Goal: Communication & Community: Answer question/provide support

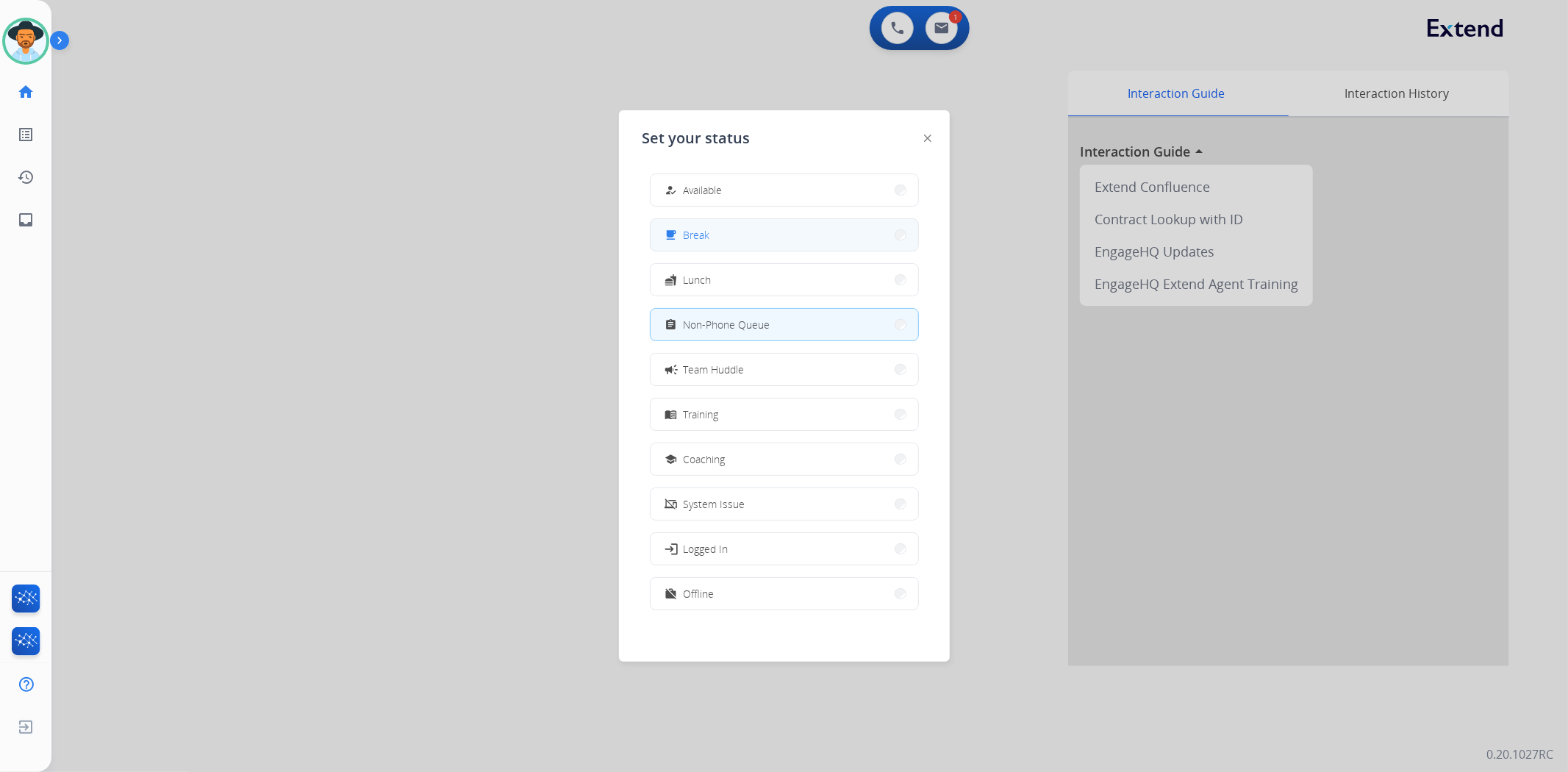
click at [861, 230] on button "free_breakfast Break" at bounding box center [784, 235] width 267 height 32
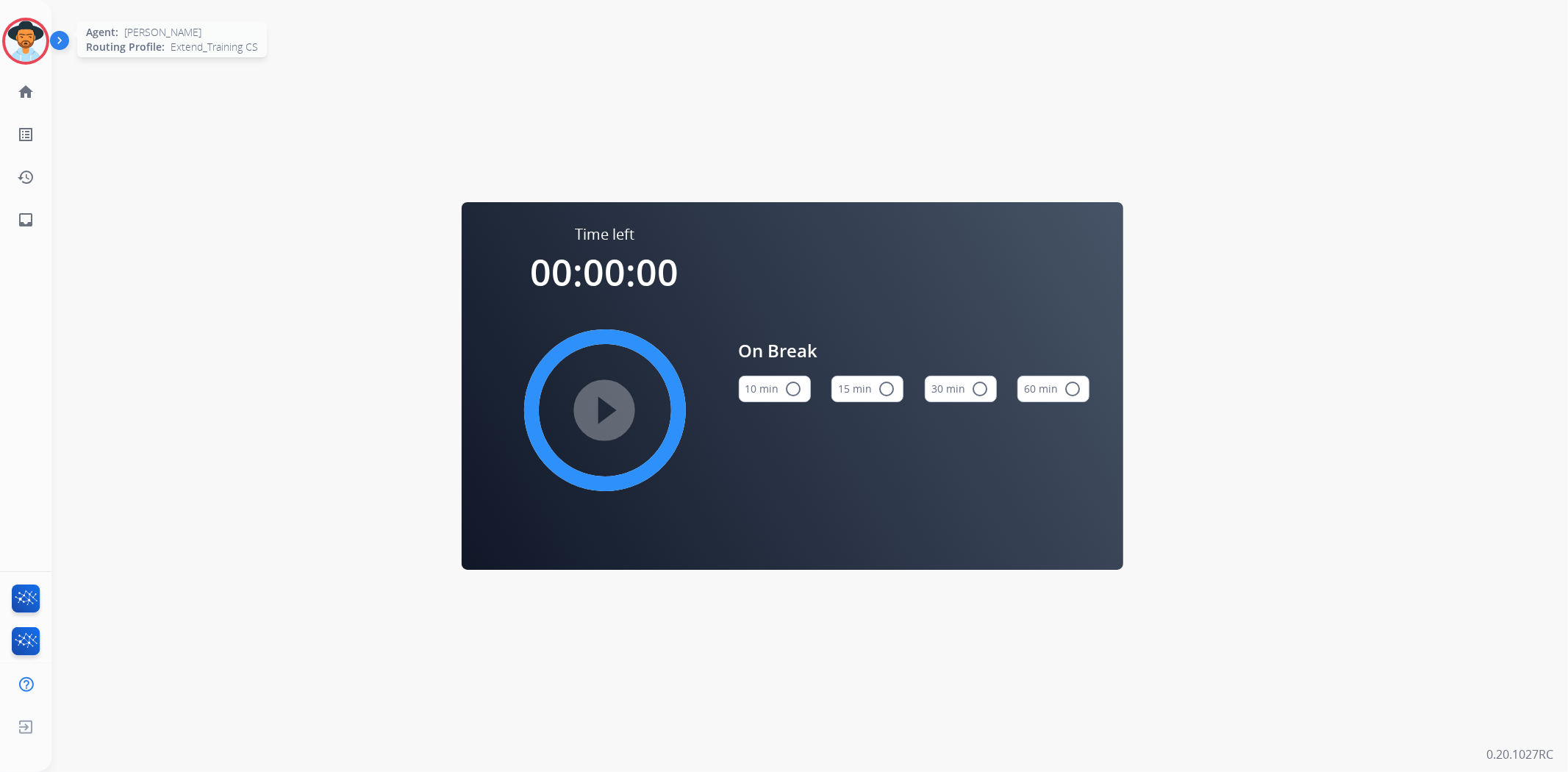
click at [17, 38] on img at bounding box center [26, 41] width 41 height 41
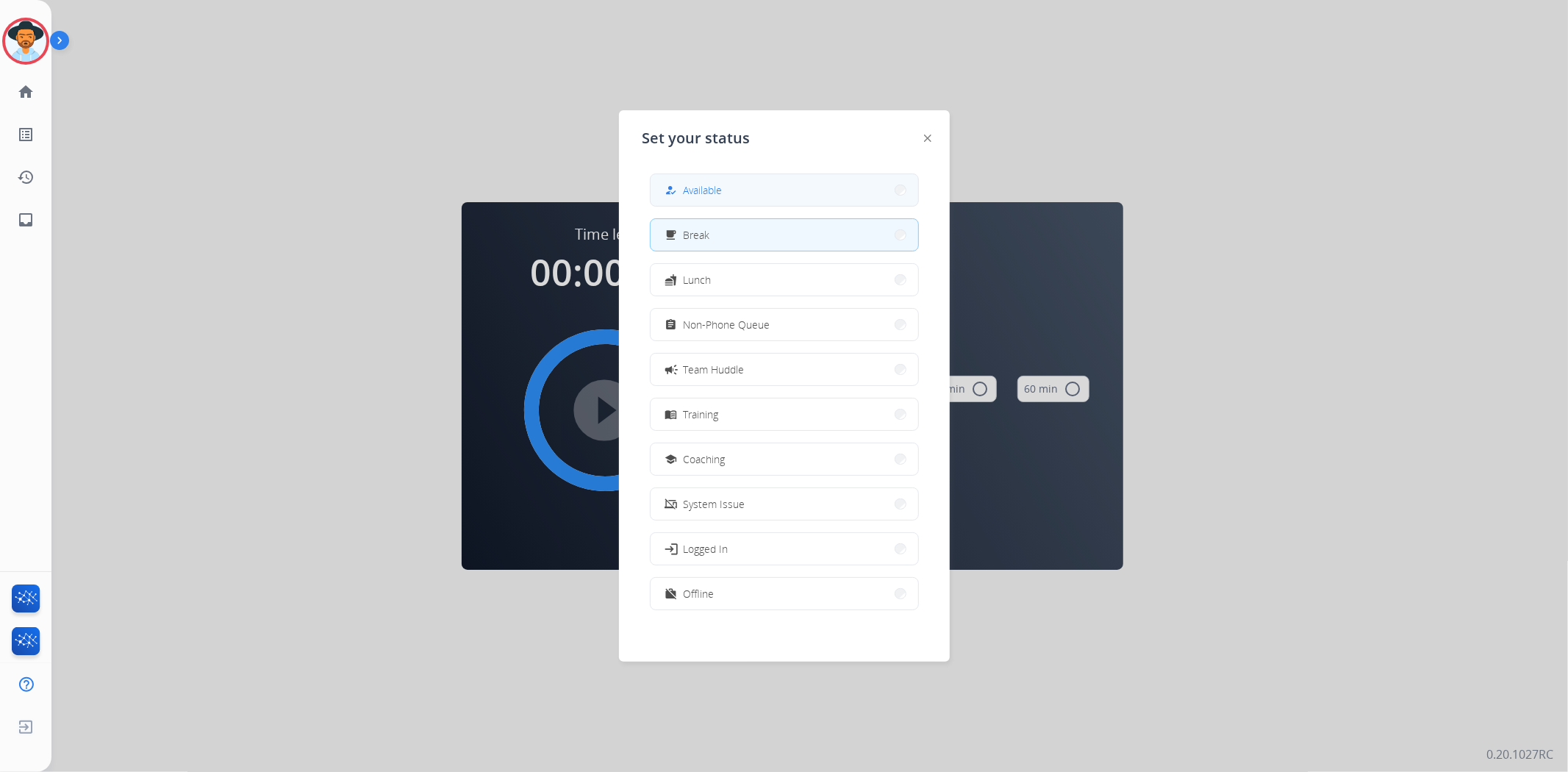
click at [854, 179] on button "how_to_reg Available" at bounding box center [784, 190] width 267 height 32
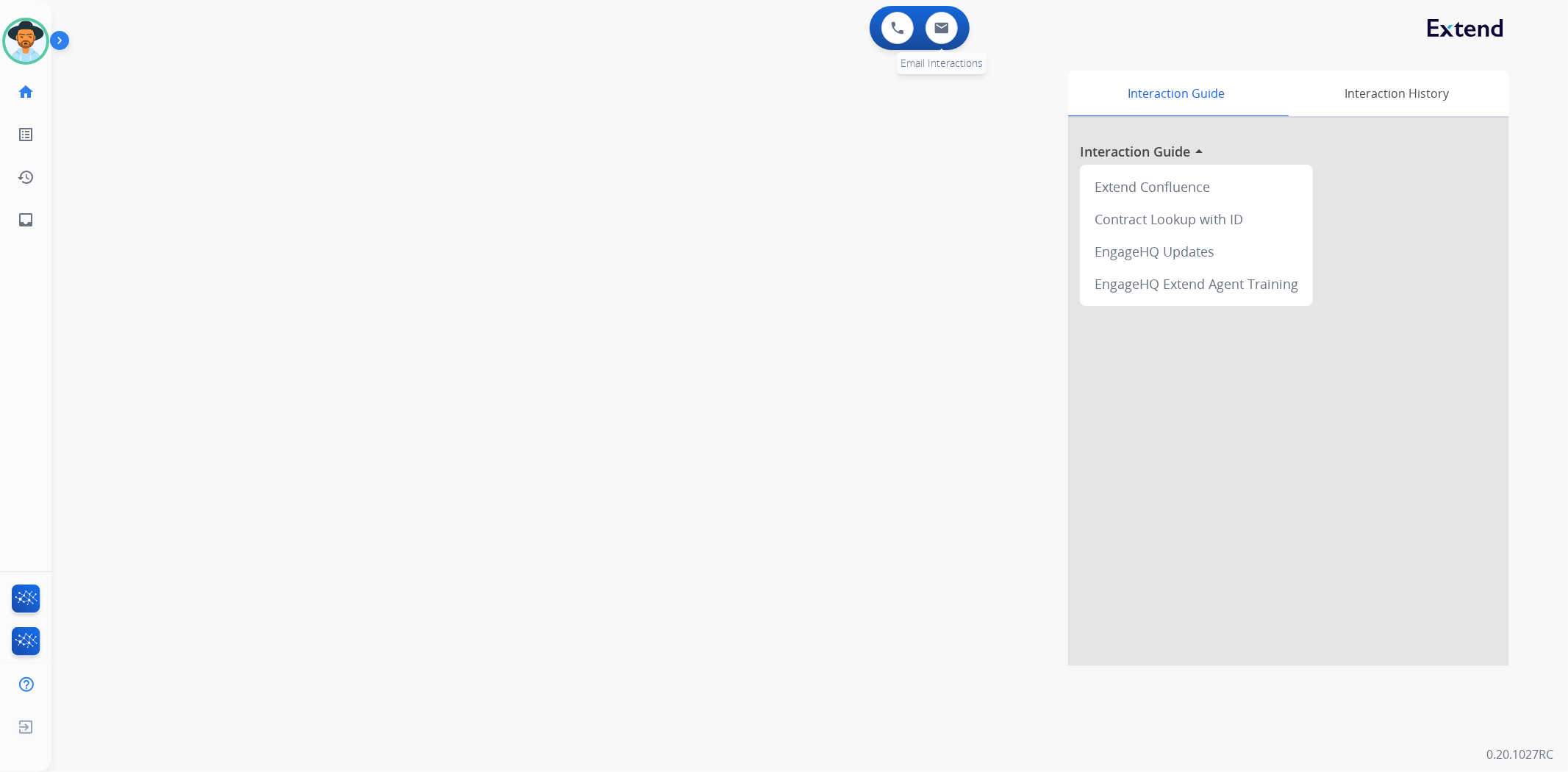
click at [951, 43] on div "0 Email Interactions" at bounding box center [941, 28] width 44 height 33
click at [946, 27] on img at bounding box center [941, 28] width 15 height 12
select select "**********"
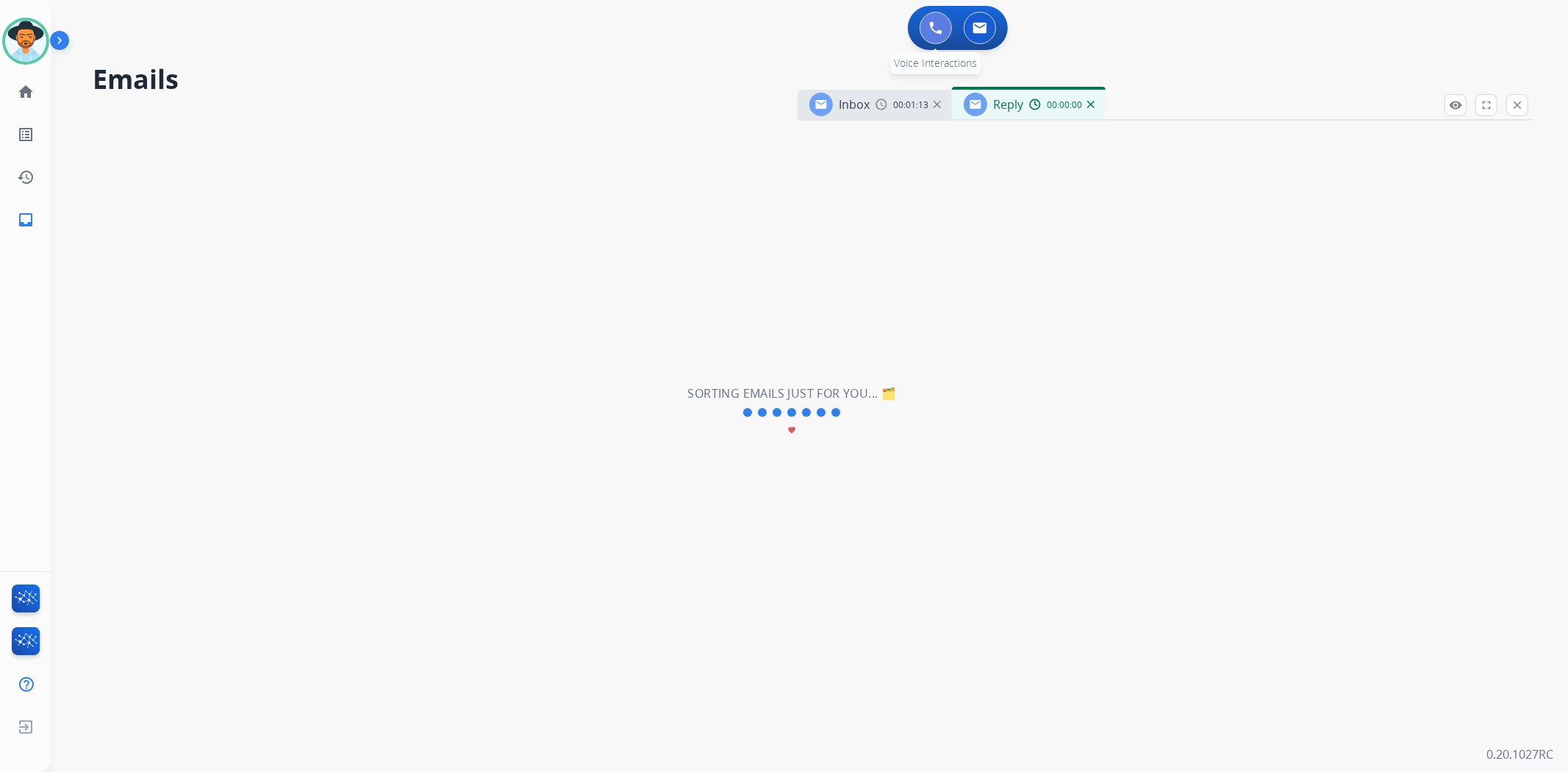
select select "**********"
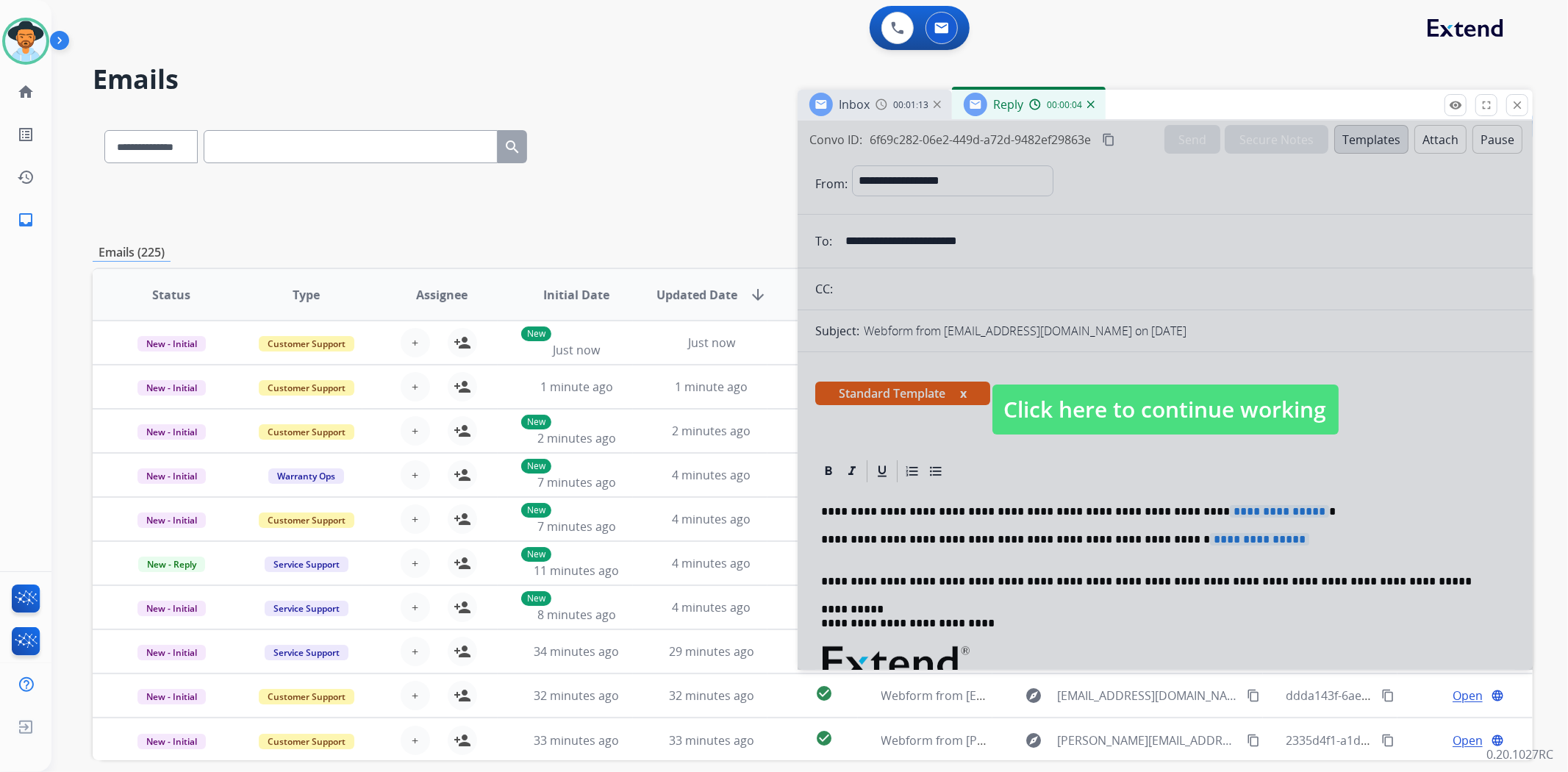
click at [1127, 397] on span "Click here to continue working" at bounding box center [1165, 409] width 346 height 50
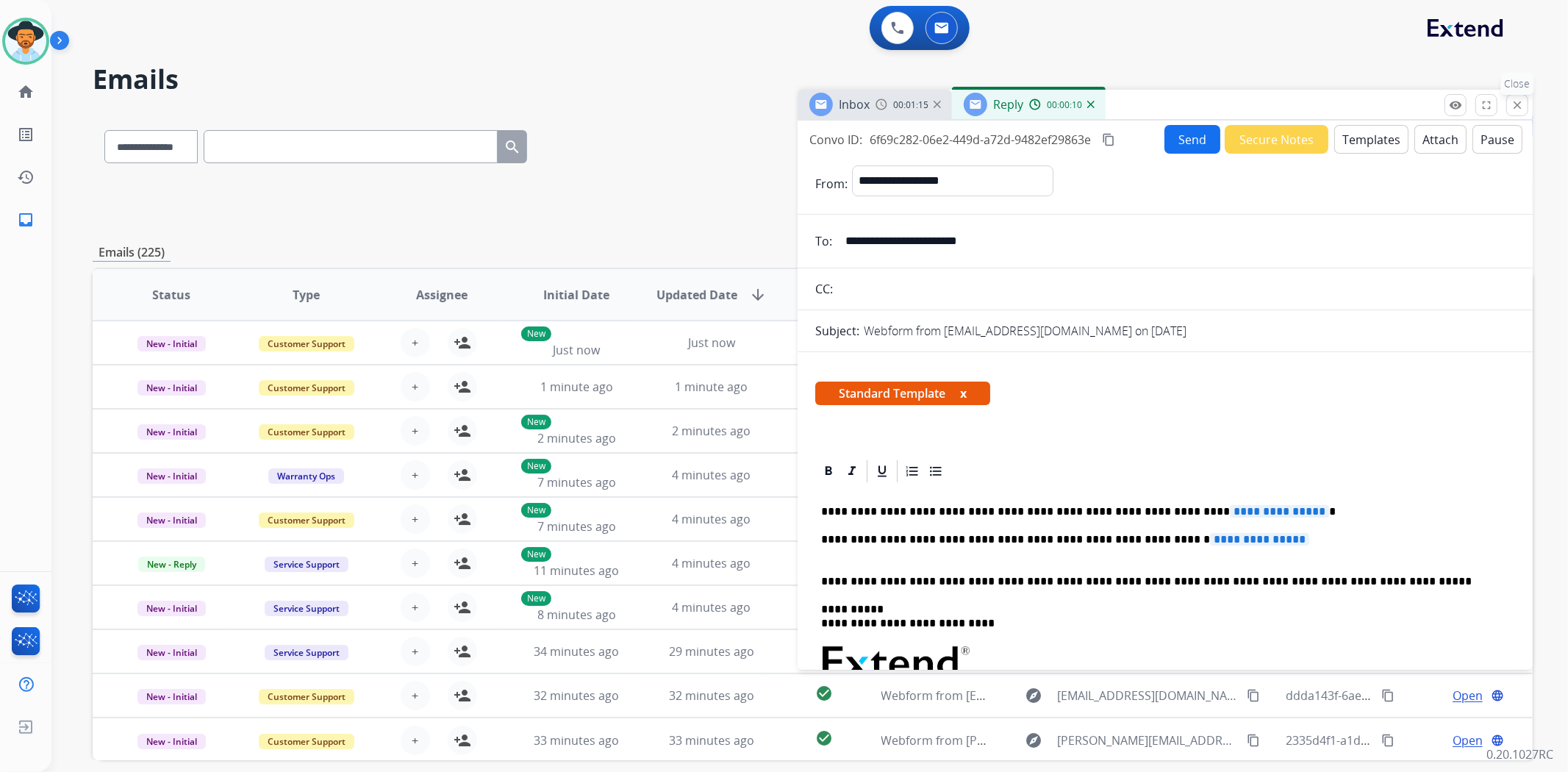
click at [1522, 108] on mat-icon "close" at bounding box center [1516, 105] width 13 height 13
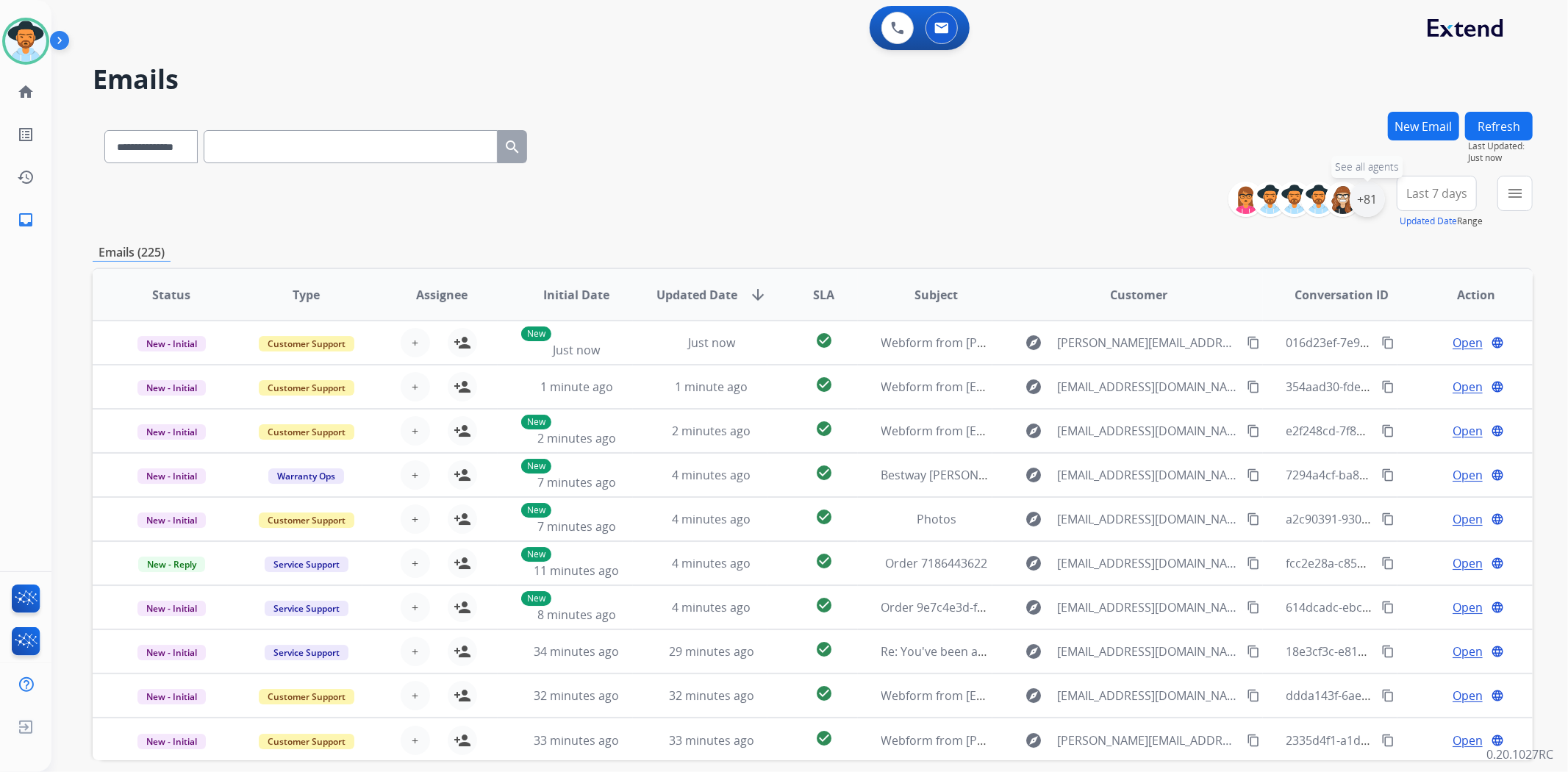
click at [1363, 207] on div "+81" at bounding box center [1366, 199] width 35 height 35
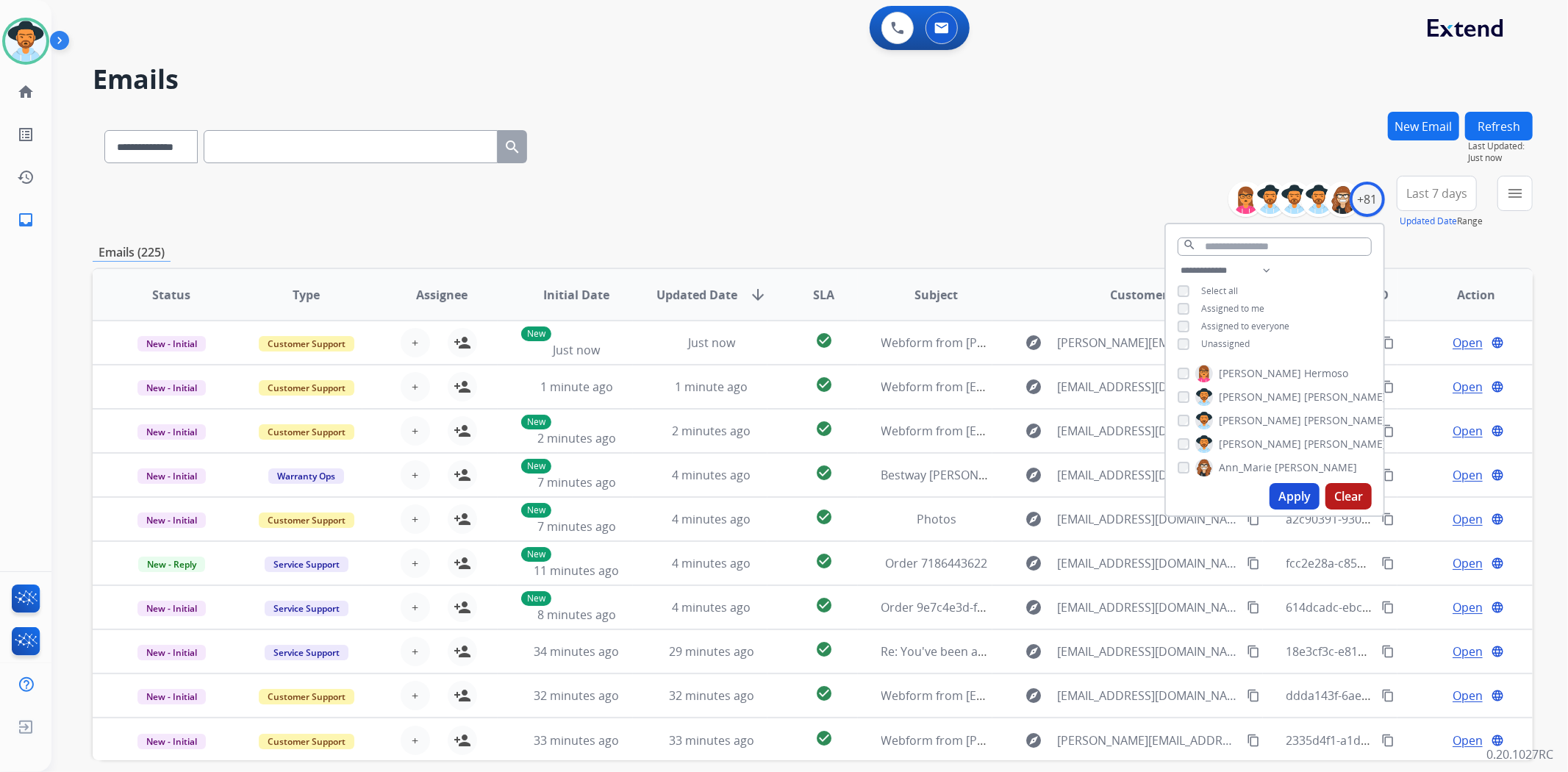
click at [1239, 344] on span "Unassigned" at bounding box center [1225, 344] width 48 height 13
click at [1286, 498] on button "Apply" at bounding box center [1294, 496] width 50 height 27
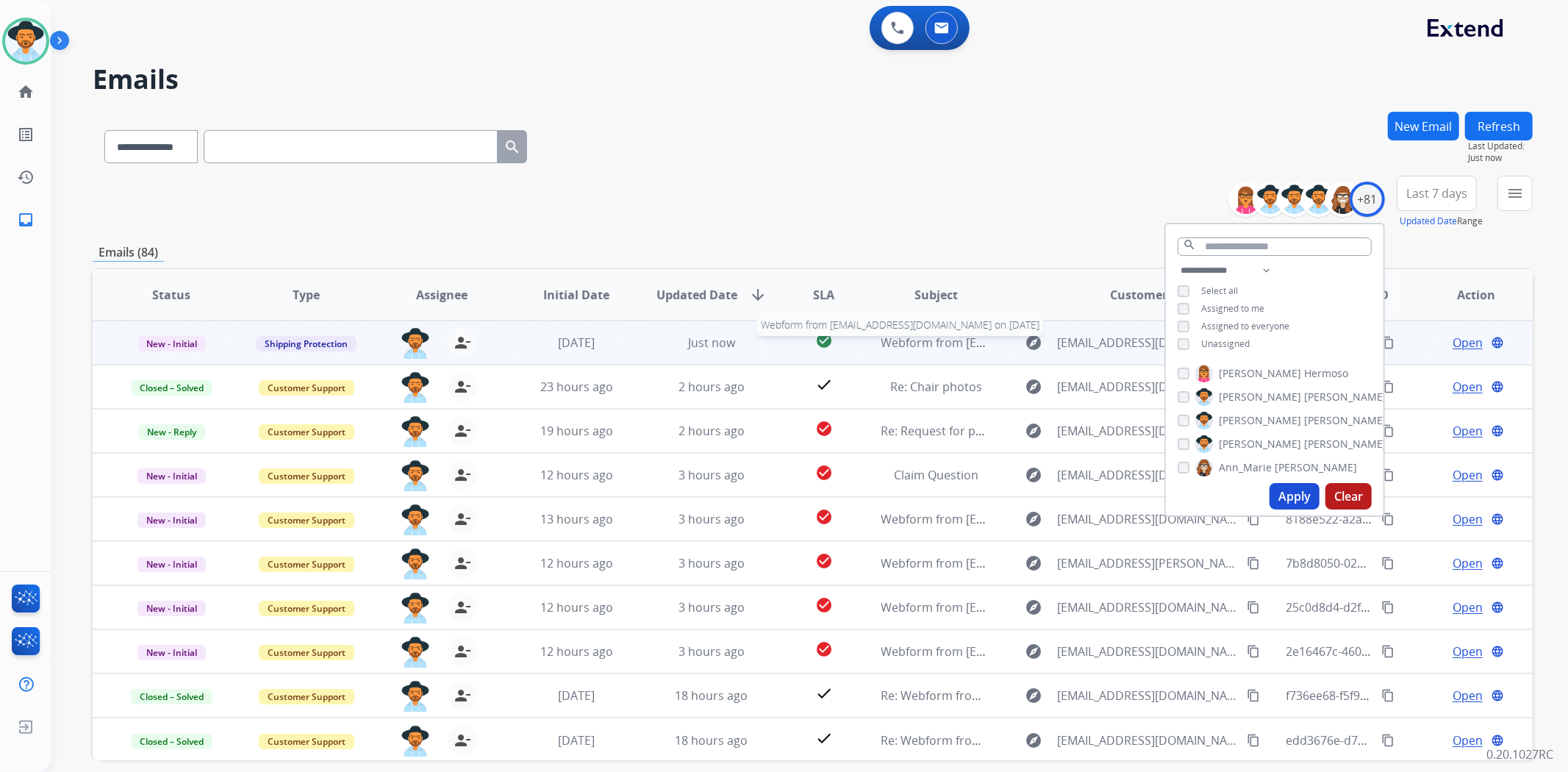
click at [933, 343] on span "Webform from daltonmccollum9@gmail.com on 09/10/2025" at bounding box center [1047, 342] width 333 height 16
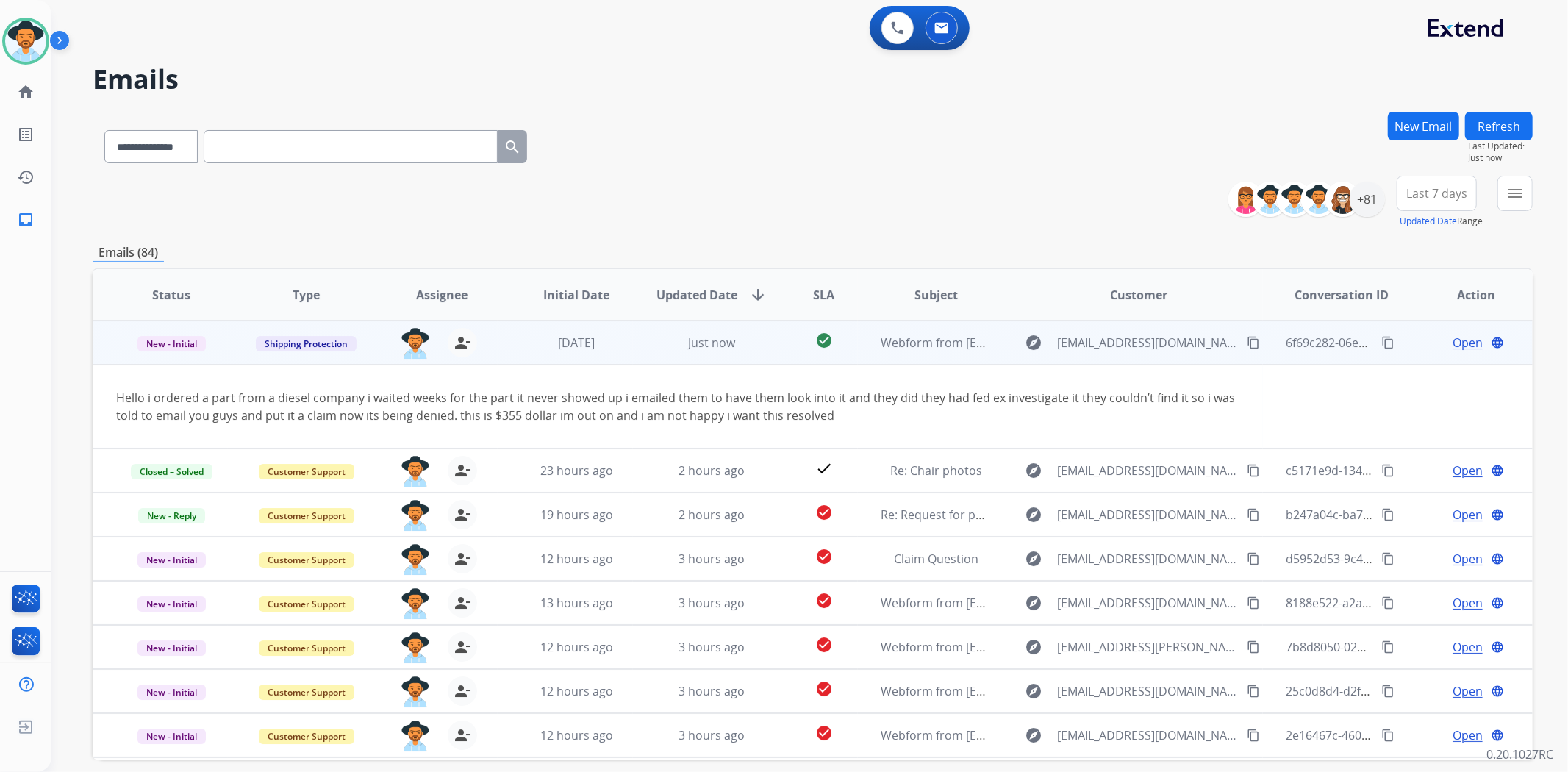
click at [1452, 346] on span "Open" at bounding box center [1467, 342] width 30 height 18
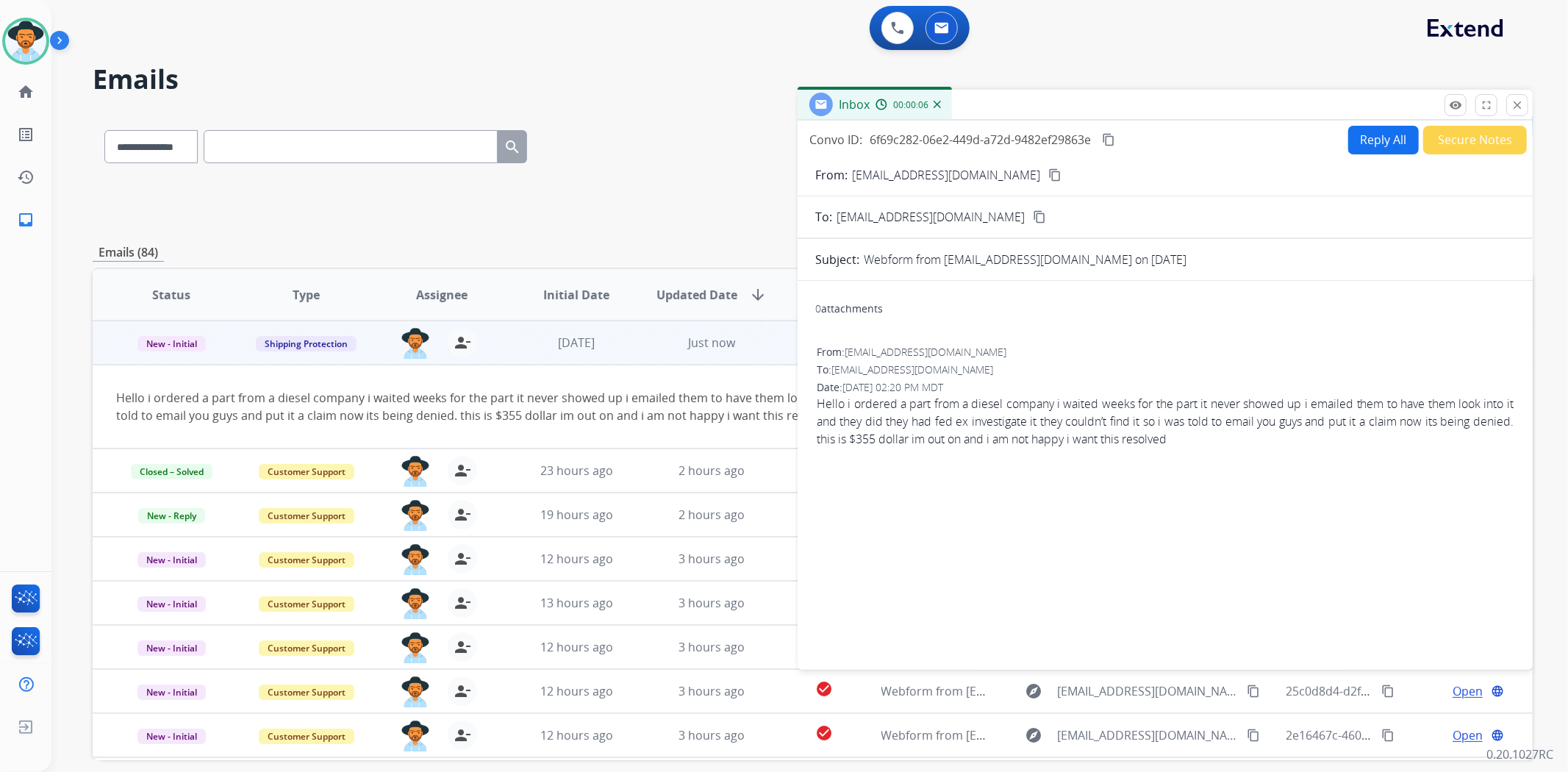
click at [1376, 135] on button "Reply All" at bounding box center [1383, 139] width 70 height 28
select select "**********"
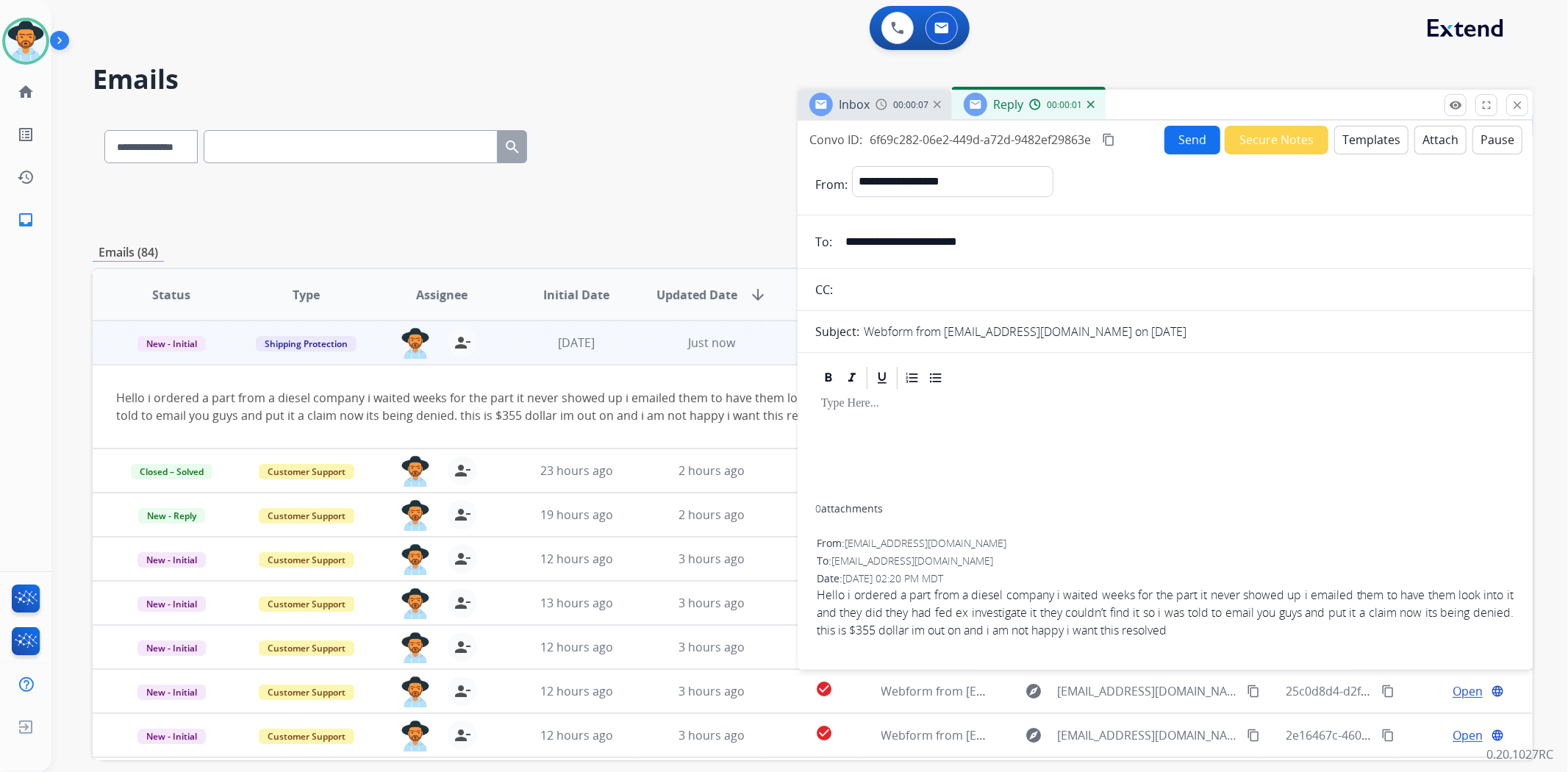
click at [1385, 145] on button "Templates" at bounding box center [1371, 139] width 74 height 28
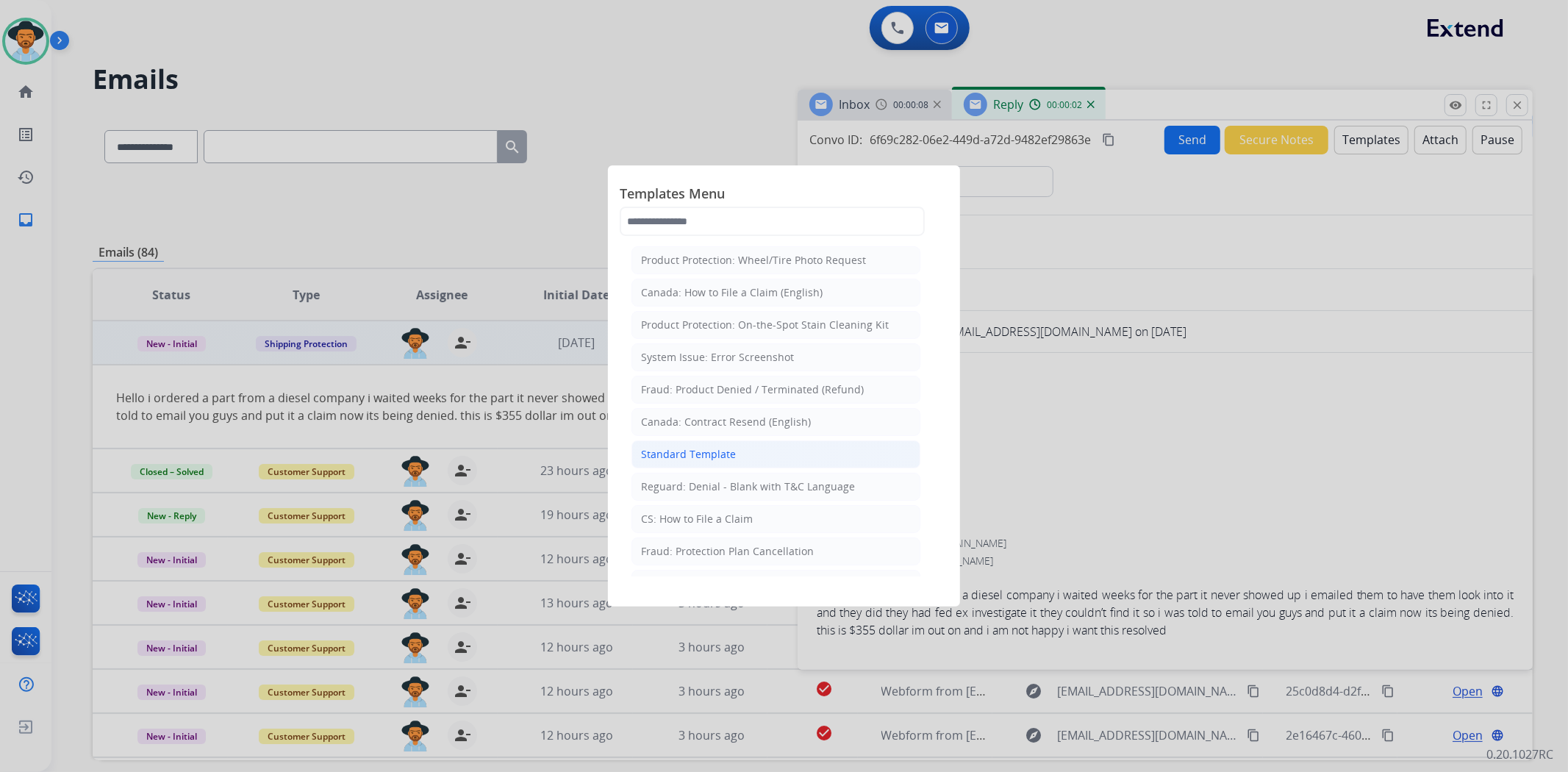
click at [754, 456] on li "Standard Template" at bounding box center [776, 454] width 289 height 28
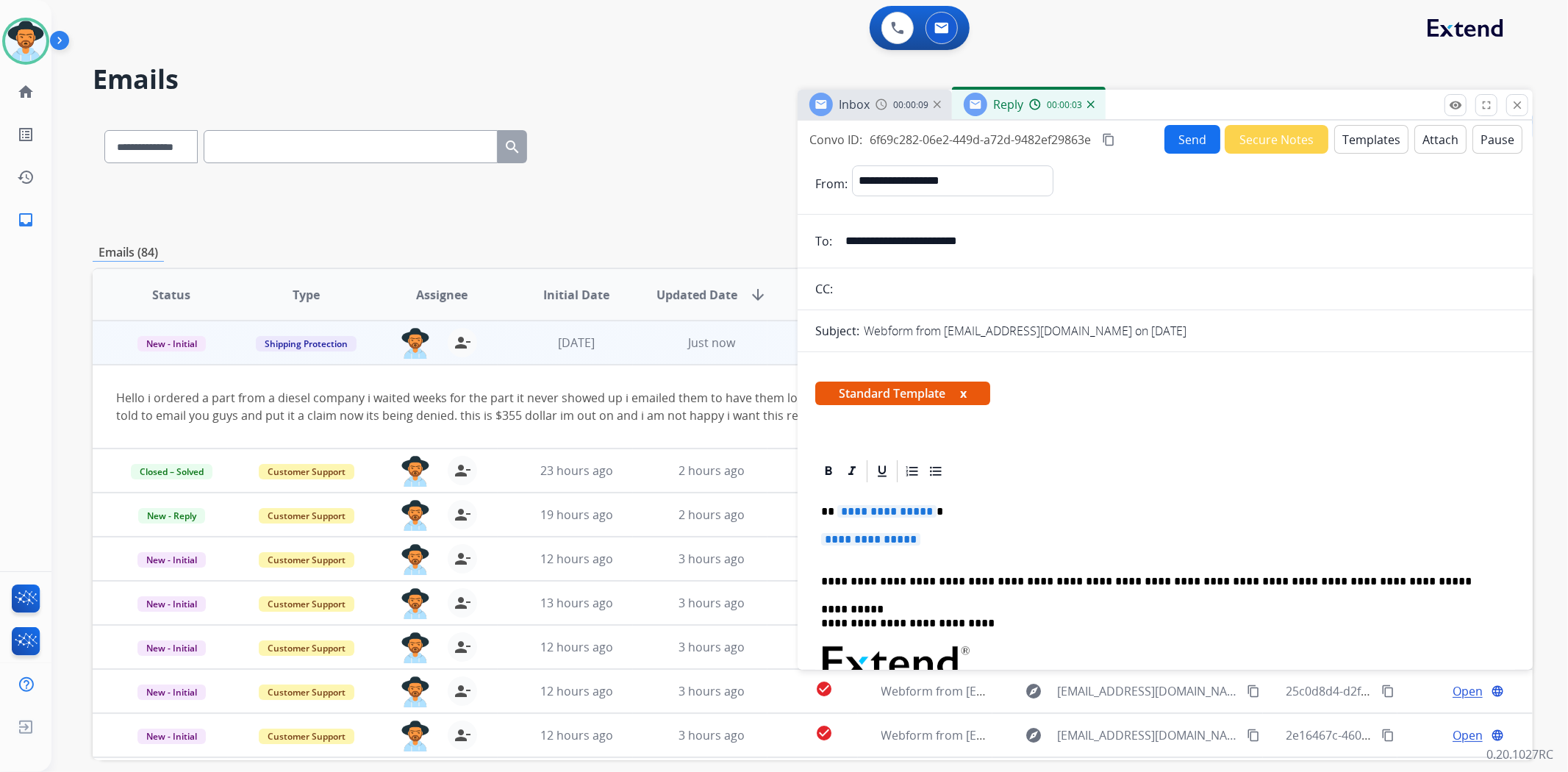
click at [873, 536] on span "**********" at bounding box center [869, 539] width 99 height 13
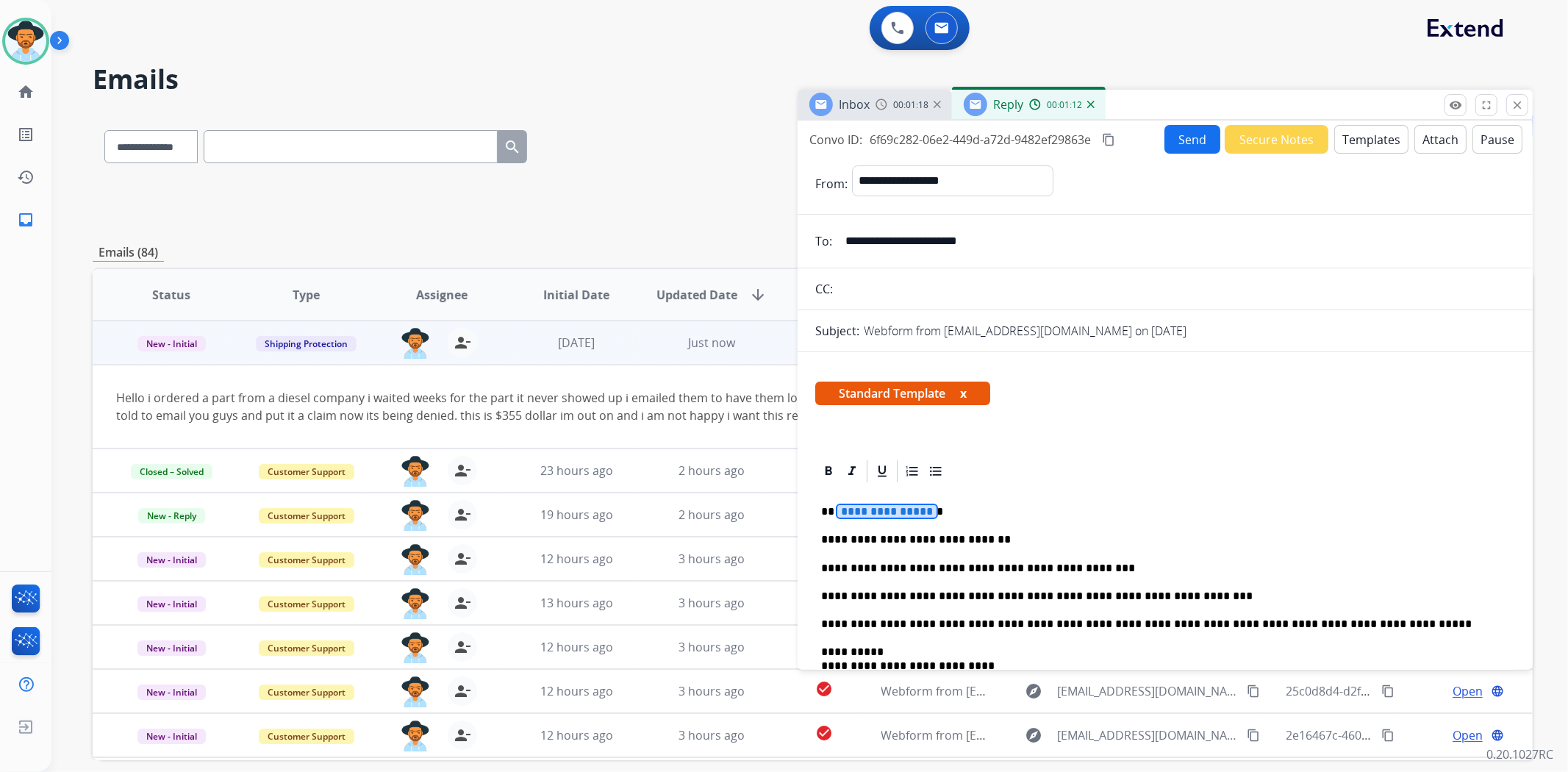
click at [864, 506] on span "**********" at bounding box center [886, 512] width 99 height 13
click at [967, 241] on input "**********" at bounding box center [1175, 241] width 679 height 29
click at [1181, 145] on button "Send" at bounding box center [1192, 138] width 56 height 28
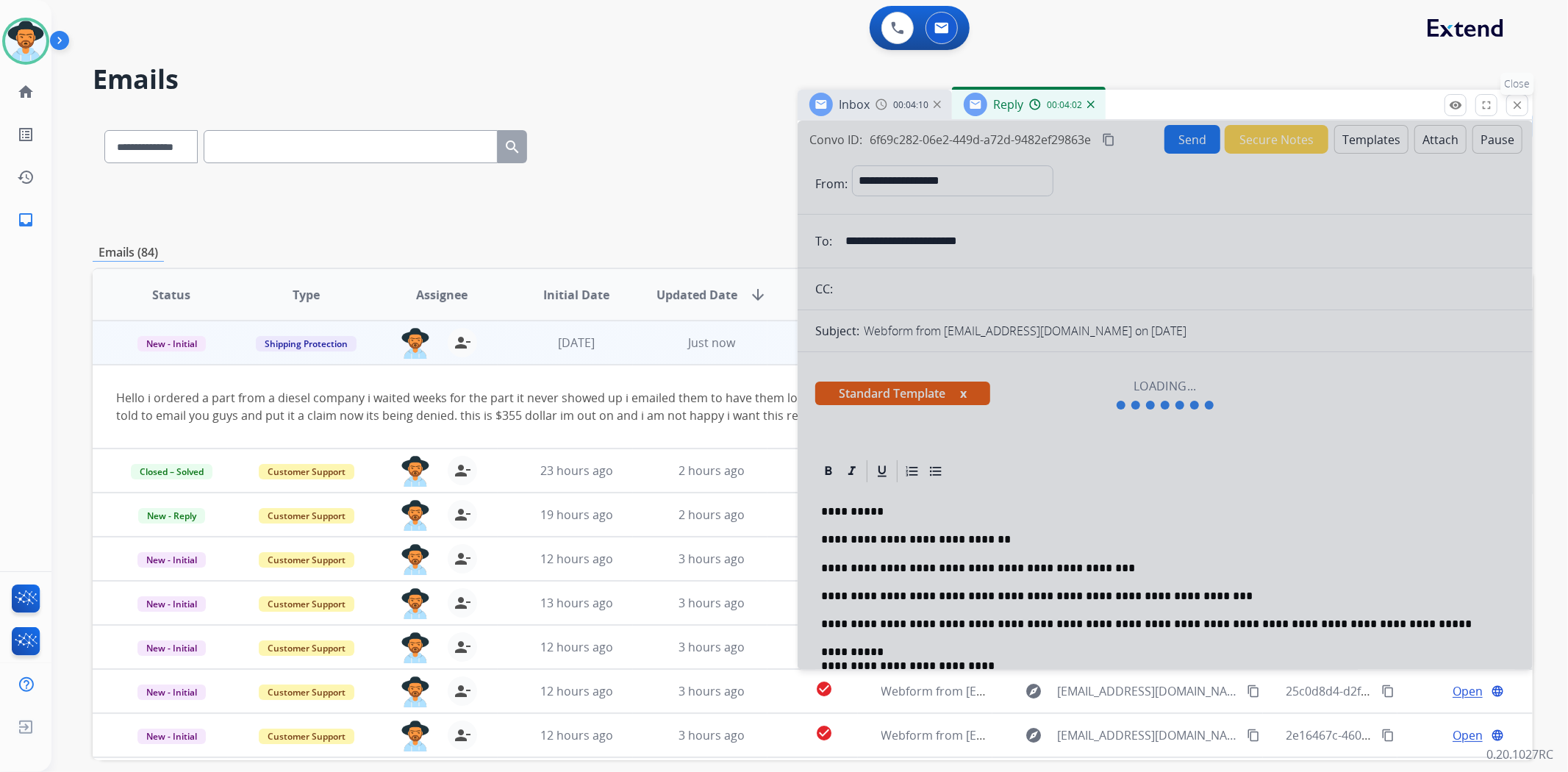
click at [1515, 103] on mat-icon "close" at bounding box center [1516, 105] width 13 height 13
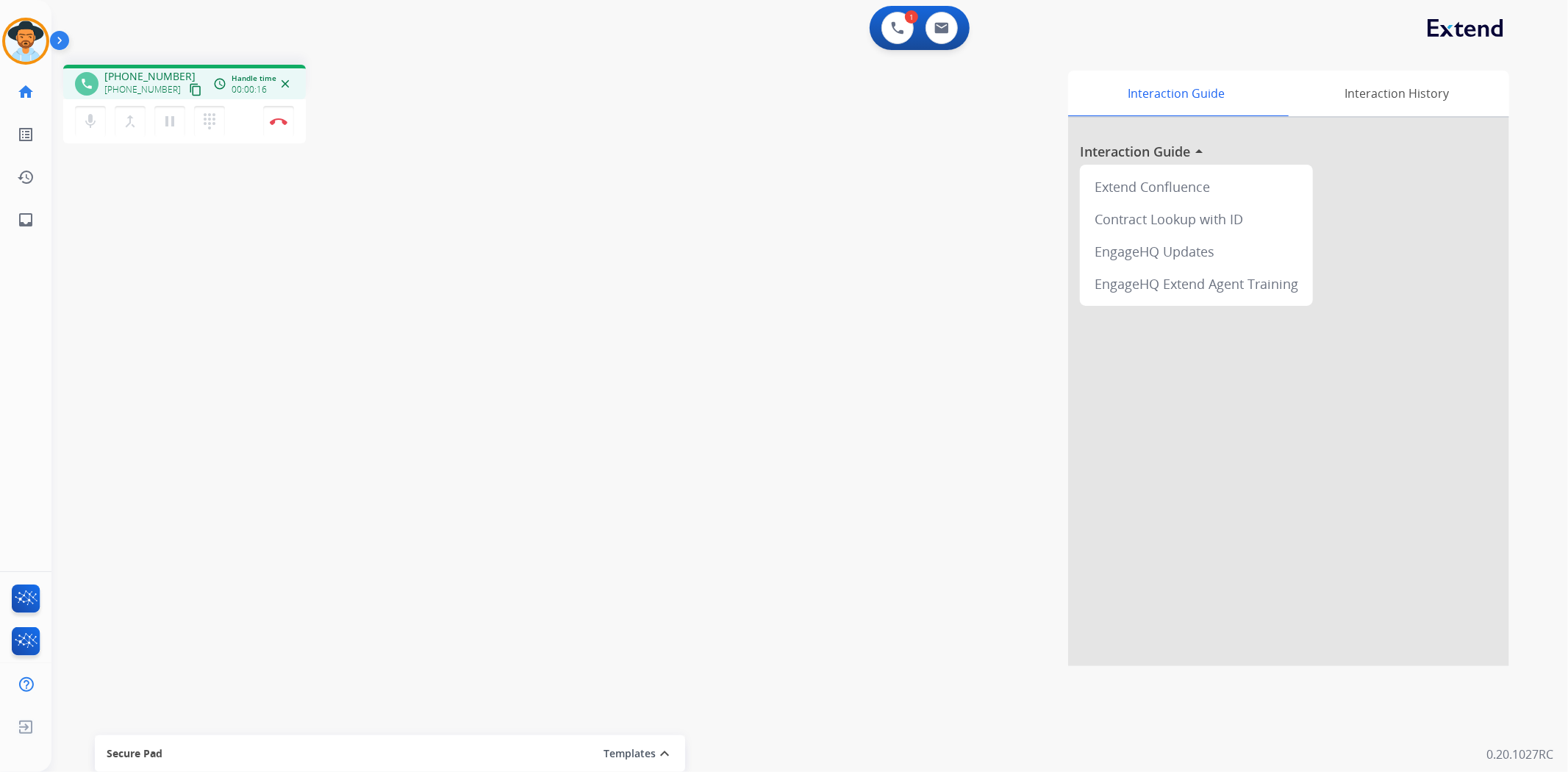
click at [189, 91] on mat-icon "content_copy" at bounding box center [195, 89] width 13 height 13
click at [943, 29] on img at bounding box center [941, 28] width 15 height 12
select select "**********"
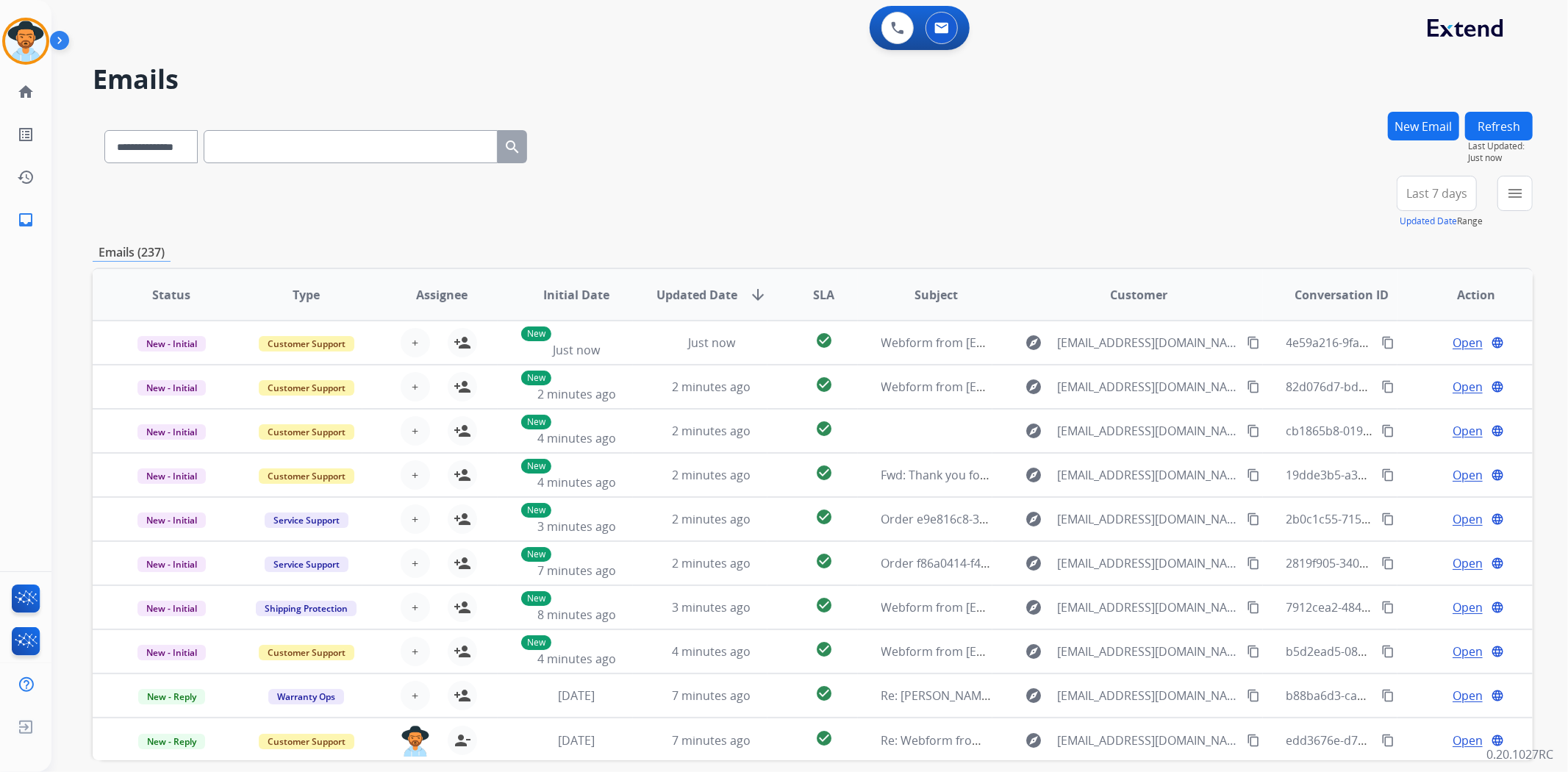
click at [1400, 130] on button "New Email" at bounding box center [1423, 126] width 71 height 28
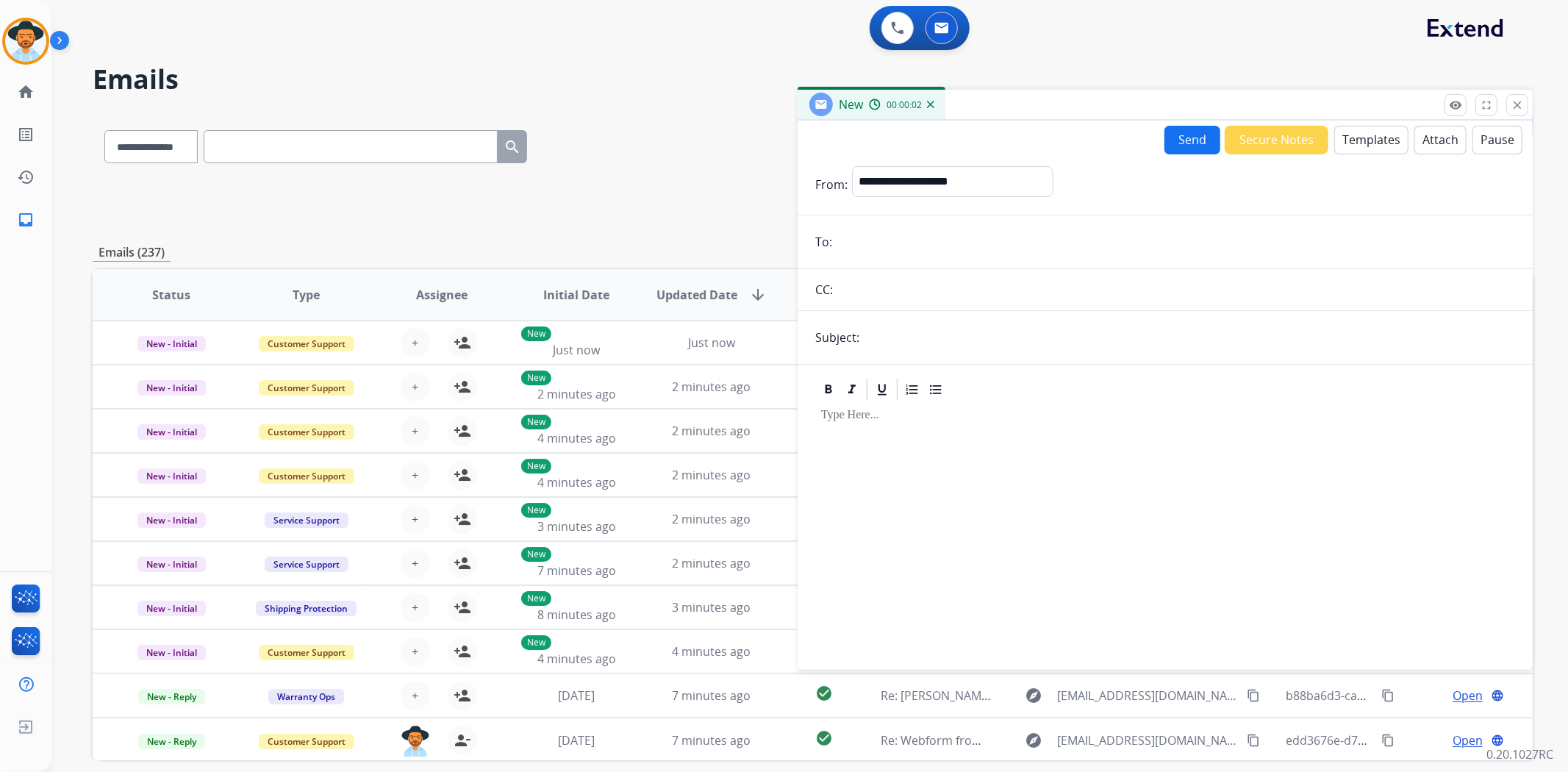
paste input "**********"
type input "**********"
click at [929, 174] on select "**********" at bounding box center [951, 181] width 200 height 29
select select "**********"
click at [851, 166] on select "**********" at bounding box center [951, 181] width 200 height 29
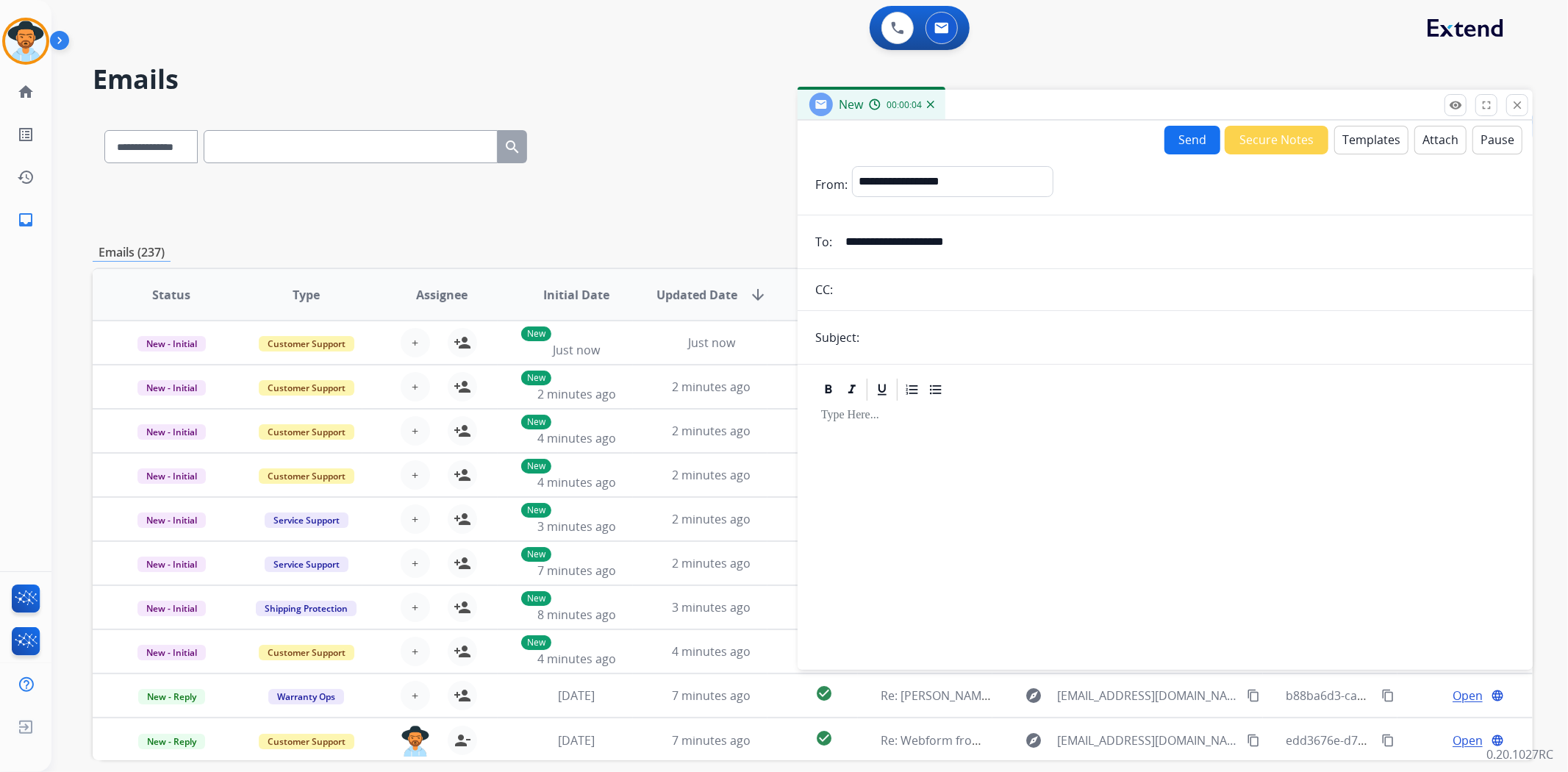
click at [898, 323] on input "text" at bounding box center [1189, 338] width 651 height 29
type input "**********"
click at [900, 421] on p at bounding box center [1164, 415] width 688 height 13
click at [1364, 145] on button "Templates" at bounding box center [1371, 139] width 74 height 28
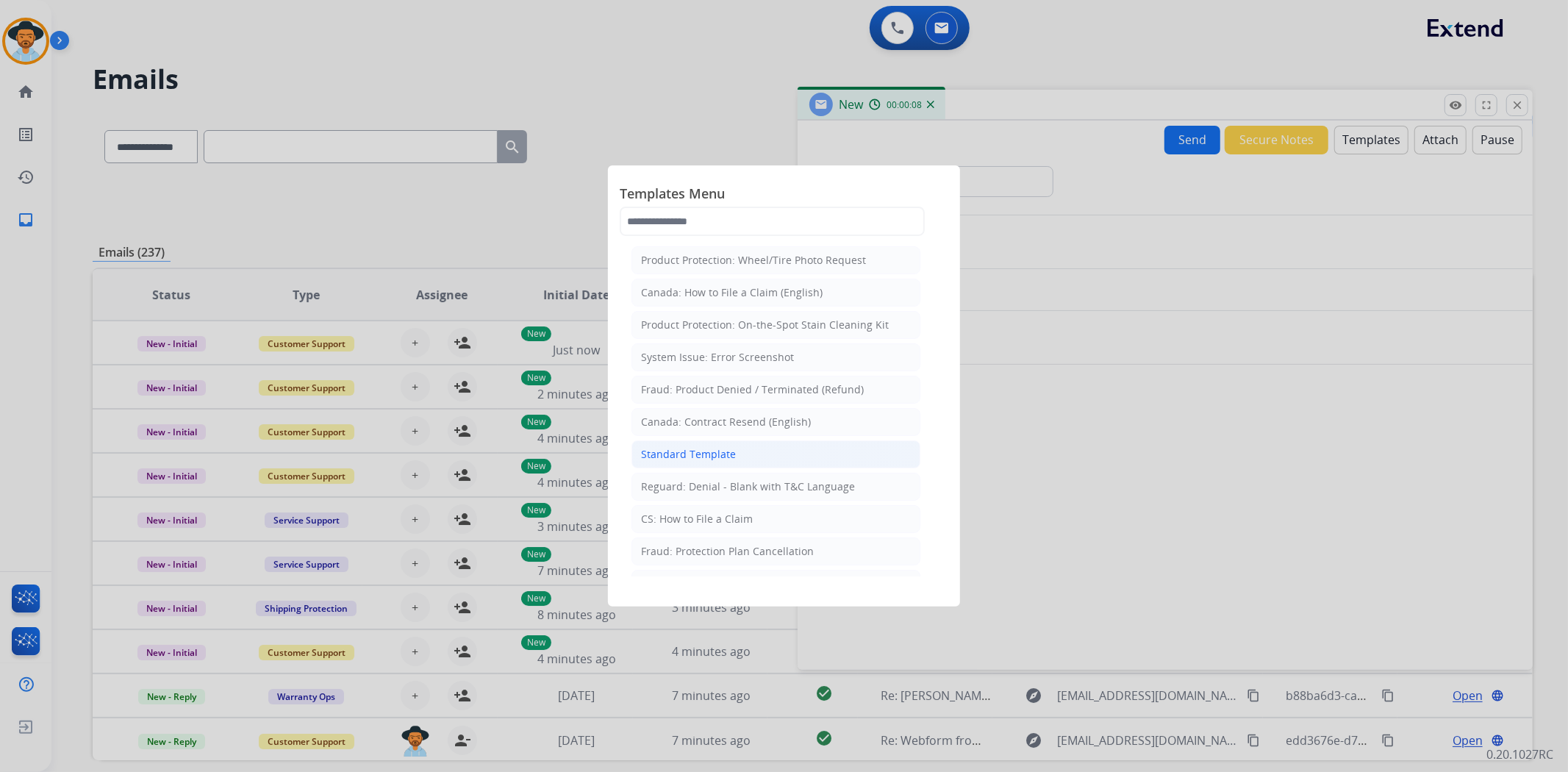
click at [774, 452] on li "Standard Template" at bounding box center [776, 454] width 289 height 28
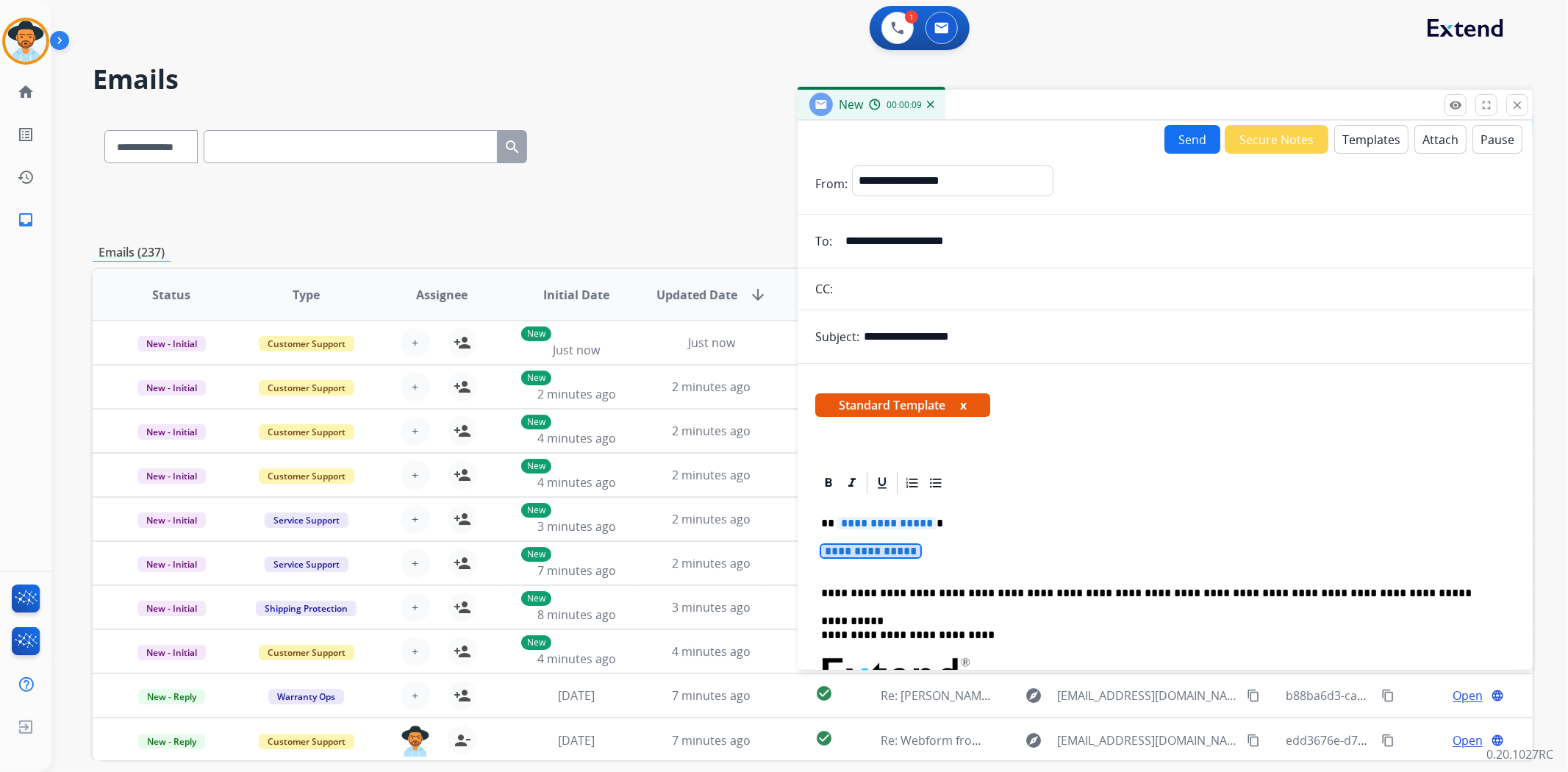
click at [875, 554] on span "**********" at bounding box center [869, 551] width 99 height 13
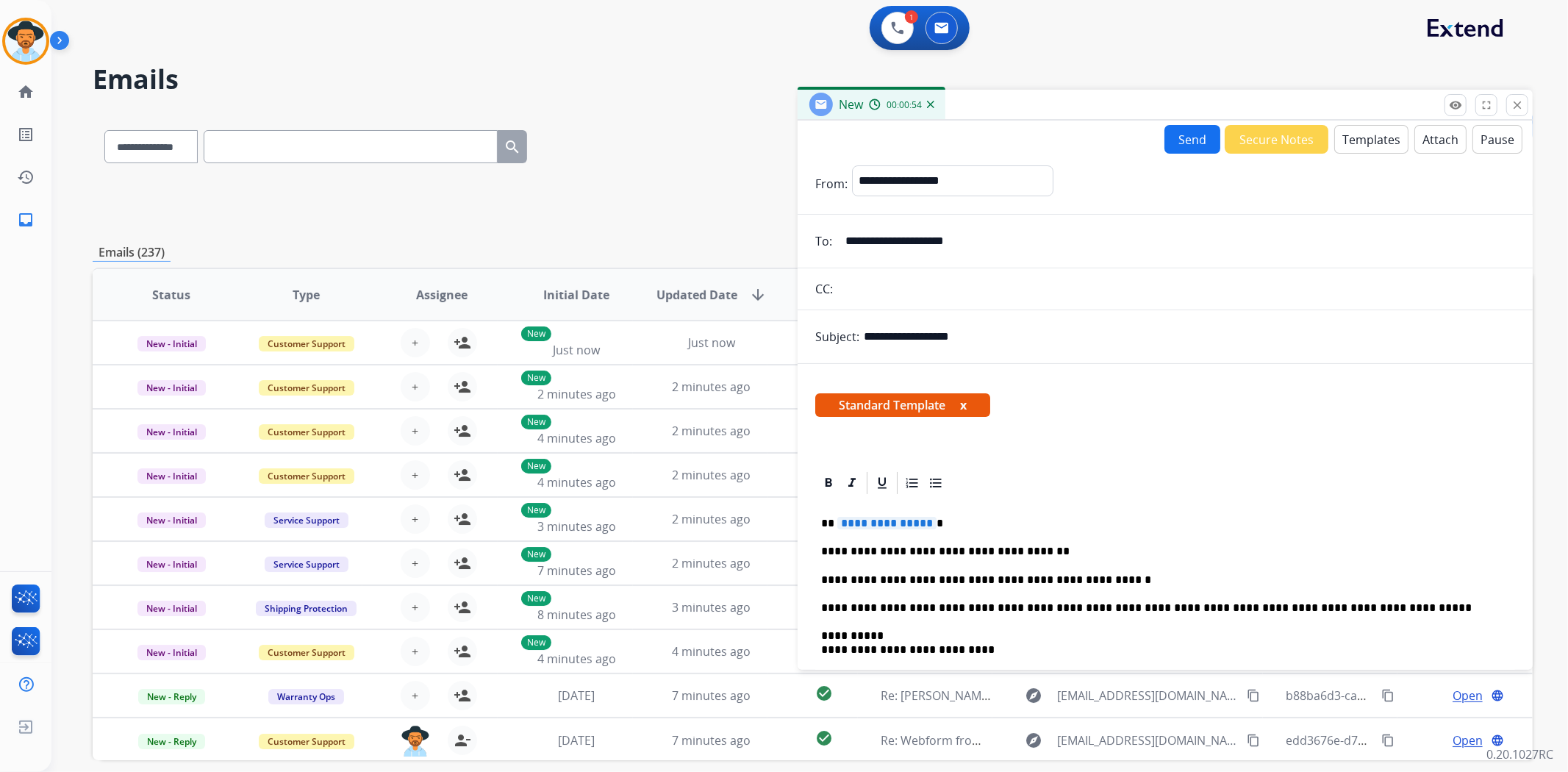
click at [875, 522] on span "**********" at bounding box center [886, 523] width 99 height 13
click at [1170, 523] on p "********" at bounding box center [1158, 523] width 676 height 13
click at [1181, 147] on button "Send" at bounding box center [1192, 138] width 56 height 28
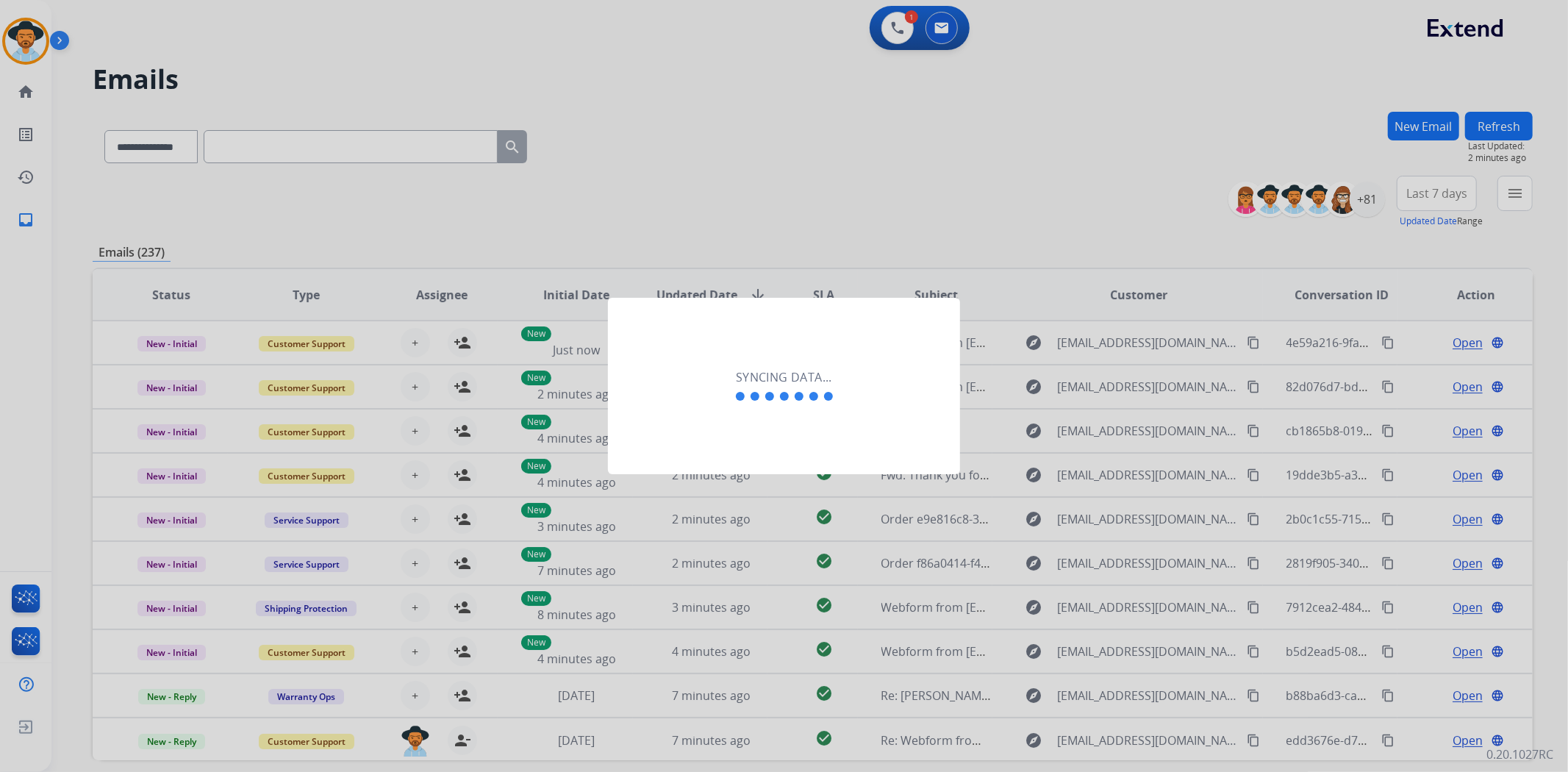
click at [740, 418] on div "Syncing data..." at bounding box center [784, 385] width 352 height 176
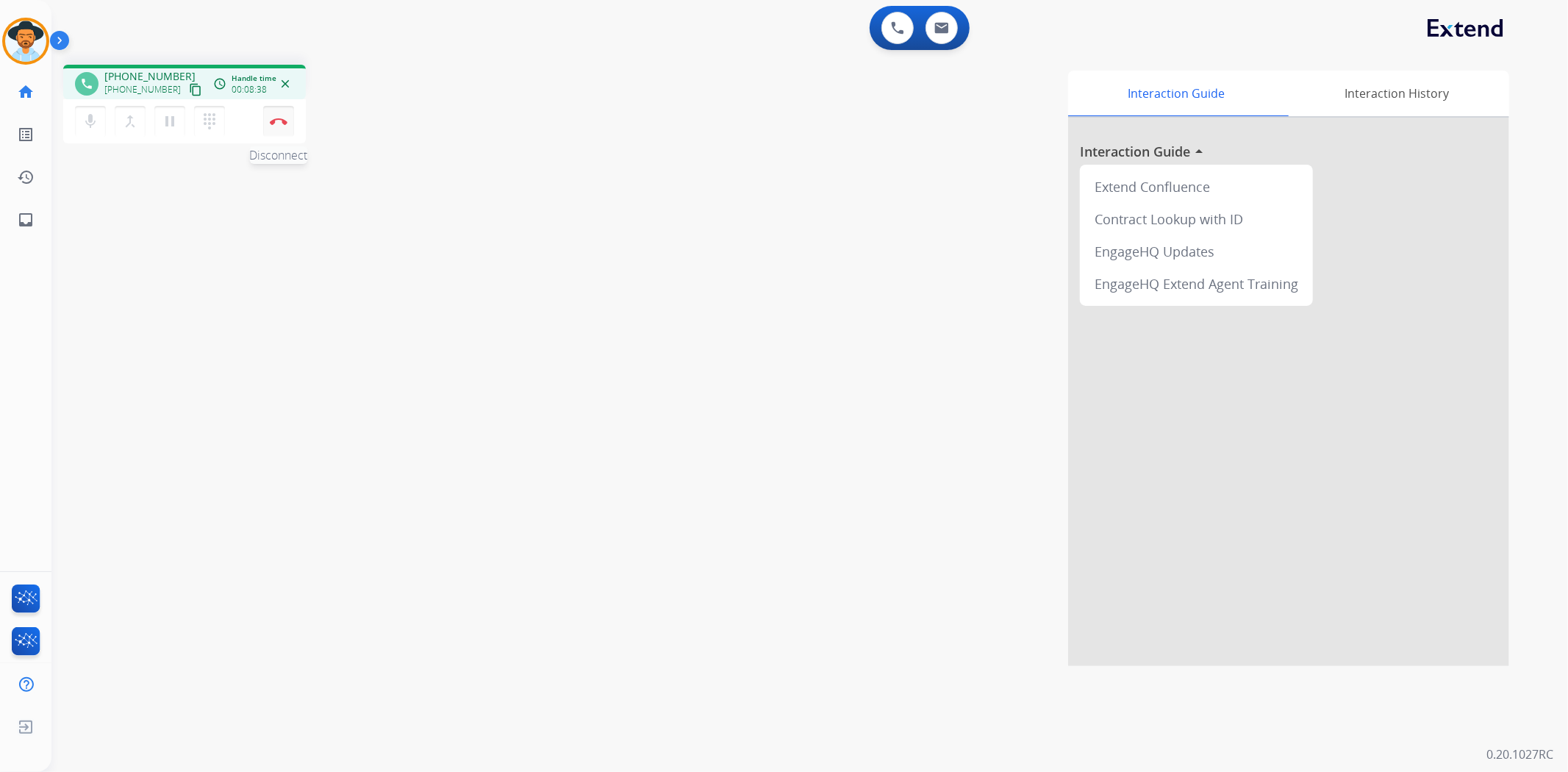
click at [284, 122] on img at bounding box center [278, 121] width 18 height 8
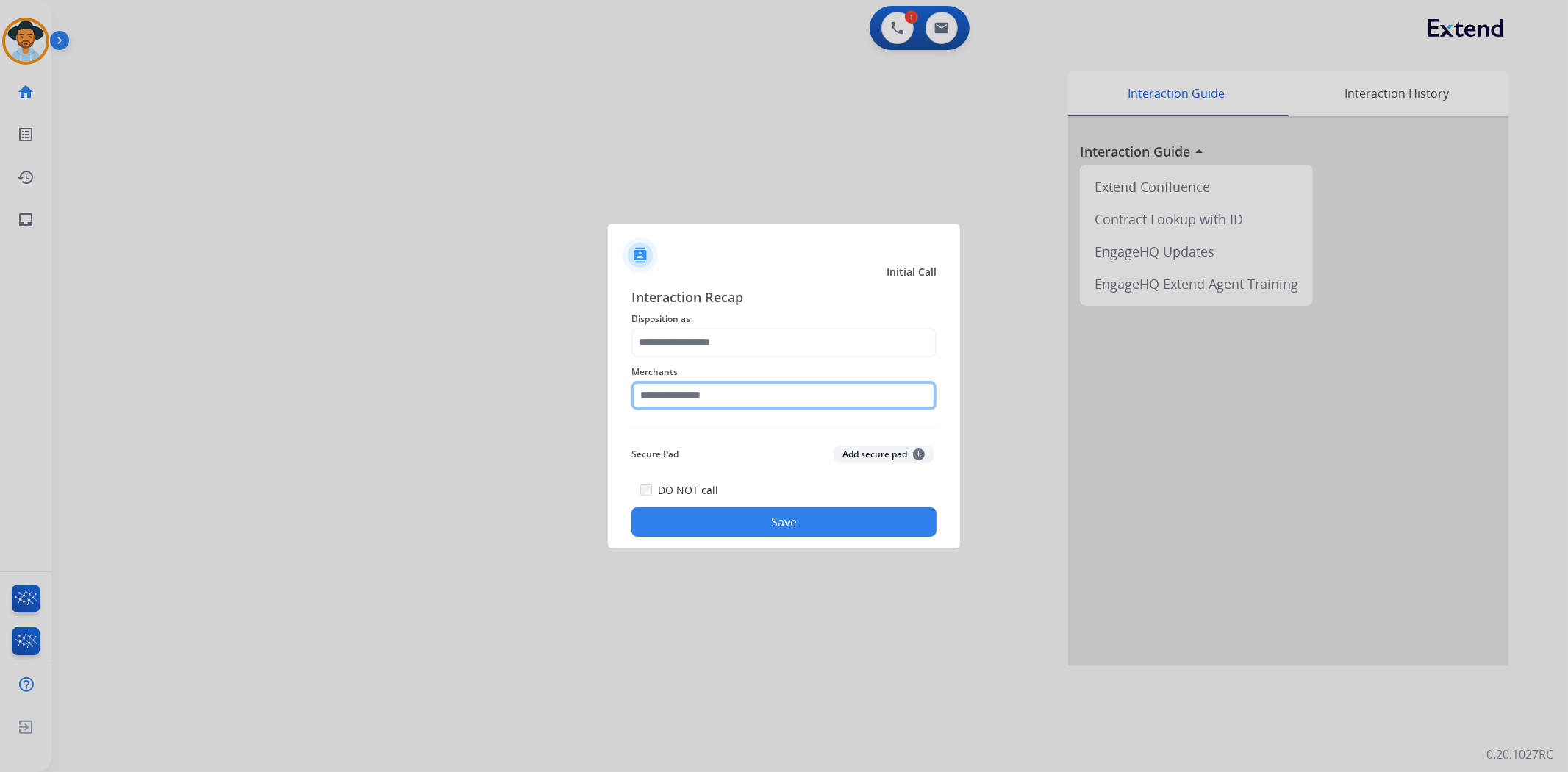
click at [731, 395] on input "text" at bounding box center [784, 395] width 305 height 29
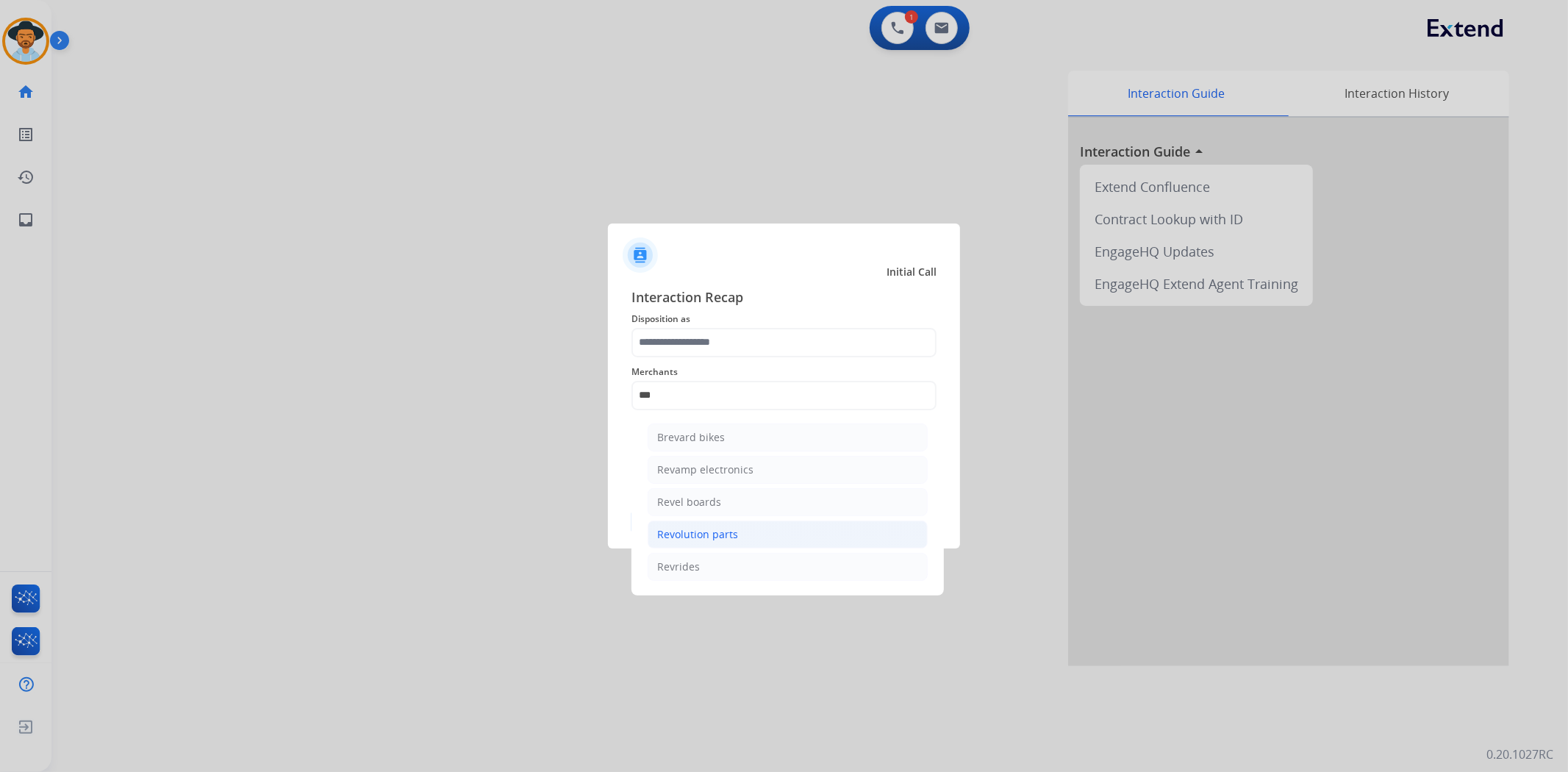
click at [738, 537] on li "Revolution parts" at bounding box center [788, 535] width 280 height 28
type input "**********"
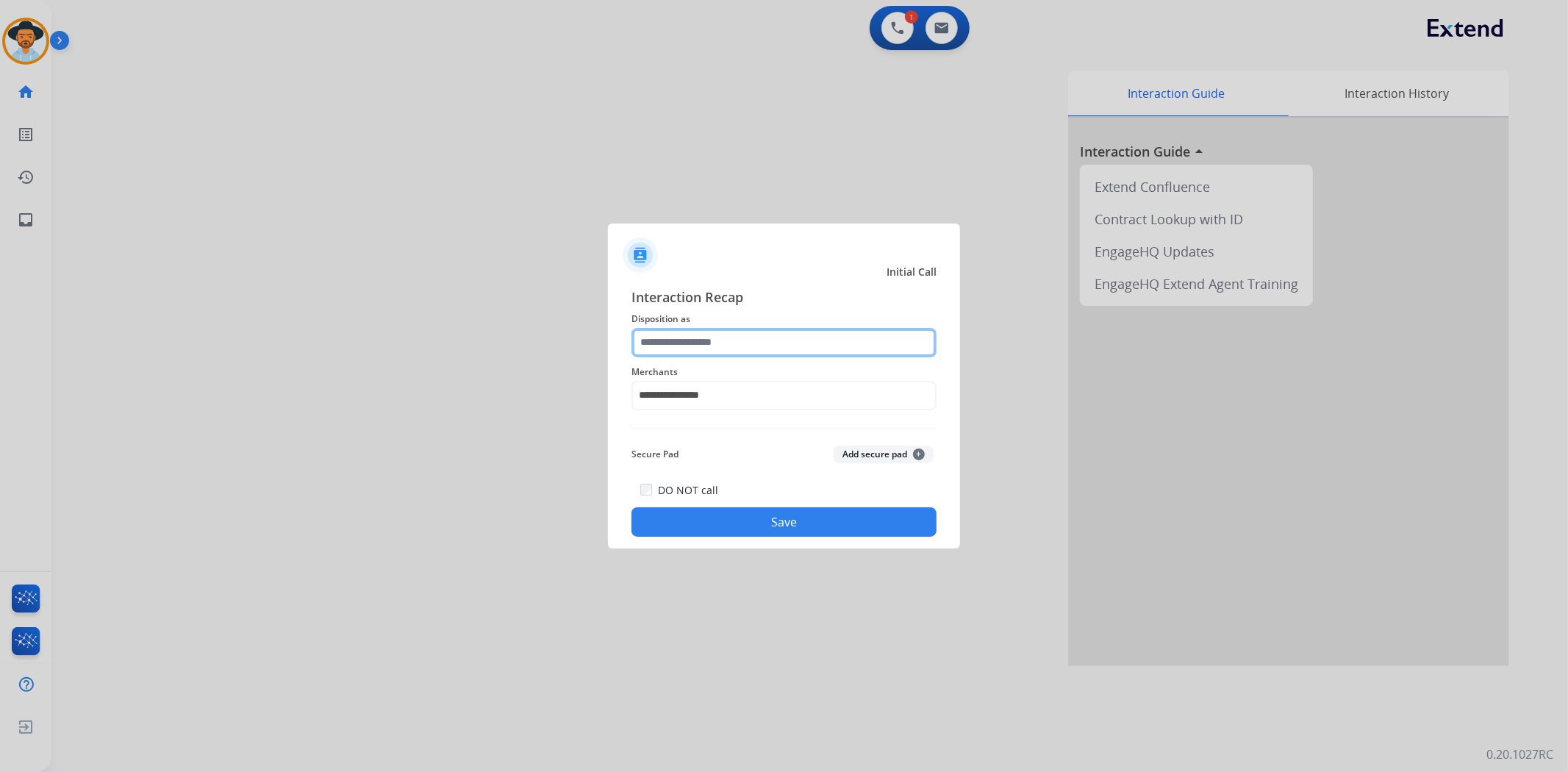
click at [731, 342] on input "text" at bounding box center [784, 343] width 305 height 29
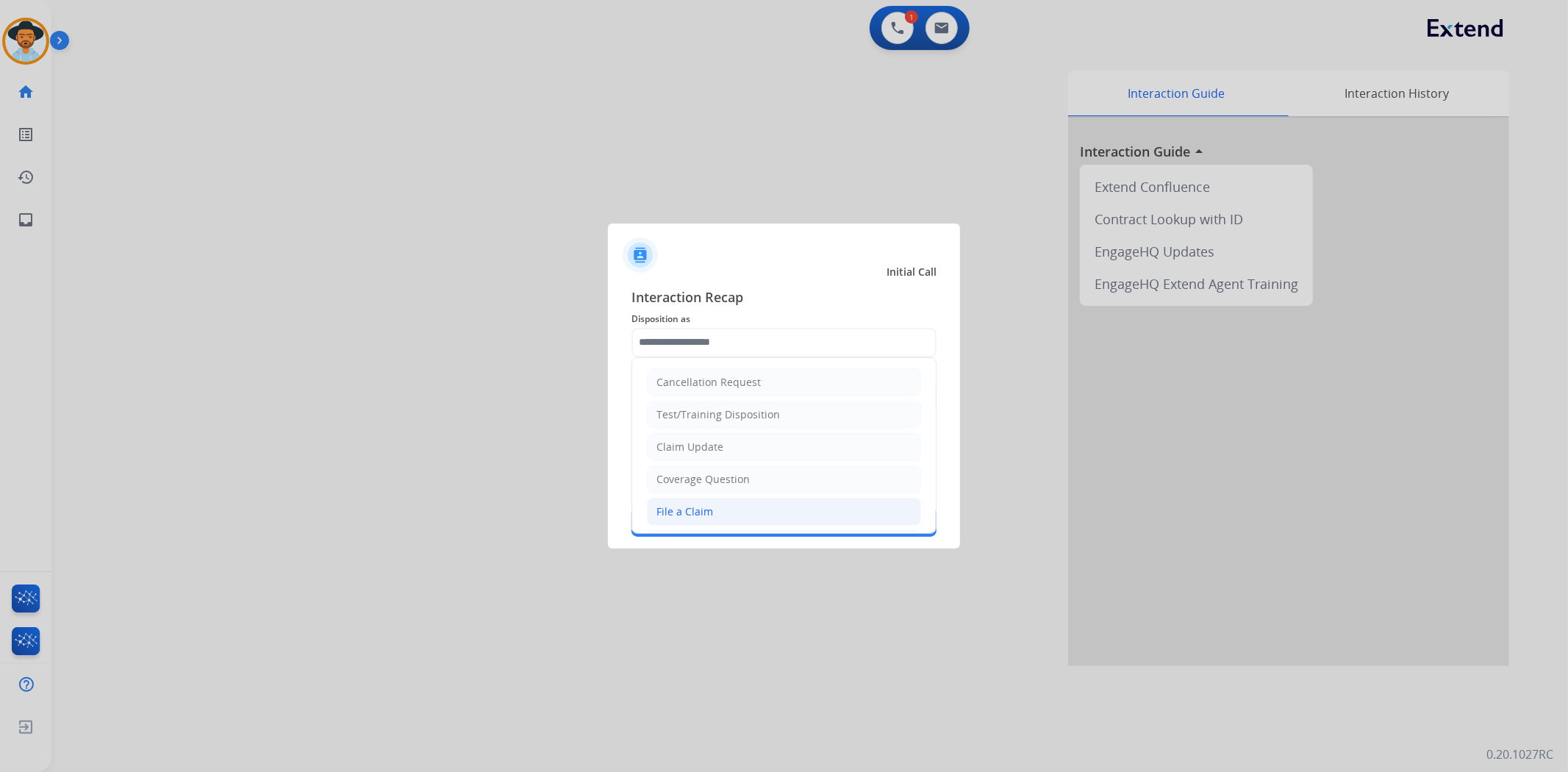
click at [714, 506] on li "File a Claim" at bounding box center [784, 512] width 274 height 28
type input "**********"
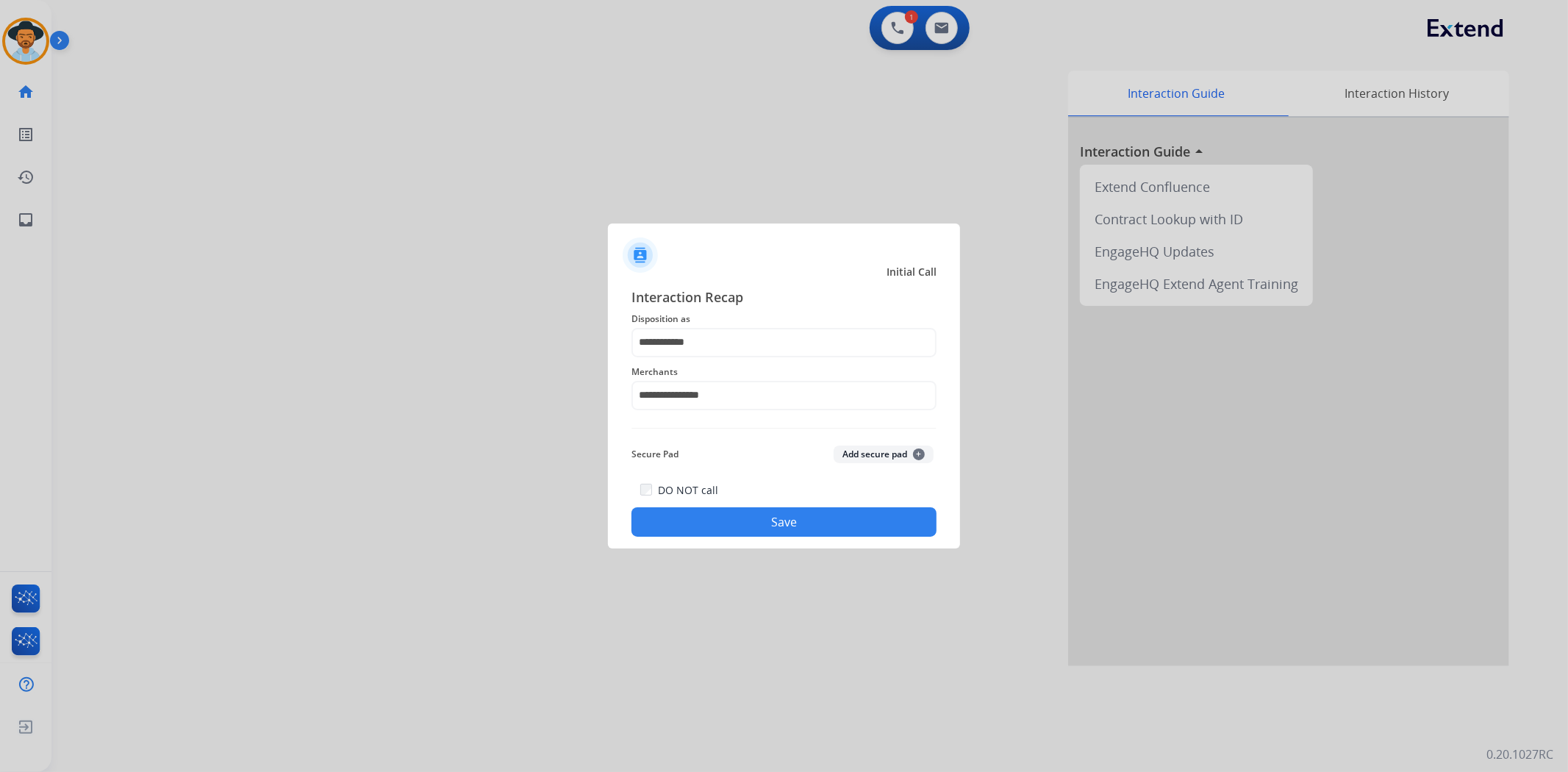
click at [833, 513] on button "Save" at bounding box center [784, 522] width 305 height 29
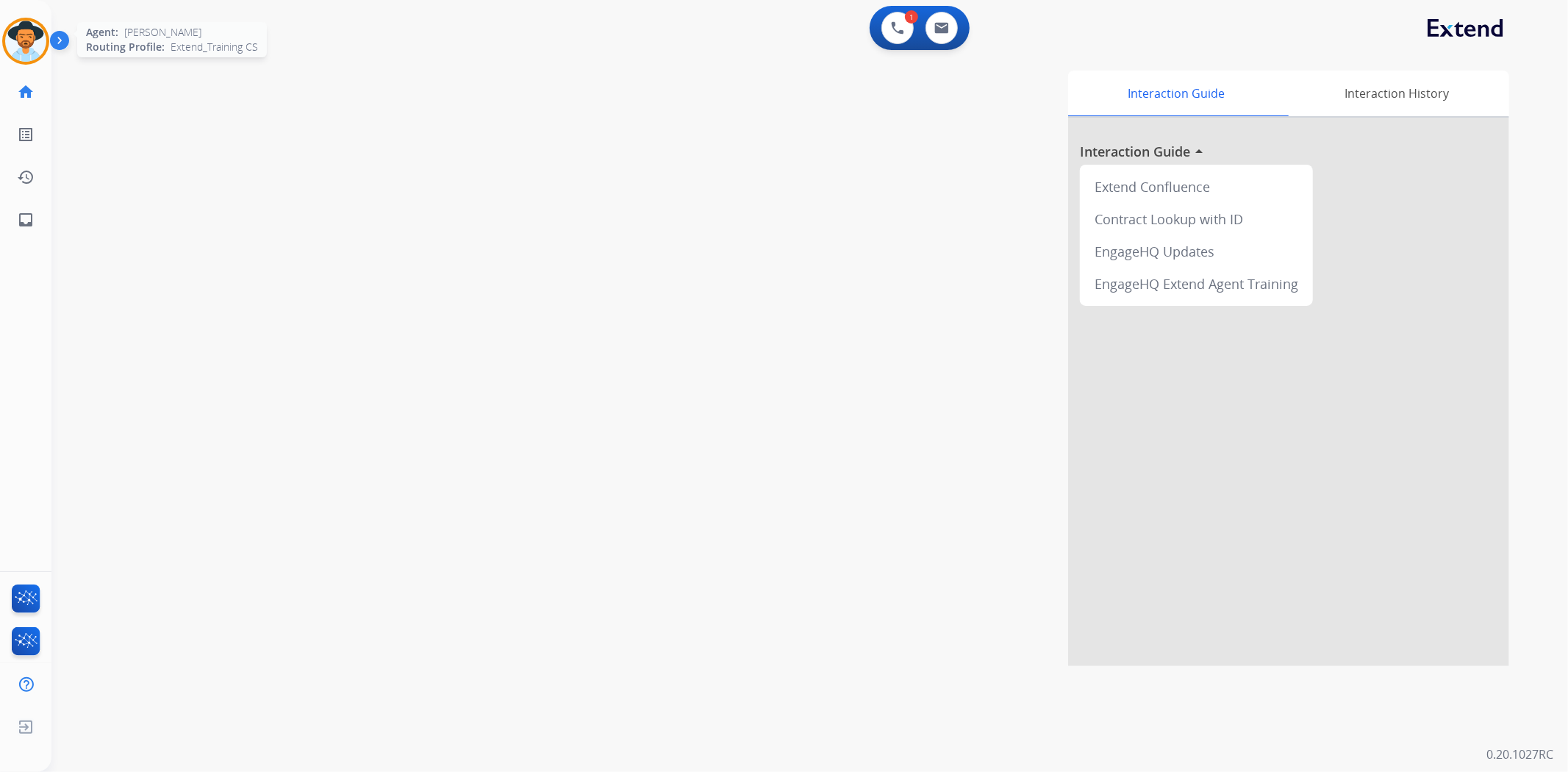
click at [17, 34] on img at bounding box center [26, 41] width 41 height 41
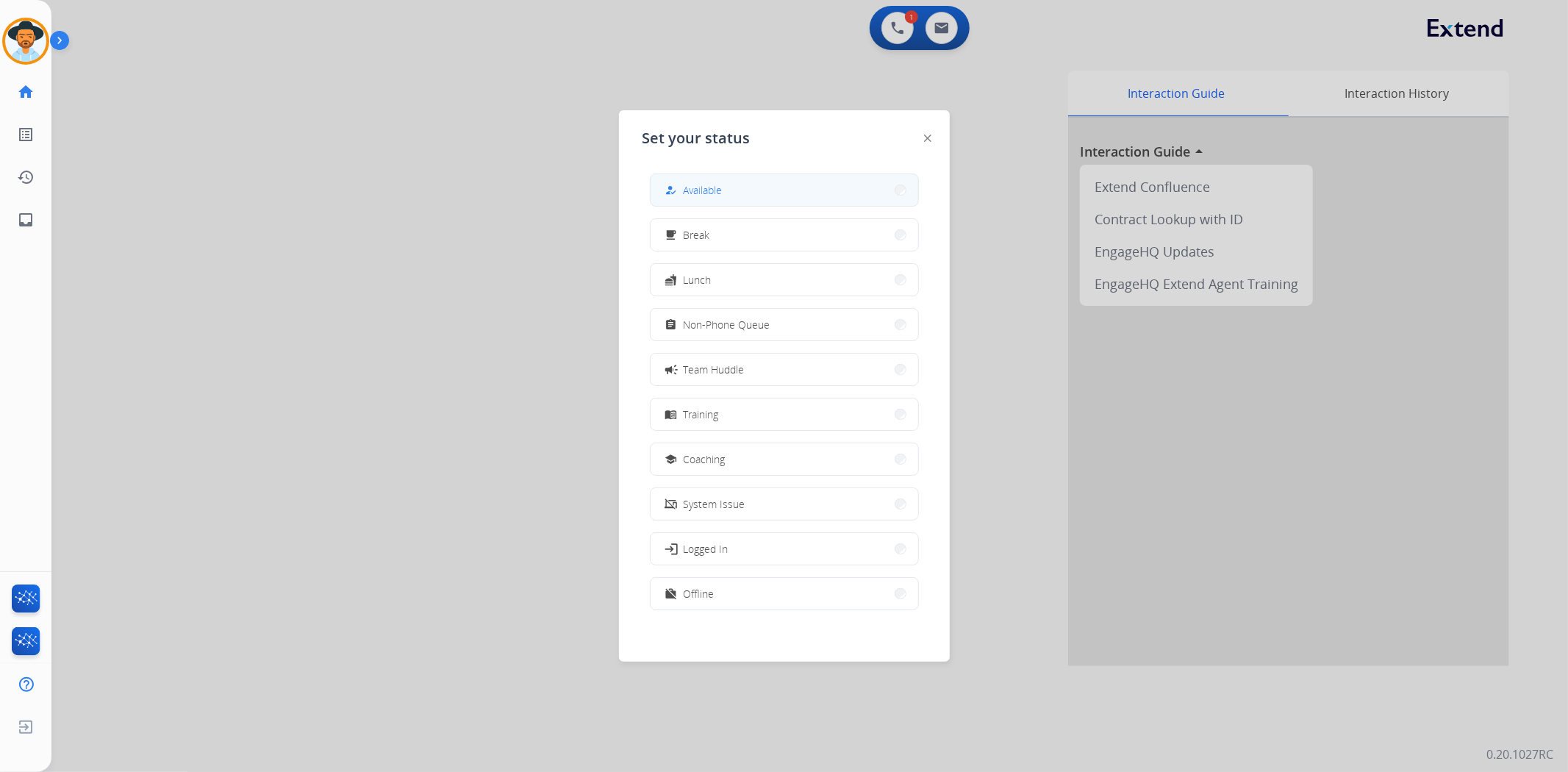
click at [703, 185] on span "Available" at bounding box center [703, 190] width 39 height 15
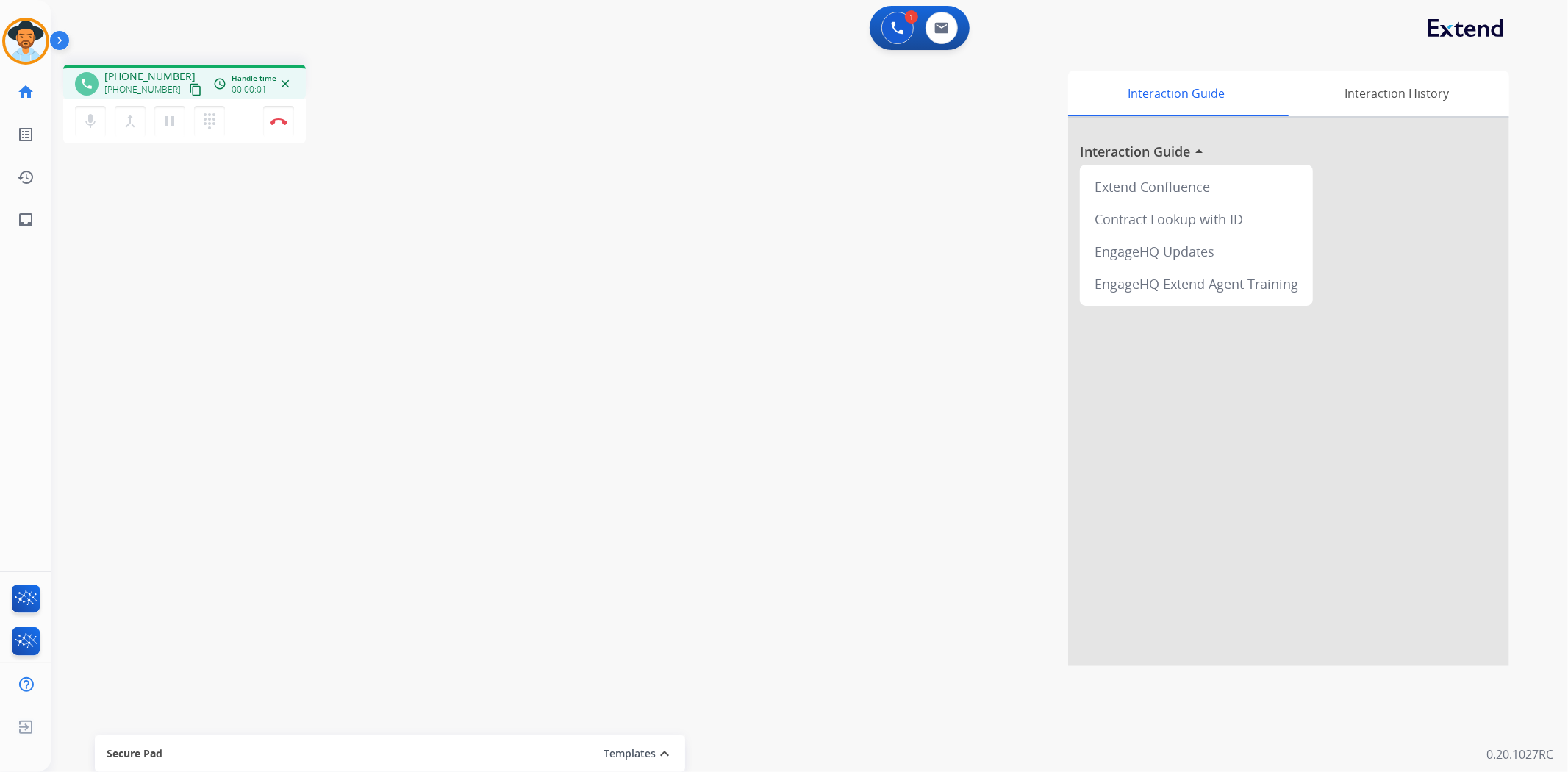
click at [189, 84] on mat-icon "content_copy" at bounding box center [195, 89] width 13 height 13
click at [189, 90] on mat-icon "content_copy" at bounding box center [195, 89] width 13 height 13
click at [278, 118] on img at bounding box center [278, 121] width 18 height 8
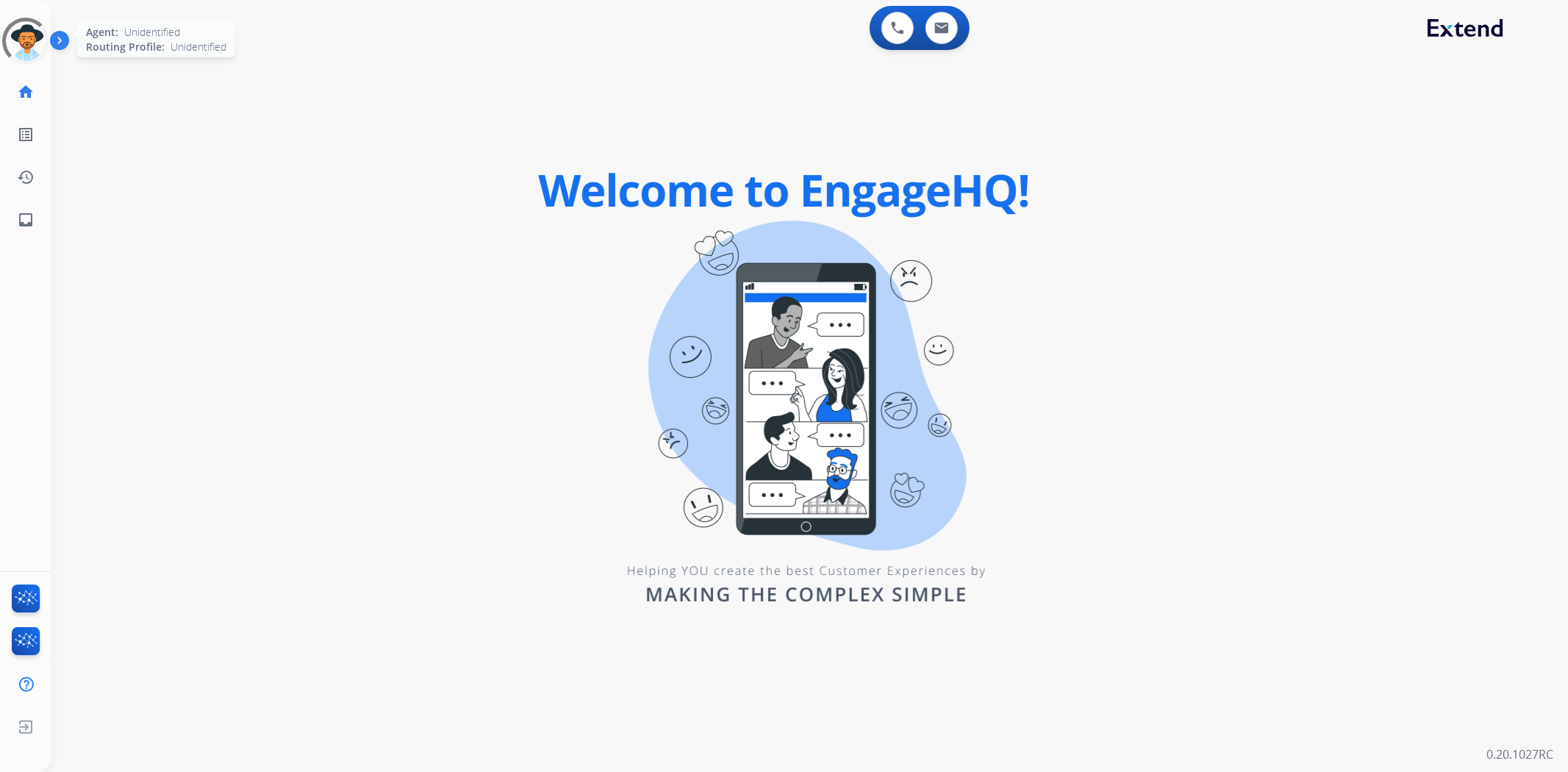
click at [27, 49] on div at bounding box center [25, 40] width 66 height 66
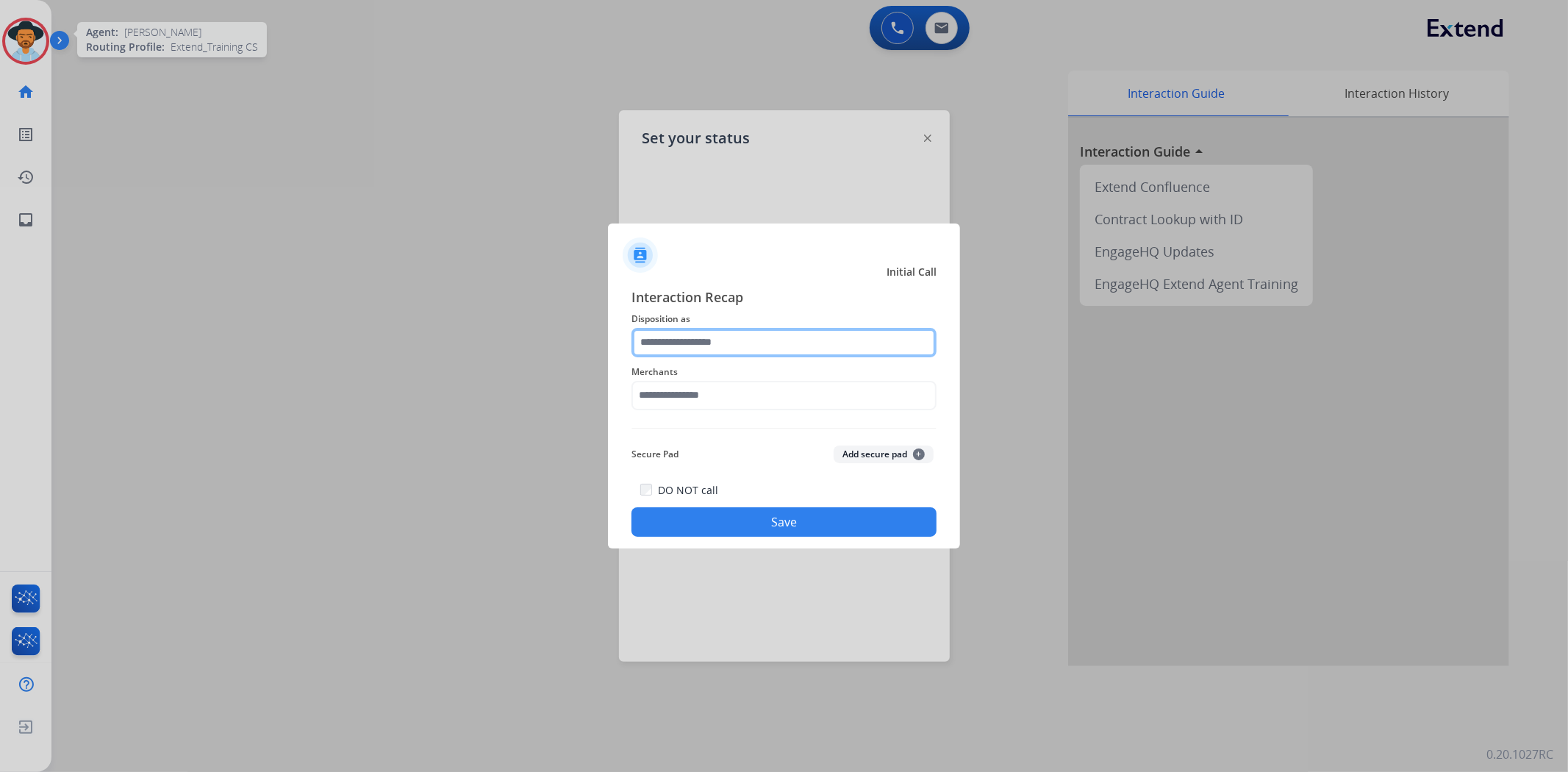
click at [826, 335] on input "text" at bounding box center [784, 343] width 305 height 29
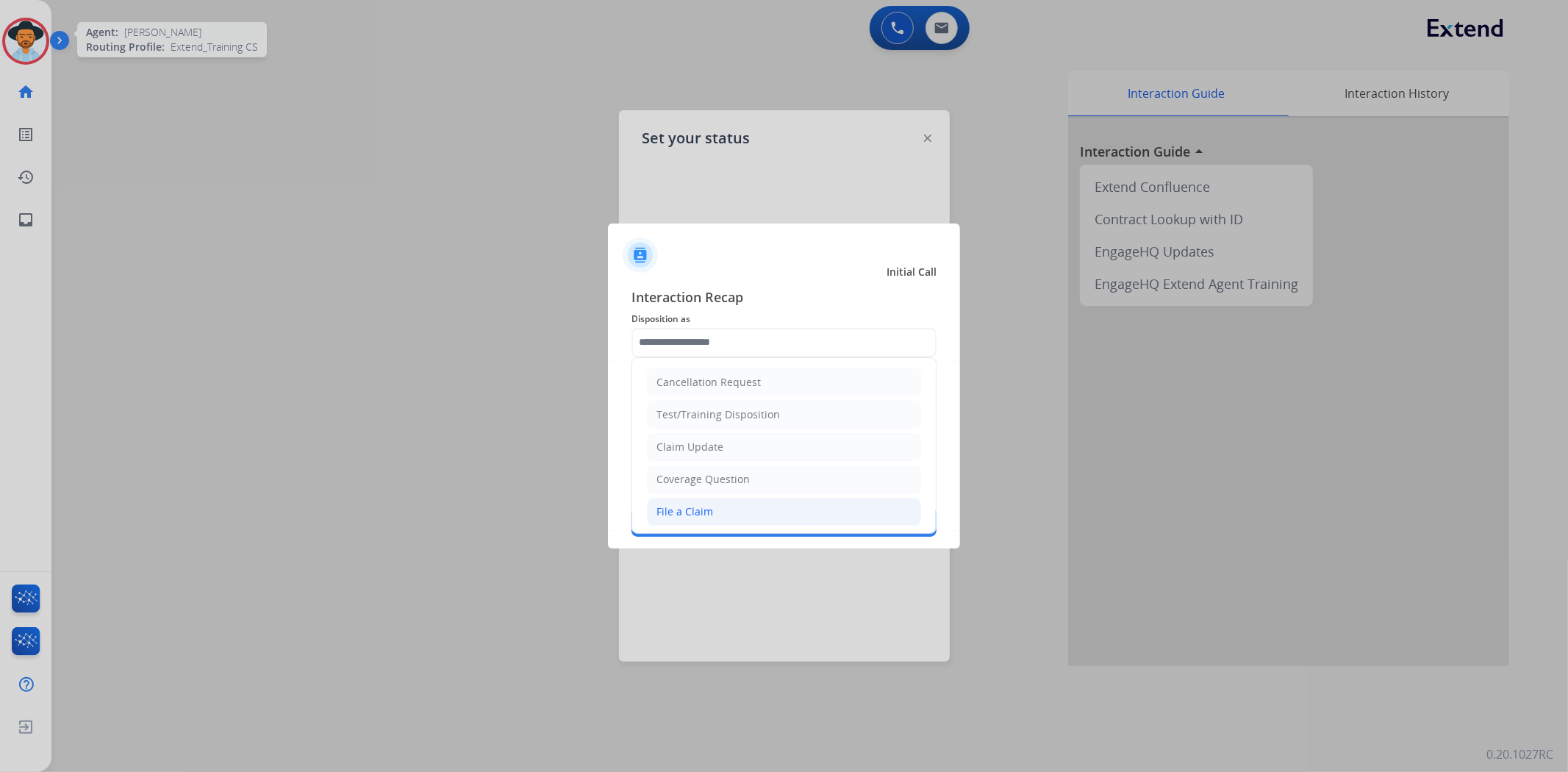
click at [749, 502] on li "File a Claim" at bounding box center [784, 512] width 274 height 28
type input "**********"
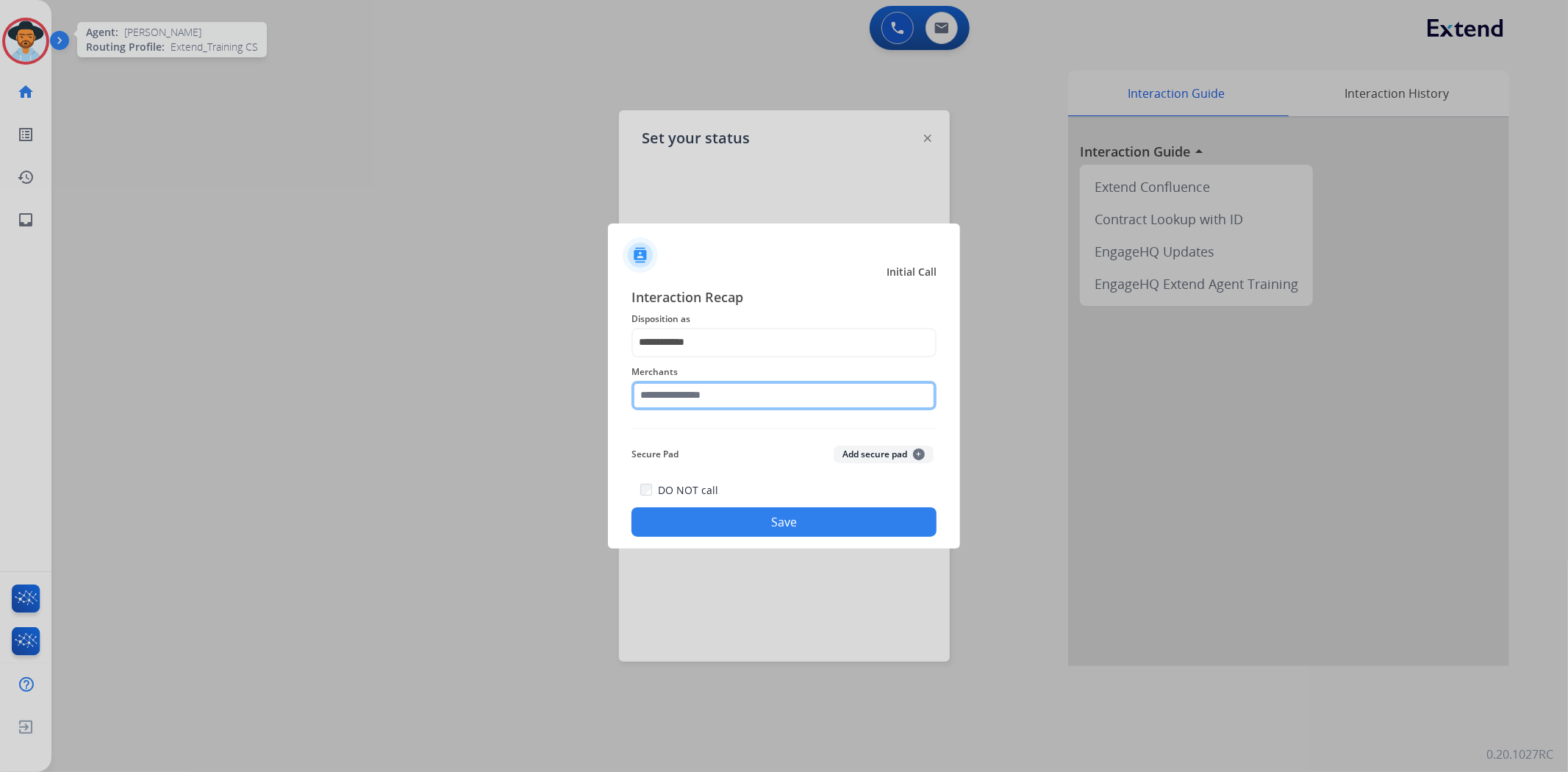
click at [760, 398] on input "text" at bounding box center [784, 395] width 305 height 29
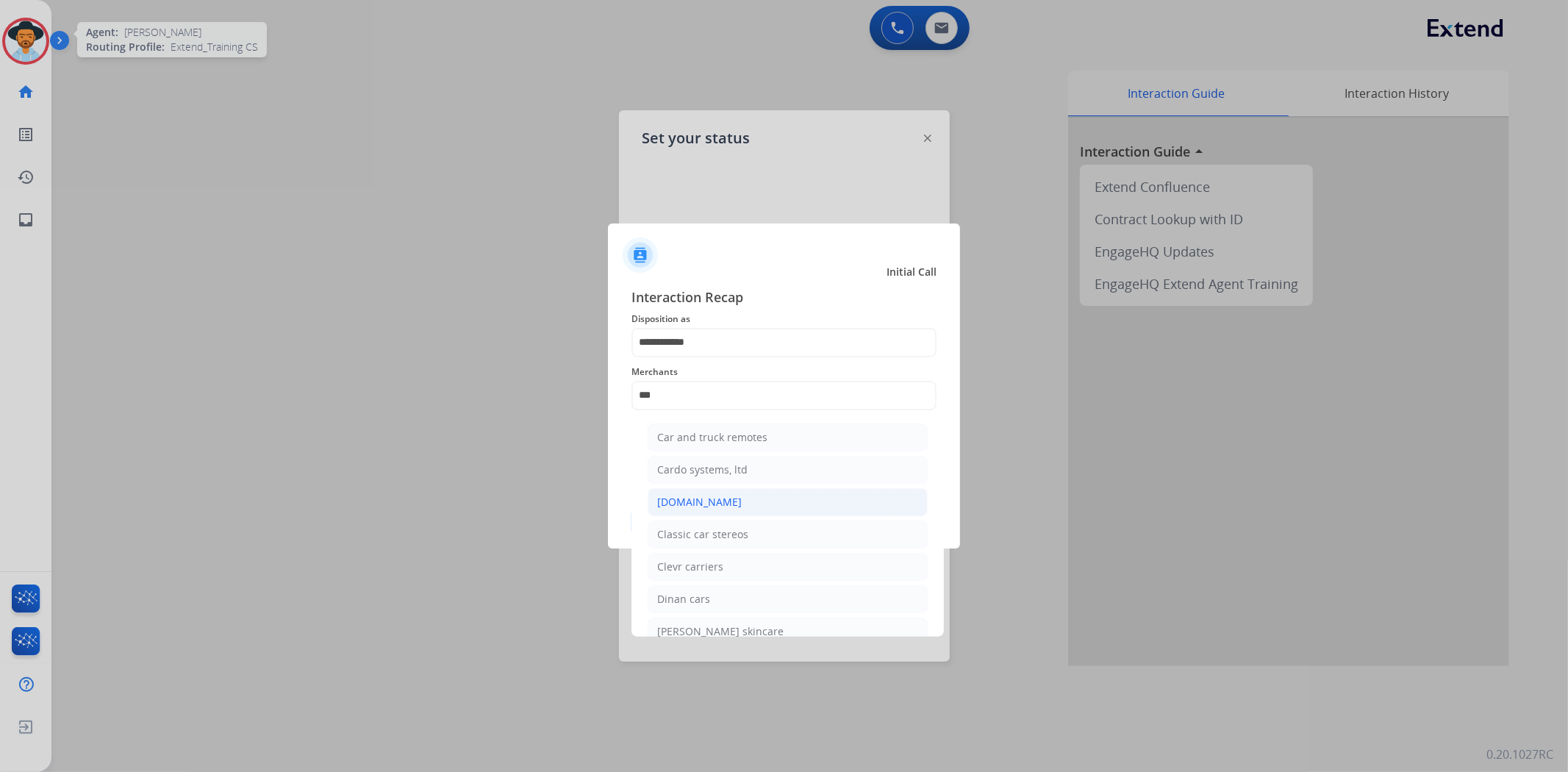
click at [729, 509] on li "[DOMAIN_NAME]" at bounding box center [788, 502] width 280 height 28
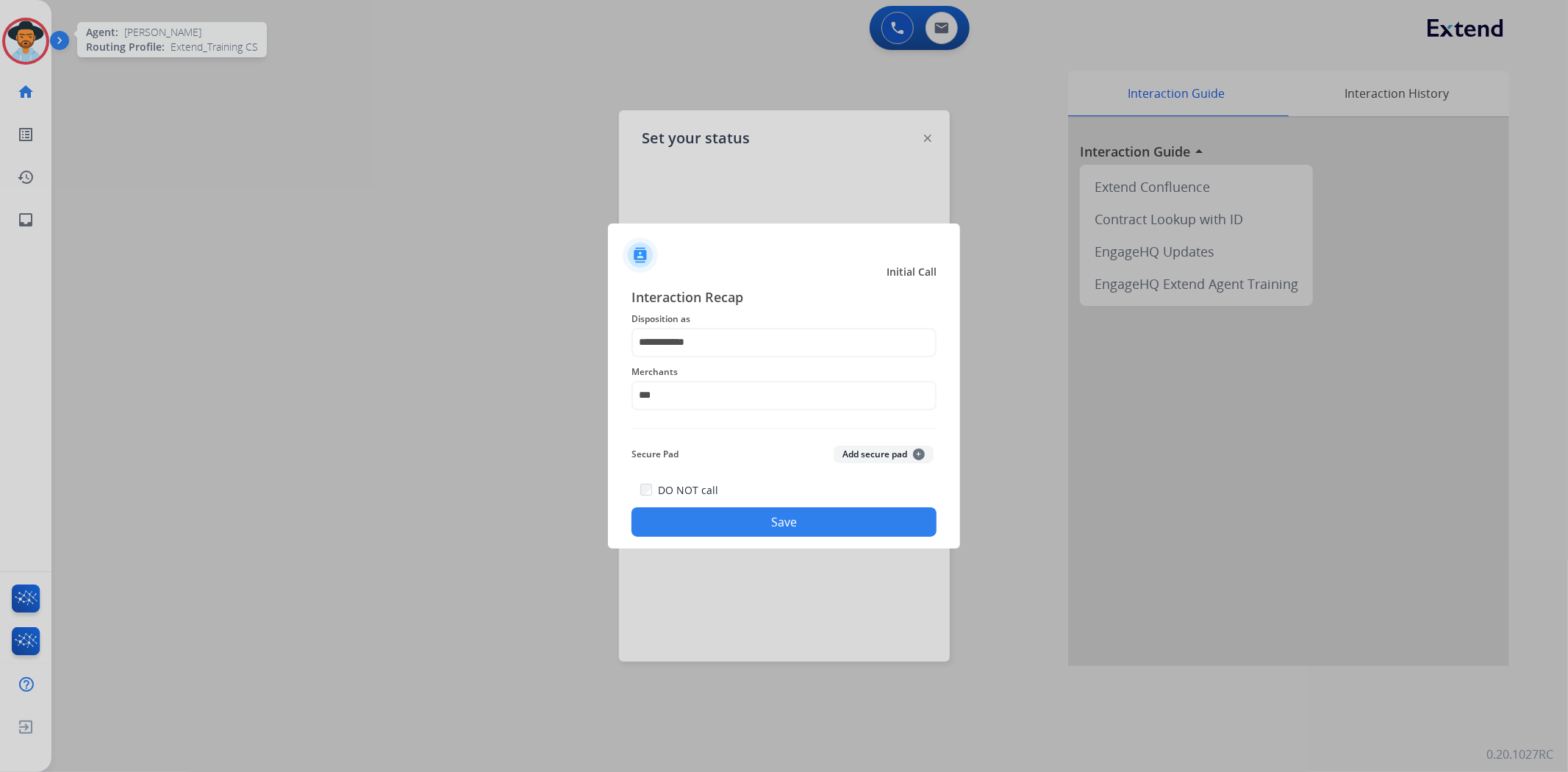
type input "**********"
click at [767, 528] on button "Save" at bounding box center [784, 522] width 305 height 29
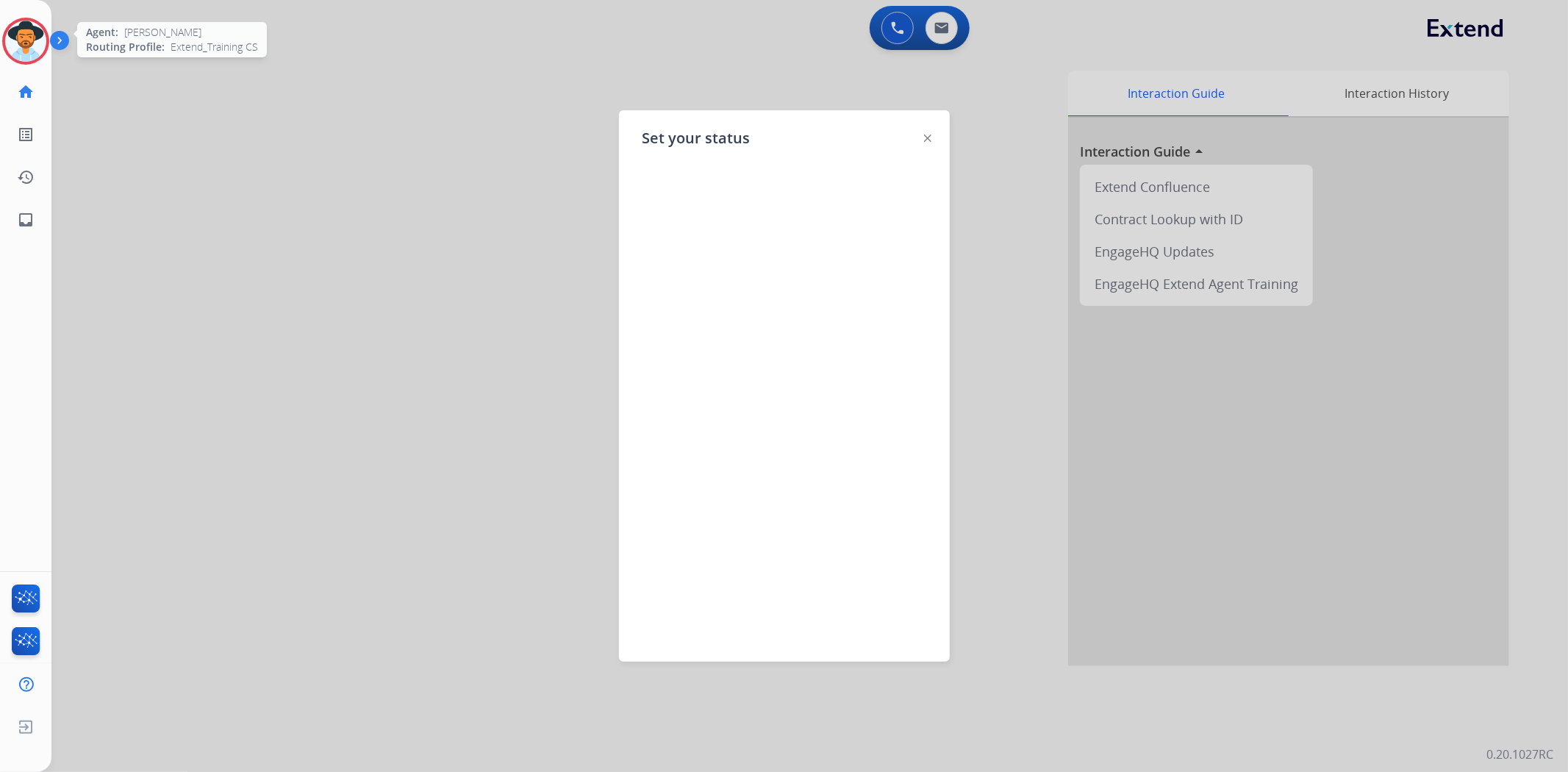
click at [930, 133] on div at bounding box center [927, 138] width 8 height 18
click at [928, 138] on img at bounding box center [927, 138] width 8 height 8
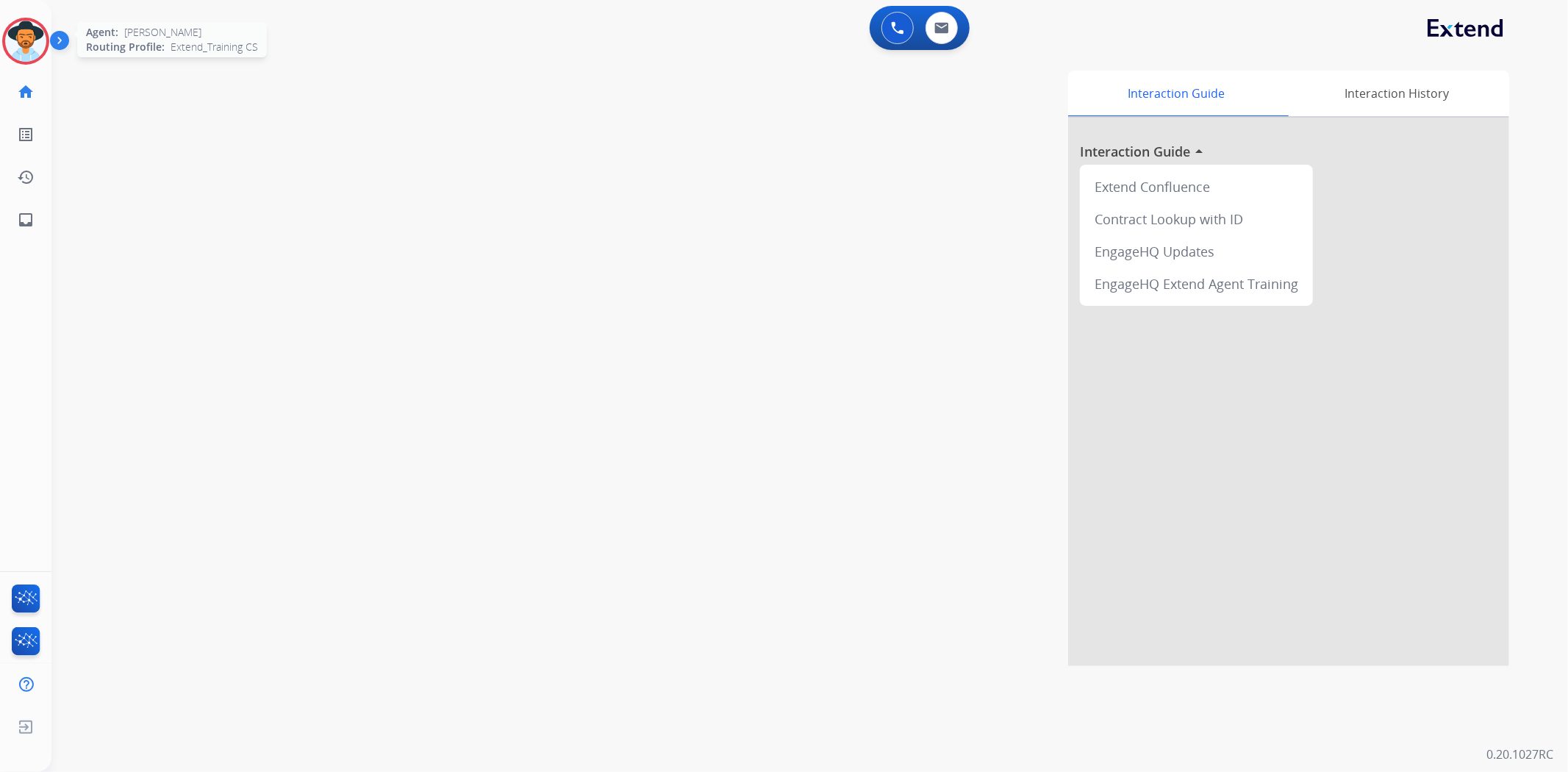
click at [0, 34] on div "Alexis Logged In Edit Avatar Agent: Alexis Routing Profile: Extend_Training CS" at bounding box center [26, 41] width 52 height 47
click at [9, 39] on img at bounding box center [26, 41] width 41 height 41
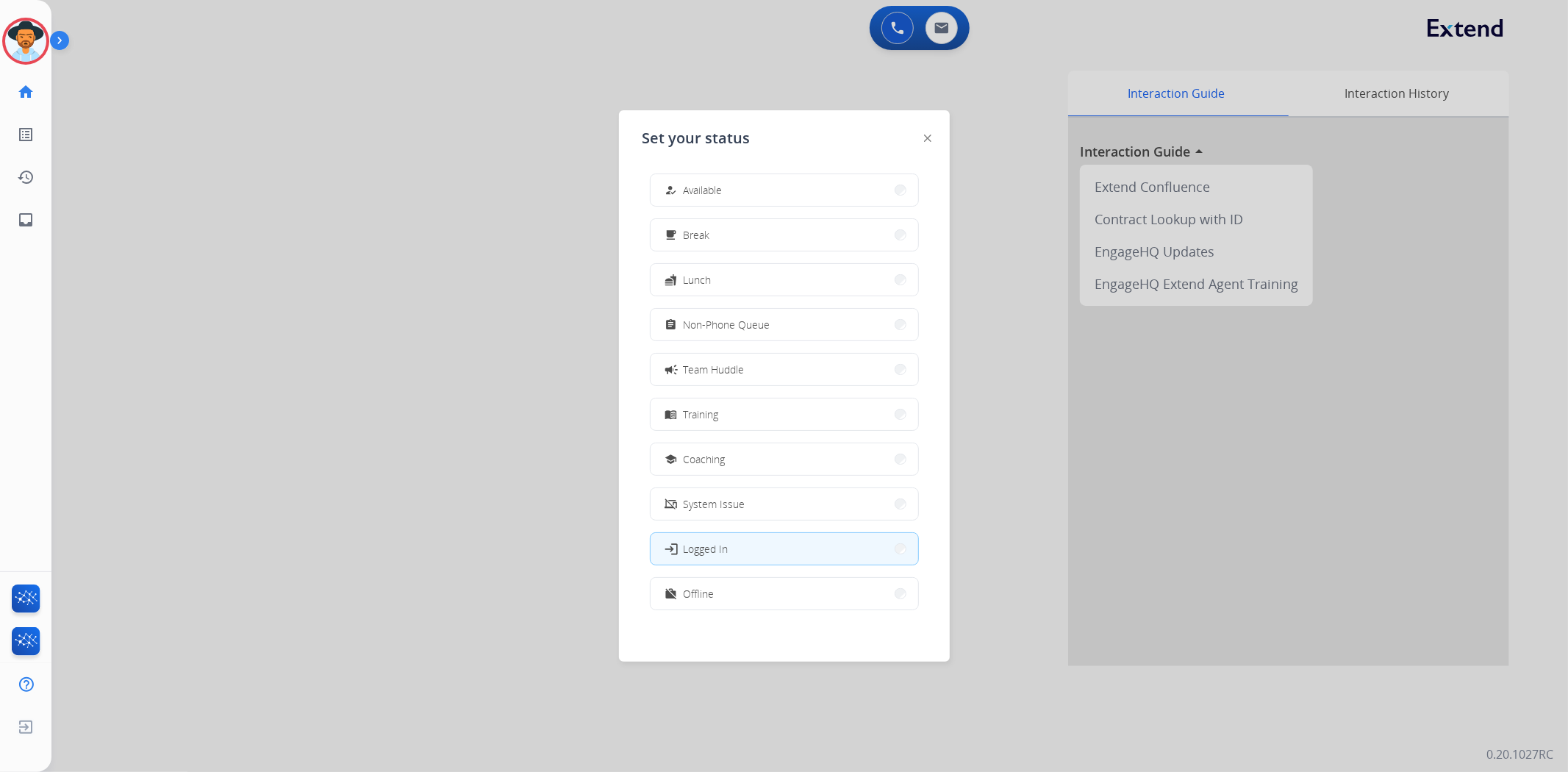
click at [770, 189] on button "how_to_reg Available" at bounding box center [784, 190] width 267 height 32
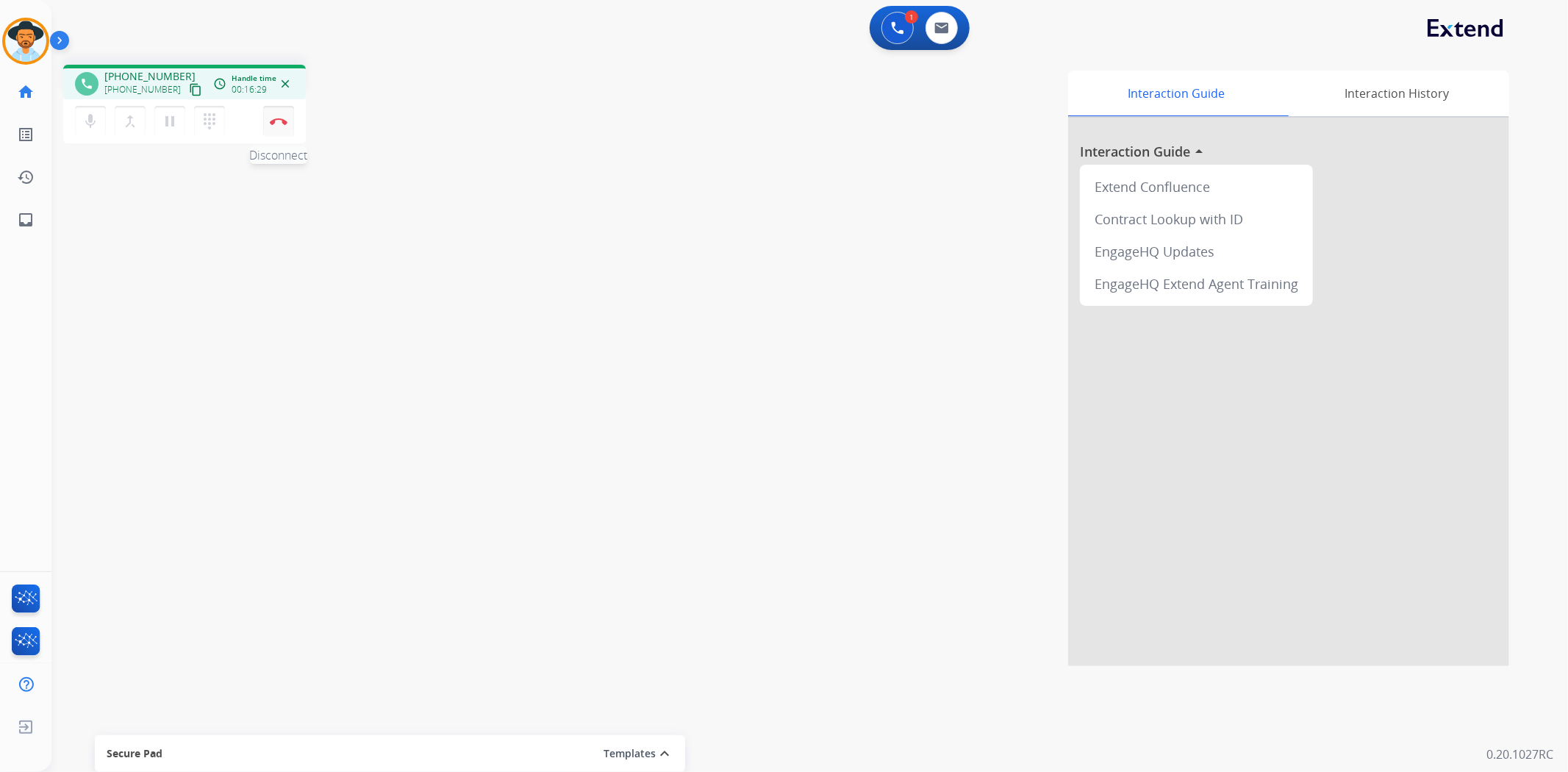
click at [274, 122] on img at bounding box center [278, 121] width 18 height 8
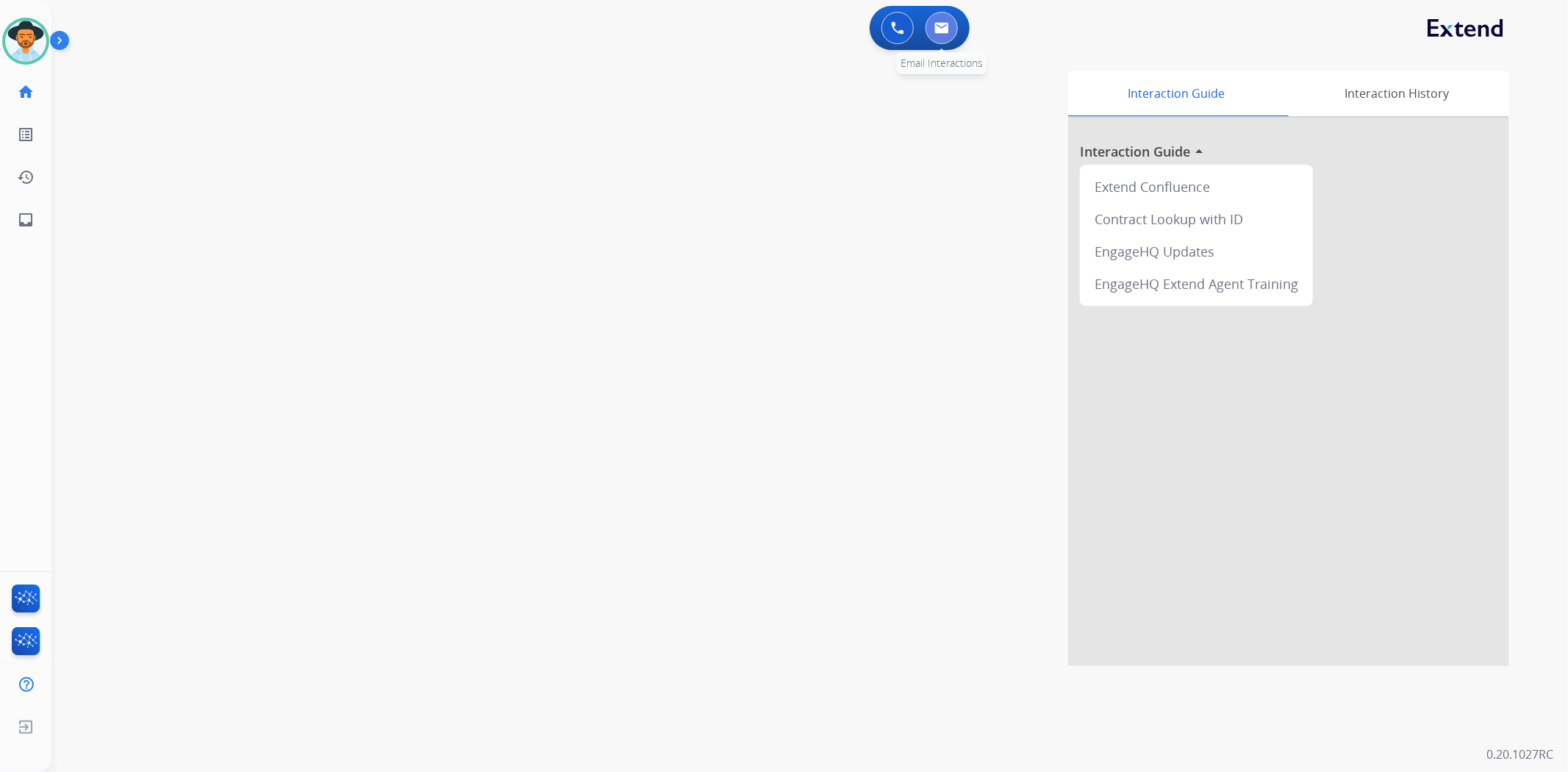
click at [933, 31] on button at bounding box center [942, 28] width 33 height 33
select select "**********"
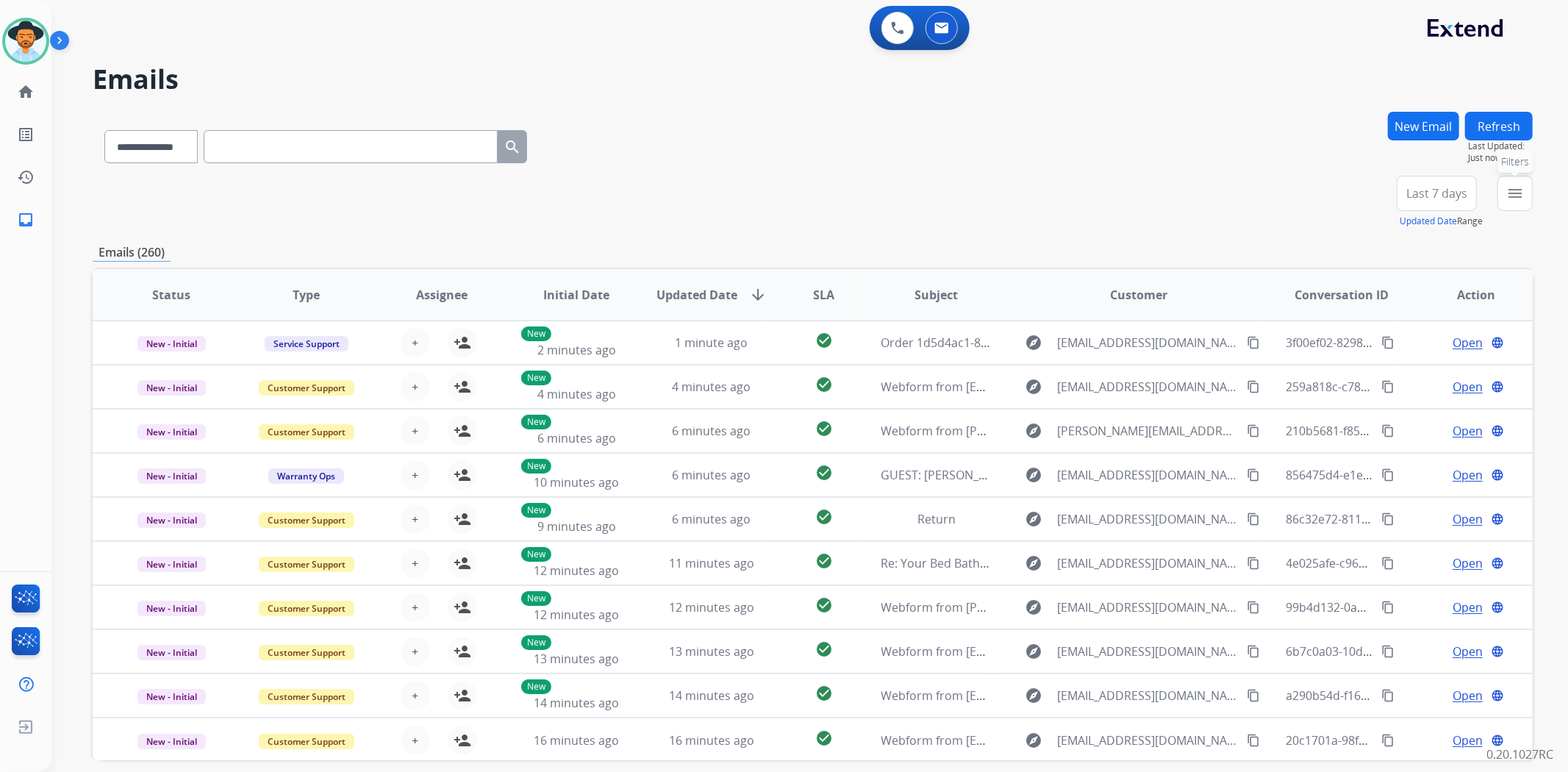
click at [1504, 199] on button "menu Filters" at bounding box center [1514, 193] width 35 height 35
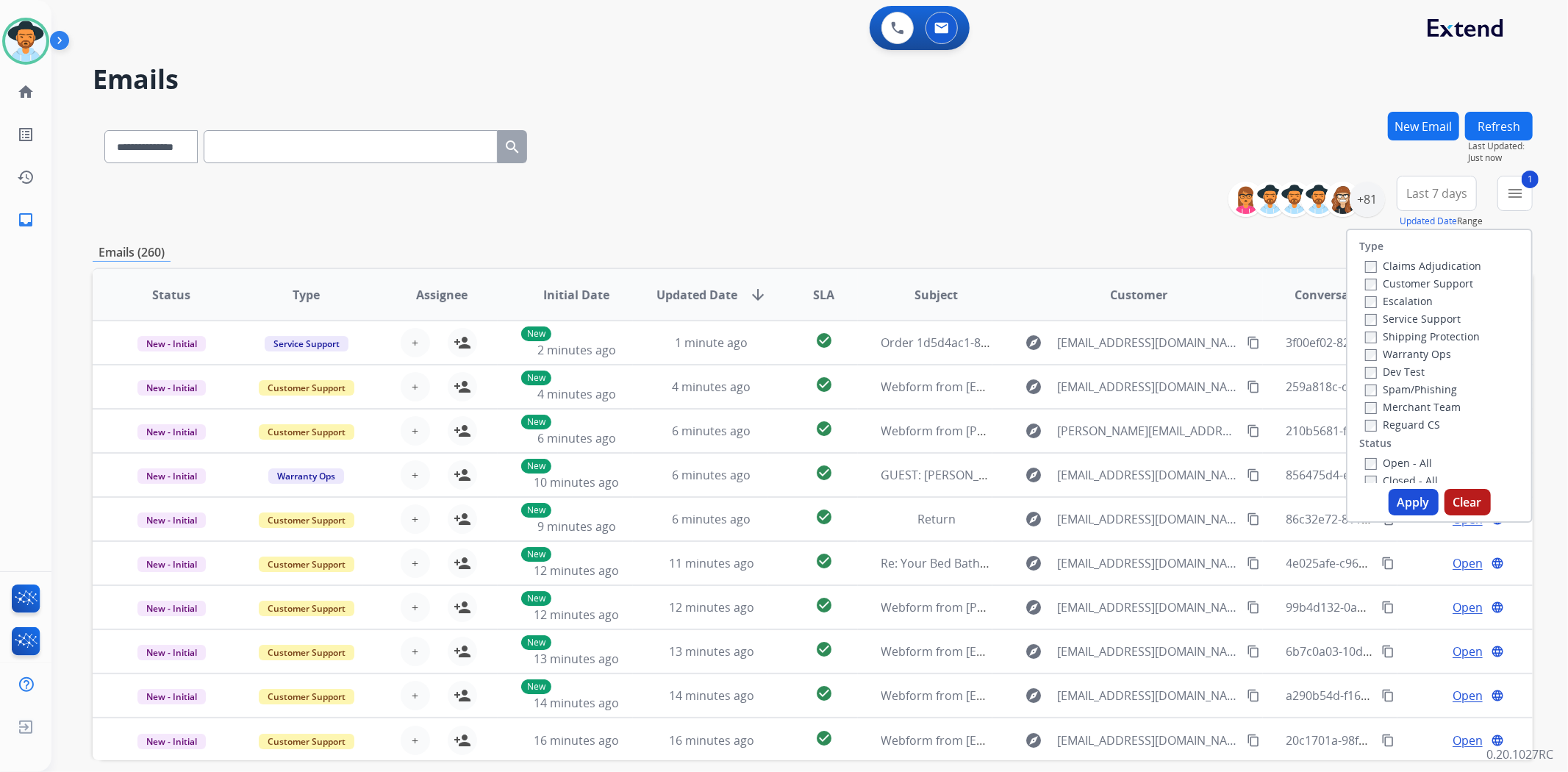
click at [1414, 510] on button "Apply" at bounding box center [1413, 502] width 50 height 27
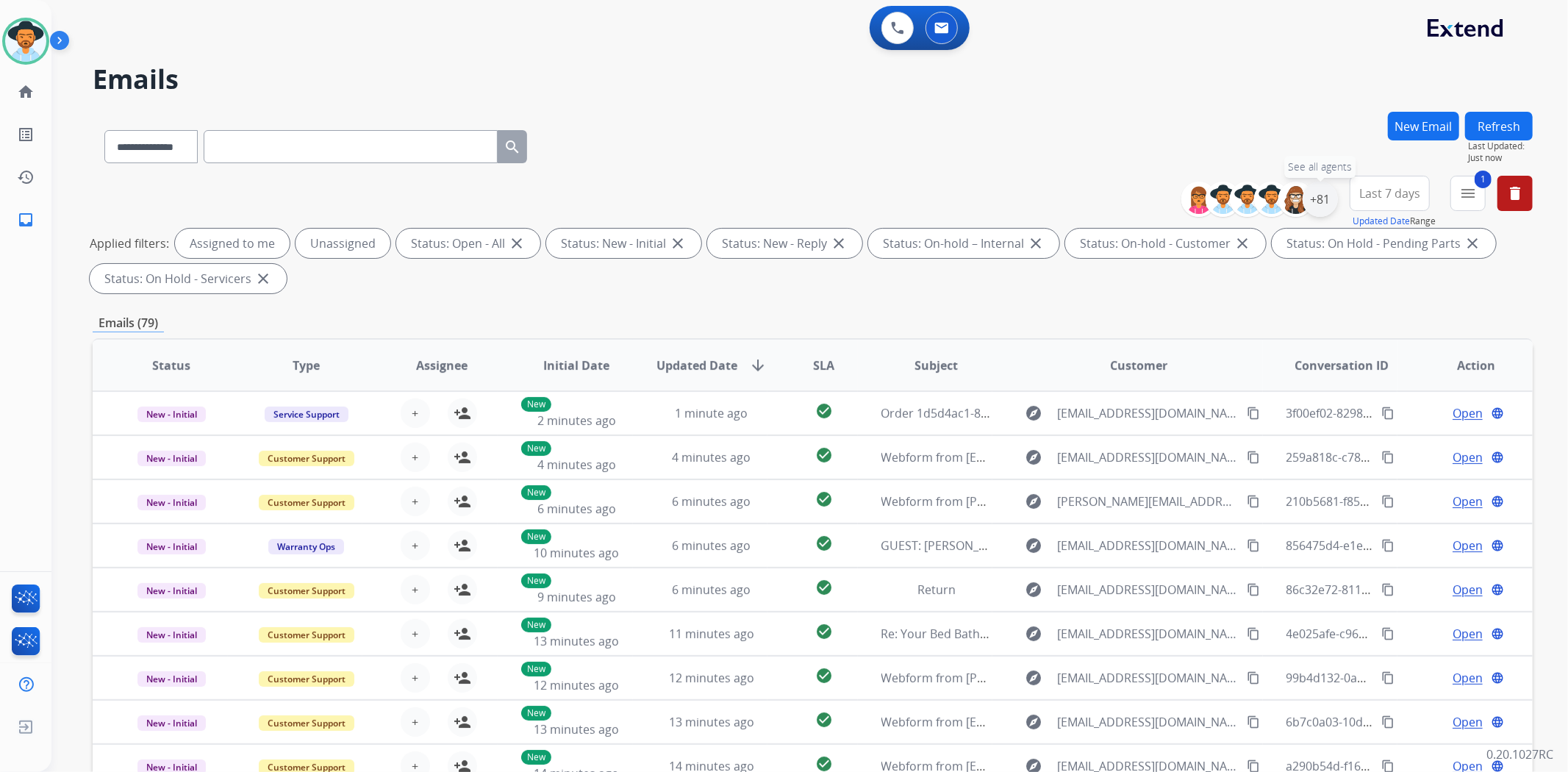
click at [1323, 196] on div "+81" at bounding box center [1320, 199] width 35 height 35
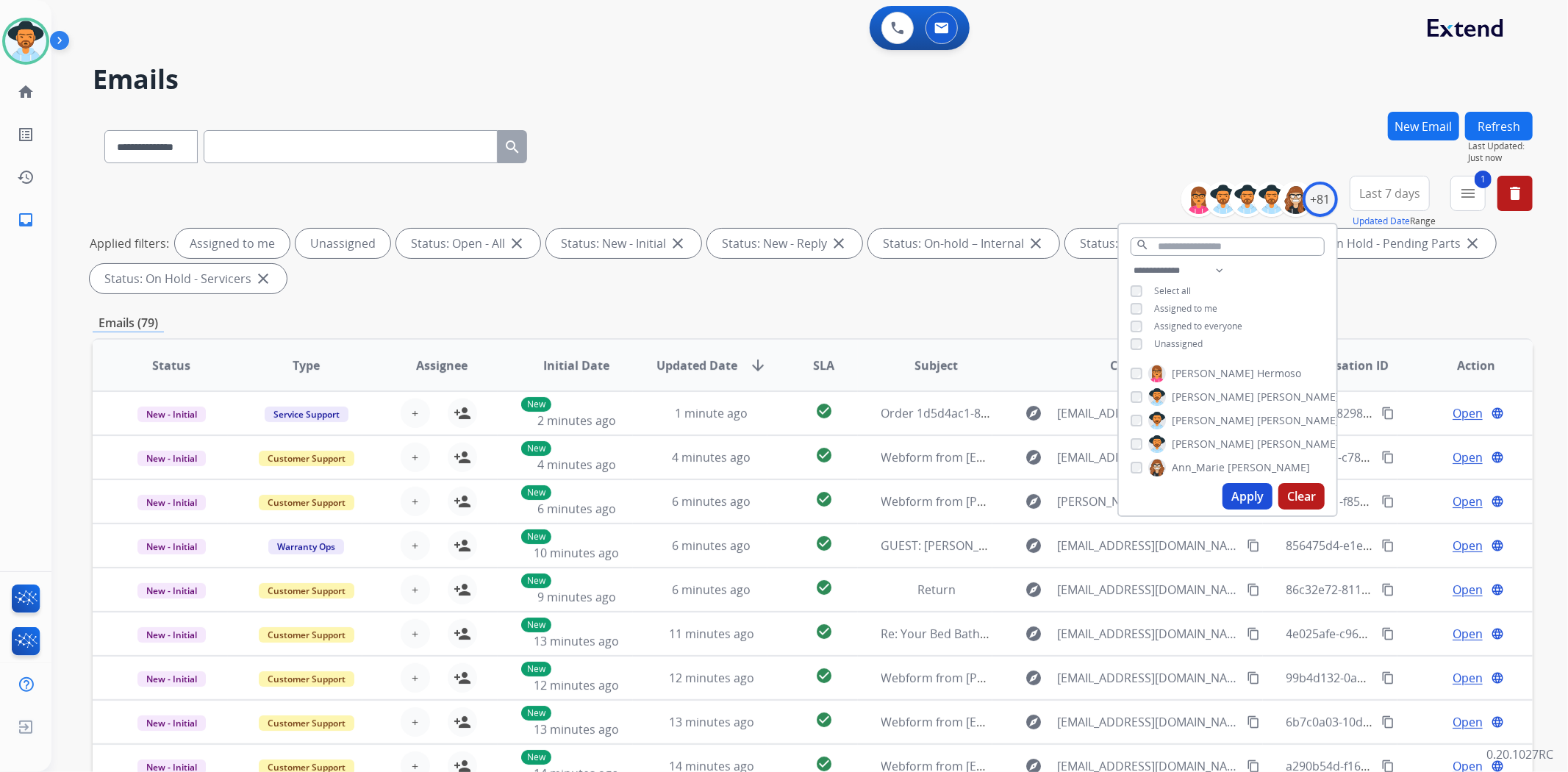
click at [1177, 346] on span "Unassigned" at bounding box center [1178, 344] width 48 height 13
click at [1245, 497] on button "Apply" at bounding box center [1248, 496] width 50 height 27
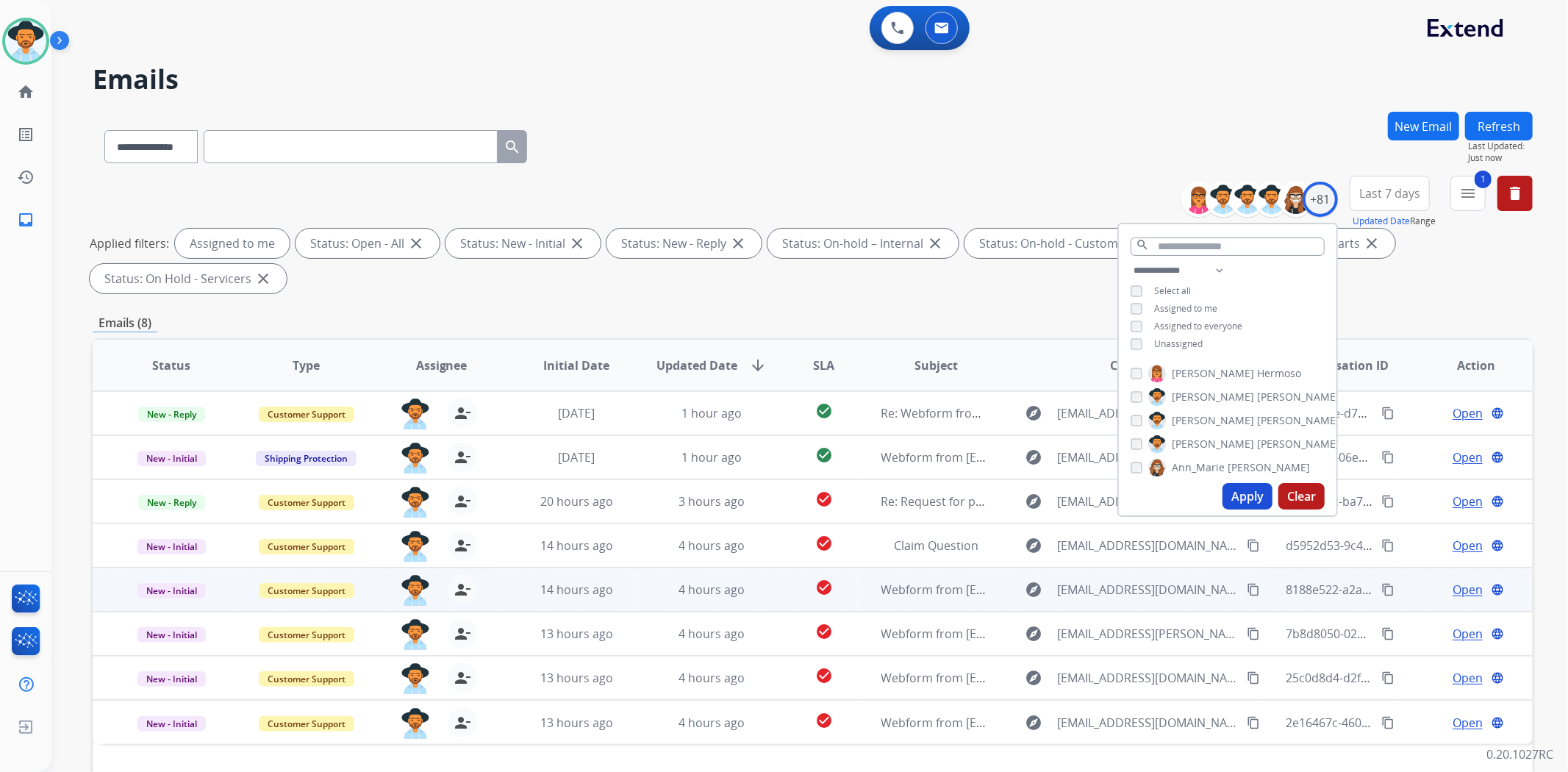
scroll to position [135, 0]
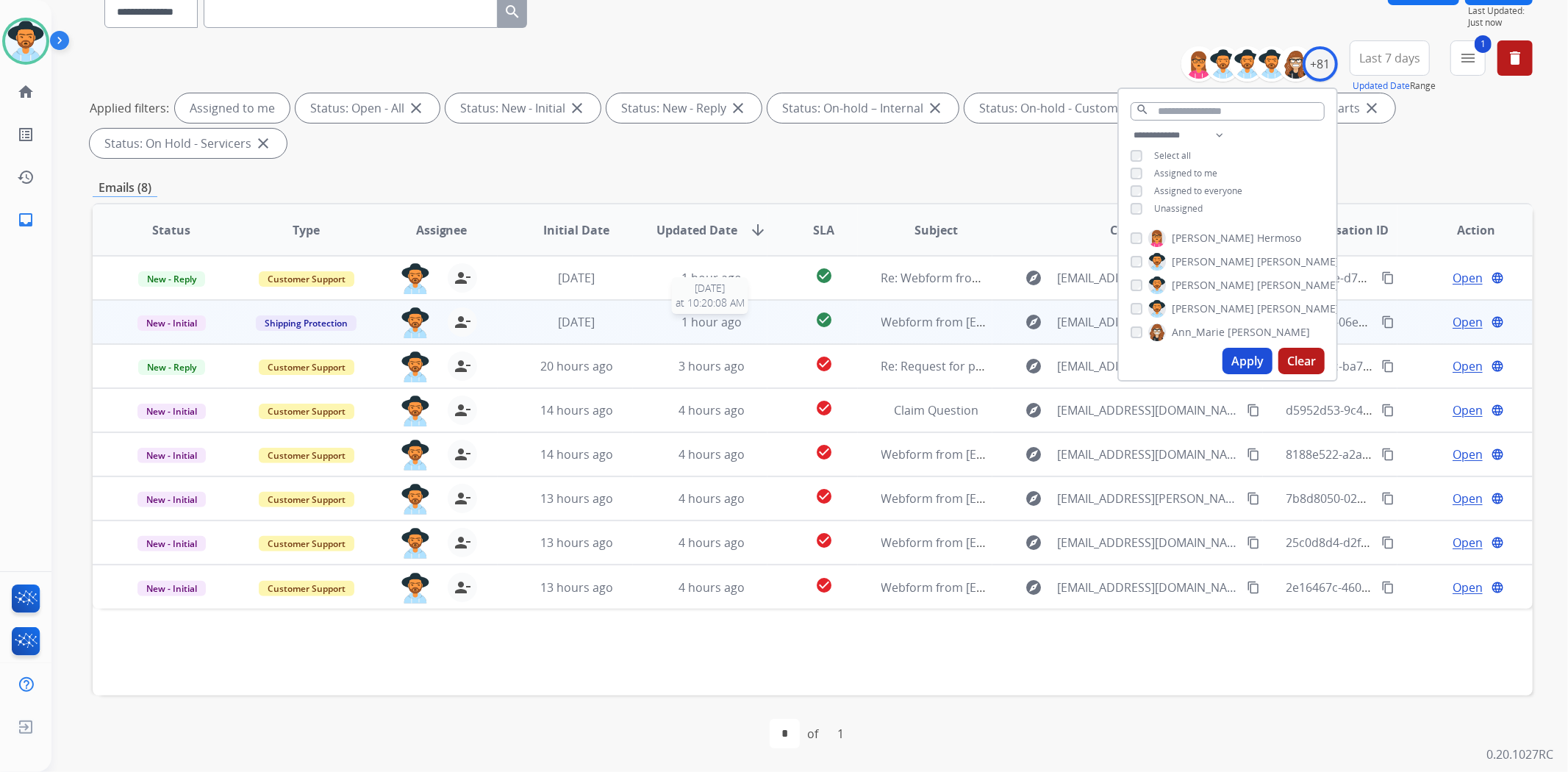
click at [753, 318] on div "1 hour ago" at bounding box center [711, 322] width 111 height 18
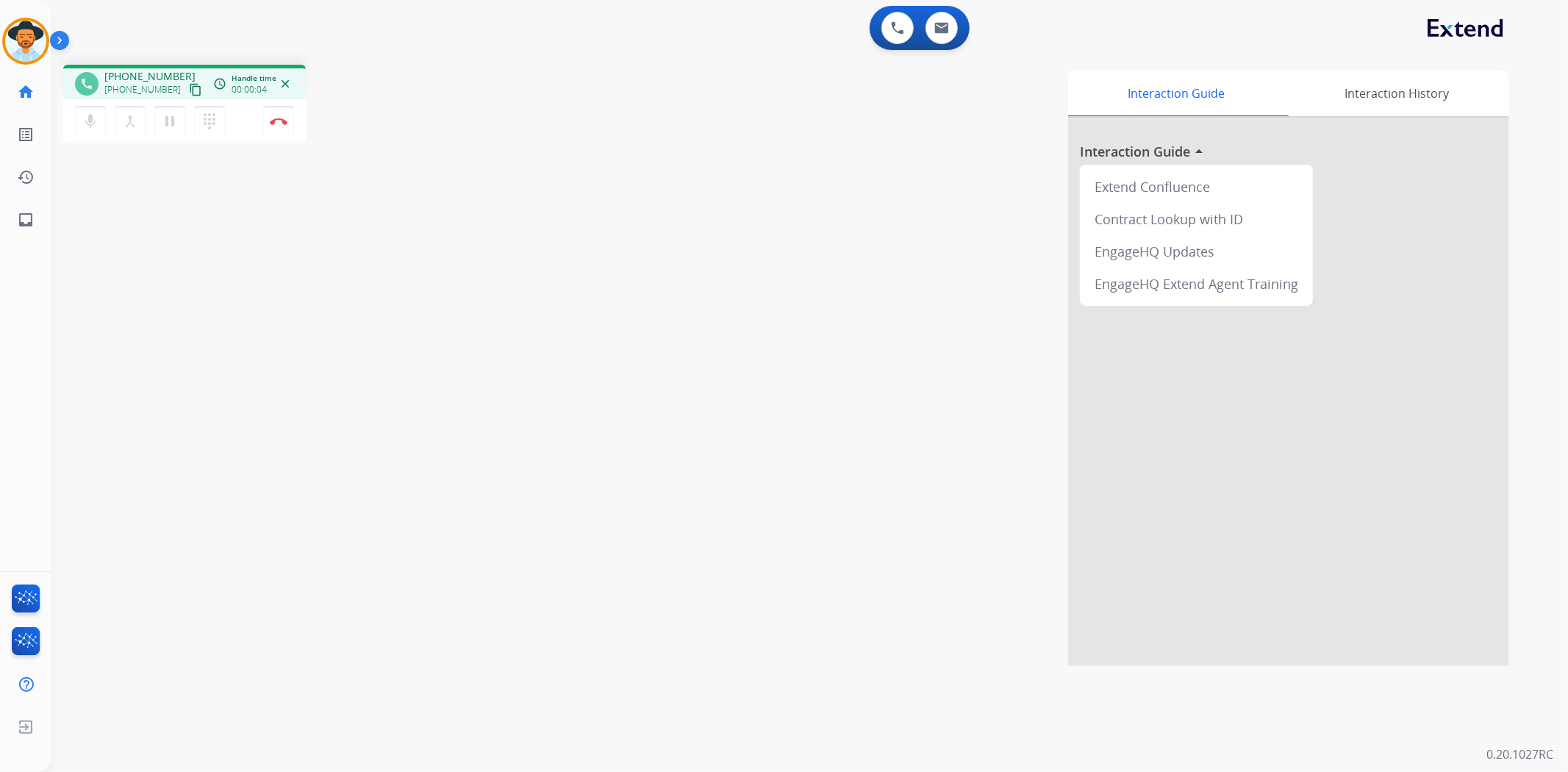
click at [189, 85] on mat-icon "content_copy" at bounding box center [195, 89] width 13 height 13
click at [189, 89] on mat-icon "content_copy" at bounding box center [195, 89] width 13 height 13
click at [169, 120] on mat-icon "pause" at bounding box center [169, 121] width 18 height 18
click at [171, 125] on mat-icon "play_arrow" at bounding box center [169, 121] width 18 height 18
click at [278, 119] on img at bounding box center [278, 121] width 18 height 8
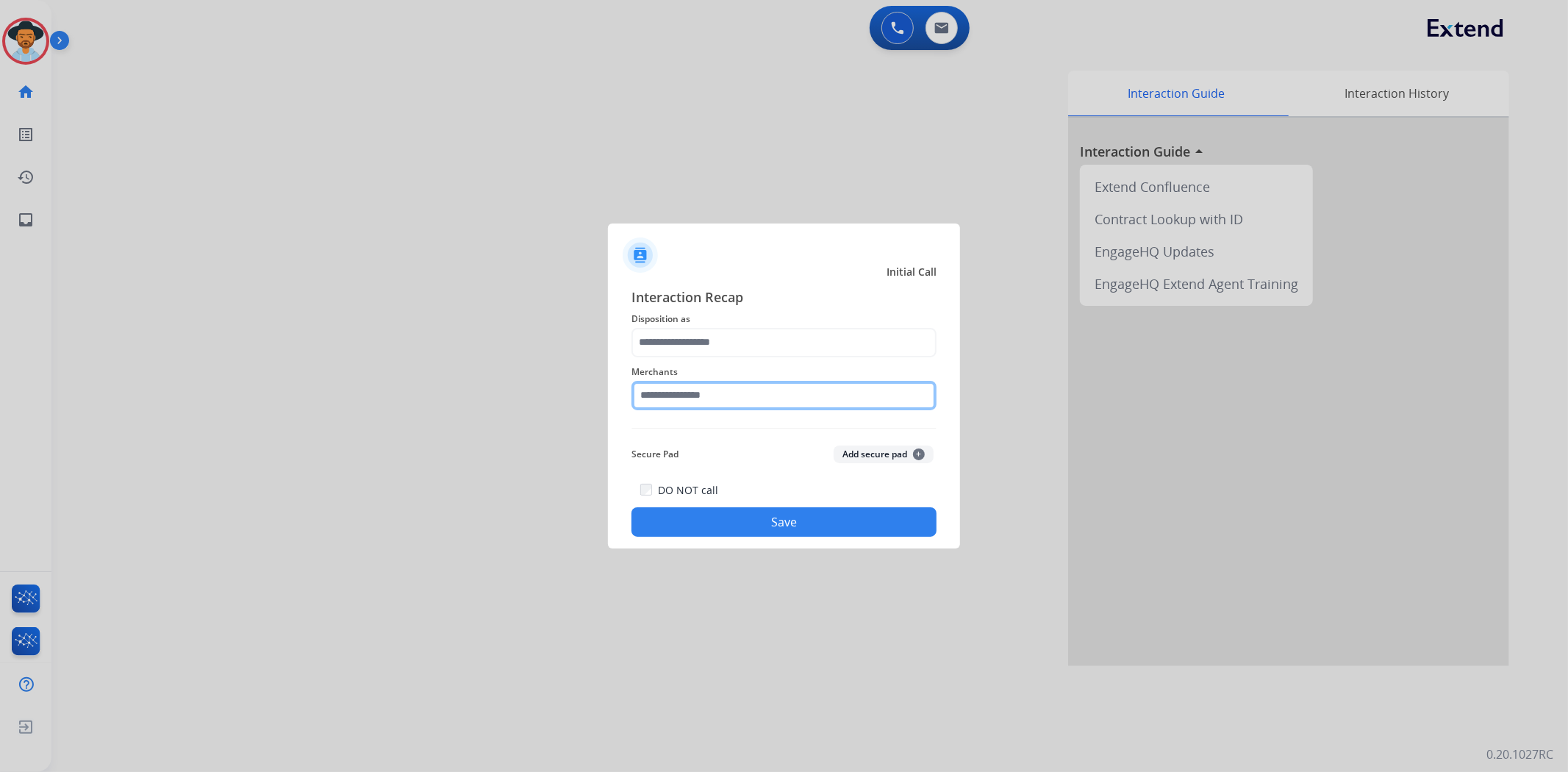
click at [763, 394] on input "text" at bounding box center [784, 395] width 305 height 29
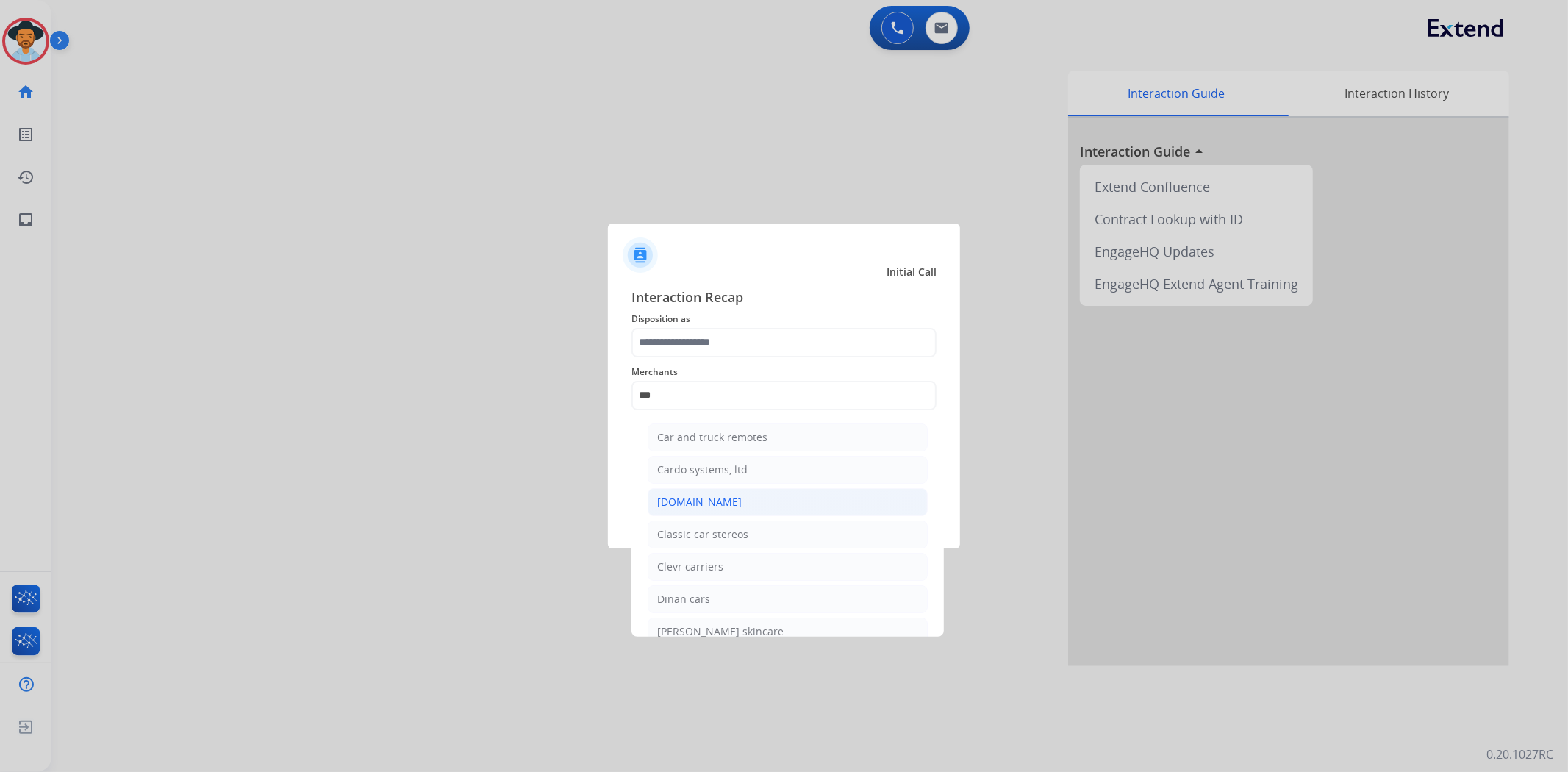
click at [738, 496] on li "[DOMAIN_NAME]" at bounding box center [788, 502] width 280 height 28
type input "**********"
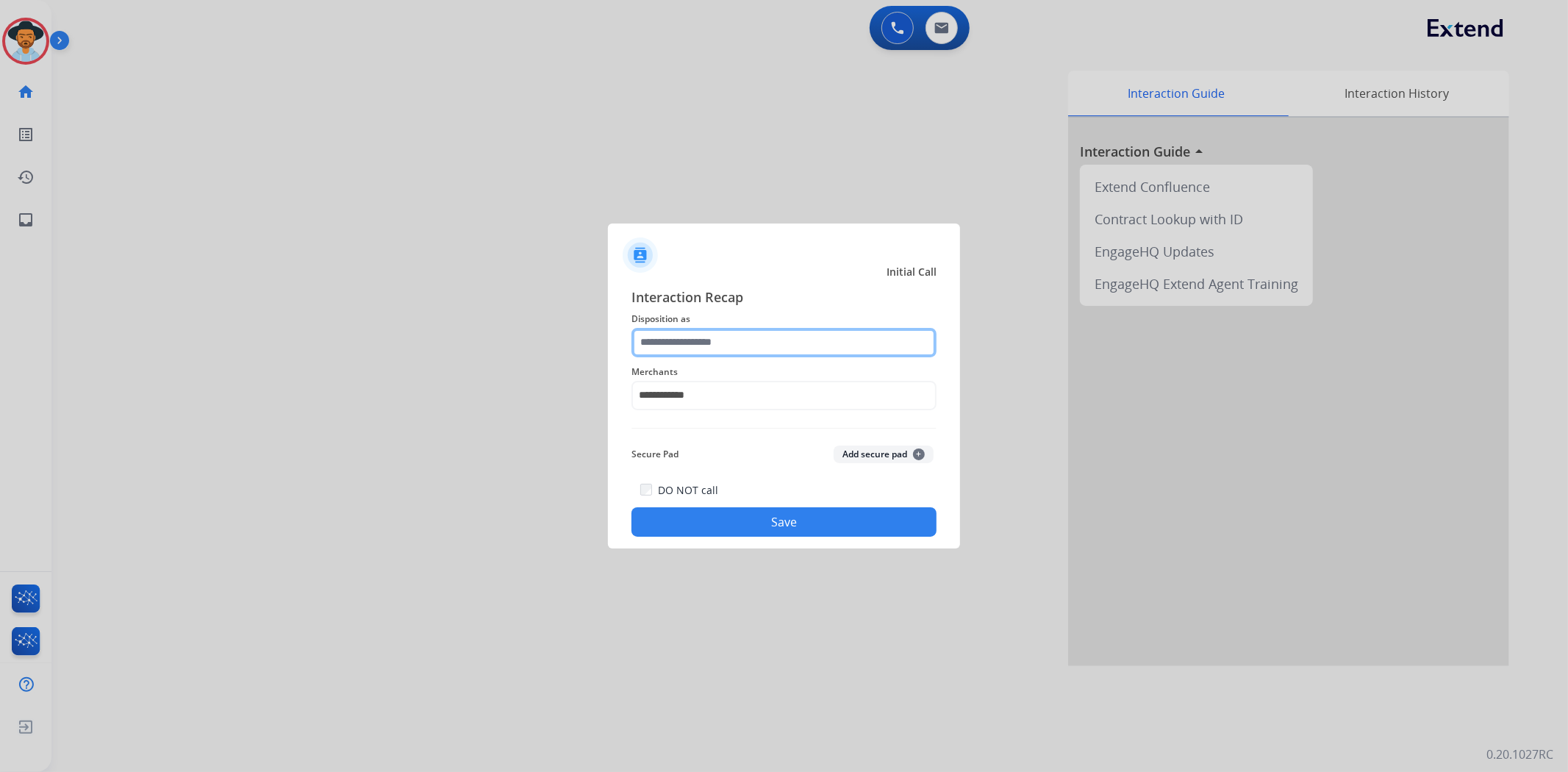
click at [742, 334] on input "text" at bounding box center [784, 343] width 305 height 29
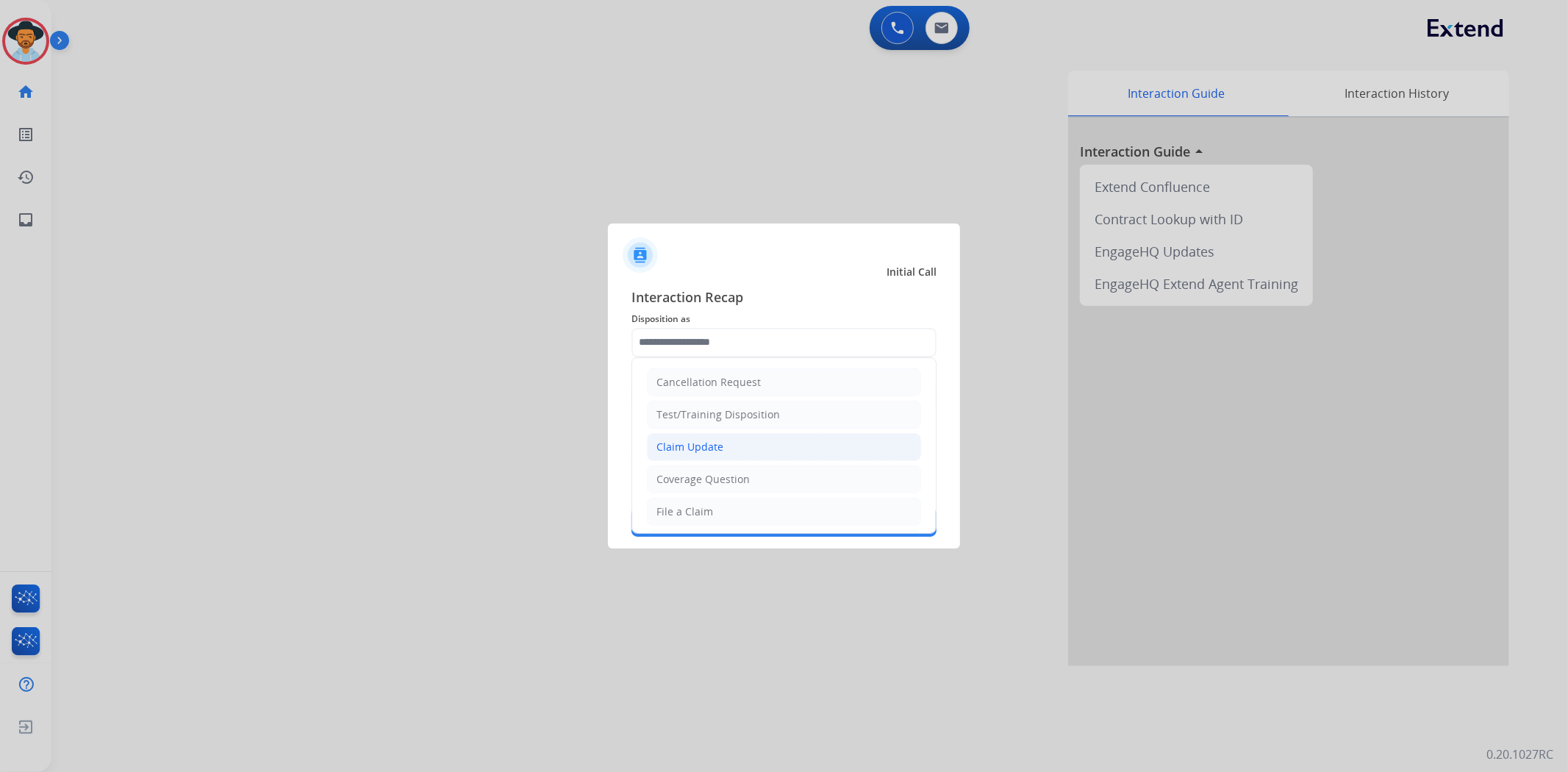
click at [717, 452] on div "Claim Update" at bounding box center [690, 447] width 67 height 15
type input "**********"
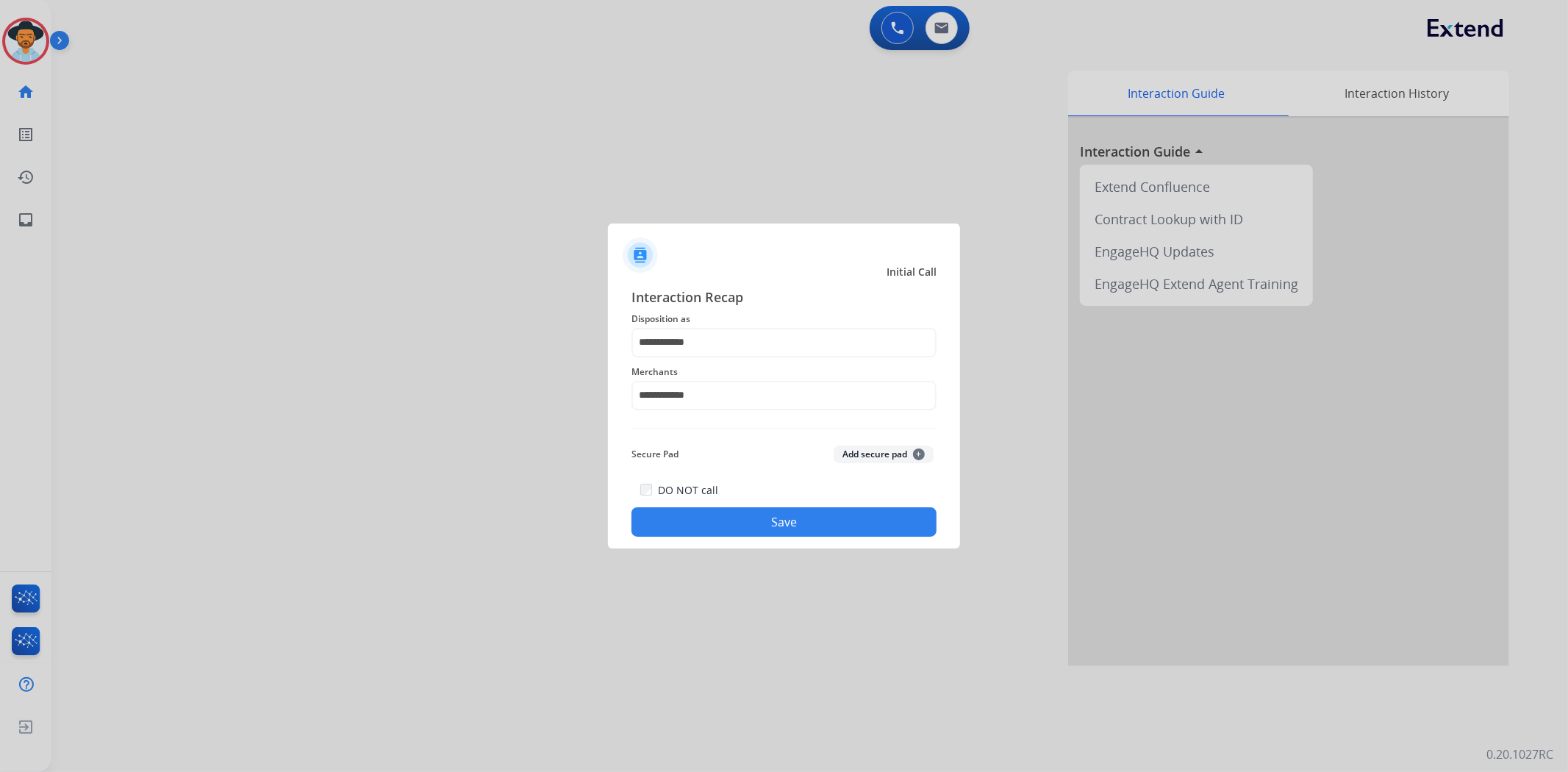
click at [796, 516] on button "Save" at bounding box center [784, 522] width 305 height 29
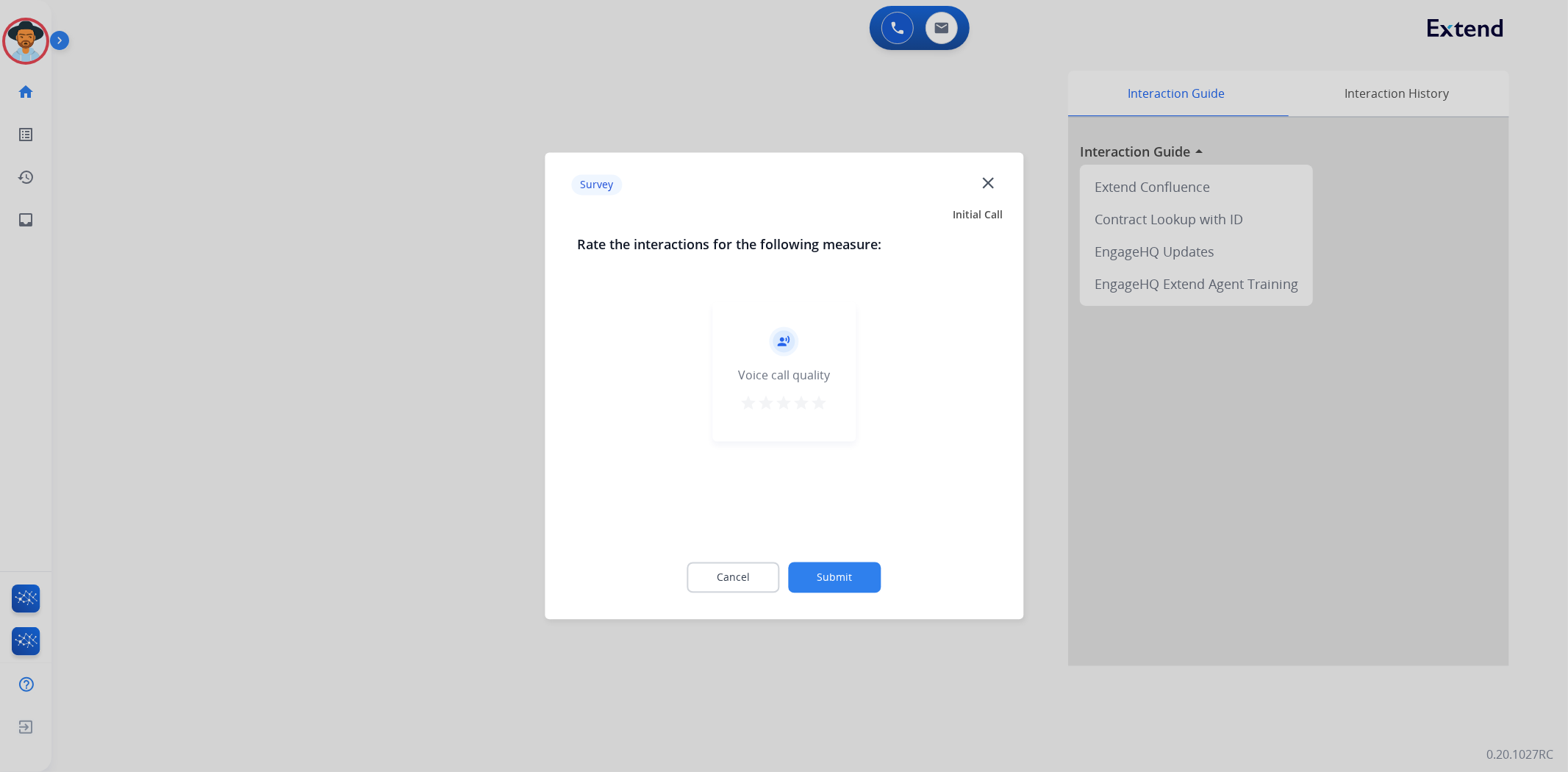
click at [820, 402] on mat-icon "star" at bounding box center [819, 403] width 18 height 18
click at [850, 557] on div "Cancel Submit" at bounding box center [784, 578] width 414 height 66
click at [853, 573] on button "Submit" at bounding box center [835, 578] width 93 height 31
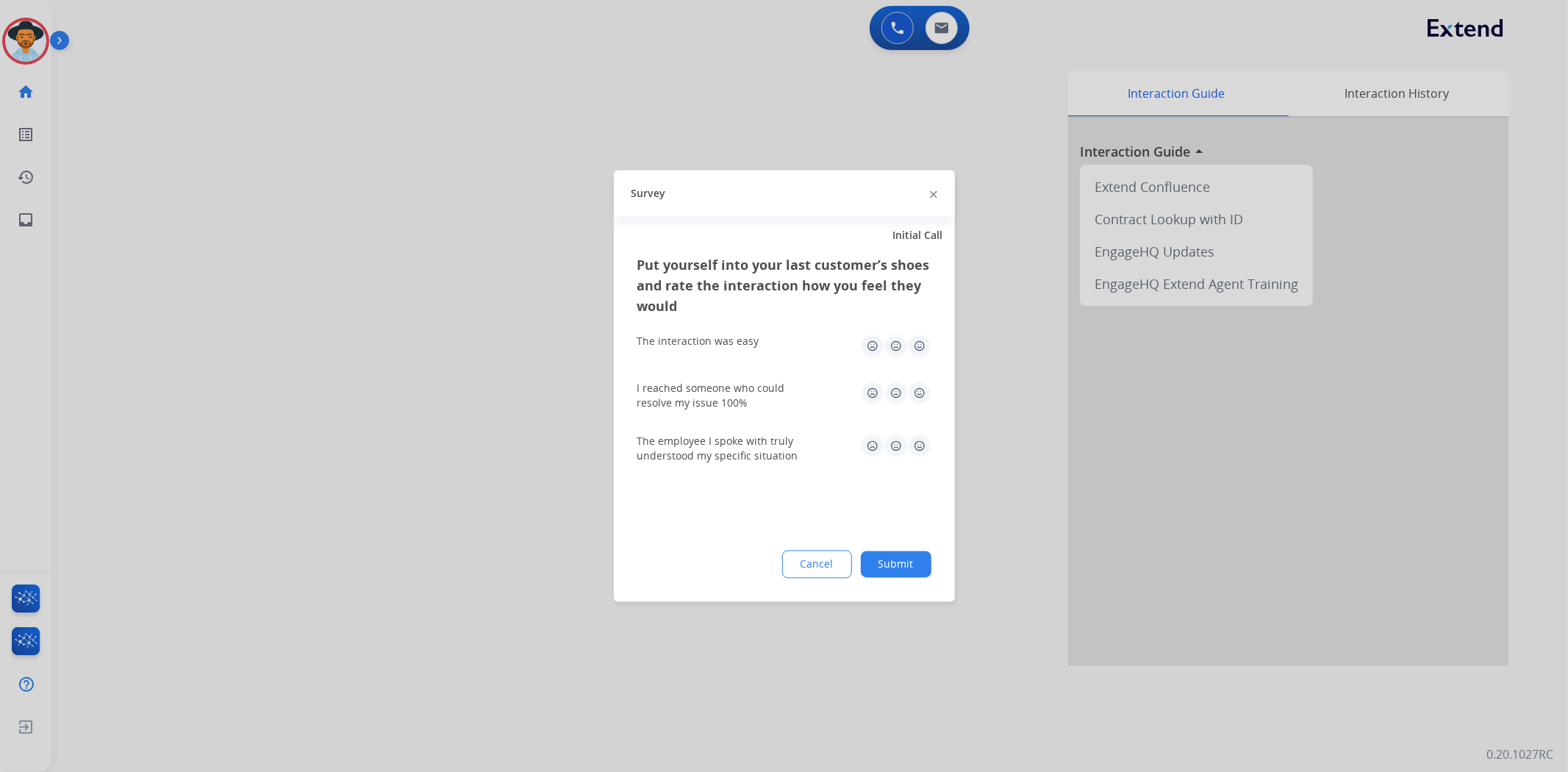
click at [923, 341] on img at bounding box center [918, 346] width 23 height 23
click at [923, 392] on img at bounding box center [918, 393] width 23 height 23
click at [920, 444] on img at bounding box center [918, 446] width 23 height 23
click at [906, 569] on button "Submit" at bounding box center [896, 565] width 70 height 27
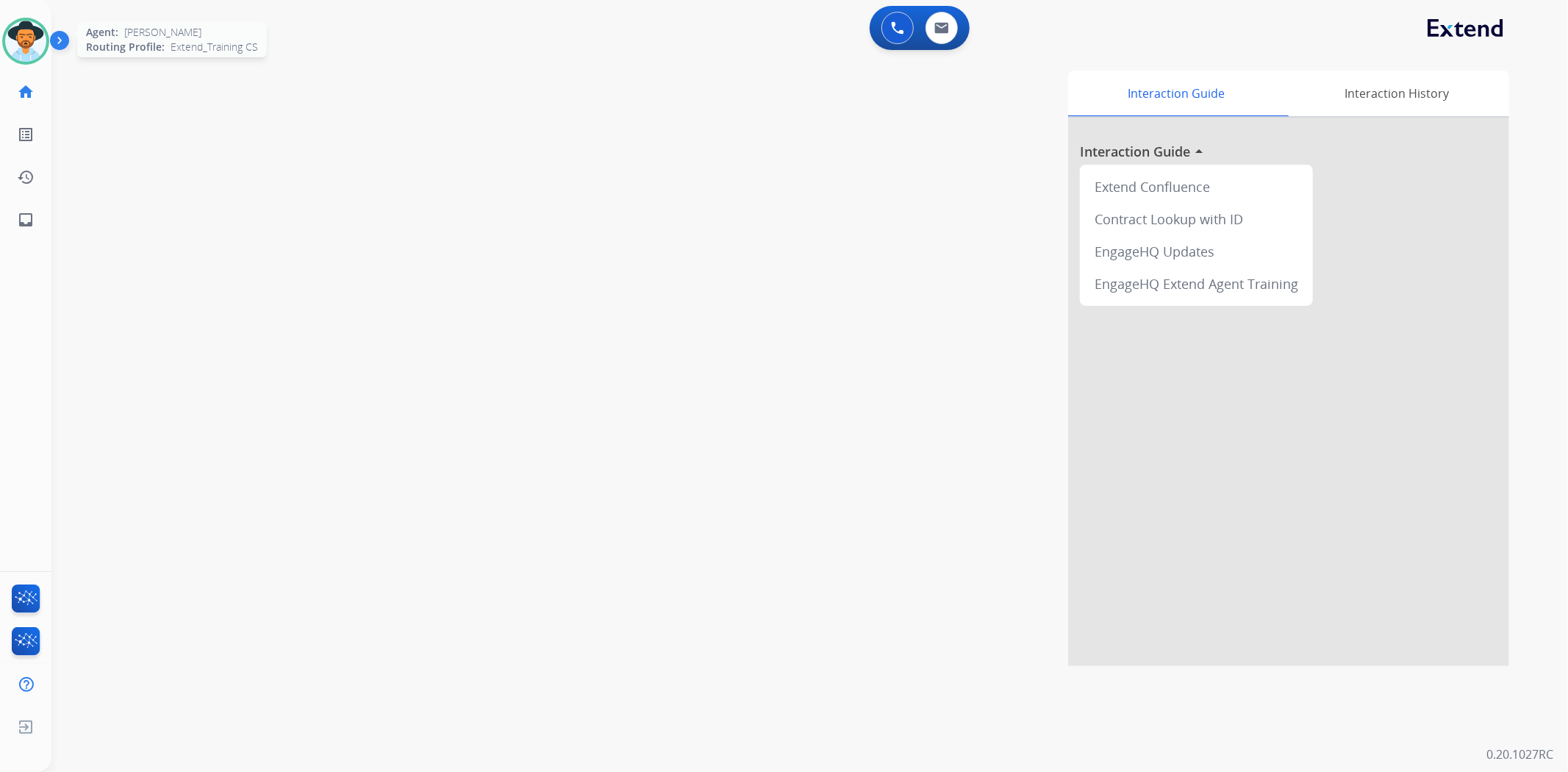
click at [35, 50] on img at bounding box center [26, 41] width 41 height 41
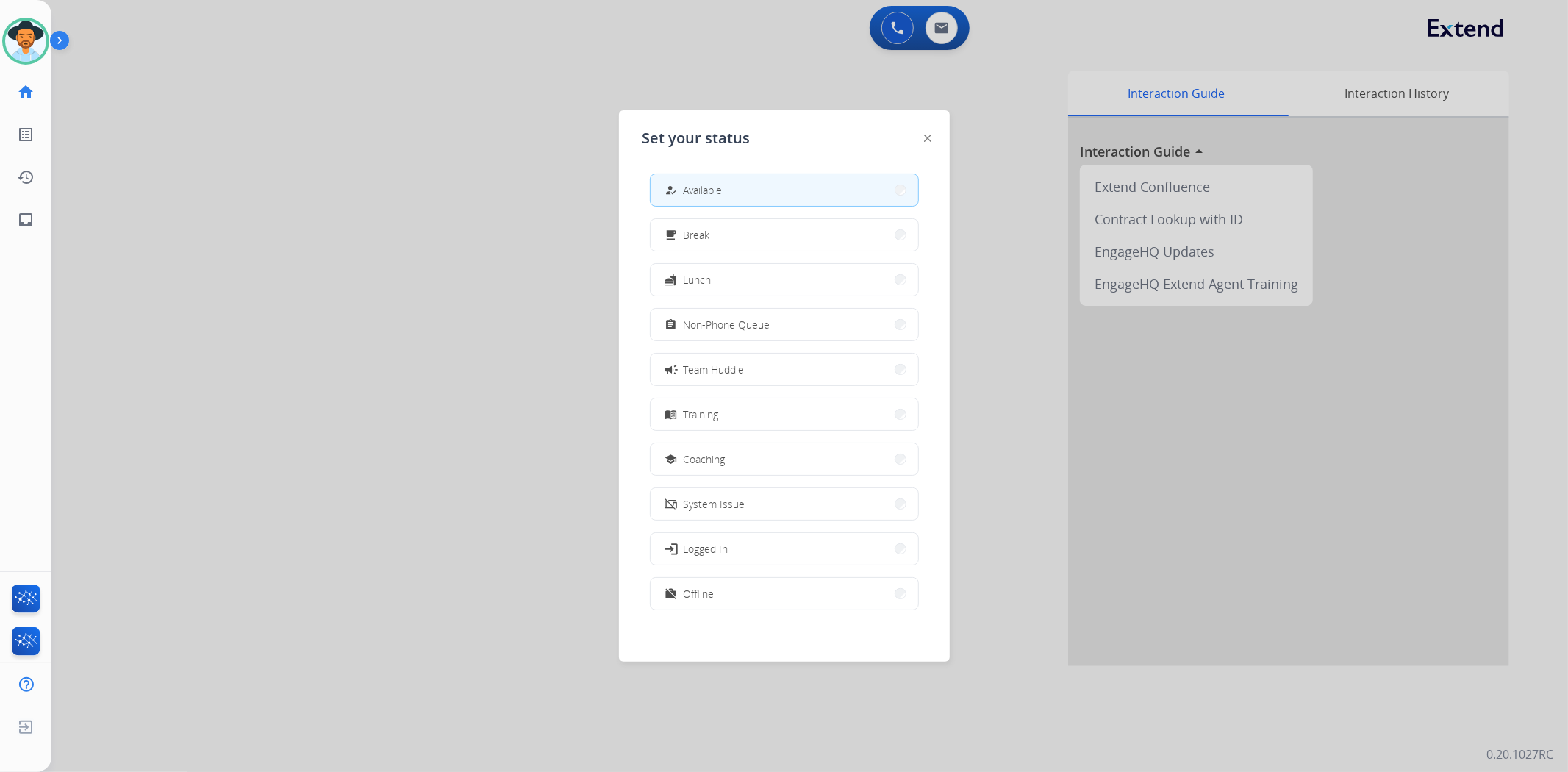
click at [409, 248] on div at bounding box center [784, 386] width 1568 height 772
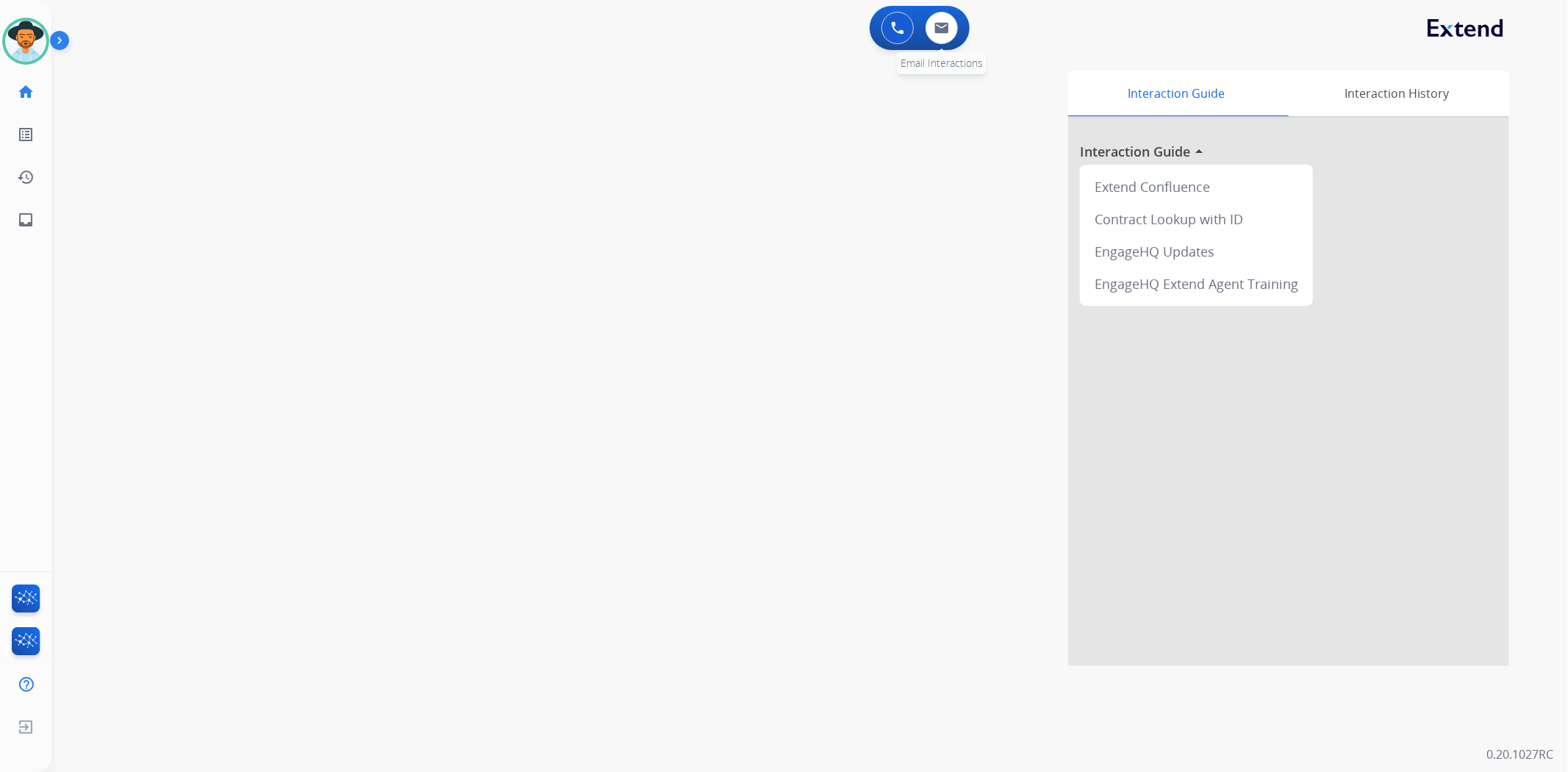
click at [961, 30] on div "0 Email Interactions" at bounding box center [941, 28] width 44 height 33
click at [949, 30] on button at bounding box center [942, 28] width 33 height 33
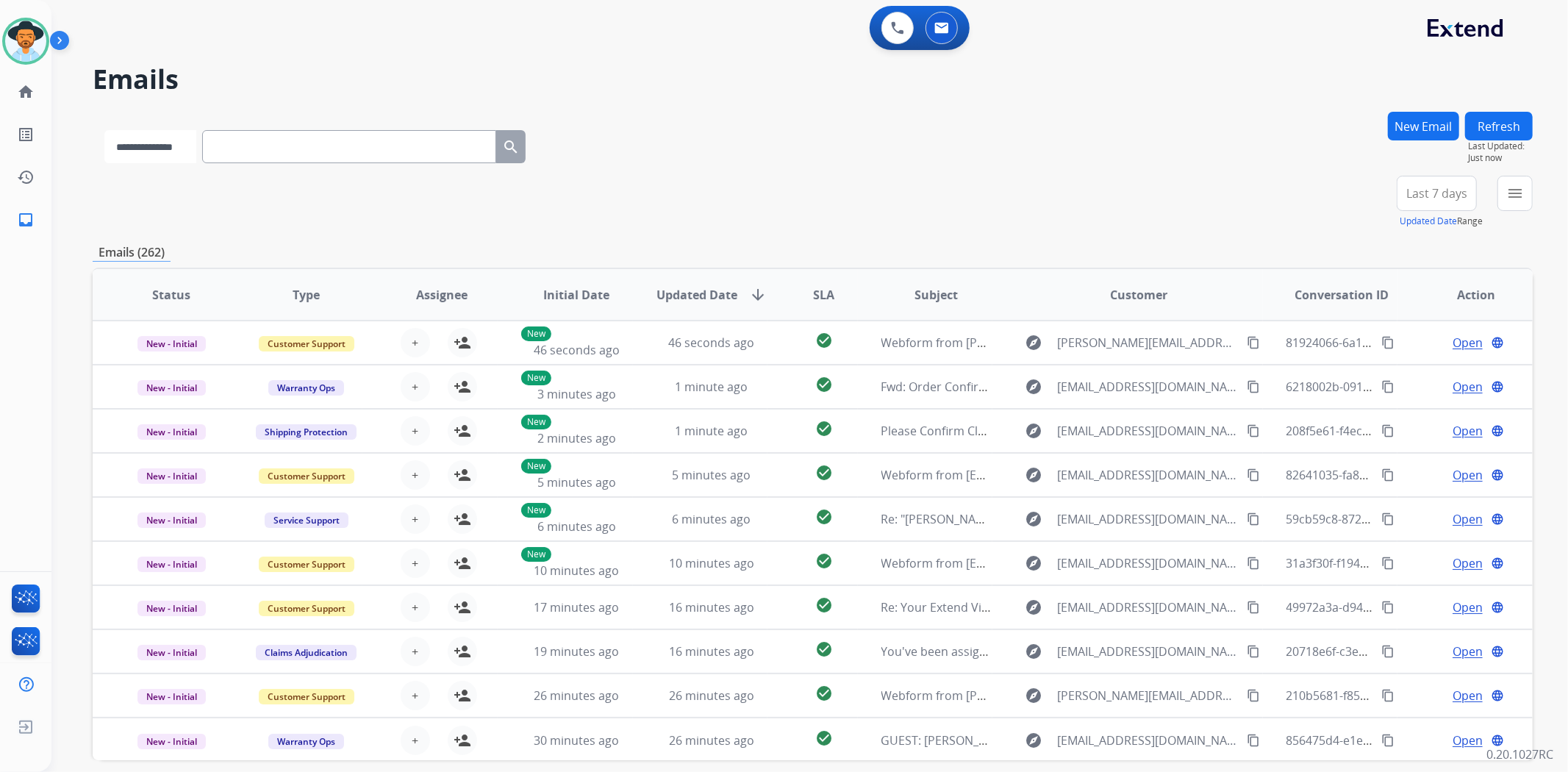
click at [189, 150] on select "**********" at bounding box center [149, 146] width 92 height 33
select select "**********"
click at [104, 130] on select "**********" at bounding box center [149, 146] width 92 height 33
paste input "**********"
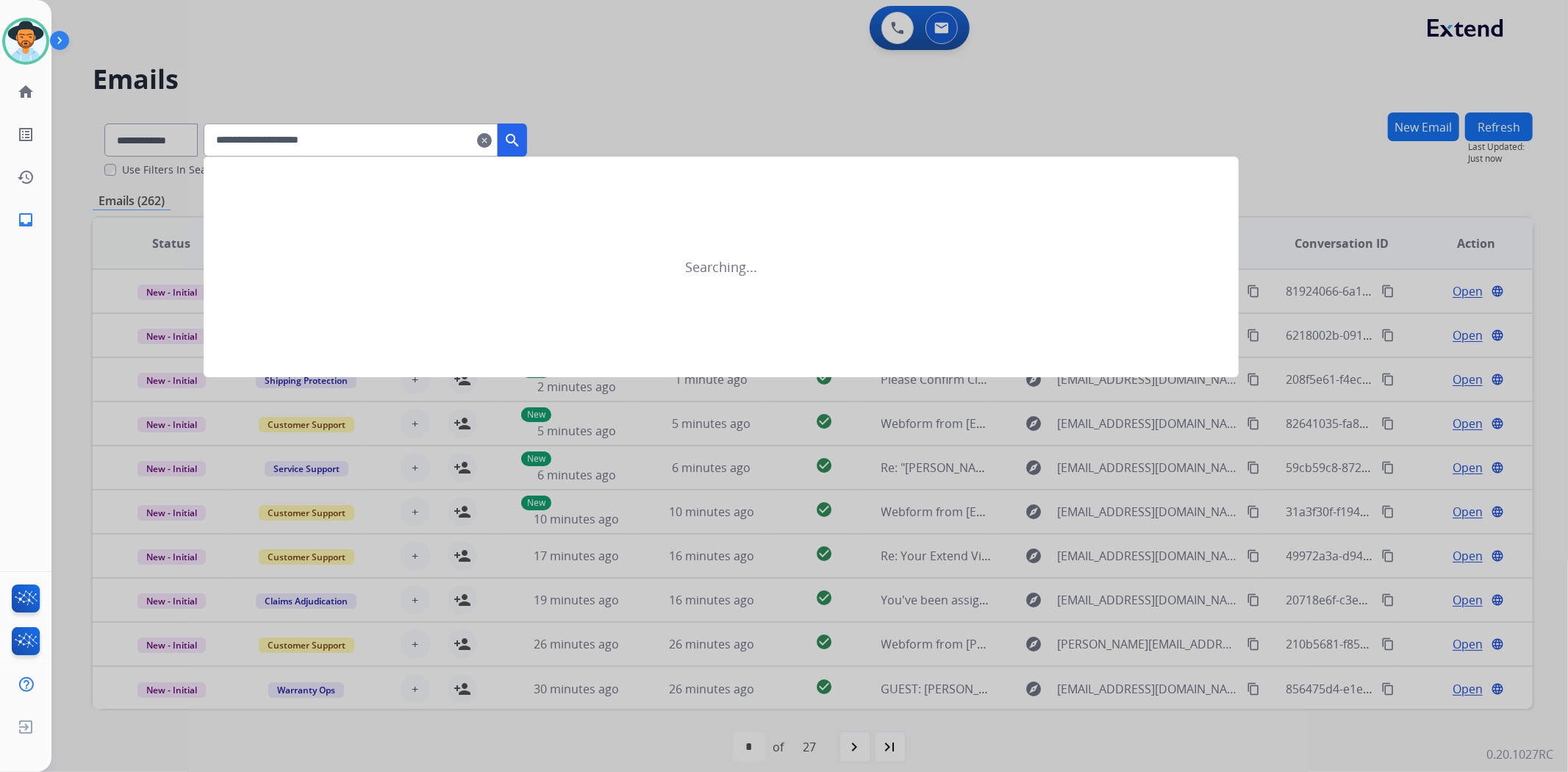
type input "**********"
click at [527, 149] on button "search" at bounding box center [512, 140] width 29 height 33
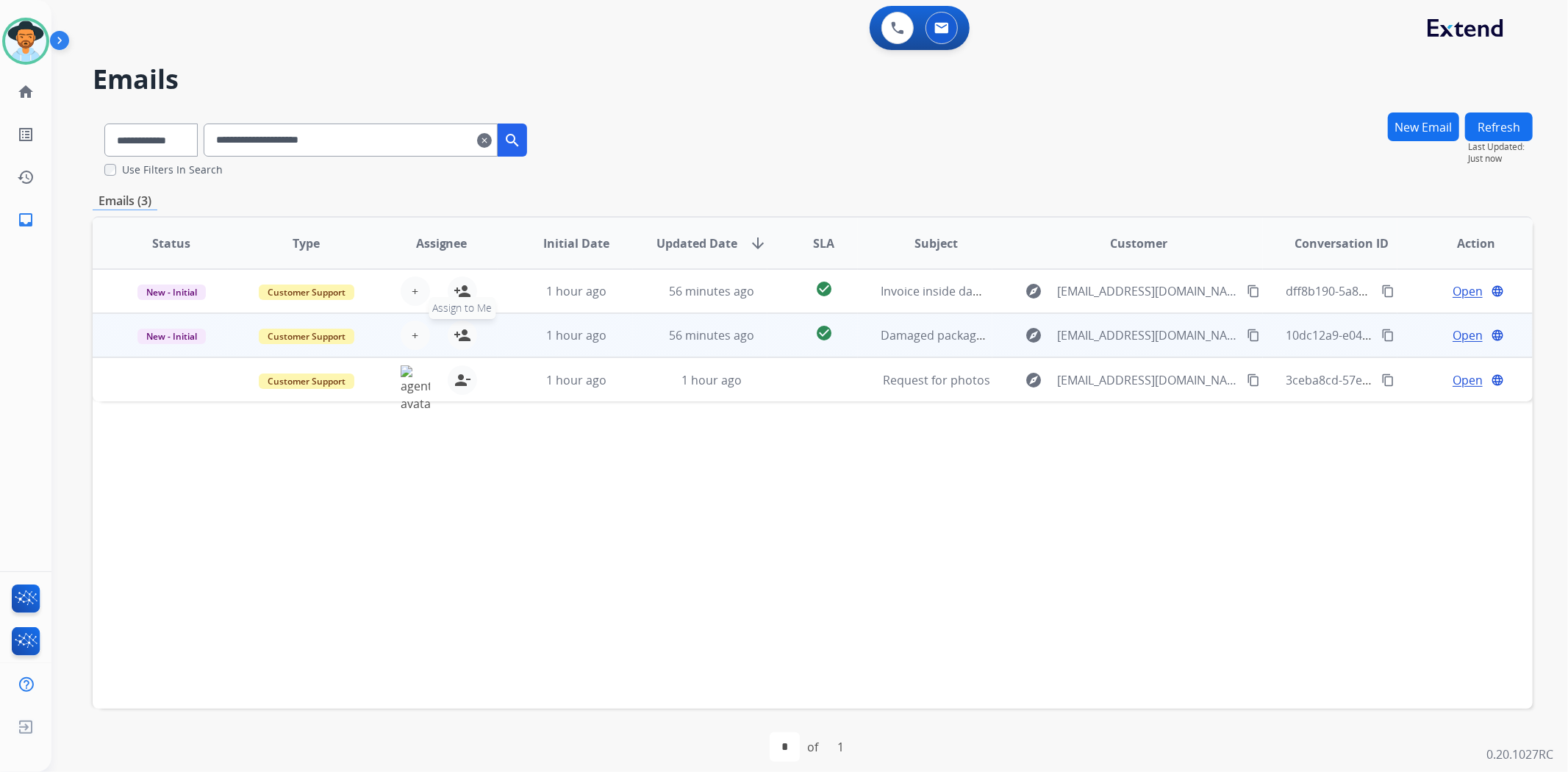
click at [454, 334] on mat-icon "person_add" at bounding box center [462, 335] width 18 height 18
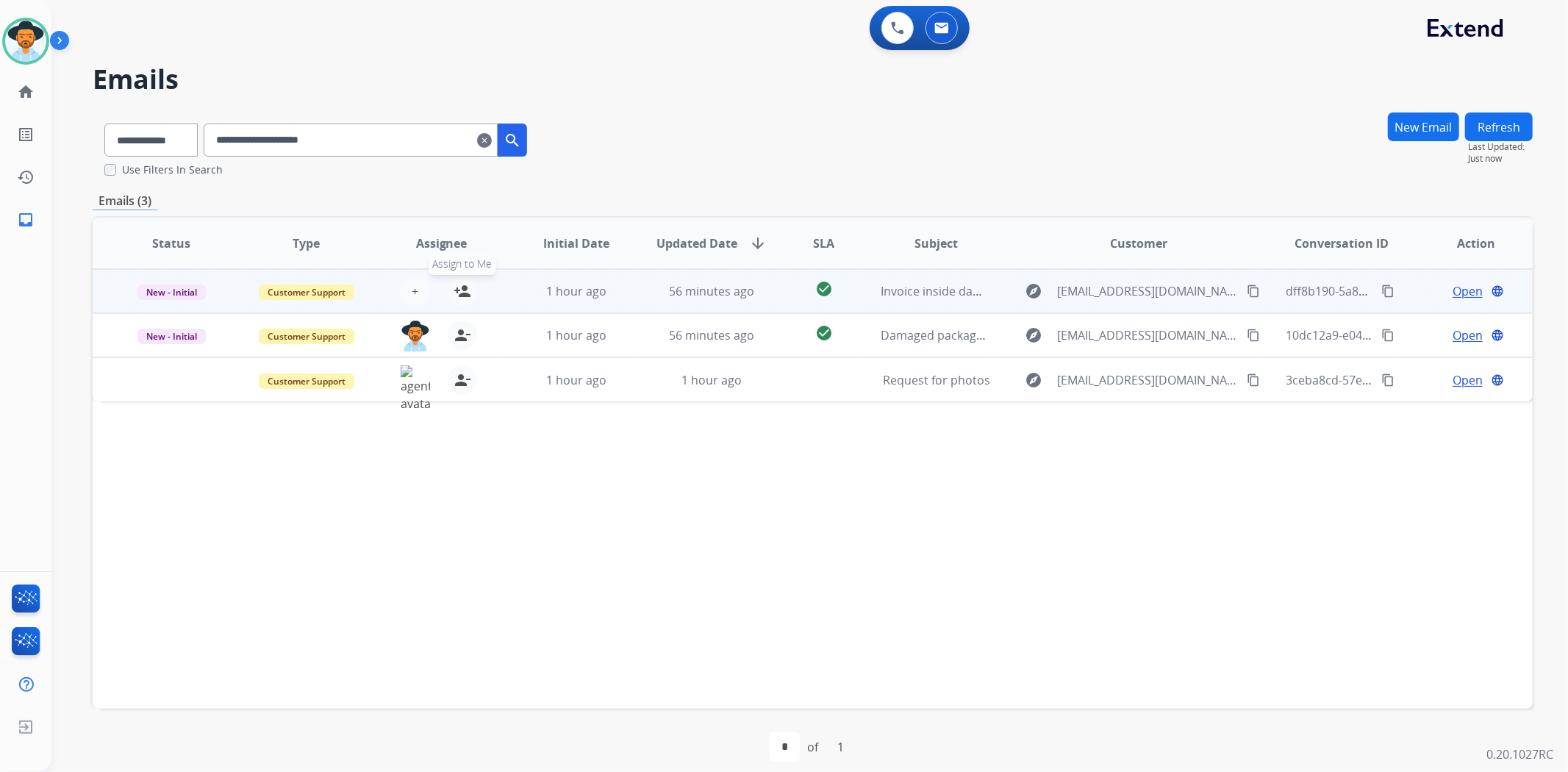
click at [461, 292] on mat-icon "person_add" at bounding box center [462, 291] width 18 height 18
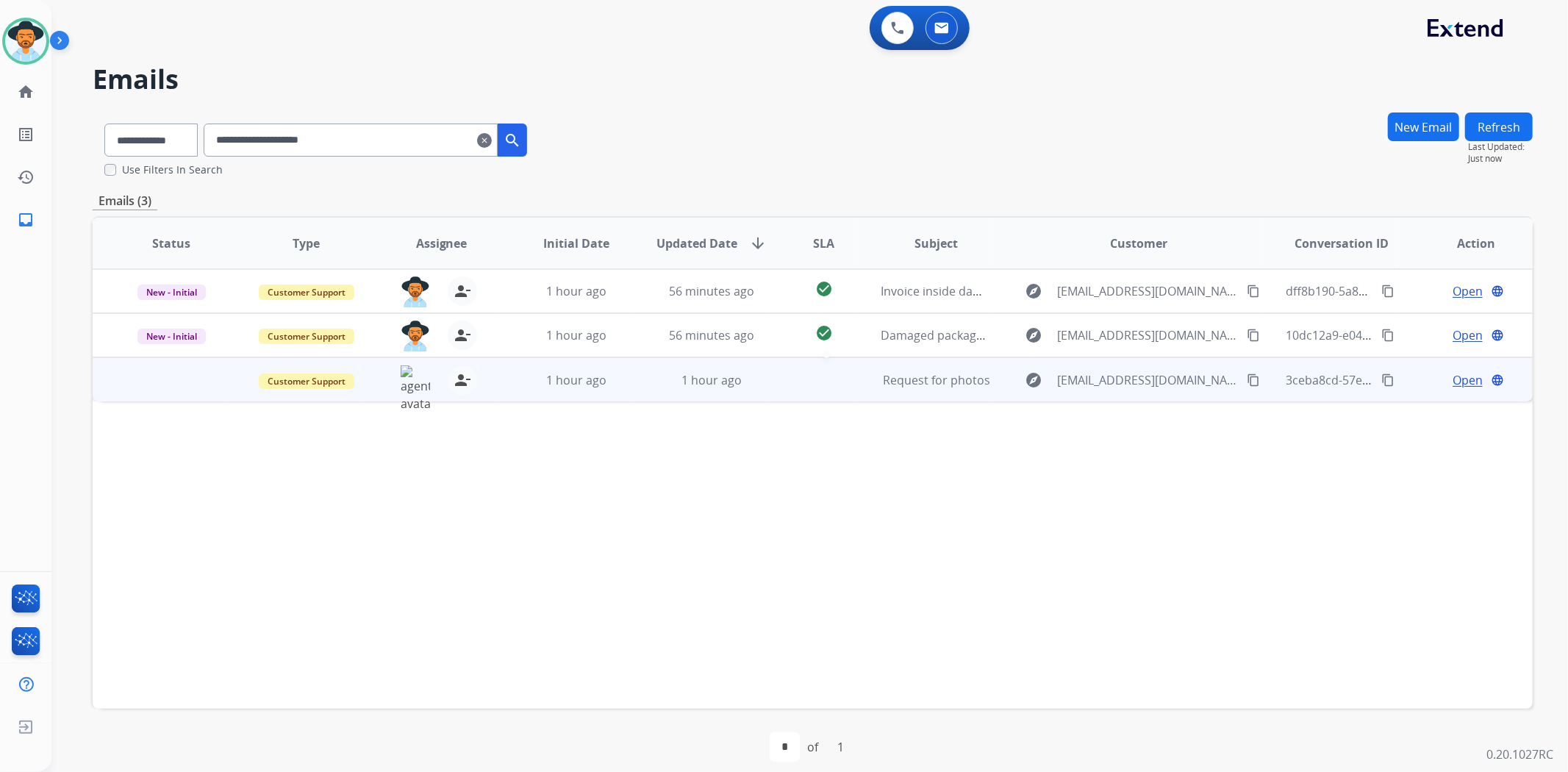
click at [849, 380] on div at bounding box center [823, 380] width 65 height 22
click at [1452, 381] on span "Open" at bounding box center [1467, 379] width 30 height 18
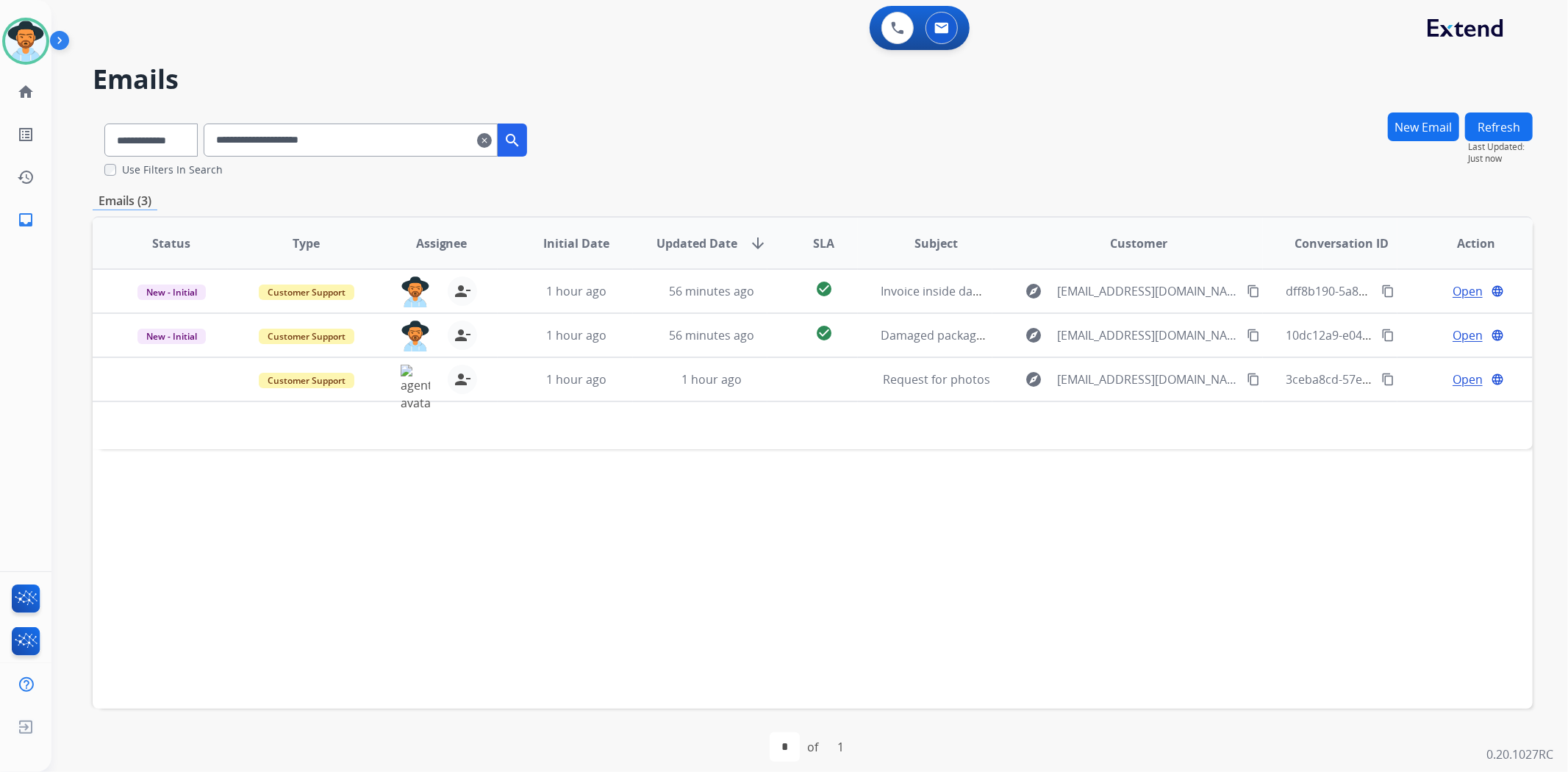
click at [1452, 381] on span "Open" at bounding box center [1467, 379] width 30 height 18
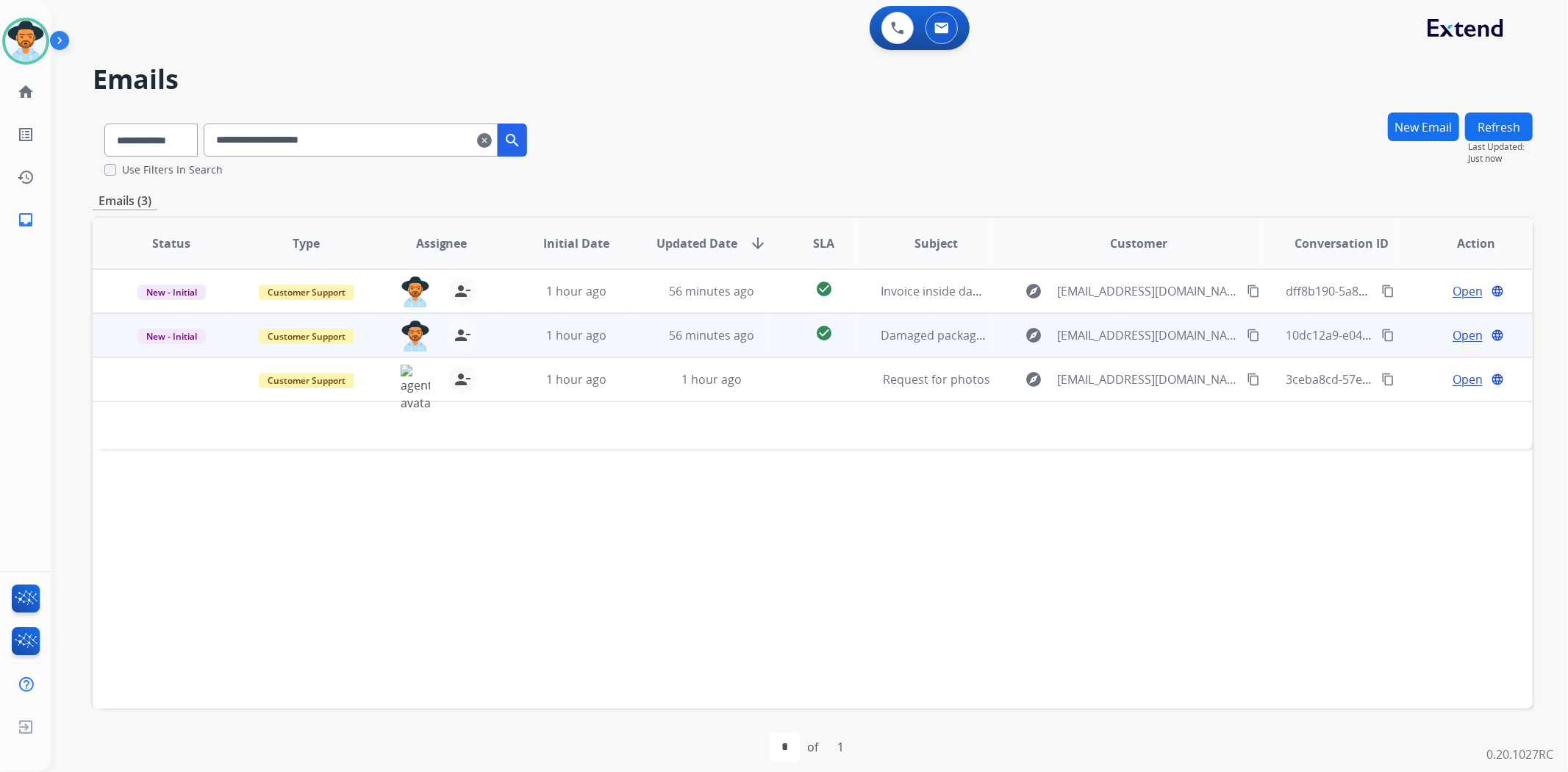
click at [1459, 328] on span "Open" at bounding box center [1467, 335] width 30 height 18
click at [1455, 333] on span "Open" at bounding box center [1467, 335] width 30 height 18
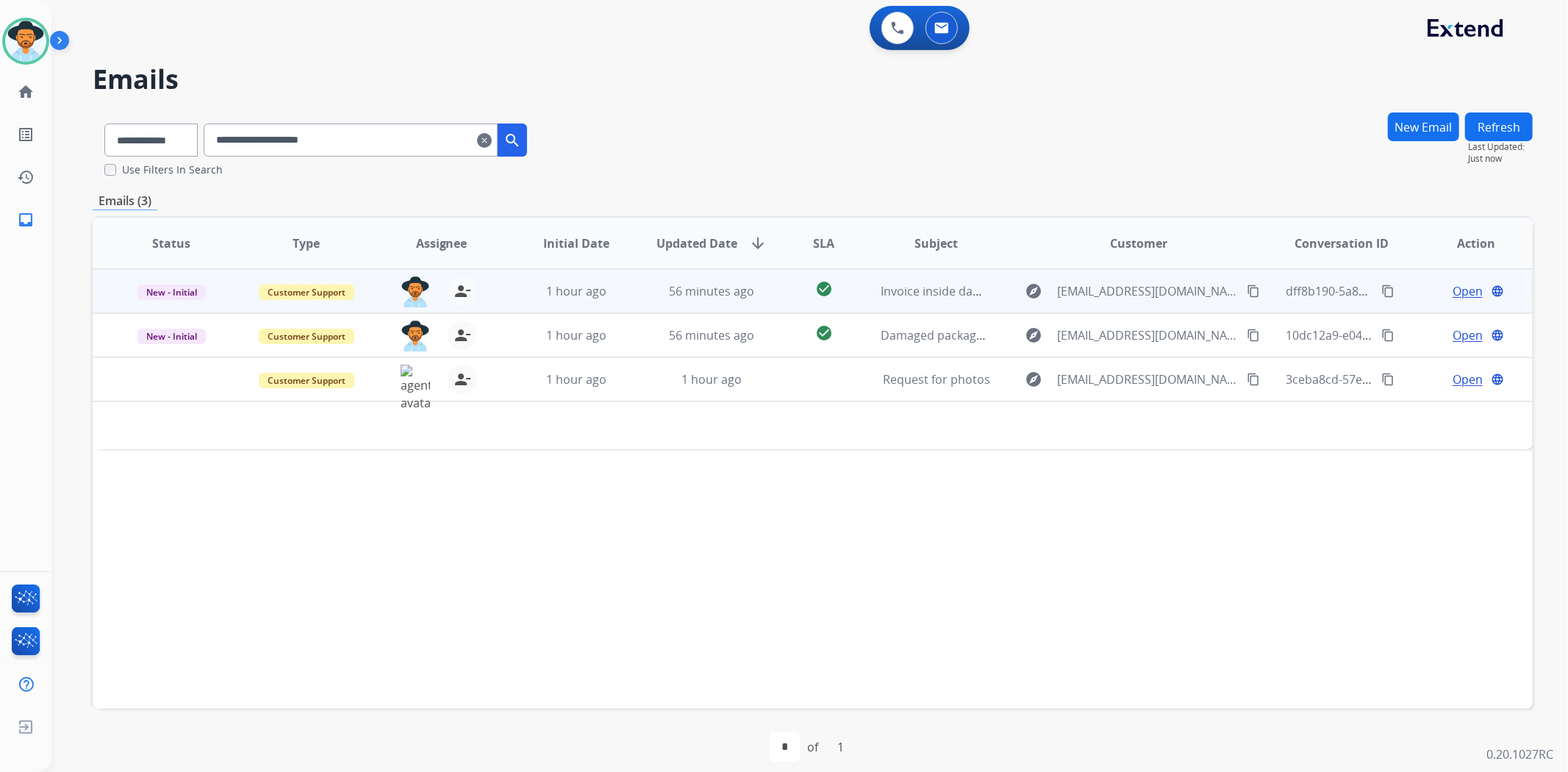
click at [1458, 297] on span "Open" at bounding box center [1467, 291] width 30 height 18
click at [1456, 291] on span "Open" at bounding box center [1467, 291] width 30 height 18
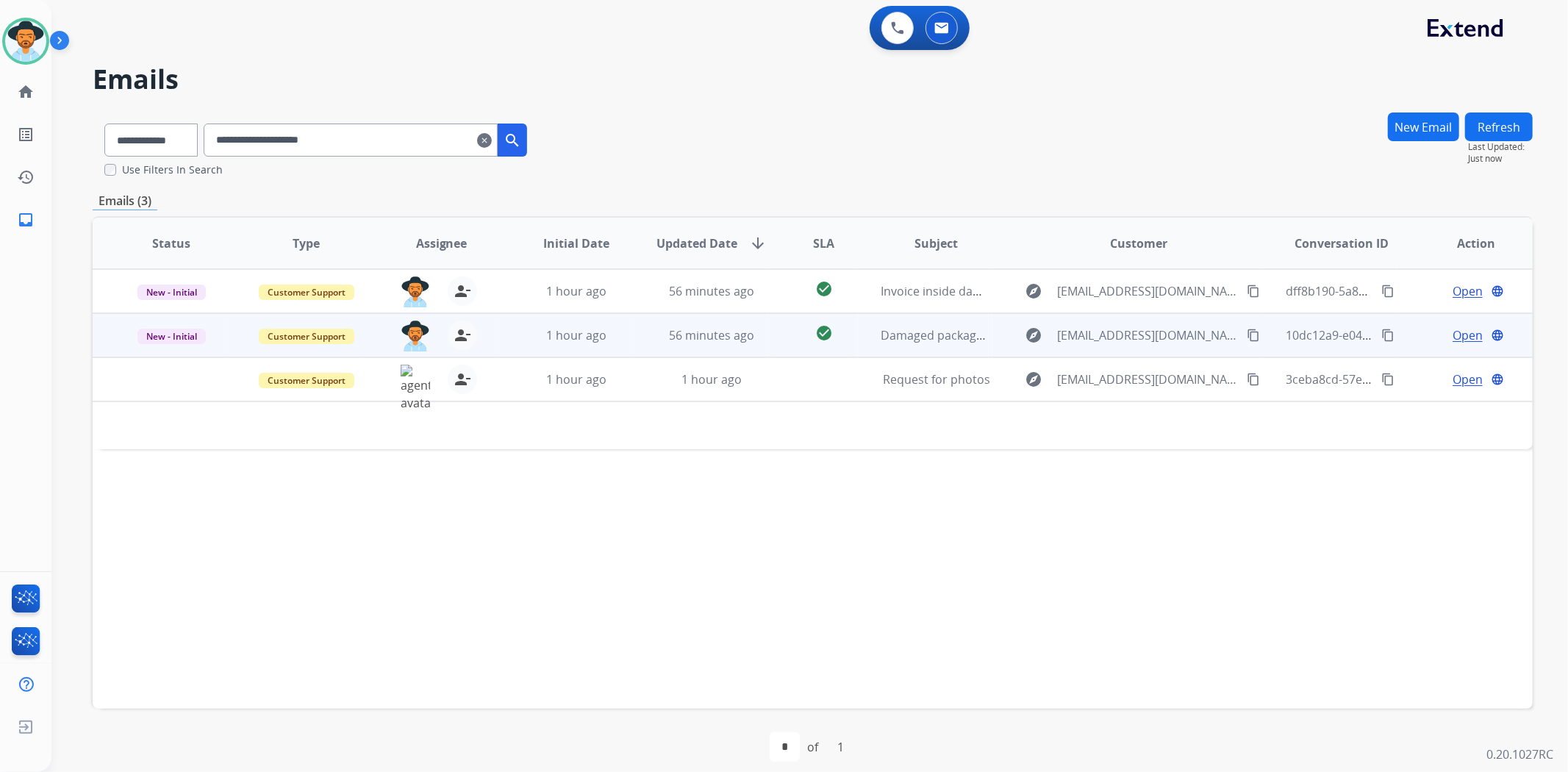
click at [1452, 335] on span "Open" at bounding box center [1467, 335] width 30 height 18
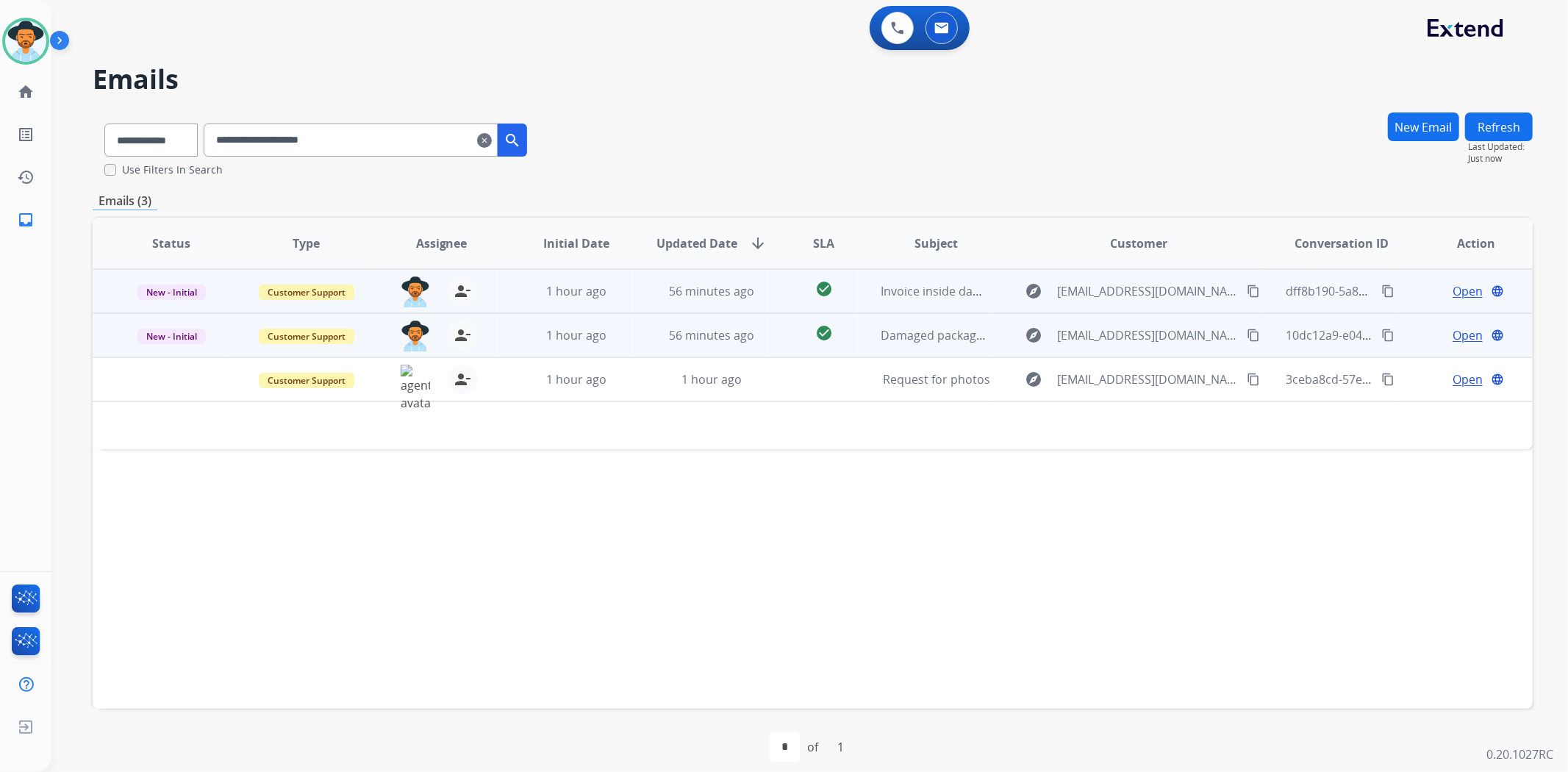
click at [1456, 381] on span "Open" at bounding box center [1467, 379] width 30 height 18
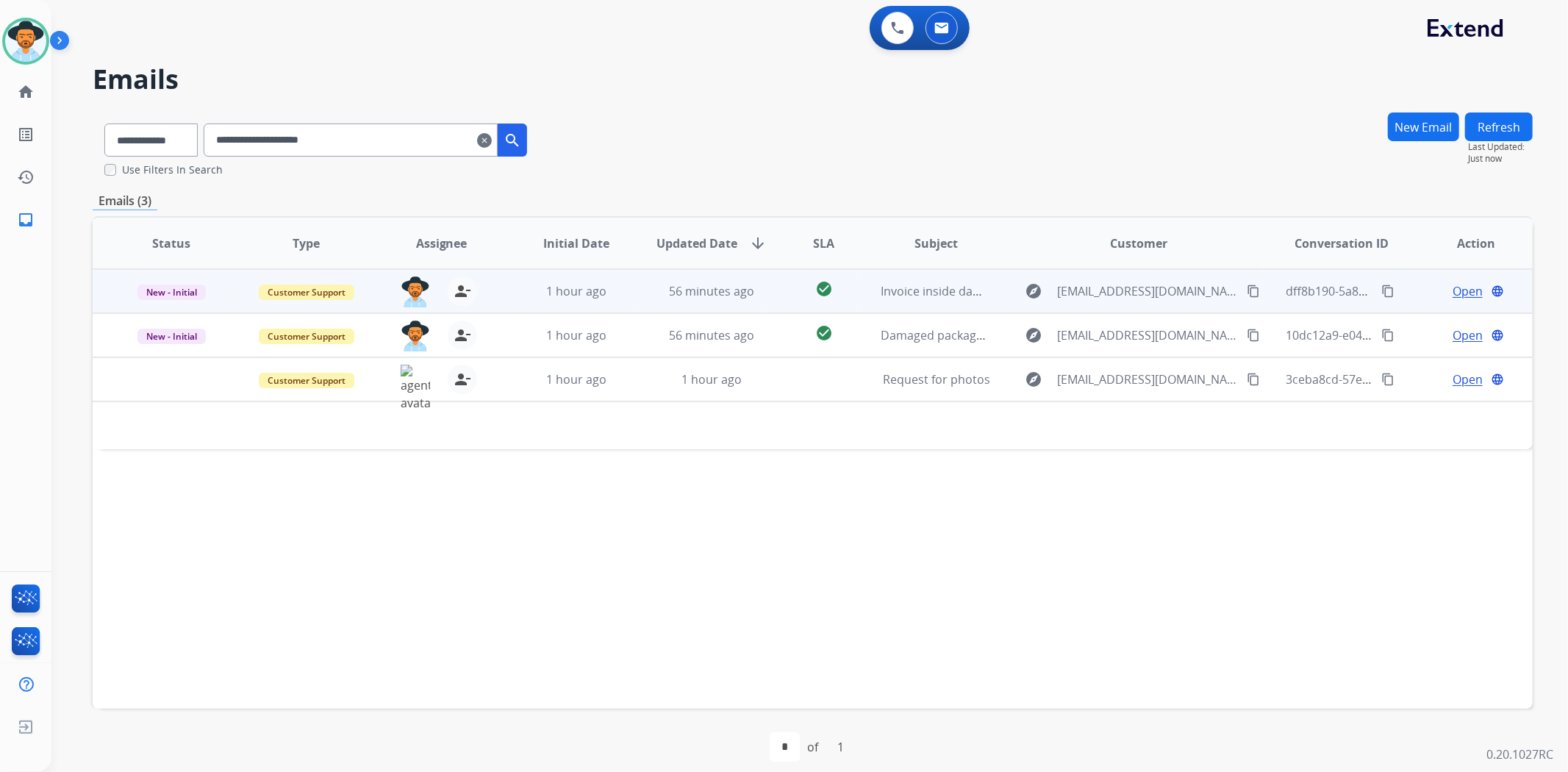
click at [1456, 290] on span "Open" at bounding box center [1467, 291] width 30 height 18
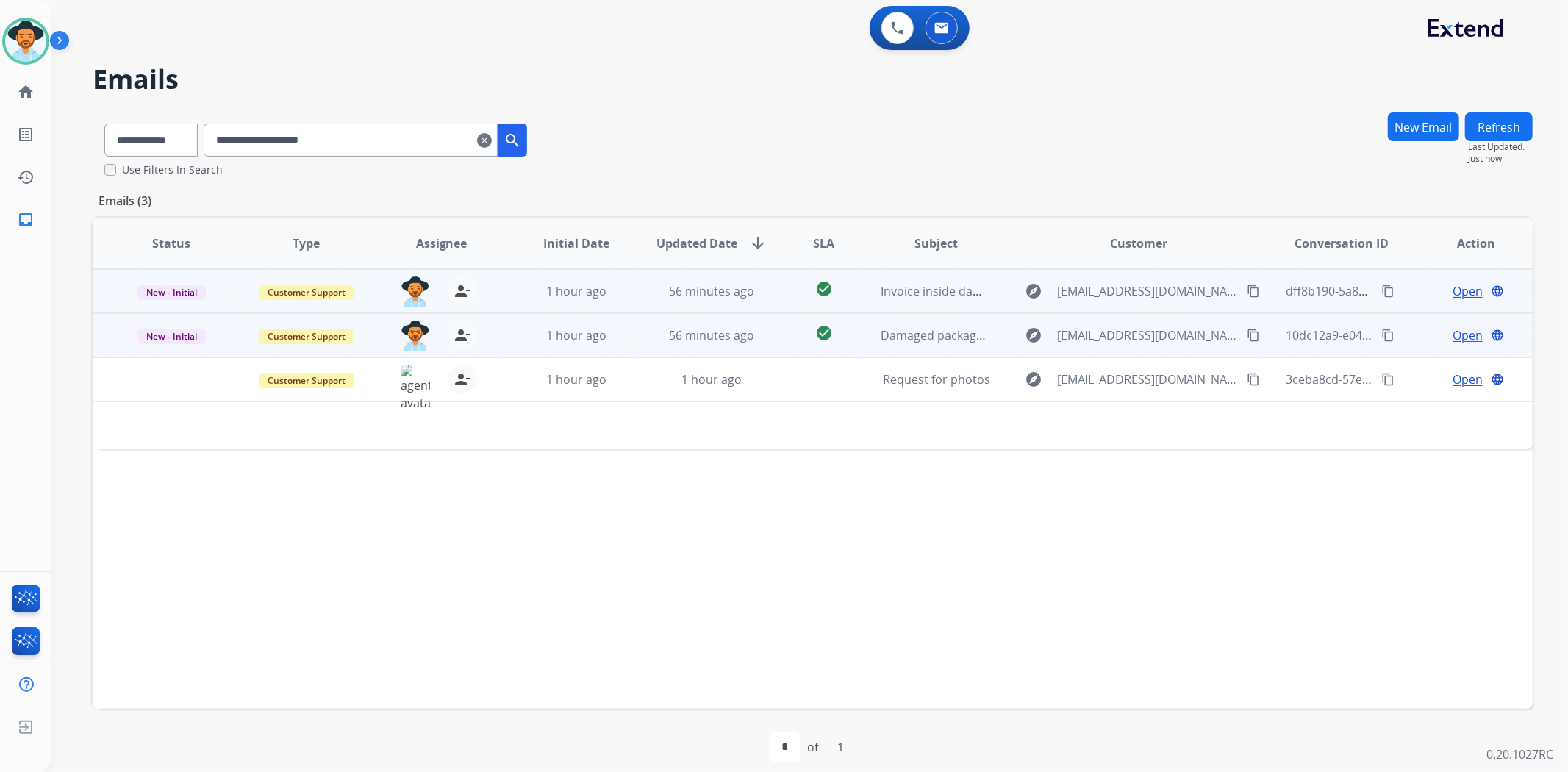
click at [1454, 289] on span "Open" at bounding box center [1467, 291] width 30 height 18
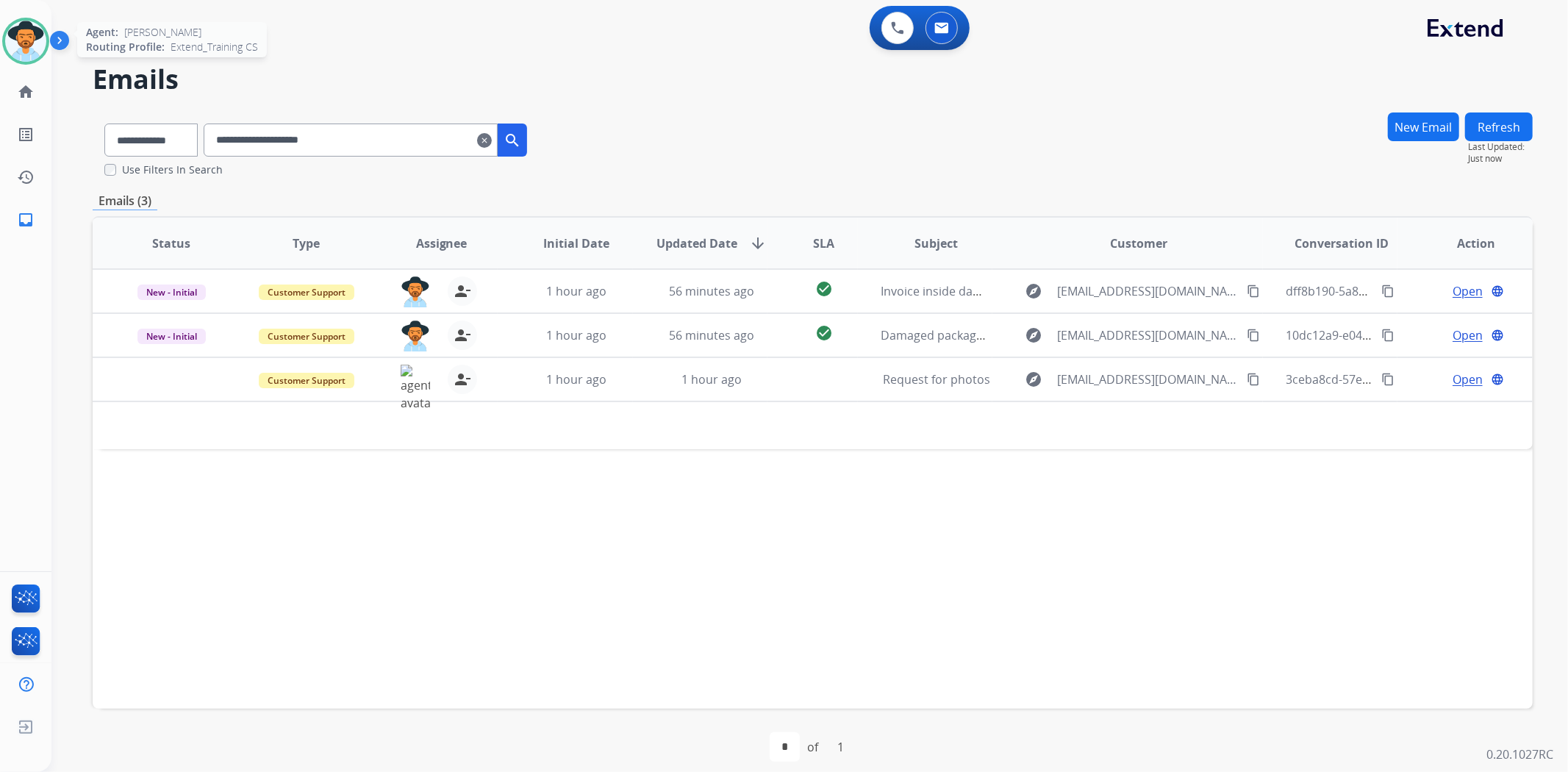
click at [29, 40] on img at bounding box center [26, 41] width 41 height 41
click at [15, 68] on div "Alexis Available Edit Avatar Agent: Alexis Routing Profile: Extend_Training CS …" at bounding box center [26, 120] width 52 height 242
click at [22, 49] on img at bounding box center [26, 41] width 41 height 41
click at [23, 48] on img at bounding box center [26, 41] width 41 height 41
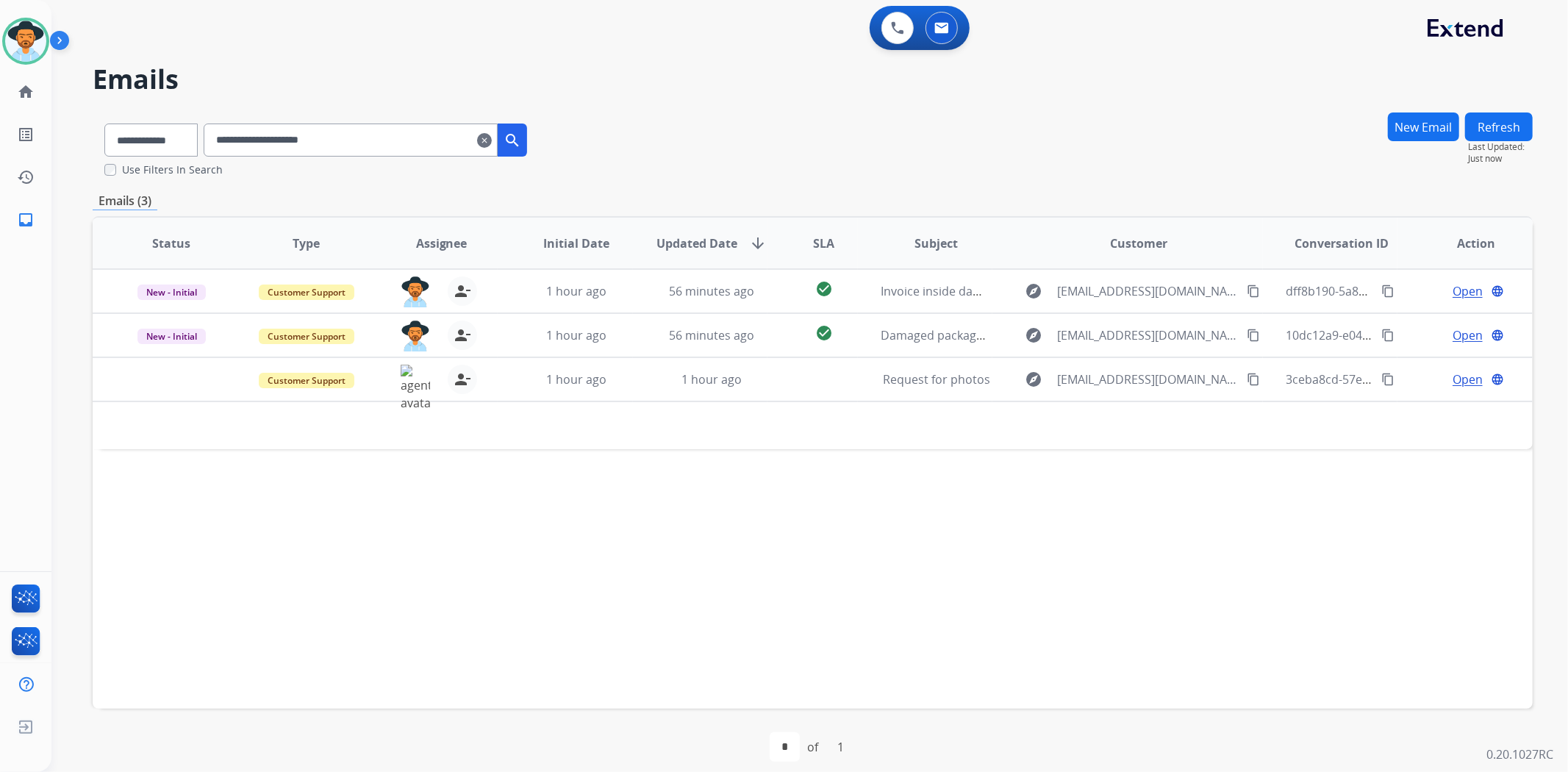
click at [58, 46] on img at bounding box center [62, 43] width 25 height 28
click at [55, 39] on img at bounding box center [62, 43] width 25 height 28
click at [61, 41] on img at bounding box center [62, 43] width 25 height 28
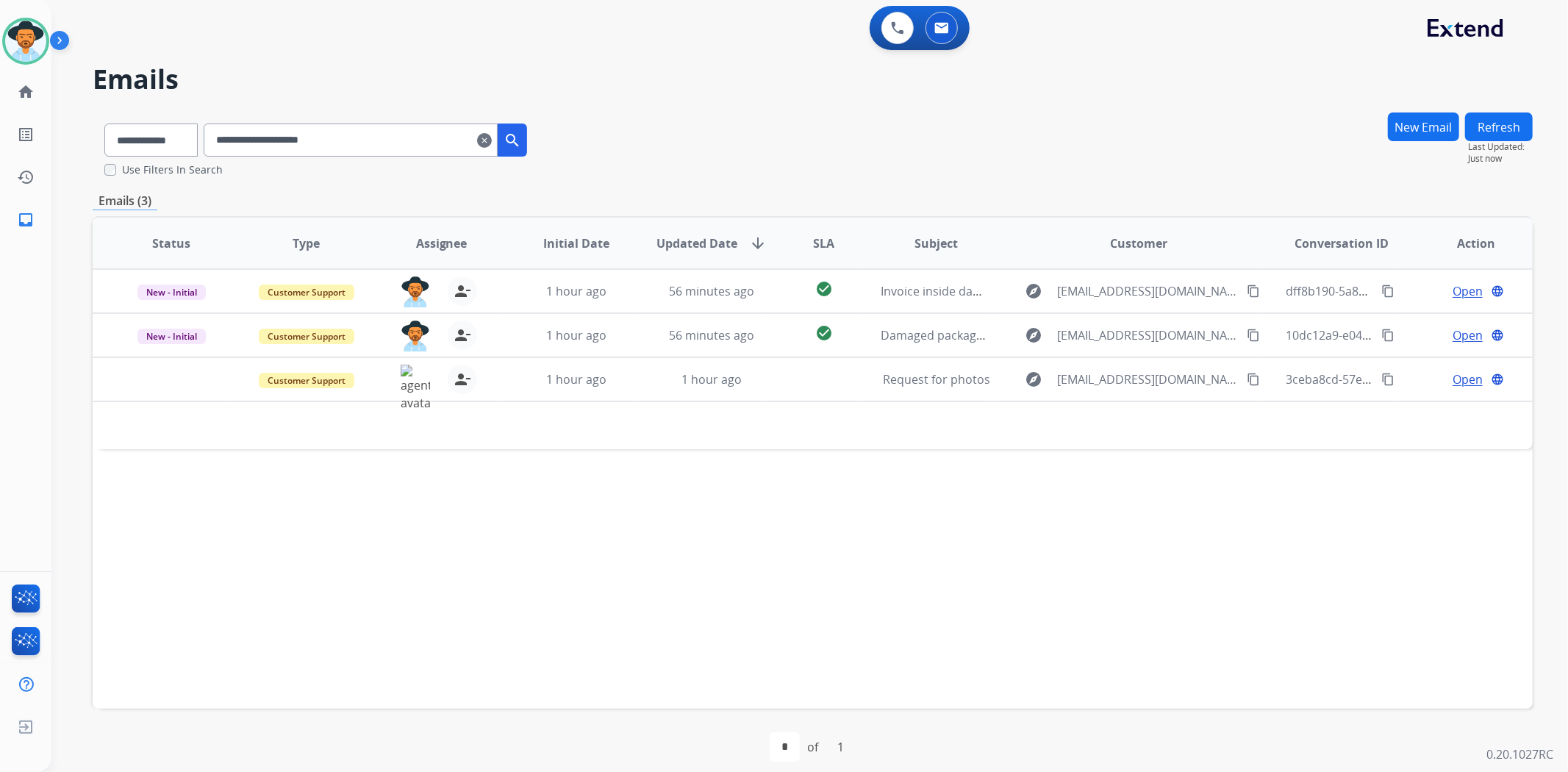
click at [61, 41] on img at bounding box center [62, 43] width 25 height 28
click at [62, 41] on img at bounding box center [62, 43] width 25 height 28
click at [63, 40] on img at bounding box center [62, 43] width 25 height 28
click at [63, 40] on img at bounding box center [62, 43] width 25 height 28
click at [63, 38] on img at bounding box center [62, 43] width 25 height 28
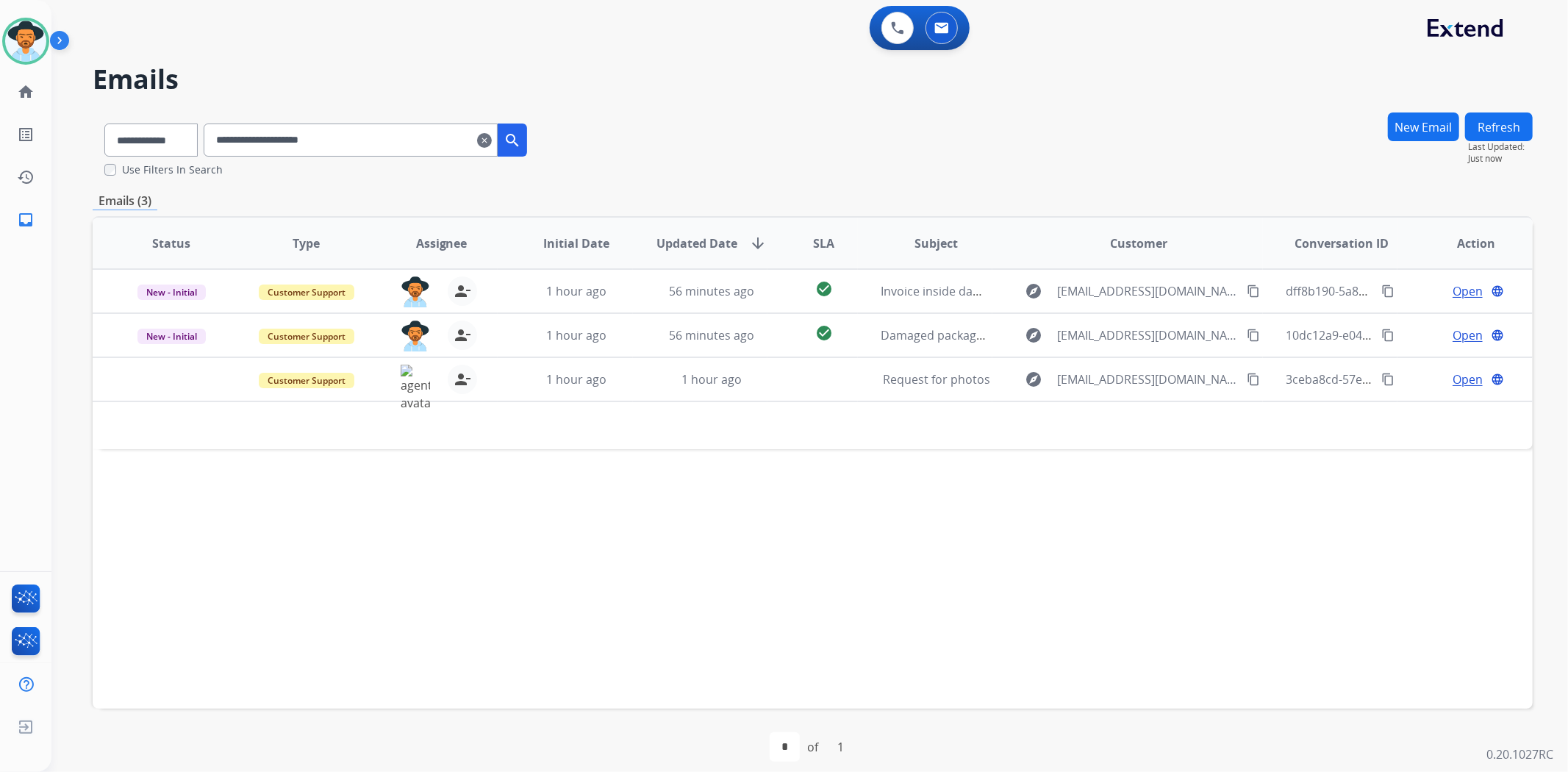
click at [63, 38] on img at bounding box center [62, 43] width 25 height 28
click at [62, 35] on img at bounding box center [62, 43] width 25 height 28
click at [60, 38] on img at bounding box center [62, 43] width 25 height 28
click at [60, 37] on img at bounding box center [62, 43] width 25 height 28
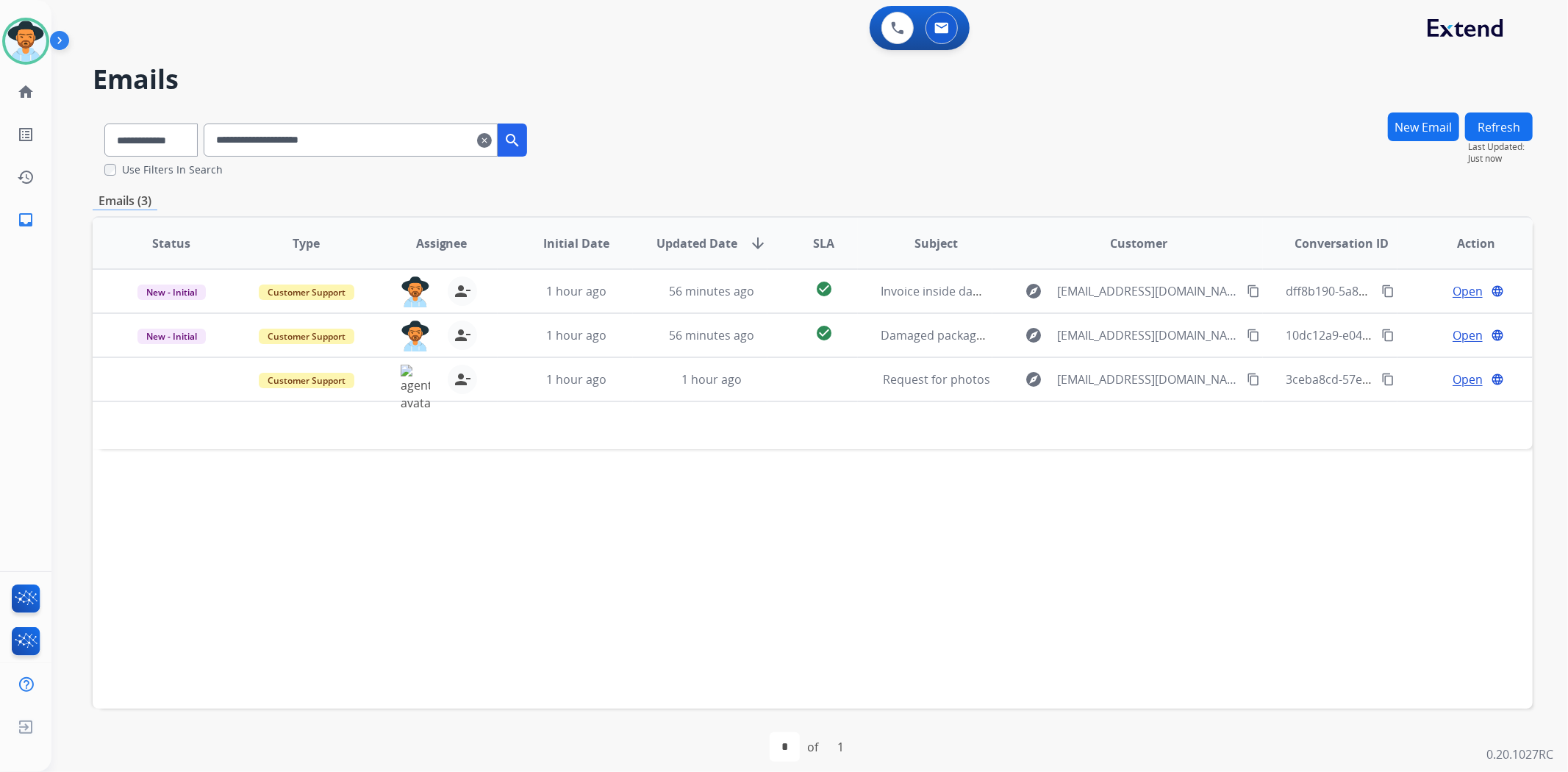
click at [61, 35] on img at bounding box center [62, 43] width 25 height 28
click at [60, 38] on img at bounding box center [62, 43] width 25 height 28
click at [60, 37] on img at bounding box center [62, 43] width 25 height 28
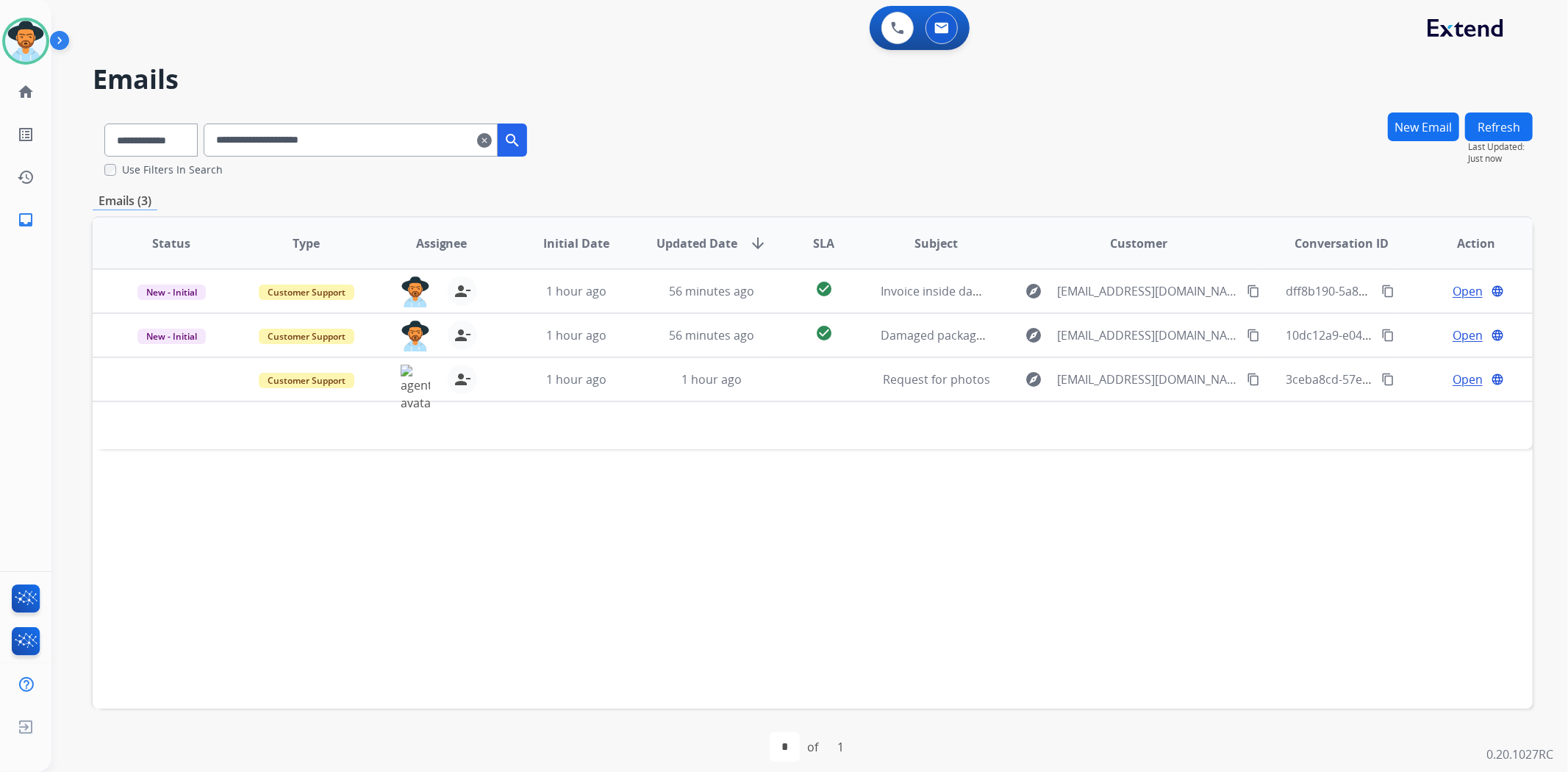
click at [59, 37] on img at bounding box center [62, 43] width 25 height 28
click at [61, 34] on img at bounding box center [62, 43] width 25 height 28
click at [61, 35] on img at bounding box center [62, 43] width 25 height 28
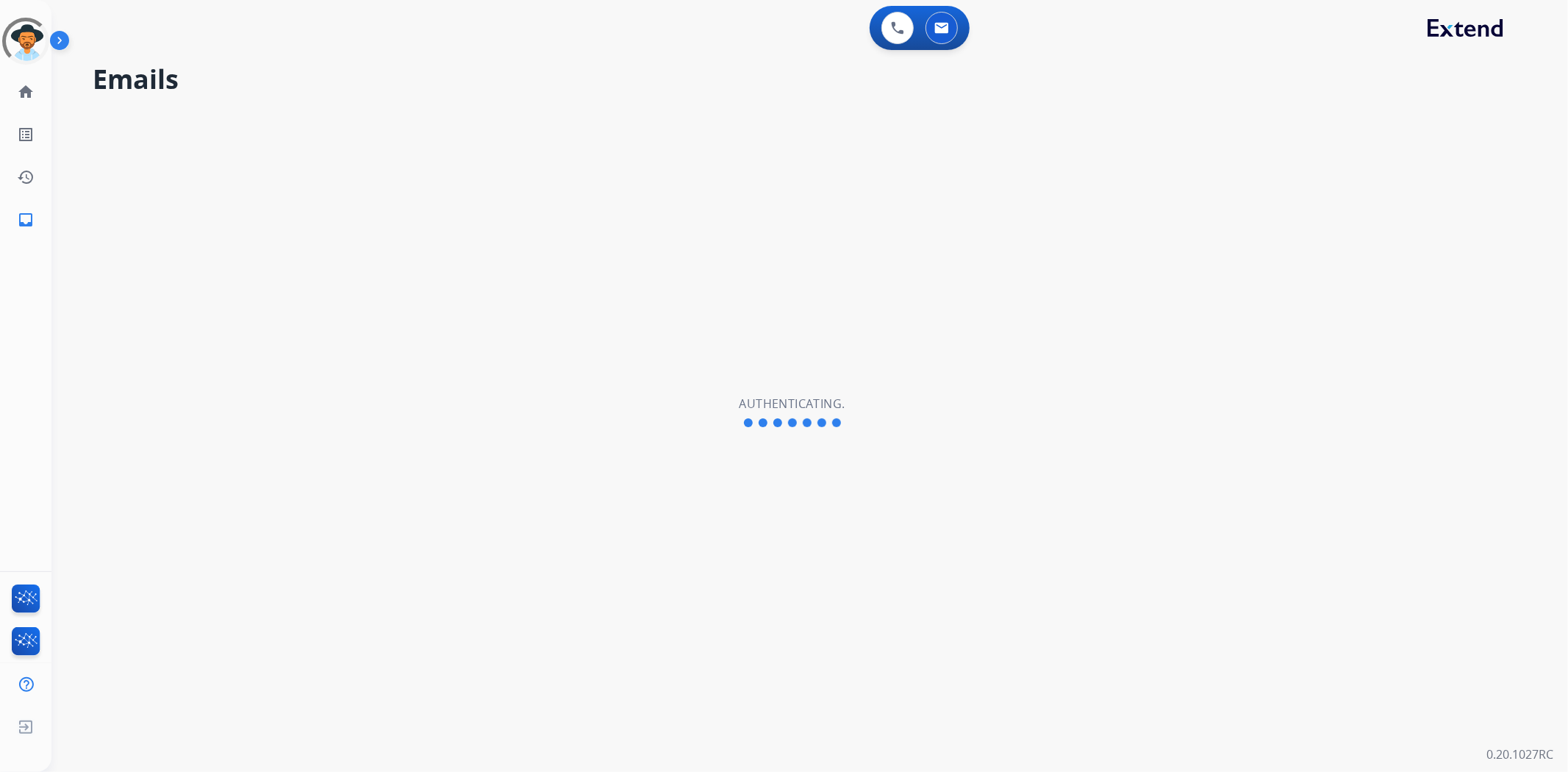
select select "**********"
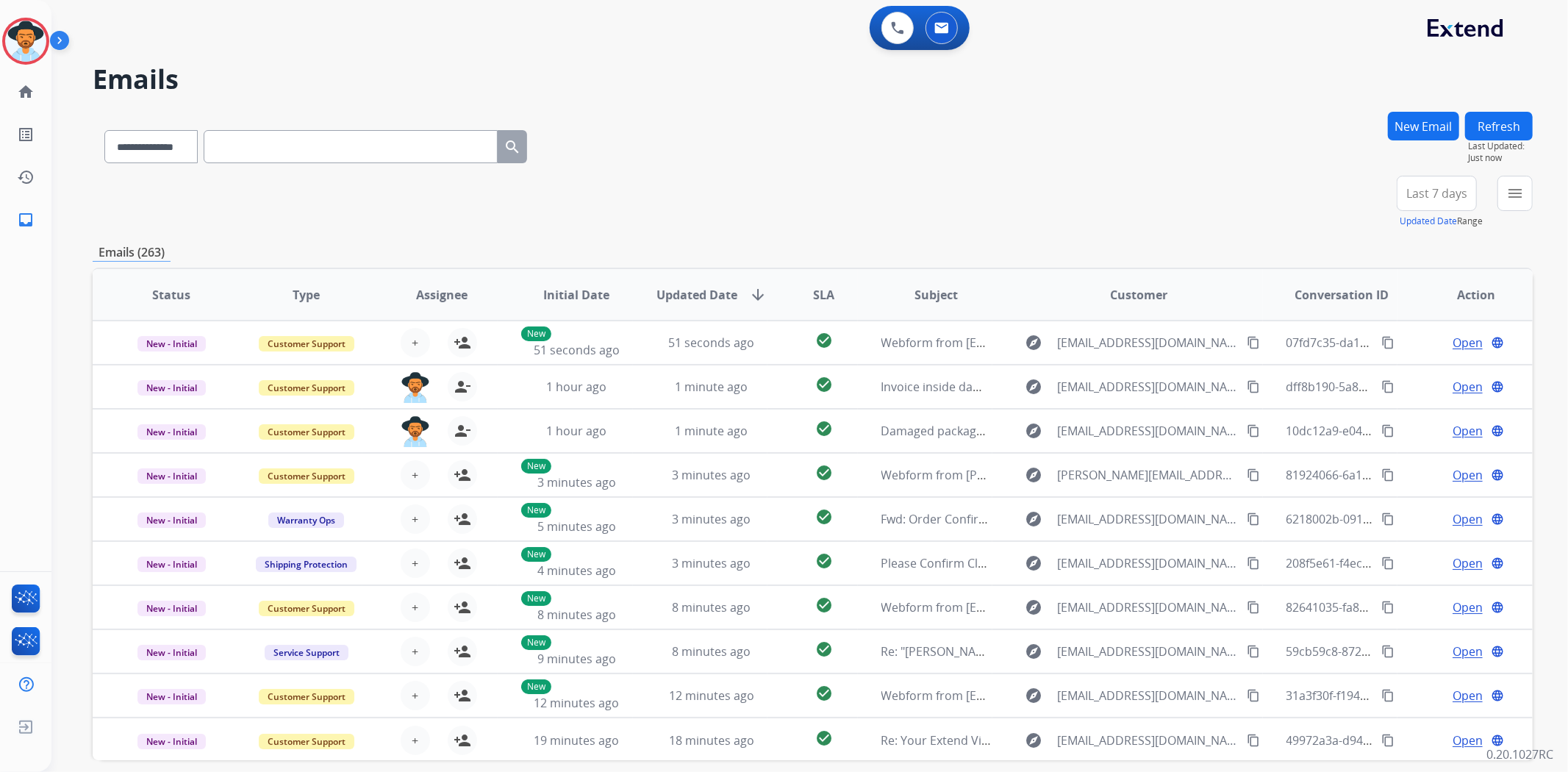
click at [66, 42] on img at bounding box center [62, 43] width 25 height 28
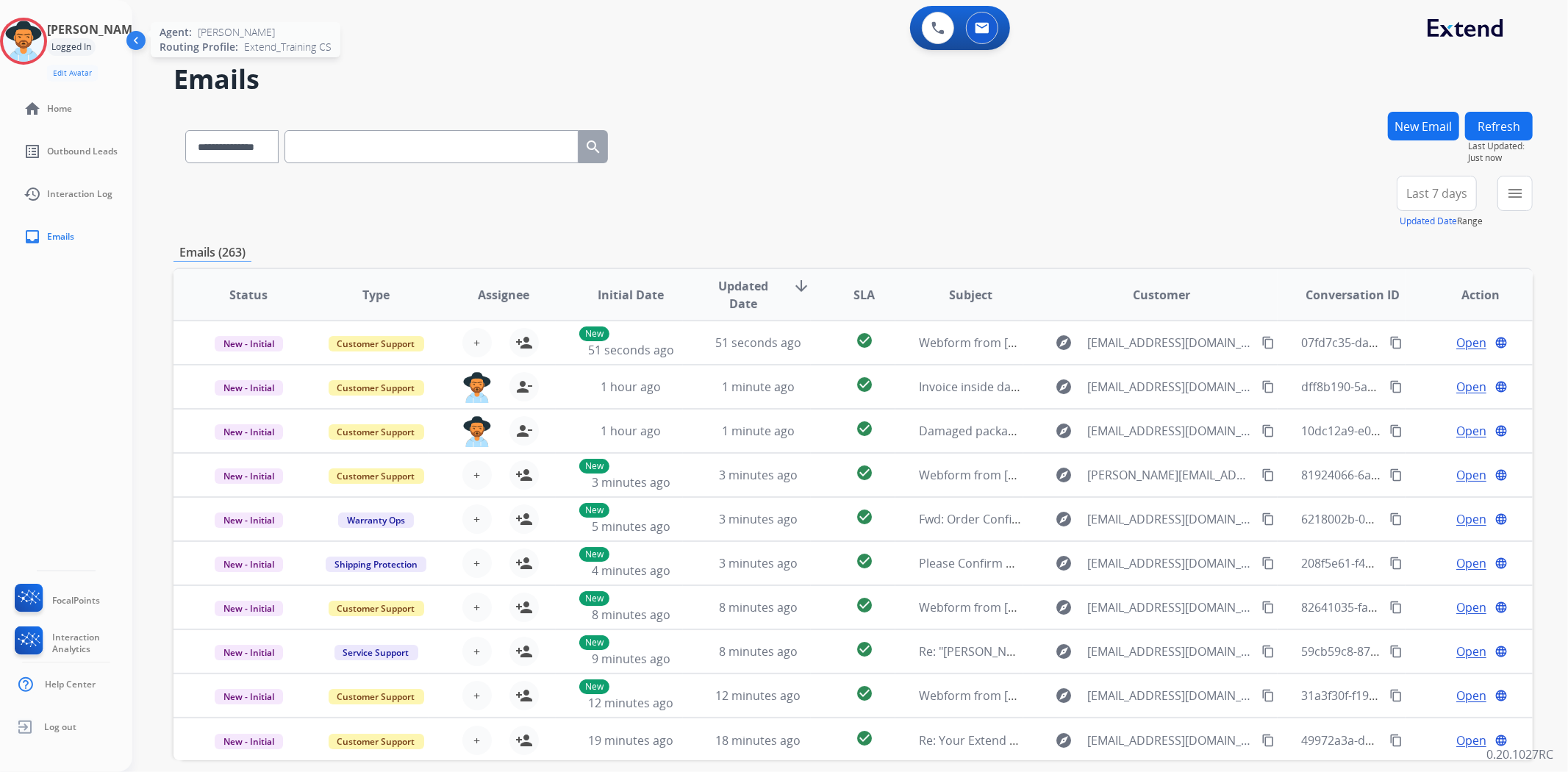
click at [41, 46] on img at bounding box center [23, 41] width 41 height 41
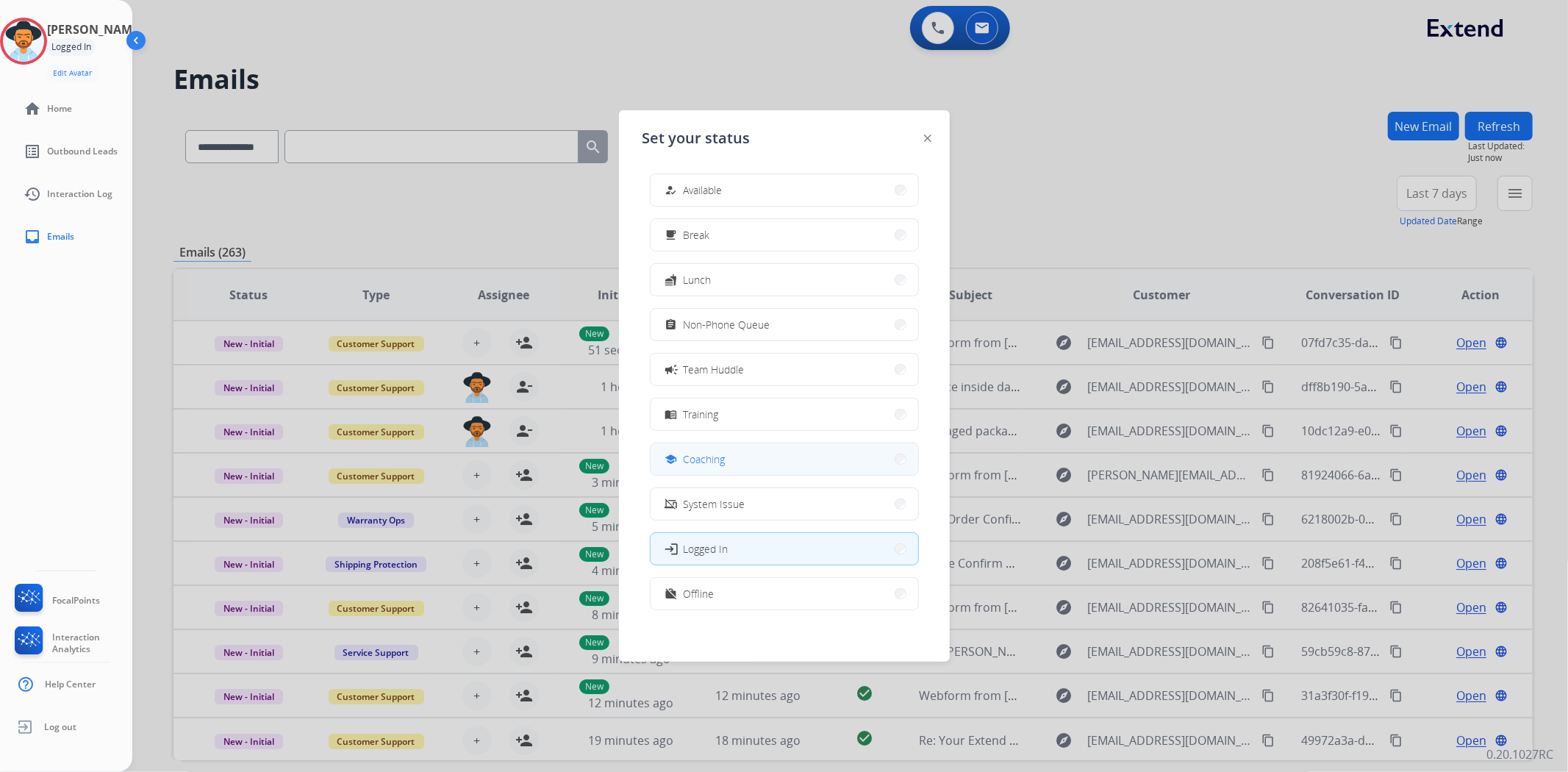
click at [759, 466] on button "school Coaching" at bounding box center [784, 459] width 267 height 32
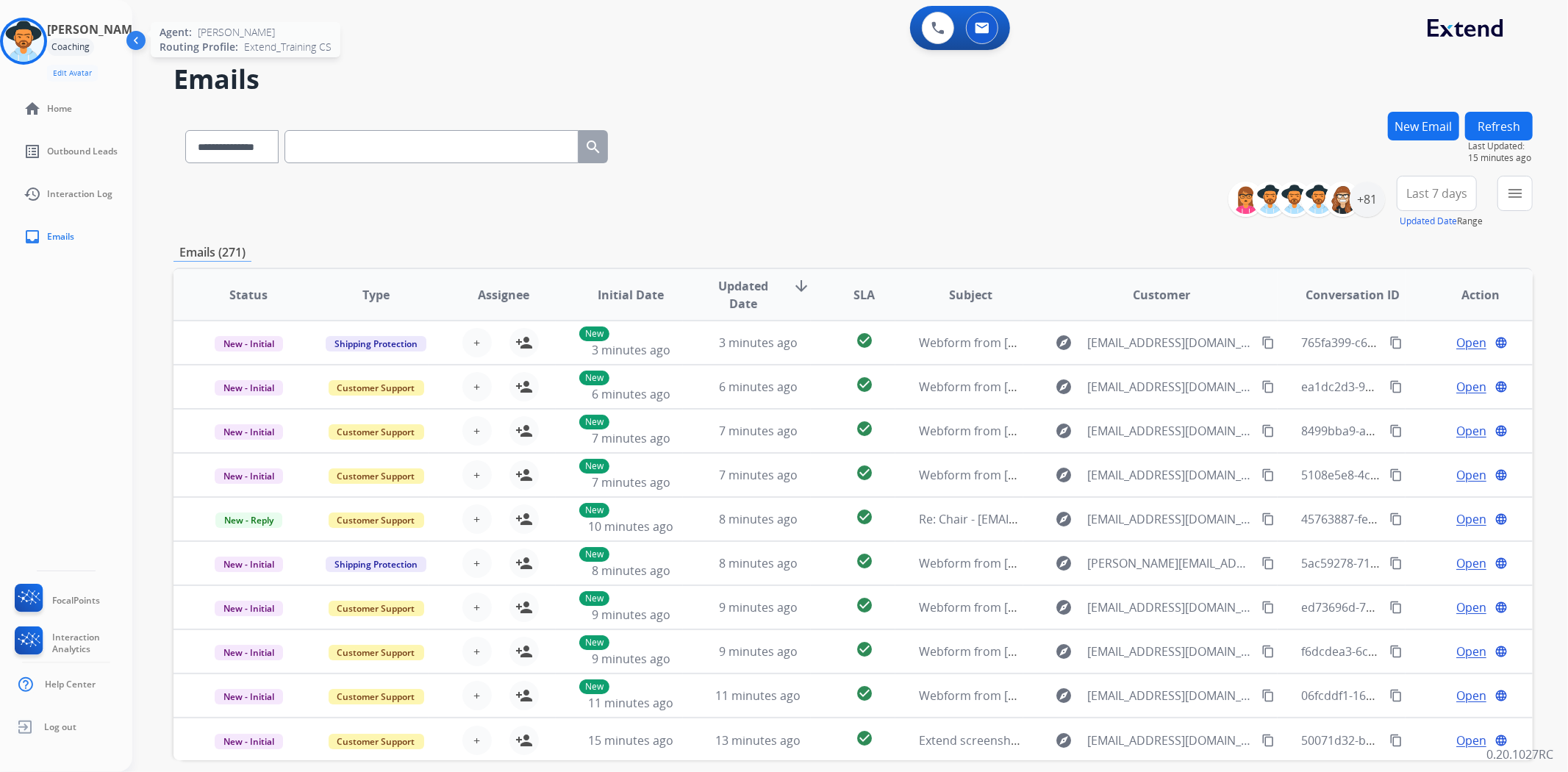
click at [44, 38] on img at bounding box center [23, 41] width 41 height 41
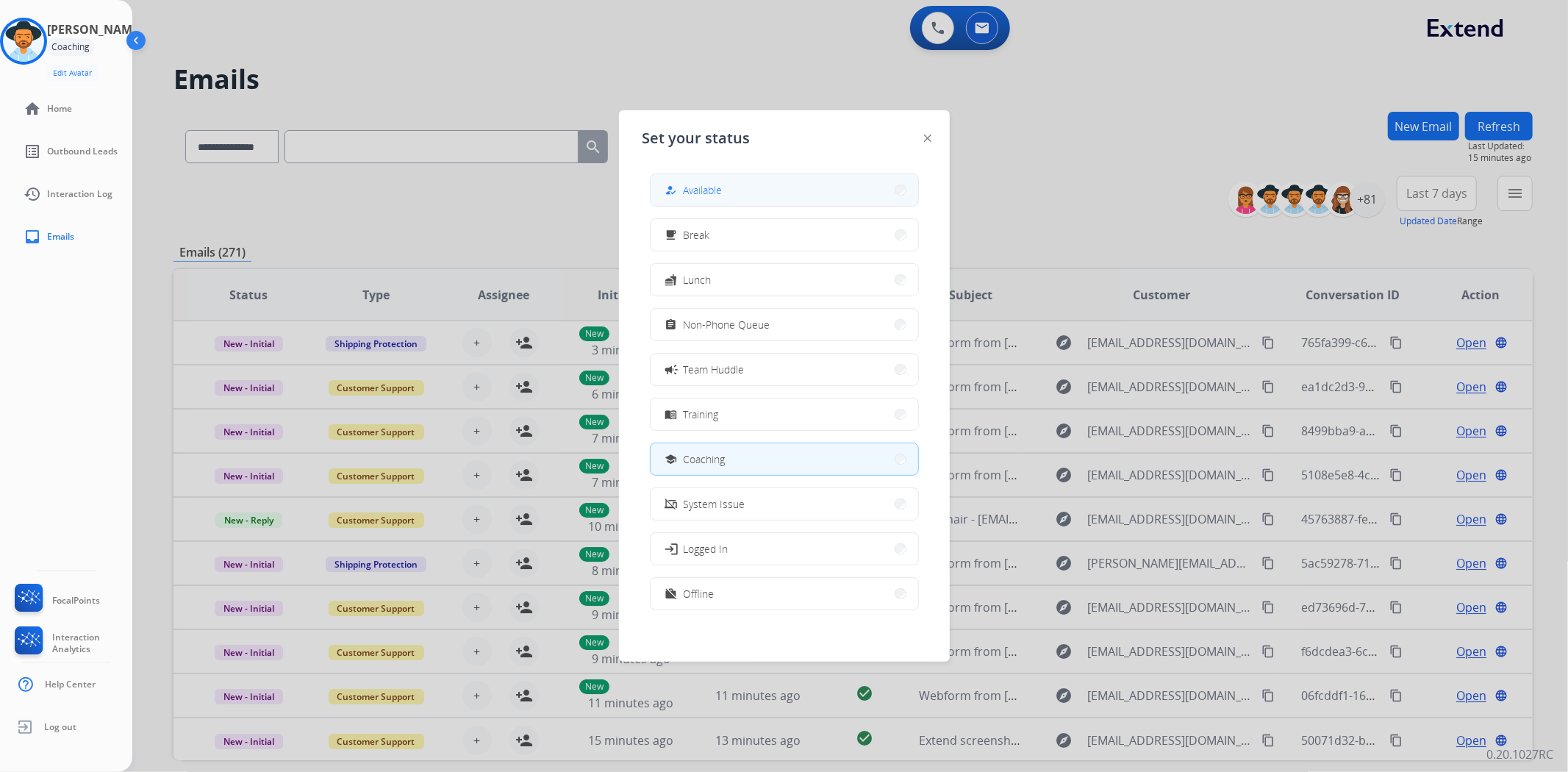
click at [704, 201] on button "how_to_reg Available" at bounding box center [784, 190] width 267 height 32
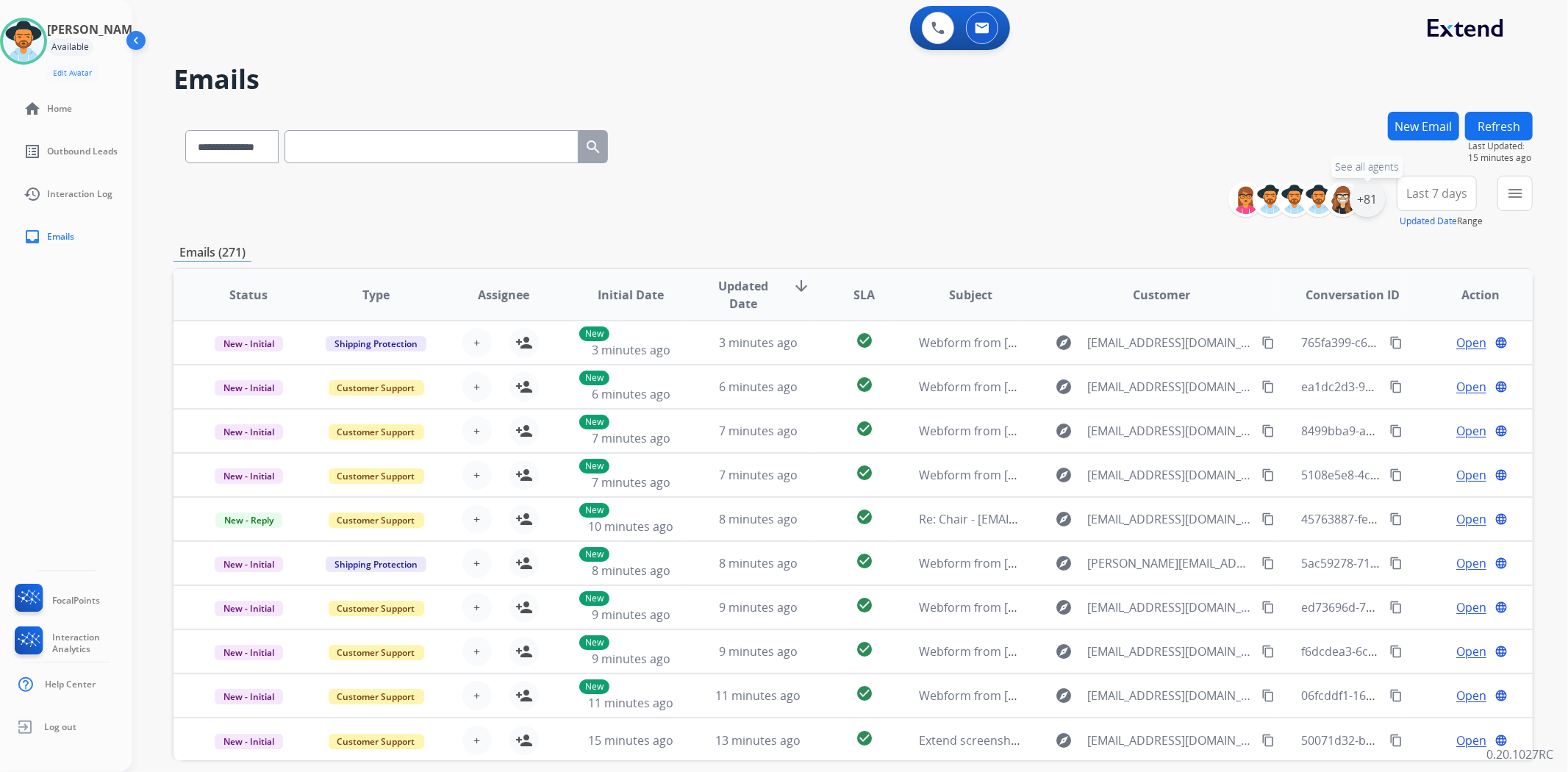
click at [1369, 204] on div "+81" at bounding box center [1366, 199] width 35 height 35
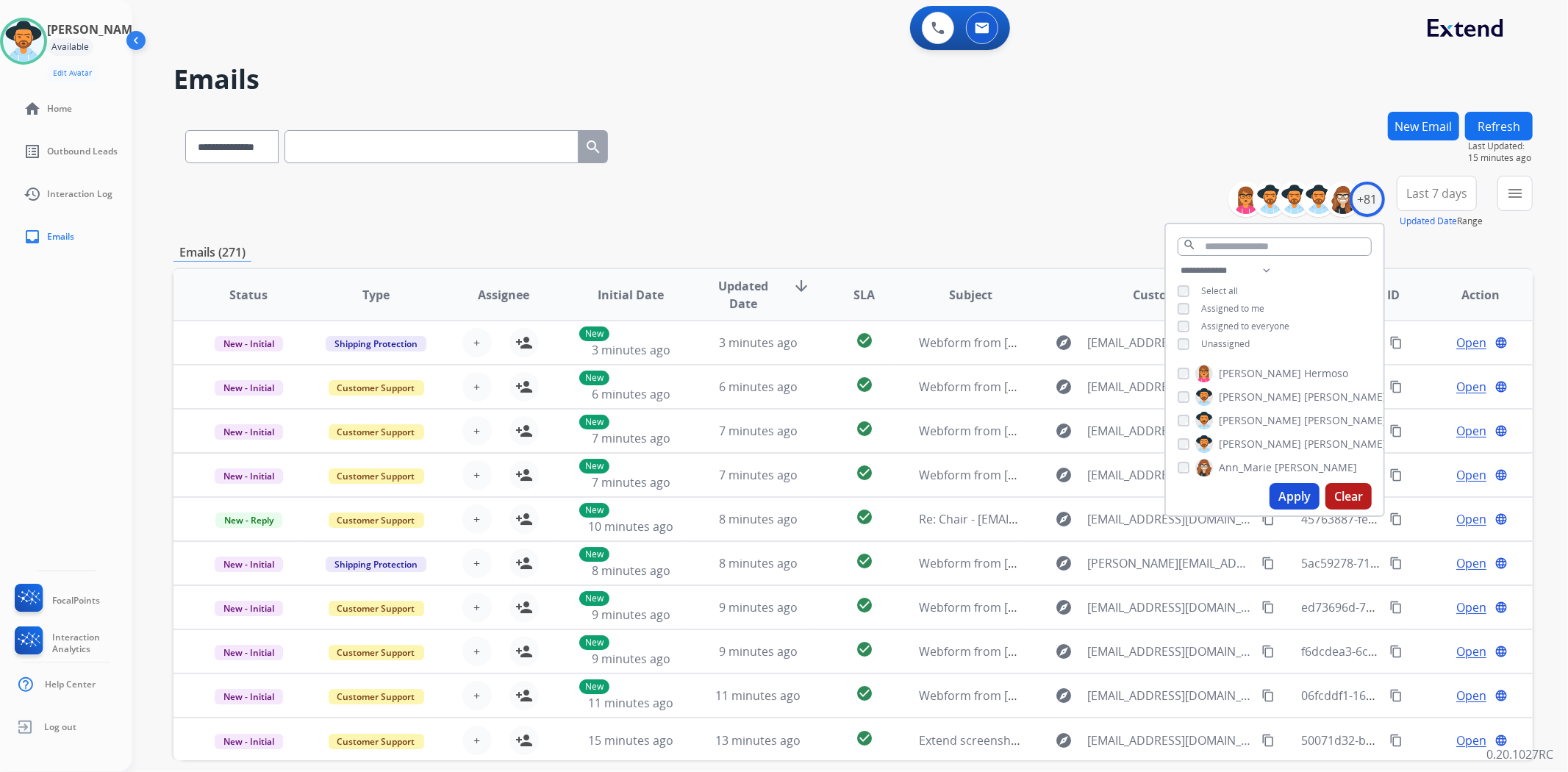
click at [1235, 343] on span "Unassigned" at bounding box center [1225, 344] width 48 height 13
click at [1297, 491] on button "Apply" at bounding box center [1294, 496] width 50 height 27
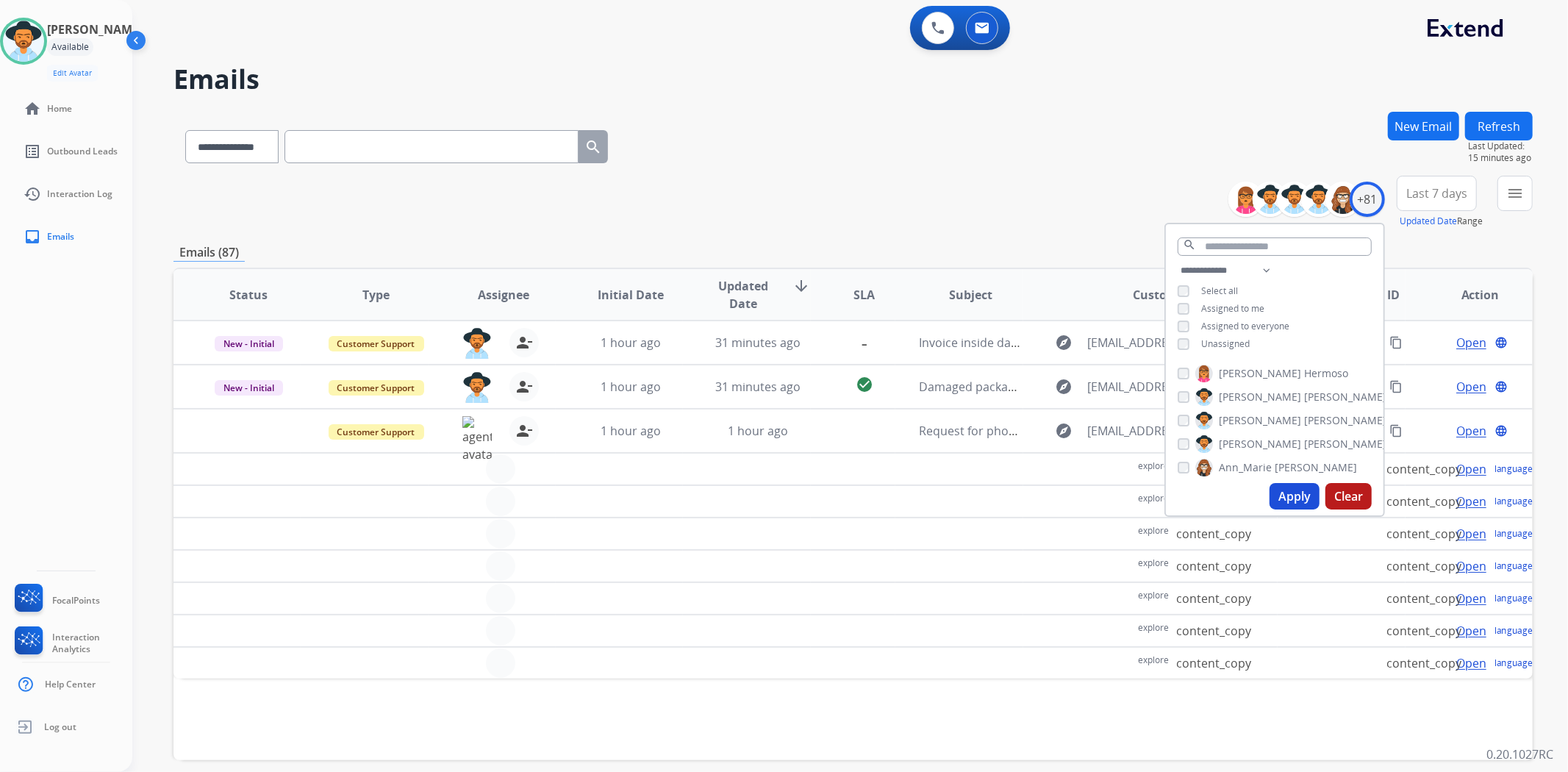
click at [895, 479] on td at bounding box center [959, 469] width 127 height 33
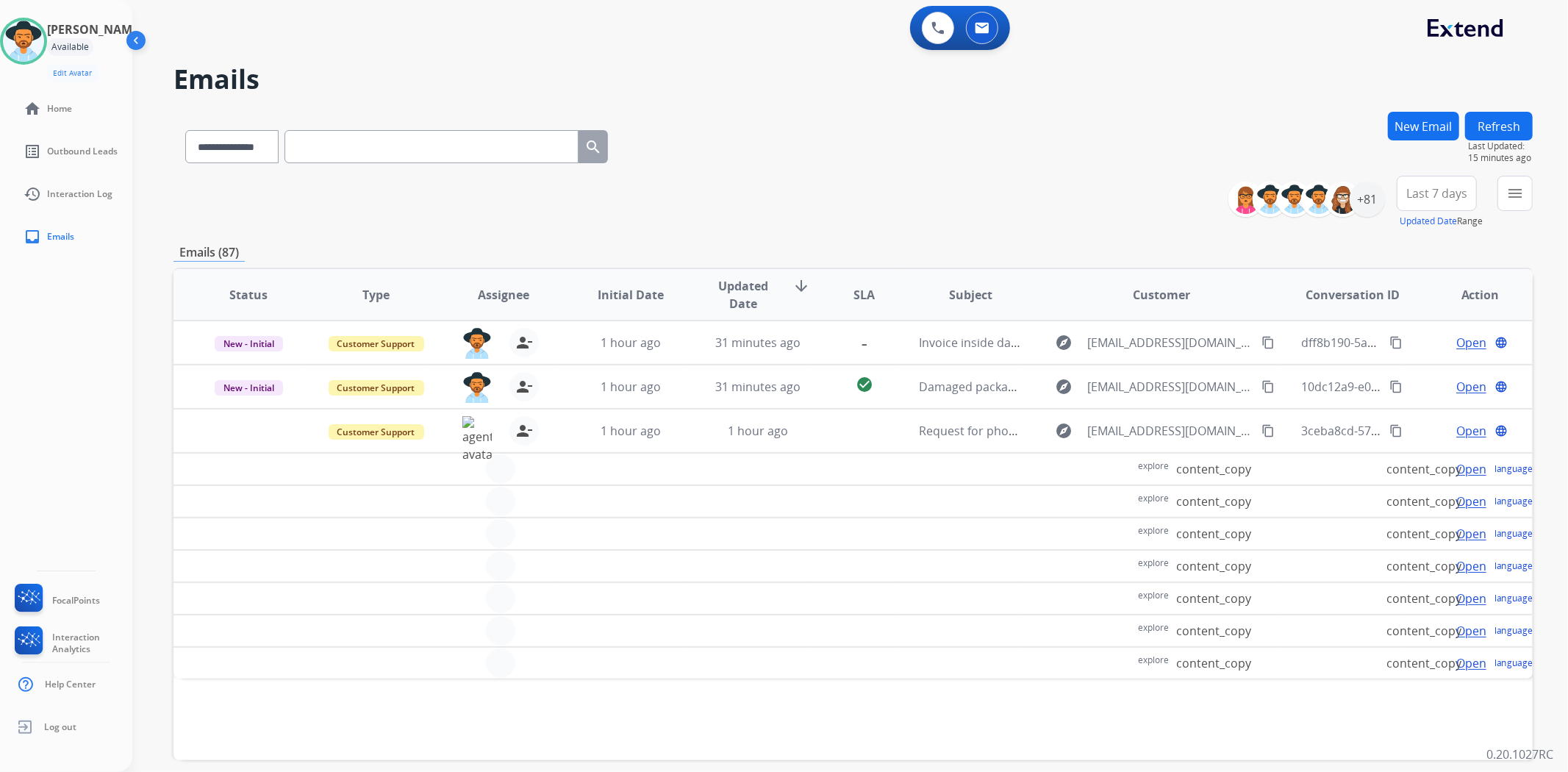
click at [318, 473] on td at bounding box center [364, 469] width 127 height 33
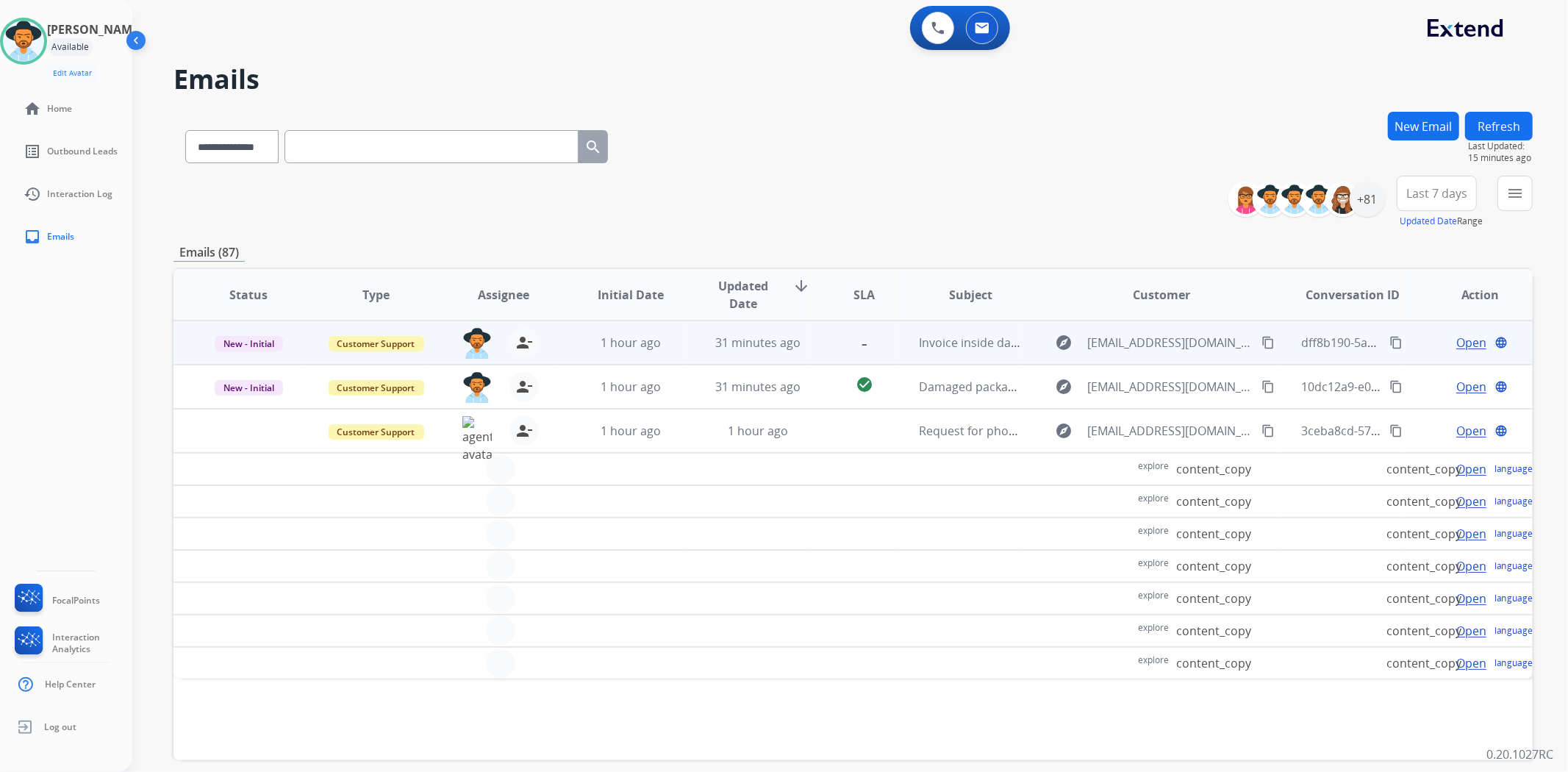
click at [1456, 344] on span "Open" at bounding box center [1471, 342] width 30 height 18
click at [974, 33] on img at bounding box center [981, 28] width 15 height 12
click at [921, 31] on div "0 Voice Interactions" at bounding box center [937, 28] width 44 height 33
click at [937, 31] on img at bounding box center [937, 28] width 13 height 13
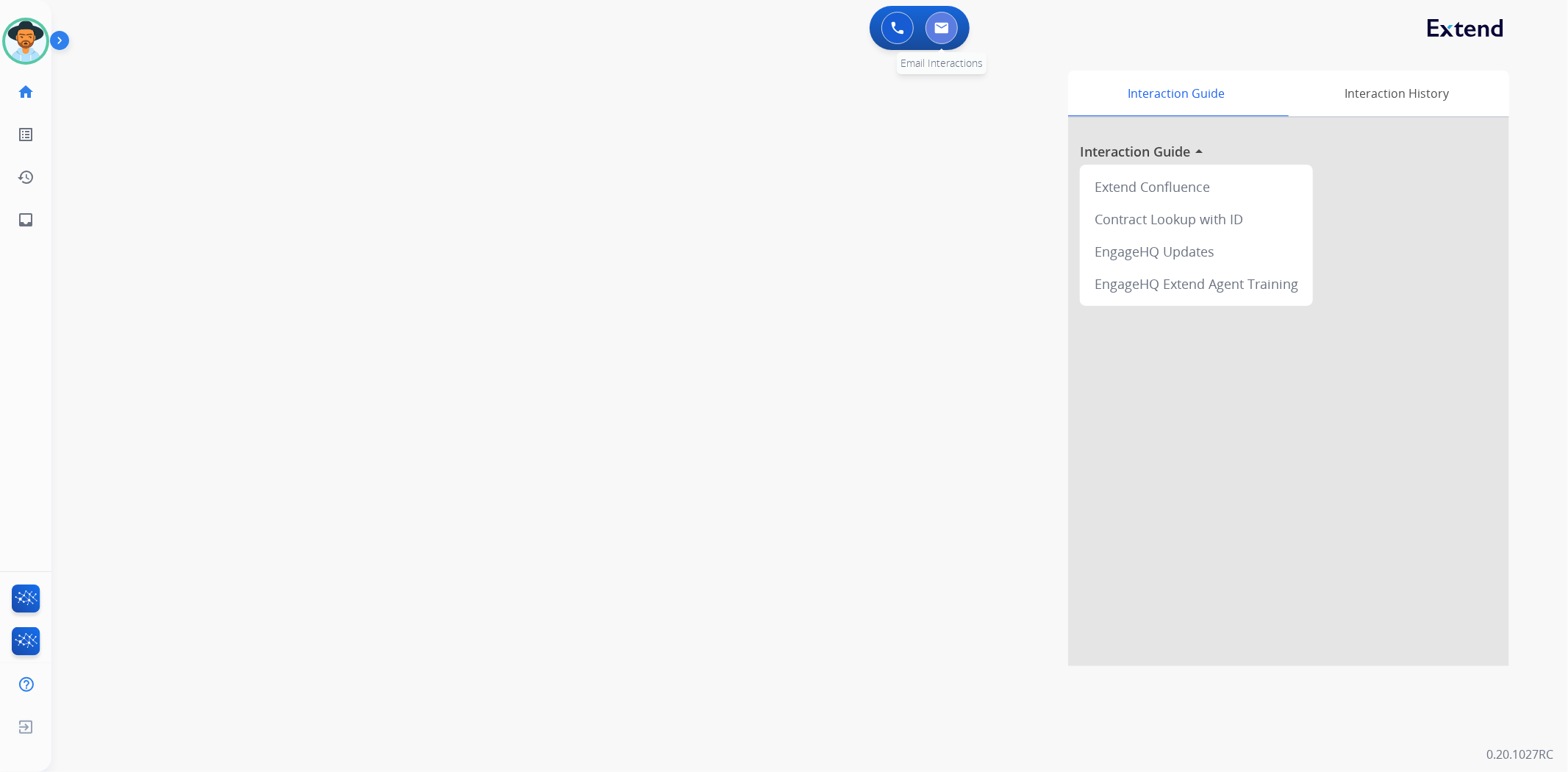
click at [949, 29] on button at bounding box center [942, 28] width 33 height 33
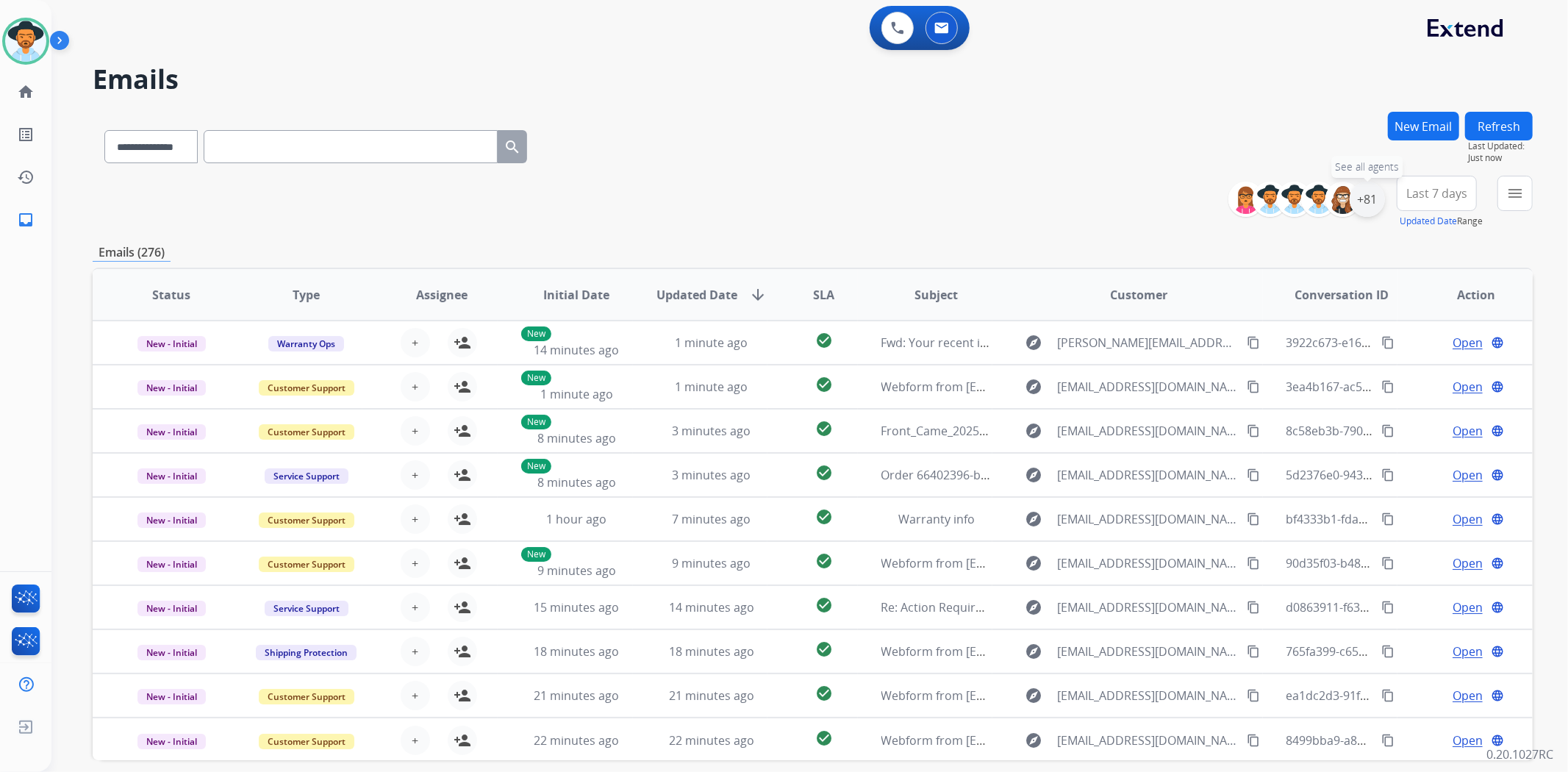
click at [1373, 200] on div "+81" at bounding box center [1366, 199] width 35 height 35
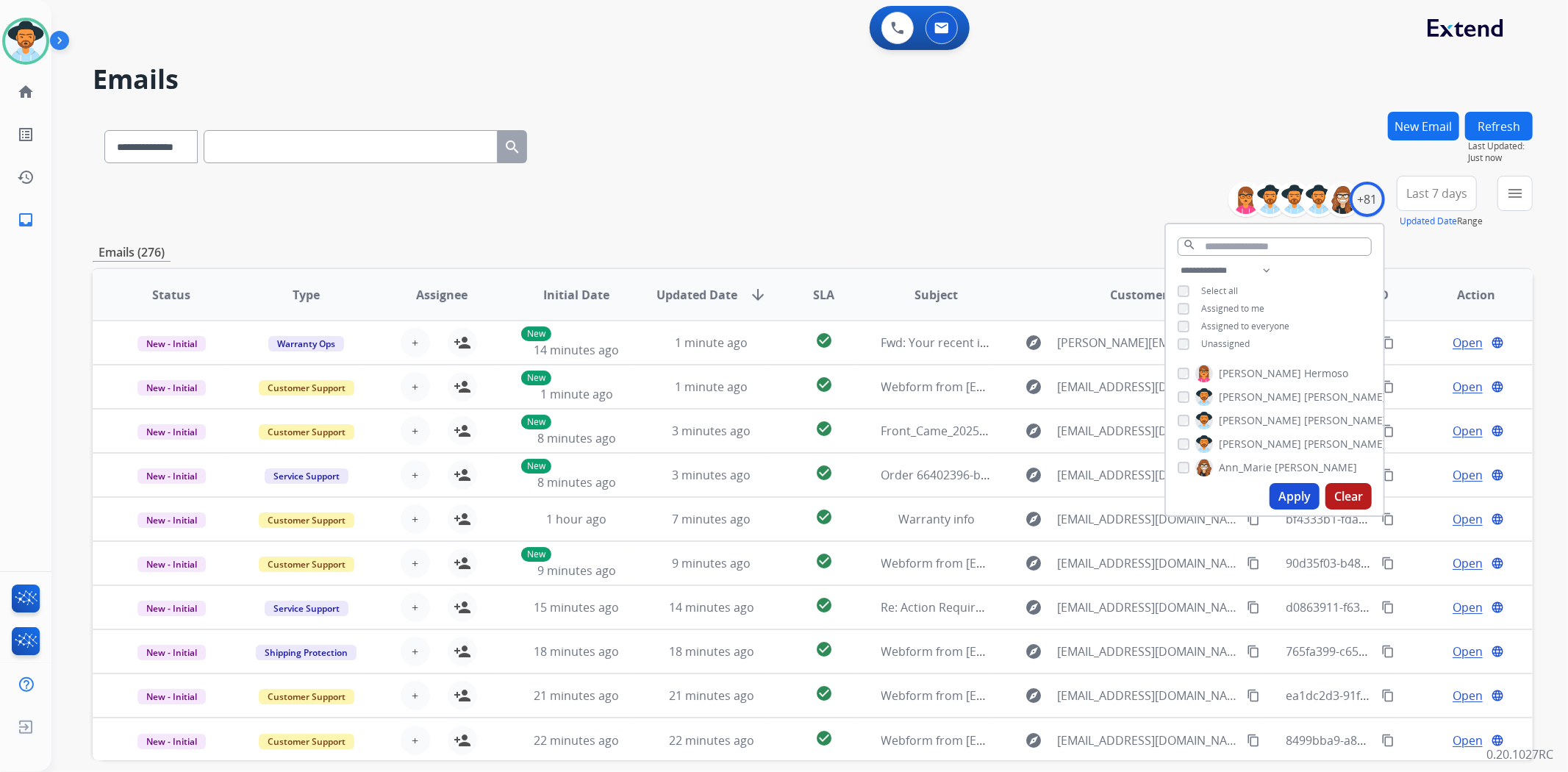
click at [1245, 340] on span "Unassigned" at bounding box center [1225, 344] width 48 height 13
click at [1297, 491] on button "Apply" at bounding box center [1294, 496] width 50 height 27
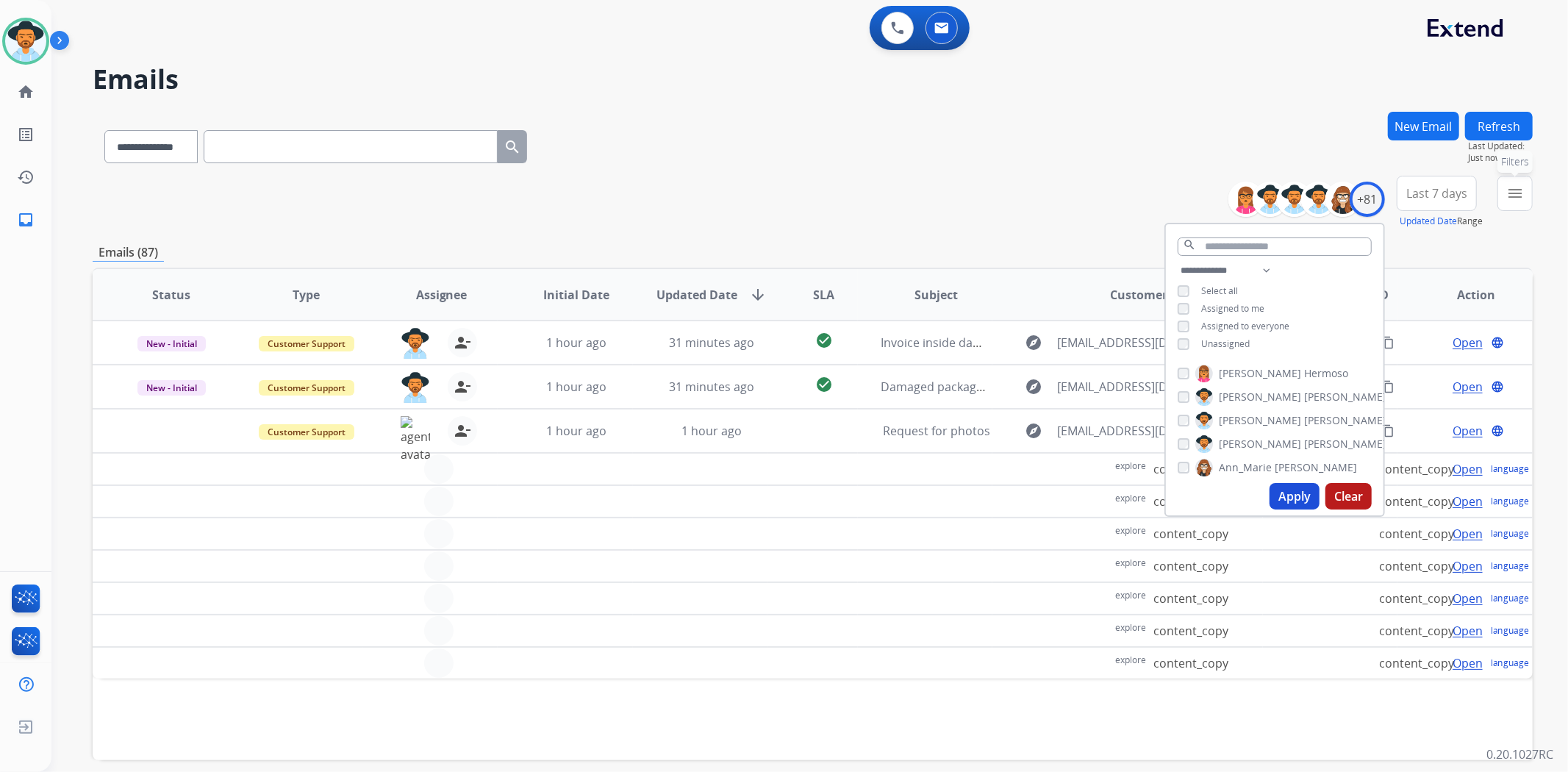
click at [1508, 195] on mat-icon "menu" at bounding box center [1515, 193] width 18 height 18
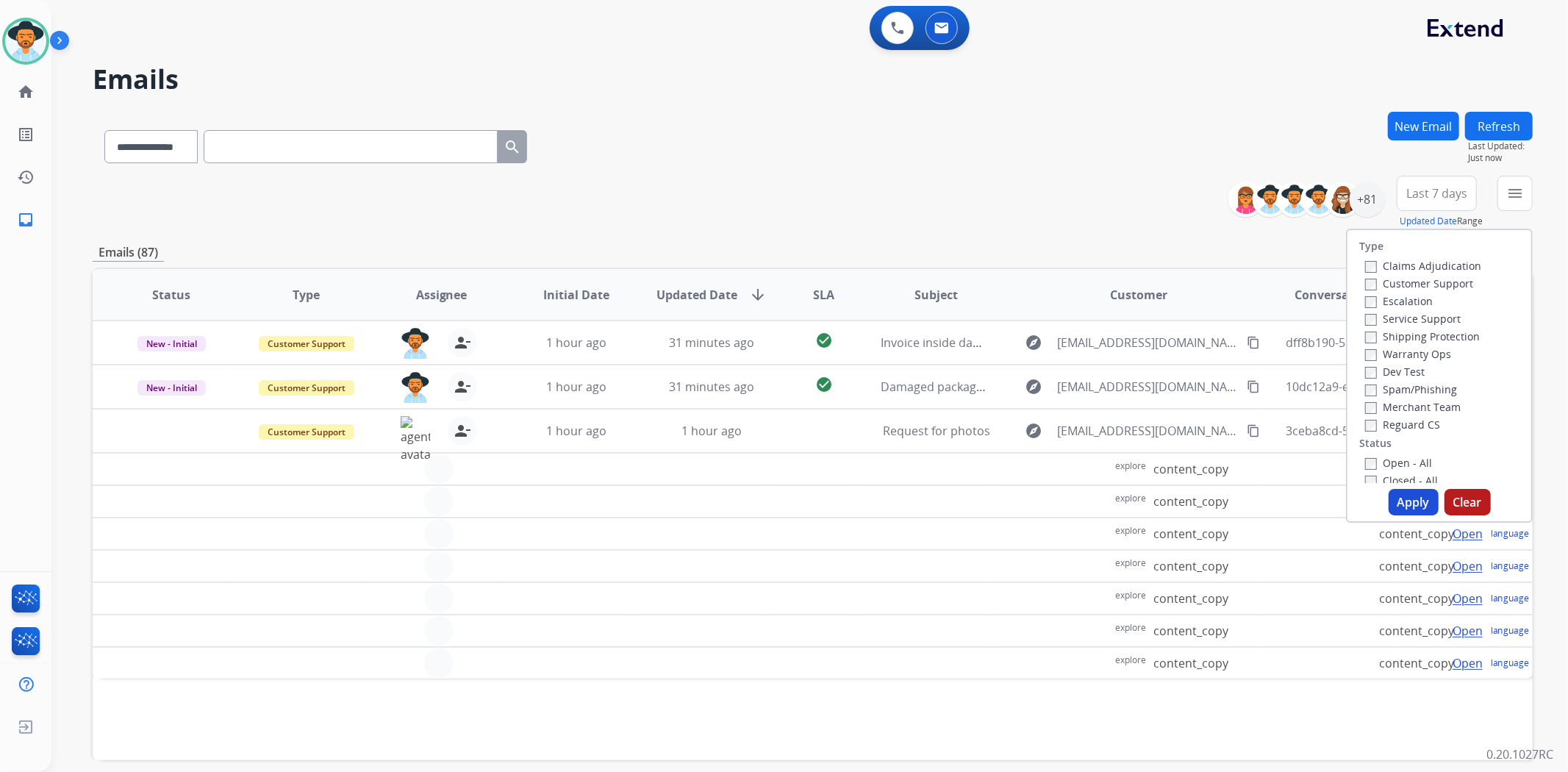
click at [1406, 459] on label "Open - All" at bounding box center [1398, 463] width 67 height 14
click at [1414, 498] on button "Apply" at bounding box center [1413, 502] width 50 height 27
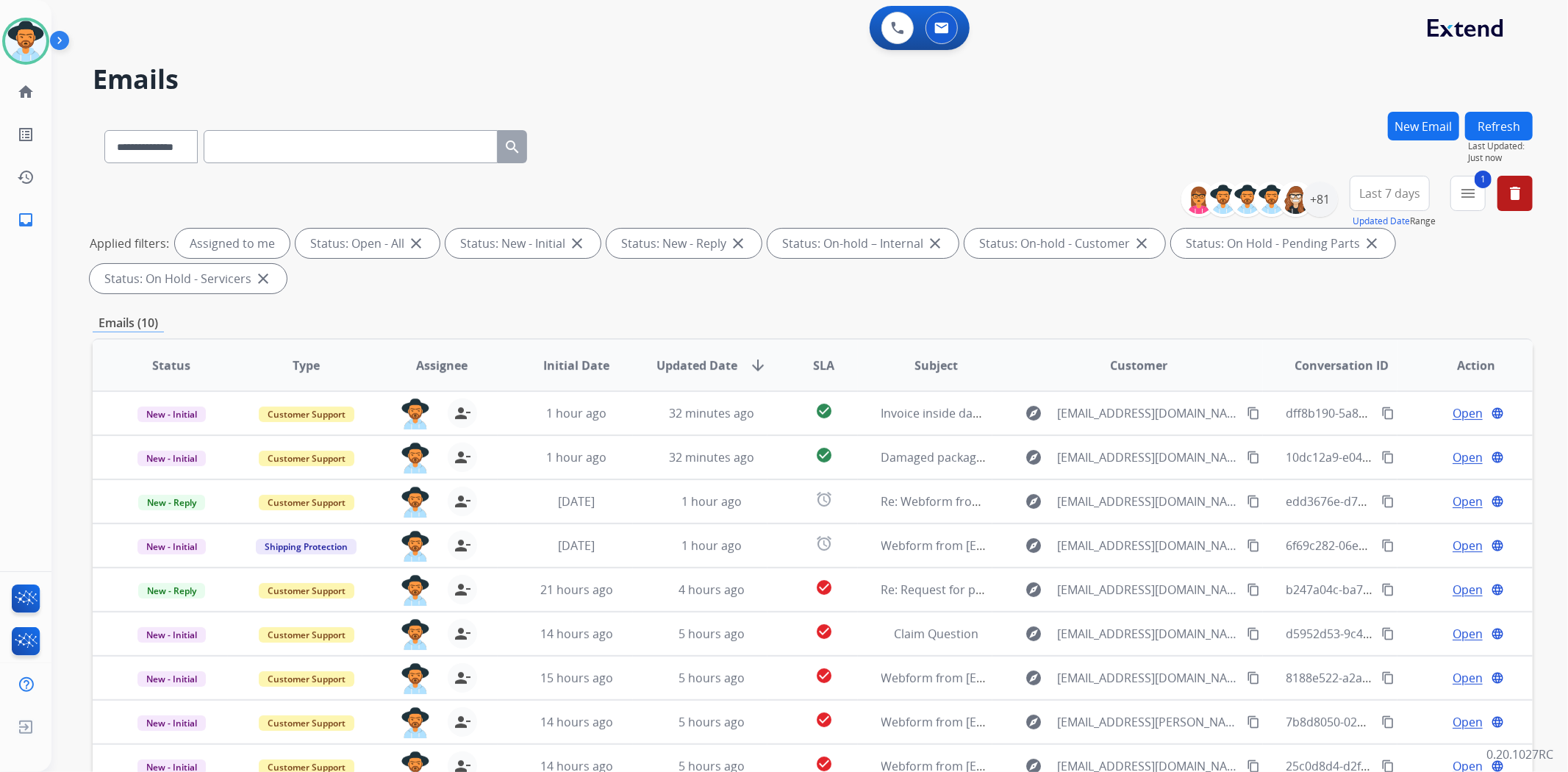
scroll to position [1, 0]
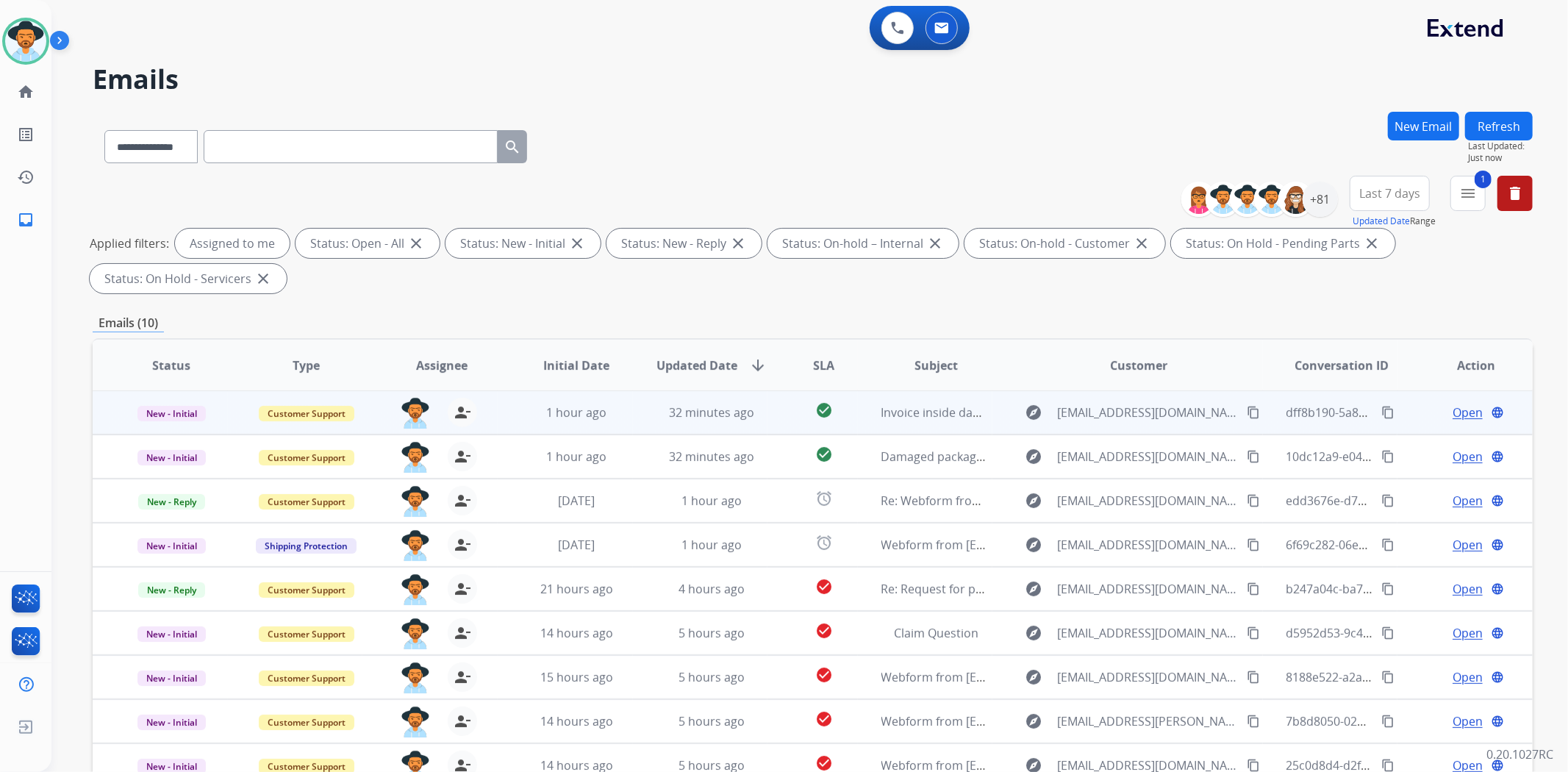
click at [1452, 413] on span "Open" at bounding box center [1467, 413] width 30 height 18
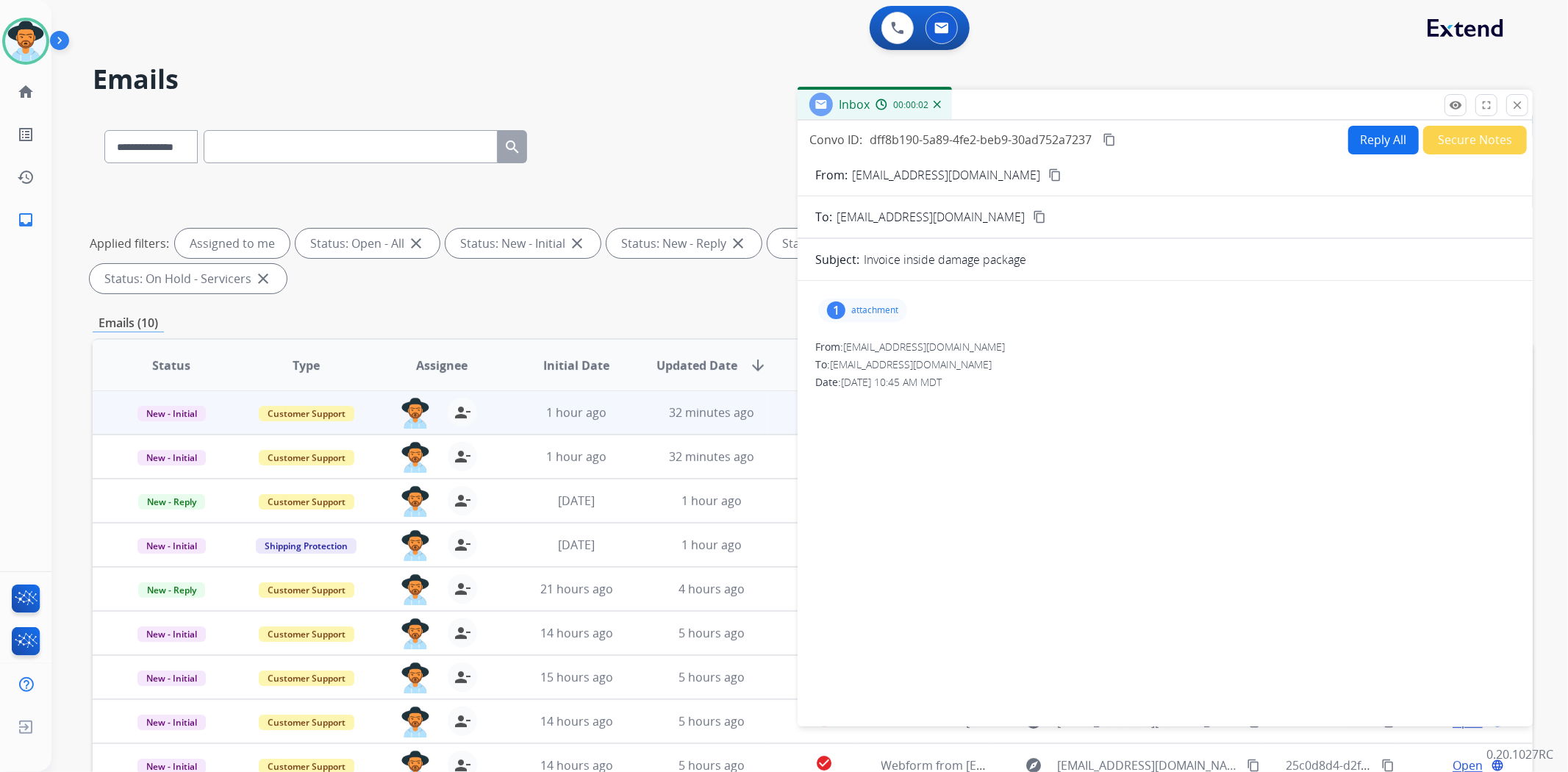
click at [887, 303] on div "1 attachment" at bounding box center [863, 309] width 89 height 23
click at [1510, 103] on button "close Close" at bounding box center [1517, 105] width 22 height 22
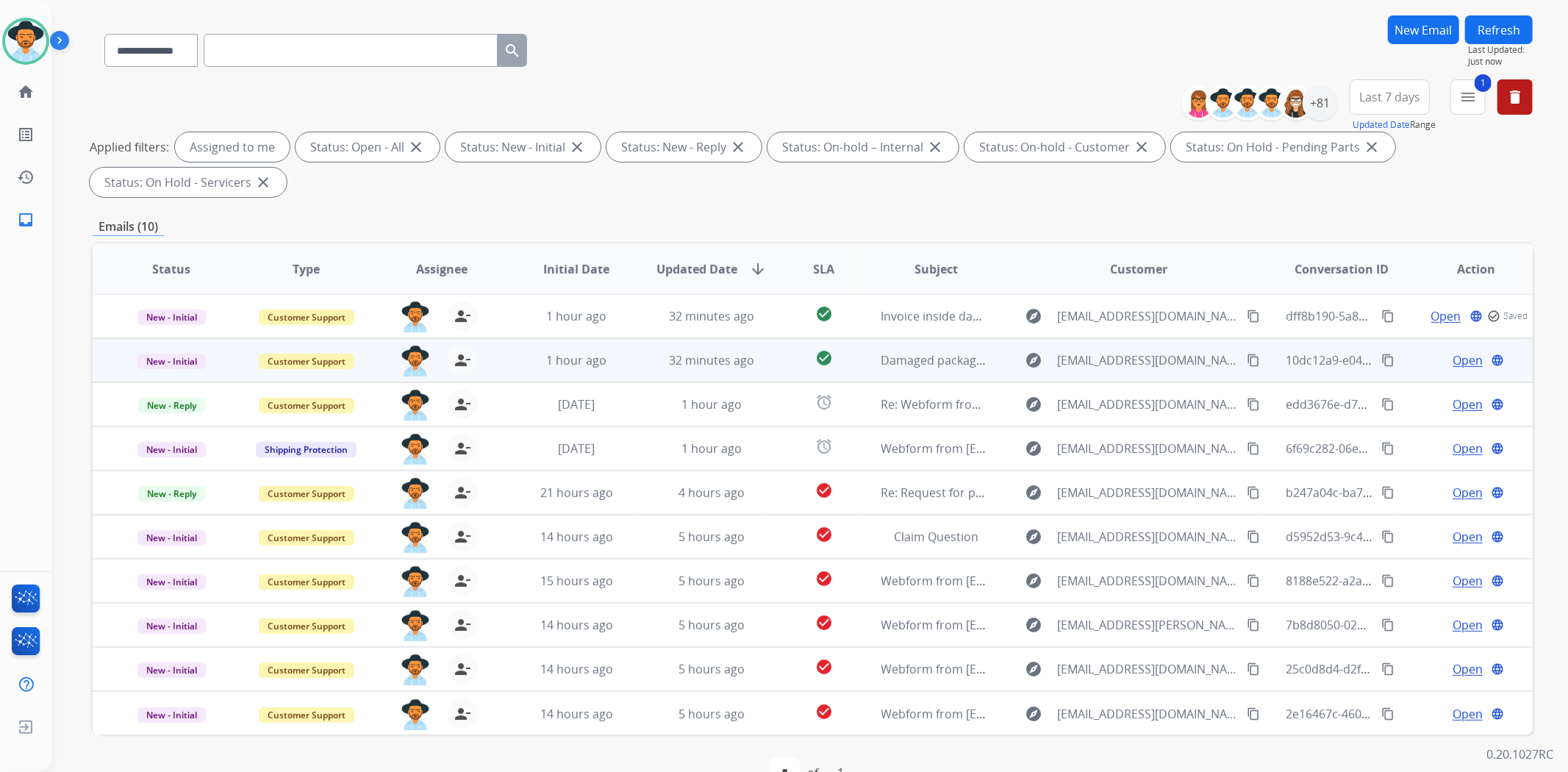
scroll to position [135, 0]
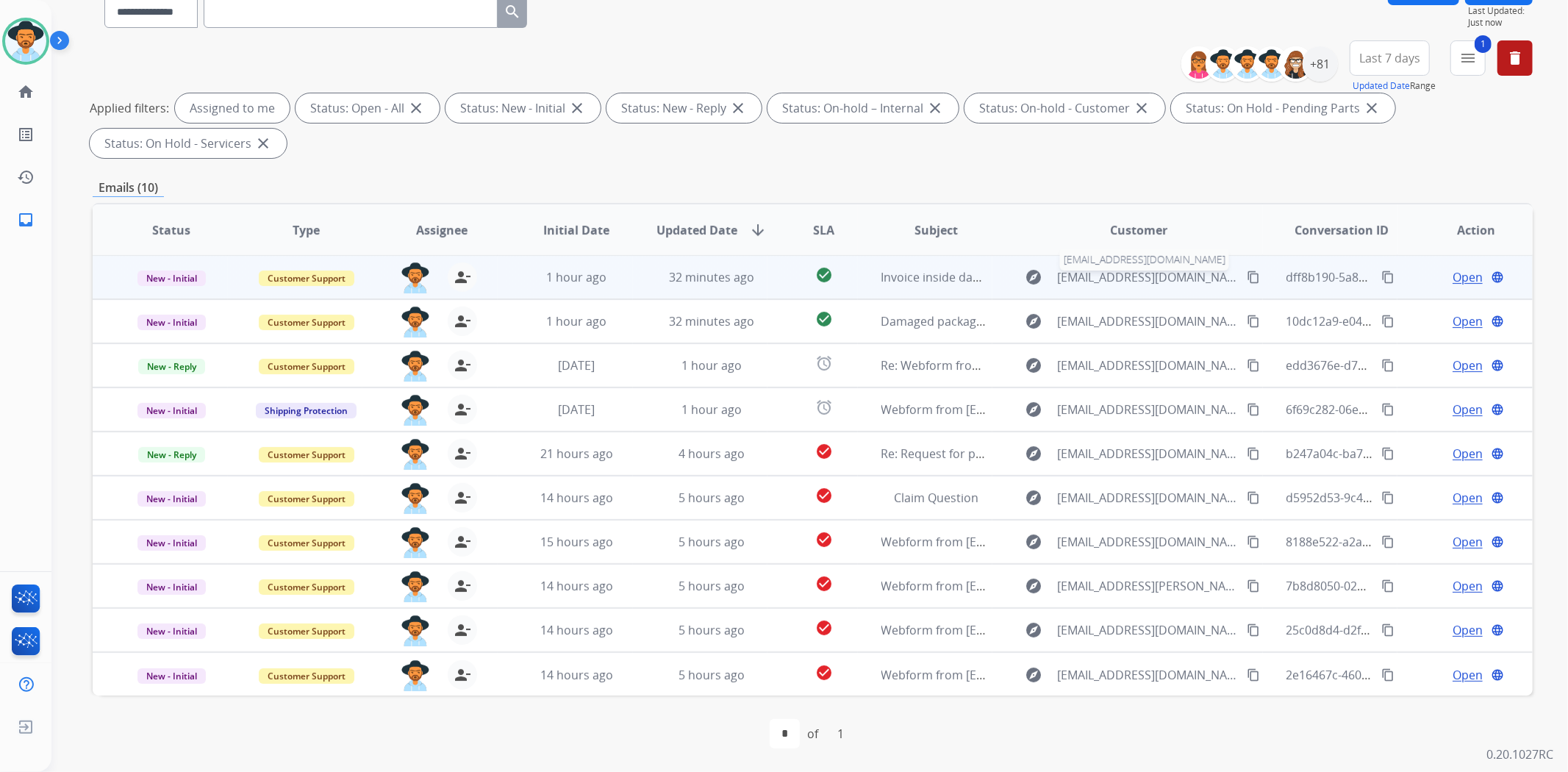
click at [1094, 276] on span "[EMAIL_ADDRESS][DOMAIN_NAME]" at bounding box center [1147, 277] width 180 height 18
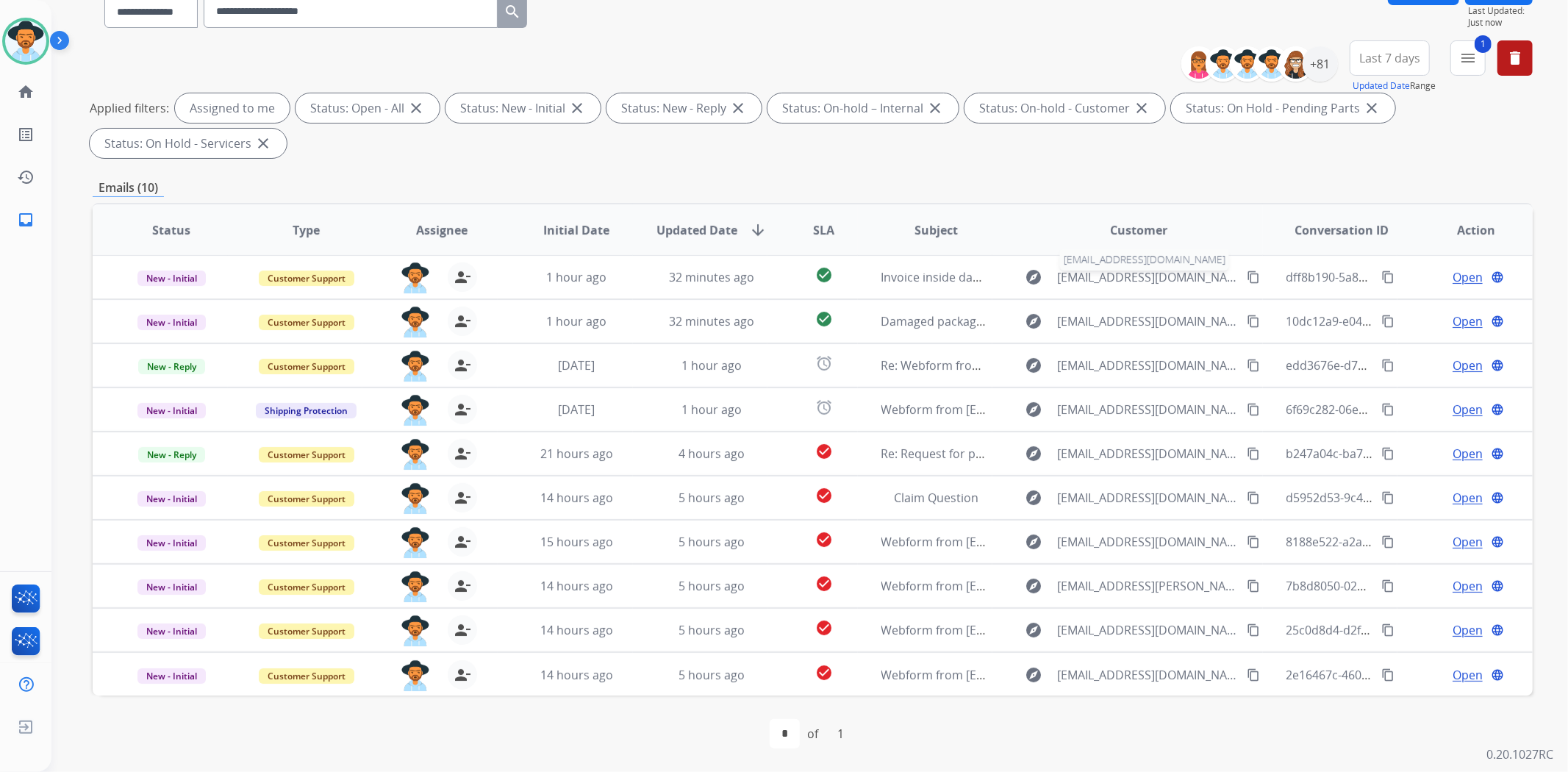
scroll to position [0, 0]
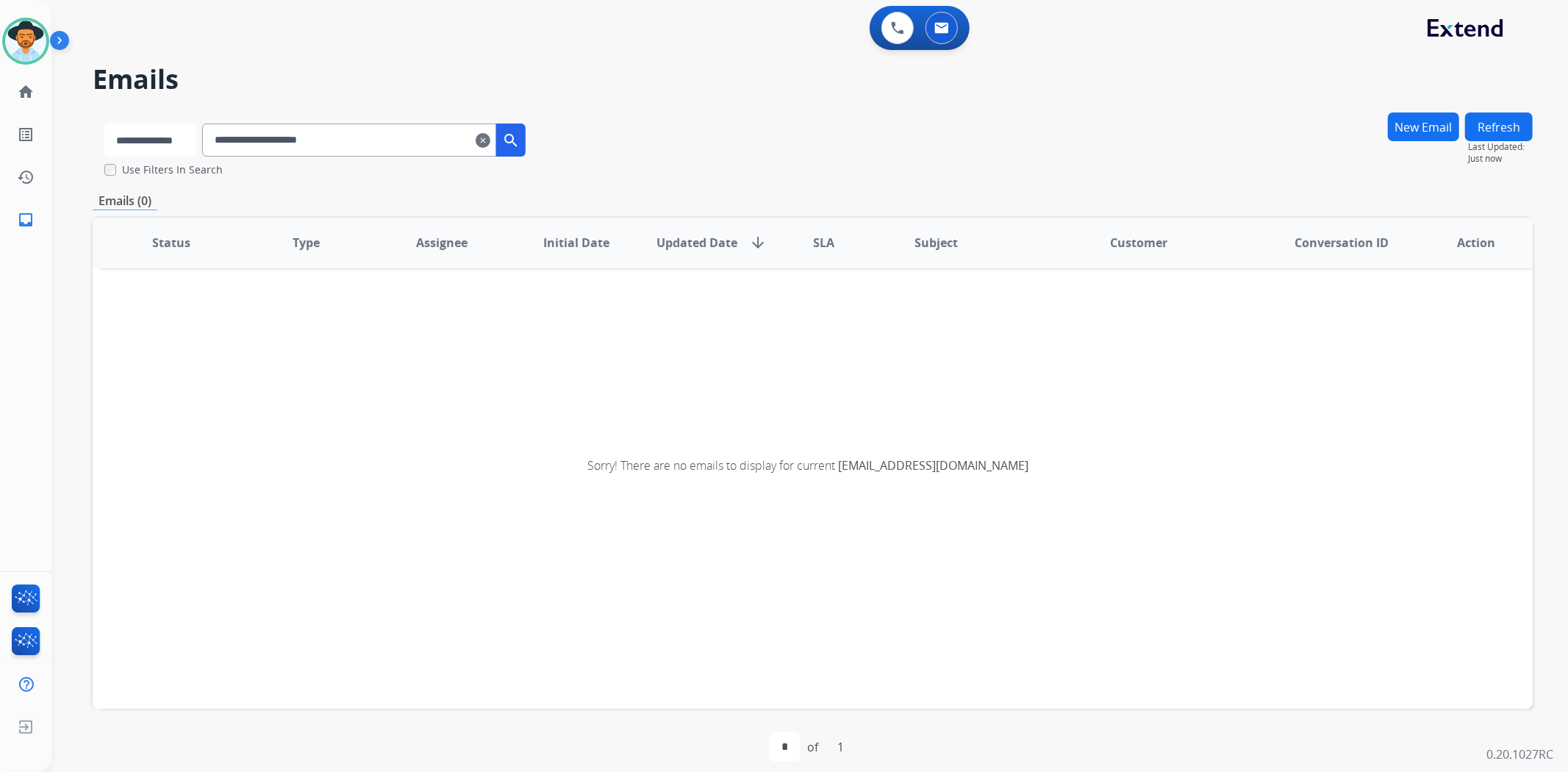
click at [171, 145] on select "**********" at bounding box center [149, 140] width 92 height 33
select select "**********"
click at [104, 124] on select "**********" at bounding box center [149, 140] width 92 height 33
click at [521, 144] on mat-icon "search" at bounding box center [512, 140] width 18 height 18
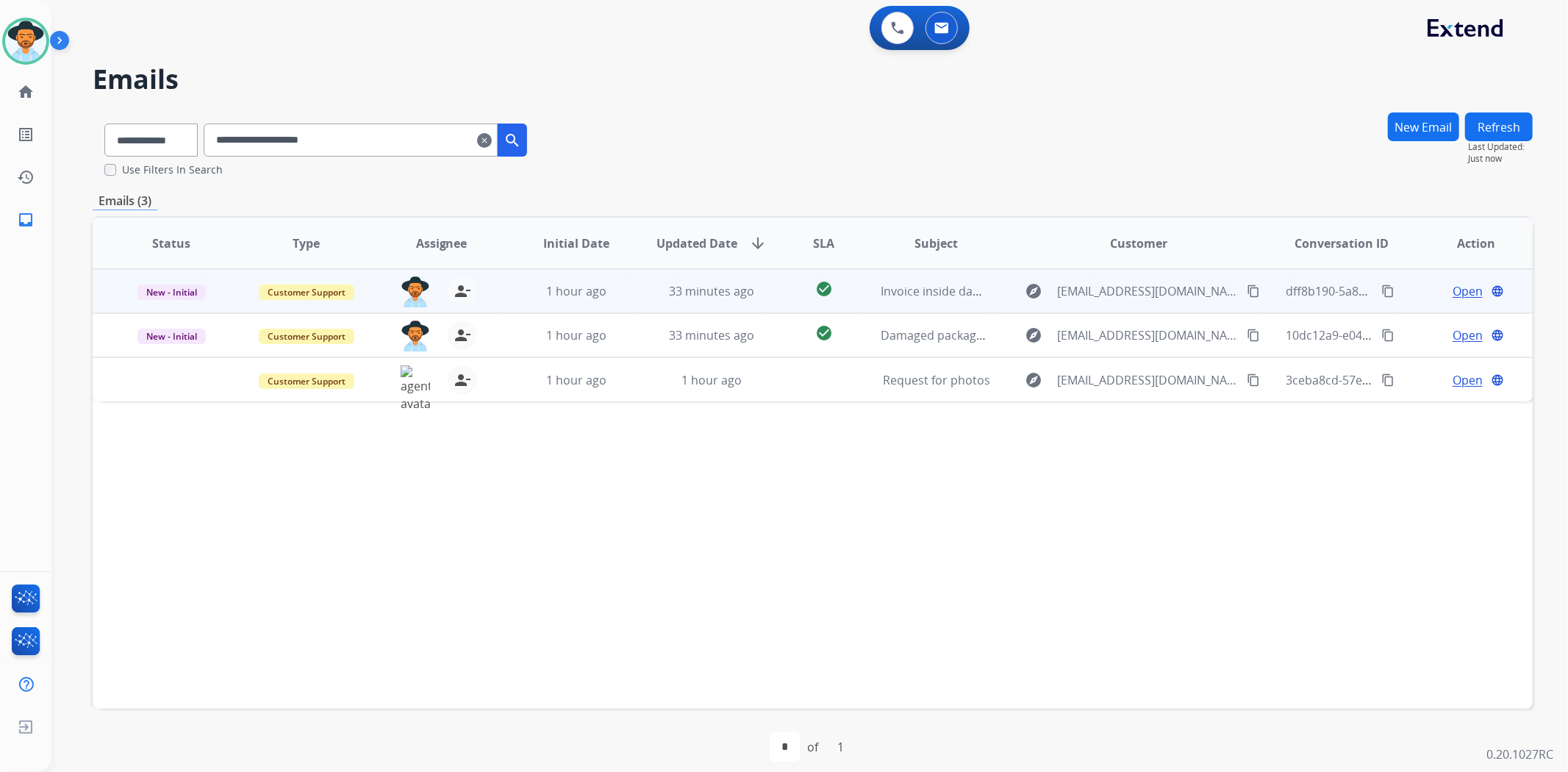
click at [1453, 284] on span "Open" at bounding box center [1467, 291] width 30 height 18
click at [1457, 289] on span "Open" at bounding box center [1467, 291] width 30 height 18
click at [1452, 296] on span "Open" at bounding box center [1467, 291] width 30 height 18
click at [1452, 292] on span "Open" at bounding box center [1467, 291] width 30 height 18
click at [1443, 292] on span "Open" at bounding box center [1445, 291] width 30 height 18
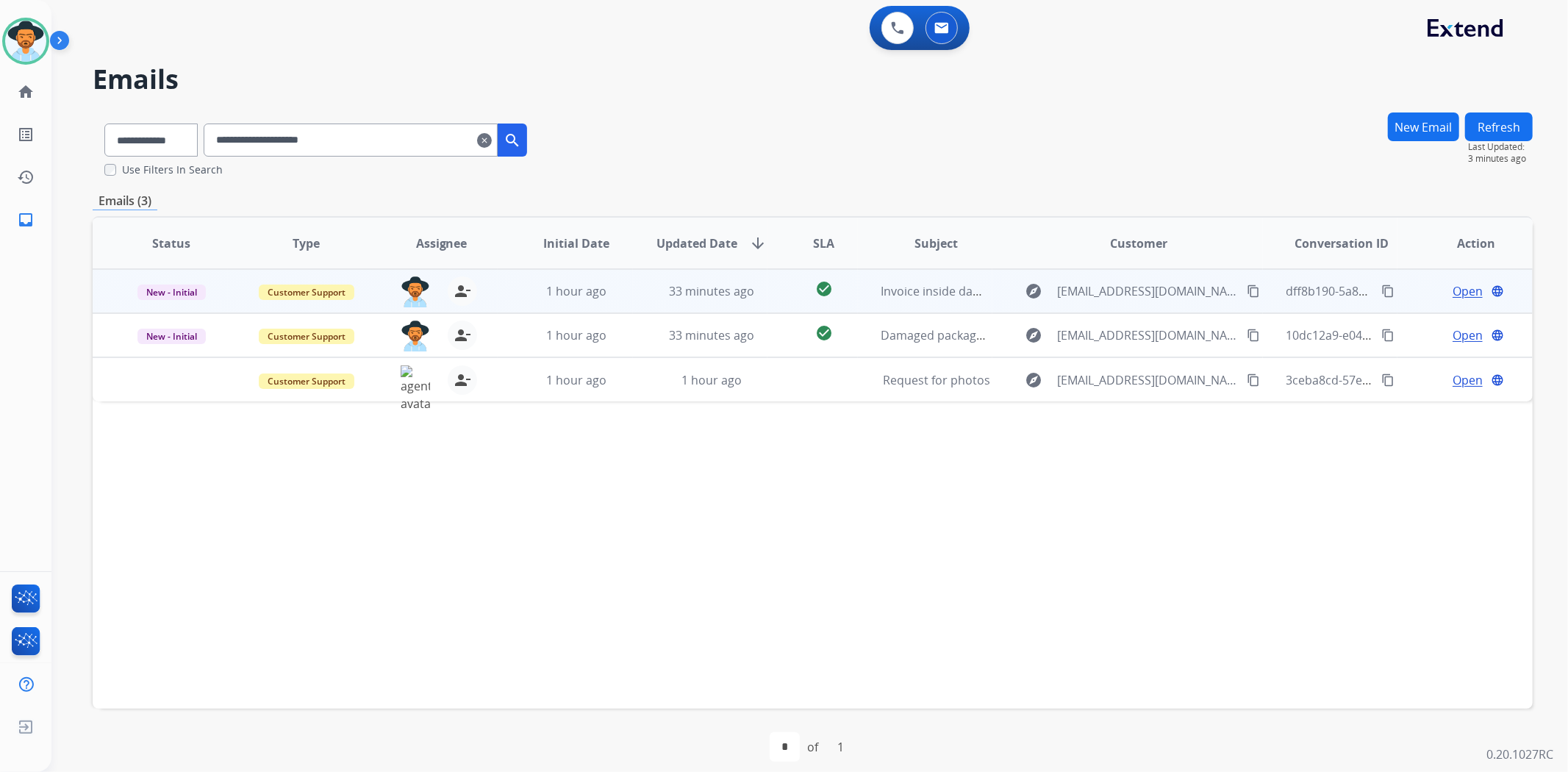
click at [1452, 285] on span "Open" at bounding box center [1467, 291] width 30 height 18
click at [627, 287] on div "1 hour ago" at bounding box center [576, 291] width 111 height 18
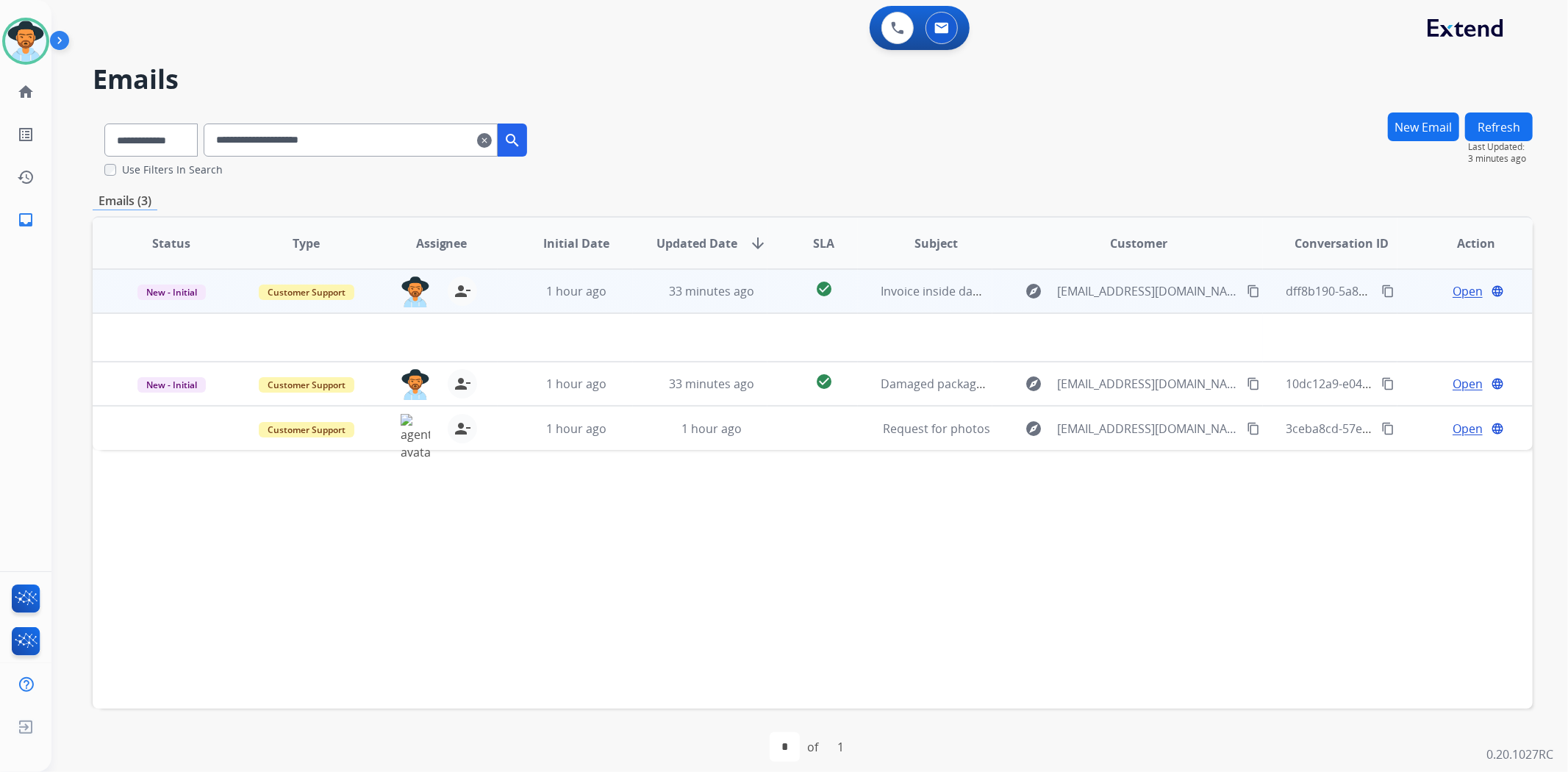
click at [633, 297] on td "33 minutes ago" at bounding box center [699, 291] width 135 height 44
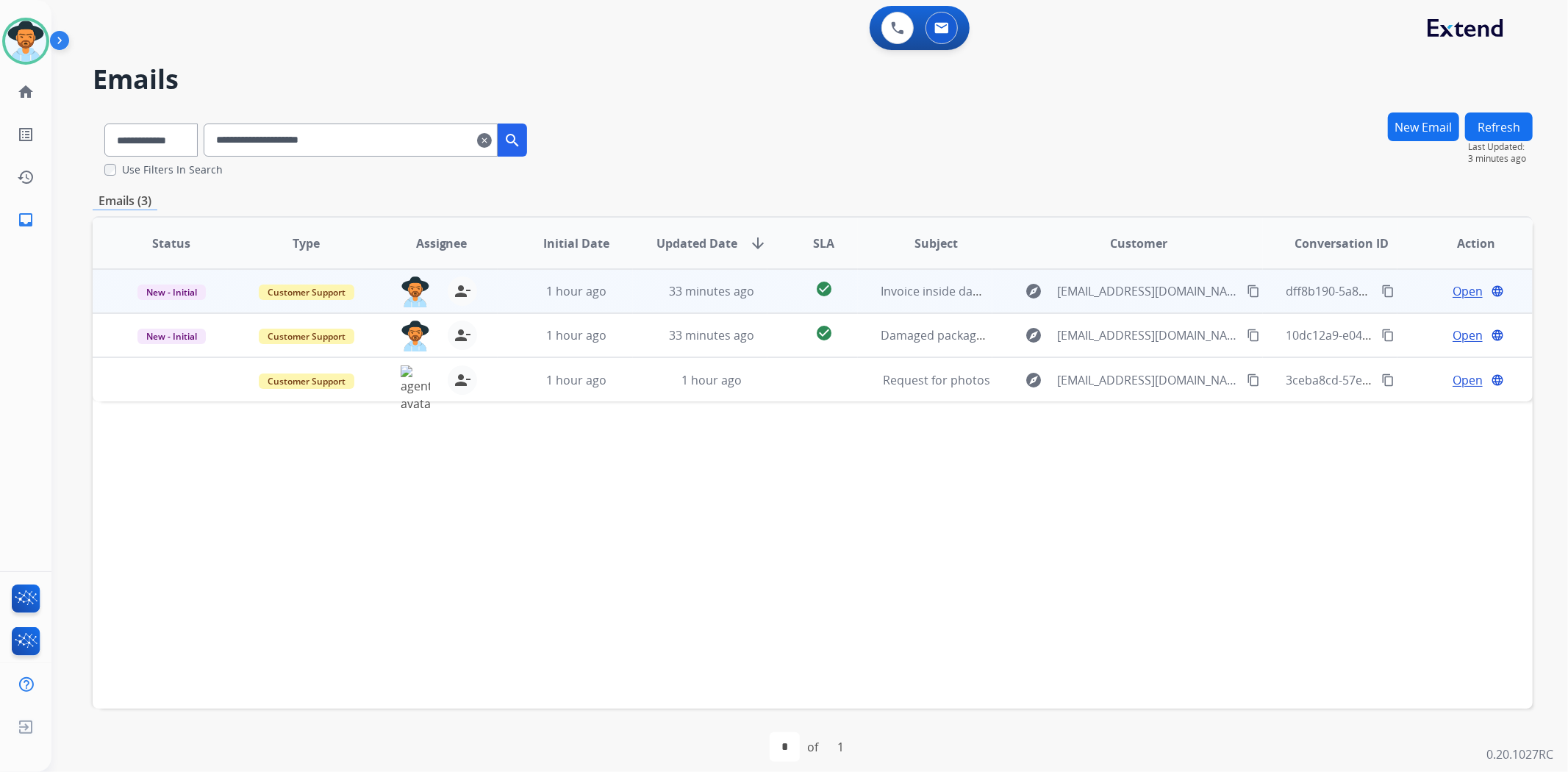
click at [633, 297] on td "33 minutes ago" at bounding box center [699, 291] width 135 height 44
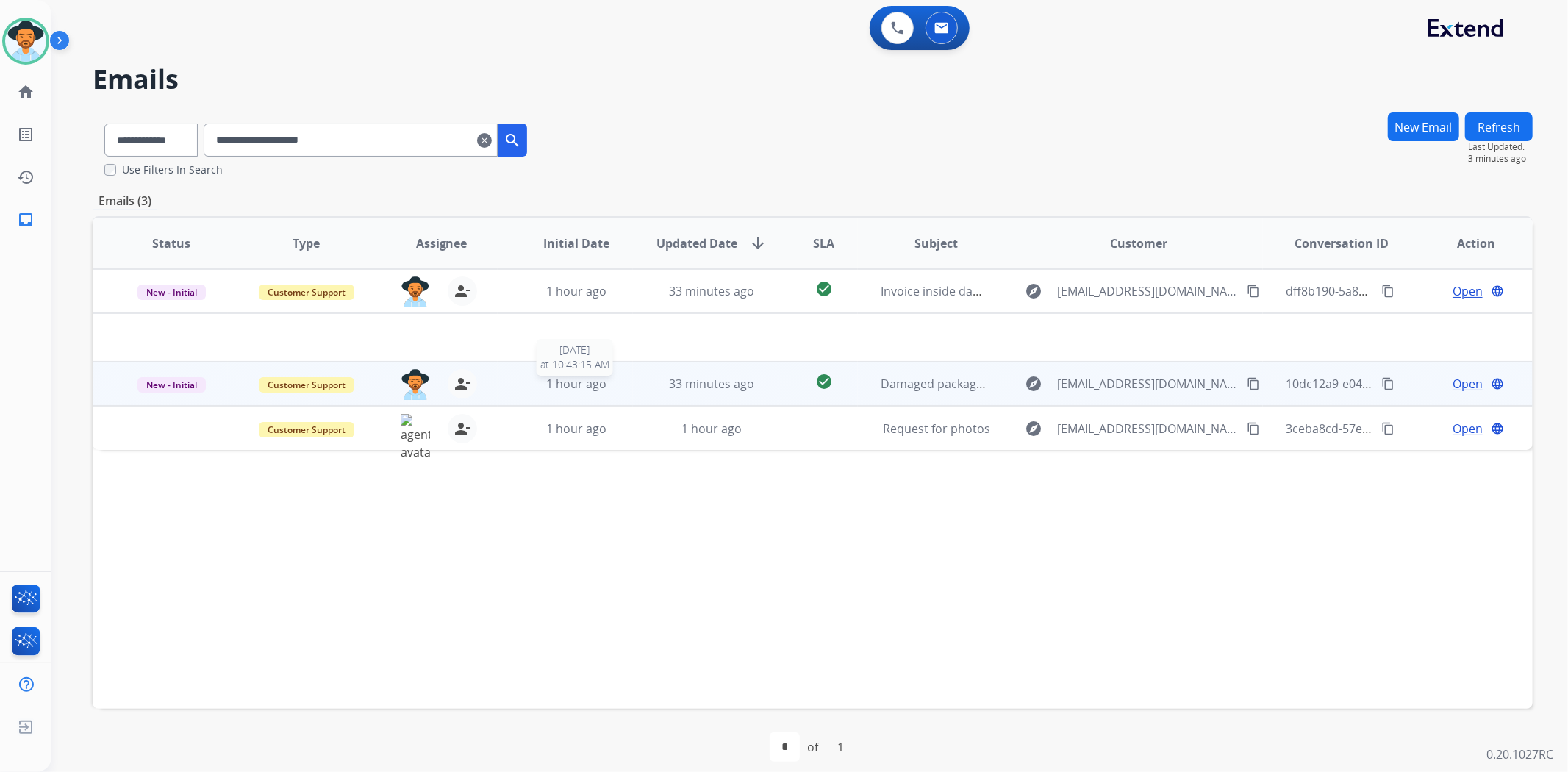
click at [626, 385] on div "1 hour ago" at bounding box center [576, 383] width 111 height 18
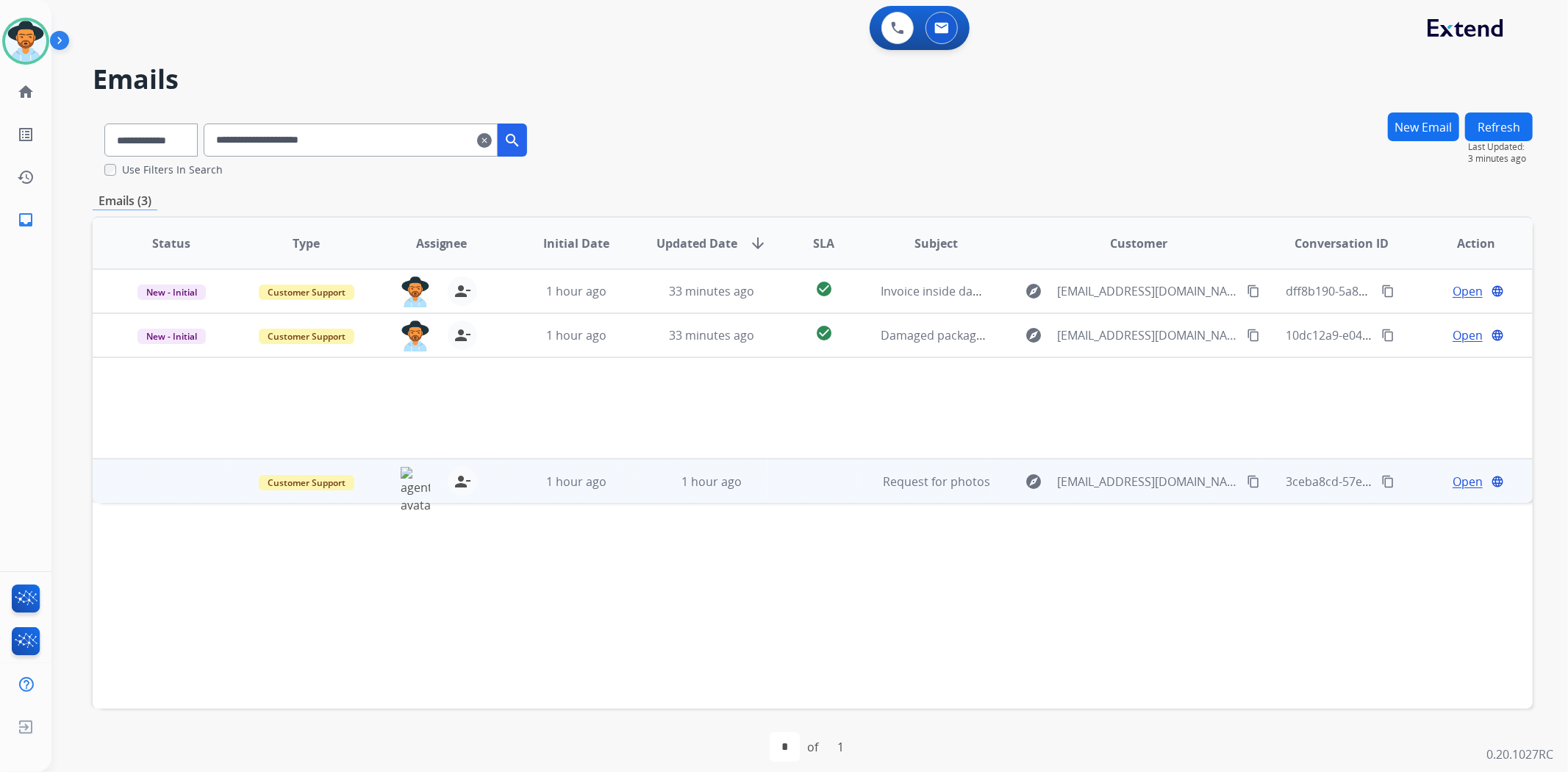
click at [619, 491] on td "1 hour ago" at bounding box center [564, 481] width 135 height 44
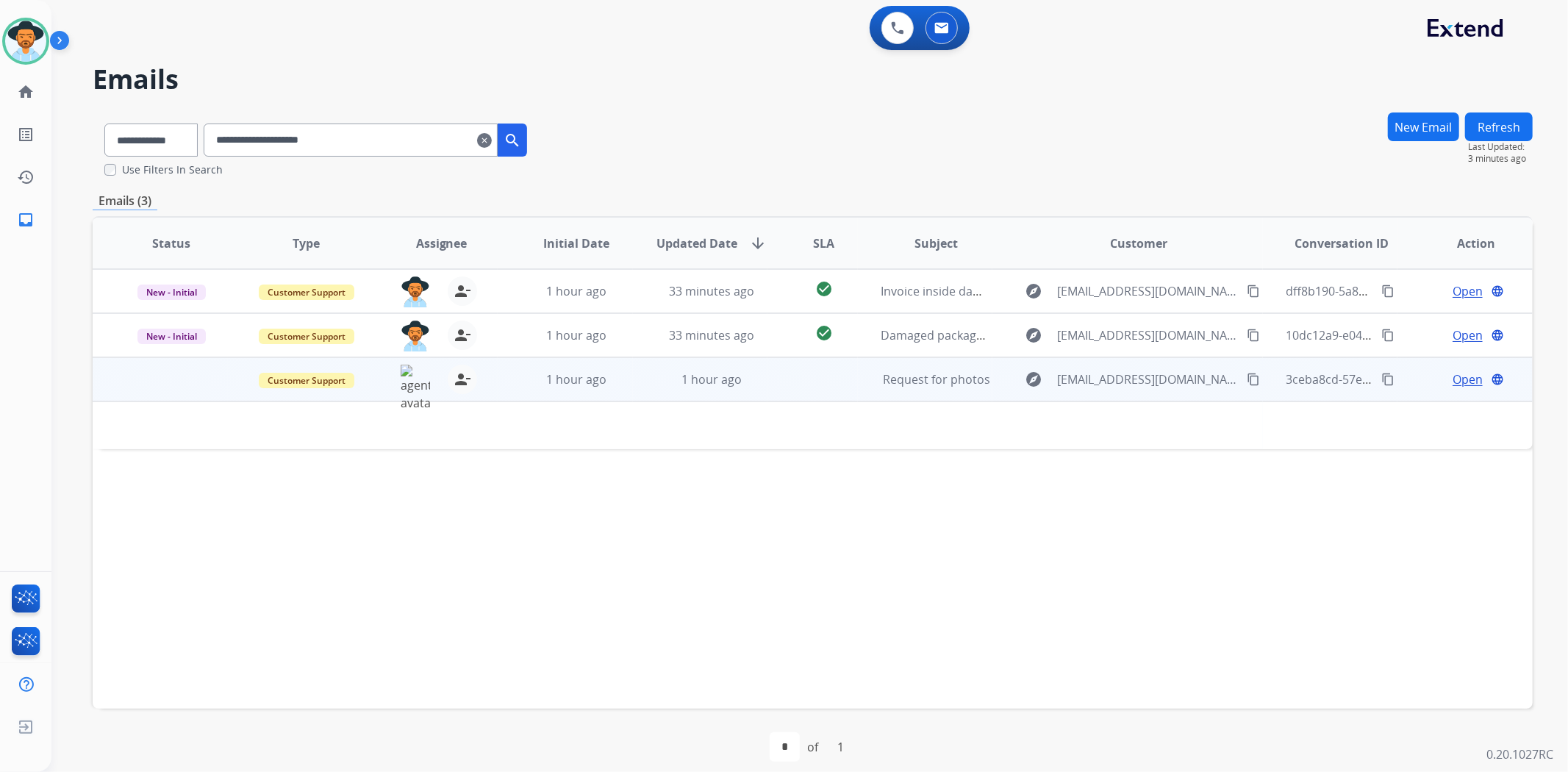
click at [1452, 380] on span "Open" at bounding box center [1467, 379] width 30 height 18
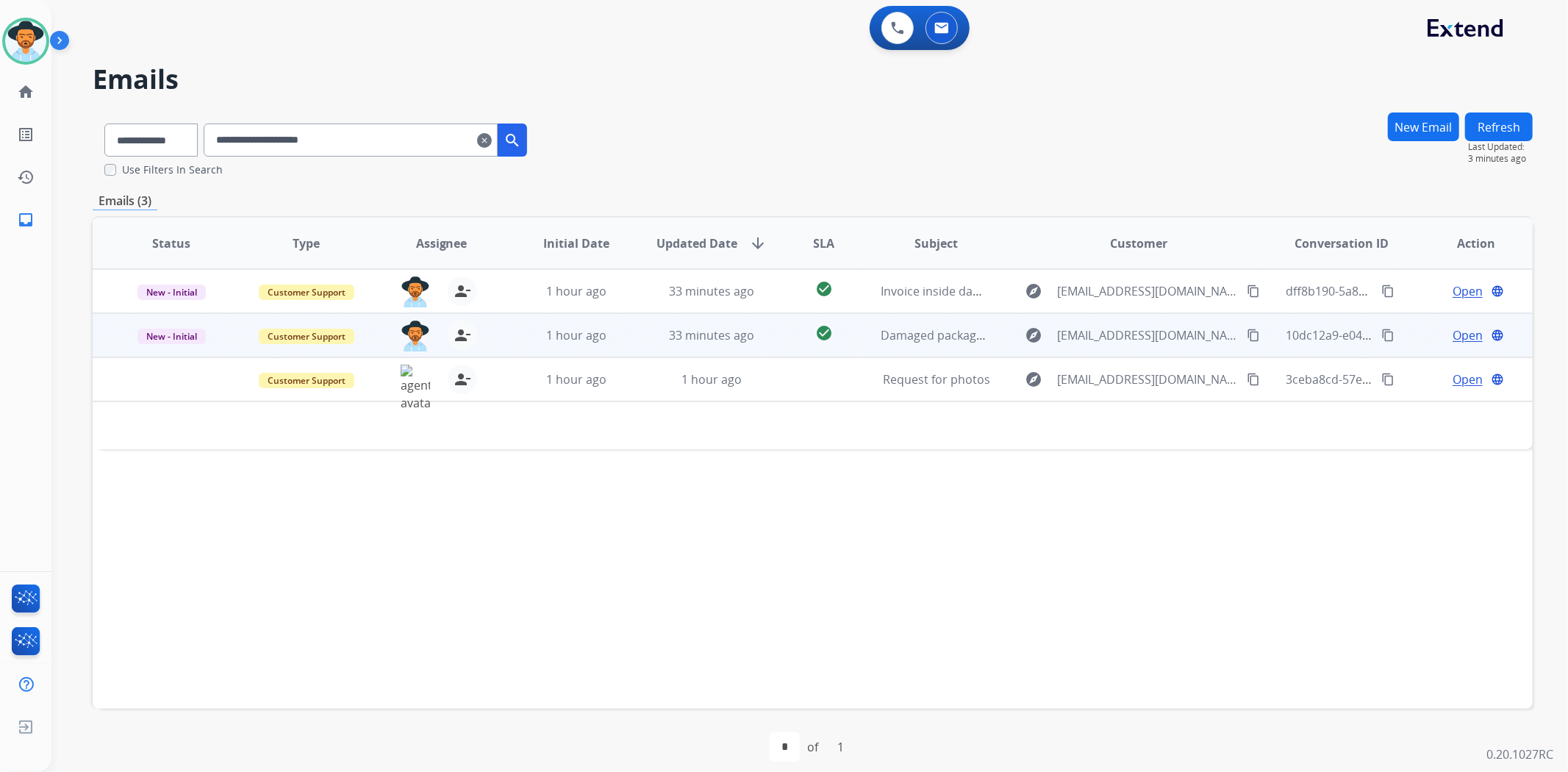
click at [1452, 332] on span "Open" at bounding box center [1467, 335] width 30 height 18
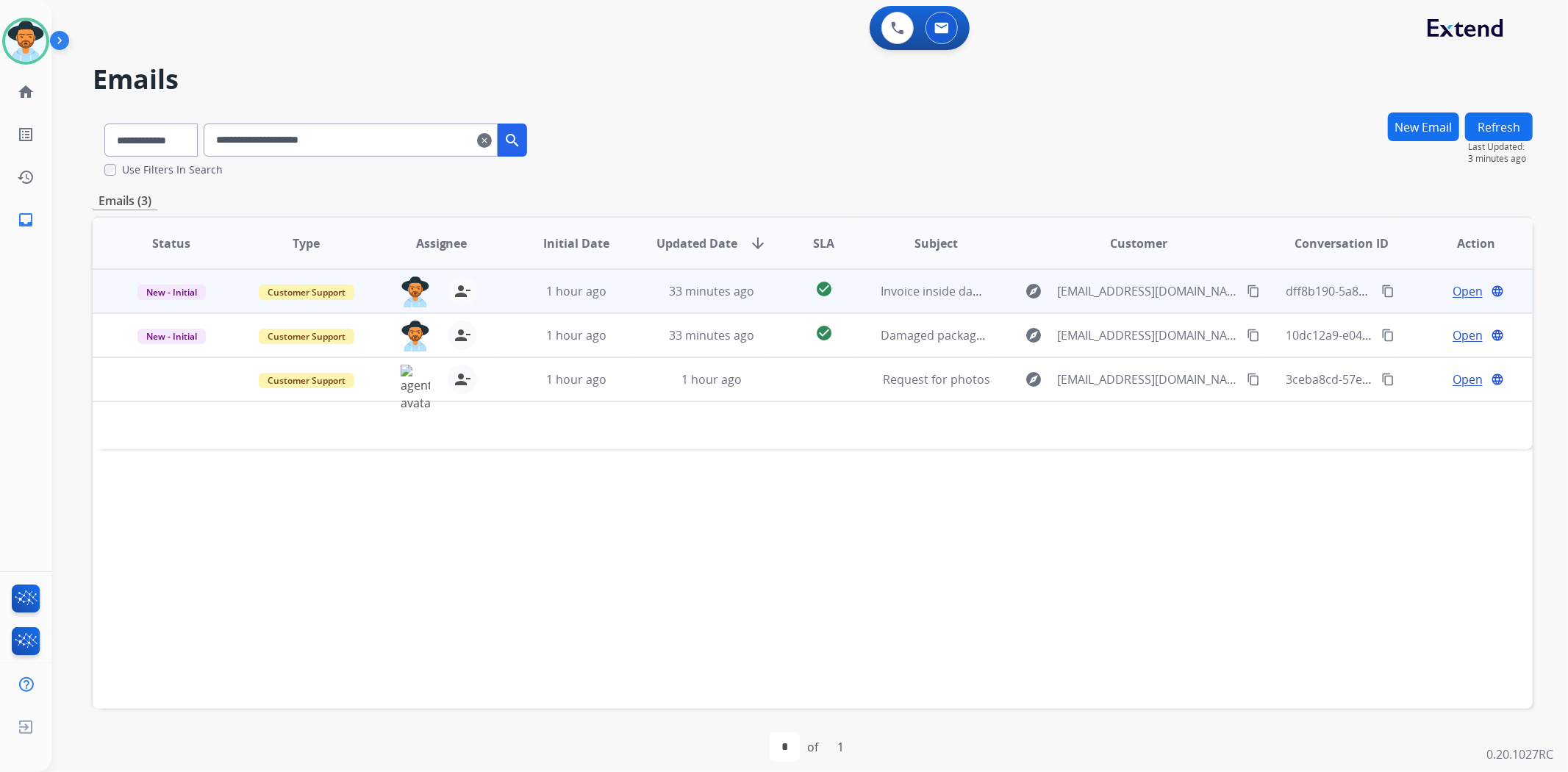
click at [1452, 287] on span "Open" at bounding box center [1467, 291] width 30 height 18
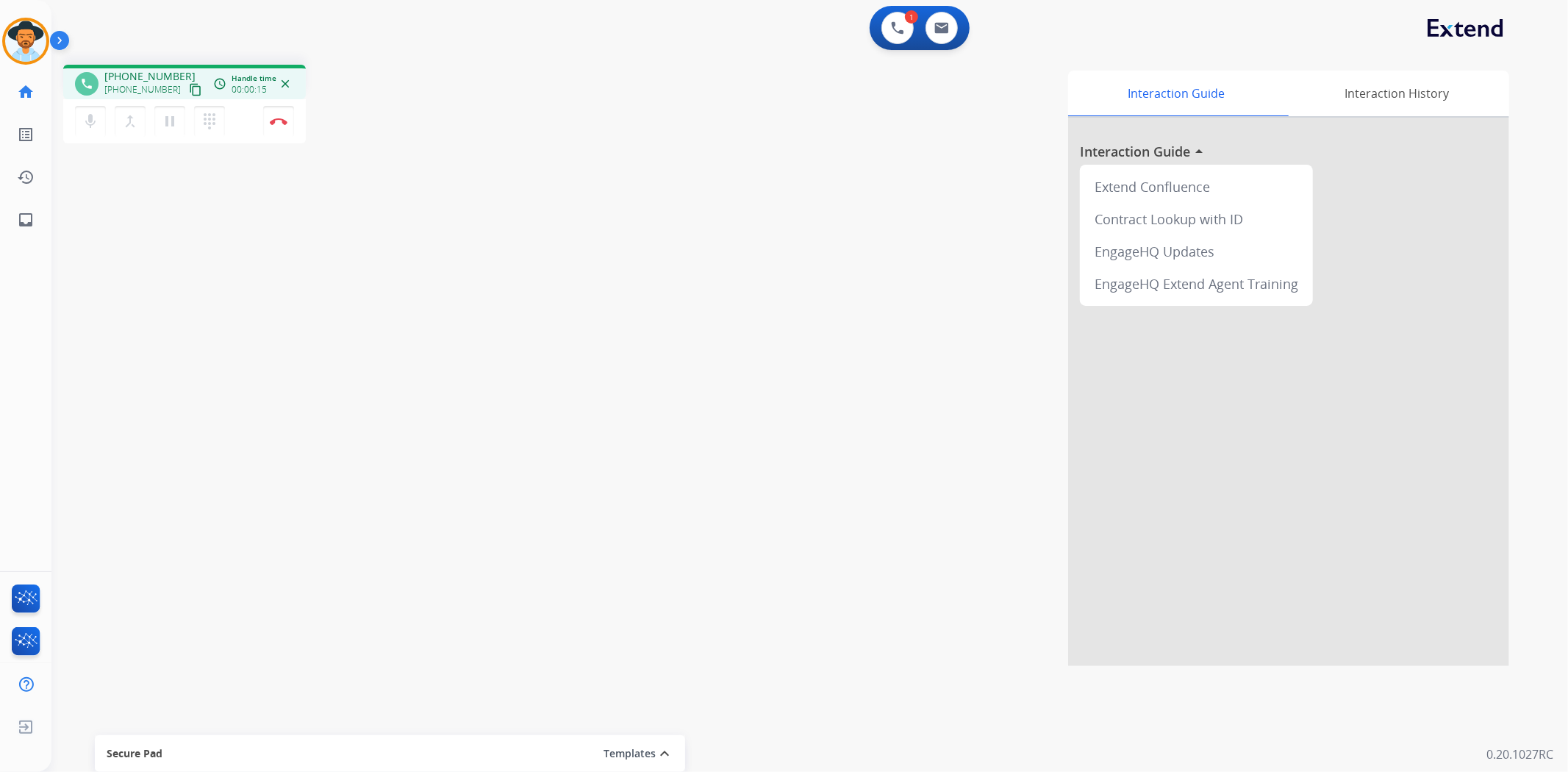
click at [189, 92] on mat-icon "content_copy" at bounding box center [195, 89] width 13 height 13
click at [168, 122] on mat-icon "pause" at bounding box center [169, 121] width 18 height 18
click at [171, 129] on mat-icon "play_arrow" at bounding box center [169, 121] width 18 height 18
click at [273, 118] on img at bounding box center [278, 121] width 18 height 8
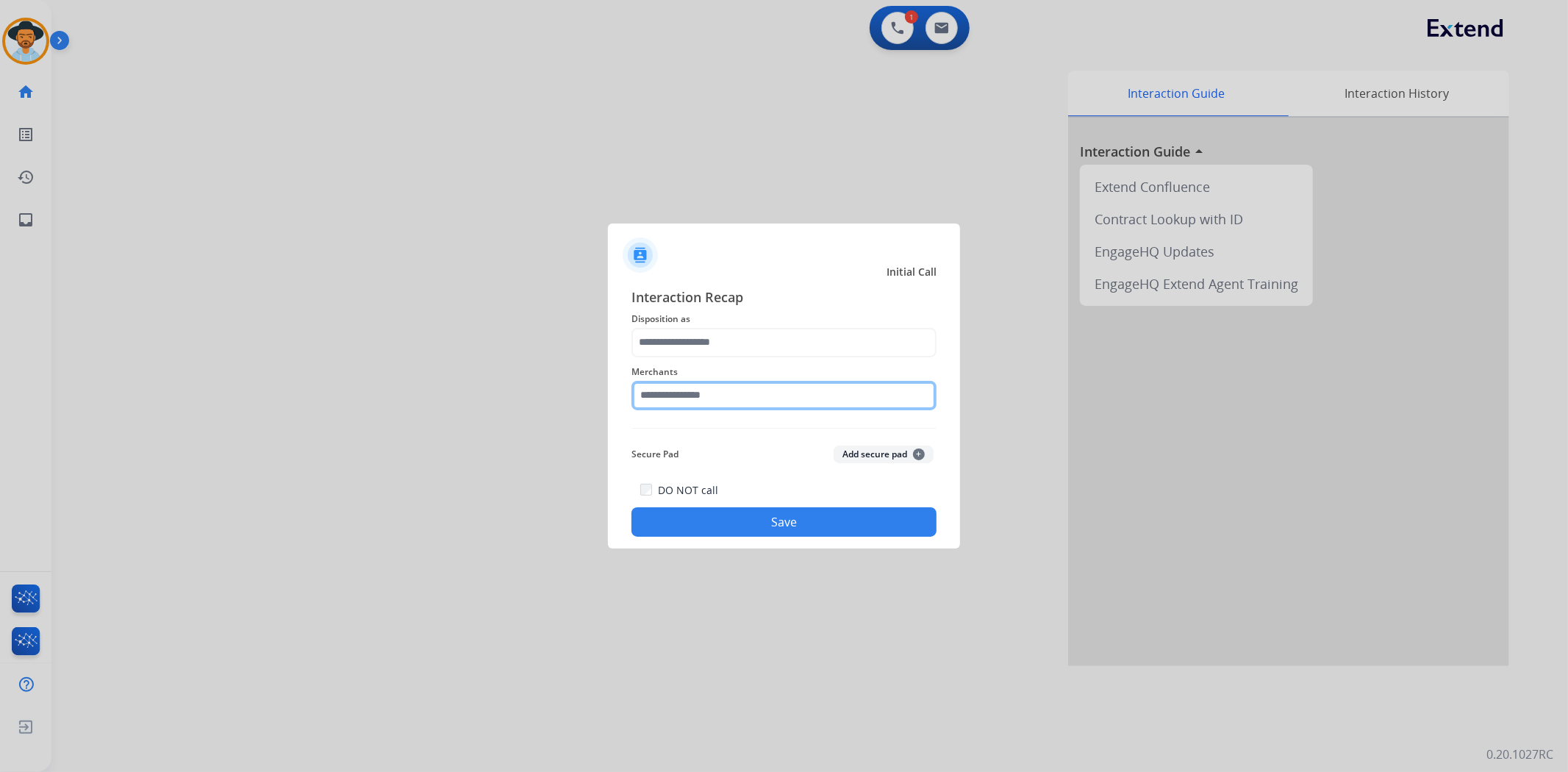
click at [828, 395] on input "text" at bounding box center [784, 395] width 305 height 29
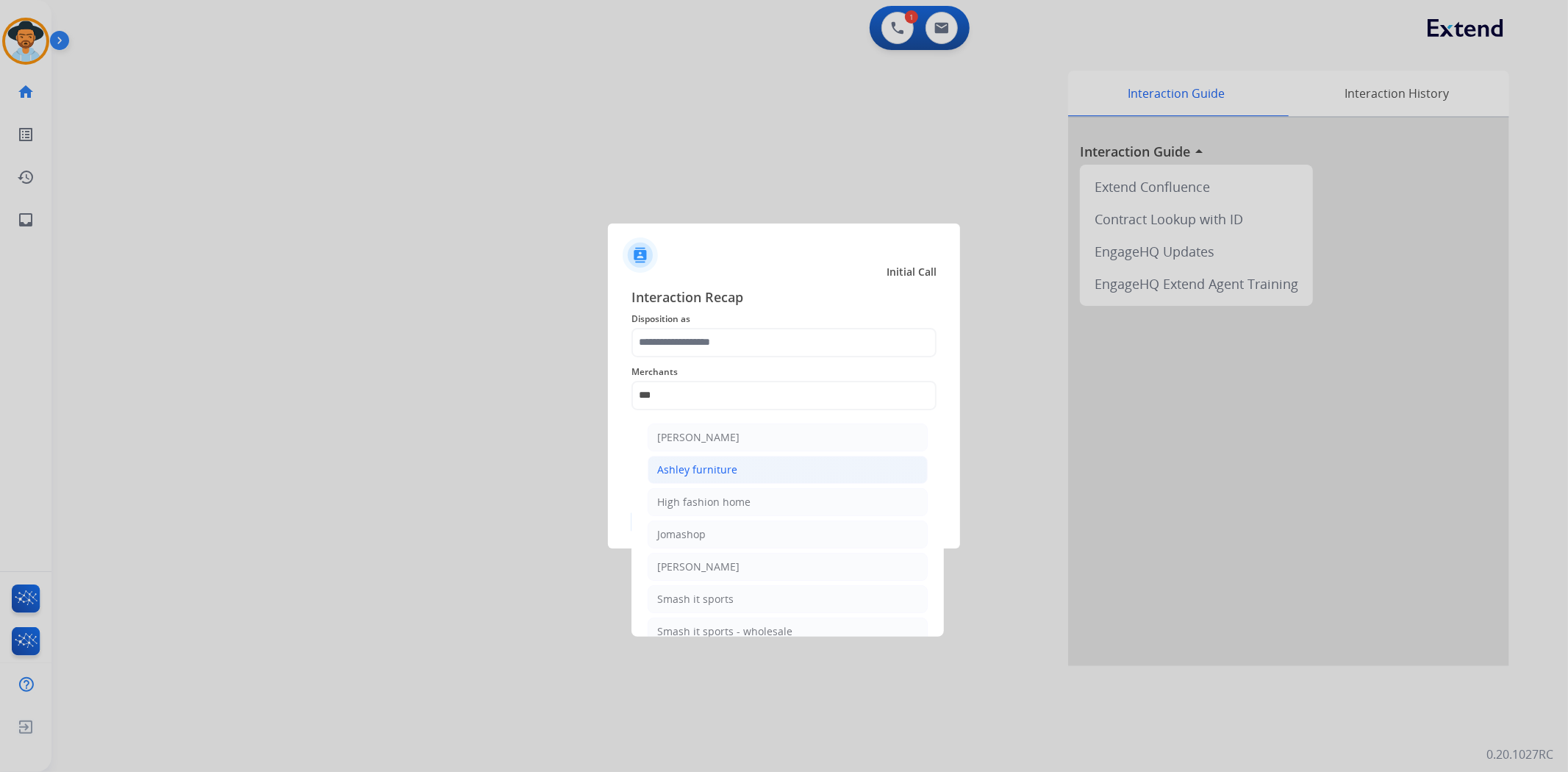
click at [770, 464] on li "Ashley furniture" at bounding box center [788, 469] width 280 height 28
type input "**********"
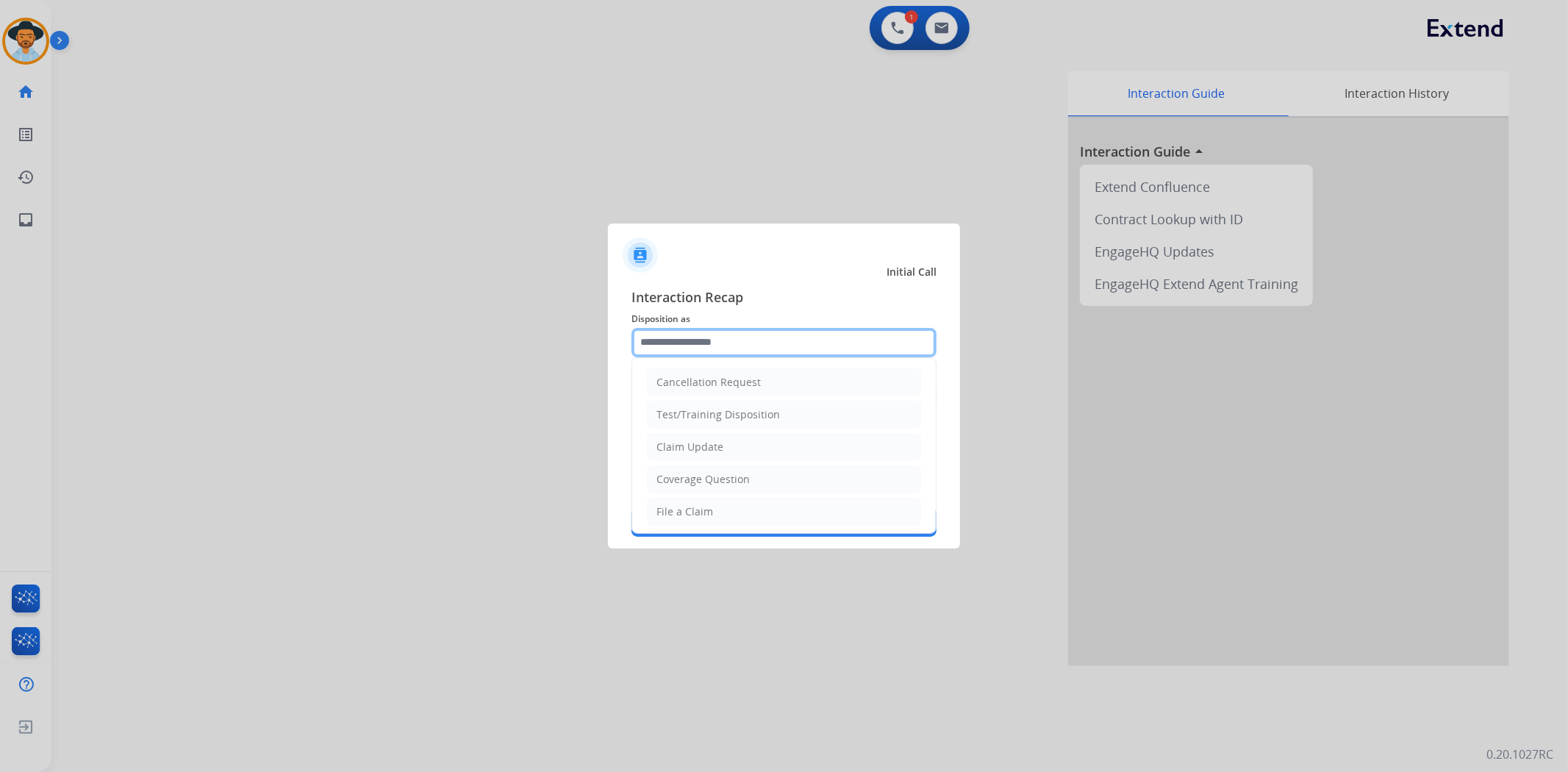
click at [740, 328] on input "text" at bounding box center [784, 343] width 305 height 29
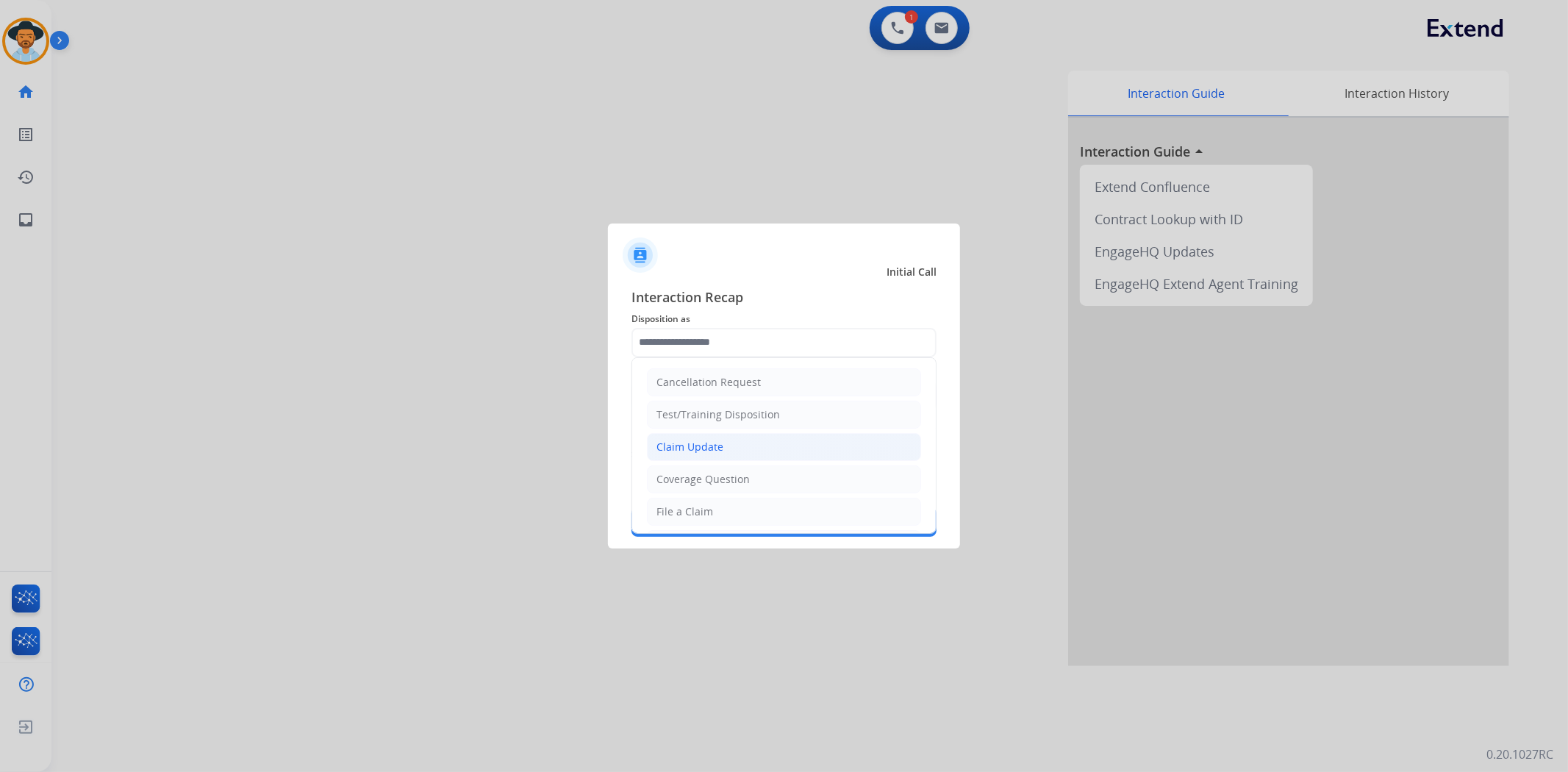
click at [729, 450] on li "Claim Update" at bounding box center [784, 447] width 274 height 28
type input "**********"
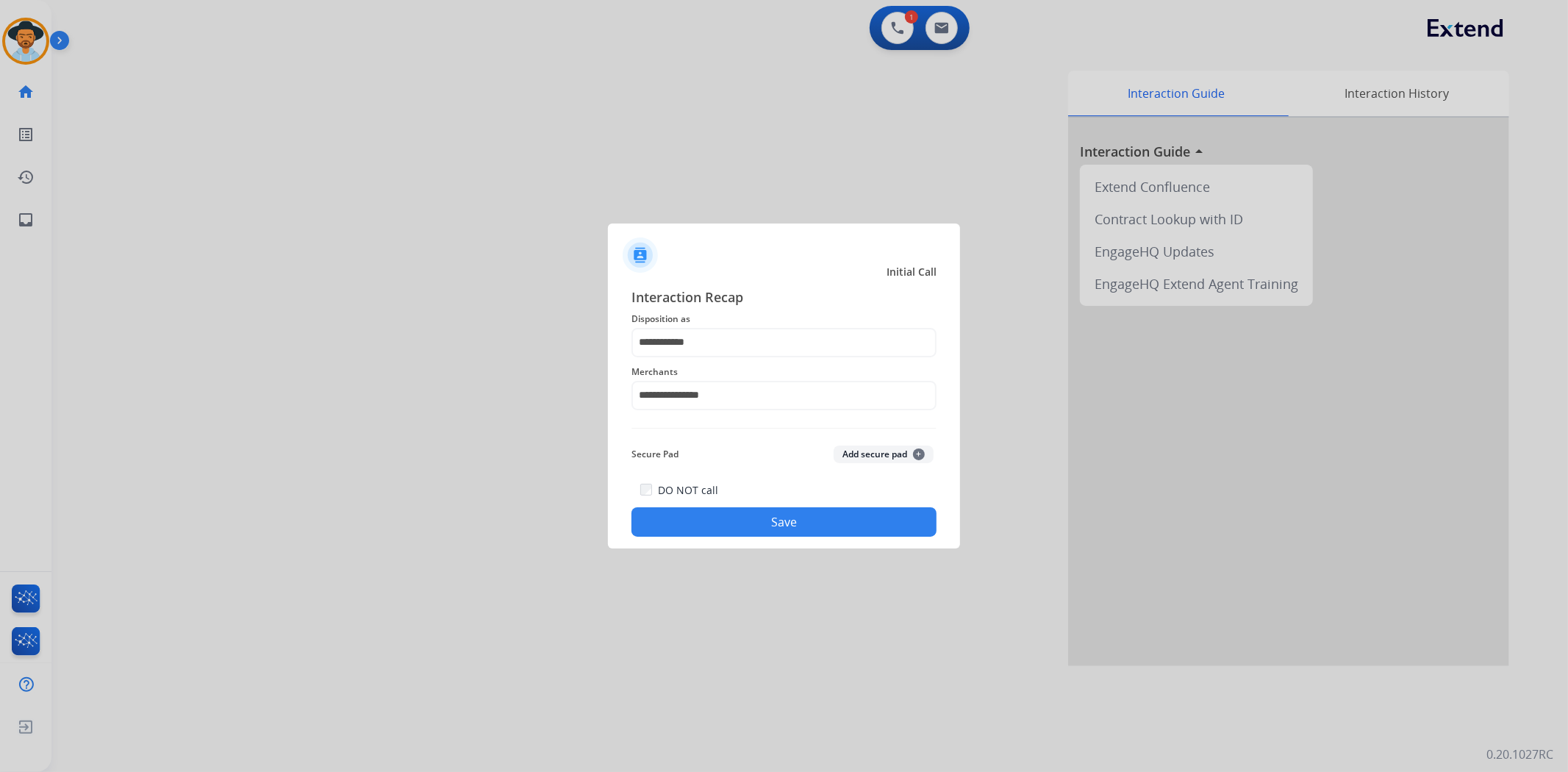
click at [731, 522] on button "Save" at bounding box center [784, 522] width 305 height 29
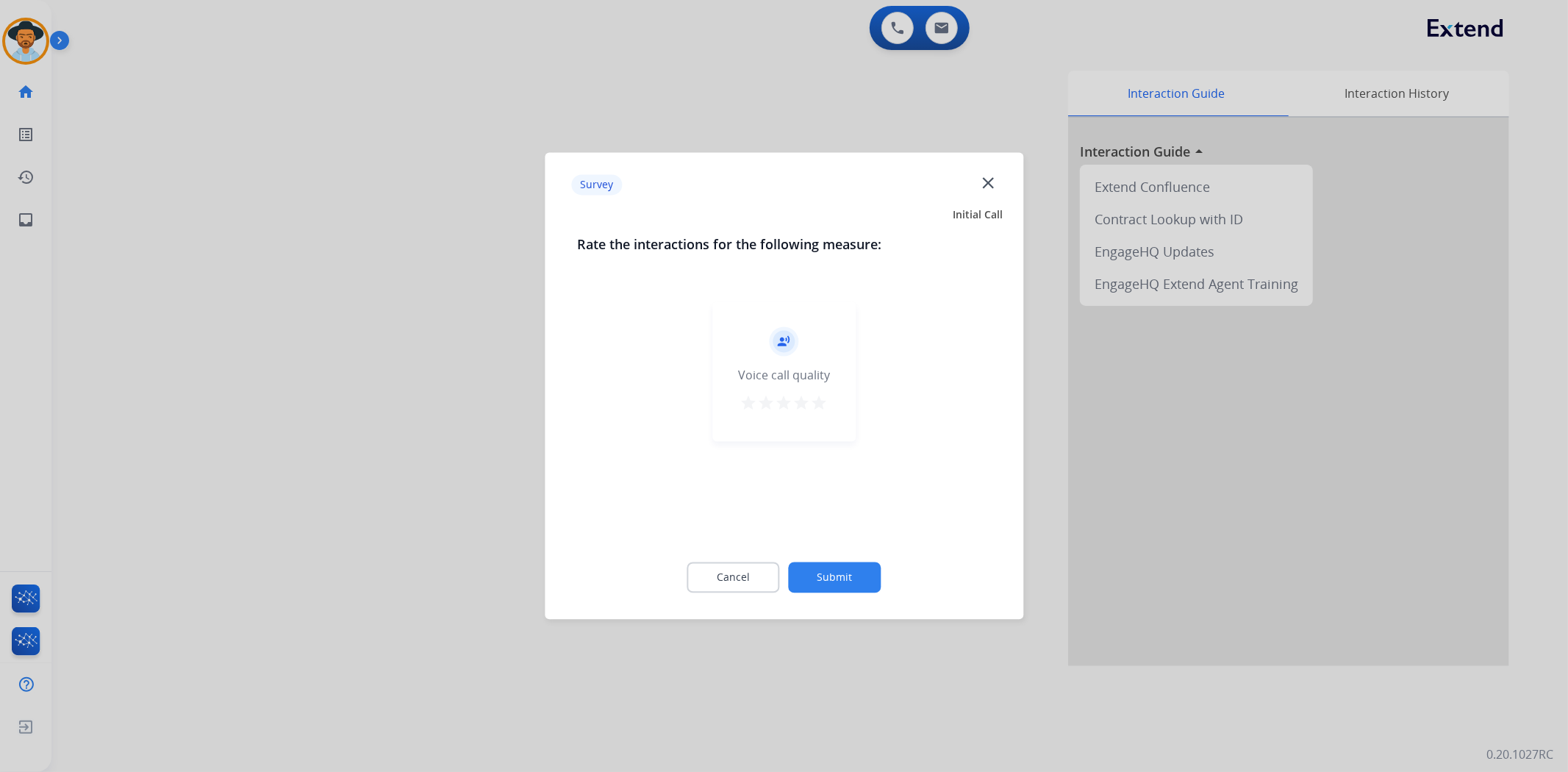
click at [821, 395] on mat-icon "star" at bounding box center [819, 403] width 18 height 18
click at [853, 582] on button "Submit" at bounding box center [835, 578] width 93 height 31
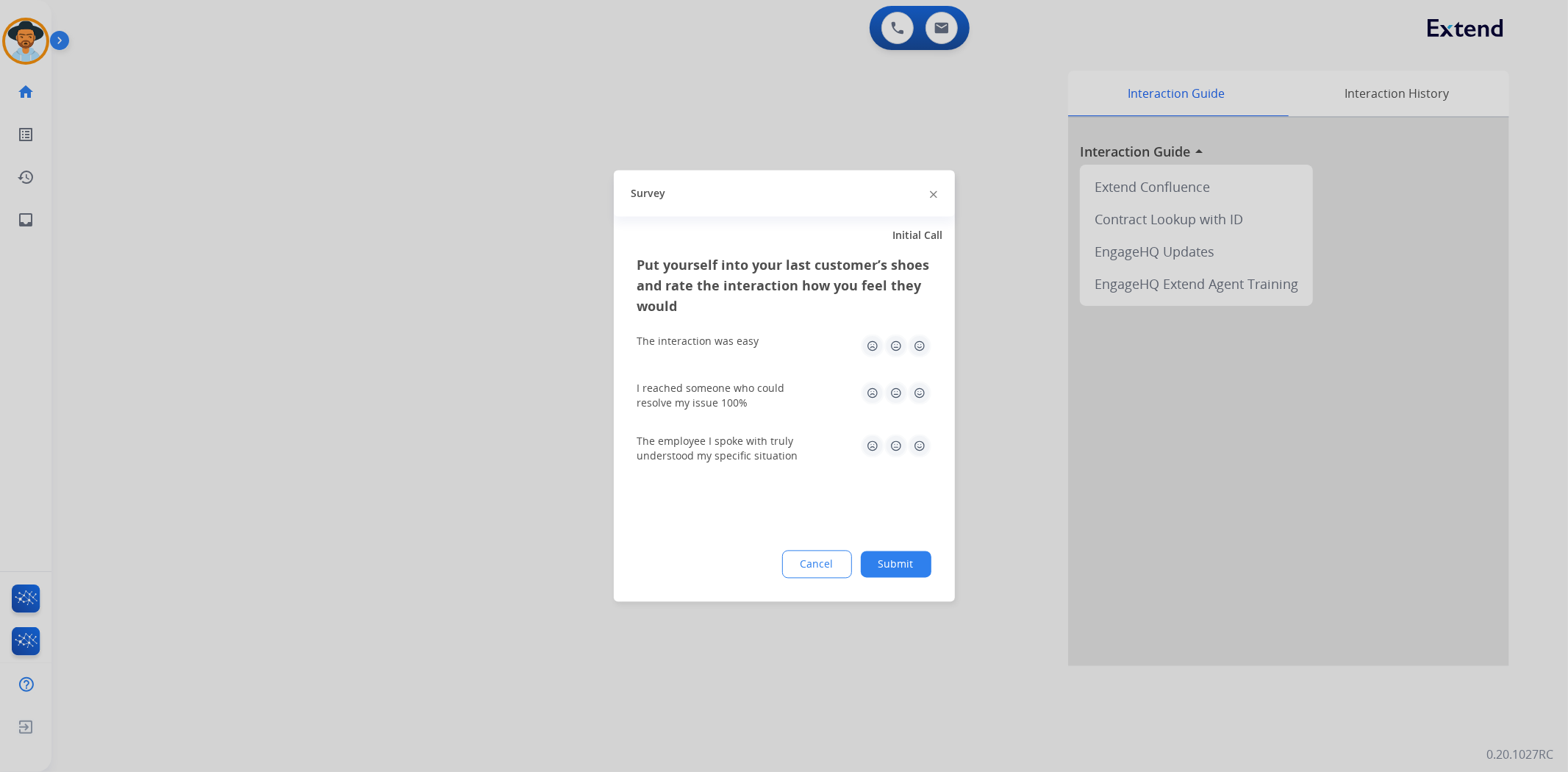
click at [918, 346] on img at bounding box center [918, 346] width 23 height 23
click at [921, 389] on img at bounding box center [918, 393] width 23 height 23
click at [917, 456] on img at bounding box center [918, 446] width 23 height 23
click at [909, 567] on button "Submit" at bounding box center [896, 565] width 70 height 27
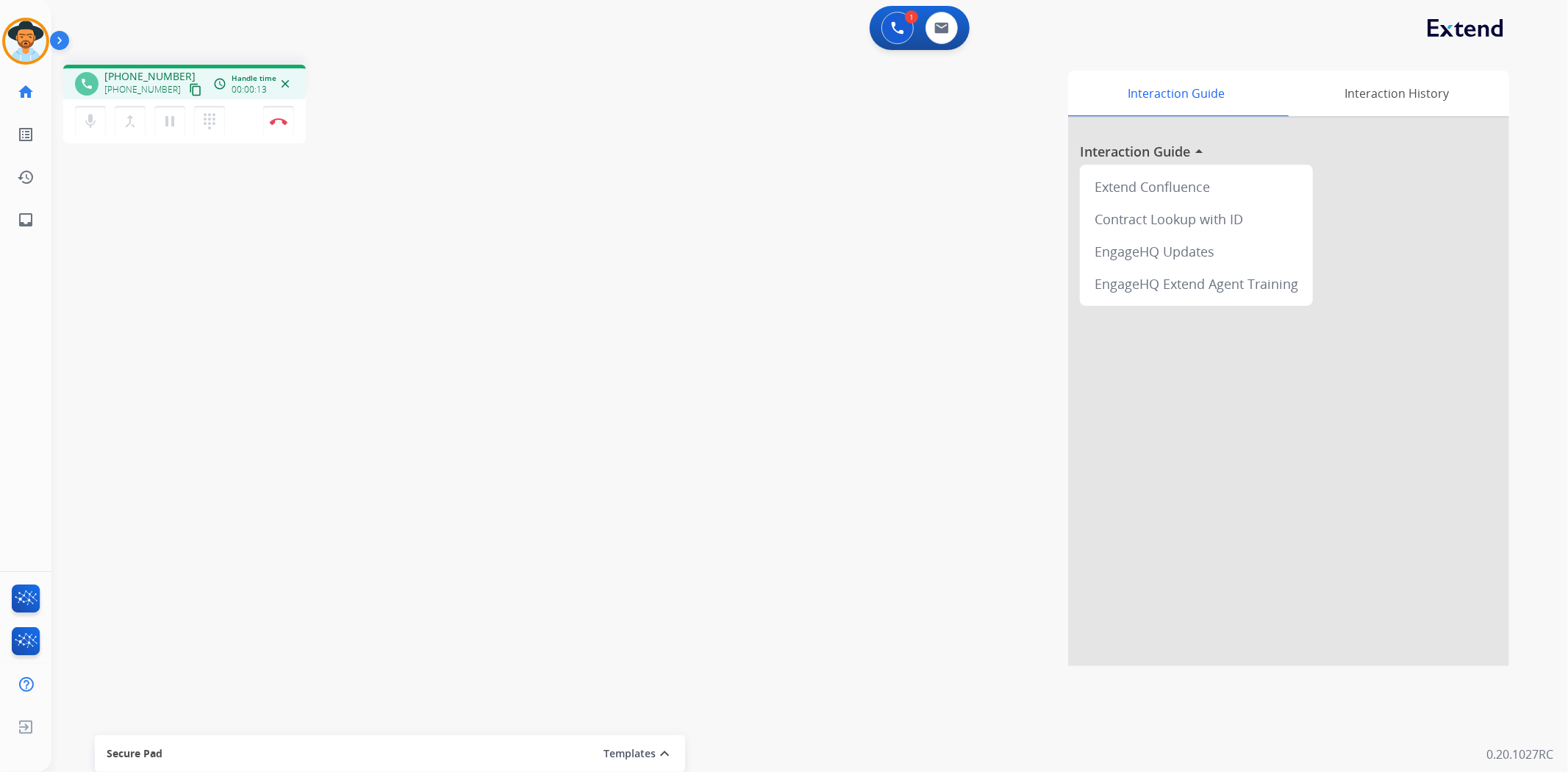
click at [189, 86] on mat-icon "content_copy" at bounding box center [195, 89] width 13 height 13
click at [210, 123] on mat-icon "dialpad" at bounding box center [210, 121] width 18 height 18
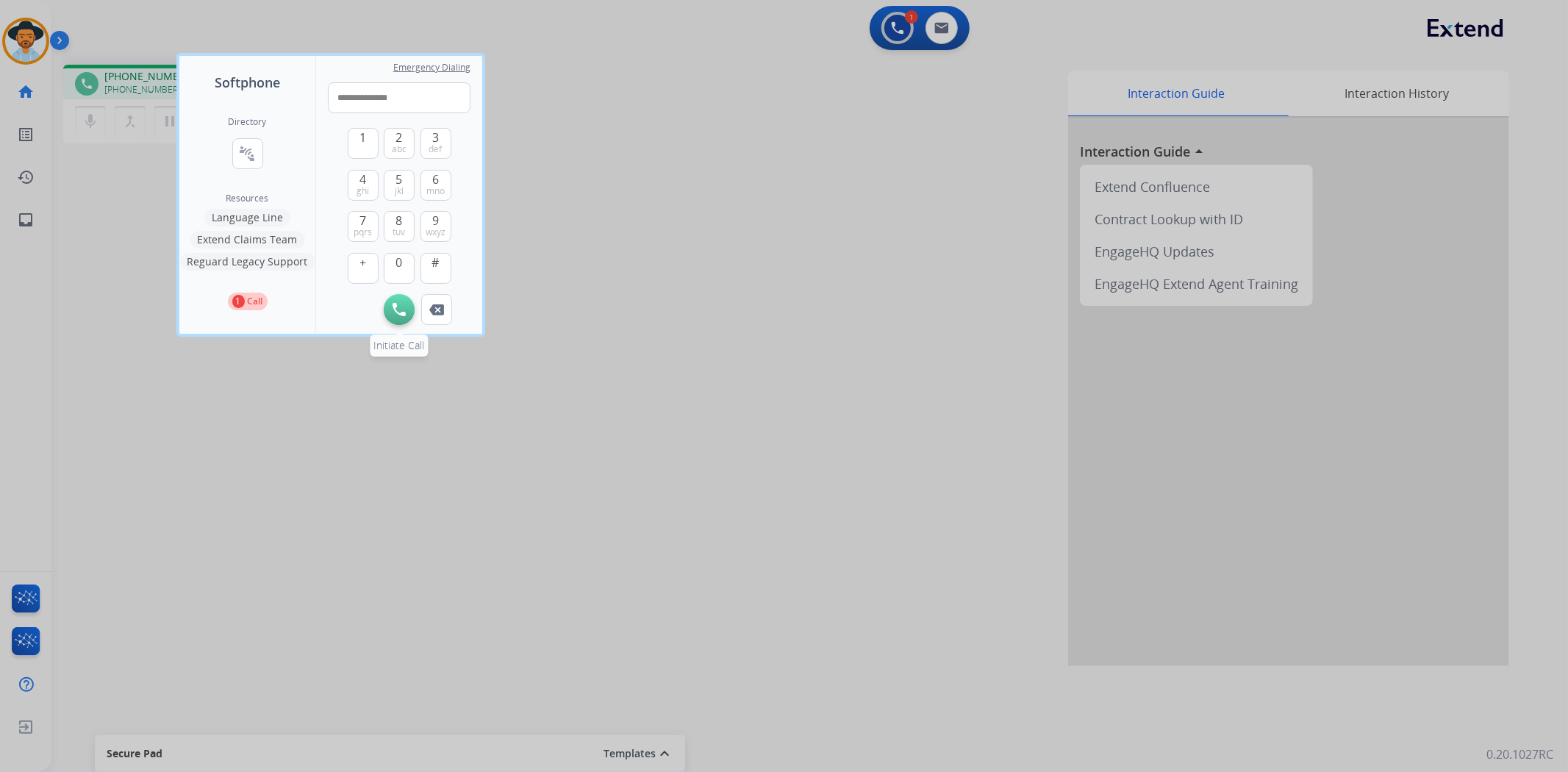
type input "**********"
click at [407, 313] on button "Initiate Call" at bounding box center [400, 309] width 31 height 31
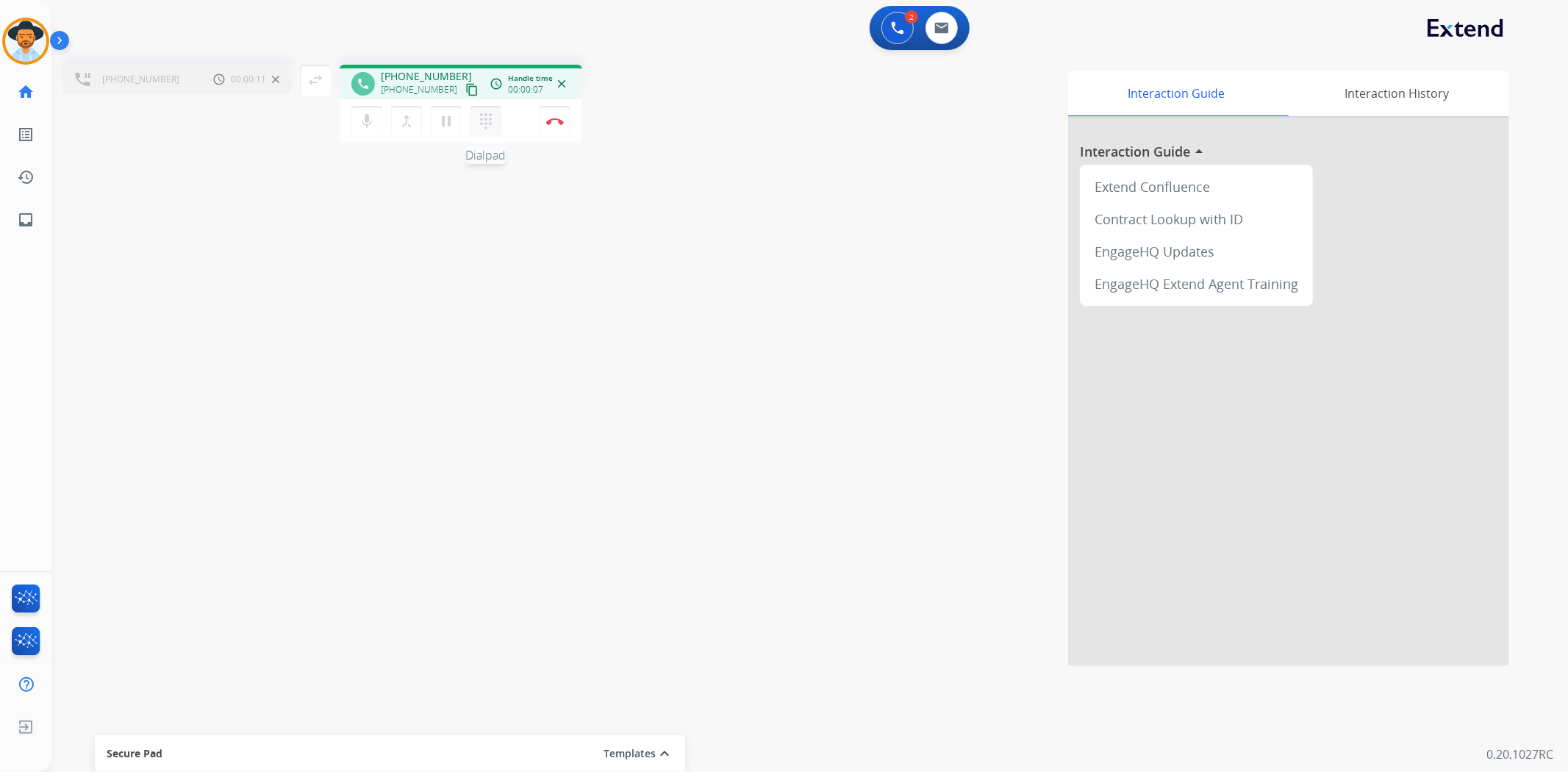
click at [485, 123] on mat-icon "dialpad" at bounding box center [485, 121] width 18 height 18
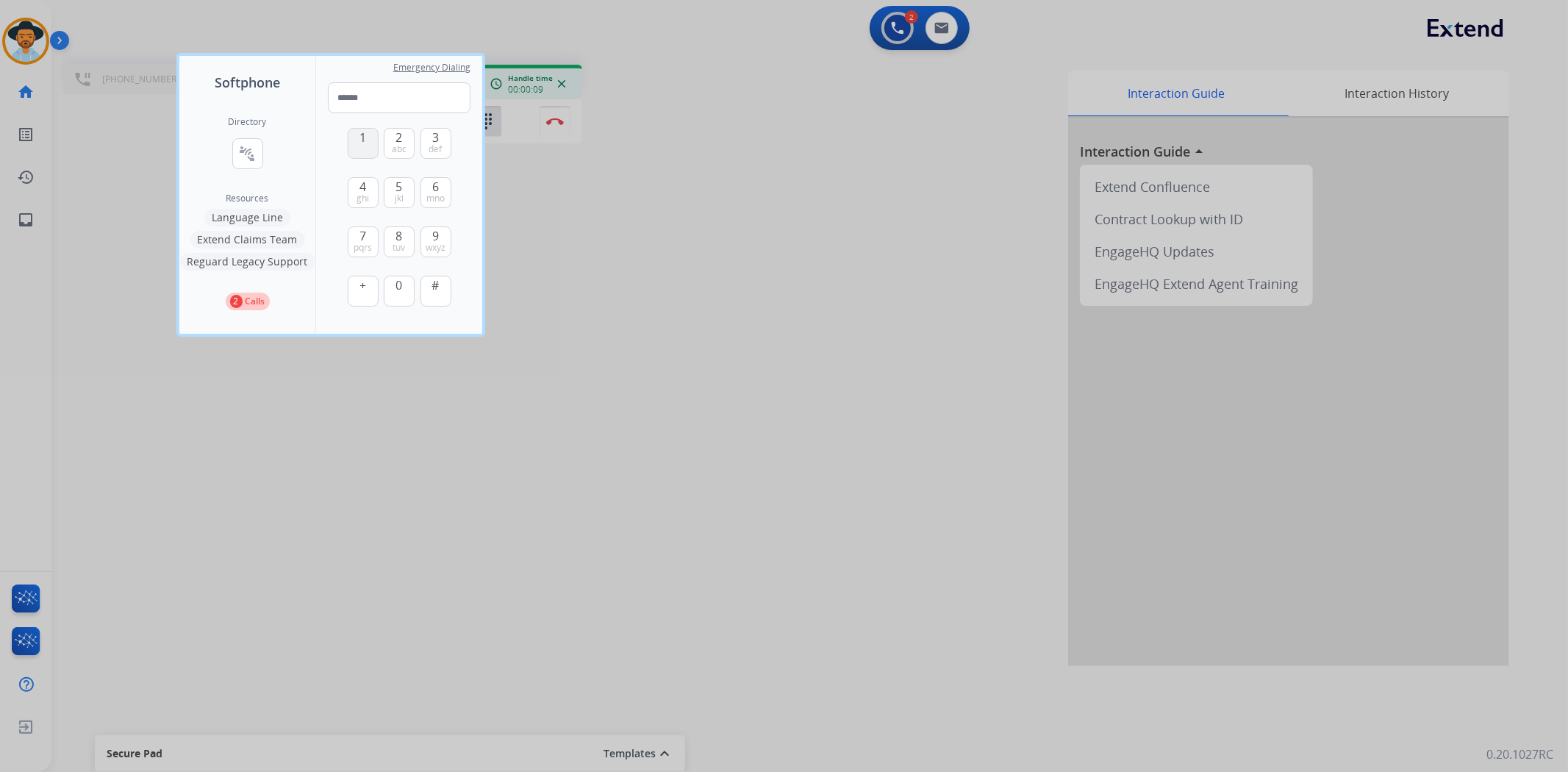
click at [356, 140] on button "1" at bounding box center [363, 144] width 31 height 31
type input "*"
click at [635, 247] on div at bounding box center [784, 386] width 1568 height 772
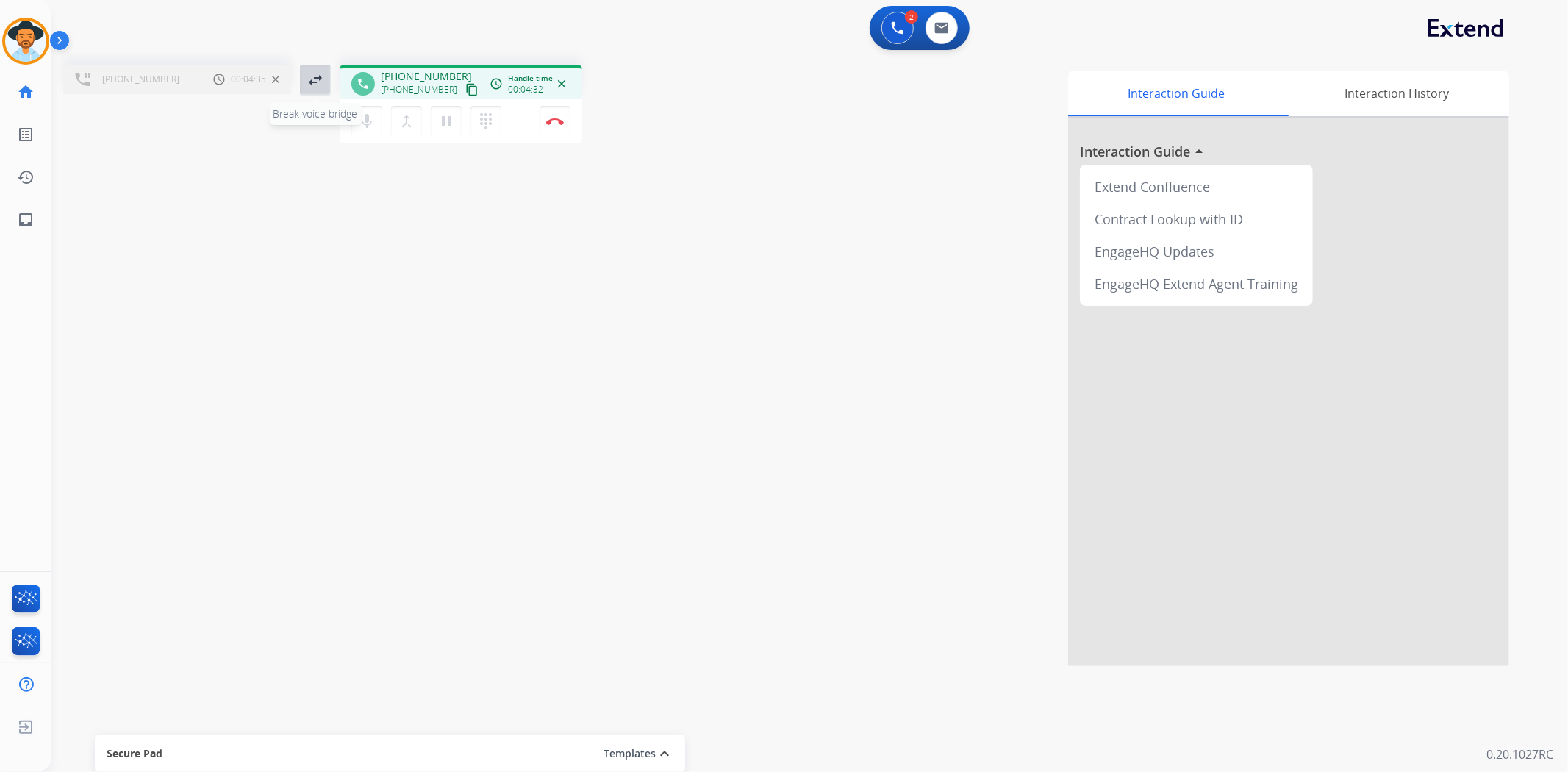
click at [313, 78] on mat-icon "swap_horiz" at bounding box center [315, 80] width 18 height 18
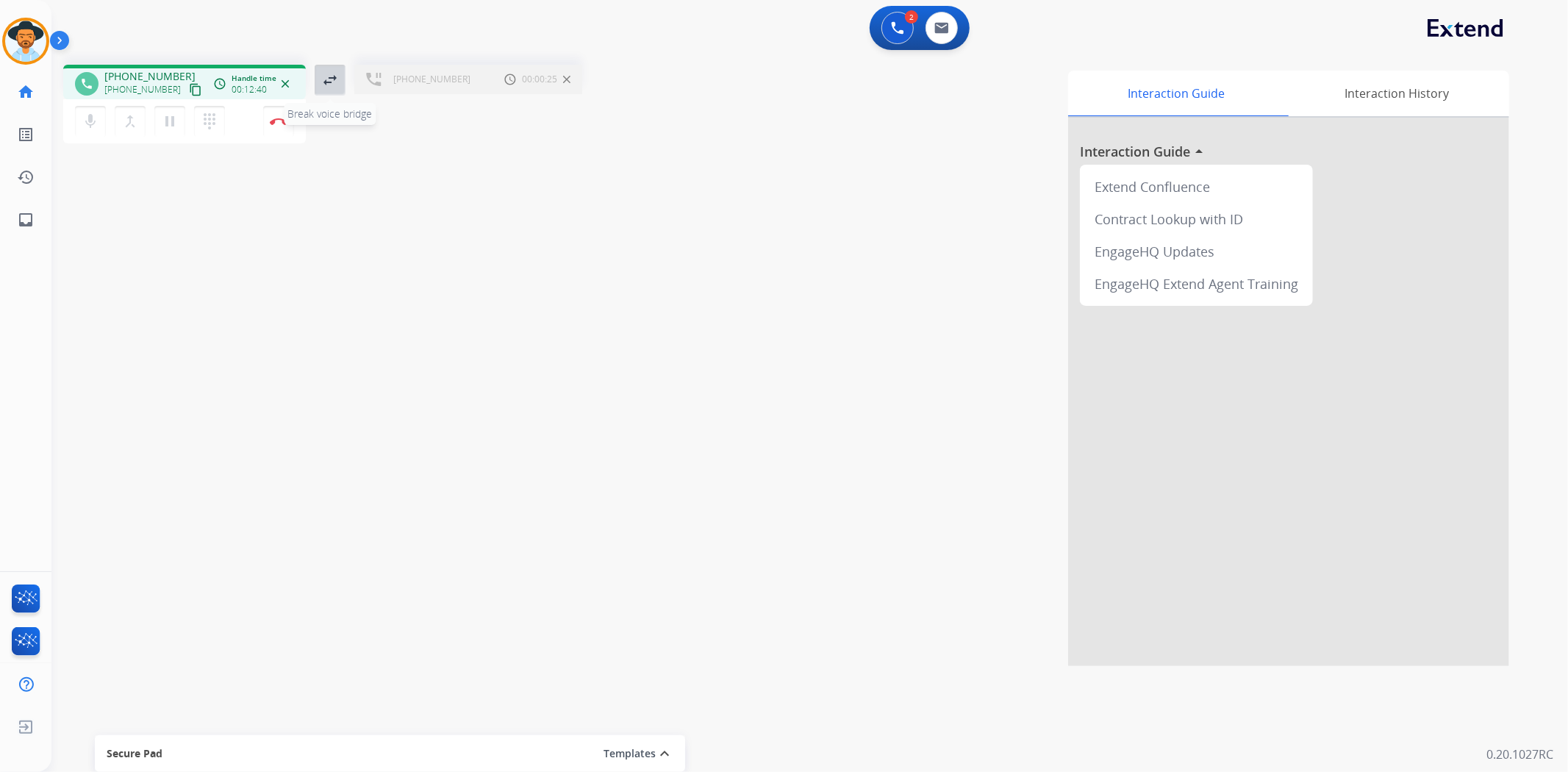
click at [328, 79] on mat-icon "swap_horiz" at bounding box center [330, 80] width 18 height 18
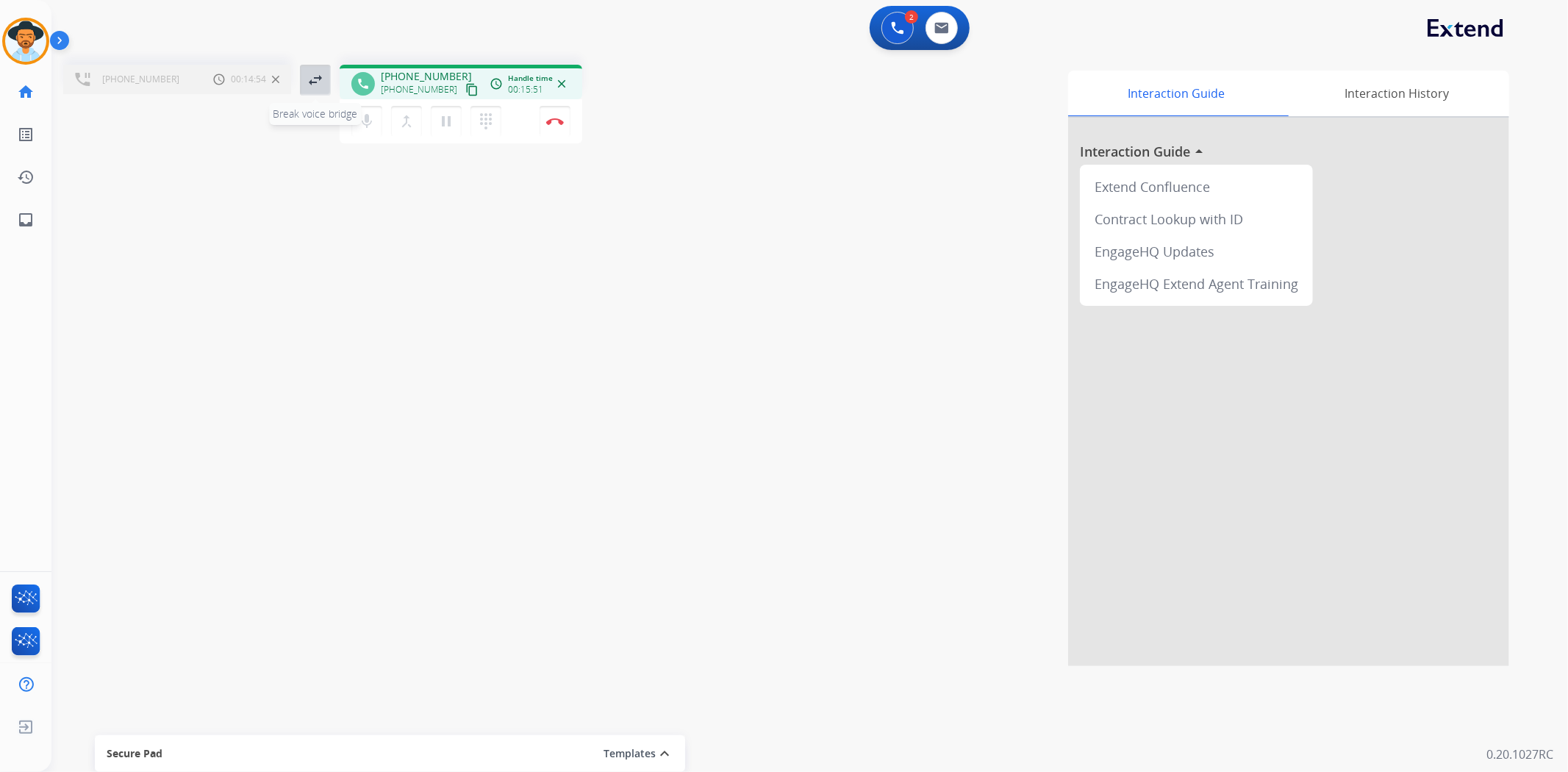
click at [310, 84] on mat-icon "swap_horiz" at bounding box center [315, 80] width 18 height 18
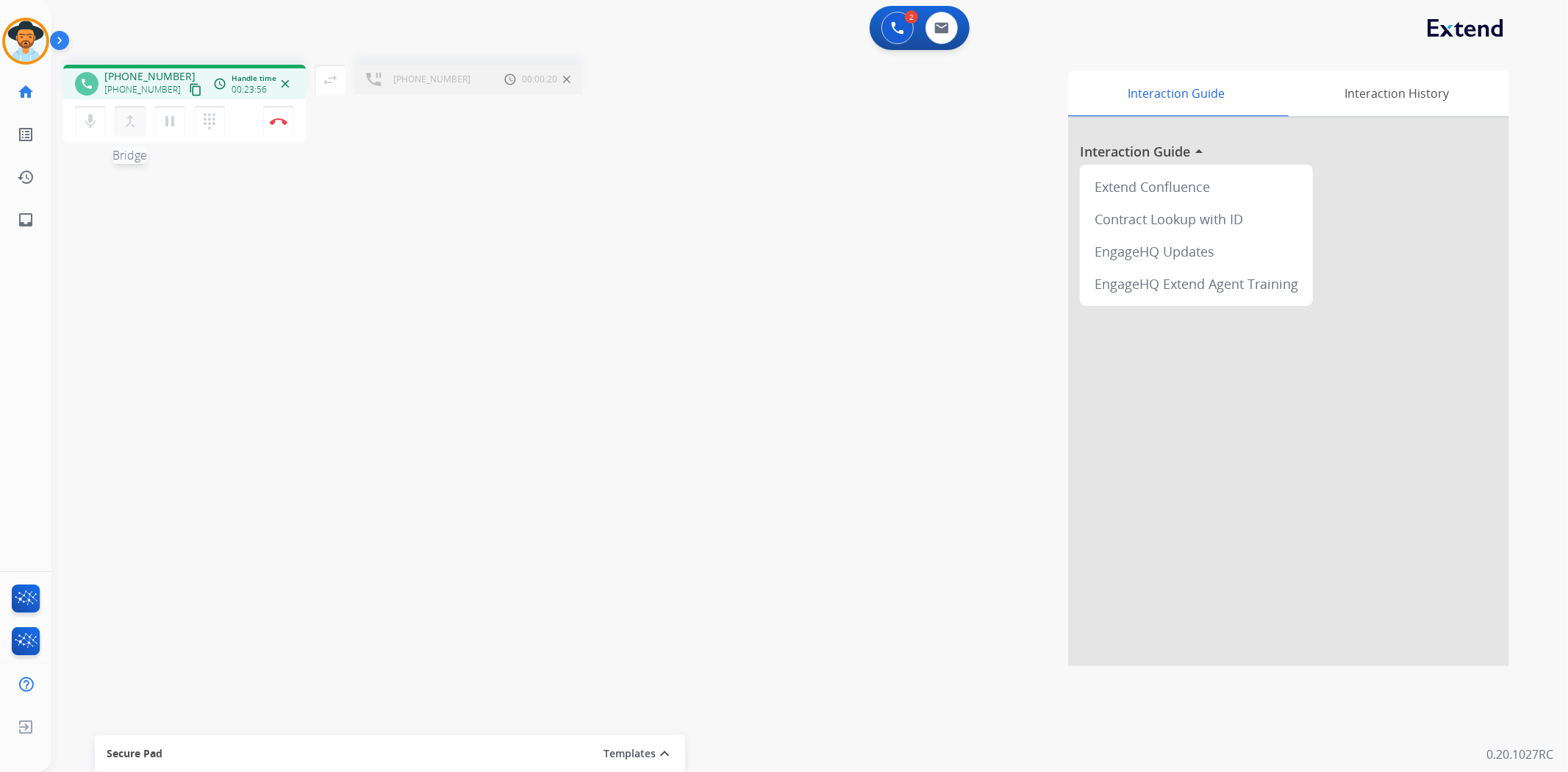
click at [135, 119] on mat-icon "merge_type" at bounding box center [130, 121] width 18 height 18
click at [327, 75] on mat-icon "close_fullscreen" at bounding box center [330, 80] width 18 height 18
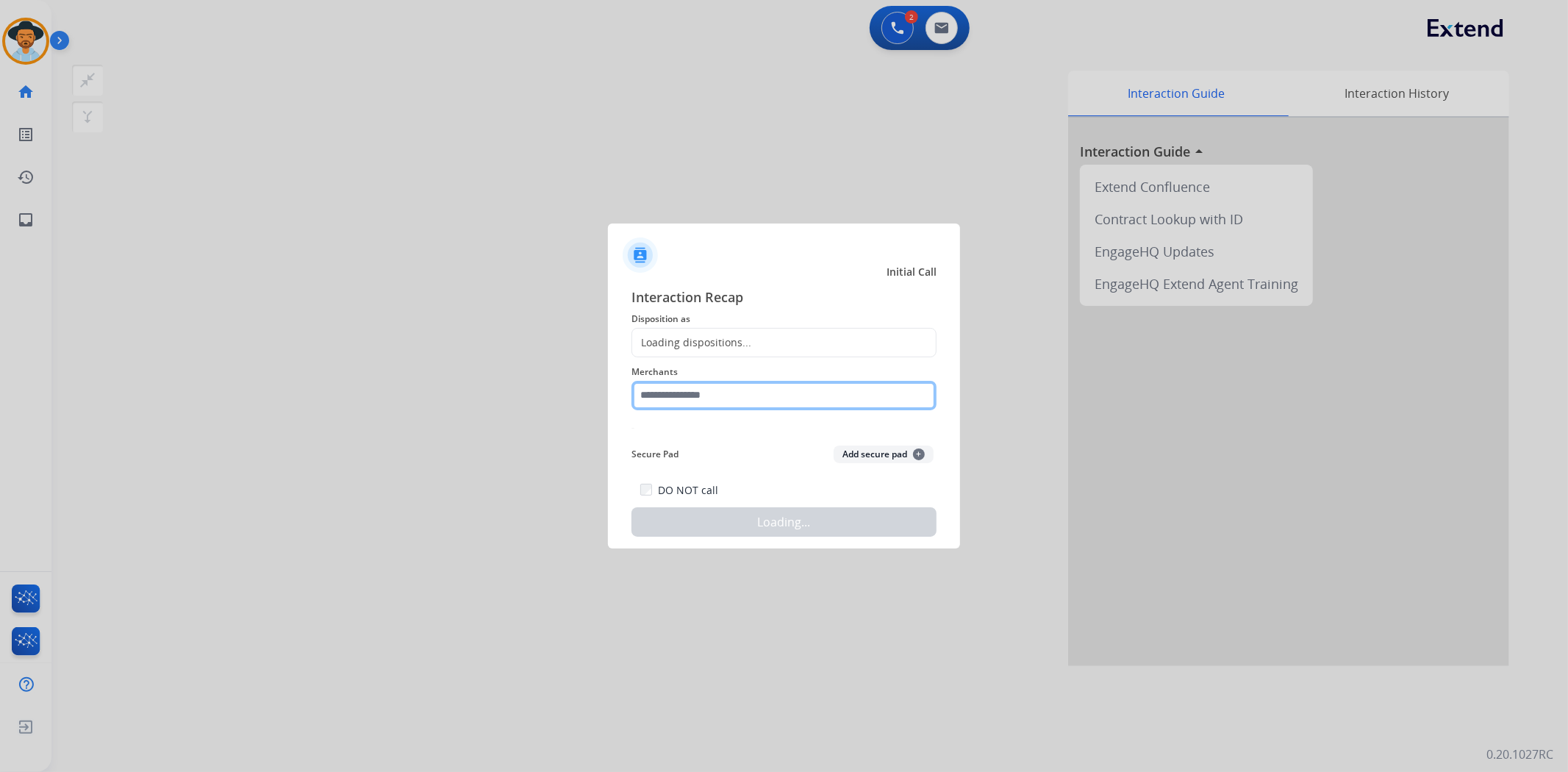
click at [716, 397] on input "text" at bounding box center [784, 395] width 305 height 29
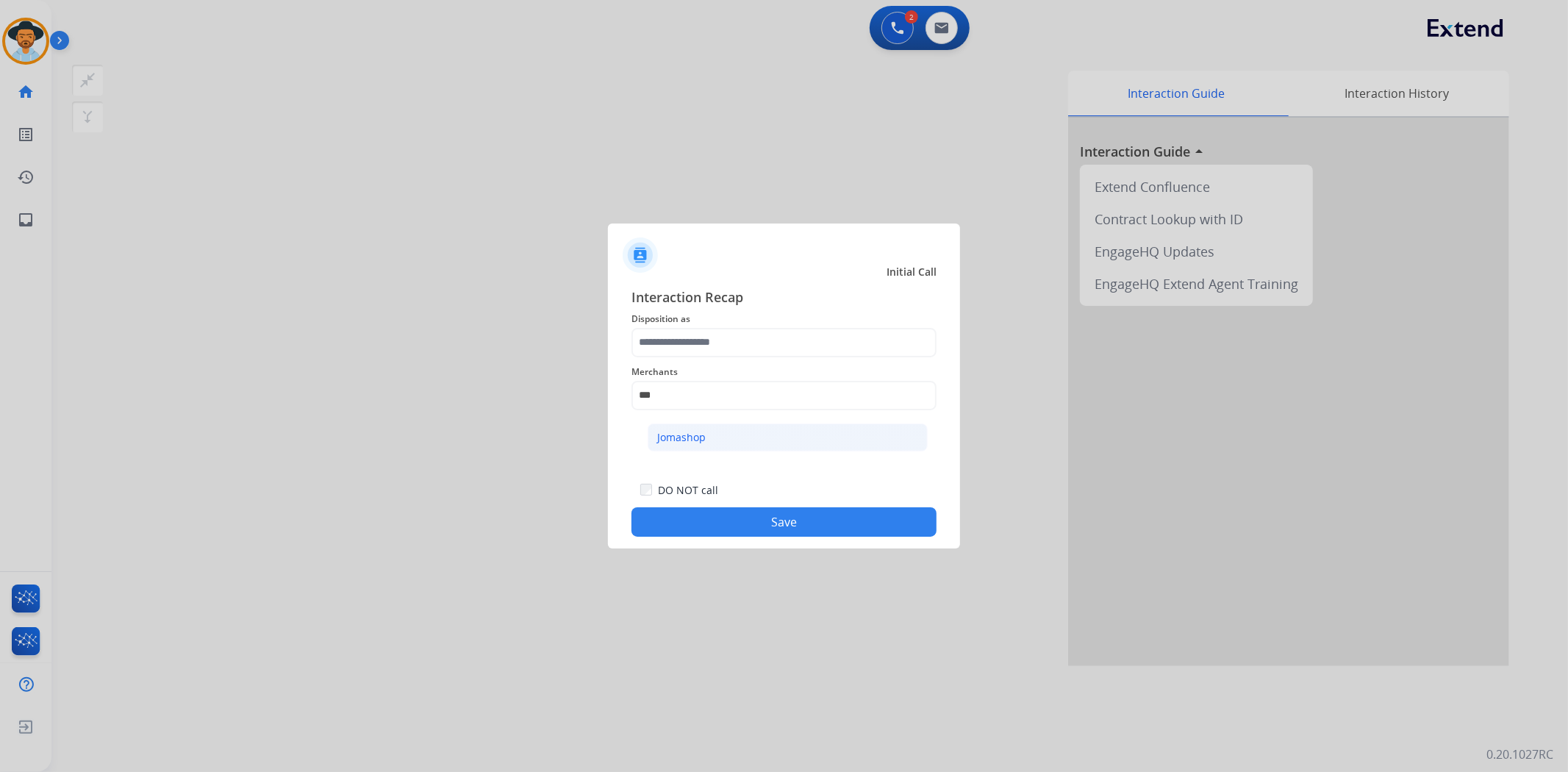
click at [726, 429] on li "Jomashop" at bounding box center [788, 438] width 280 height 28
type input "********"
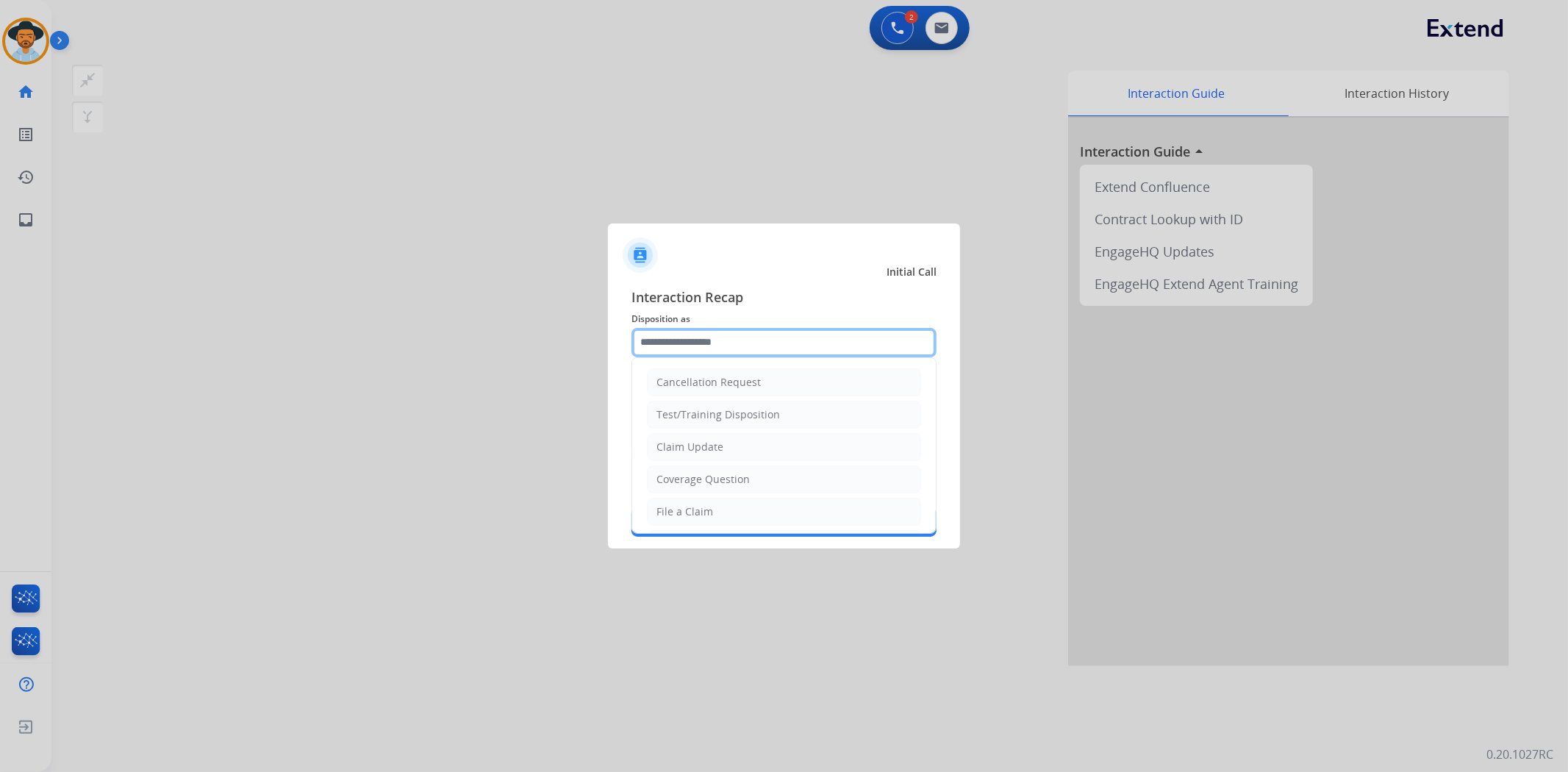
click at [711, 336] on input "text" at bounding box center [784, 343] width 305 height 29
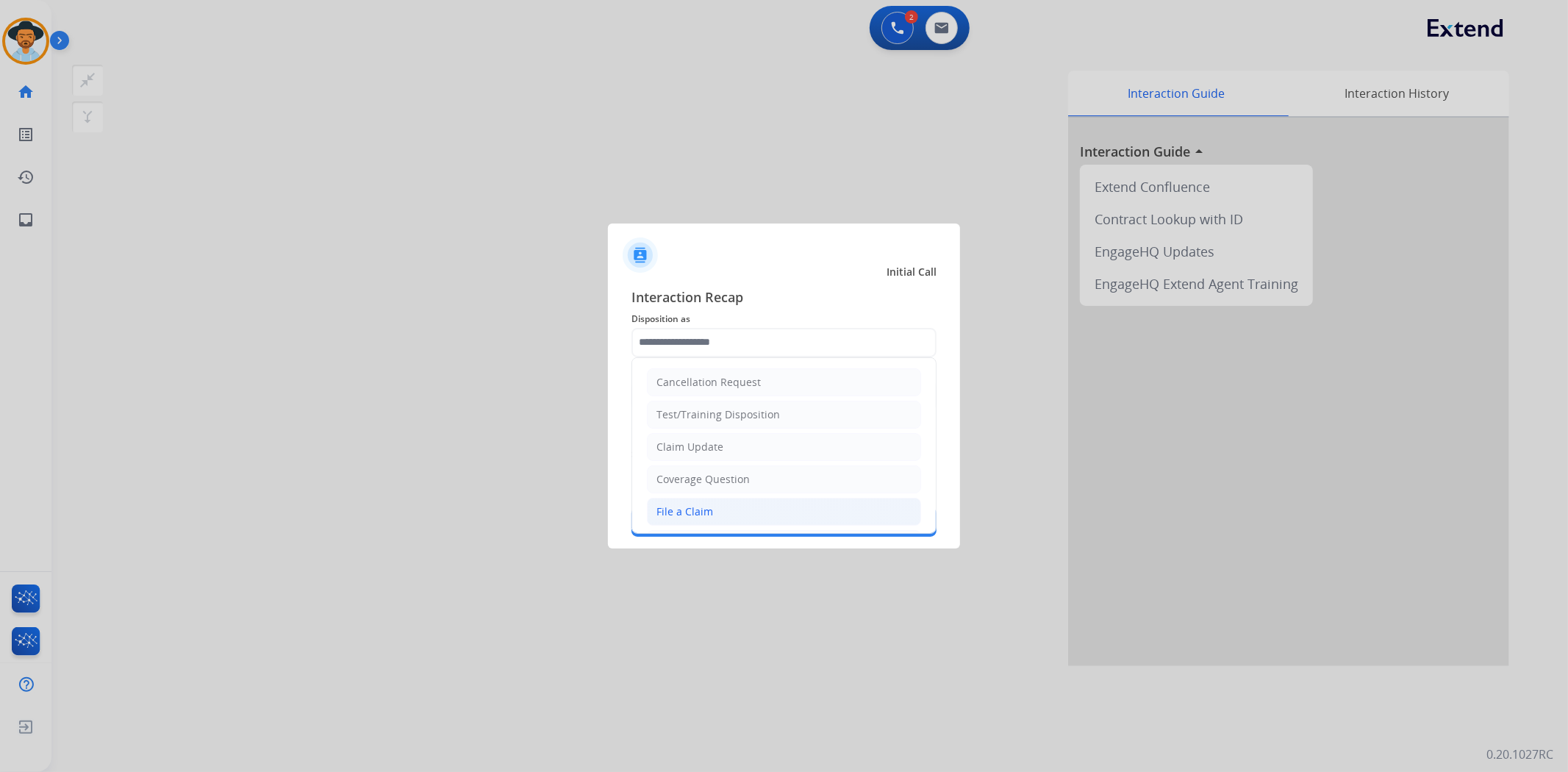
click at [718, 508] on li "File a Claim" at bounding box center [784, 512] width 274 height 28
type input "**********"
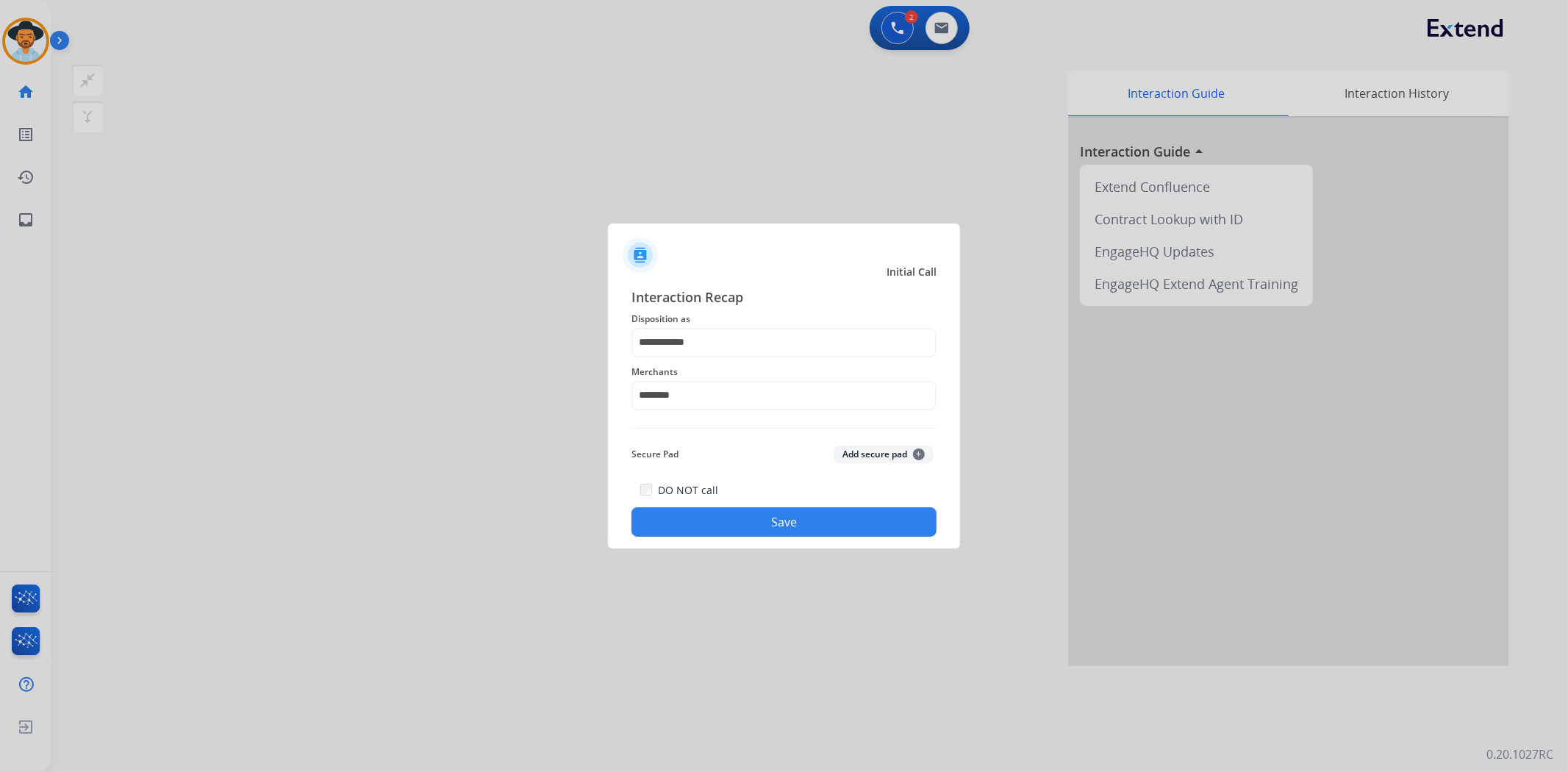
click at [800, 526] on button "Save" at bounding box center [784, 522] width 305 height 29
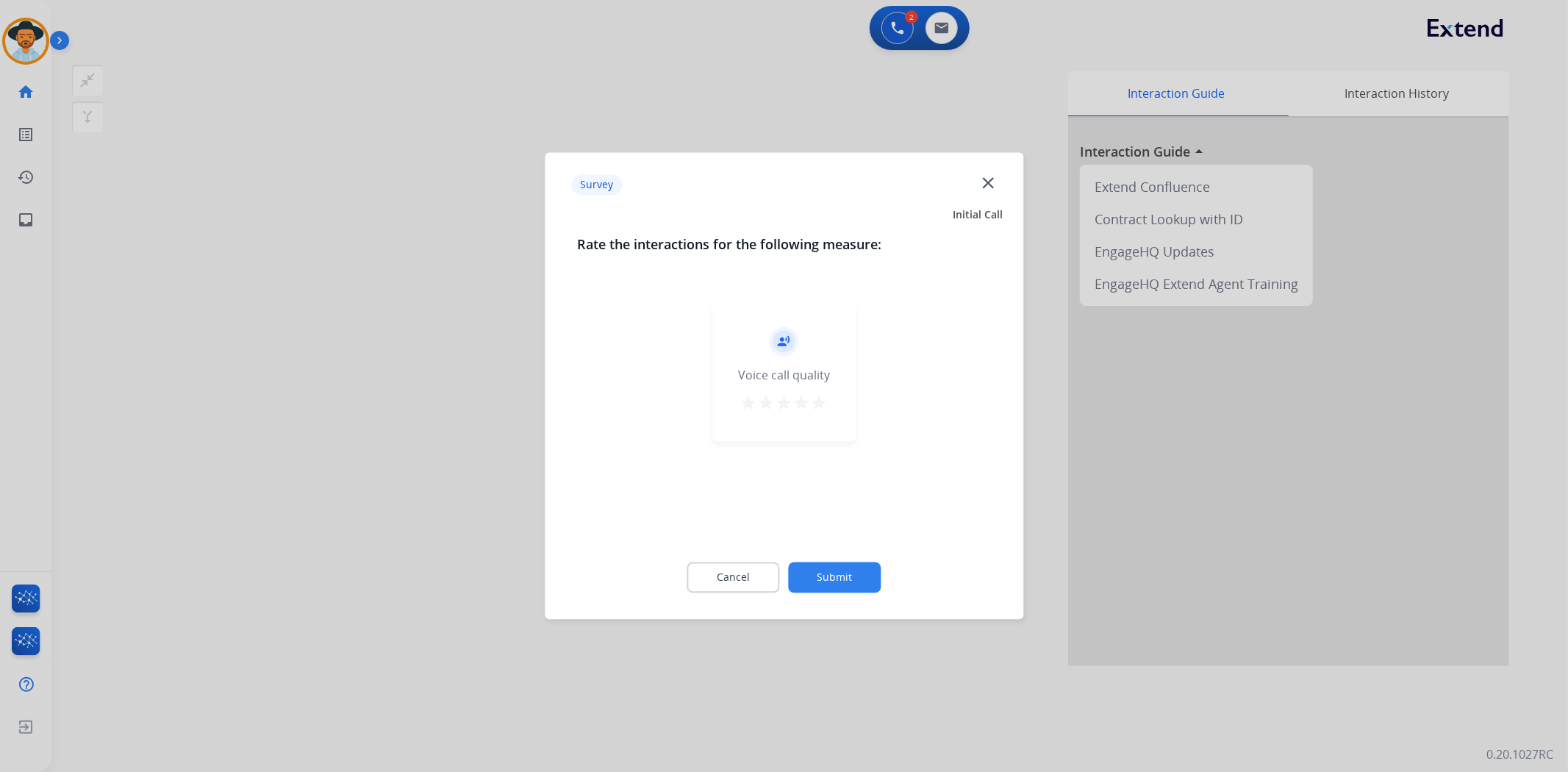
click at [819, 399] on mat-icon "star" at bounding box center [819, 403] width 18 height 18
click at [844, 572] on button "Submit" at bounding box center [835, 578] width 93 height 31
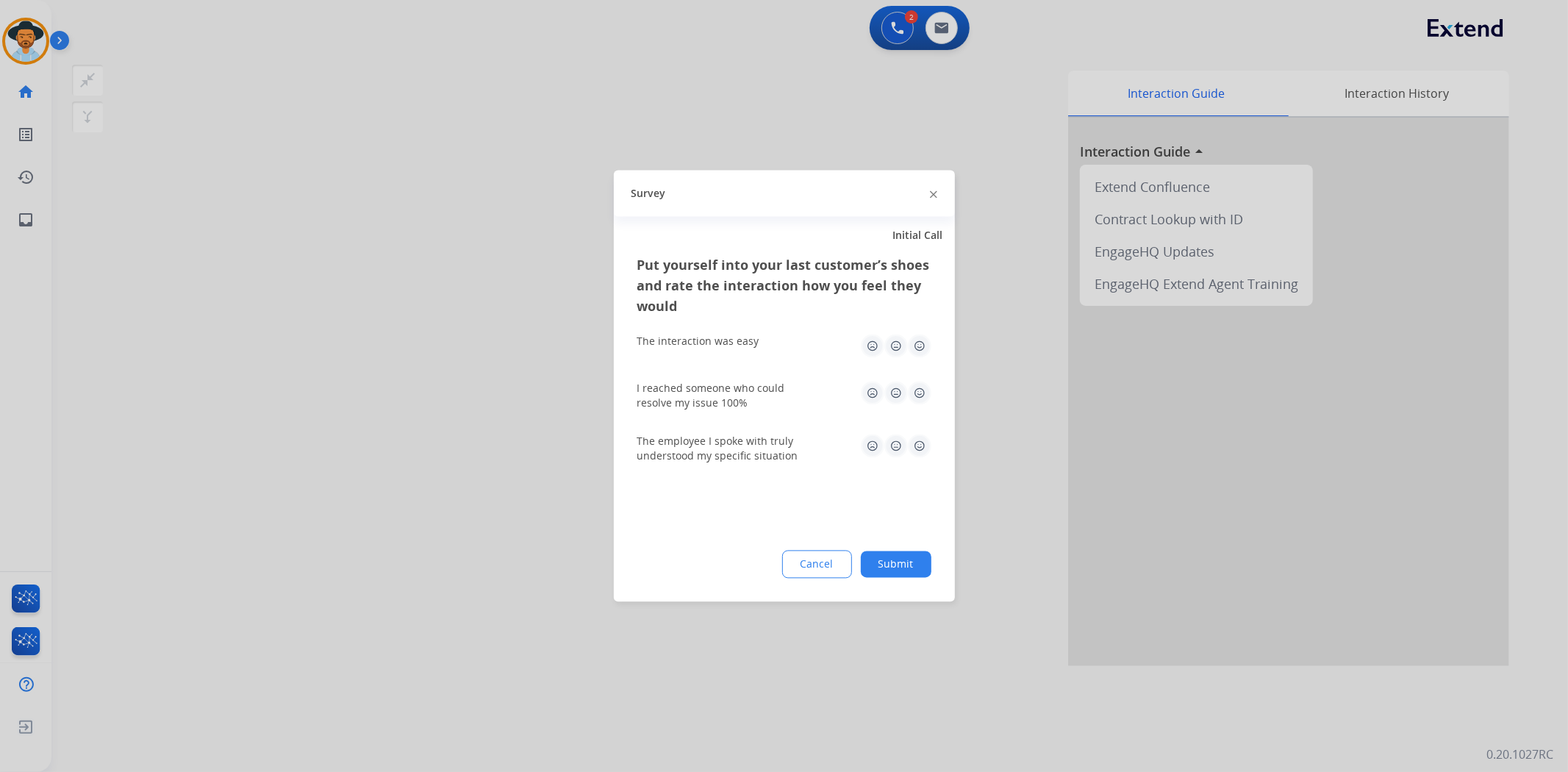
click at [921, 346] on img at bounding box center [918, 346] width 23 height 23
click at [924, 393] on img at bounding box center [918, 393] width 23 height 23
click at [921, 445] on img at bounding box center [918, 446] width 23 height 23
click at [915, 562] on button "Submit" at bounding box center [896, 565] width 70 height 27
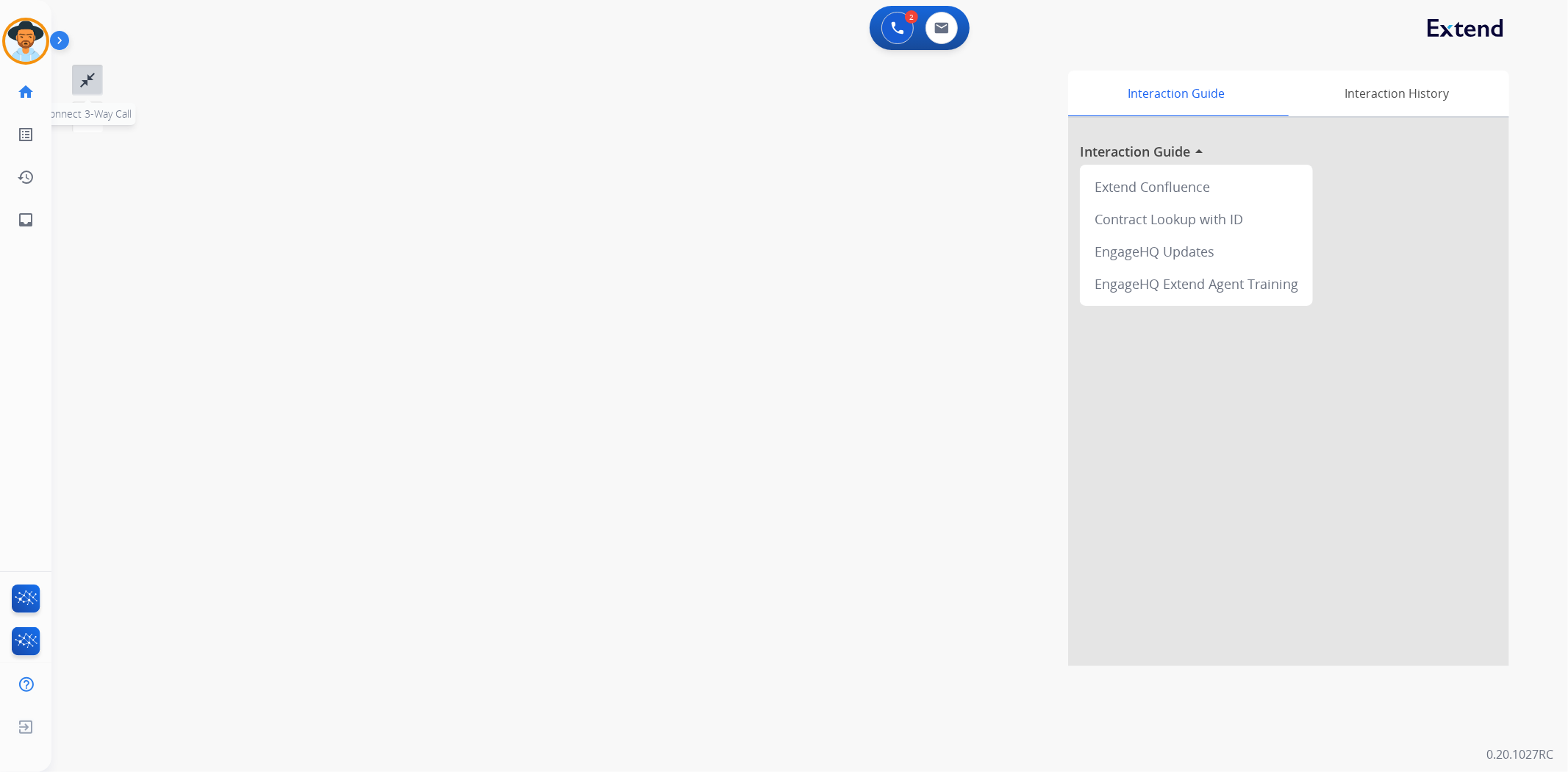
click at [94, 74] on mat-icon "close_fullscreen" at bounding box center [88, 80] width 18 height 18
click at [37, 42] on img at bounding box center [26, 41] width 41 height 41
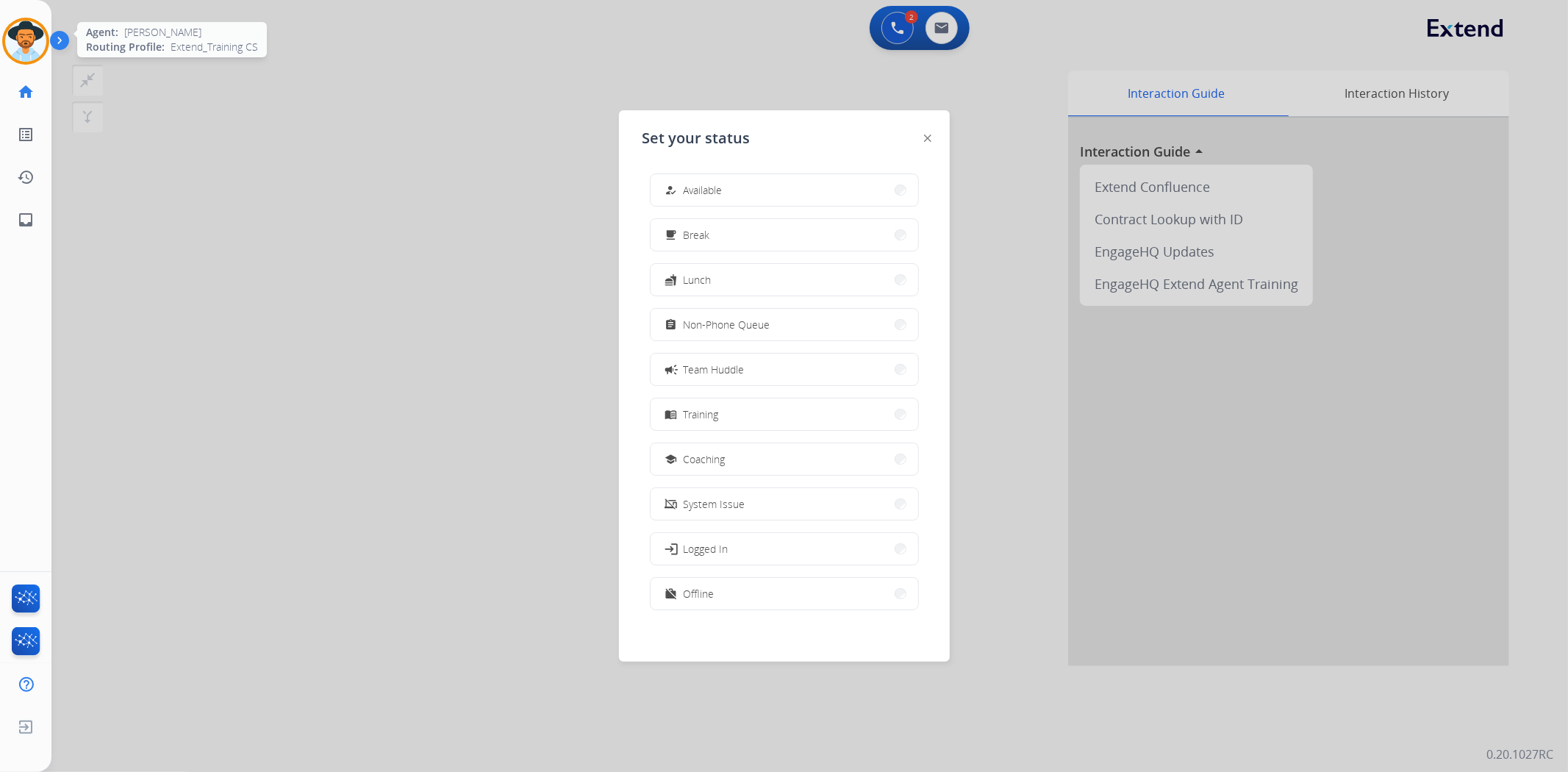
click at [37, 42] on img at bounding box center [26, 41] width 41 height 41
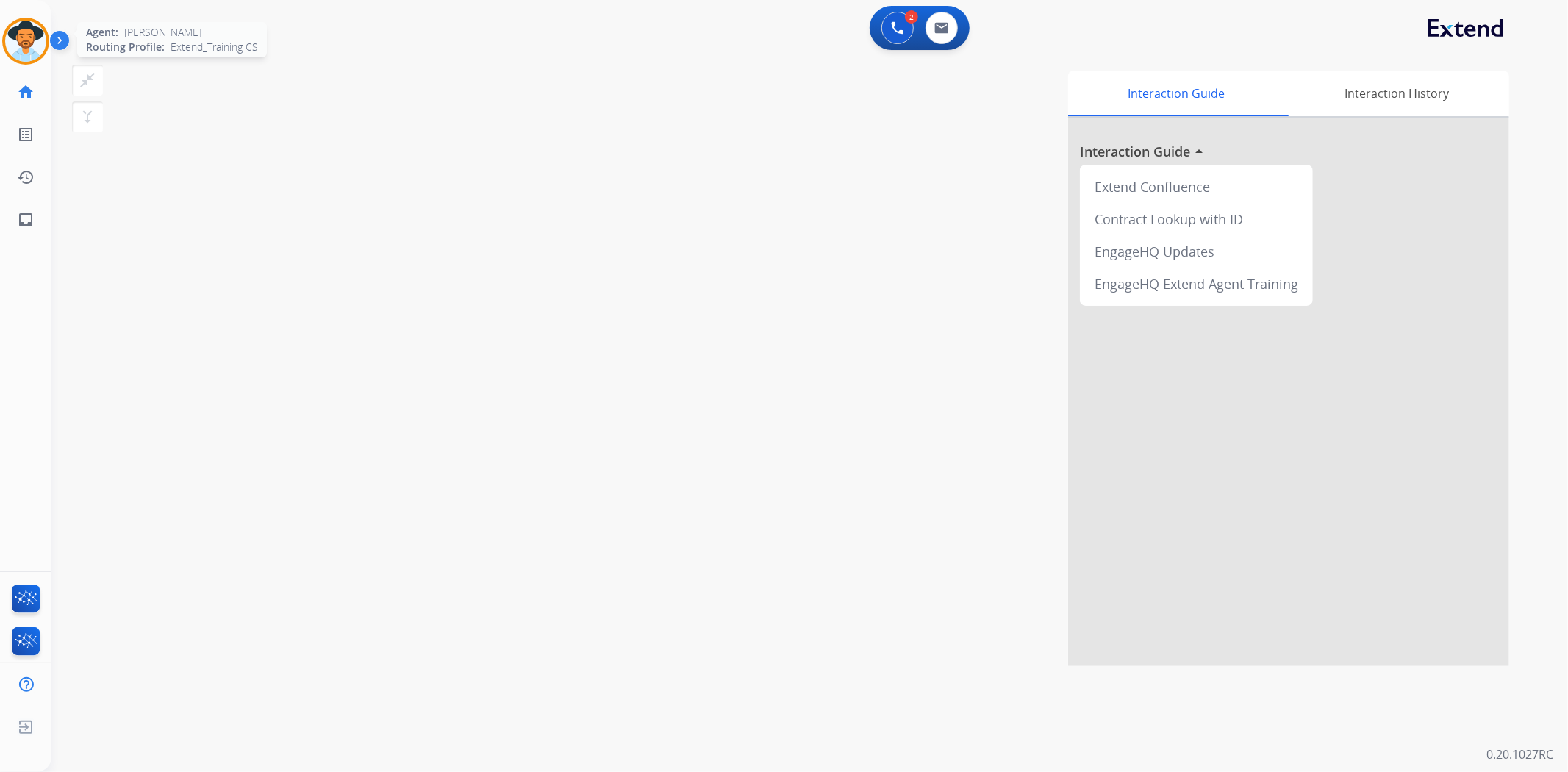
click at [37, 42] on img at bounding box center [26, 41] width 41 height 41
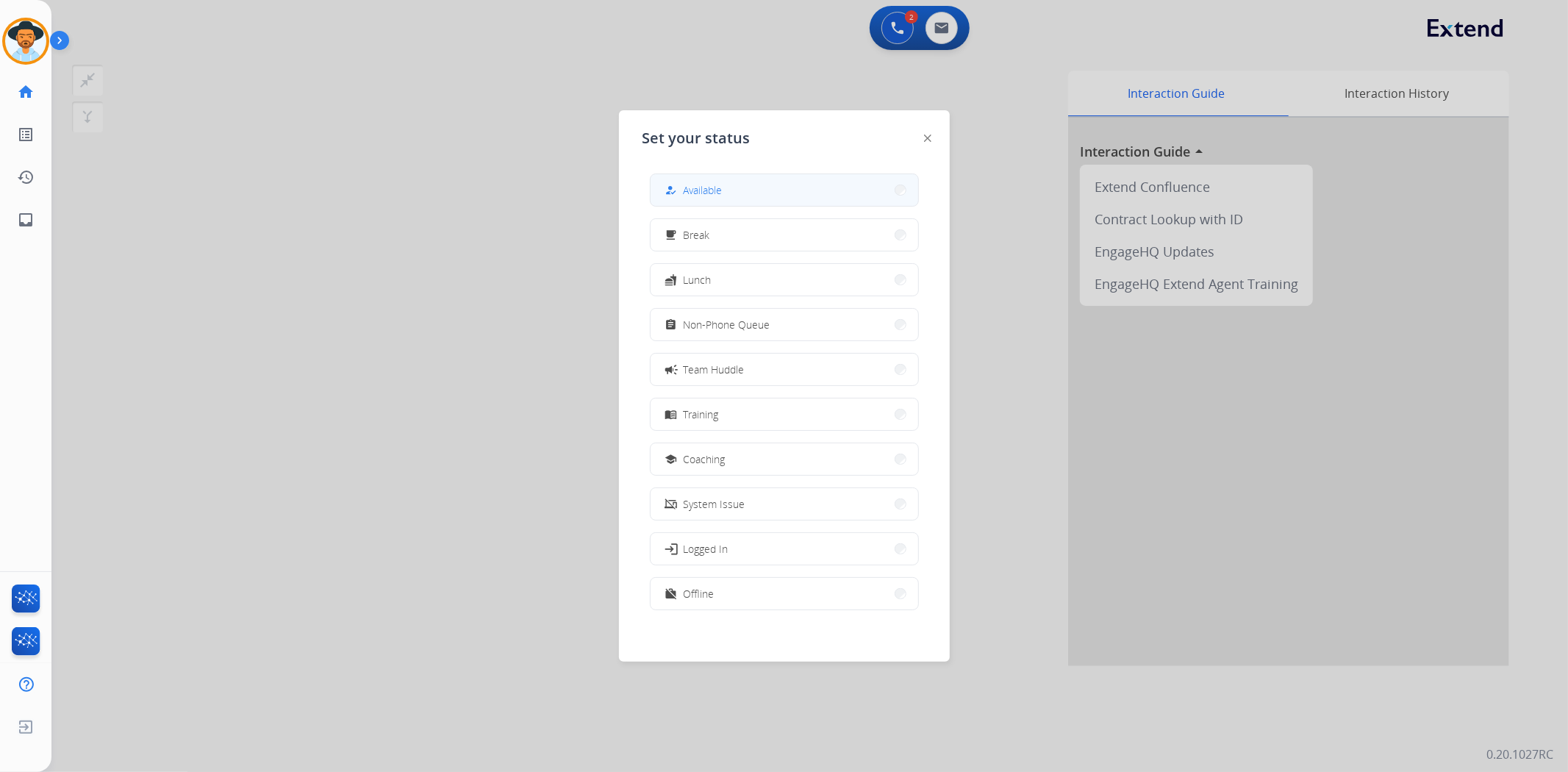
click at [882, 181] on button "how_to_reg Available" at bounding box center [784, 190] width 267 height 32
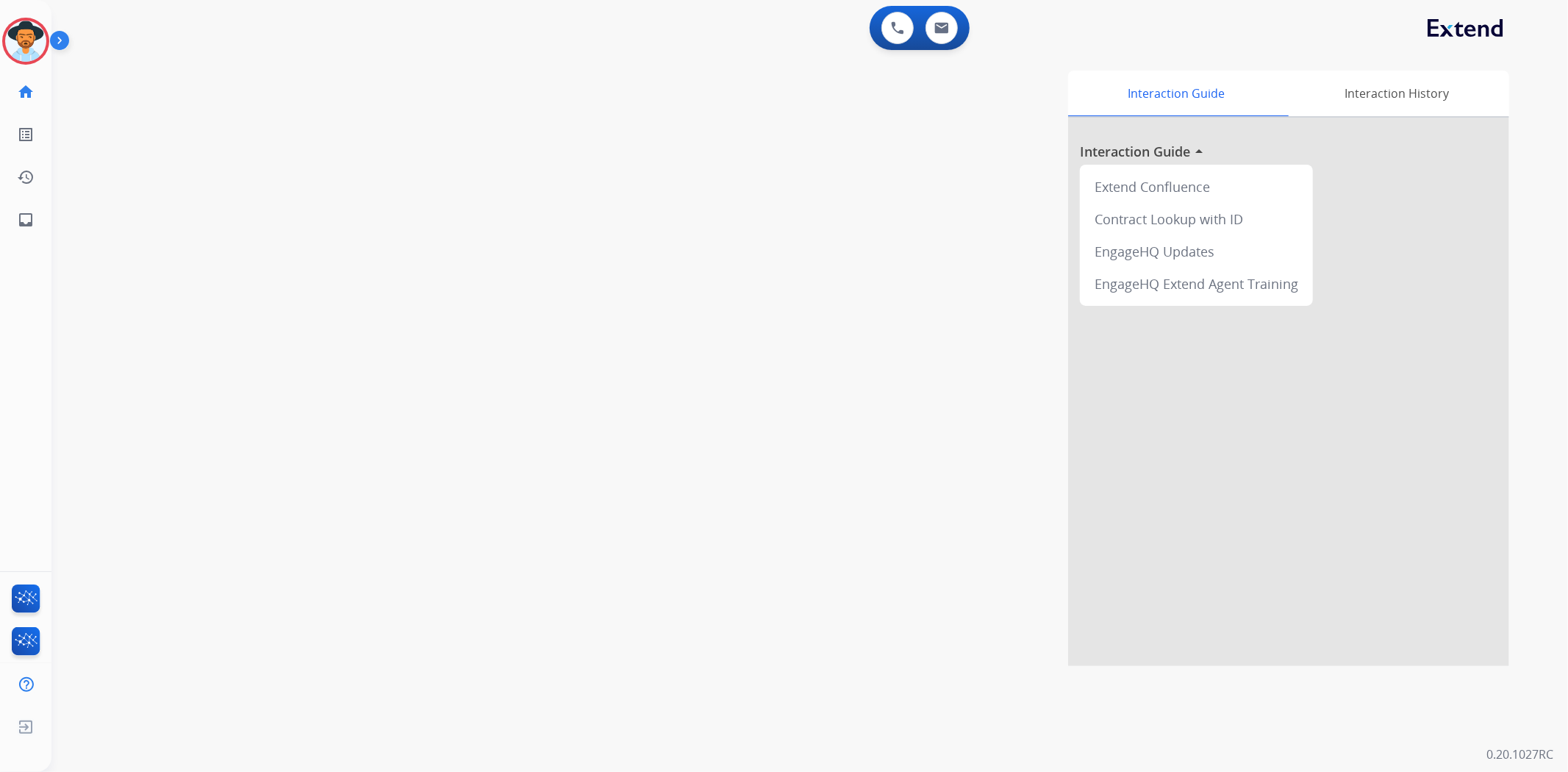
click at [39, 48] on img at bounding box center [26, 41] width 41 height 41
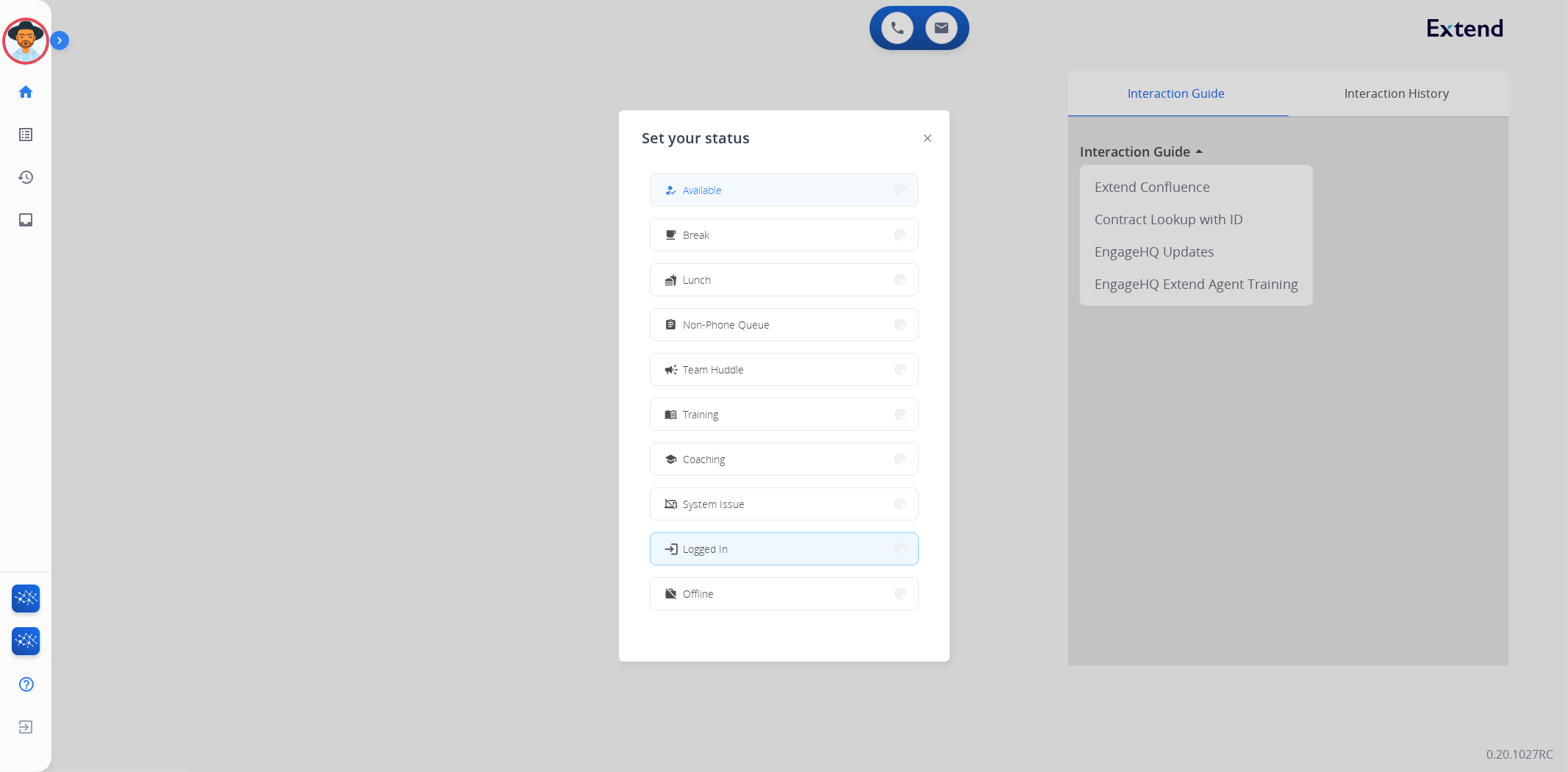
click at [746, 188] on button "how_to_reg Available" at bounding box center [784, 190] width 267 height 32
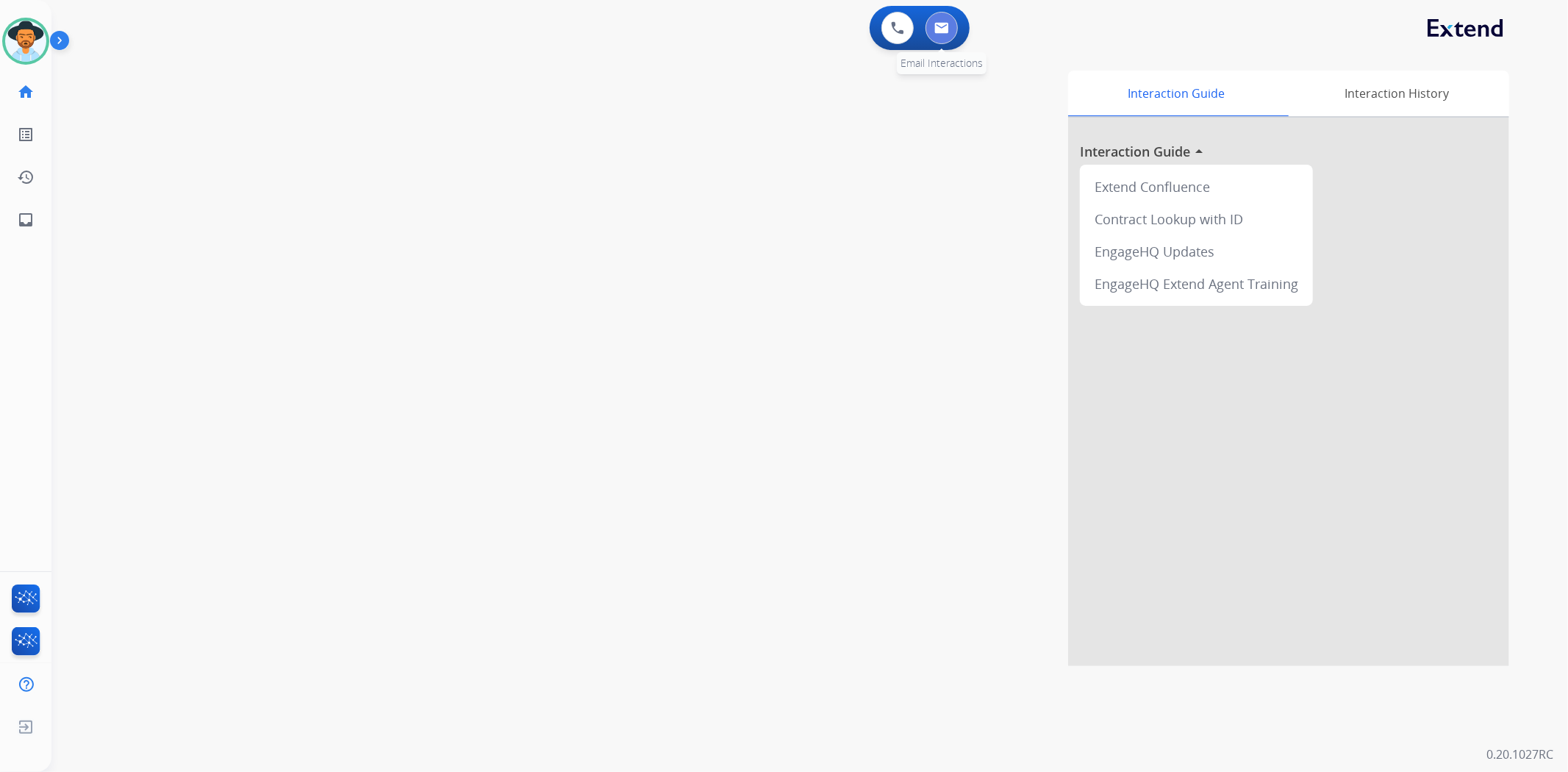
click at [947, 25] on img at bounding box center [941, 28] width 15 height 12
select select "**********"
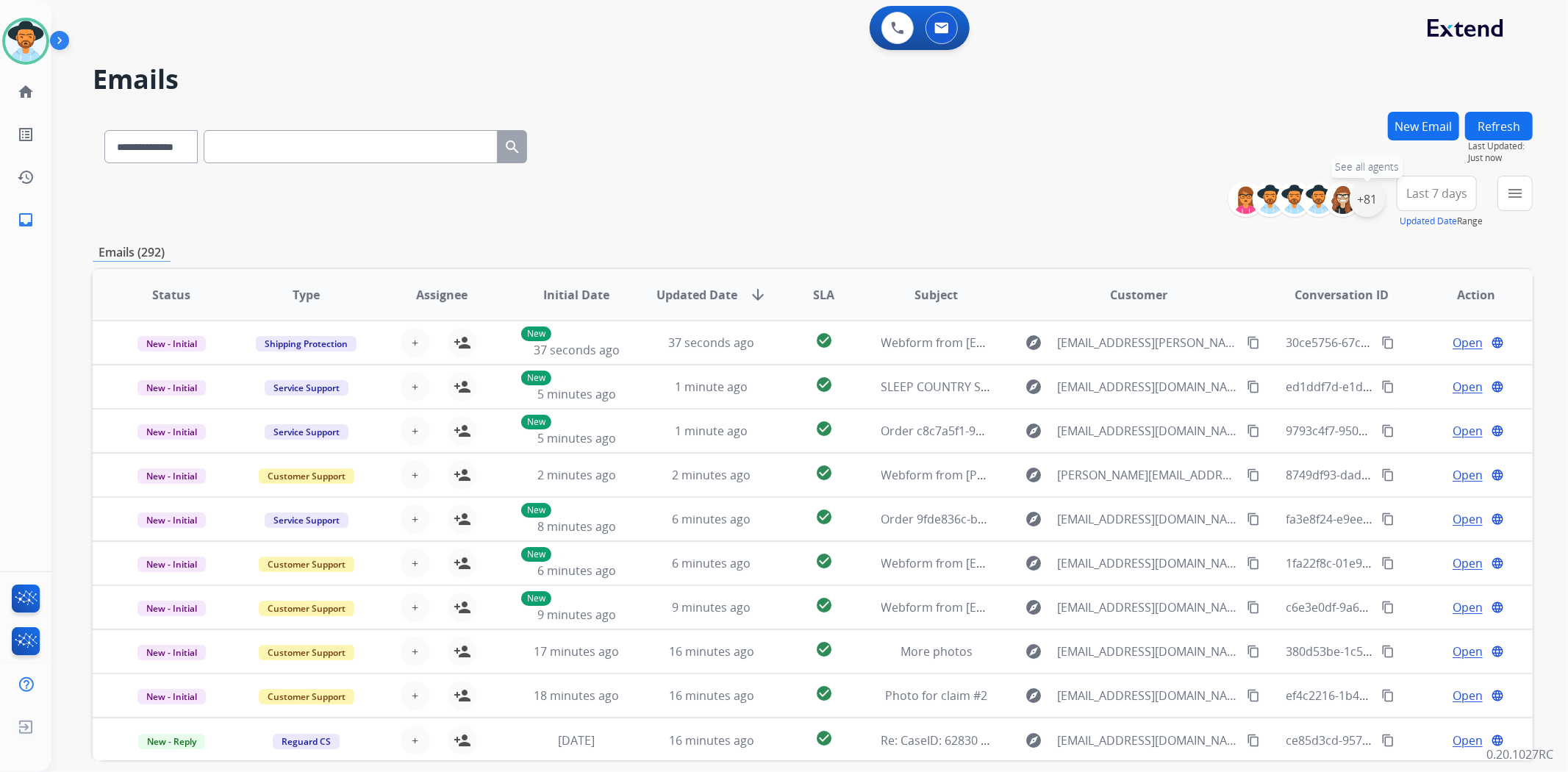
click at [1364, 205] on div "+81" at bounding box center [1366, 199] width 35 height 35
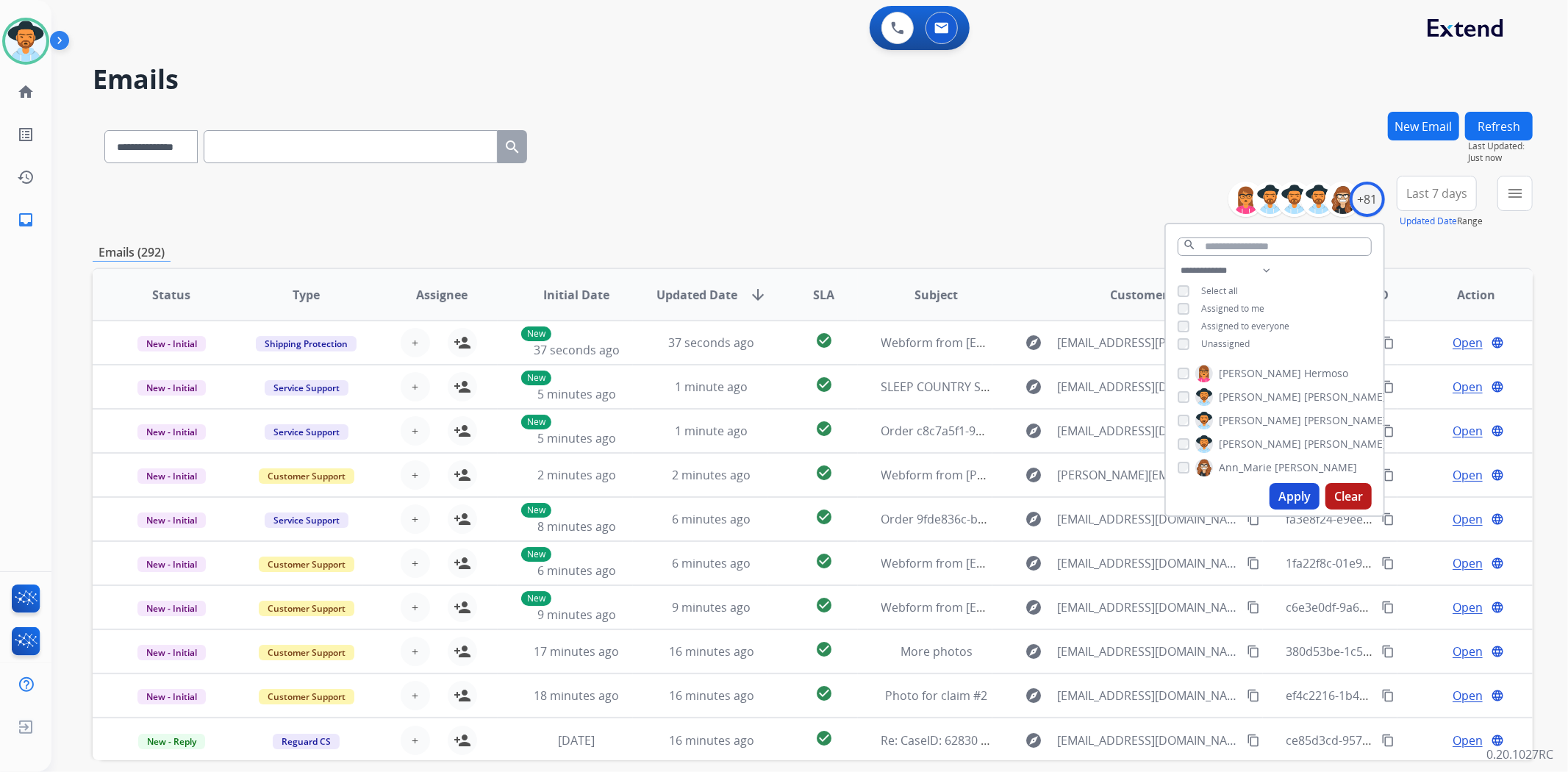
click at [1187, 341] on div "Unassigned" at bounding box center [1213, 344] width 72 height 12
click at [1218, 338] on span "Unassigned" at bounding box center [1225, 344] width 48 height 13
click at [1286, 497] on button "Apply" at bounding box center [1294, 496] width 50 height 27
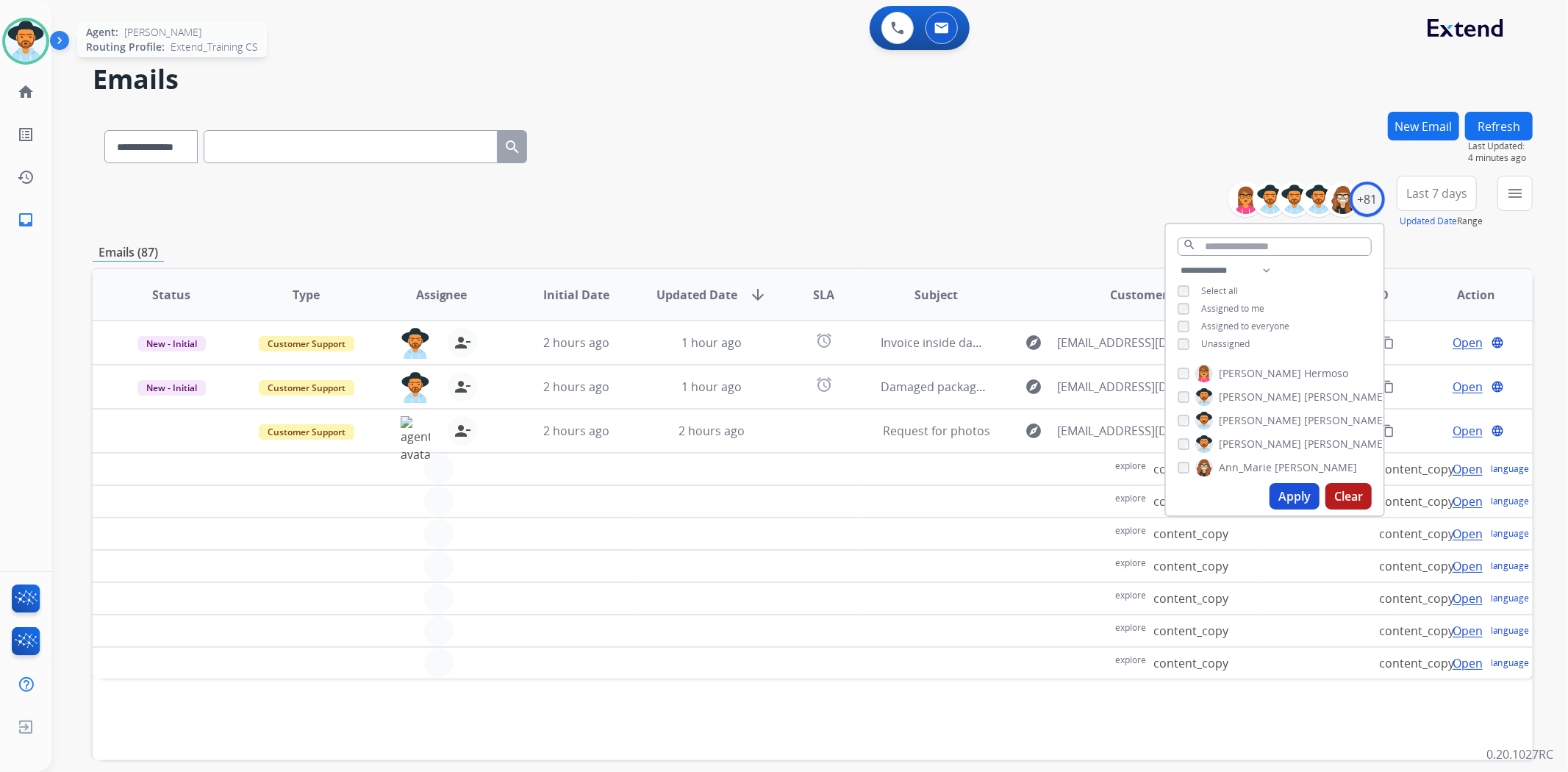
click at [30, 46] on img at bounding box center [26, 41] width 41 height 41
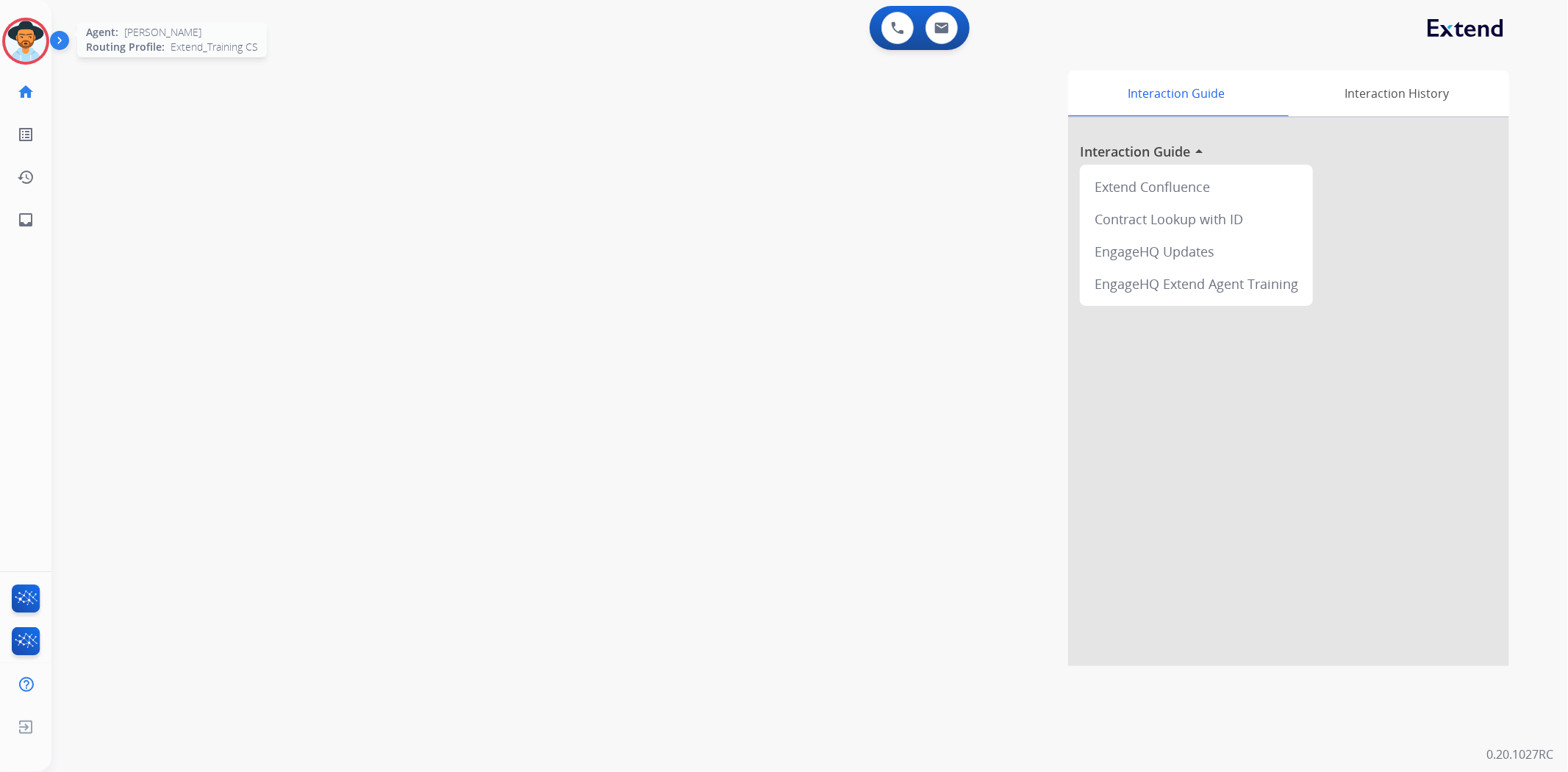
click at [24, 42] on img at bounding box center [26, 41] width 41 height 41
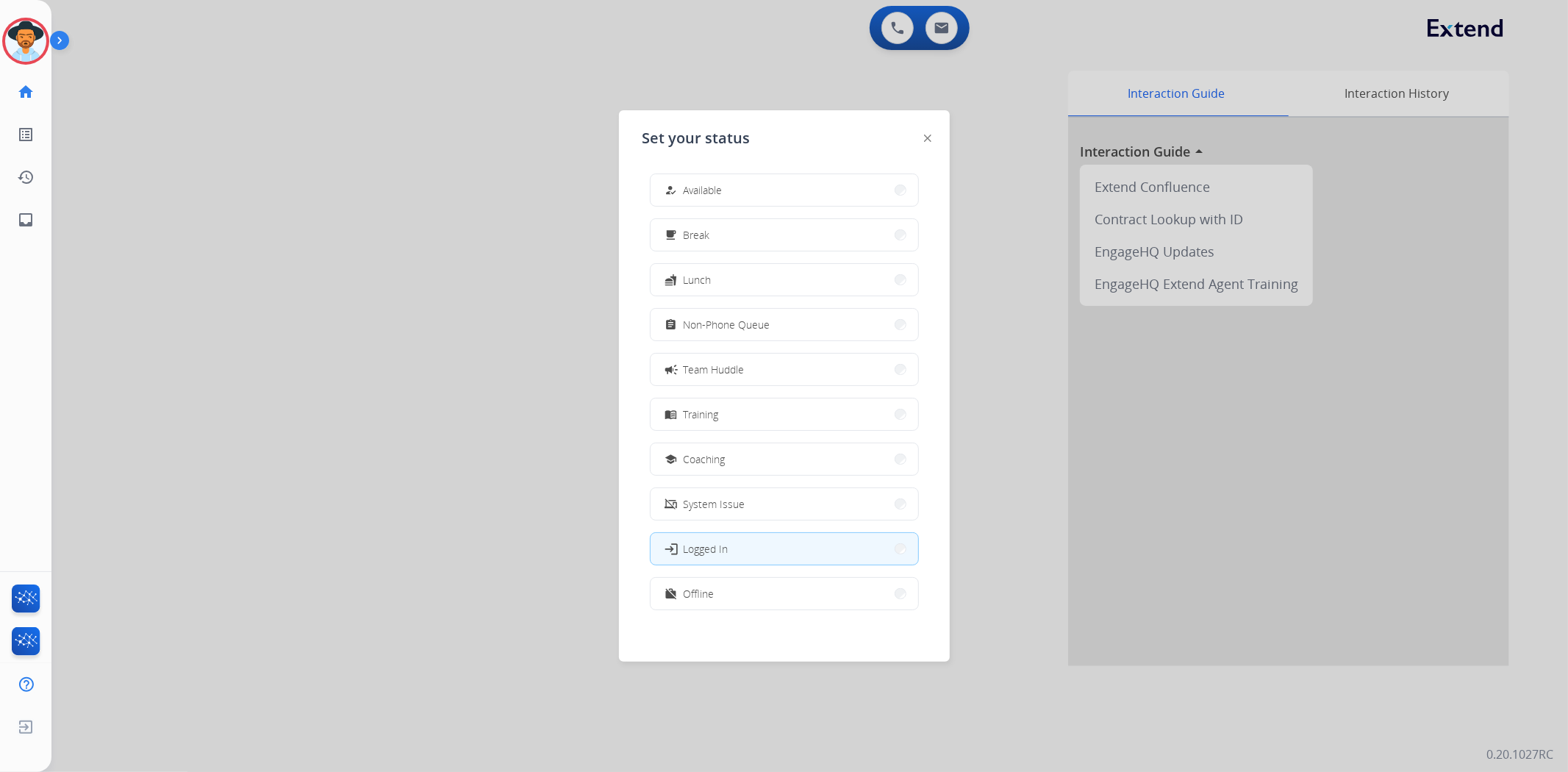
click at [680, 187] on div "how_to_reg" at bounding box center [673, 190] width 21 height 18
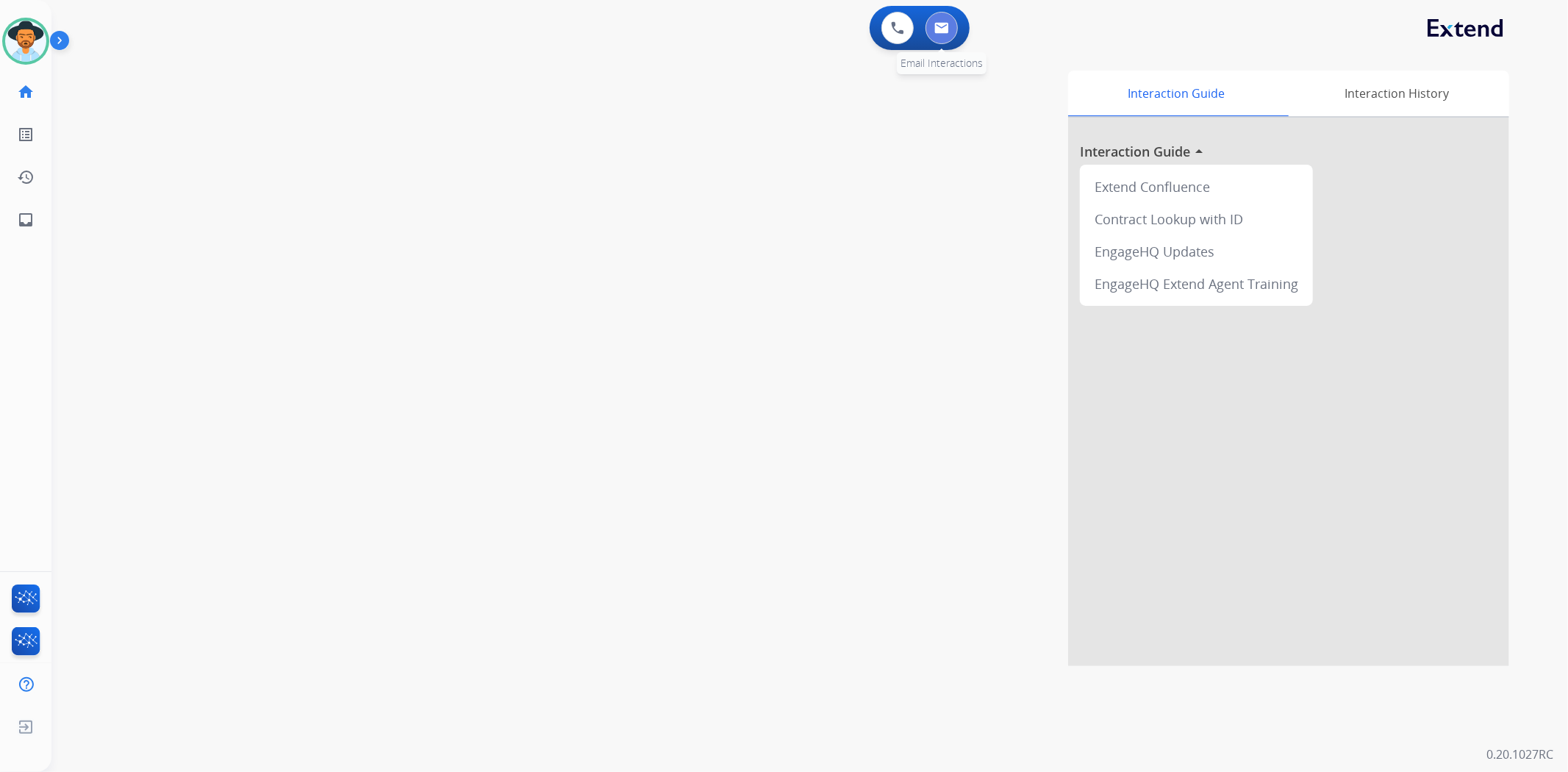
click at [938, 20] on button at bounding box center [942, 28] width 33 height 33
select select "**********"
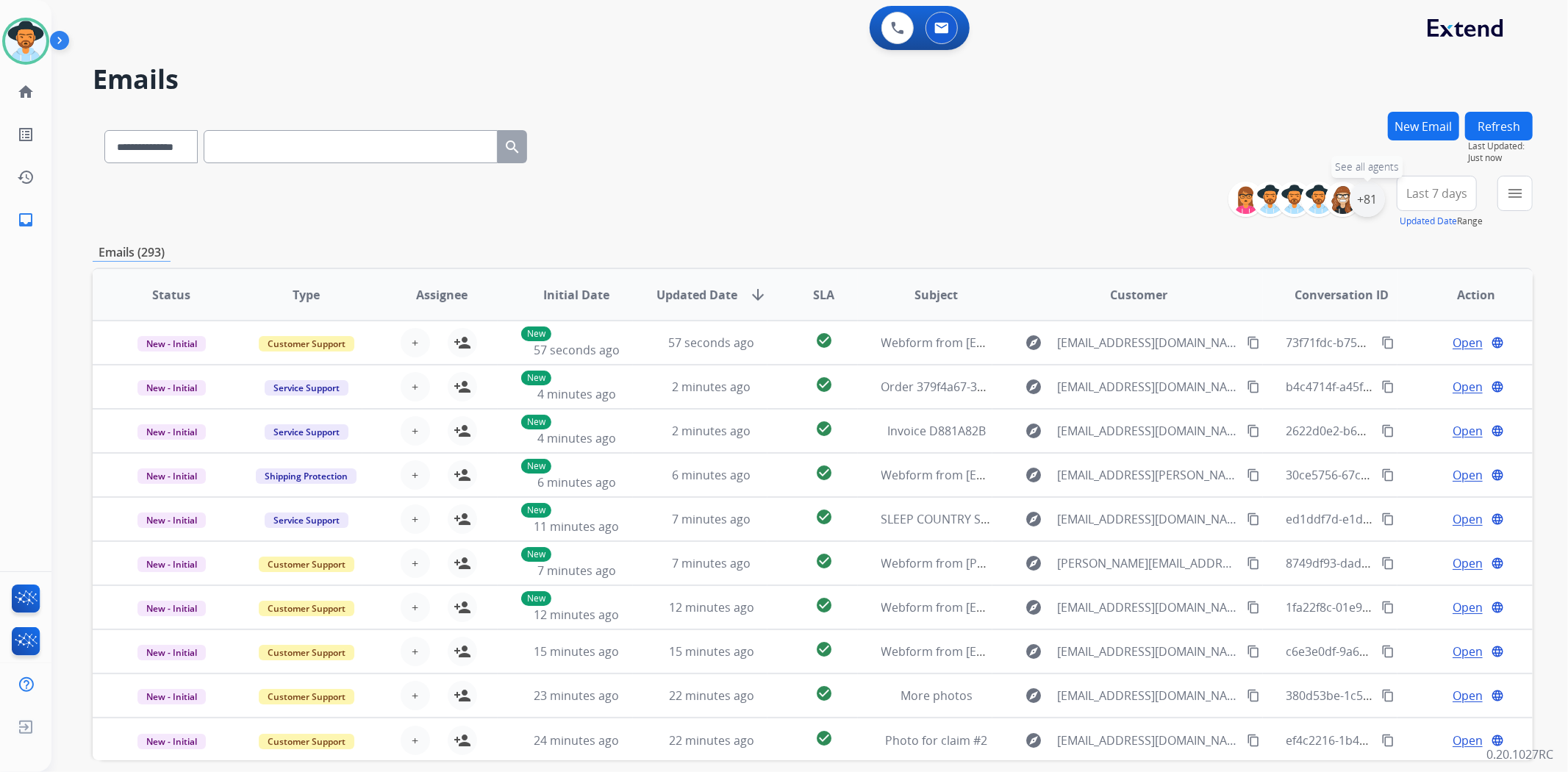
click at [1364, 205] on div "+81" at bounding box center [1366, 199] width 35 height 35
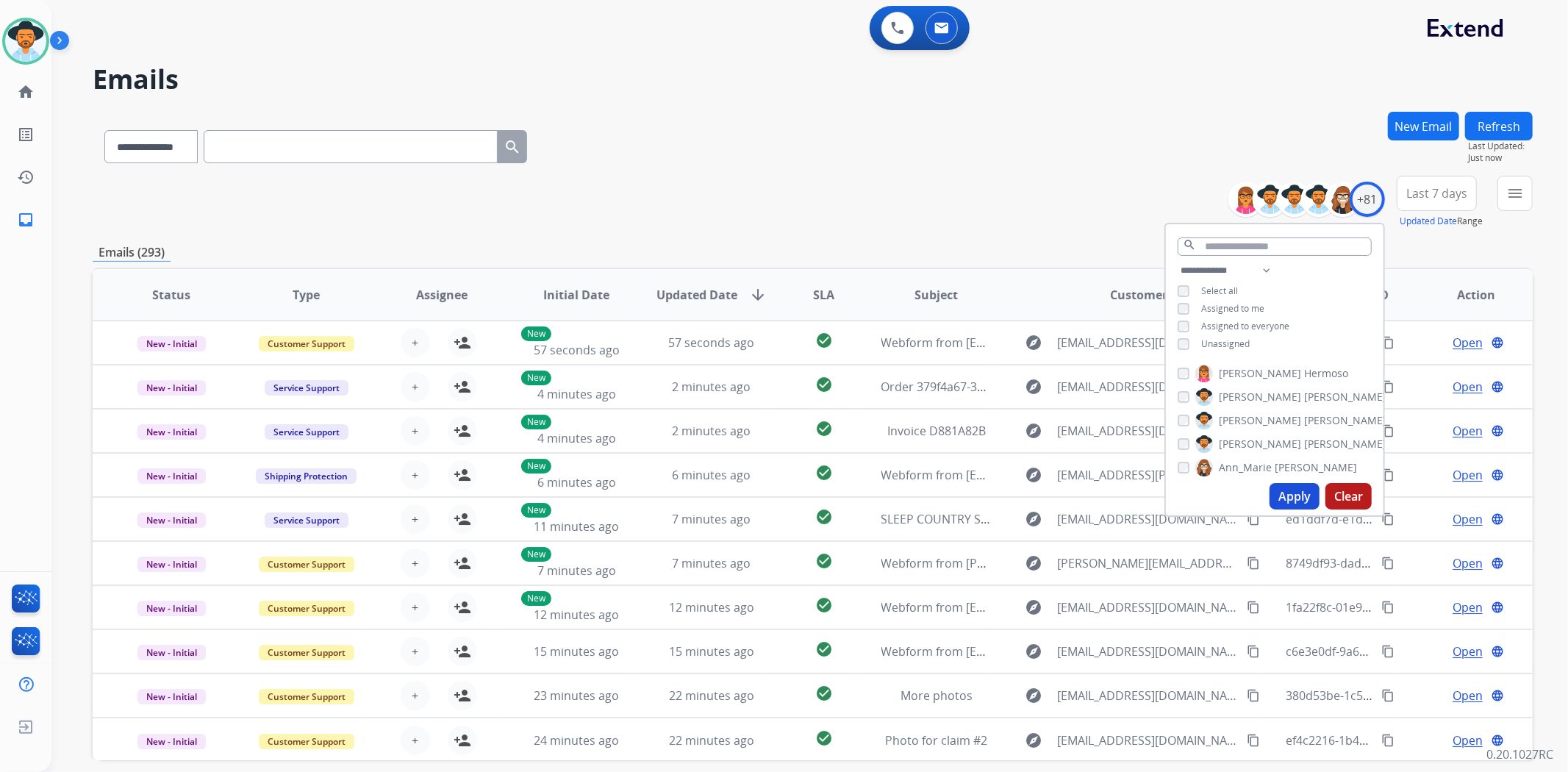
click at [1232, 340] on span "Unassigned" at bounding box center [1225, 344] width 48 height 13
click at [1284, 491] on button "Apply" at bounding box center [1294, 496] width 50 height 27
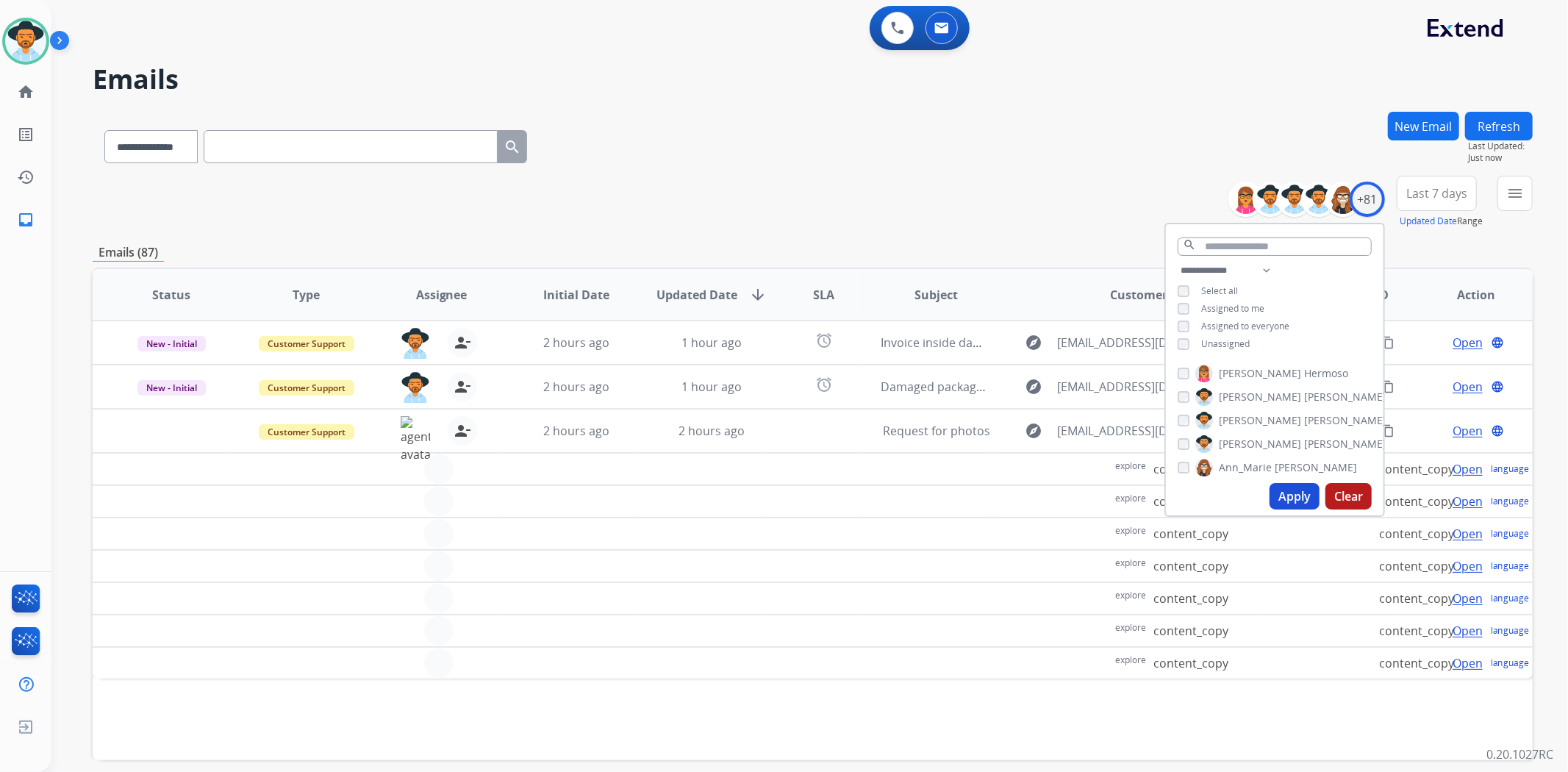
click at [891, 181] on div "**********" at bounding box center [813, 202] width 1440 height 53
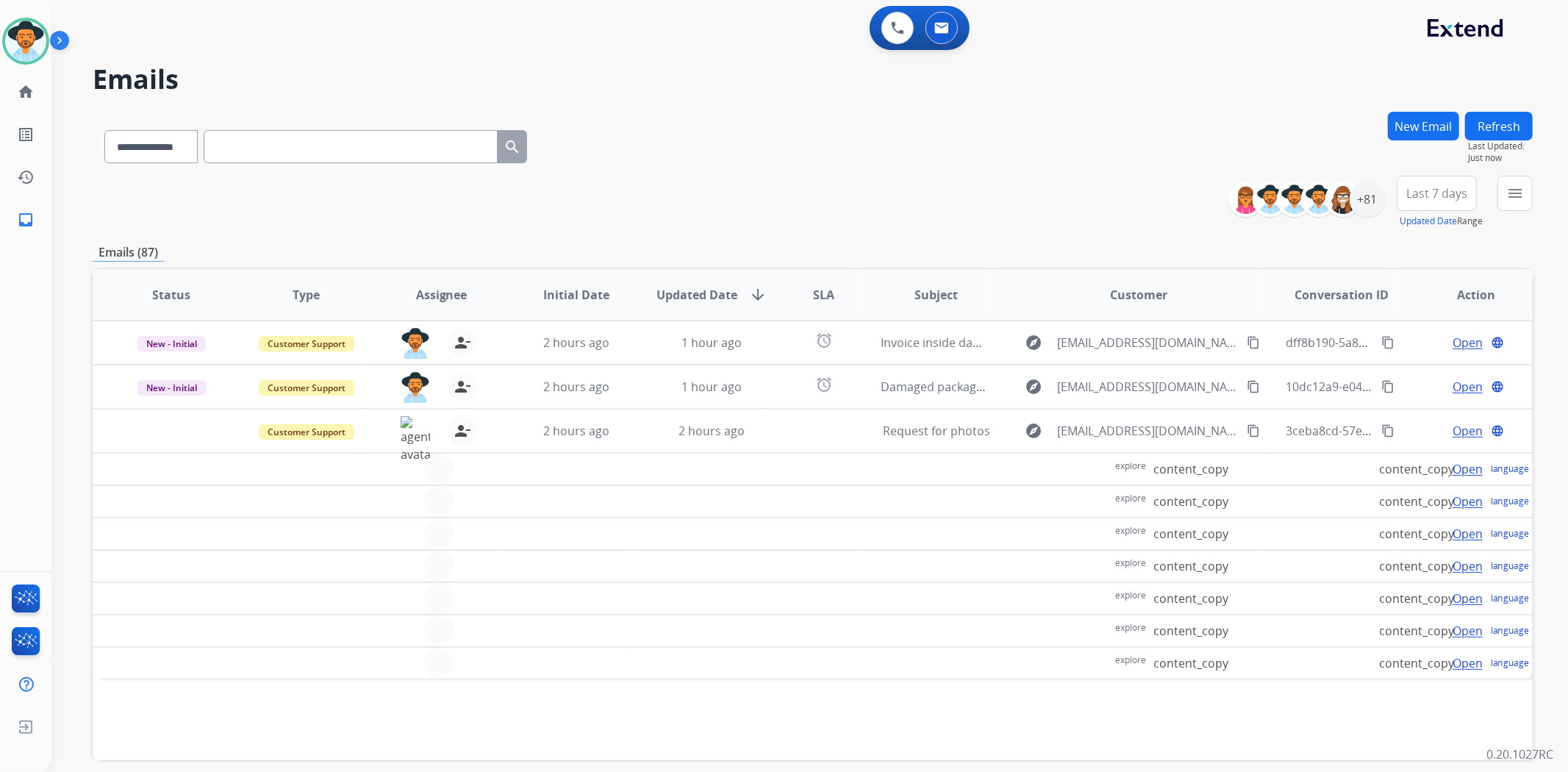
click at [891, 475] on td at bounding box center [924, 469] width 135 height 33
click at [882, 505] on td at bounding box center [924, 502] width 135 height 33
click at [726, 518] on td at bounding box center [699, 534] width 135 height 33
click at [735, 557] on td at bounding box center [699, 567] width 135 height 33
click at [616, 533] on td at bounding box center [564, 534] width 135 height 33
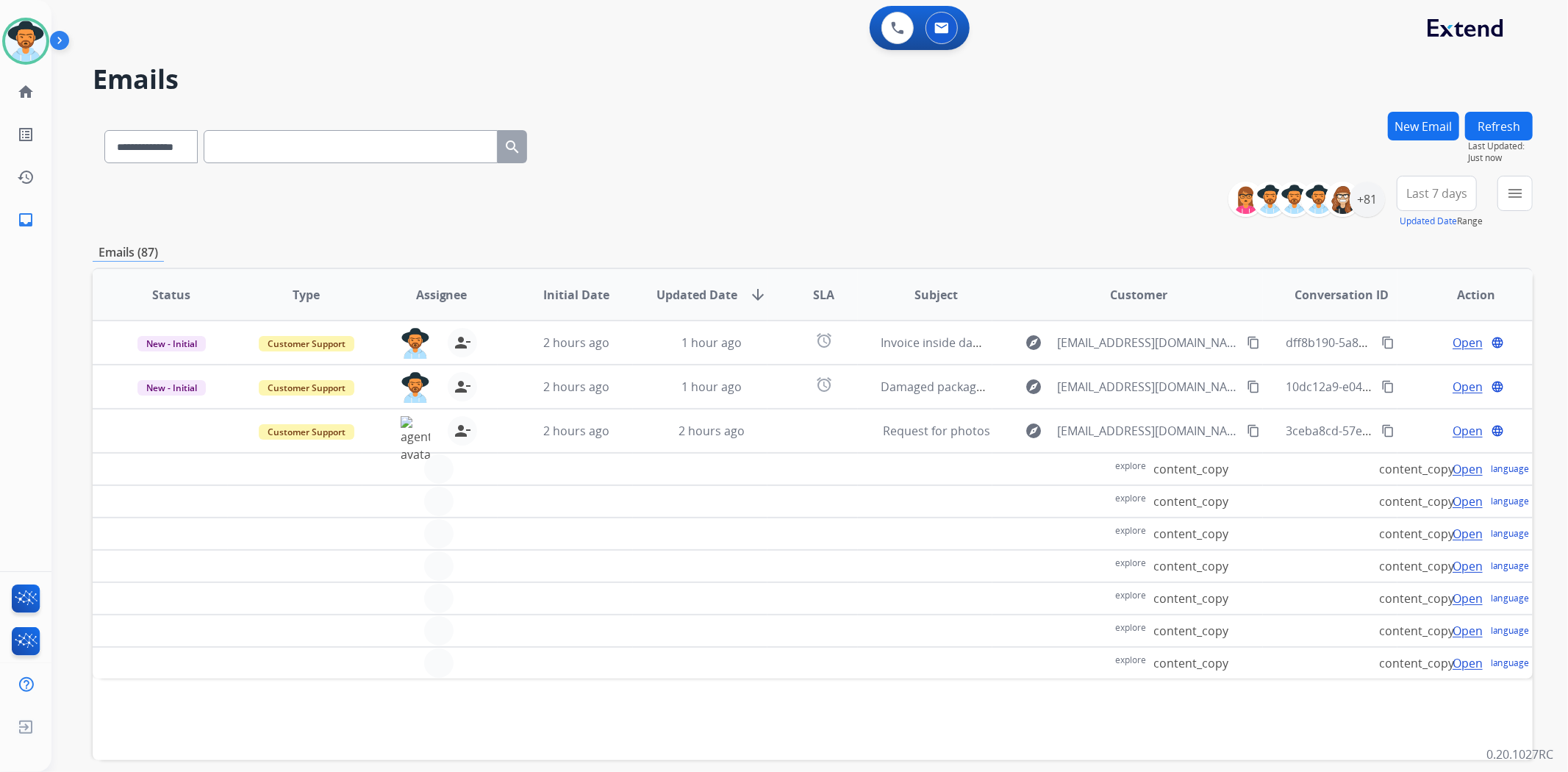
click at [592, 467] on td at bounding box center [564, 469] width 135 height 33
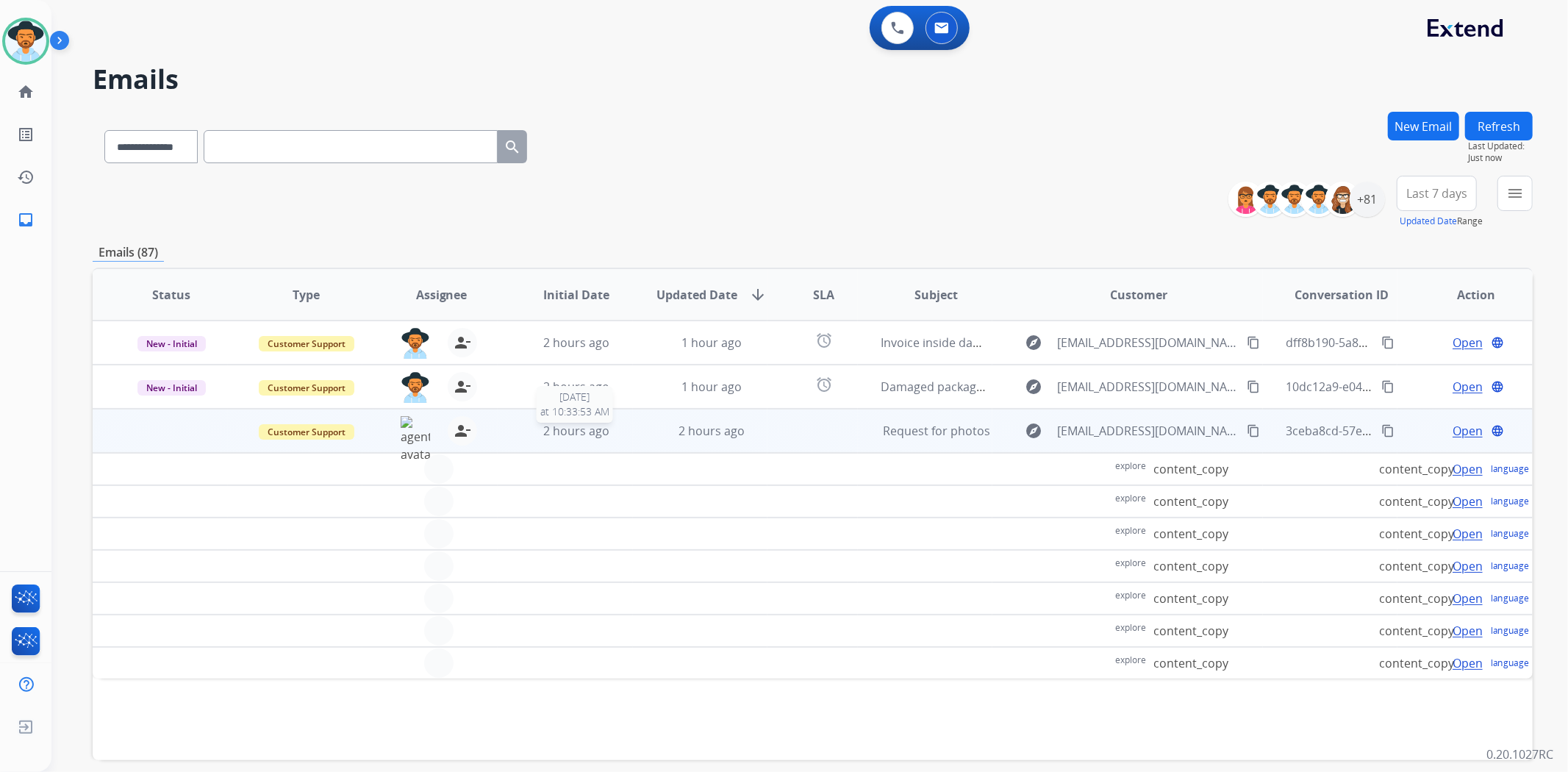
click at [626, 429] on div "2 hours ago" at bounding box center [576, 431] width 111 height 18
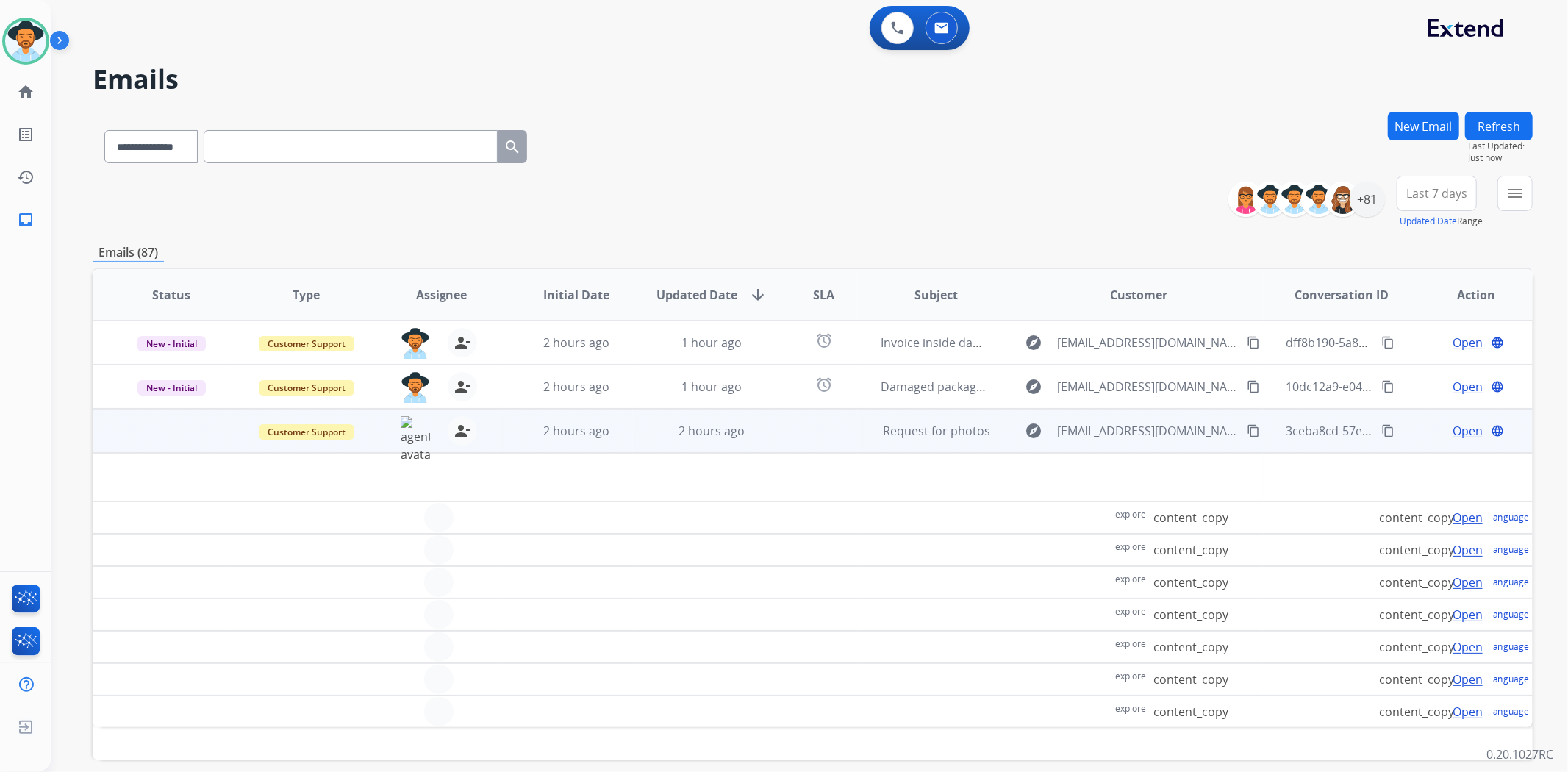
click at [1455, 431] on span "Open" at bounding box center [1467, 431] width 30 height 18
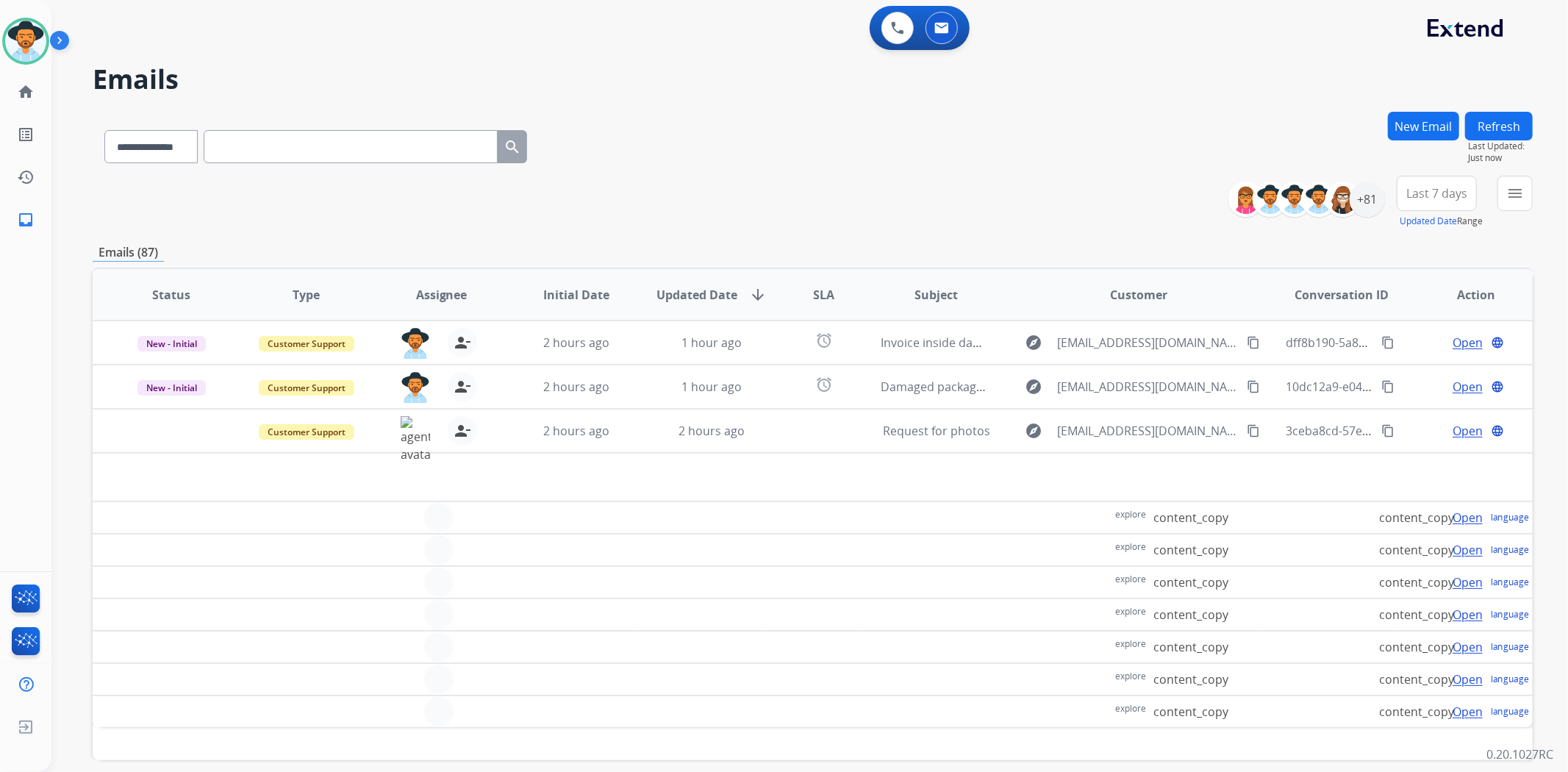
click at [702, 555] on td at bounding box center [699, 550] width 135 height 33
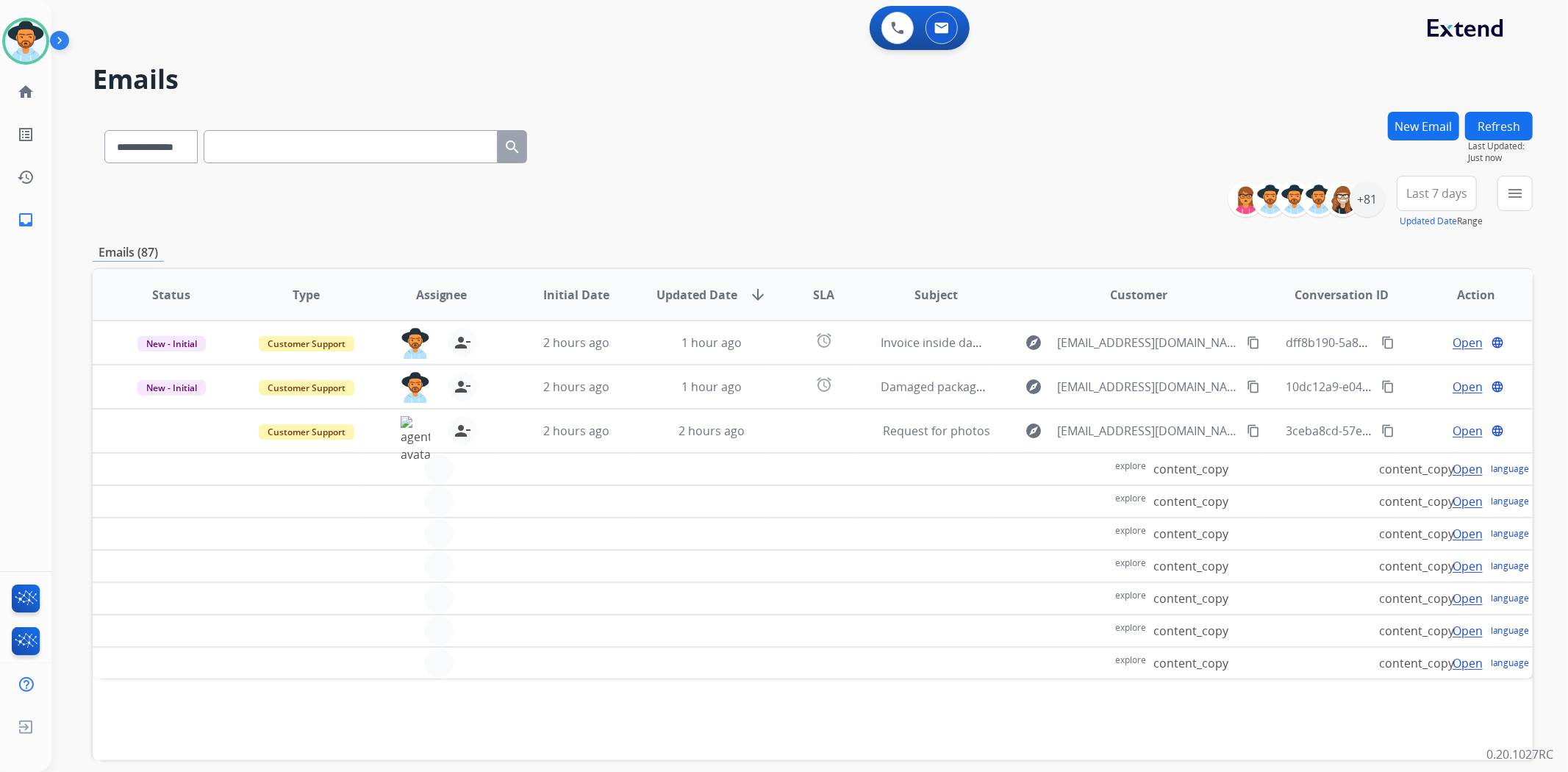
click at [783, 592] on td at bounding box center [812, 598] width 89 height 33
click at [668, 512] on td at bounding box center [699, 502] width 135 height 33
click at [25, 44] on img at bounding box center [26, 41] width 41 height 41
click at [15, 27] on img at bounding box center [26, 41] width 41 height 41
click at [23, 52] on img at bounding box center [26, 41] width 41 height 41
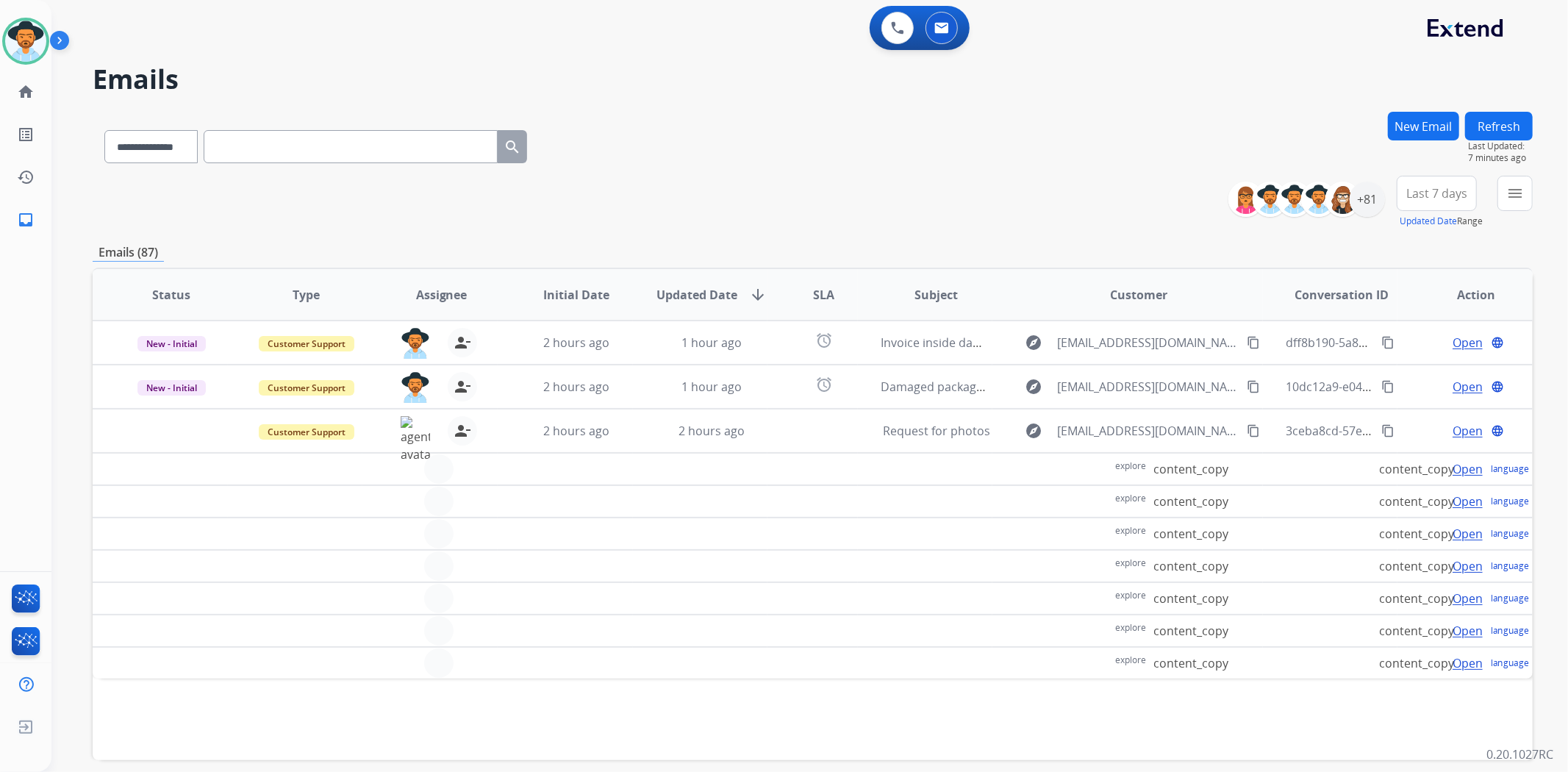
click at [64, 41] on img at bounding box center [62, 43] width 25 height 28
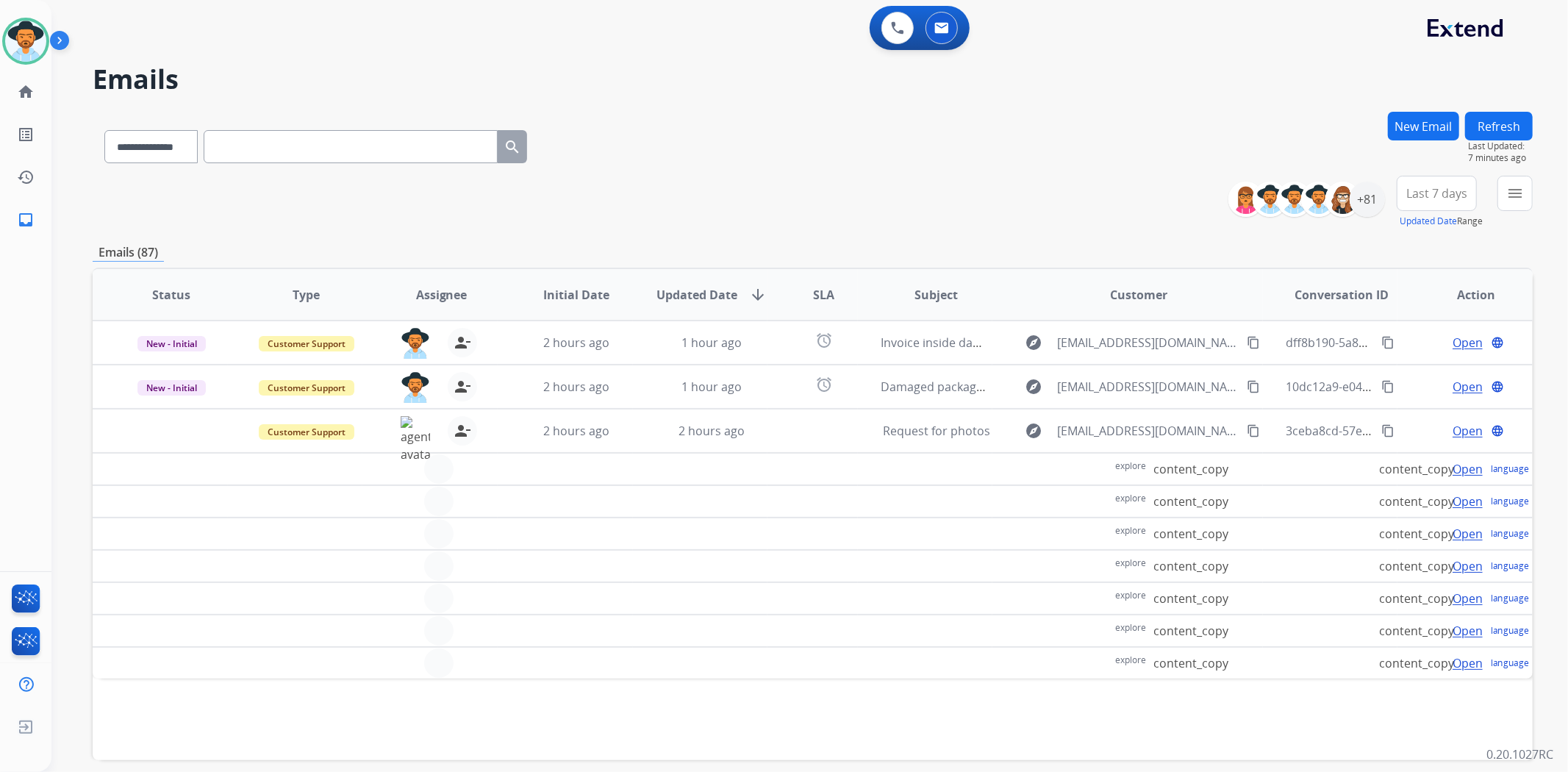
click at [64, 41] on img at bounding box center [62, 43] width 25 height 28
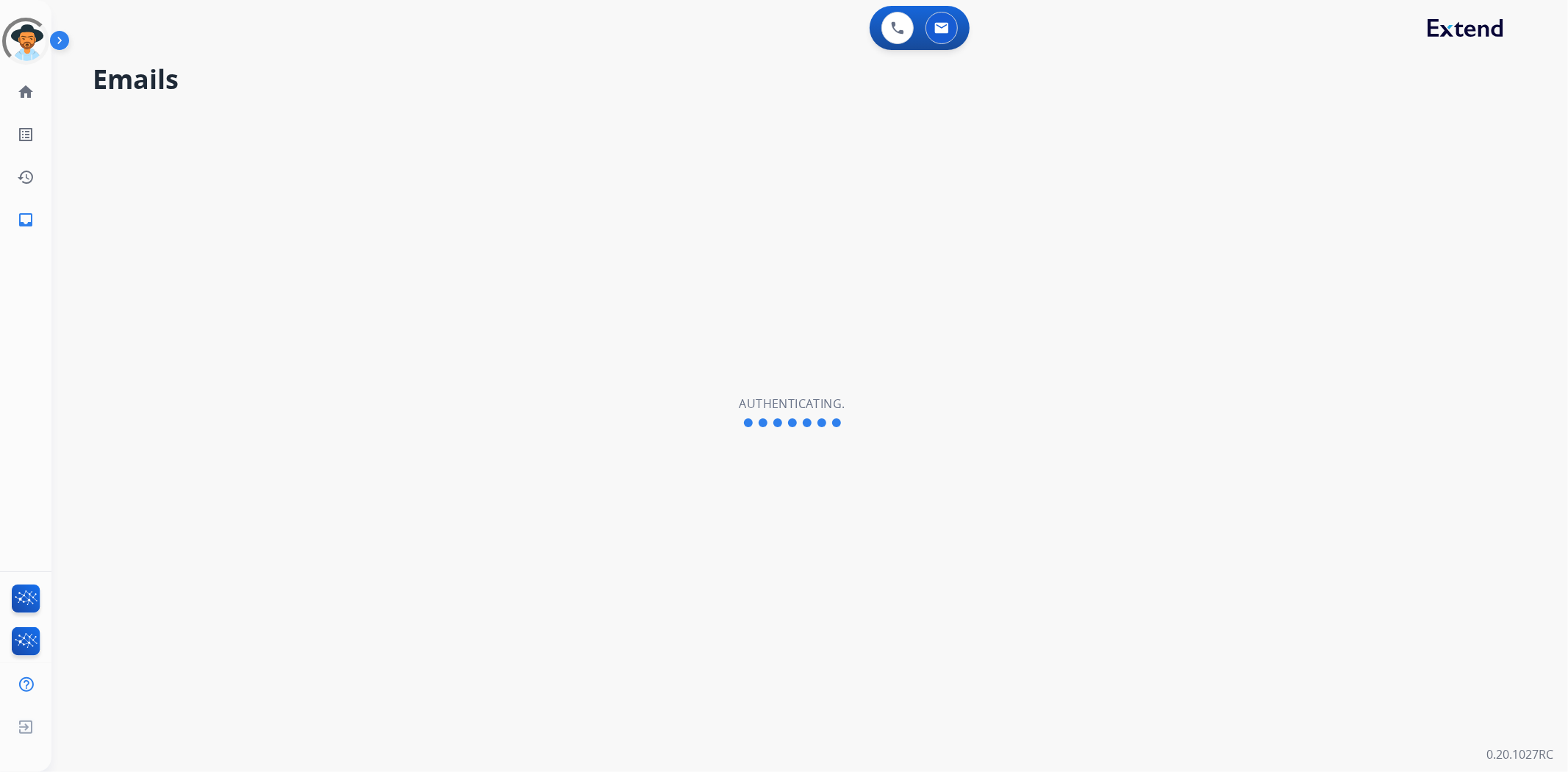
select select "**********"
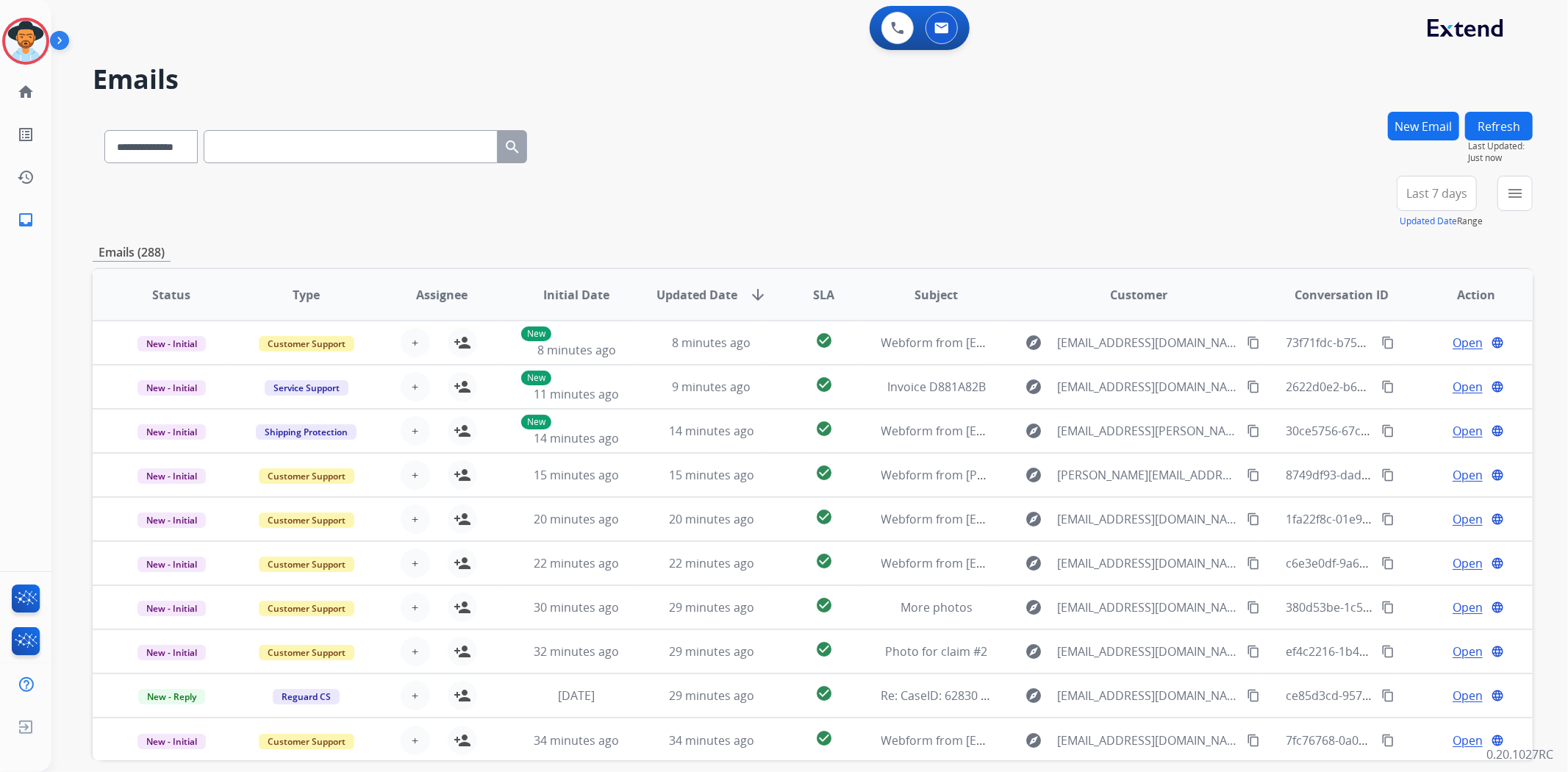
click at [57, 40] on img at bounding box center [62, 43] width 25 height 28
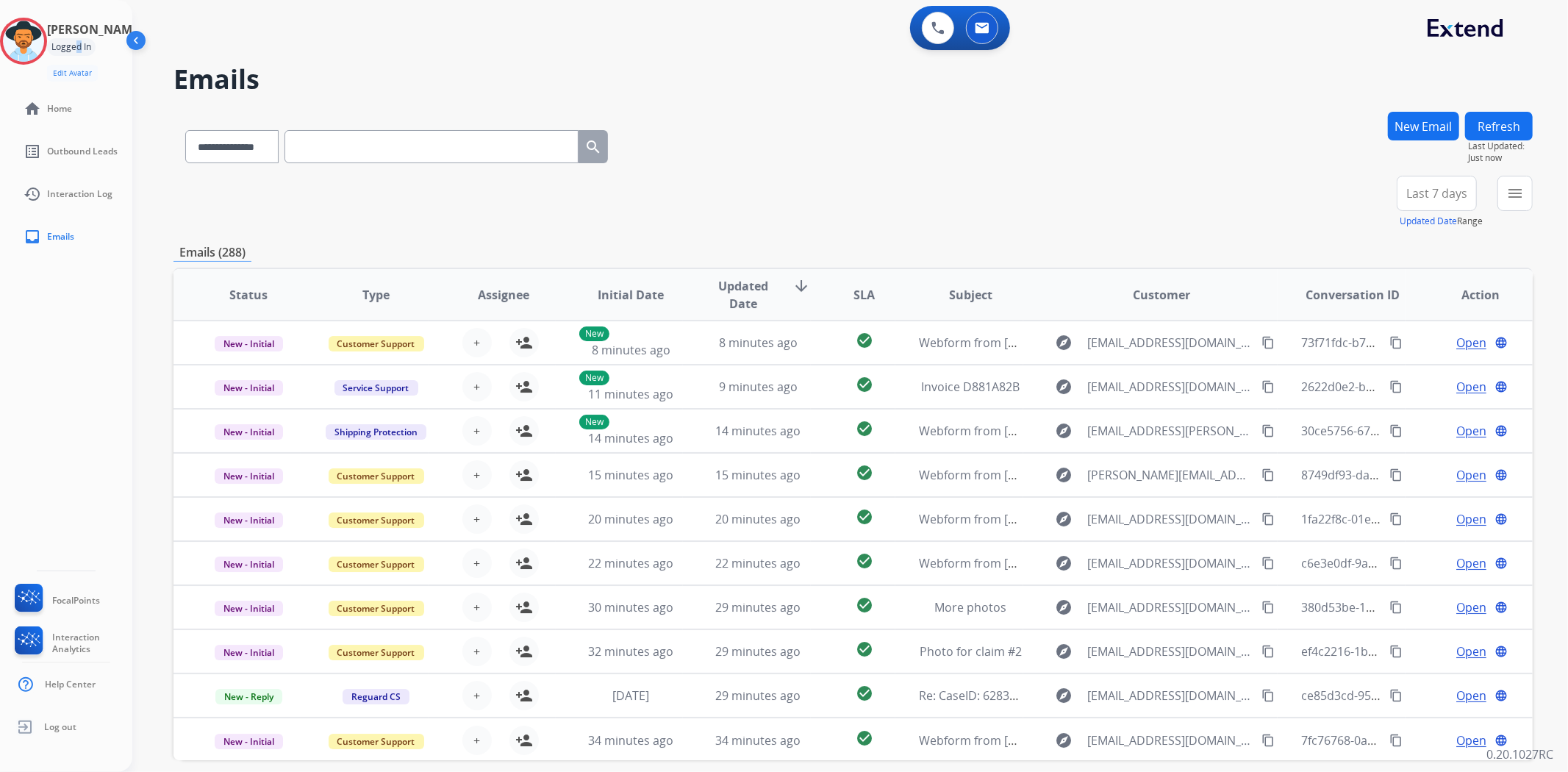
click at [94, 47] on div "Logged In" at bounding box center [71, 46] width 48 height 18
click at [44, 47] on img at bounding box center [23, 41] width 41 height 41
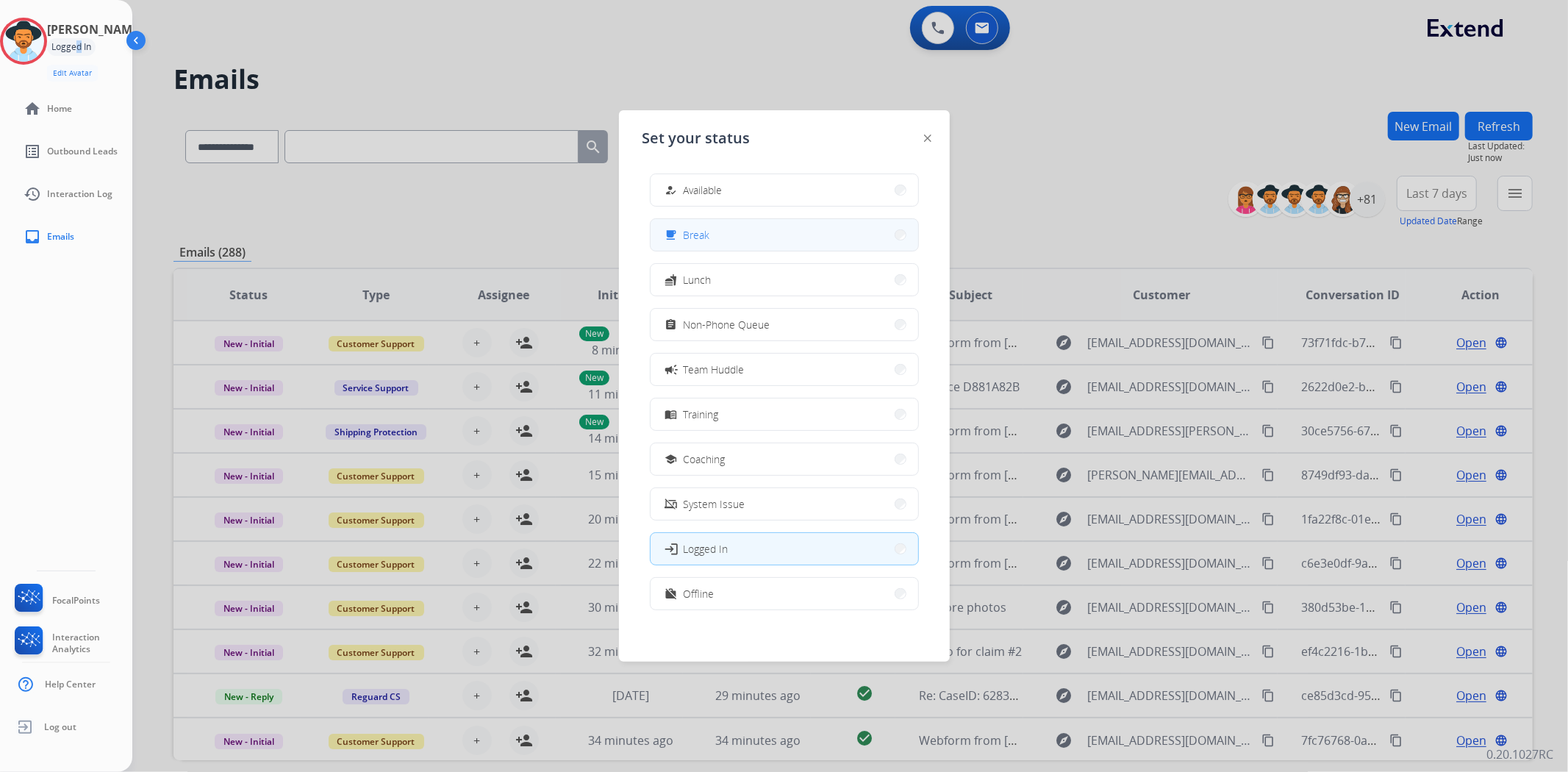
click at [713, 234] on button "free_breakfast Break" at bounding box center [784, 235] width 267 height 32
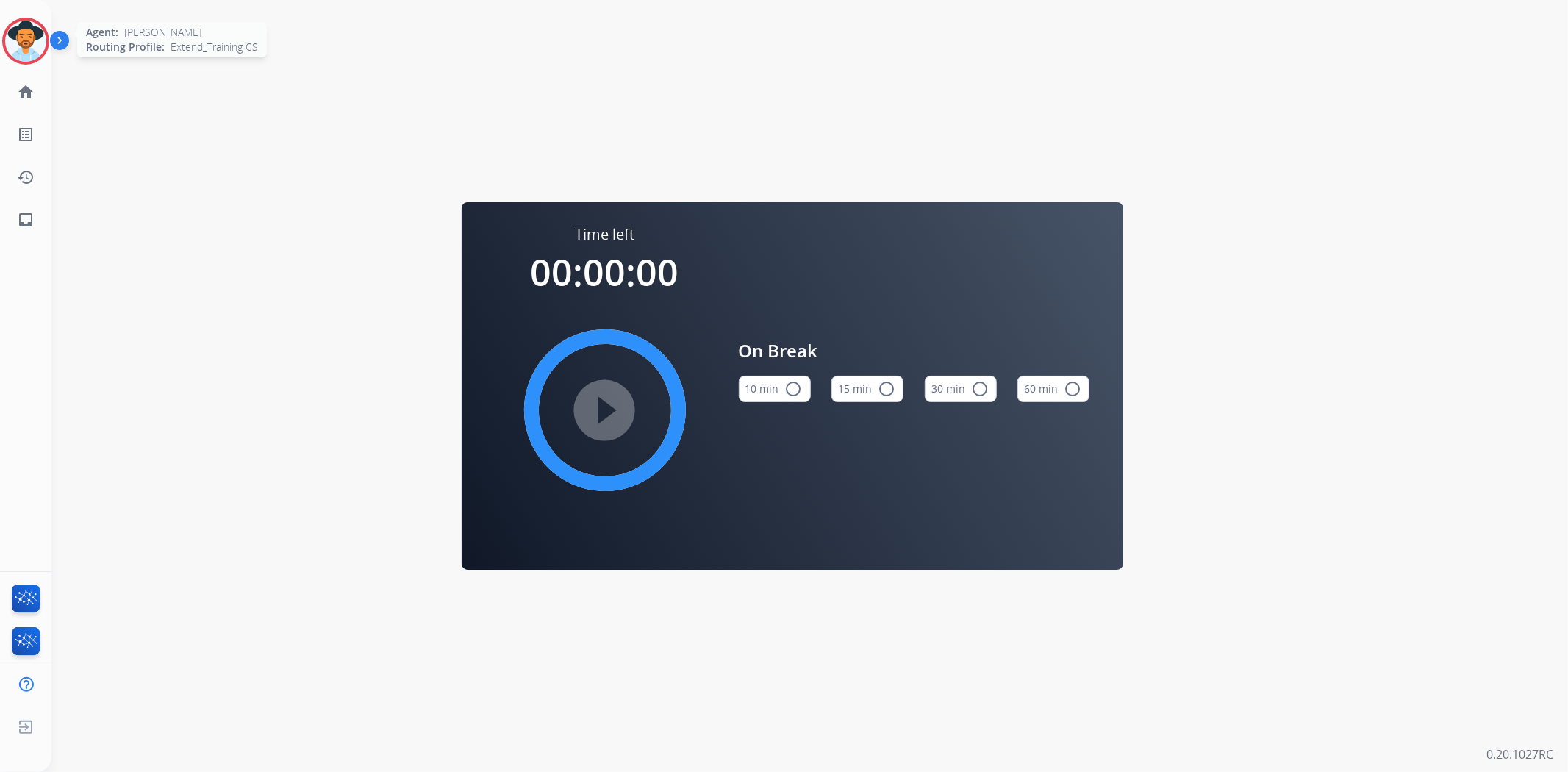
click at [9, 50] on img at bounding box center [26, 41] width 41 height 41
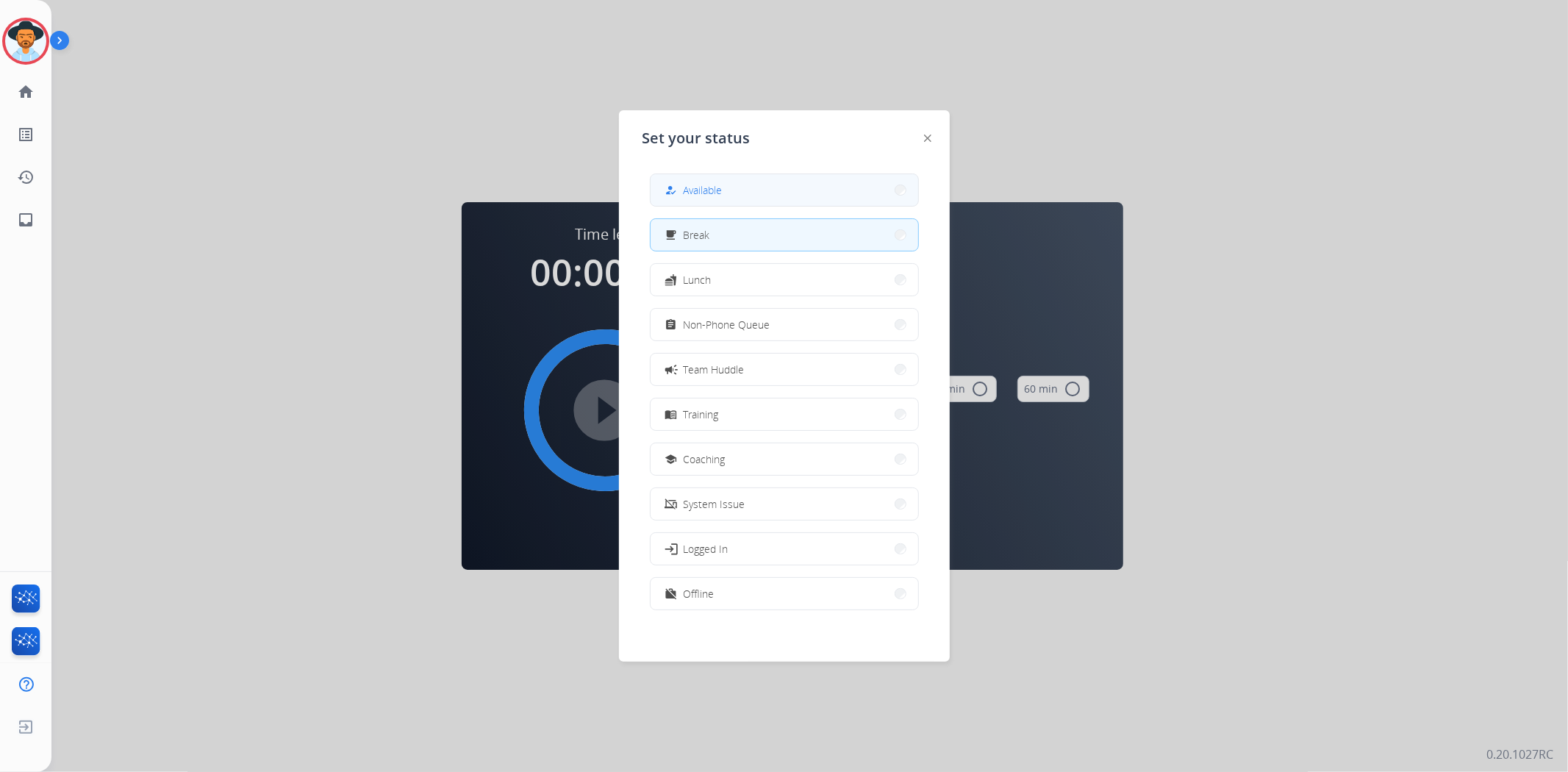
click at [721, 185] on span "Available" at bounding box center [703, 190] width 39 height 15
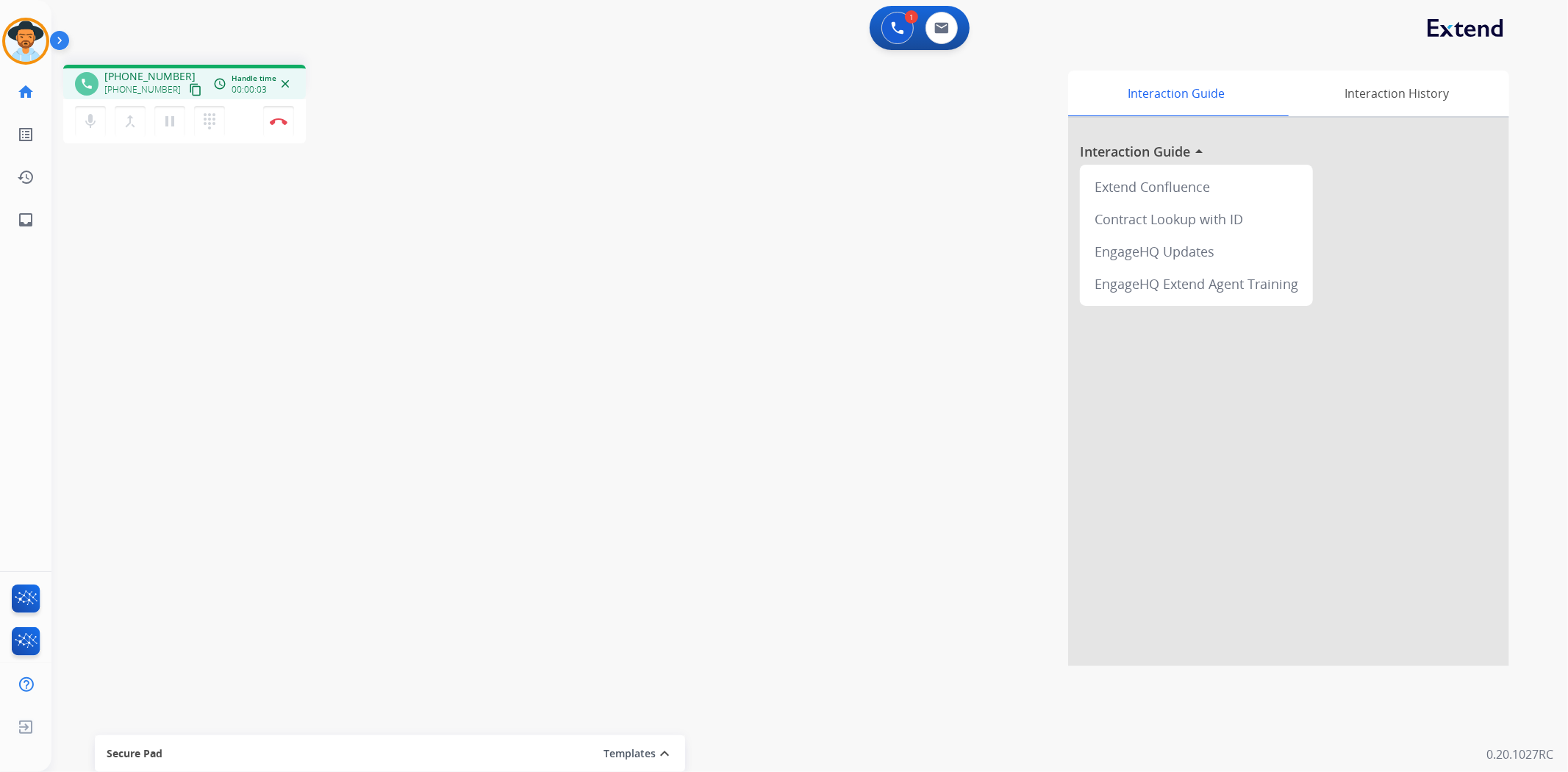
click at [189, 89] on mat-icon "content_copy" at bounding box center [195, 89] width 13 height 13
click at [167, 114] on mat-icon "pause" at bounding box center [169, 121] width 18 height 18
click at [177, 122] on mat-icon "play_arrow" at bounding box center [169, 121] width 18 height 18
click at [945, 22] on img at bounding box center [941, 28] width 15 height 12
select select "**********"
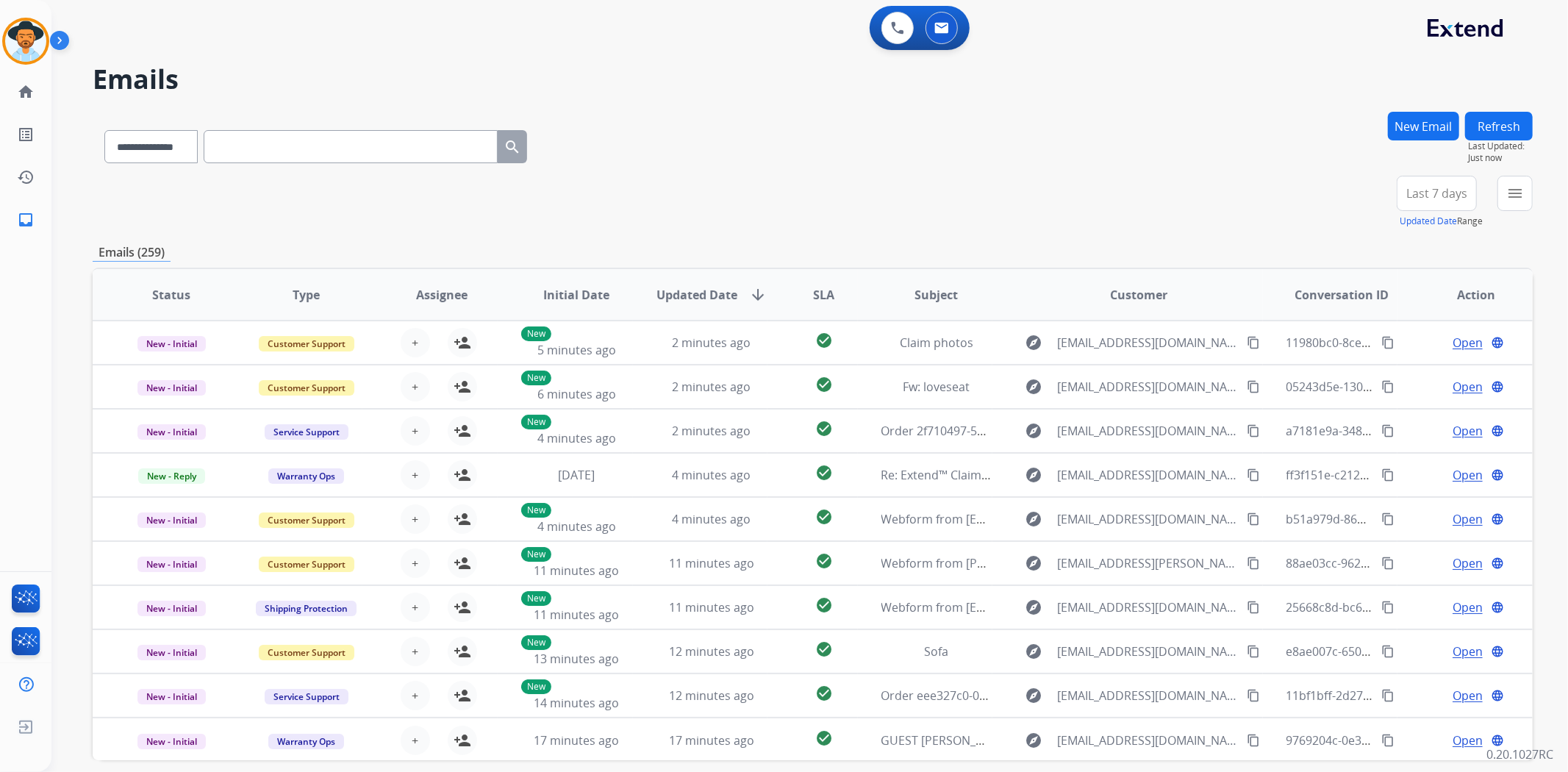
click at [1427, 134] on button "New Email" at bounding box center [1423, 126] width 71 height 28
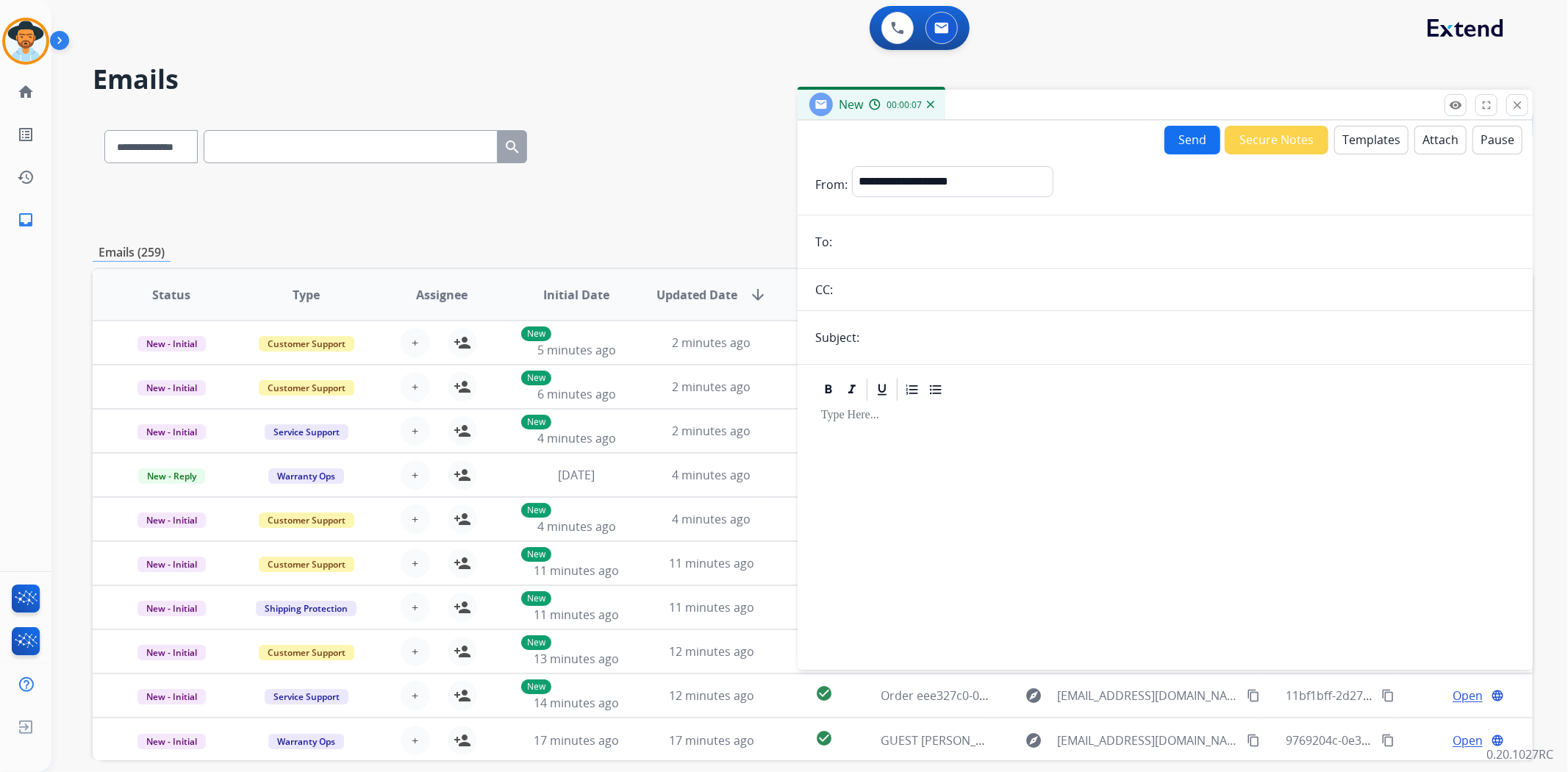
click at [900, 243] on input "email" at bounding box center [1175, 242] width 679 height 29
paste input "**********"
type input "**********"
click at [943, 334] on input "text" at bounding box center [1189, 338] width 651 height 29
type input "**********"
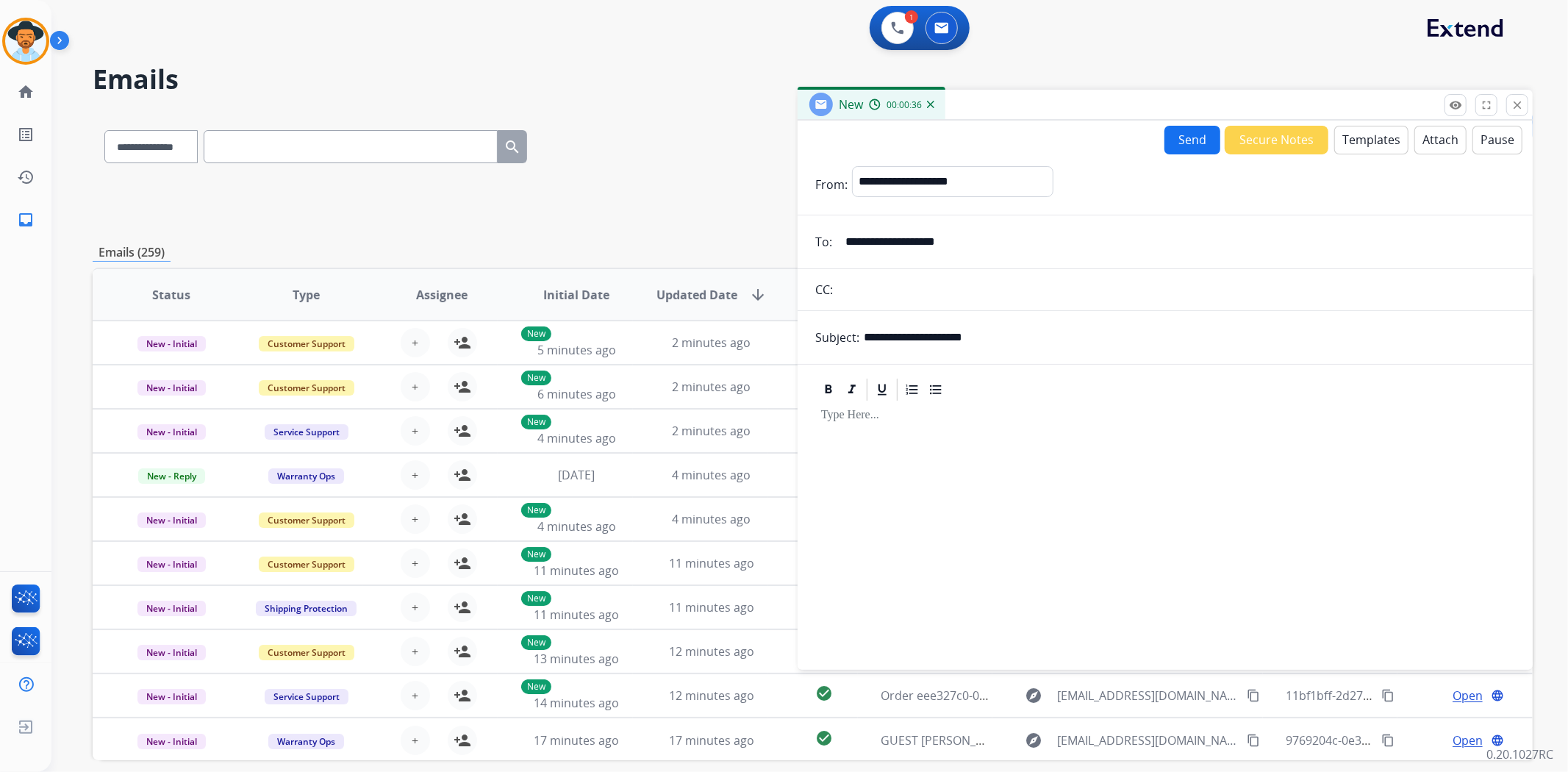
click at [1340, 143] on button "Templates" at bounding box center [1371, 139] width 74 height 28
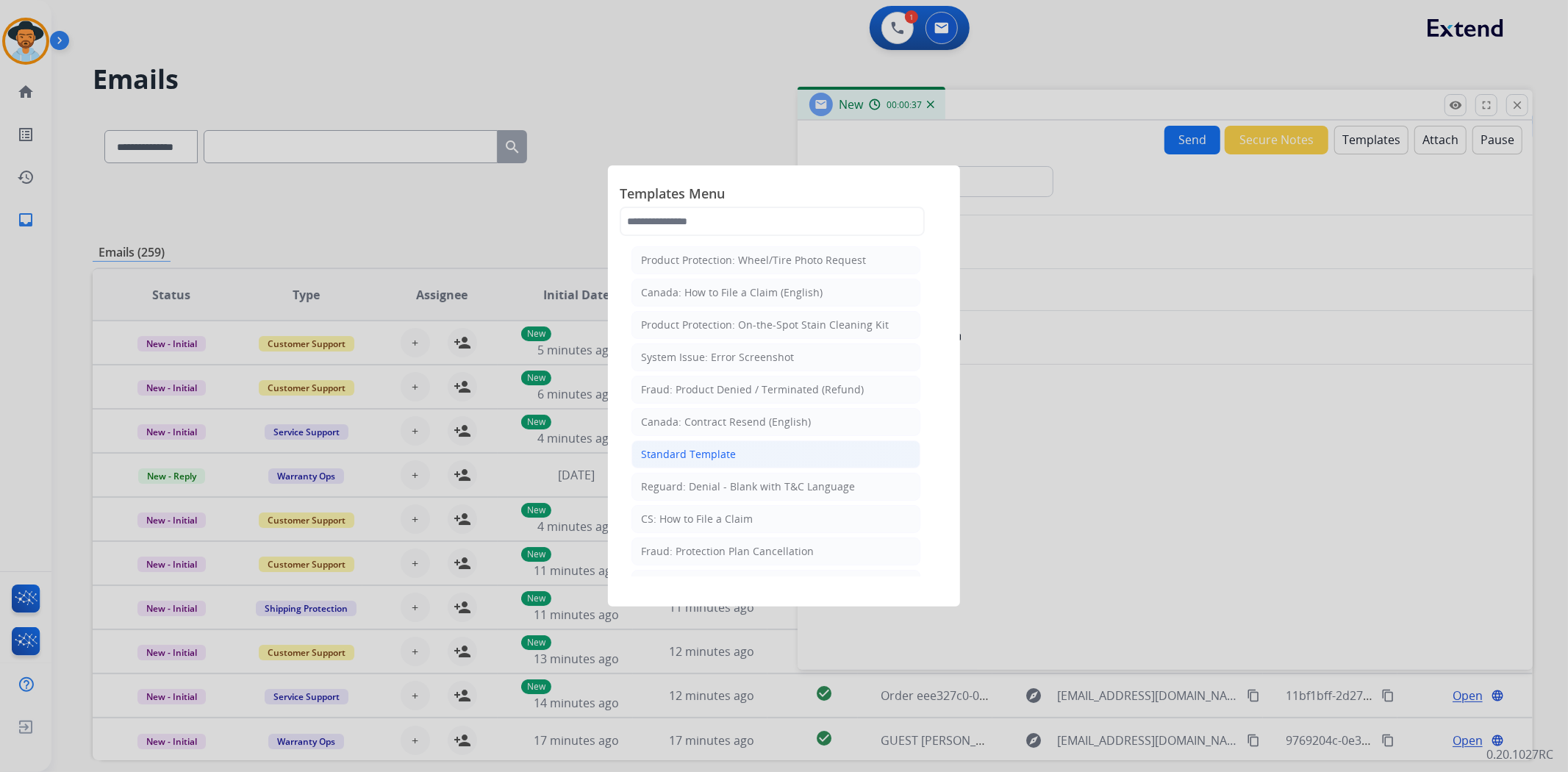
click at [740, 451] on li "Standard Template" at bounding box center [776, 454] width 289 height 28
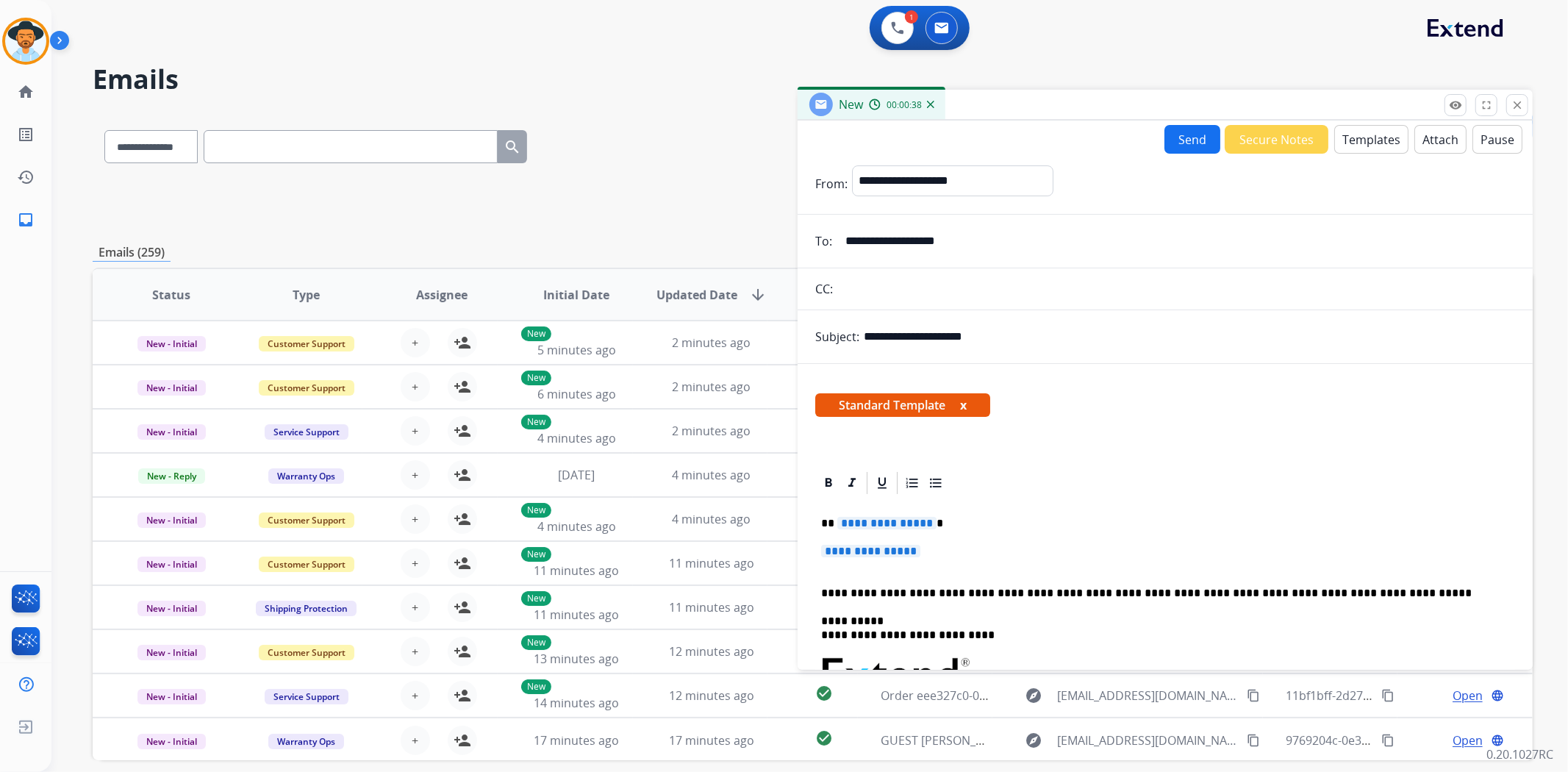
click at [873, 547] on span "**********" at bounding box center [869, 551] width 99 height 13
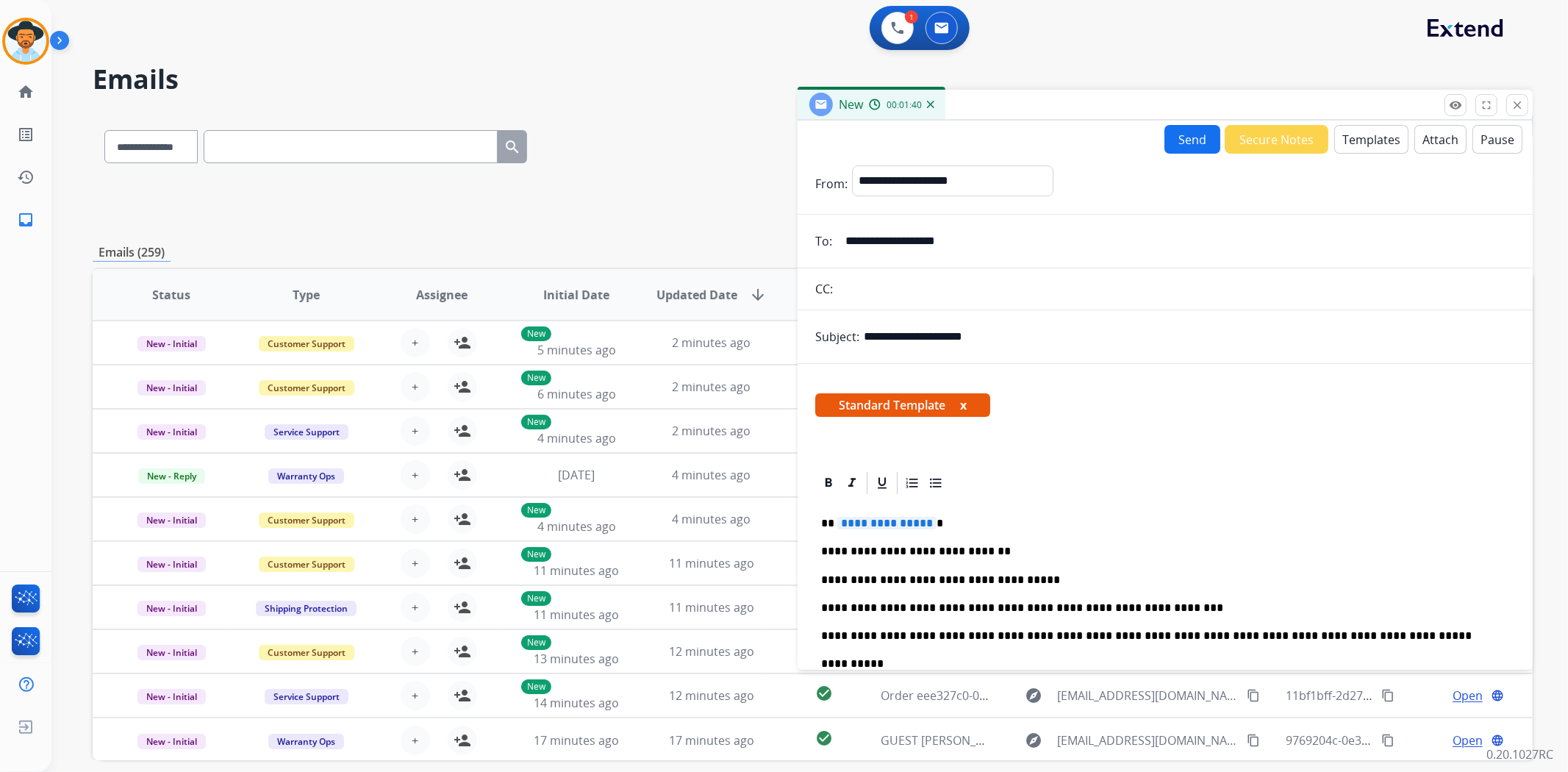
click at [876, 525] on span "**********" at bounding box center [886, 523] width 99 height 13
click at [1004, 175] on select "**********" at bounding box center [951, 180] width 200 height 29
select select "**********"
click at [851, 165] on select "**********" at bounding box center [951, 180] width 200 height 29
click at [1186, 136] on button "Send" at bounding box center [1192, 138] width 56 height 28
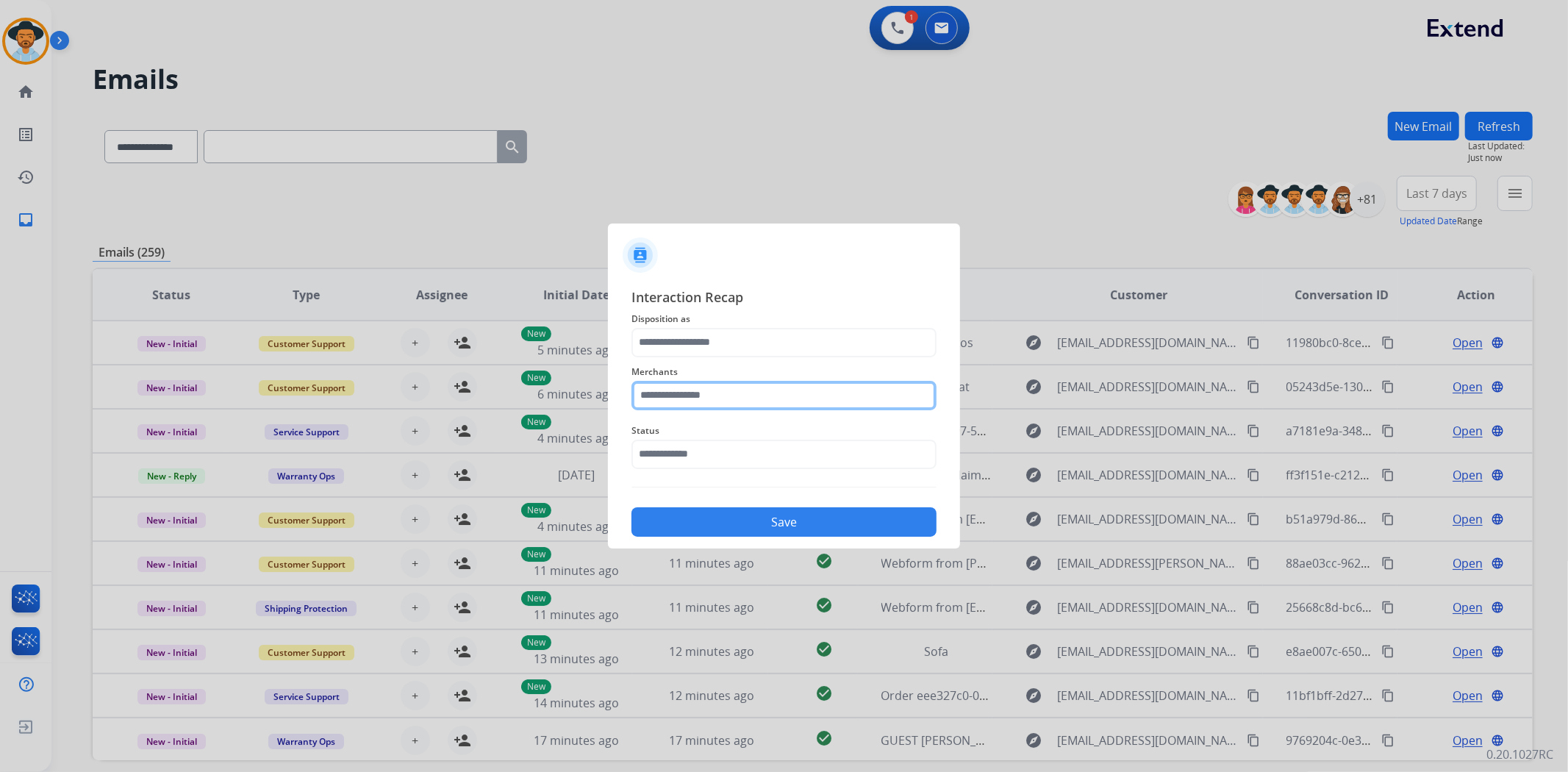
click at [765, 393] on input "text" at bounding box center [784, 395] width 305 height 29
click at [754, 467] on li "Big rig chrome shop" at bounding box center [788, 469] width 280 height 28
type input "**********"
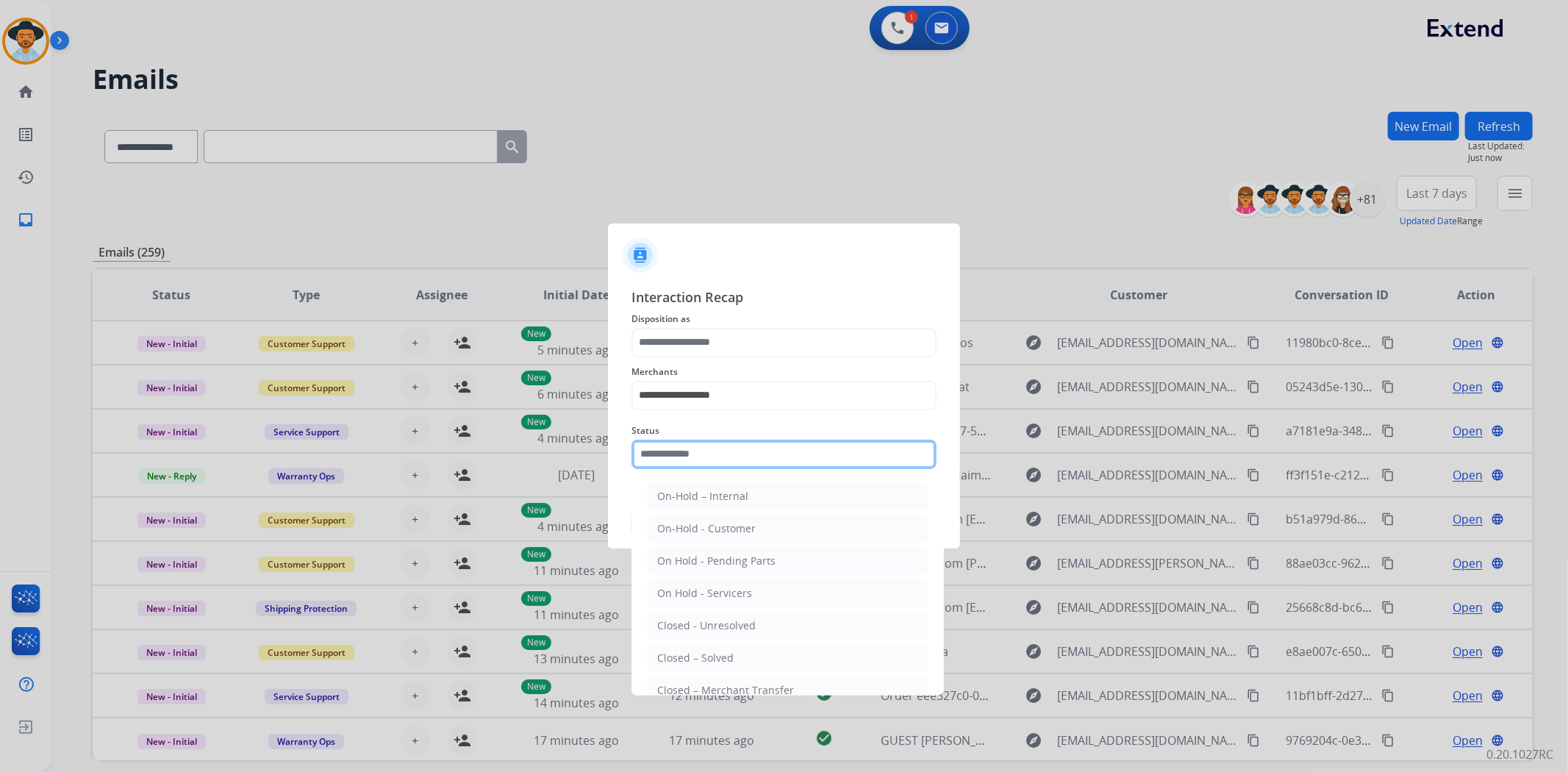
click at [745, 455] on input "text" at bounding box center [784, 455] width 305 height 29
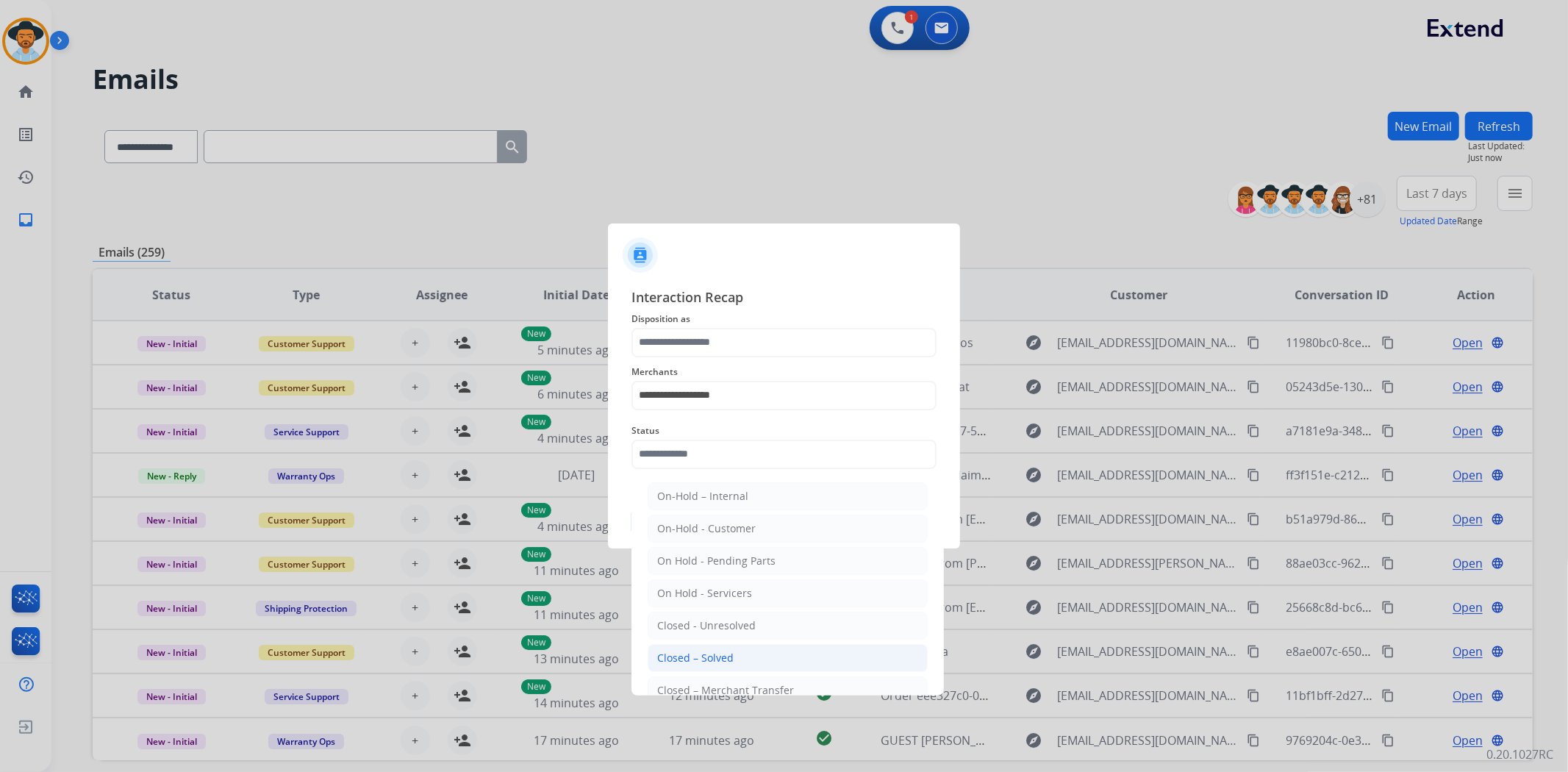
click at [709, 659] on div "Closed – Solved" at bounding box center [695, 658] width 76 height 15
type input "**********"
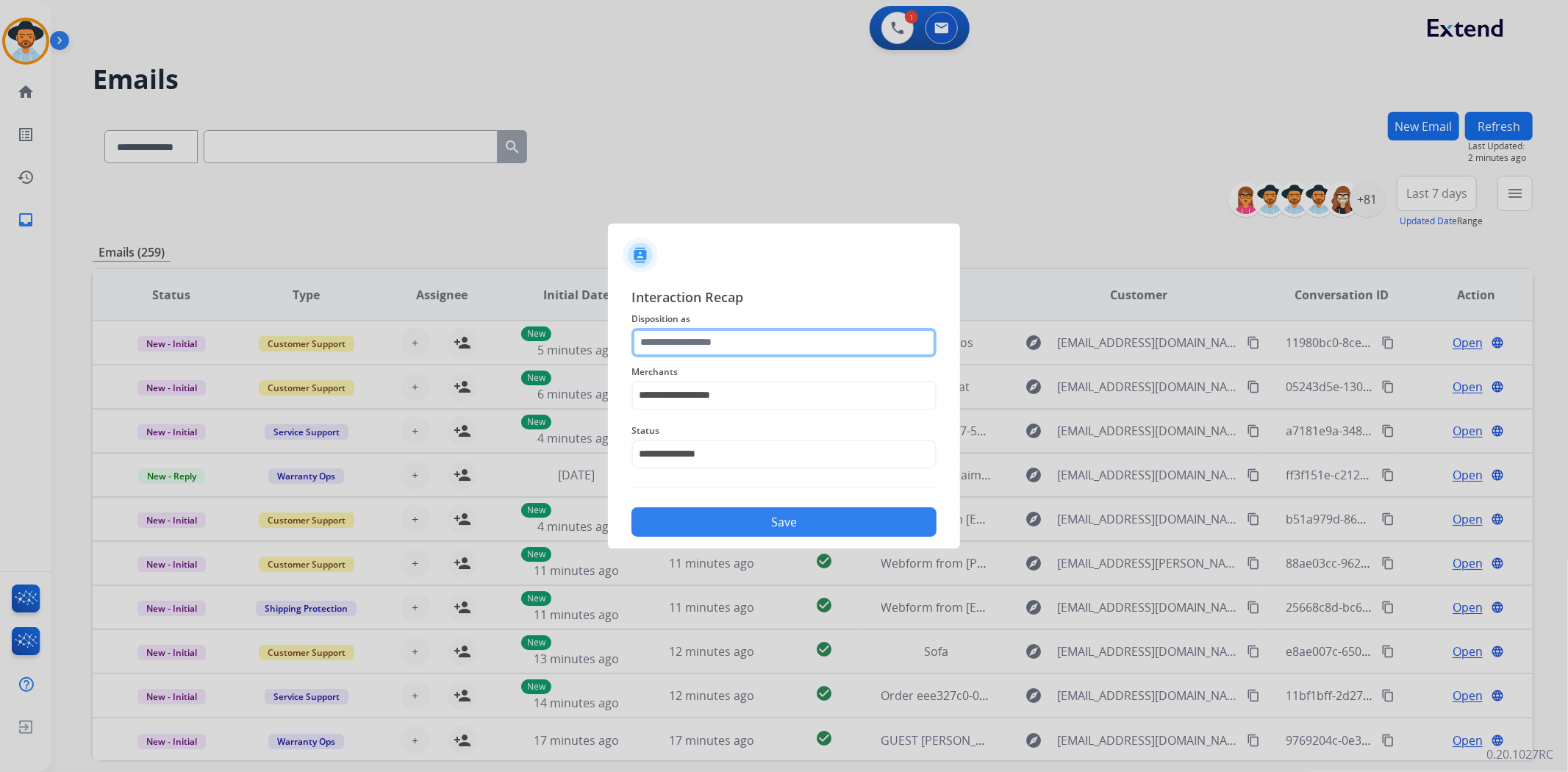
click at [746, 354] on input "text" at bounding box center [784, 343] width 305 height 29
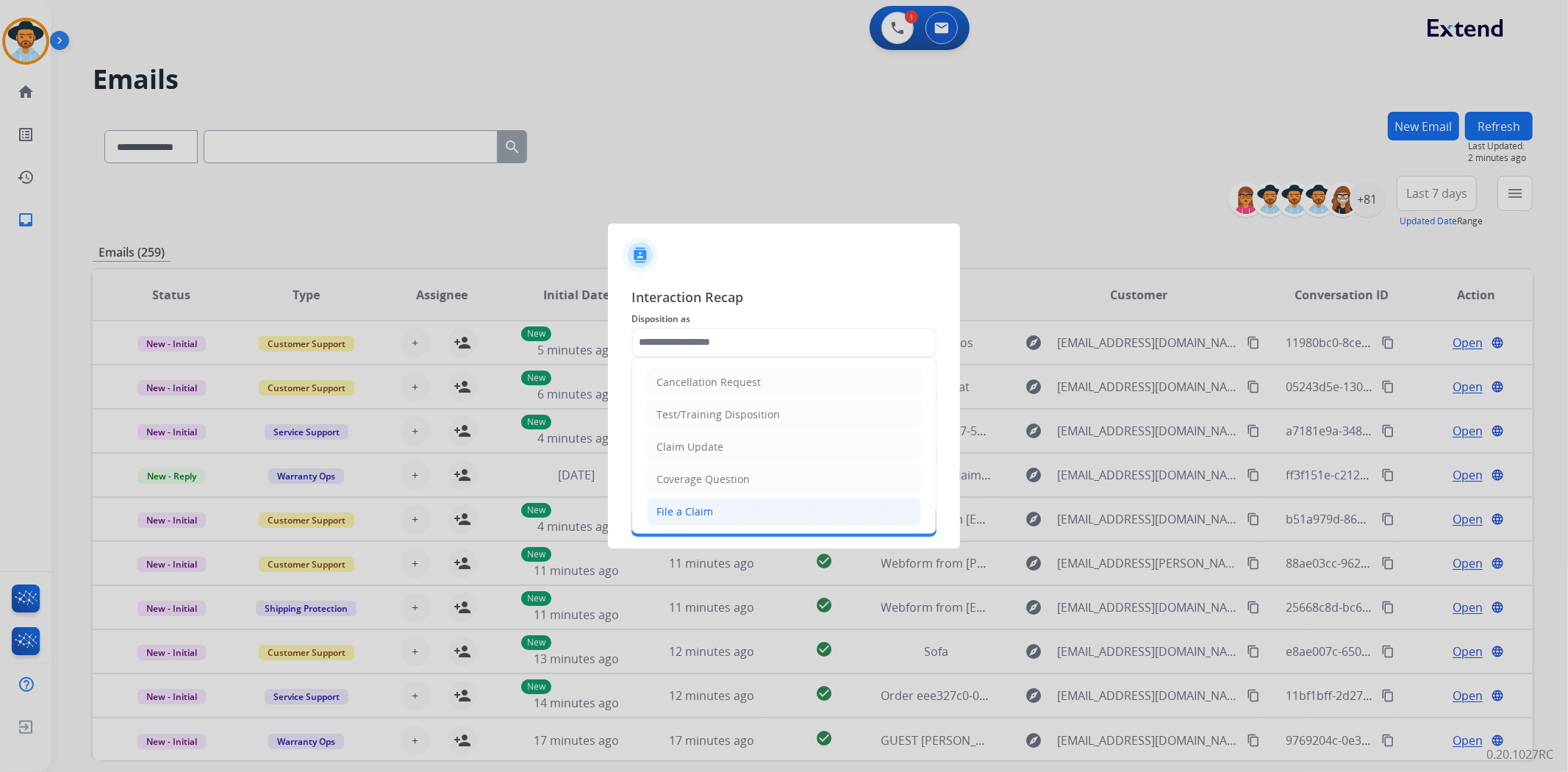
click at [729, 504] on li "File a Claim" at bounding box center [784, 512] width 274 height 28
type input "**********"
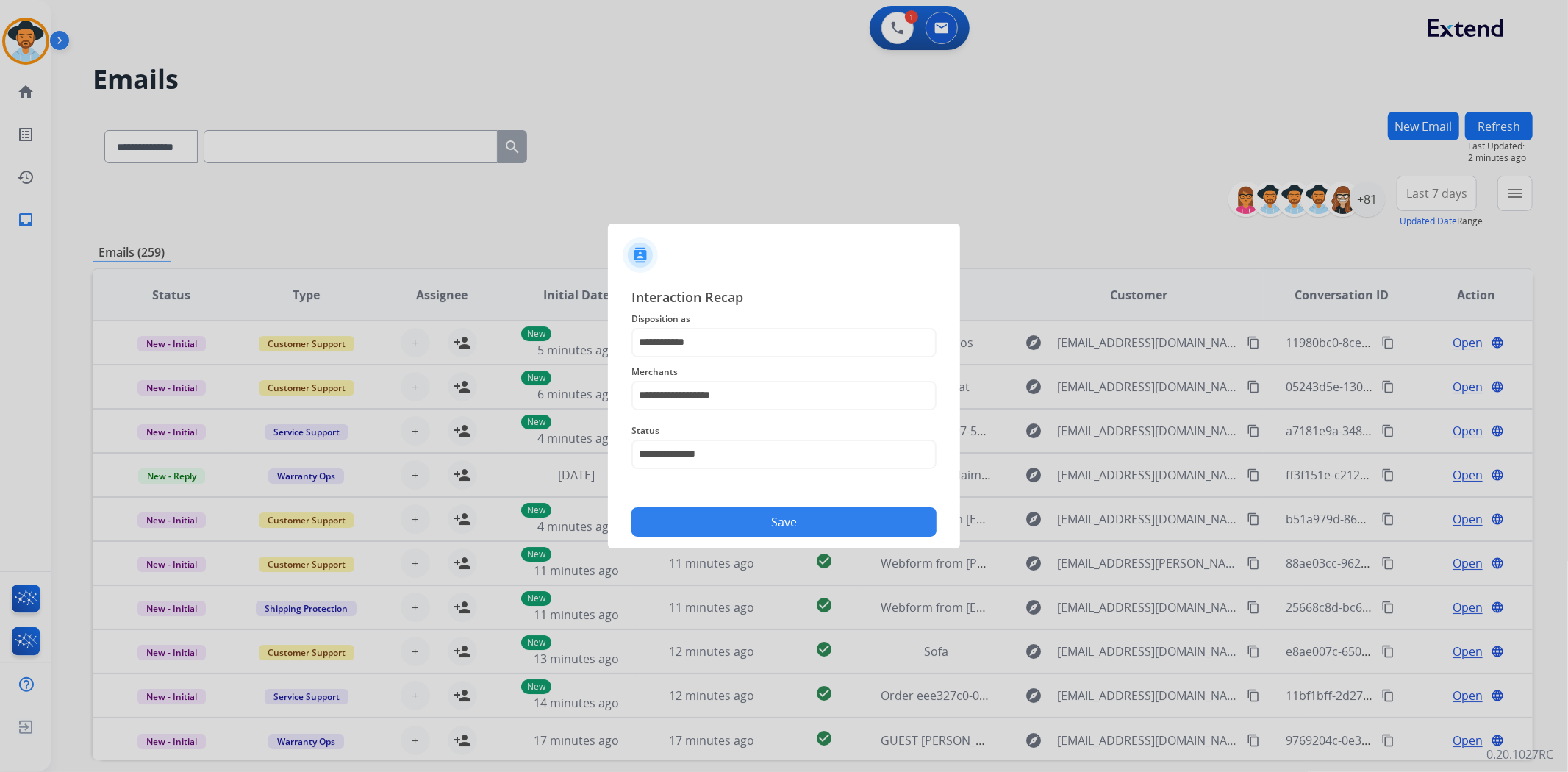
click at [801, 524] on button "Save" at bounding box center [784, 522] width 305 height 29
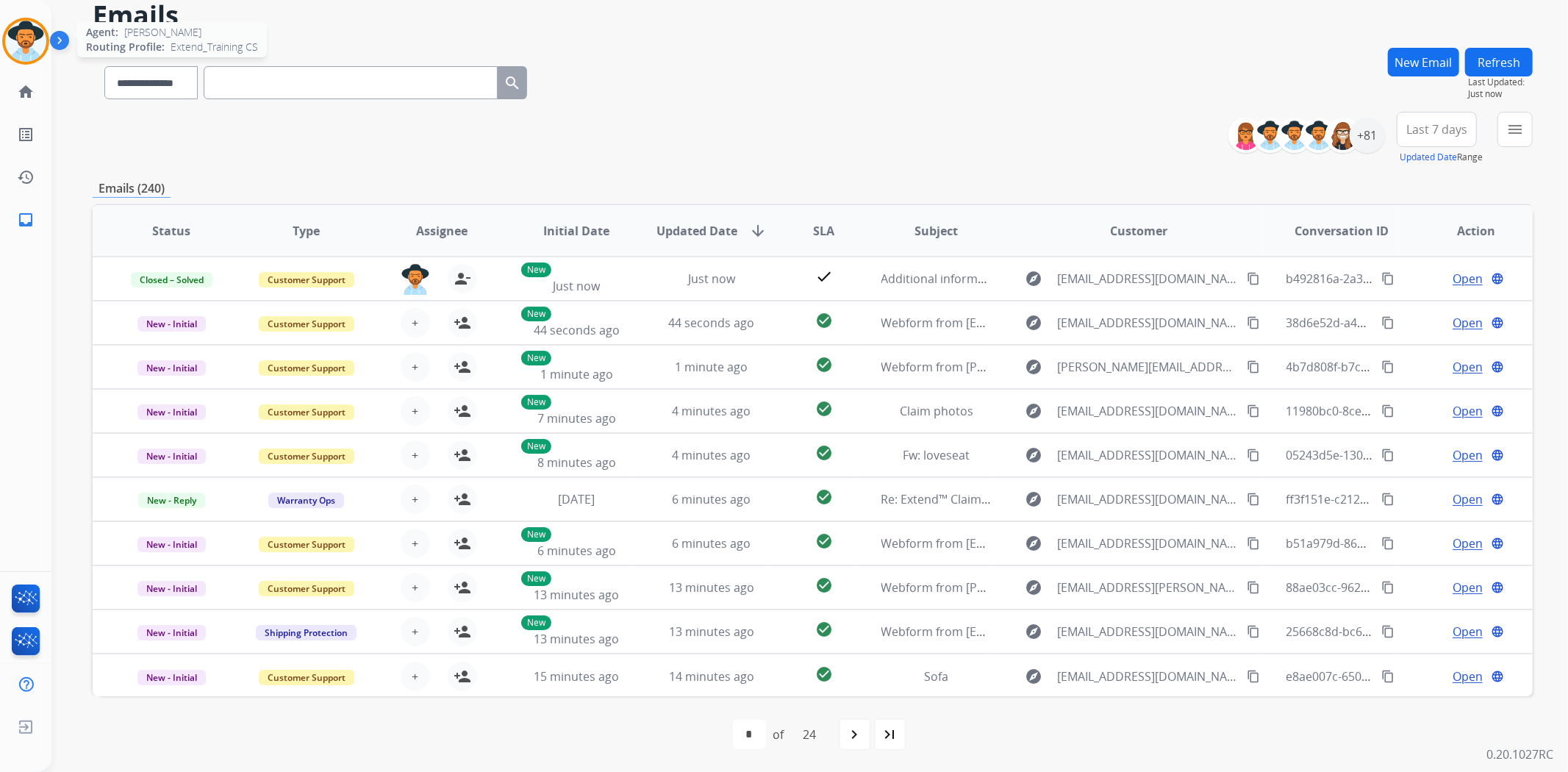
click at [38, 53] on img at bounding box center [26, 41] width 41 height 41
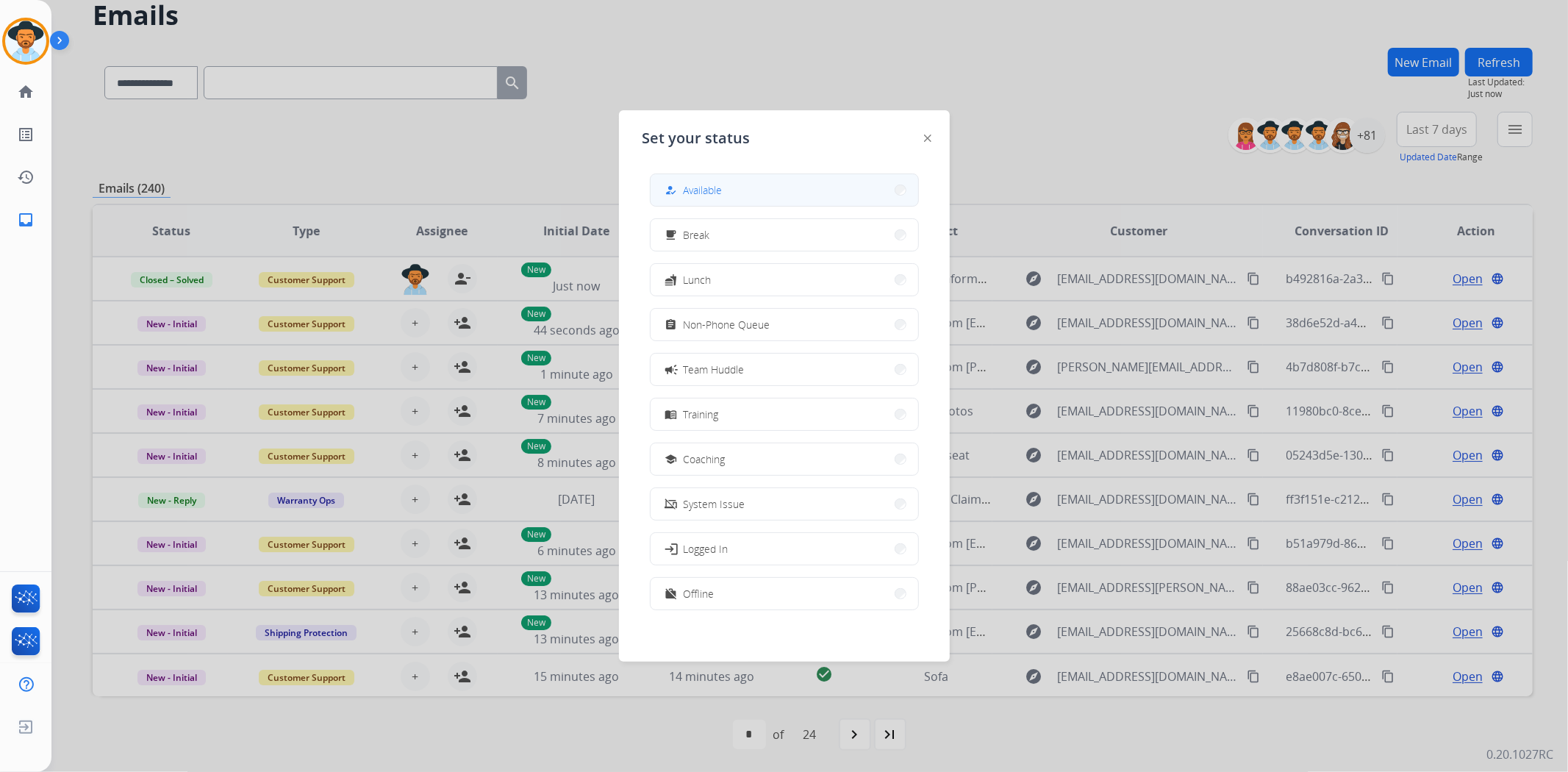
click at [737, 181] on button "how_to_reg Available" at bounding box center [784, 190] width 267 height 32
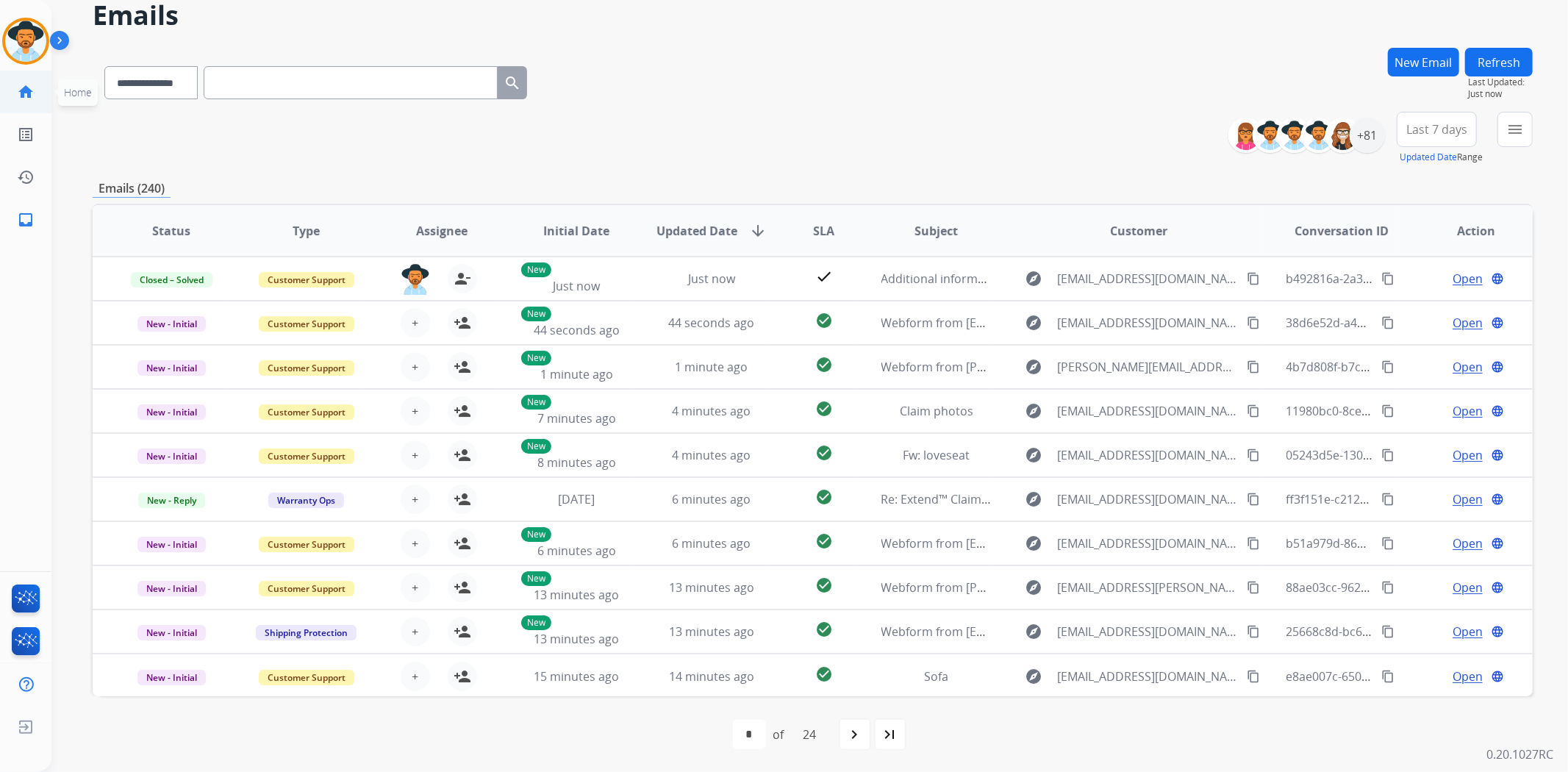
click at [22, 90] on mat-icon "home" at bounding box center [26, 92] width 18 height 18
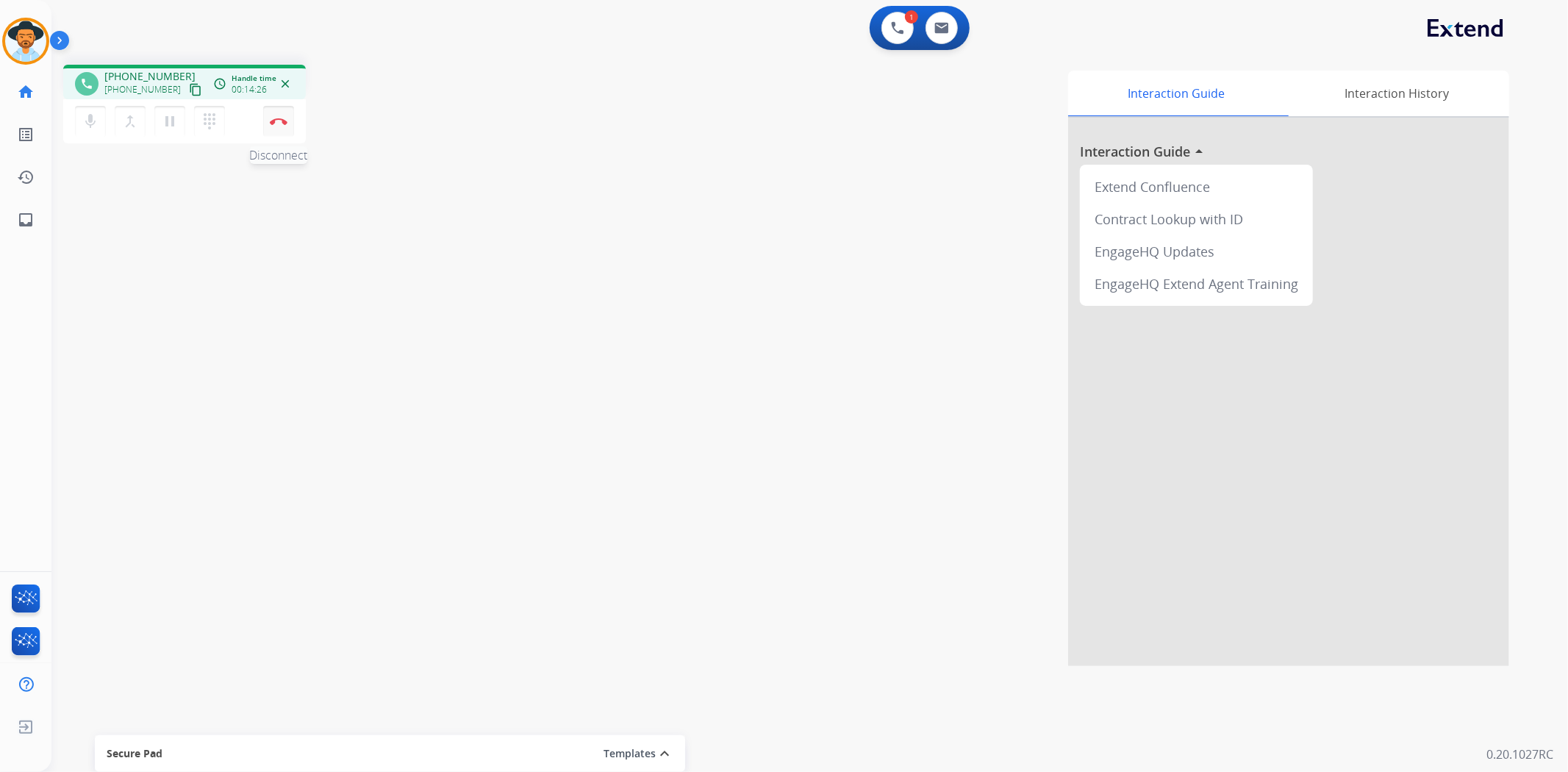
click at [279, 119] on img at bounding box center [278, 121] width 18 height 8
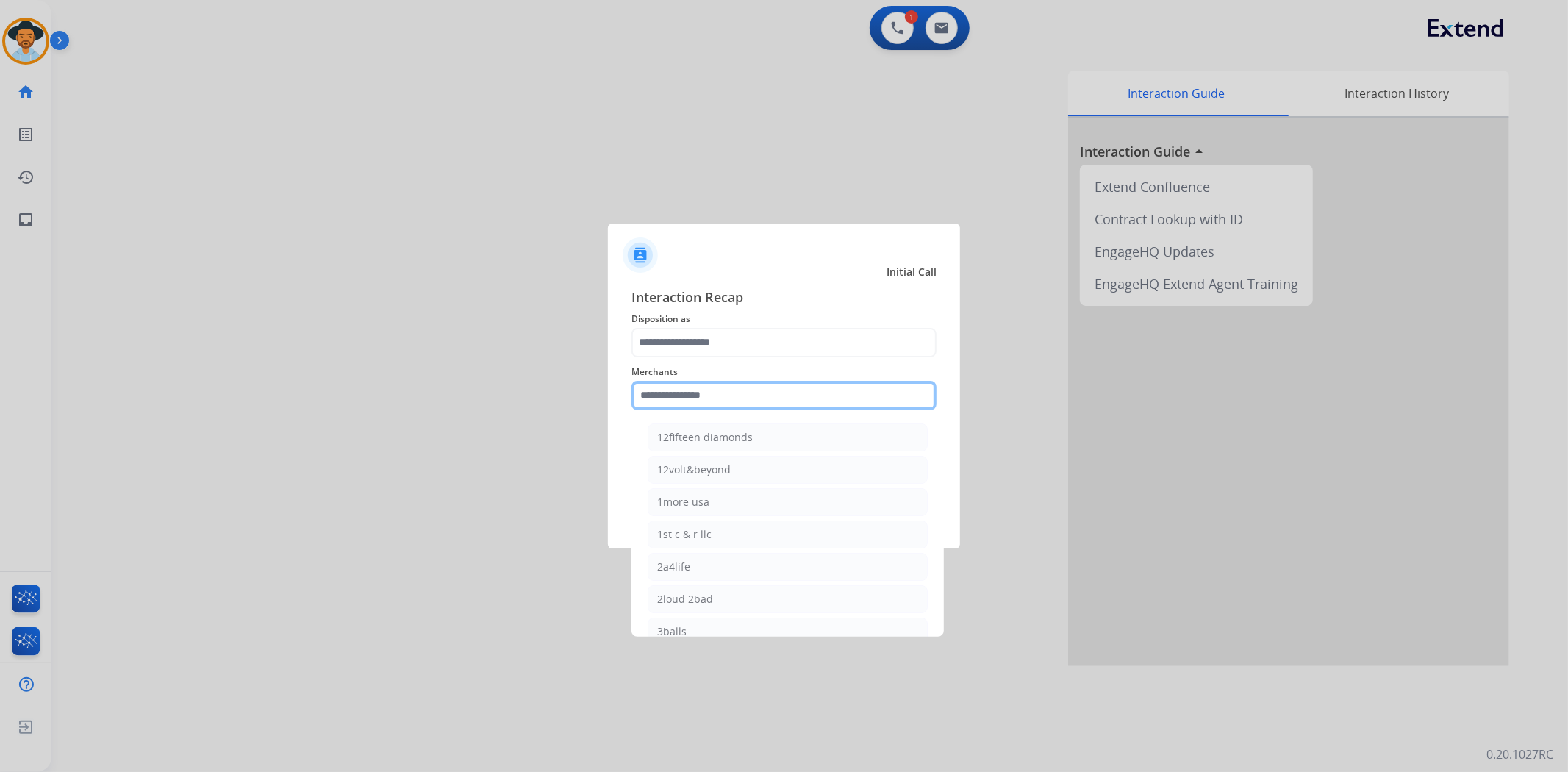
click at [747, 389] on input "text" at bounding box center [784, 395] width 305 height 29
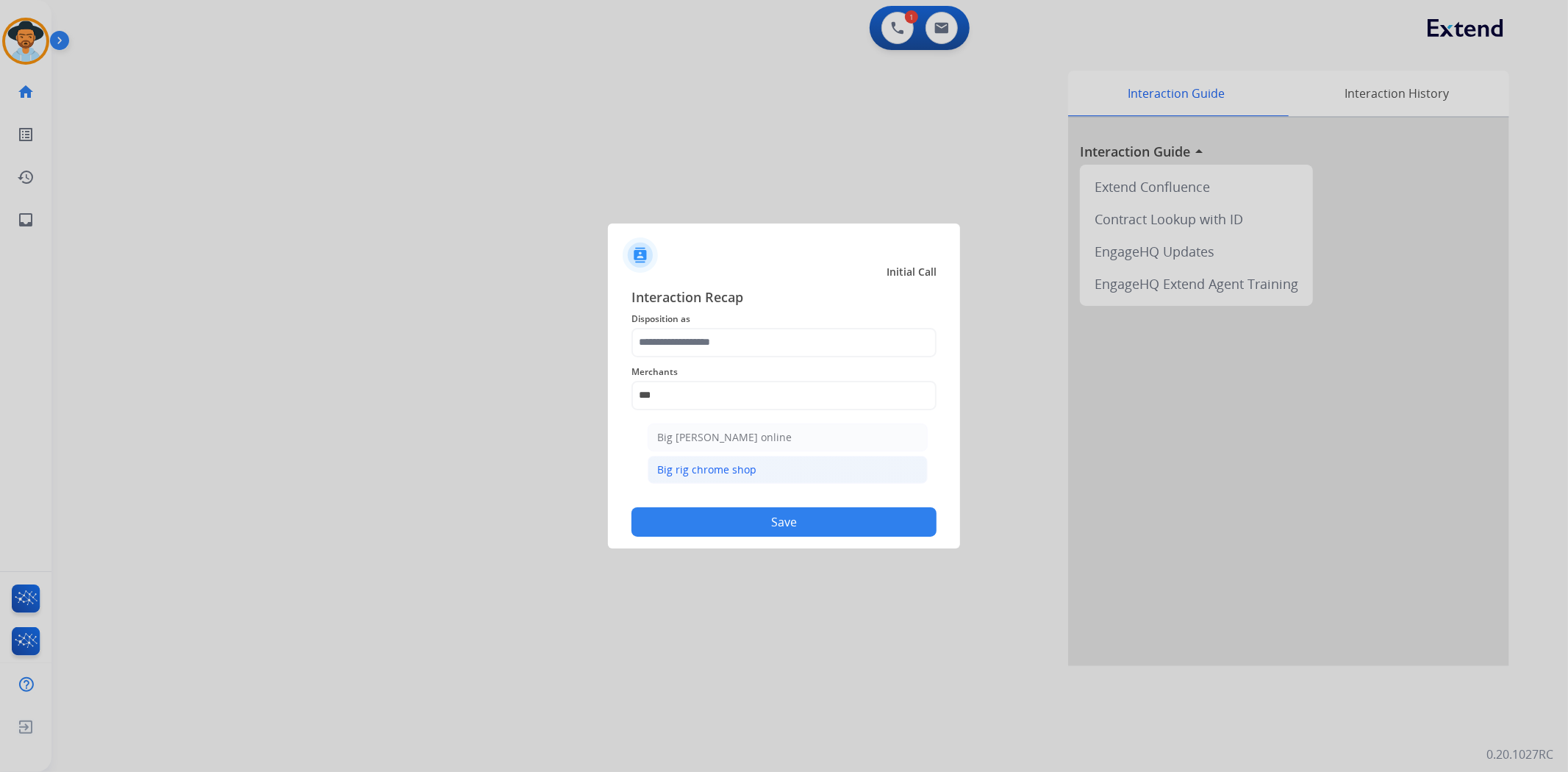
click at [758, 465] on li "Big rig chrome shop" at bounding box center [788, 469] width 280 height 28
type input "**********"
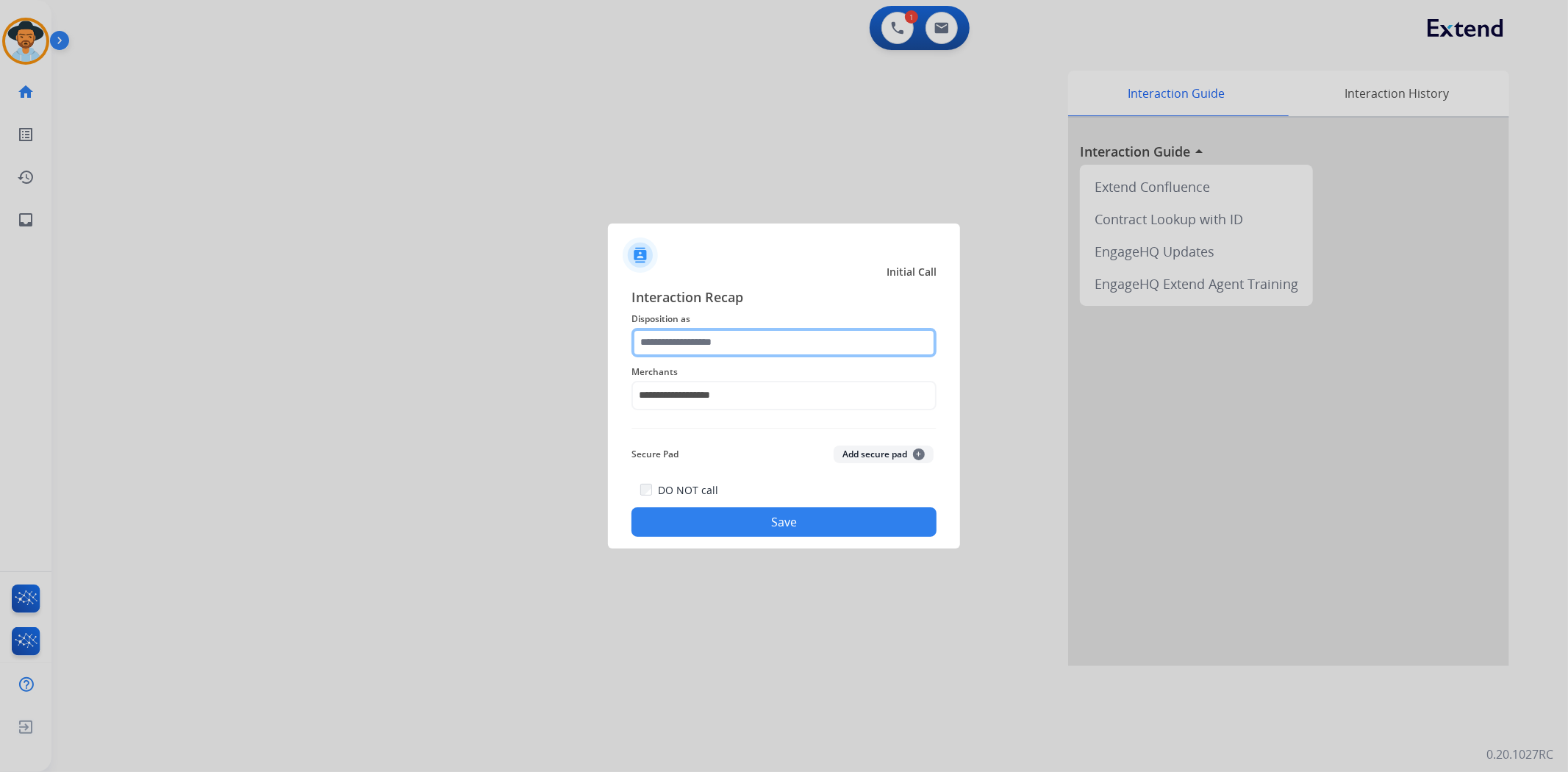
click at [705, 334] on input "text" at bounding box center [784, 343] width 305 height 29
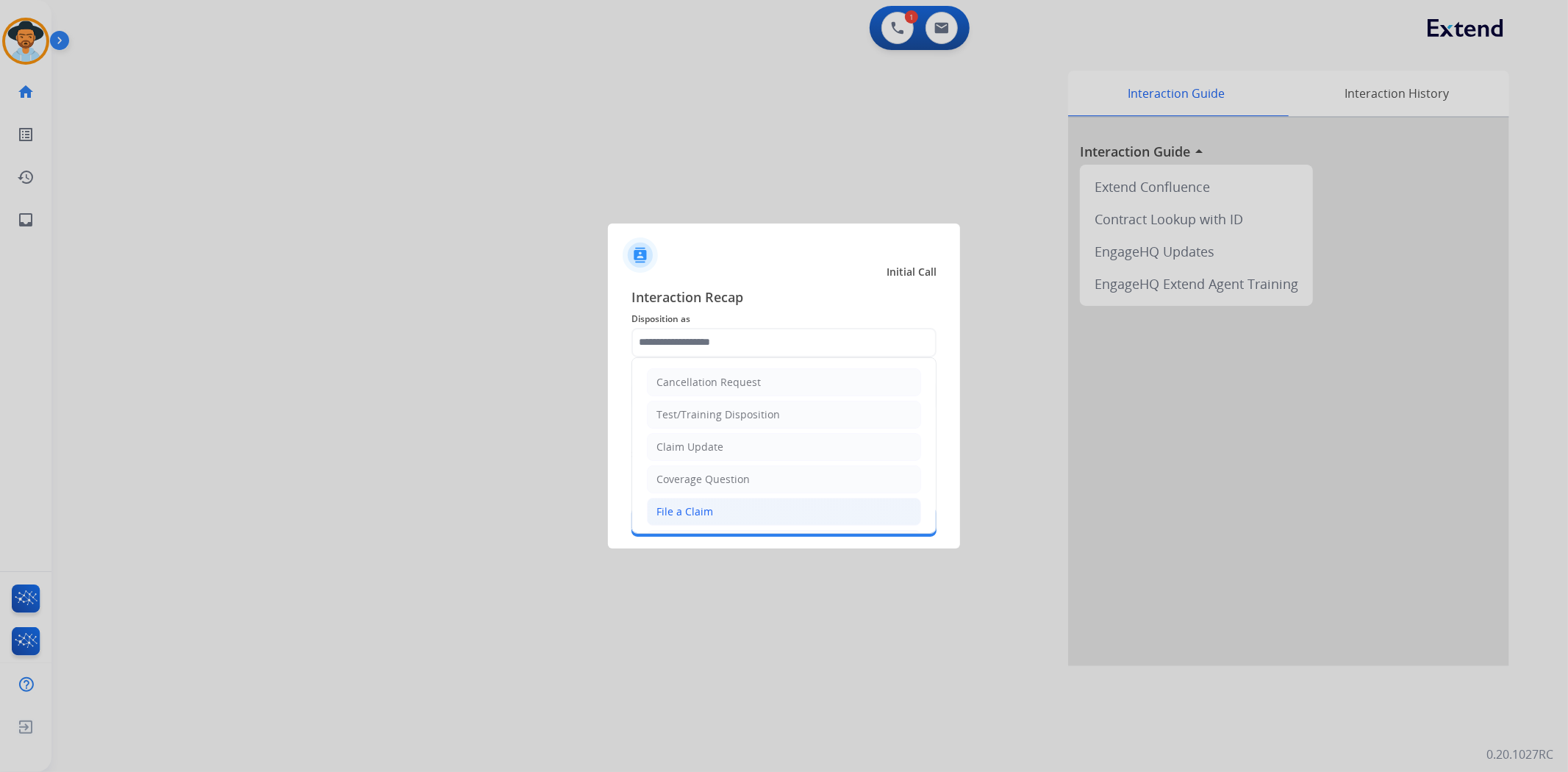
click at [737, 505] on li "File a Claim" at bounding box center [784, 512] width 274 height 28
type input "**********"
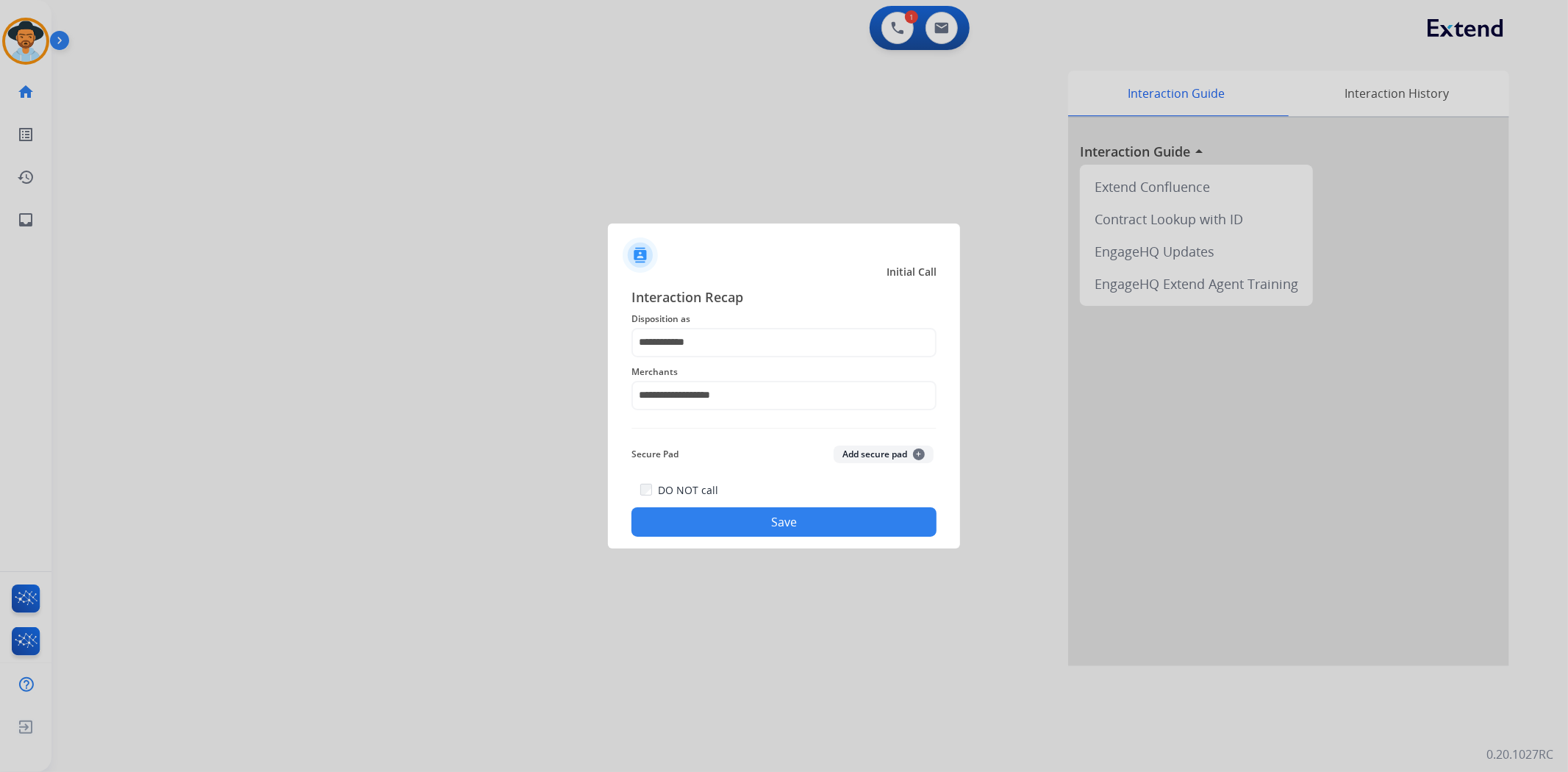
click at [742, 518] on button "Save" at bounding box center [784, 522] width 305 height 29
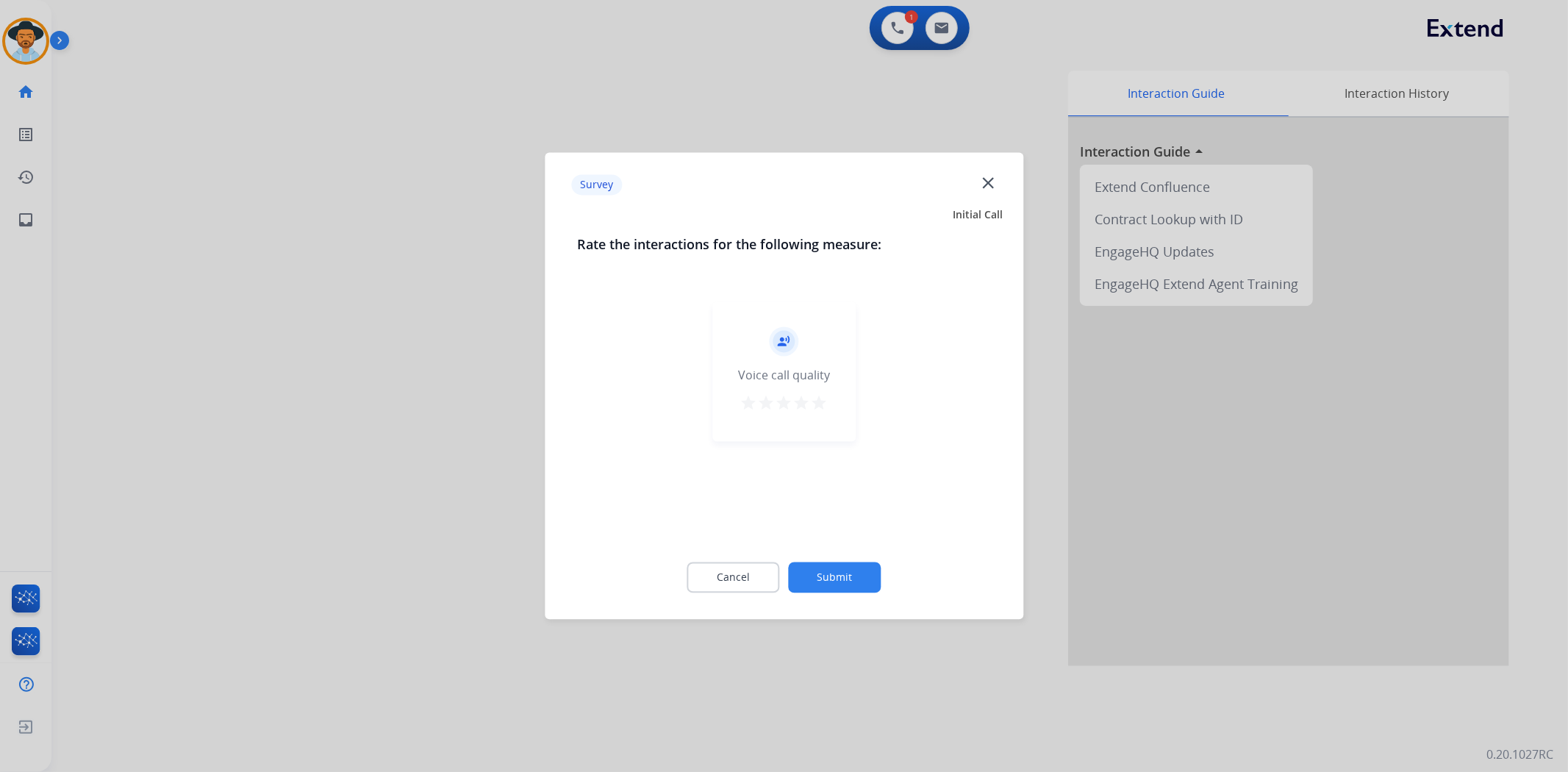
click at [821, 407] on mat-icon "star" at bounding box center [819, 403] width 18 height 18
click at [860, 573] on button "Submit" at bounding box center [835, 578] width 93 height 31
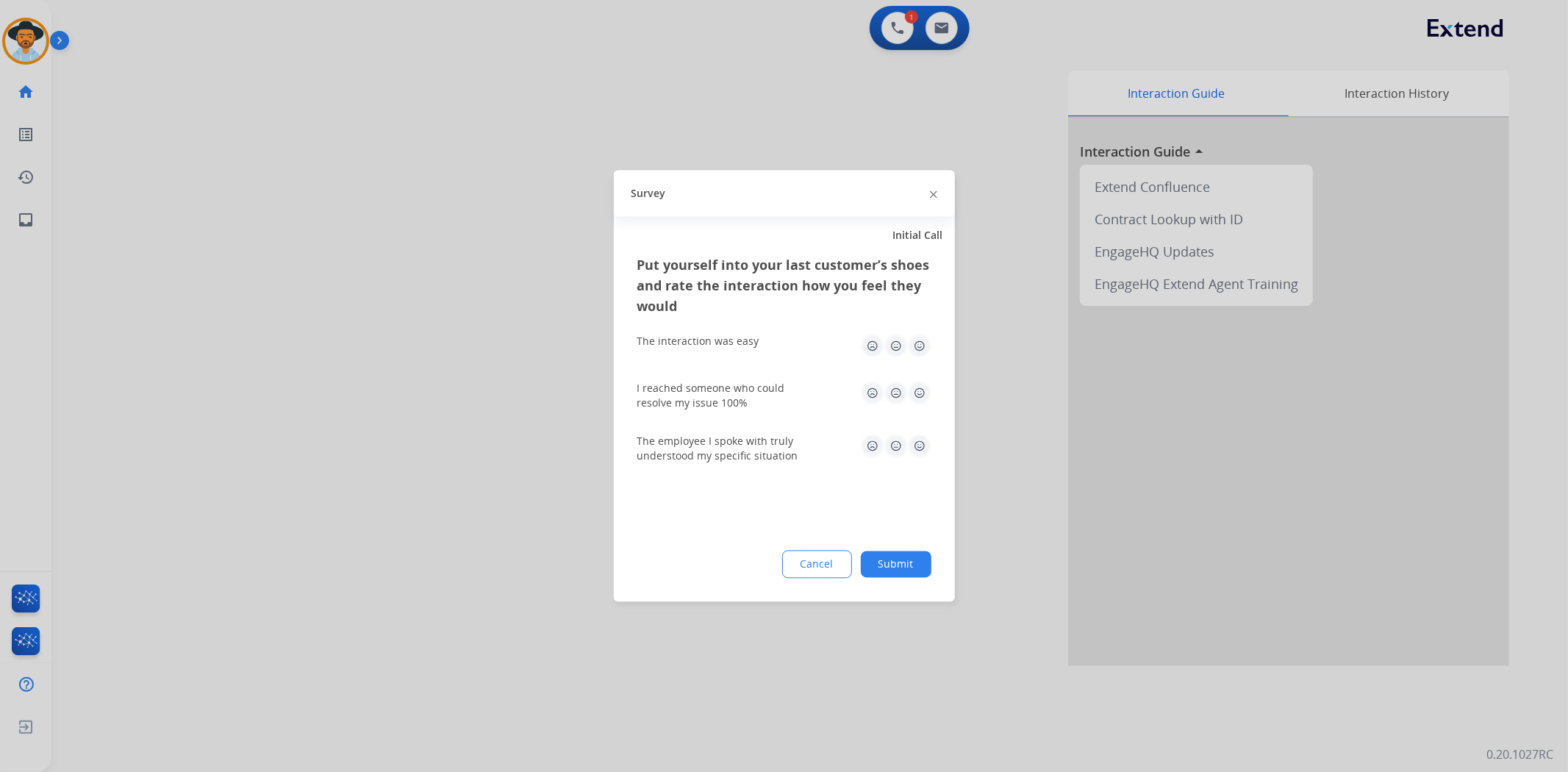
click at [916, 348] on img at bounding box center [918, 346] width 23 height 23
click at [918, 388] on img at bounding box center [918, 393] width 23 height 23
click at [918, 444] on img at bounding box center [918, 446] width 23 height 23
click at [915, 551] on div "Cancel Submit" at bounding box center [784, 565] width 294 height 28
click at [897, 561] on button "Submit" at bounding box center [896, 565] width 70 height 27
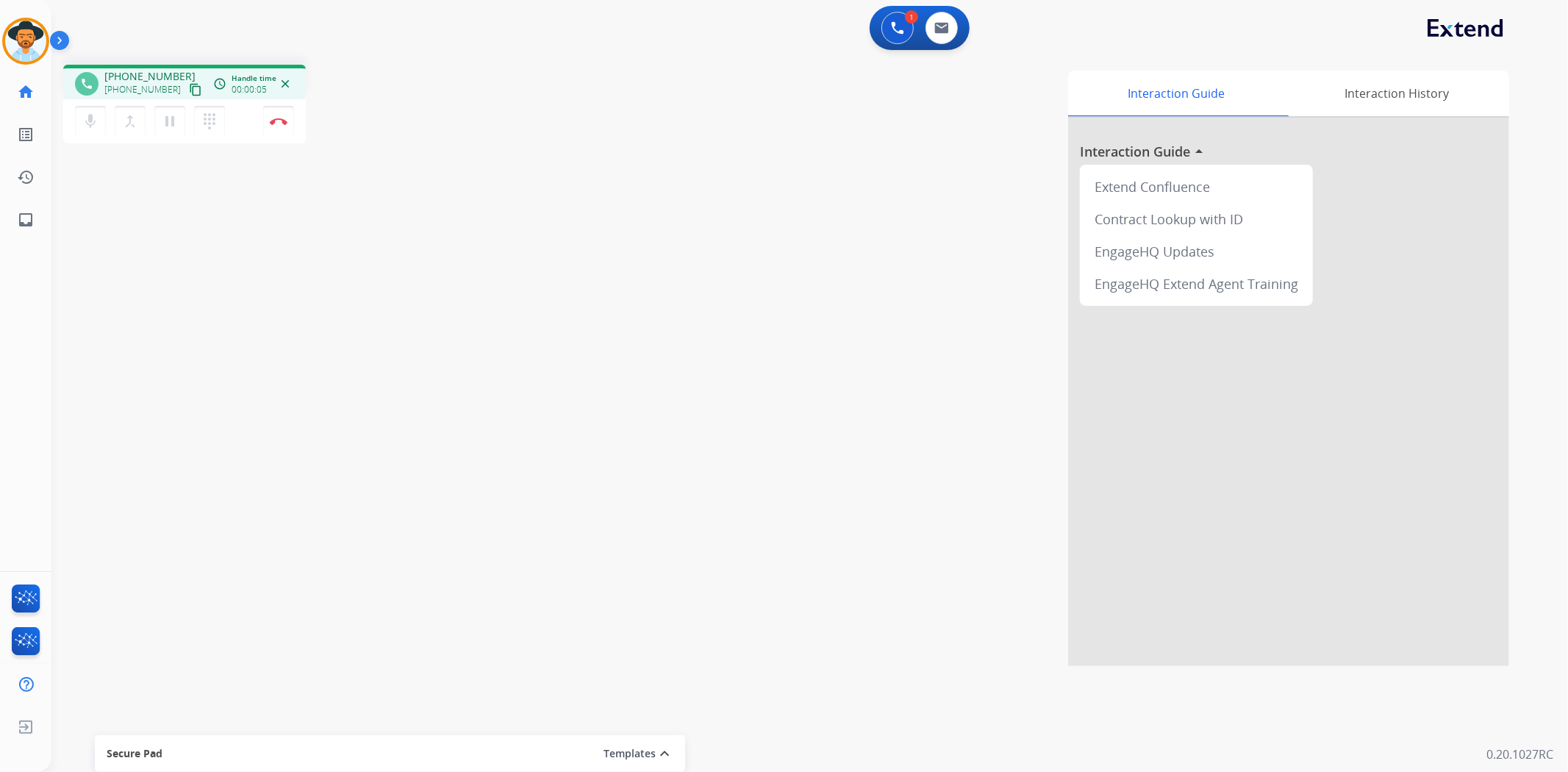
click at [189, 90] on mat-icon "content_copy" at bounding box center [195, 89] width 13 height 13
click at [948, 34] on button at bounding box center [942, 28] width 33 height 33
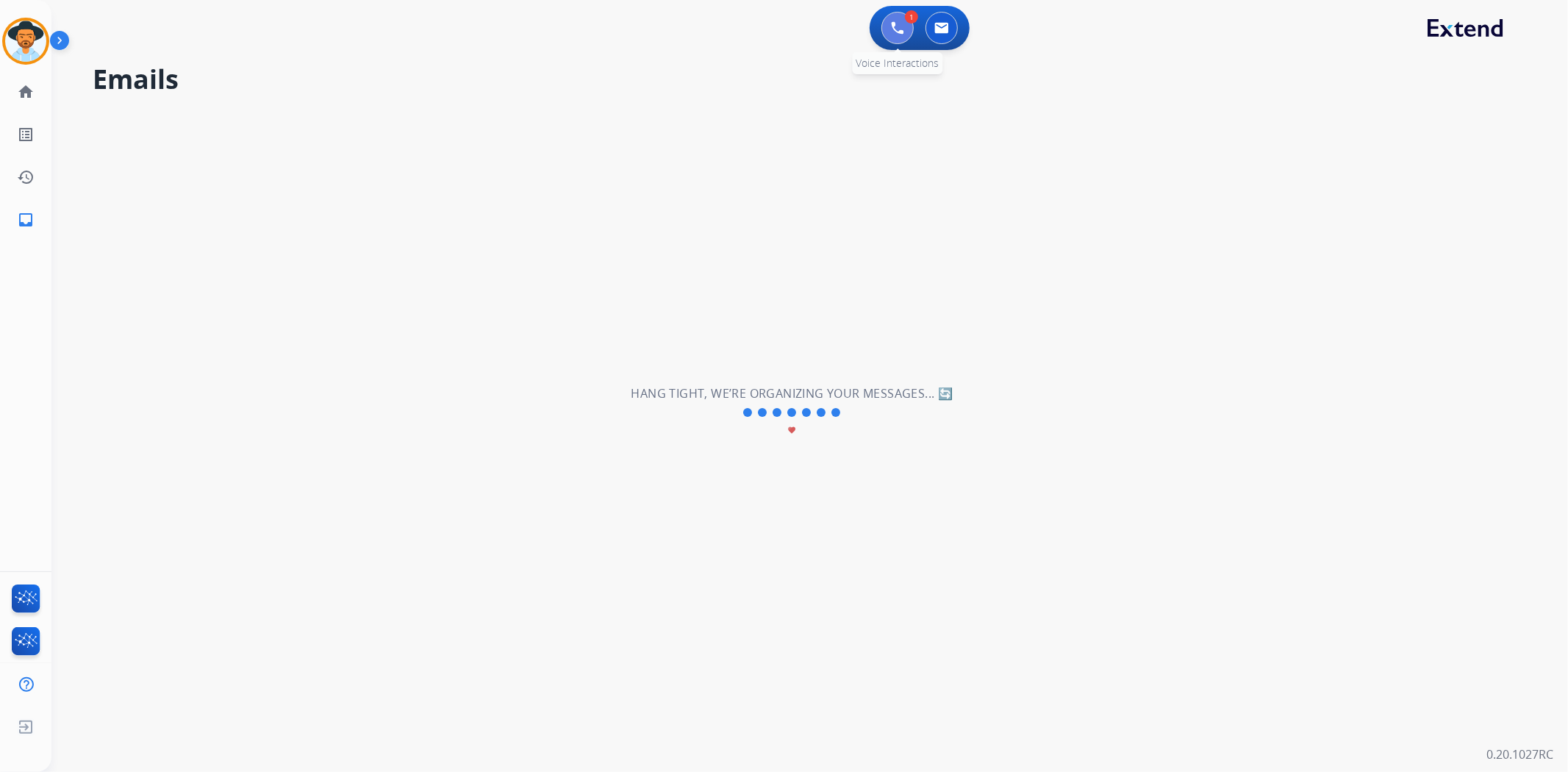
click at [899, 29] on img at bounding box center [897, 28] width 13 height 13
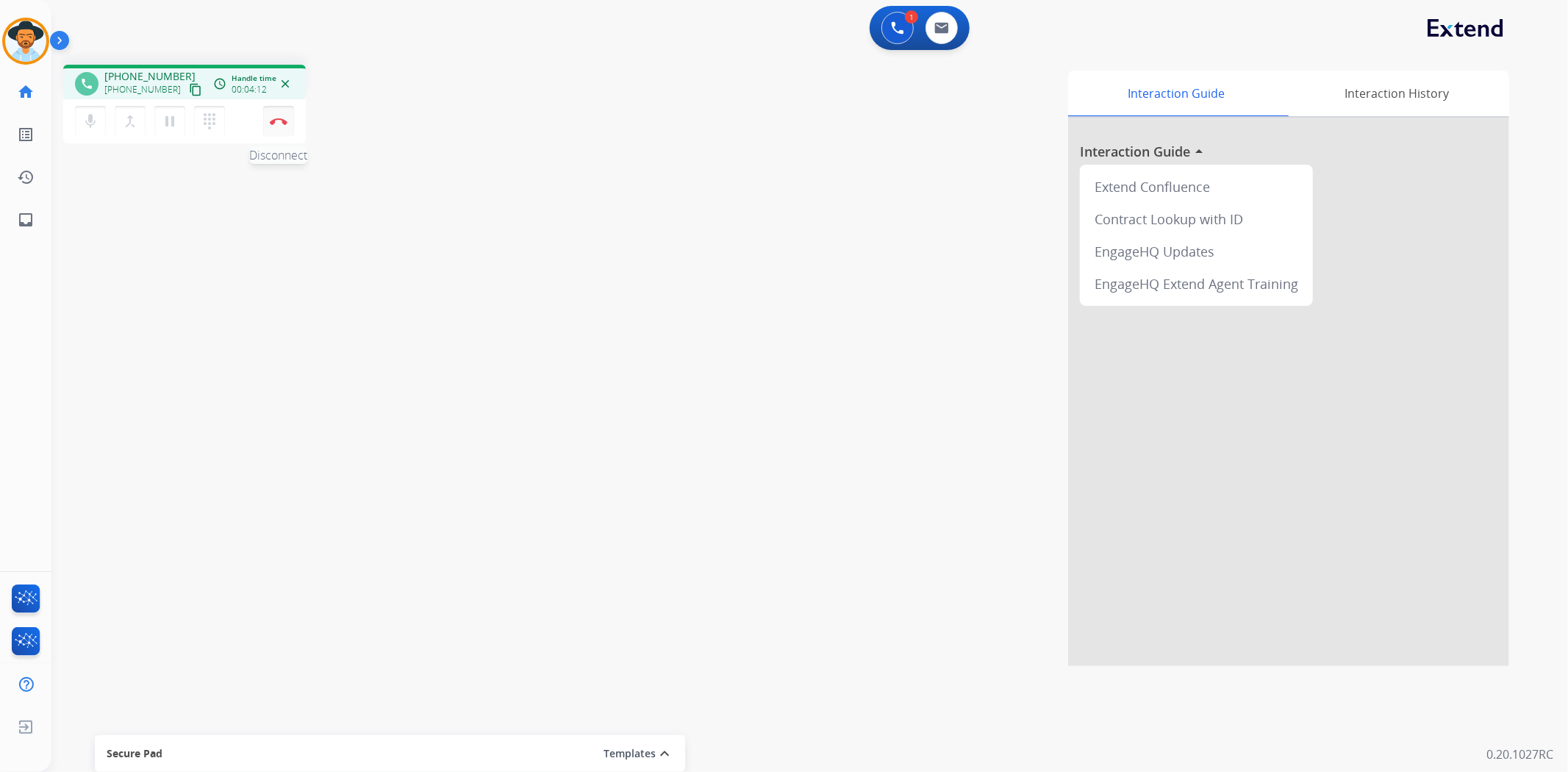
click at [283, 119] on img at bounding box center [278, 121] width 18 height 8
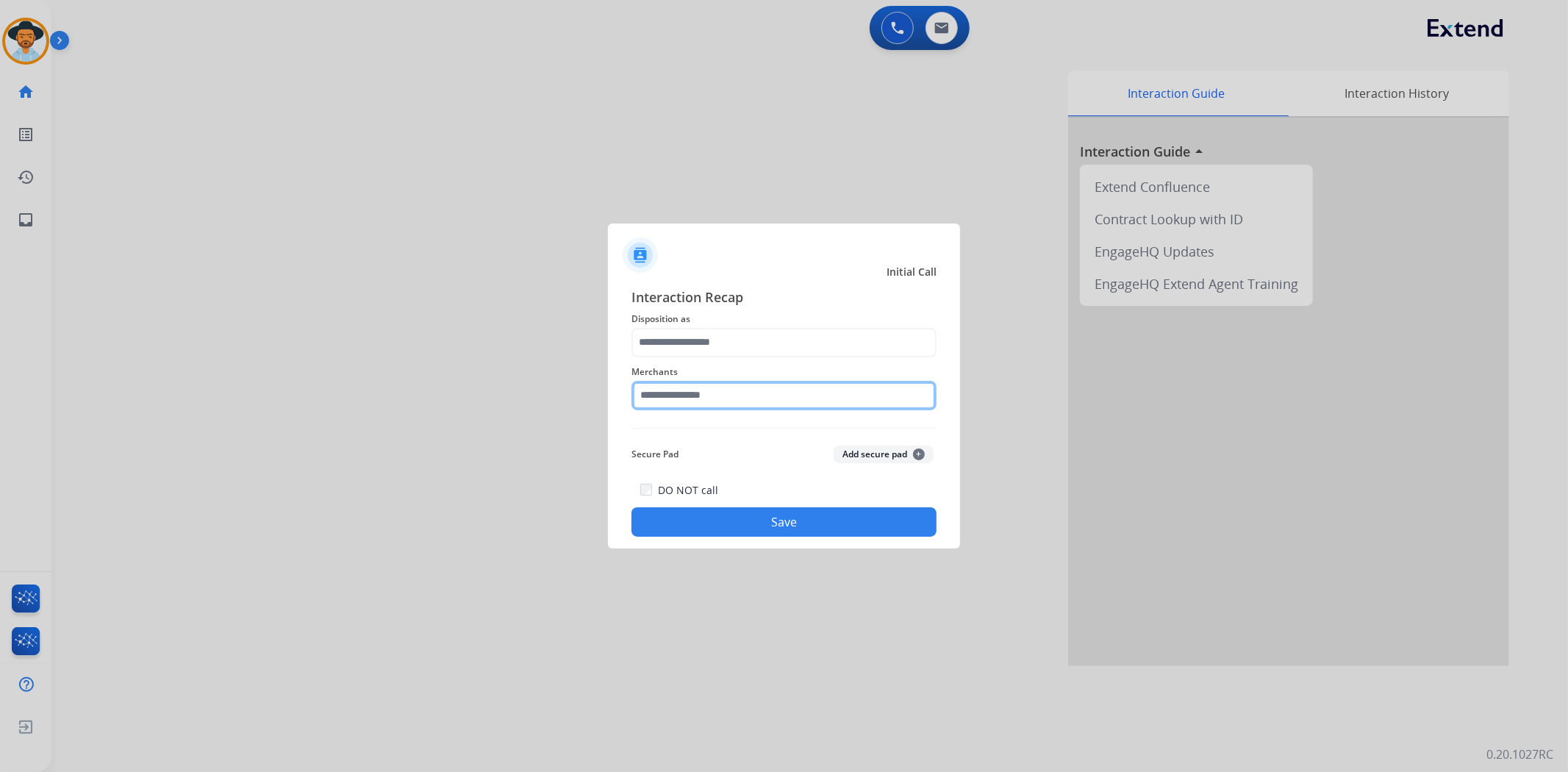
click at [744, 399] on input "text" at bounding box center [784, 395] width 305 height 29
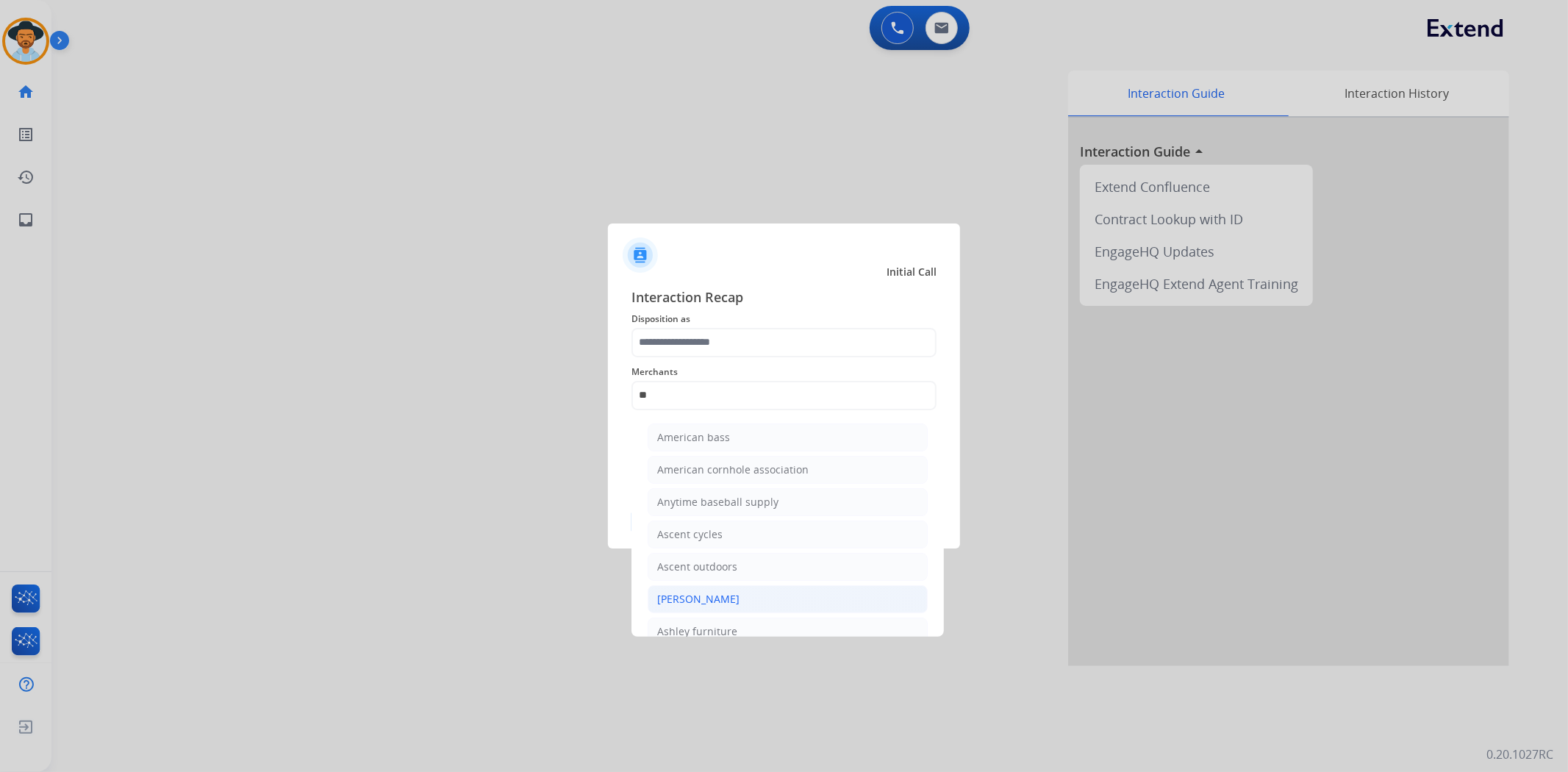
click at [731, 593] on div "[PERSON_NAME]" at bounding box center [699, 599] width 82 height 15
type input "**********"
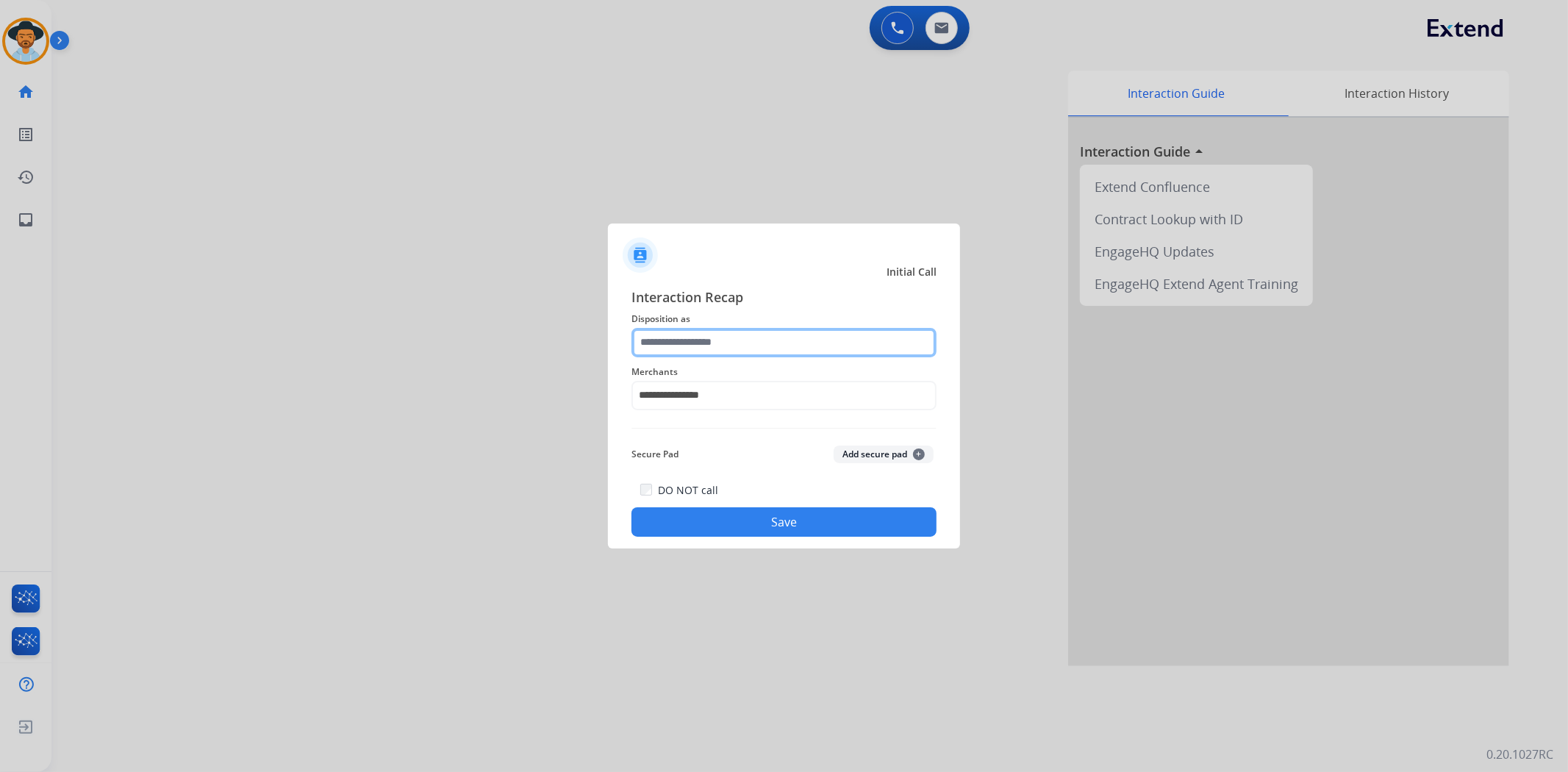
click at [677, 342] on input "text" at bounding box center [784, 343] width 305 height 29
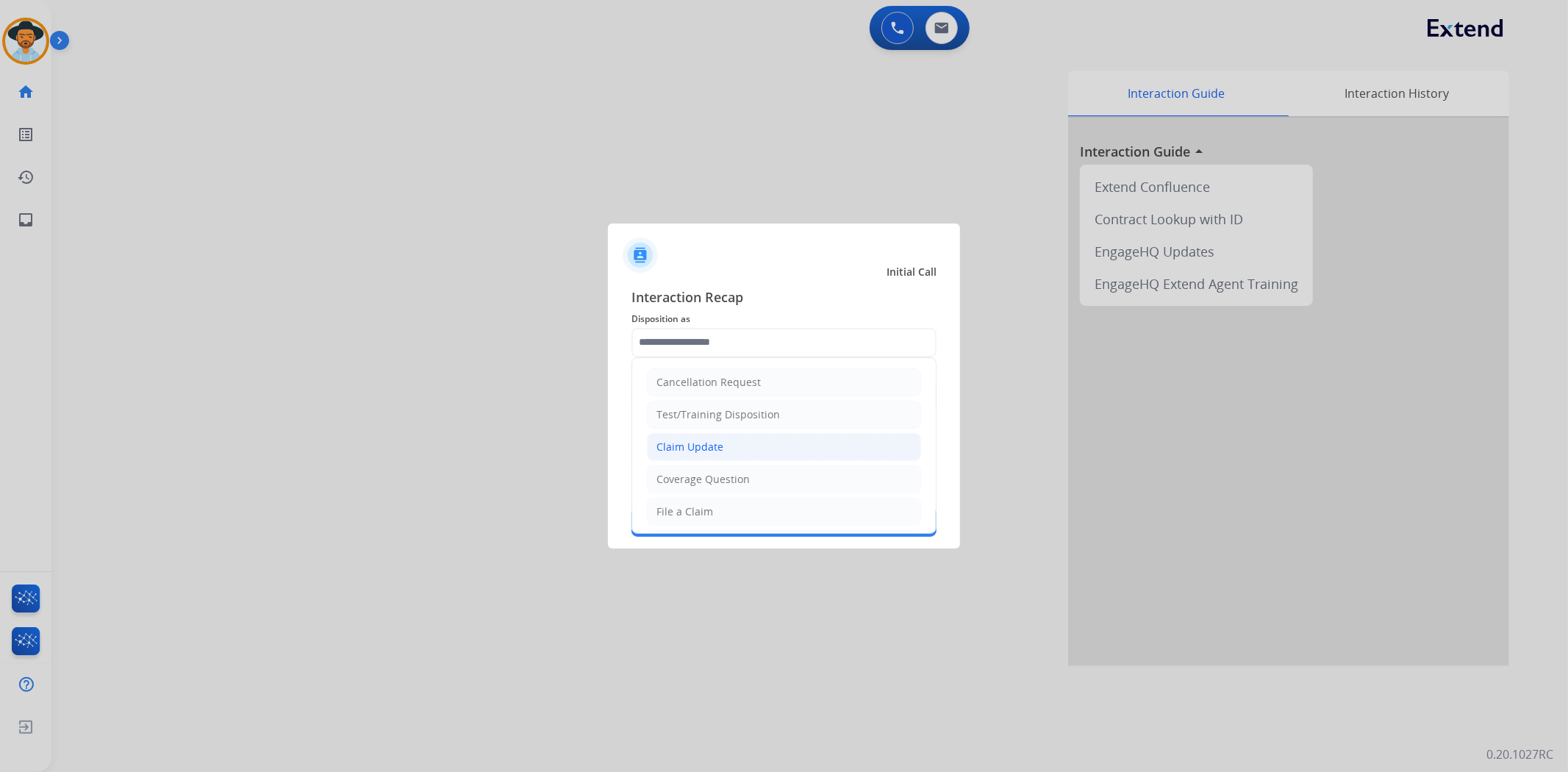
click at [695, 450] on div "Claim Update" at bounding box center [690, 447] width 67 height 15
type input "**********"
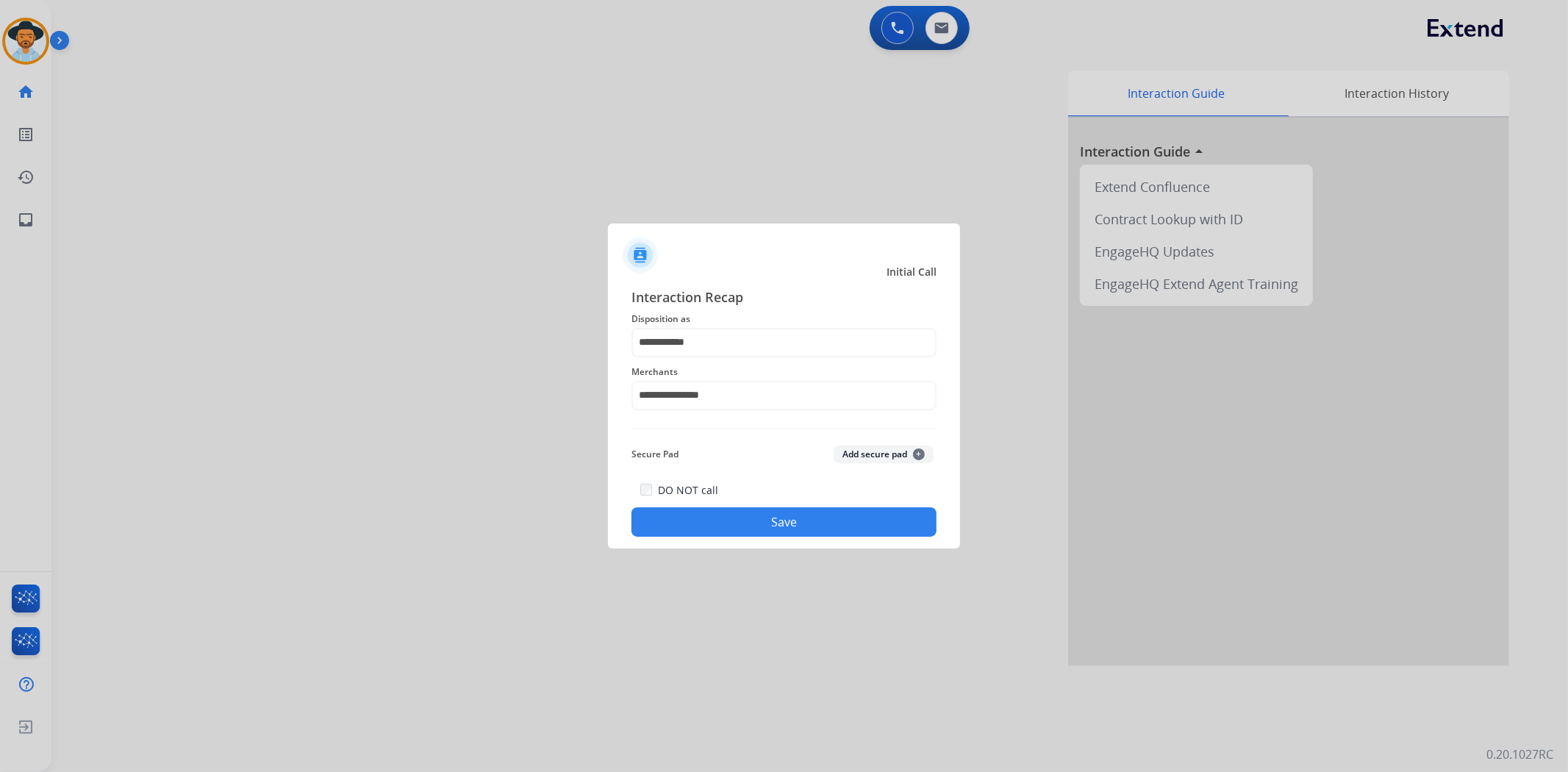
click at [729, 516] on button "Save" at bounding box center [784, 522] width 305 height 29
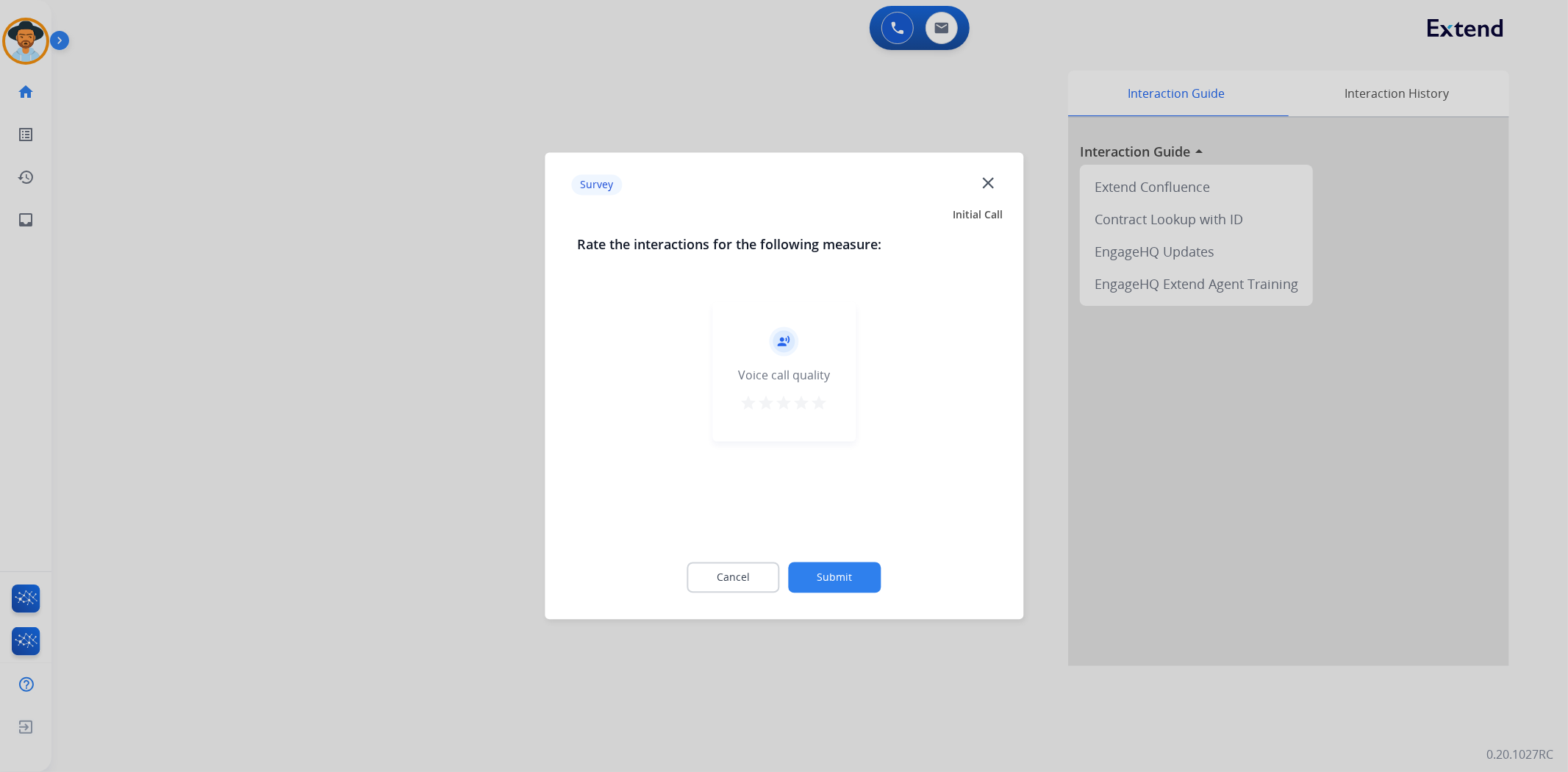
click at [820, 398] on mat-icon "star" at bounding box center [819, 403] width 18 height 18
click at [847, 575] on button "Submit" at bounding box center [835, 578] width 93 height 31
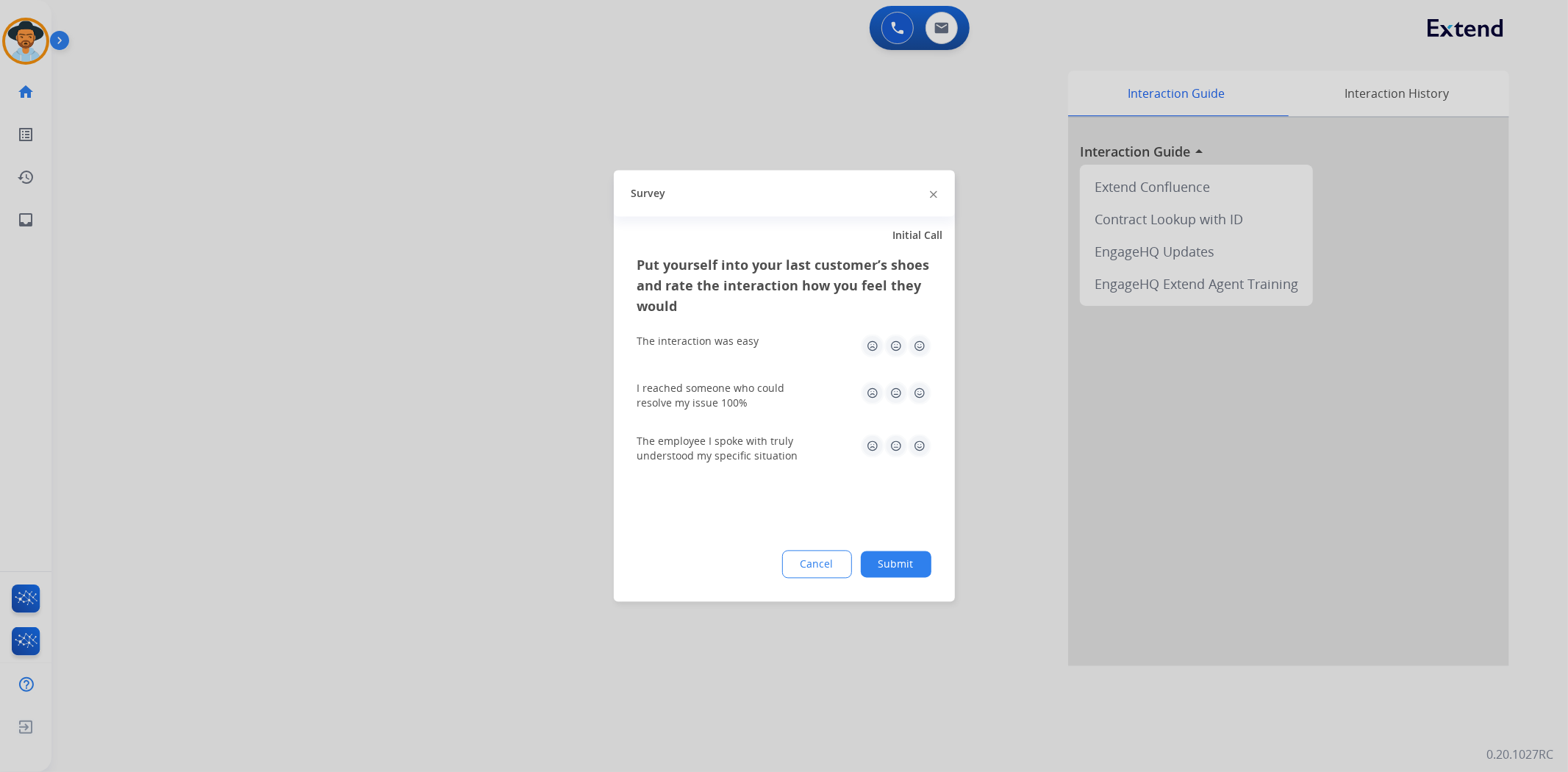
click at [919, 339] on img at bounding box center [918, 346] width 23 height 23
click at [912, 390] on img at bounding box center [918, 393] width 23 height 23
click at [921, 450] on img at bounding box center [918, 446] width 23 height 23
click at [913, 568] on button "Submit" at bounding box center [896, 565] width 70 height 27
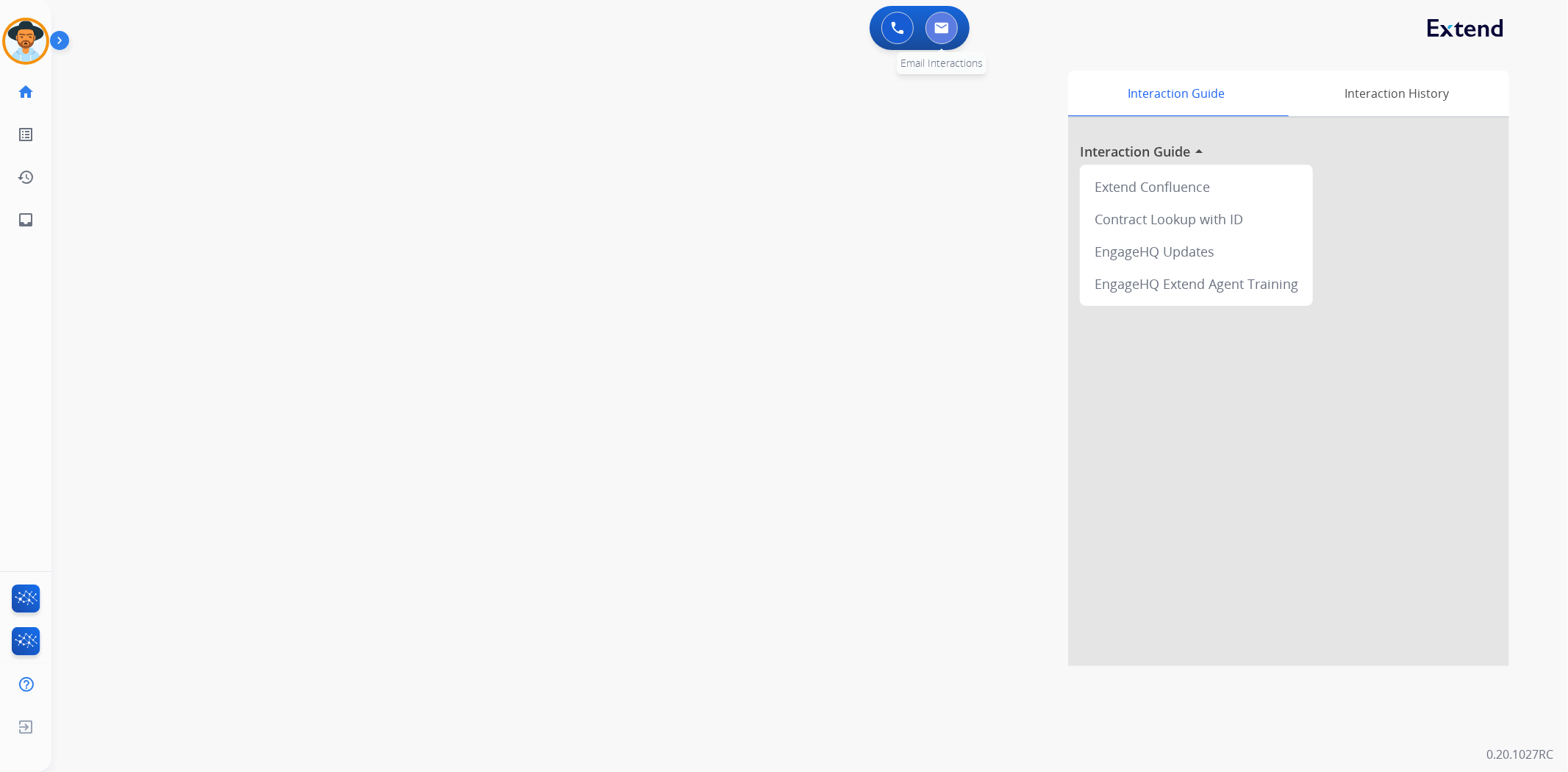
click at [934, 33] on img at bounding box center [941, 28] width 15 height 12
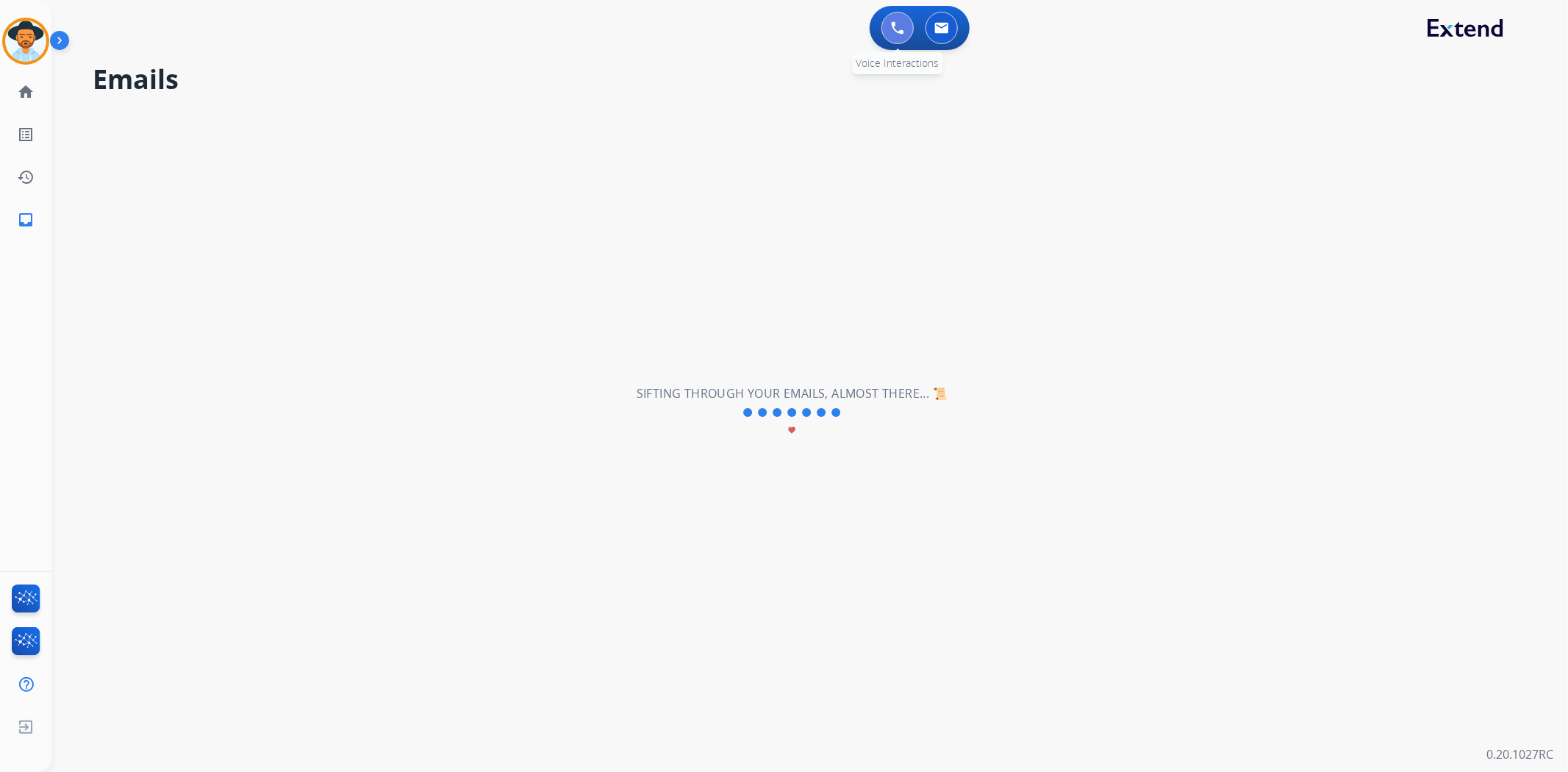
click at [902, 30] on img at bounding box center [897, 28] width 13 height 13
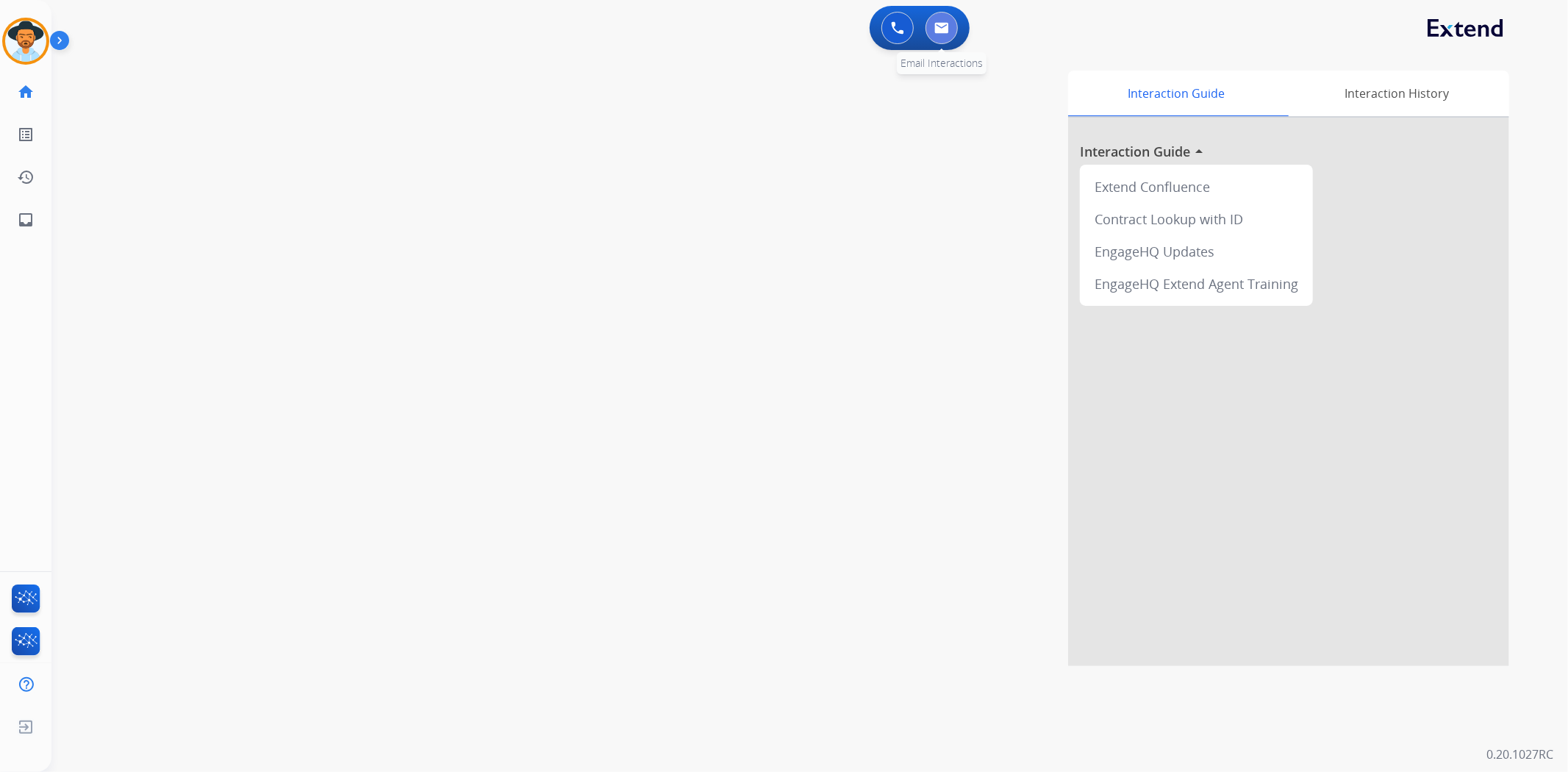
click at [943, 26] on img at bounding box center [941, 28] width 15 height 12
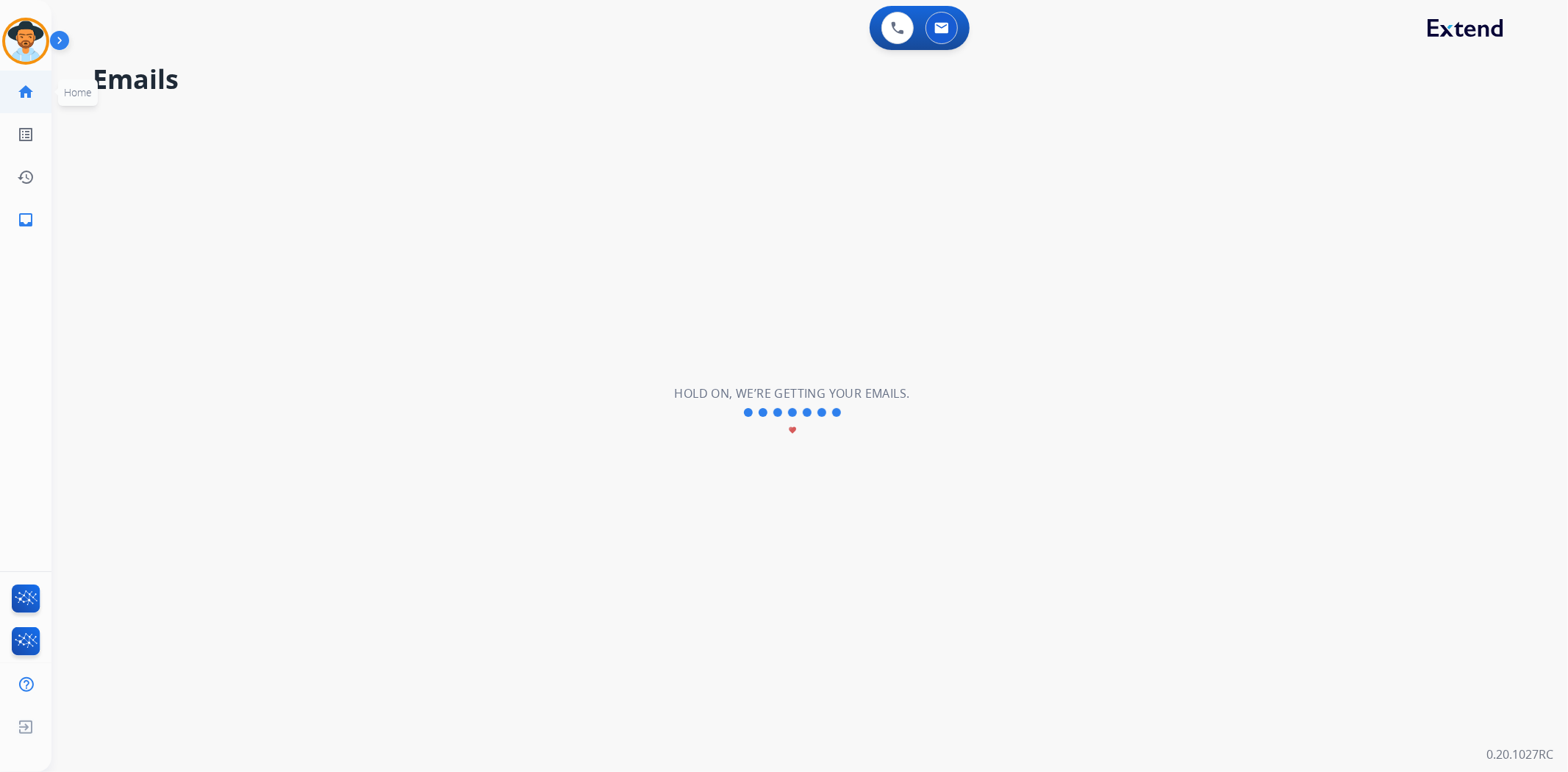
click at [23, 98] on mat-icon "home" at bounding box center [26, 92] width 18 height 18
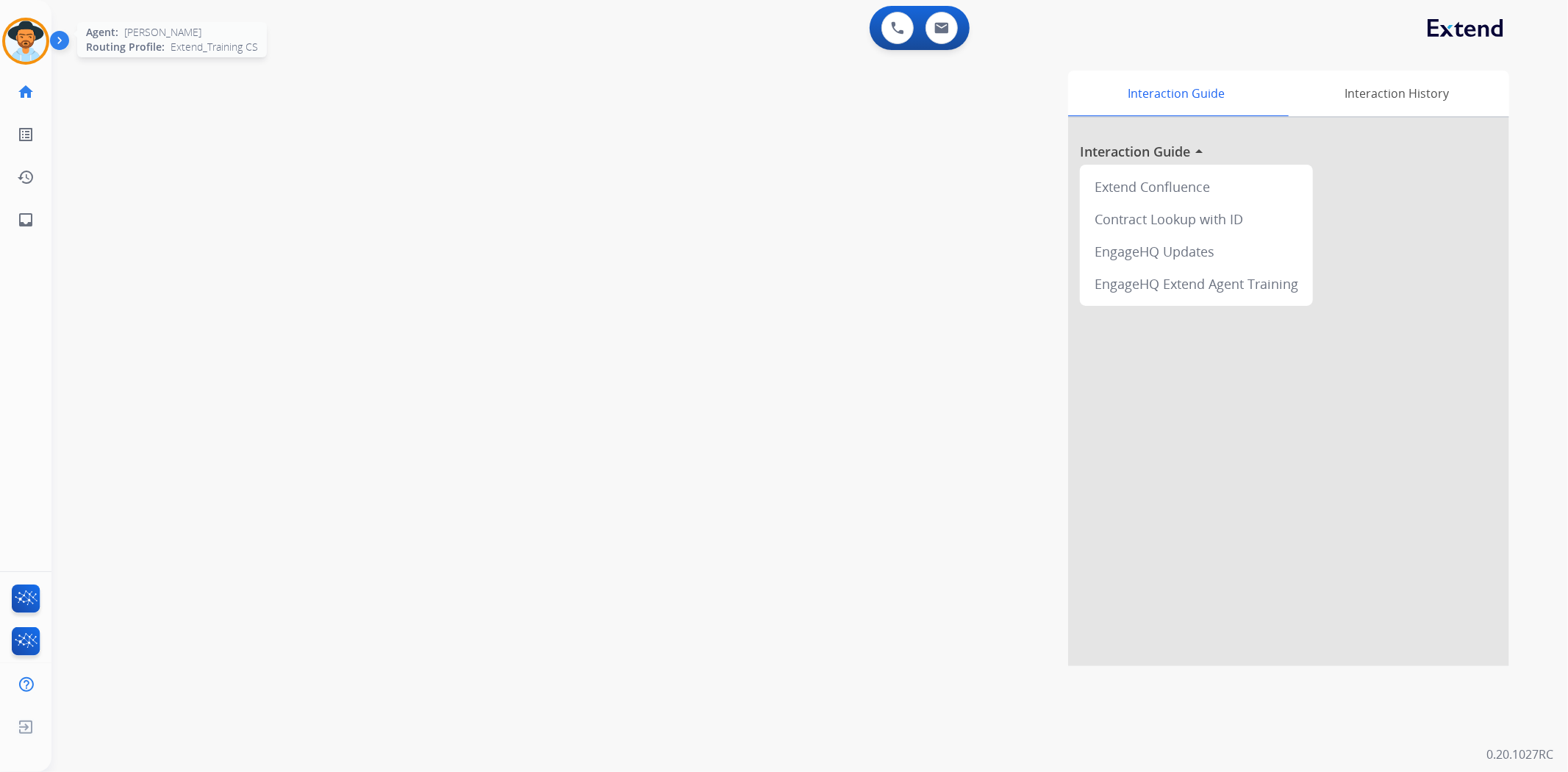
click at [44, 38] on img at bounding box center [26, 41] width 41 height 41
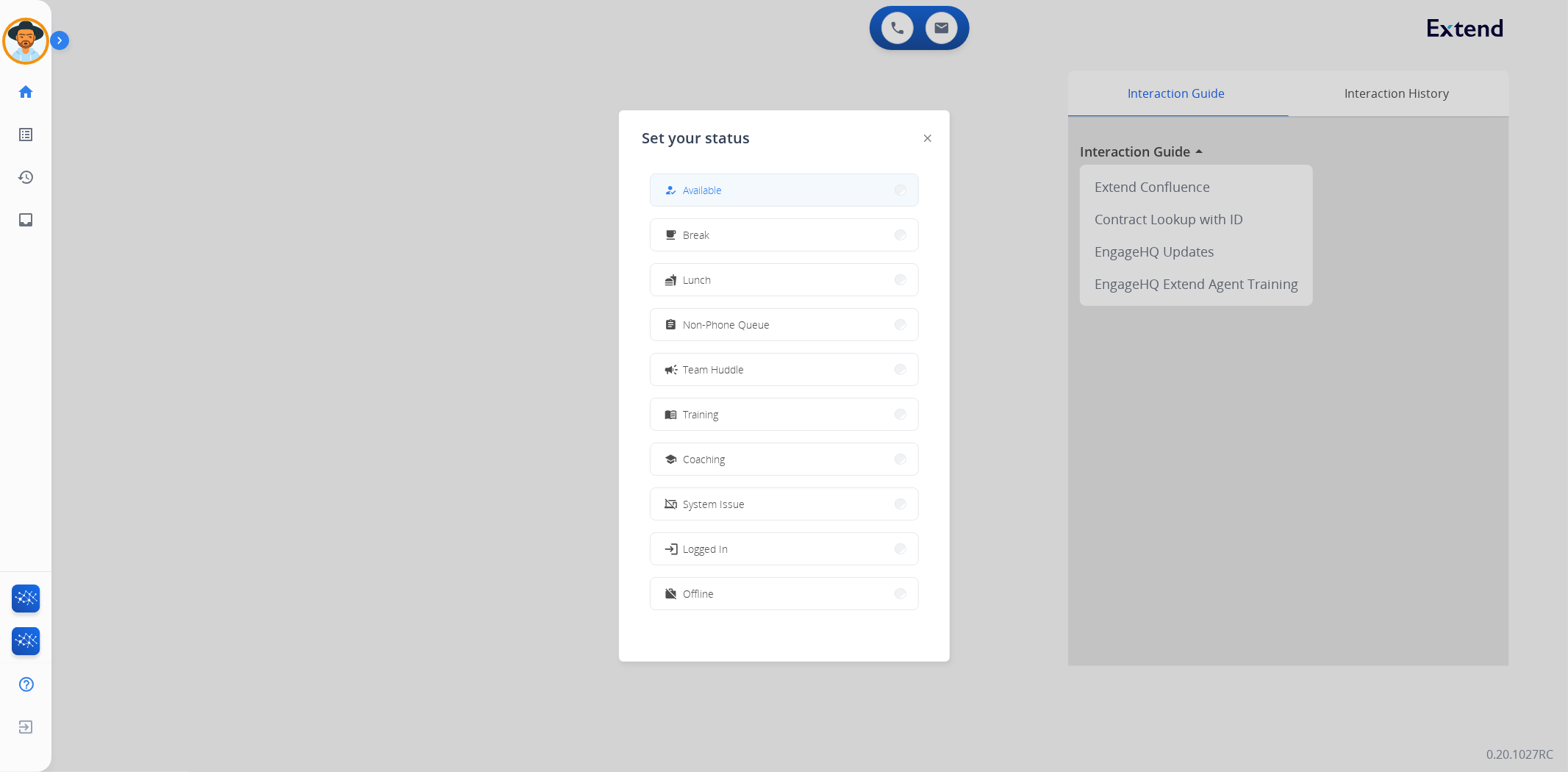
click at [802, 186] on button "how_to_reg Available" at bounding box center [784, 190] width 267 height 32
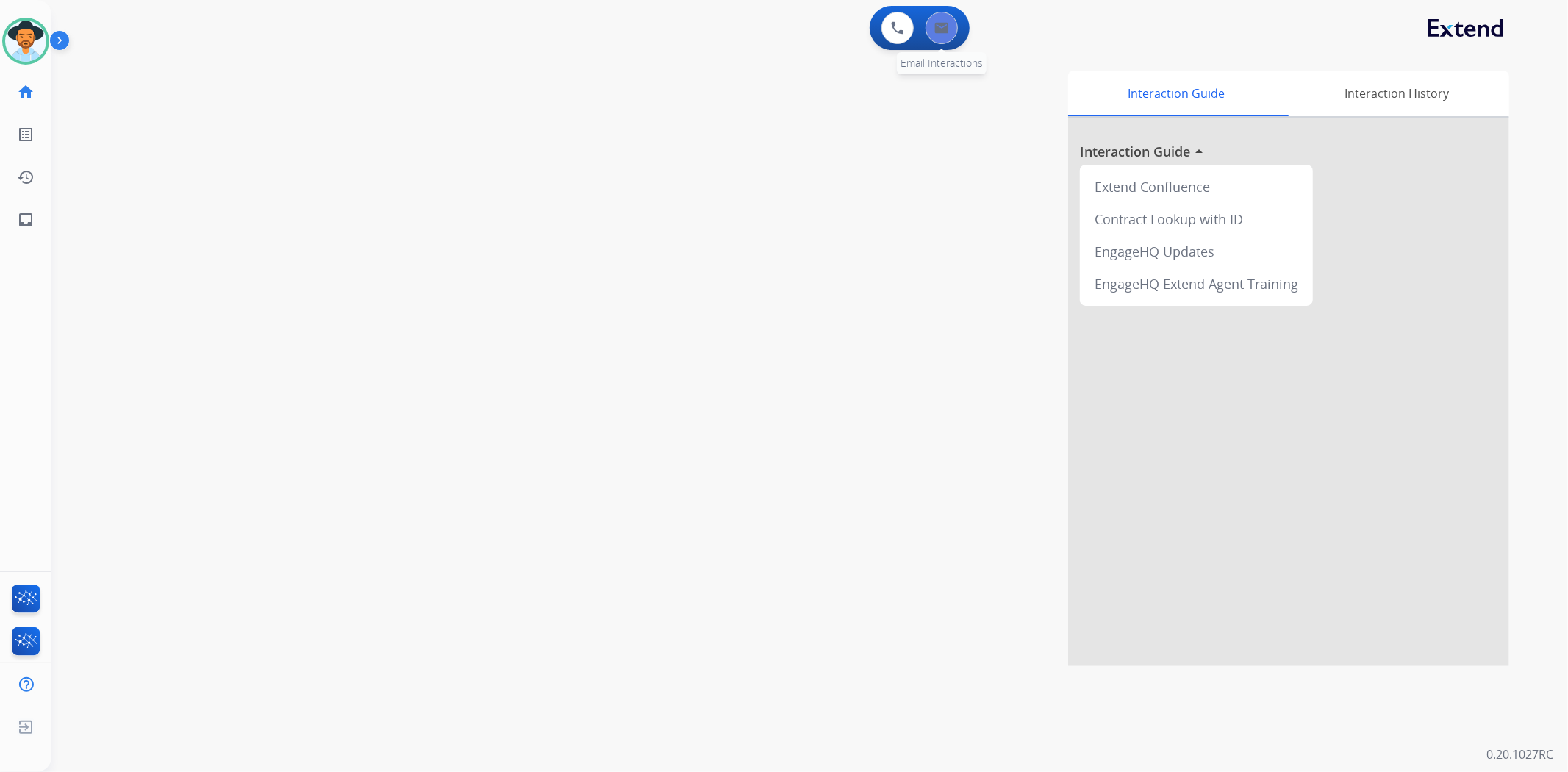
click at [934, 34] on button at bounding box center [942, 28] width 33 height 33
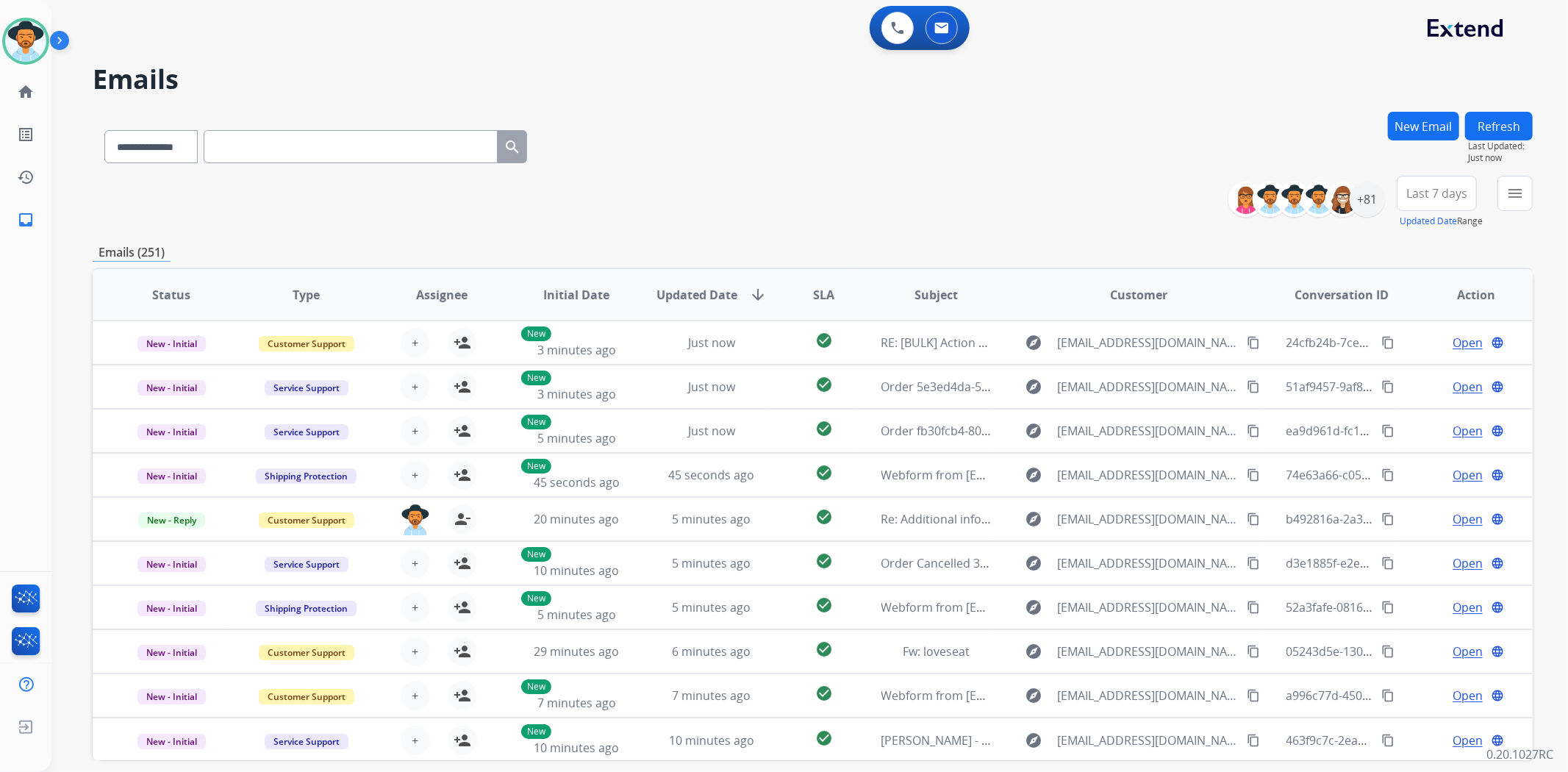
click at [1436, 110] on div "**********" at bounding box center [792, 439] width 1481 height 772
click at [1436, 121] on button "New Email" at bounding box center [1423, 126] width 71 height 28
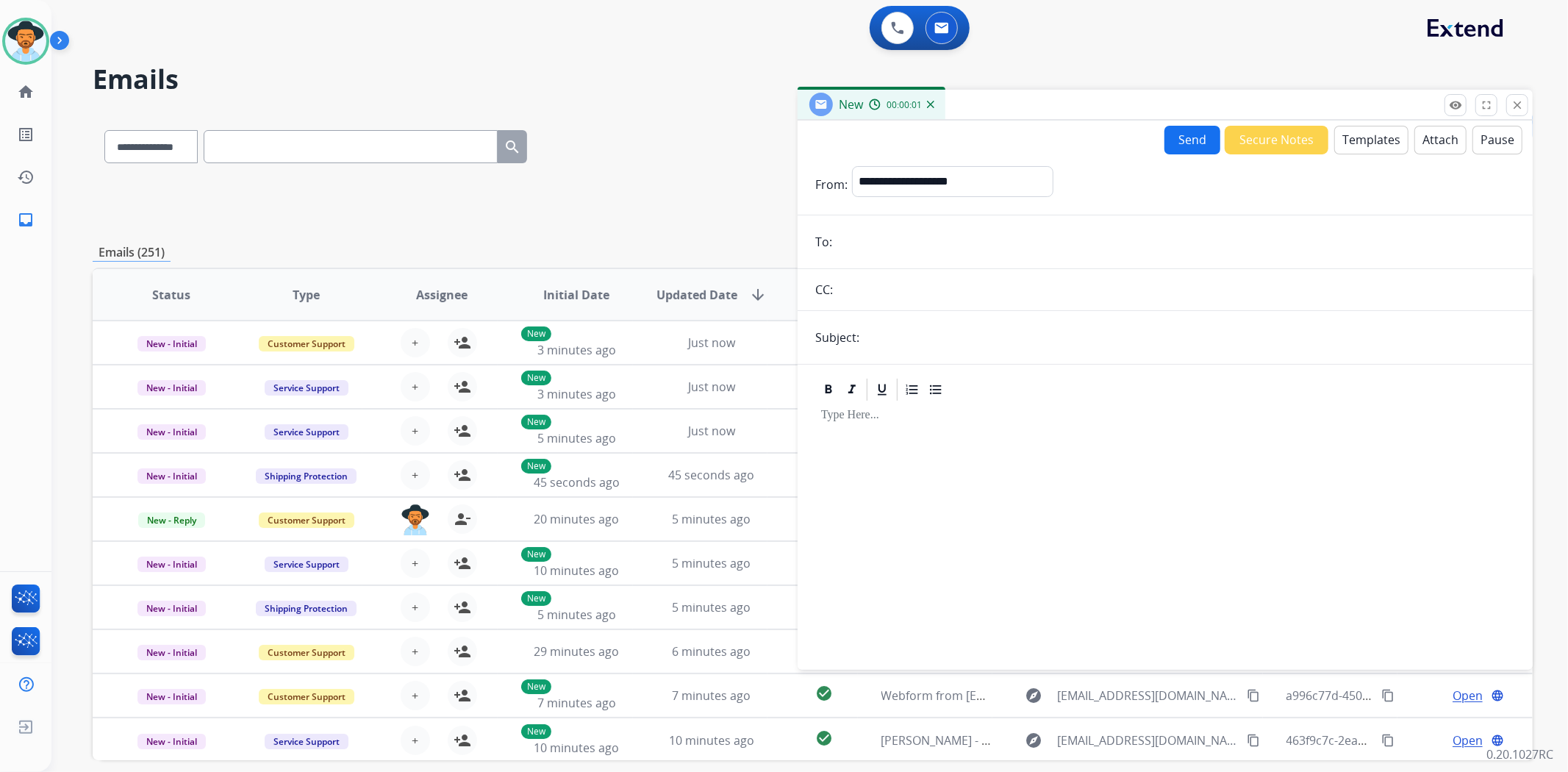
click at [1352, 135] on button "Templates" at bounding box center [1371, 139] width 74 height 28
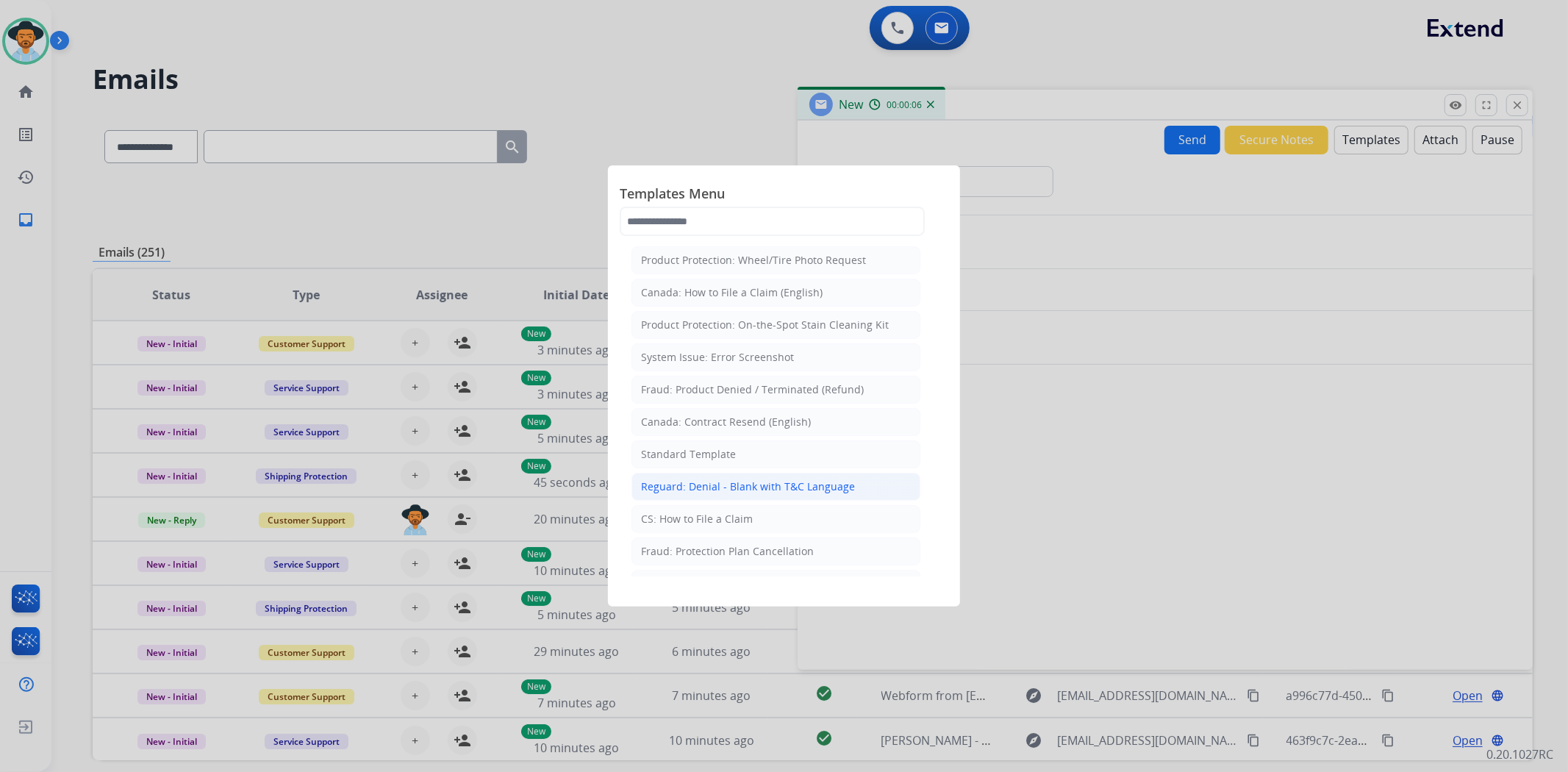
click at [770, 484] on div "Reguard: Denial - Blank with T&C Language" at bounding box center [747, 487] width 214 height 15
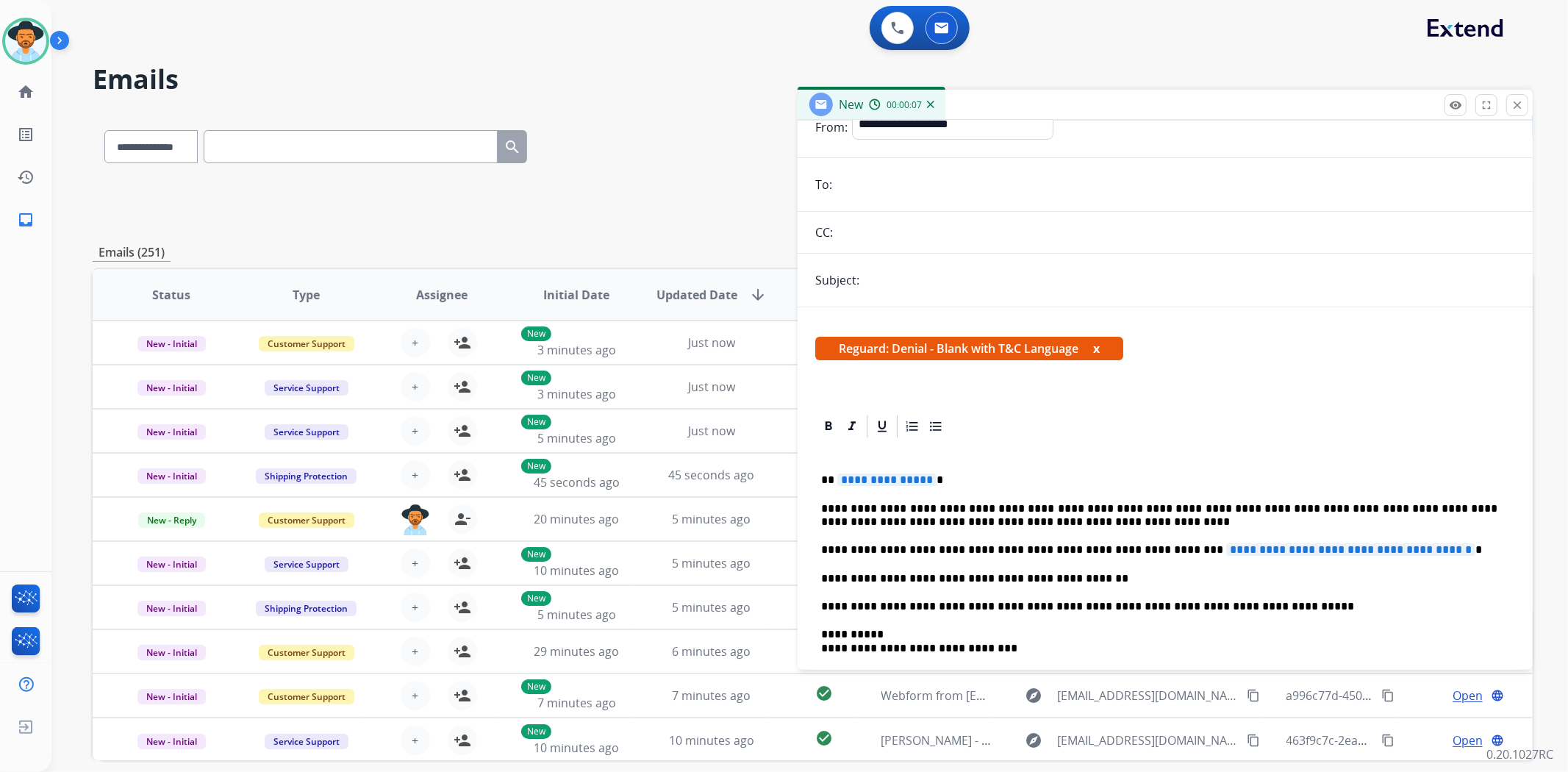
scroll to position [82, 0]
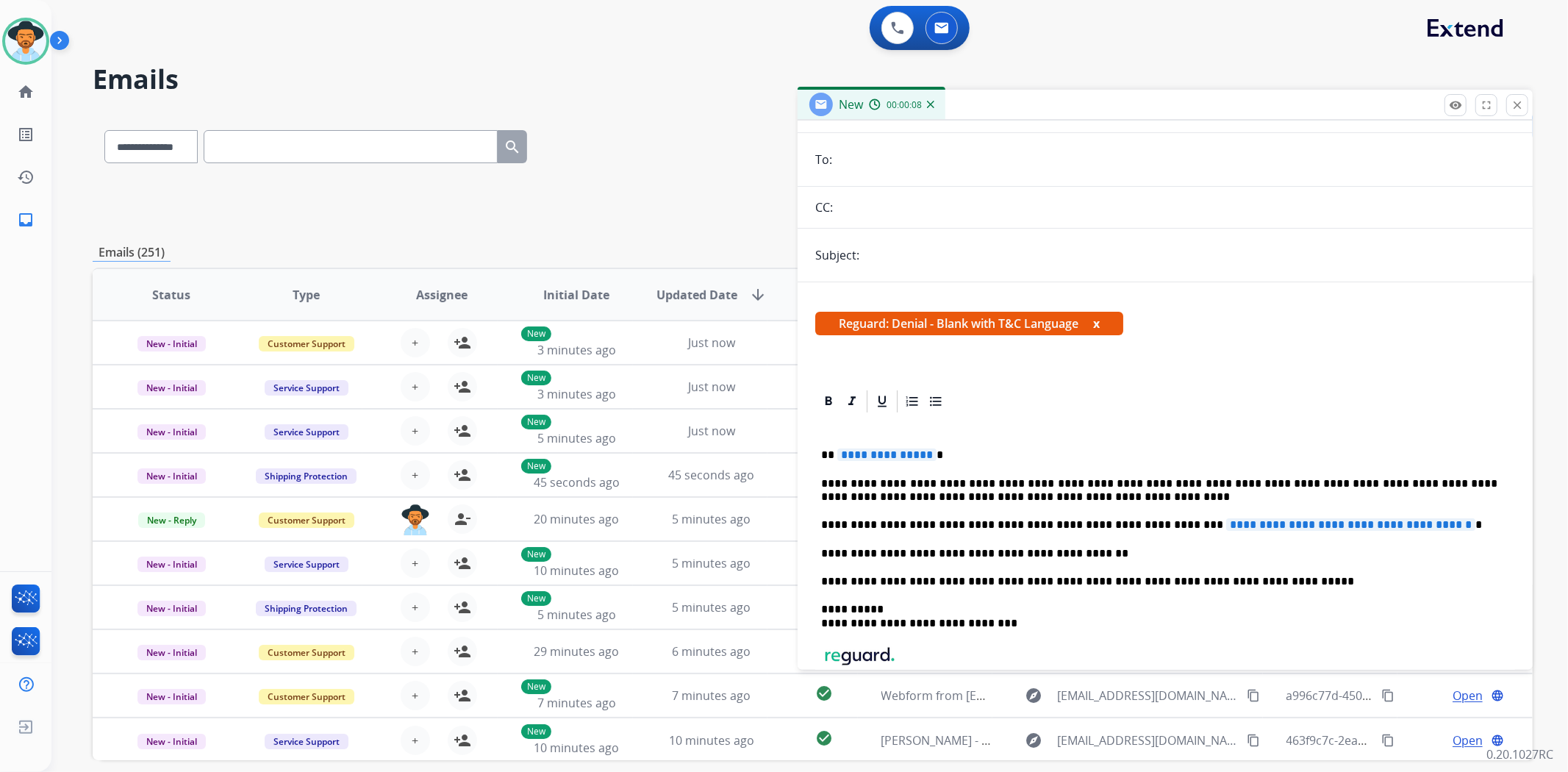
click at [891, 450] on span "**********" at bounding box center [886, 455] width 99 height 13
click at [1226, 522] on span "**********" at bounding box center [1351, 524] width 249 height 13
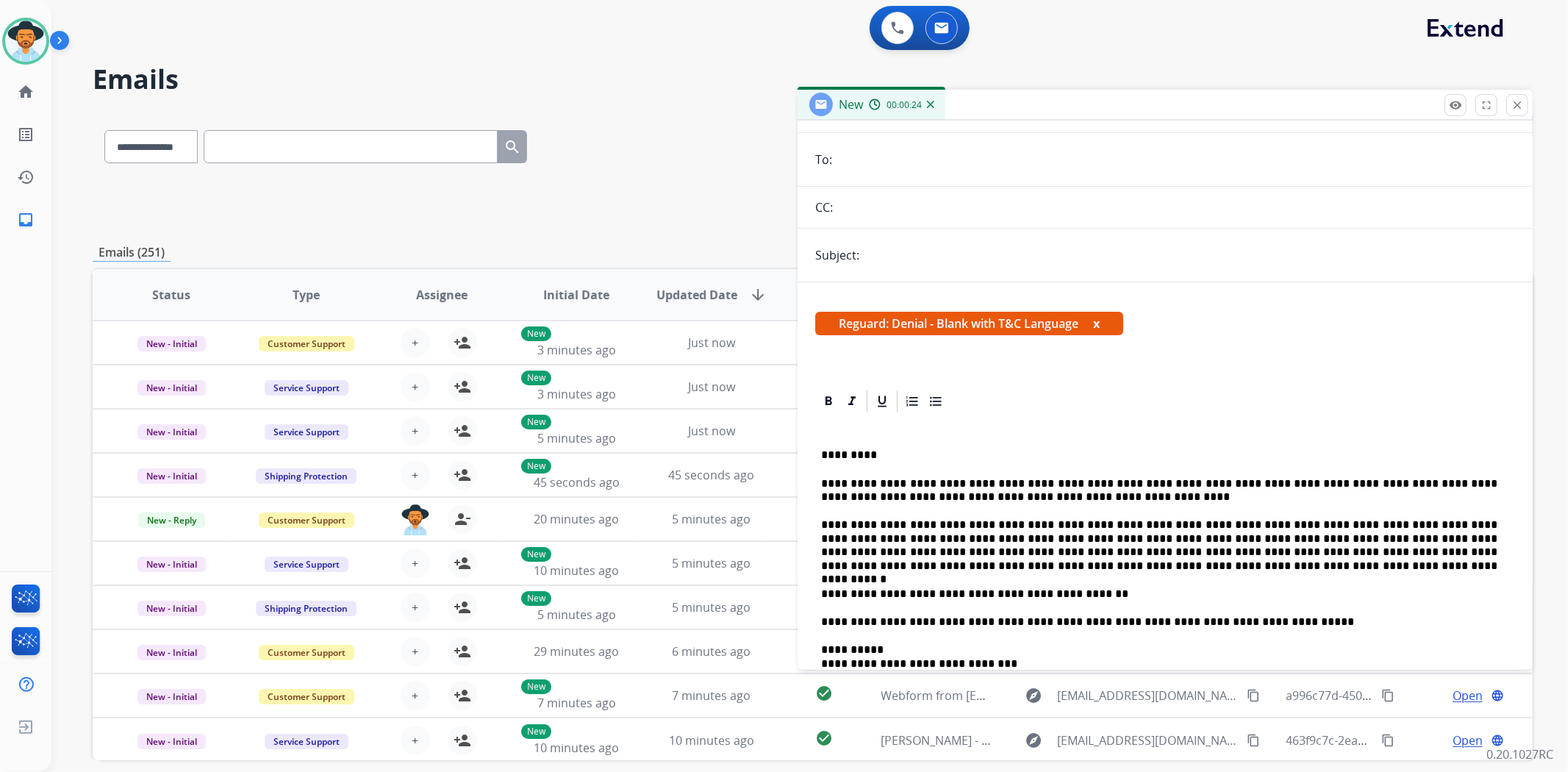
click at [1036, 260] on input "text" at bounding box center [1189, 255] width 651 height 29
type input "**********"
click at [912, 163] on input "email" at bounding box center [1175, 160] width 679 height 29
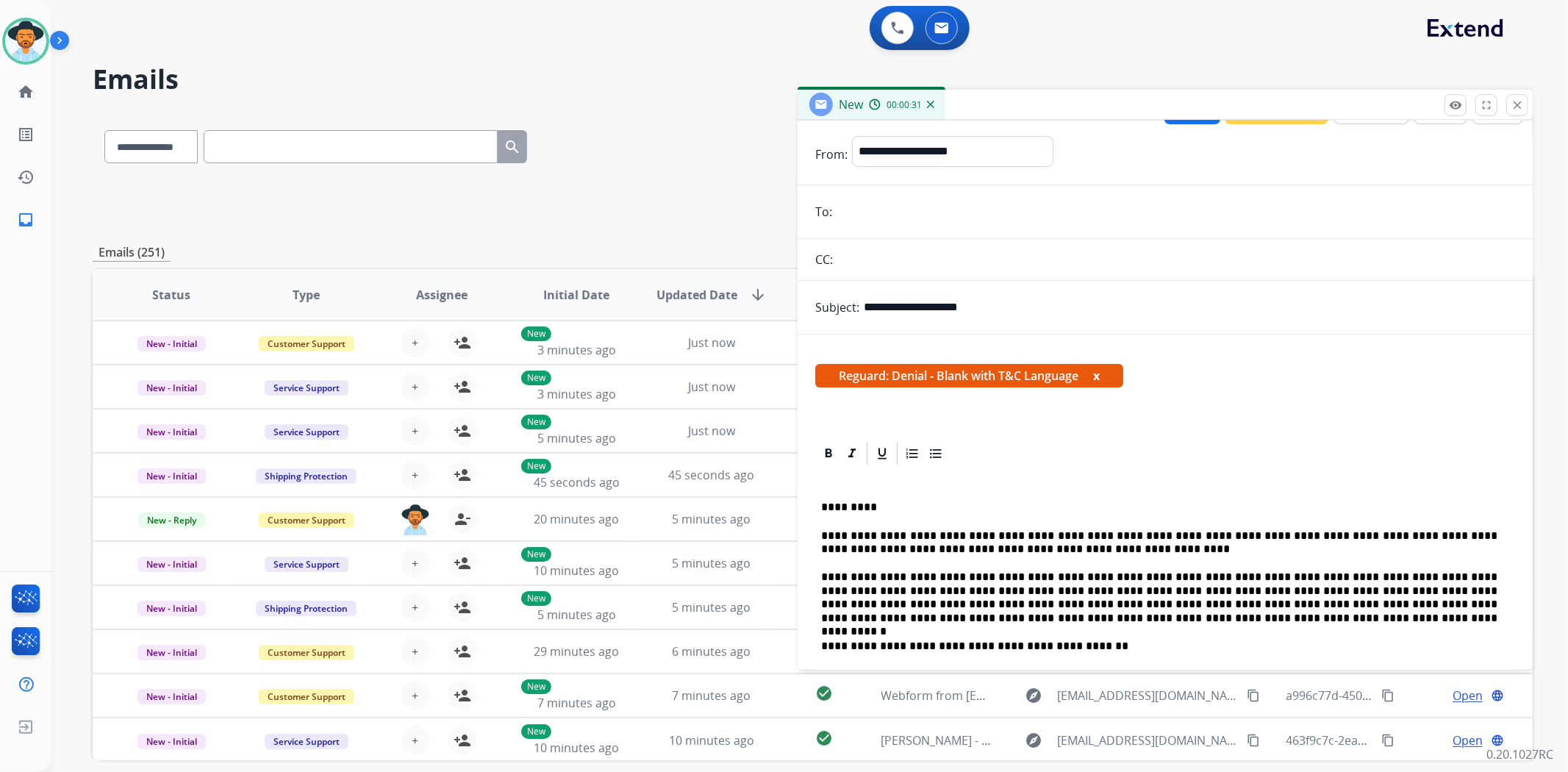
scroll to position [0, 0]
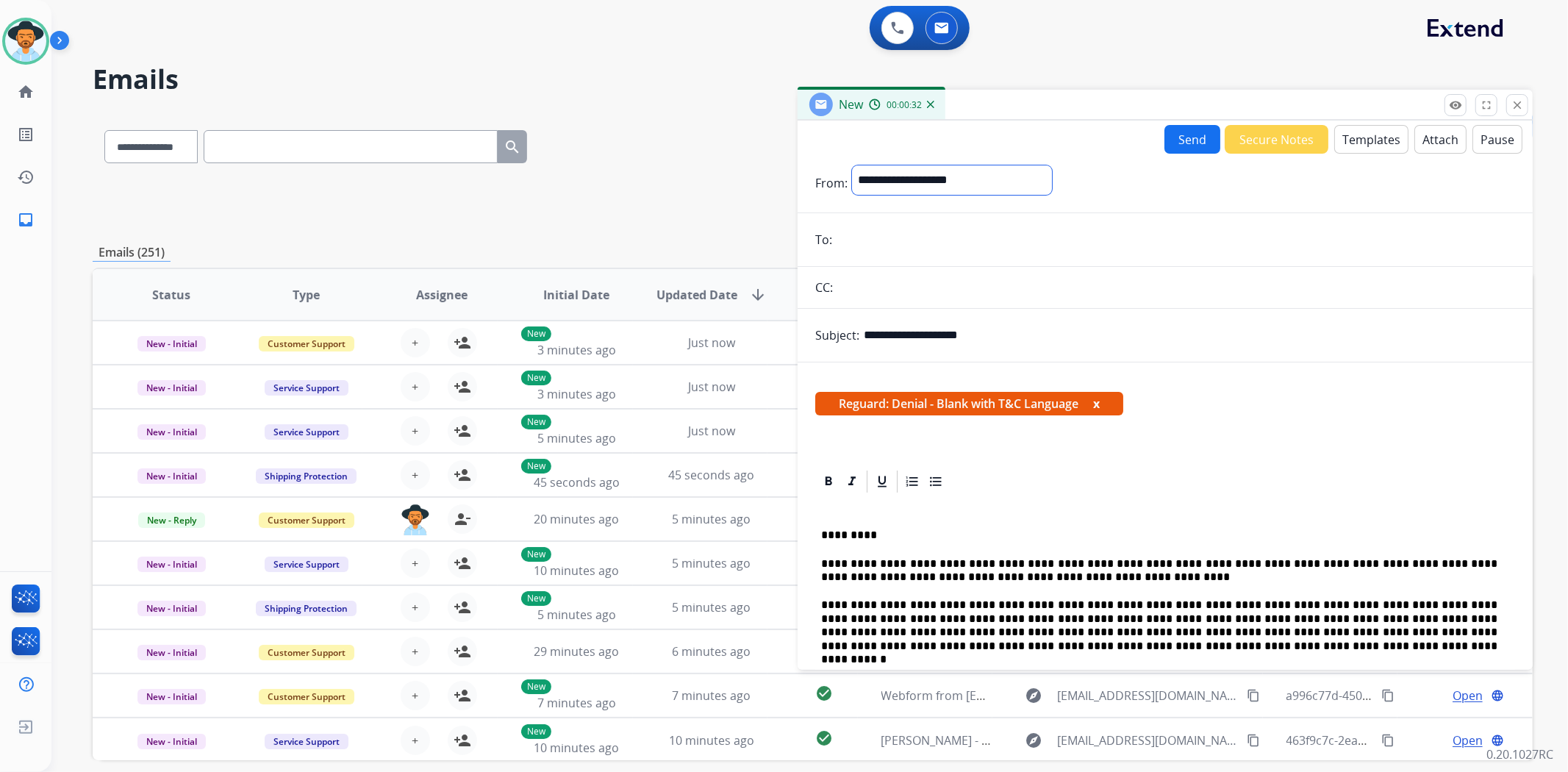
click at [1052, 181] on select "**********" at bounding box center [951, 180] width 200 height 29
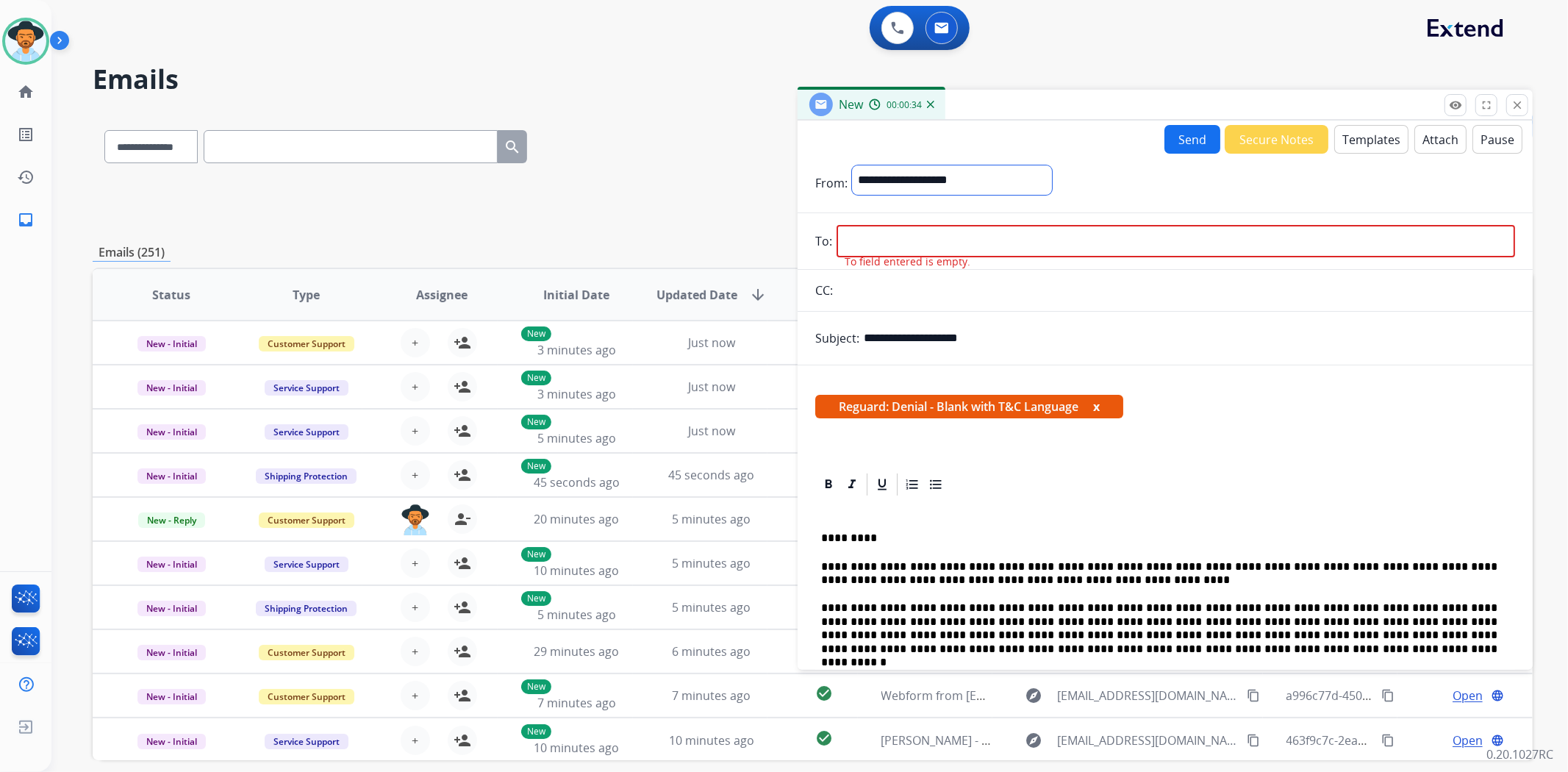
select select "**********"
click at [851, 165] on select "**********" at bounding box center [951, 180] width 200 height 29
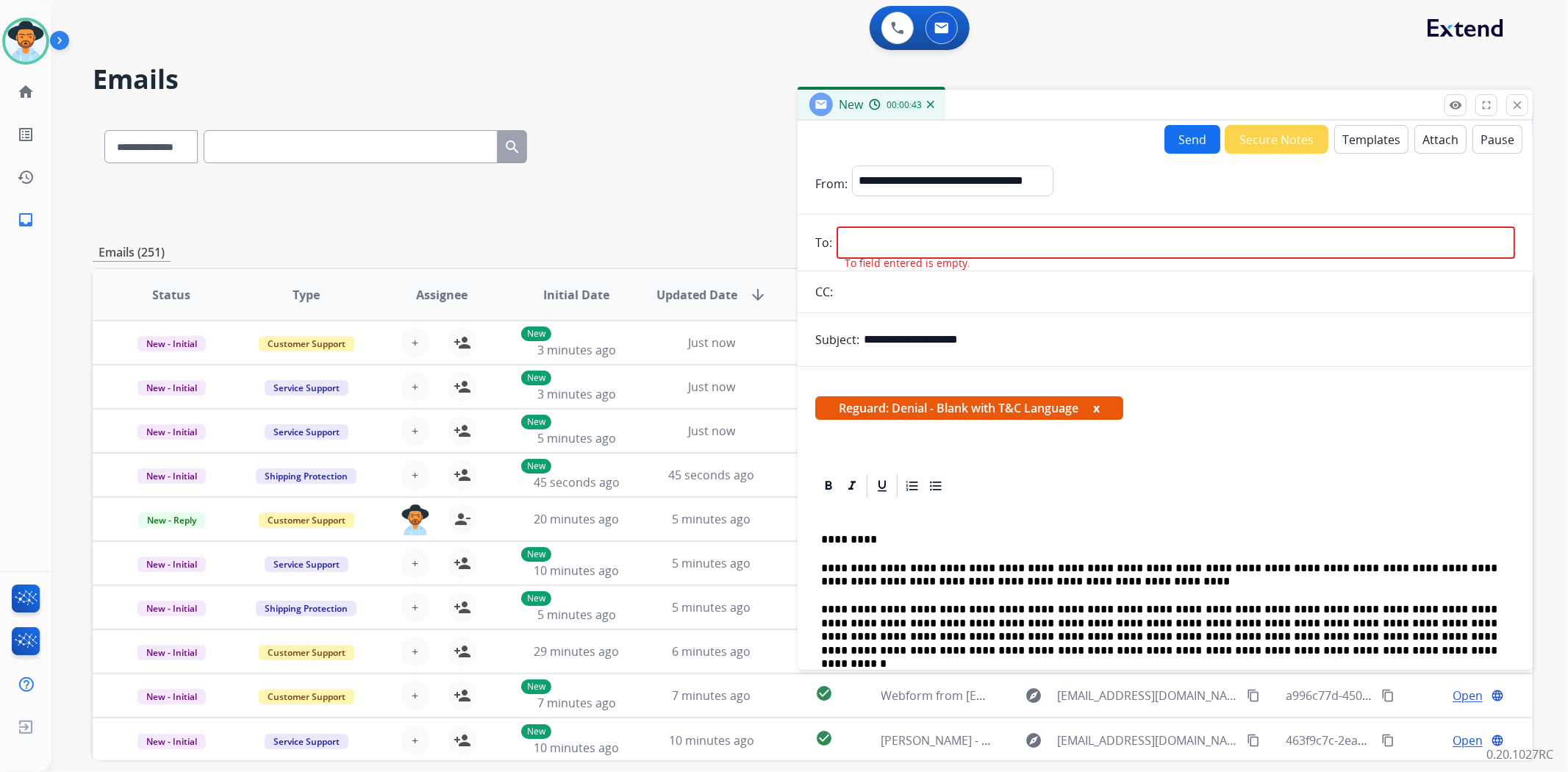
paste input "**********"
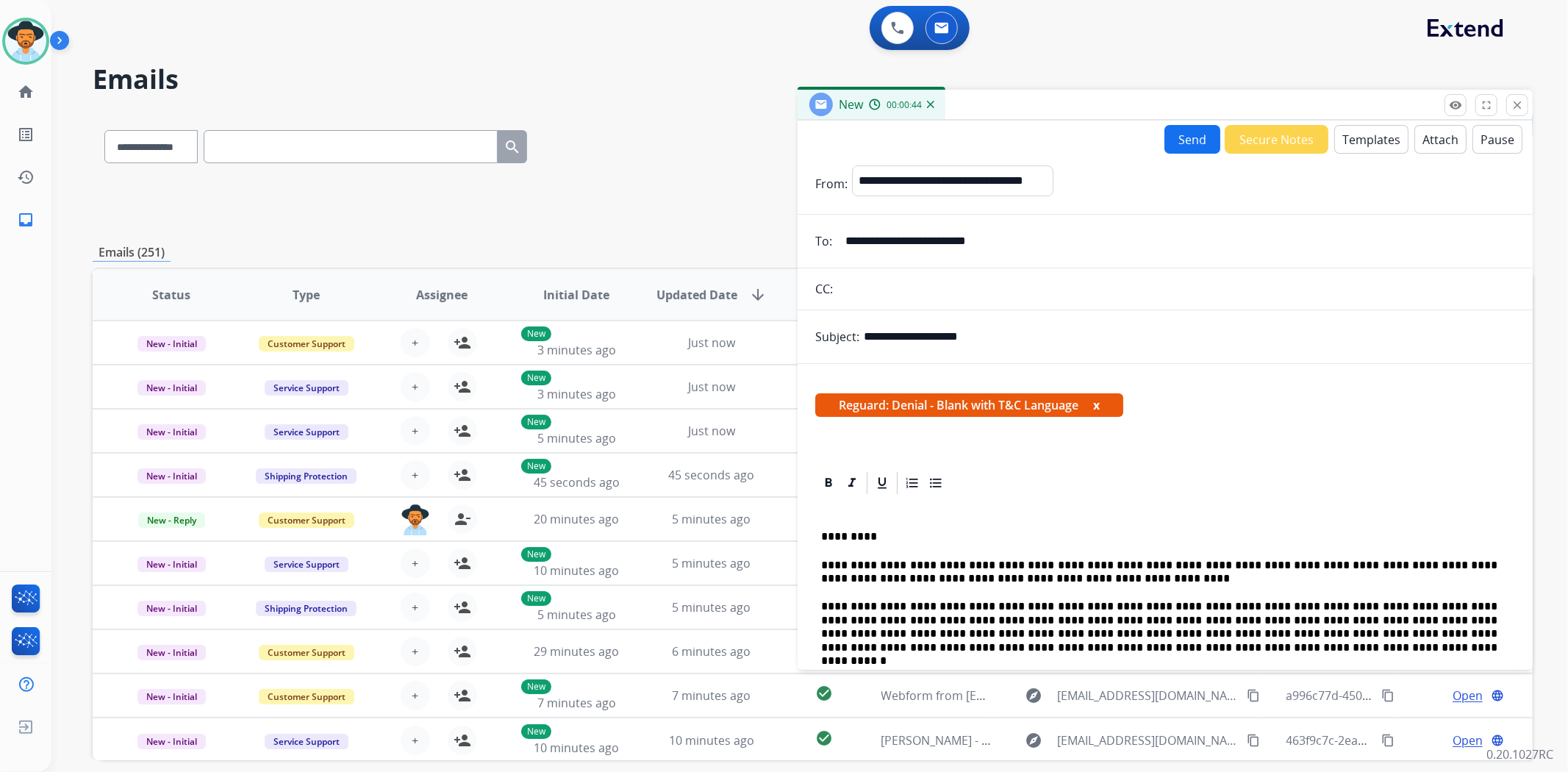
type input "**********"
click at [1179, 138] on button "Send" at bounding box center [1192, 138] width 56 height 28
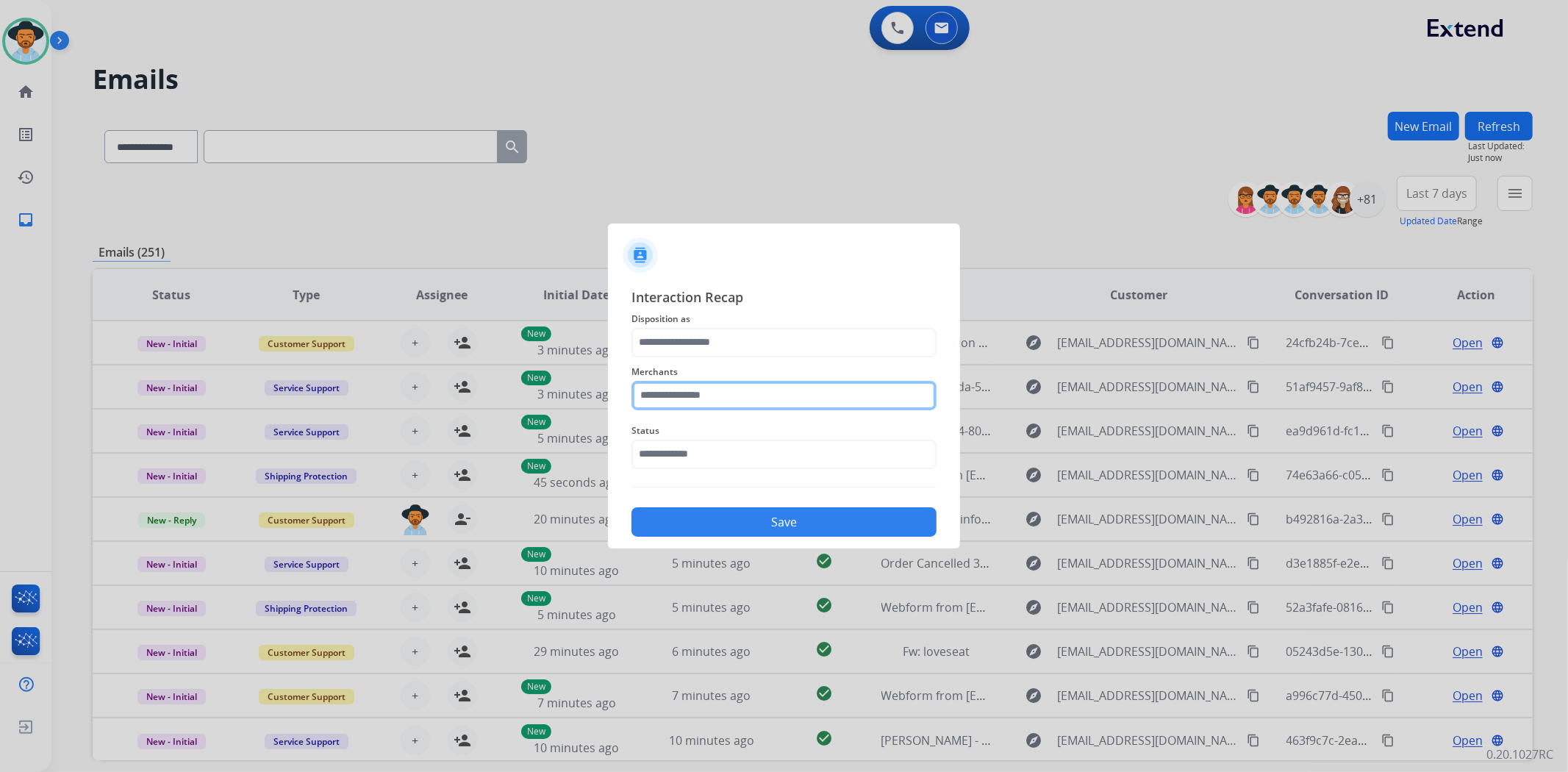
click at [747, 398] on input "text" at bounding box center [784, 395] width 305 height 29
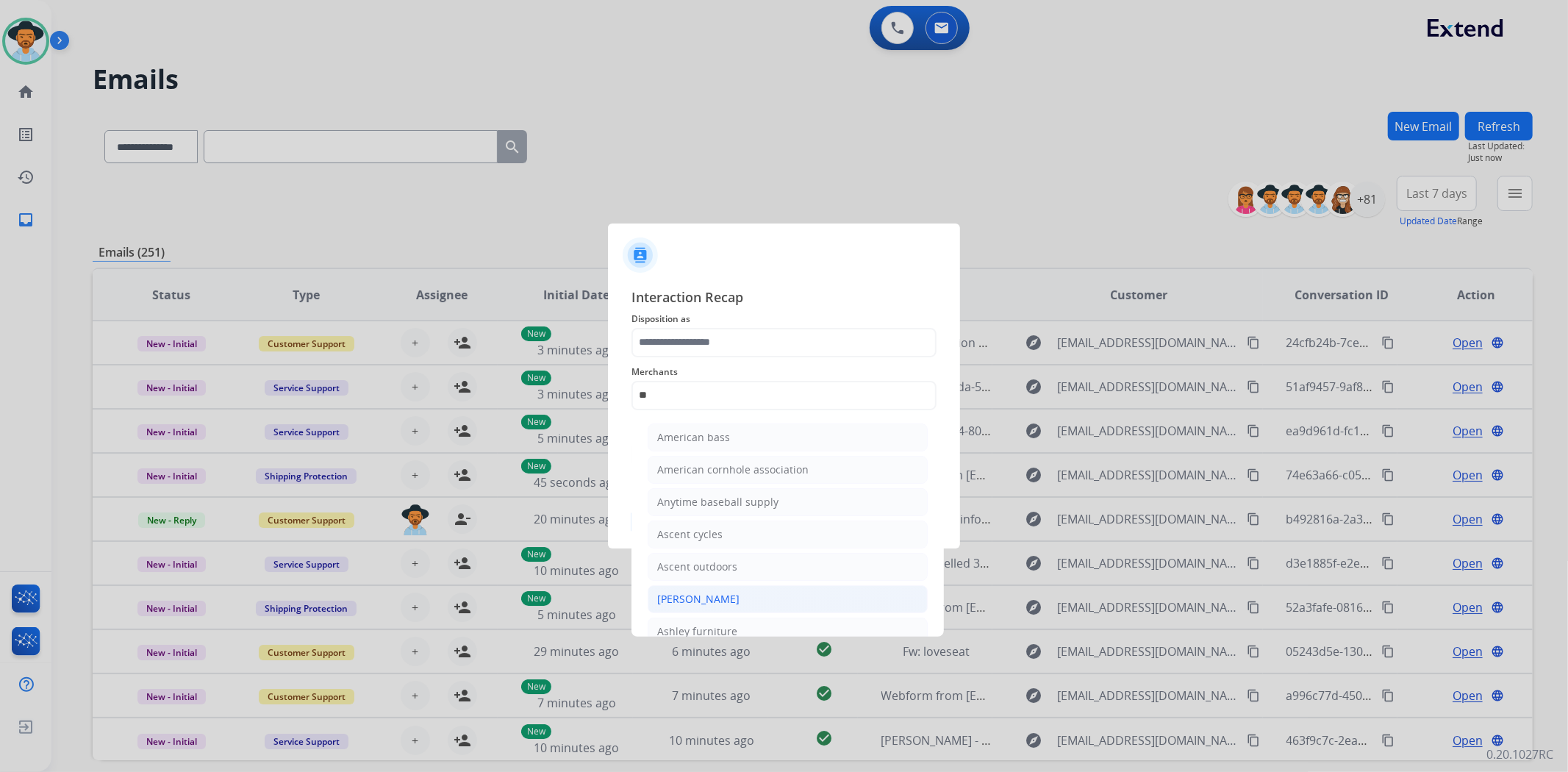
click at [731, 597] on div "[PERSON_NAME]" at bounding box center [699, 599] width 82 height 15
type input "**********"
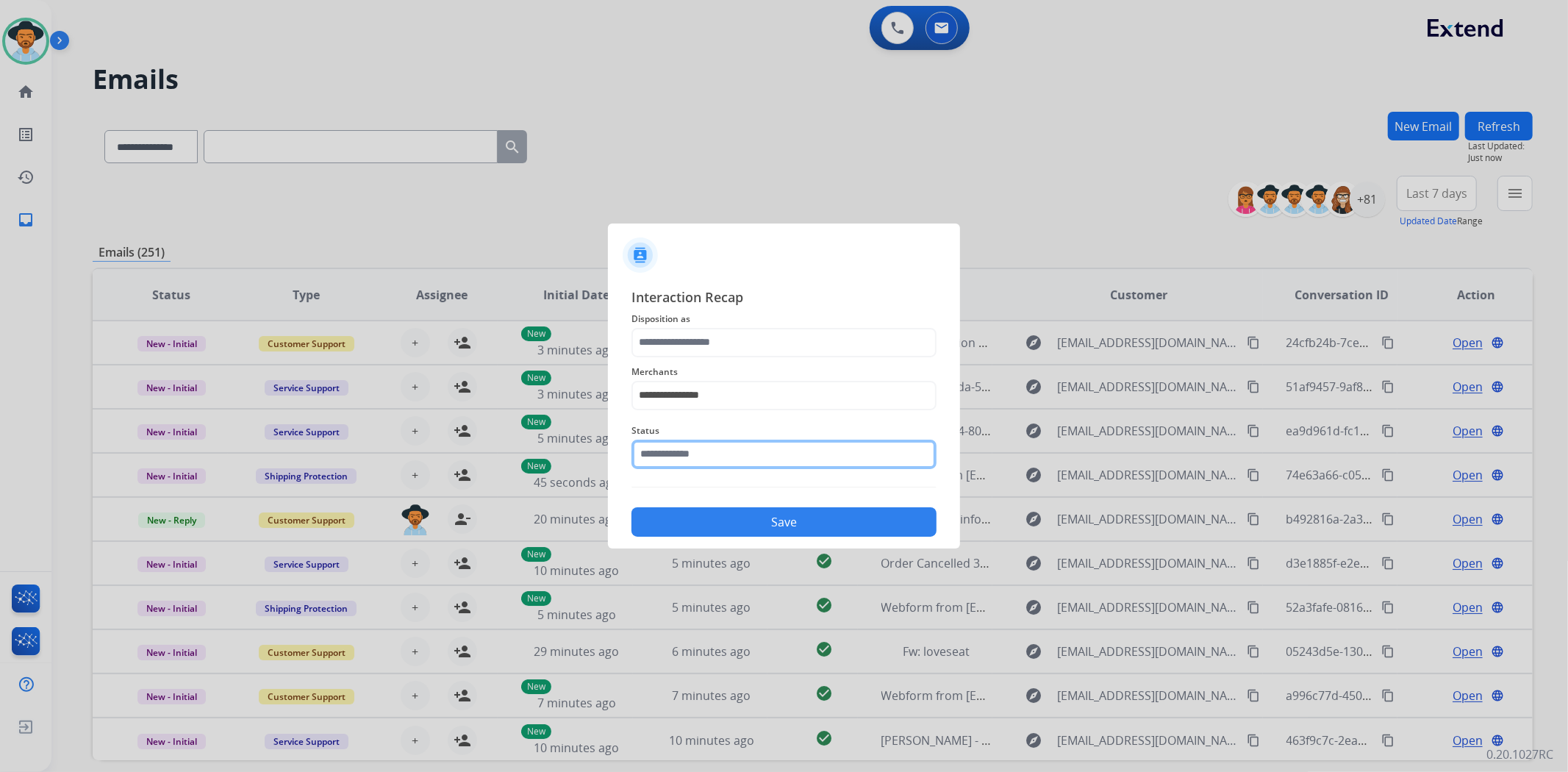
click at [723, 459] on input "text" at bounding box center [784, 455] width 305 height 29
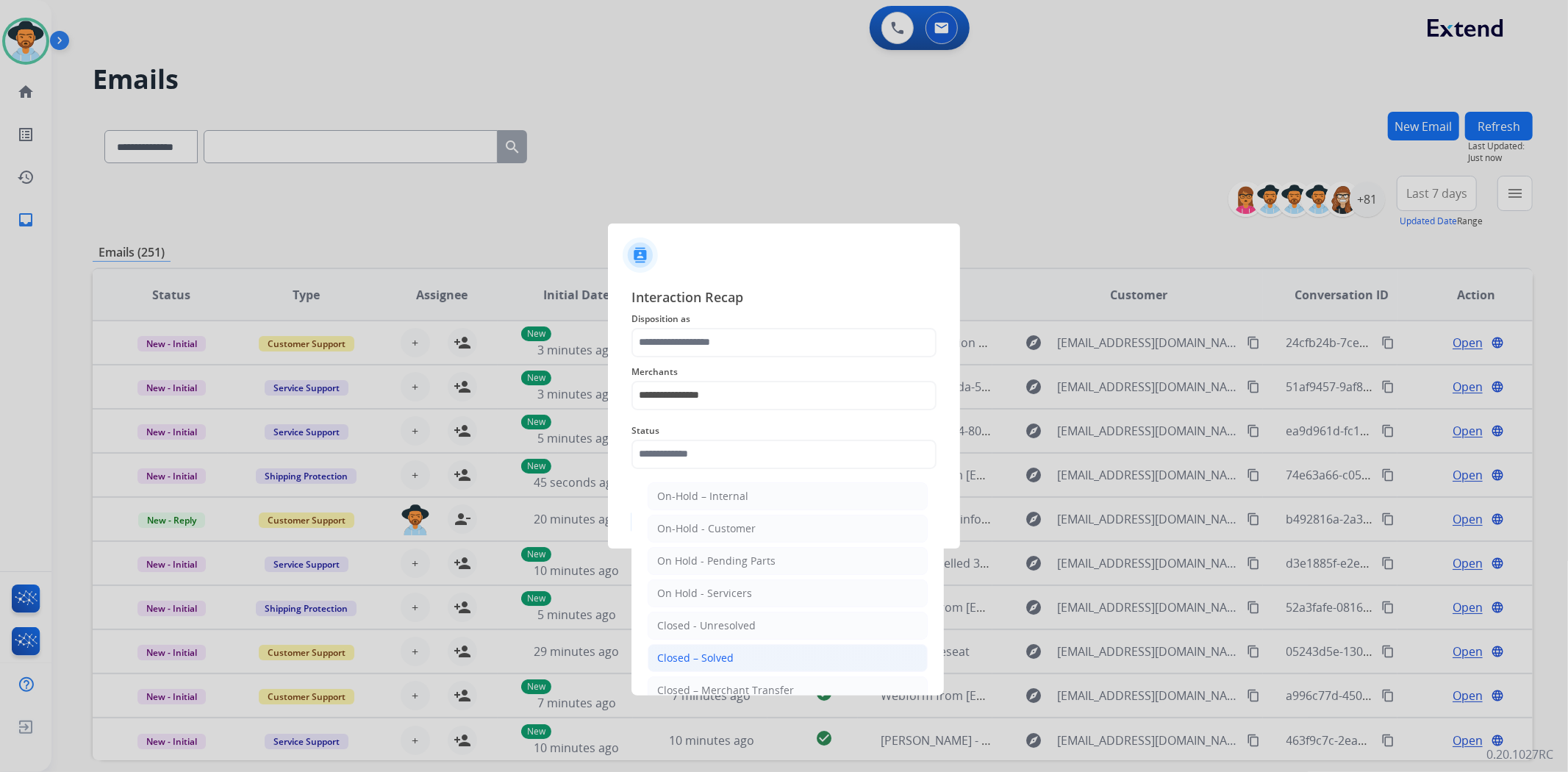
click at [717, 655] on div "Closed – Solved" at bounding box center [695, 658] width 76 height 15
type input "**********"
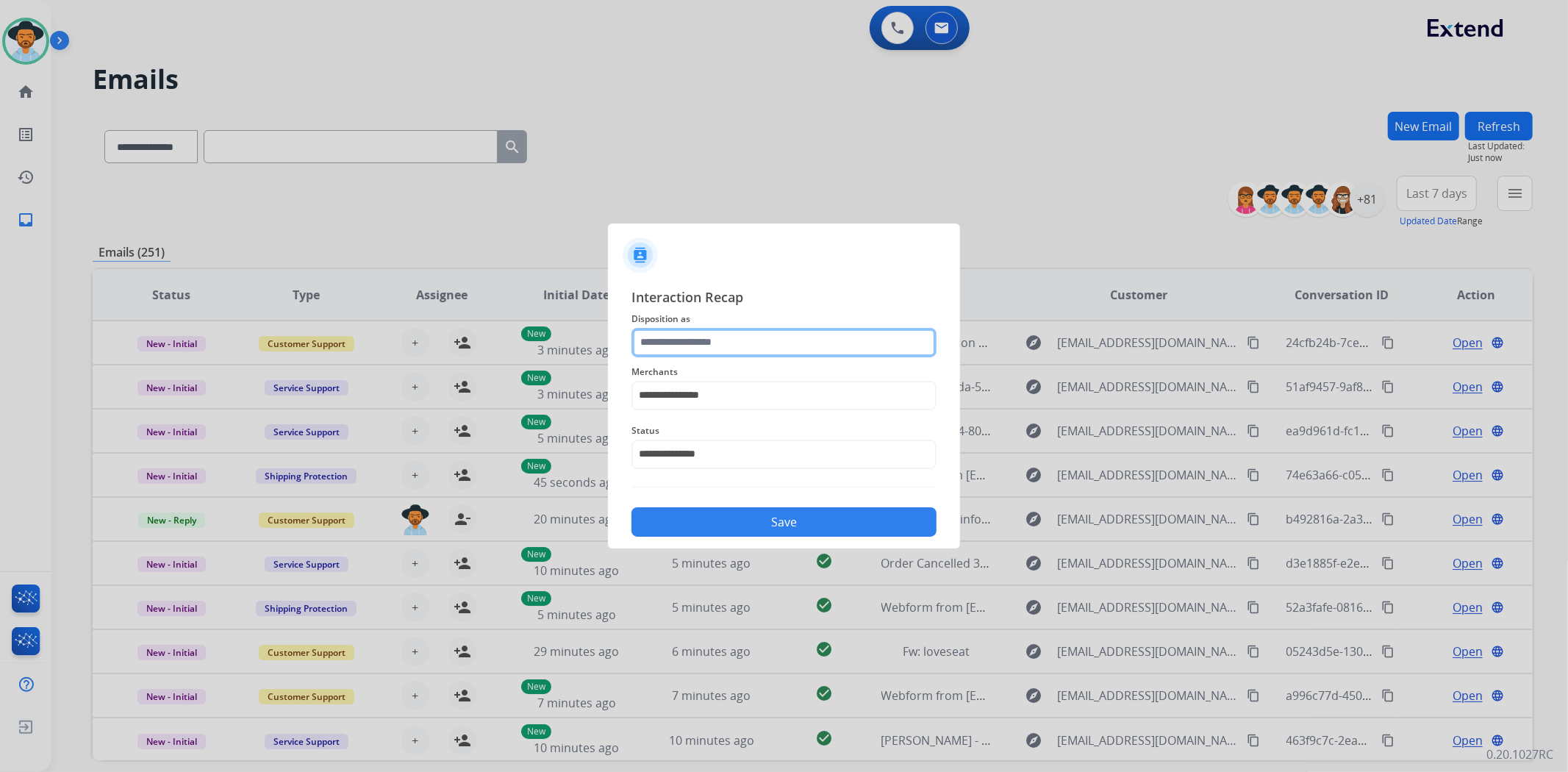
click at [726, 346] on input "text" at bounding box center [784, 343] width 305 height 29
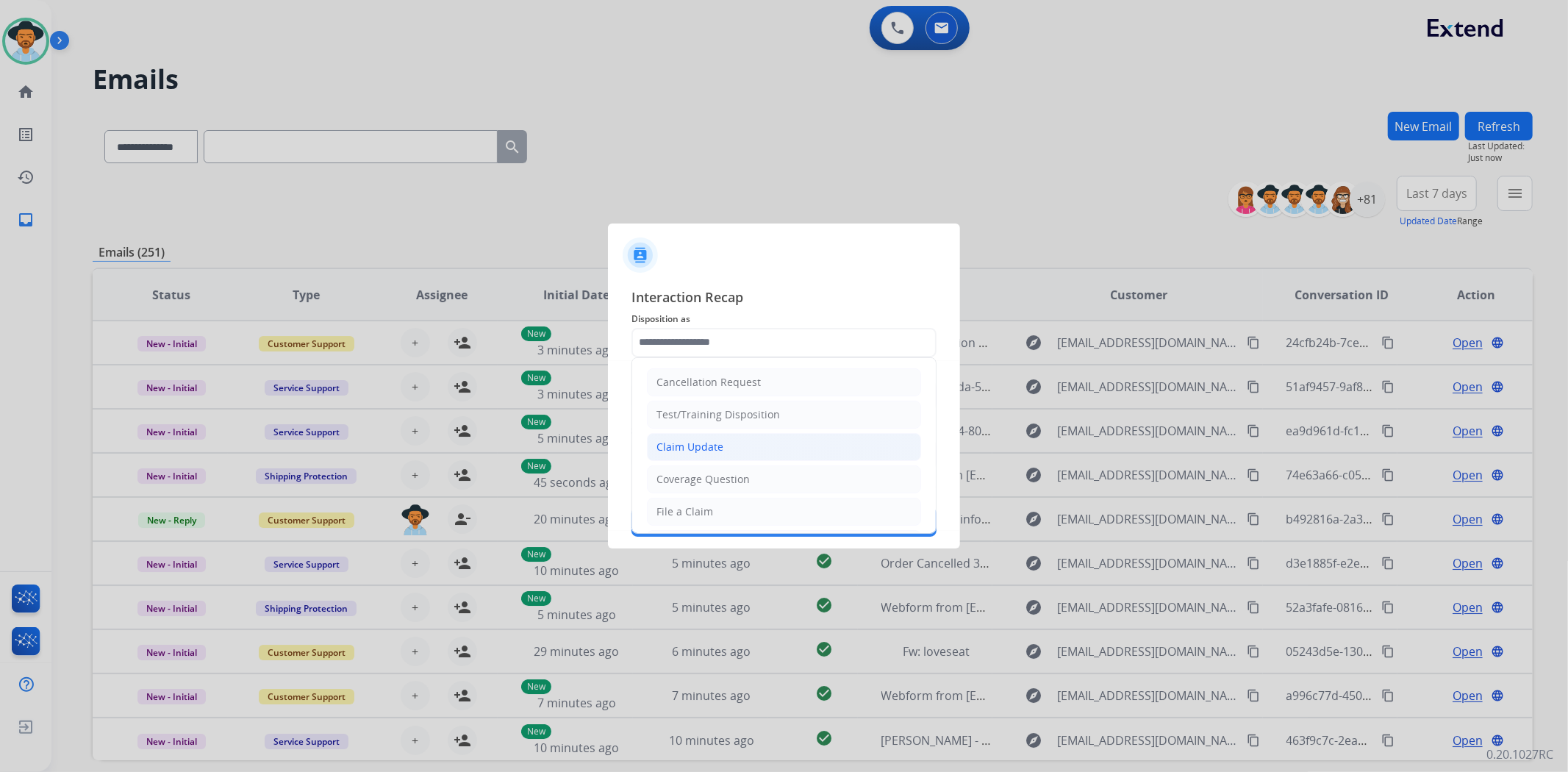
click at [719, 438] on li "Claim Update" at bounding box center [784, 447] width 274 height 28
type input "**********"
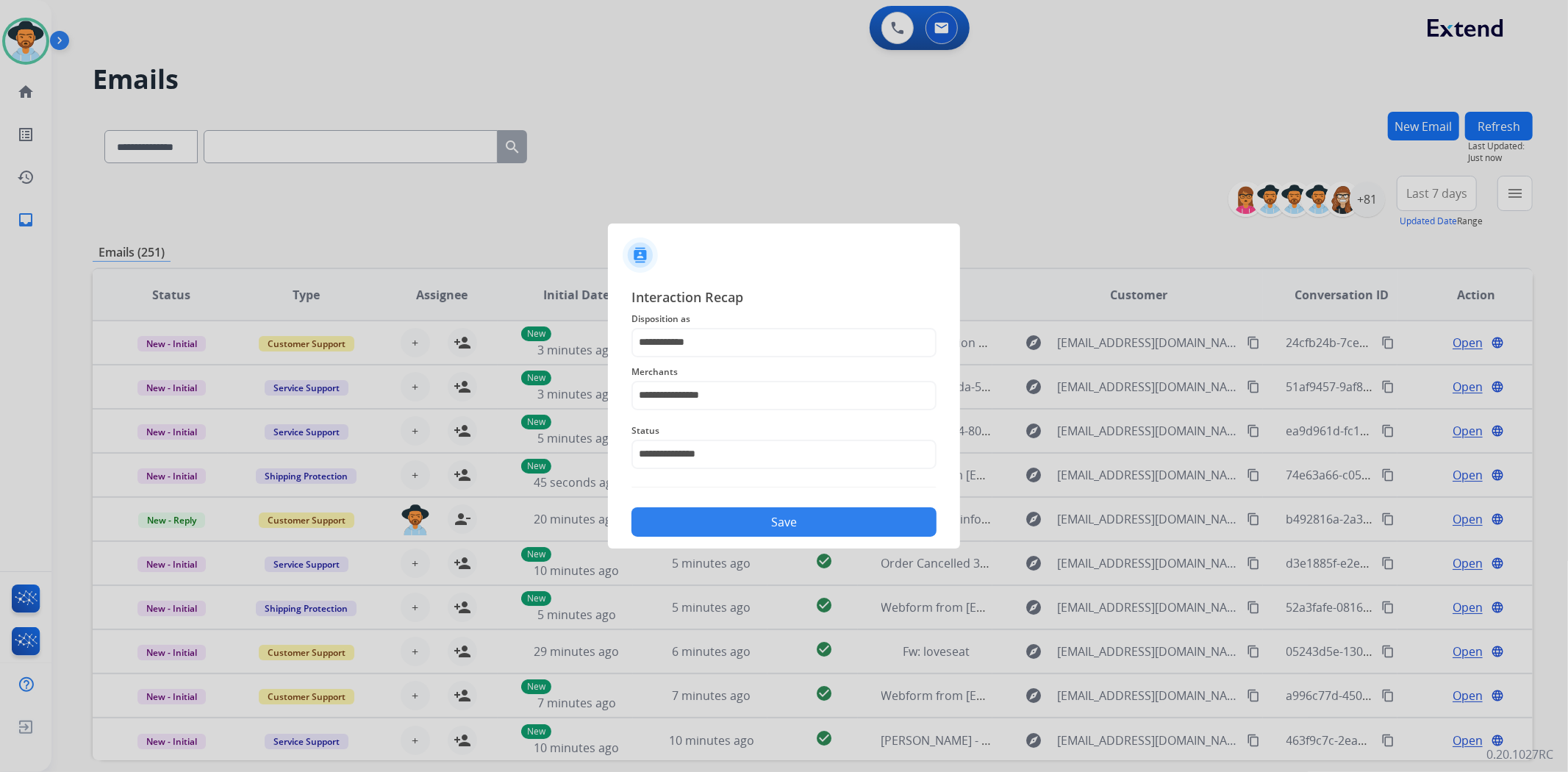
click at [766, 532] on button "Save" at bounding box center [784, 522] width 305 height 29
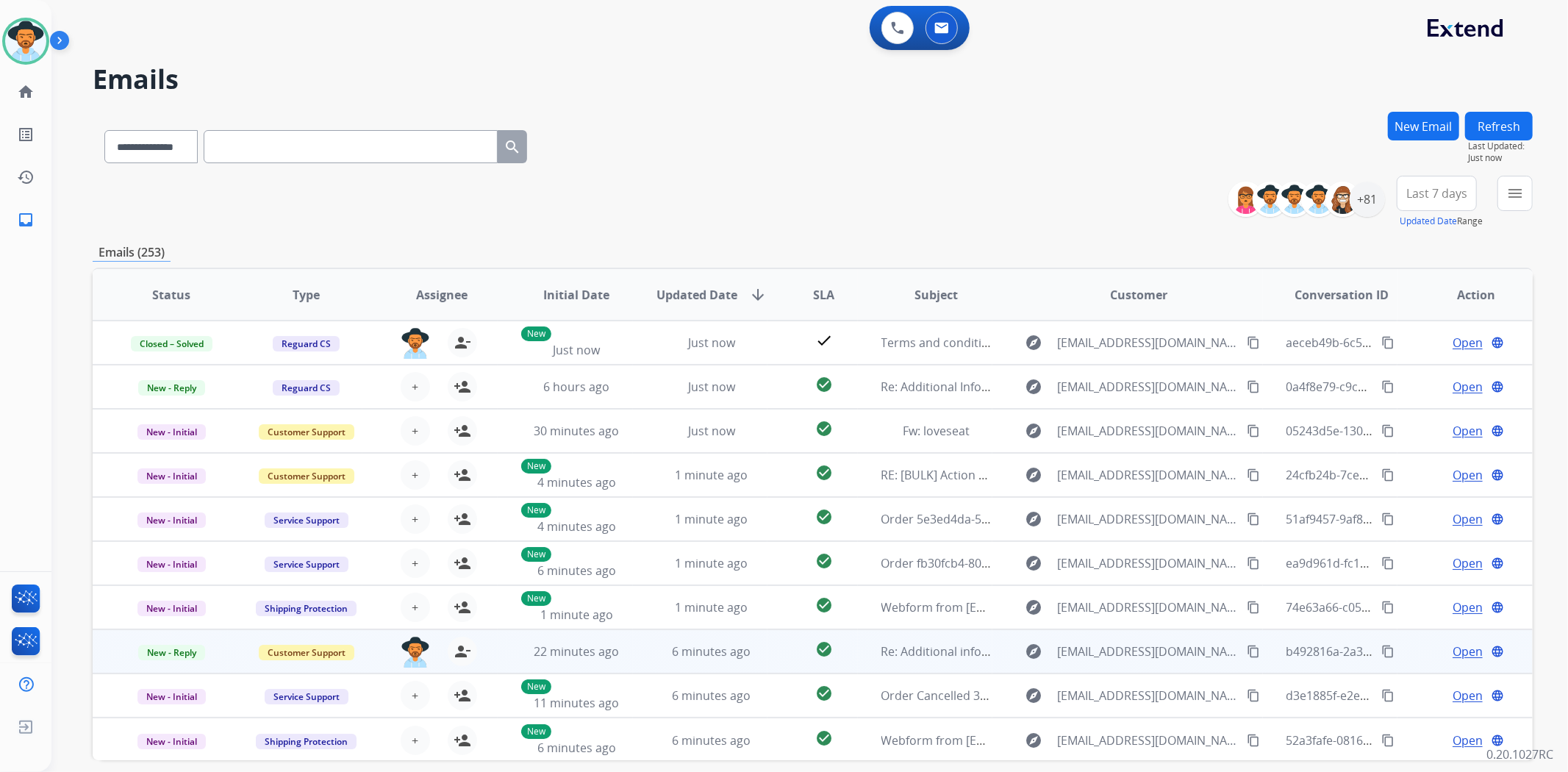
click at [1466, 653] on span "Open" at bounding box center [1467, 652] width 30 height 18
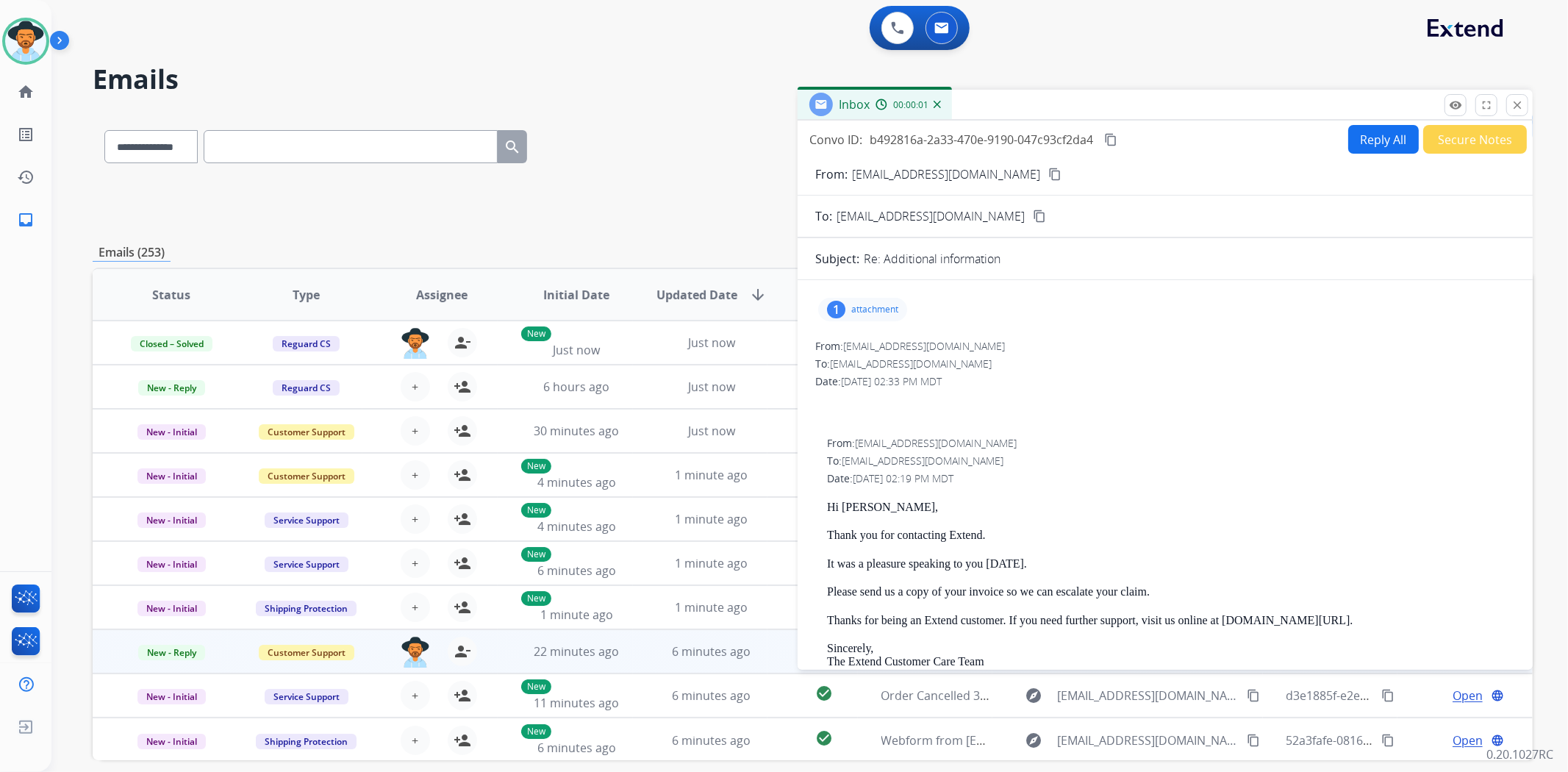
click at [862, 310] on p "attachment" at bounding box center [875, 309] width 47 height 12
click at [843, 343] on div at bounding box center [867, 347] width 74 height 52
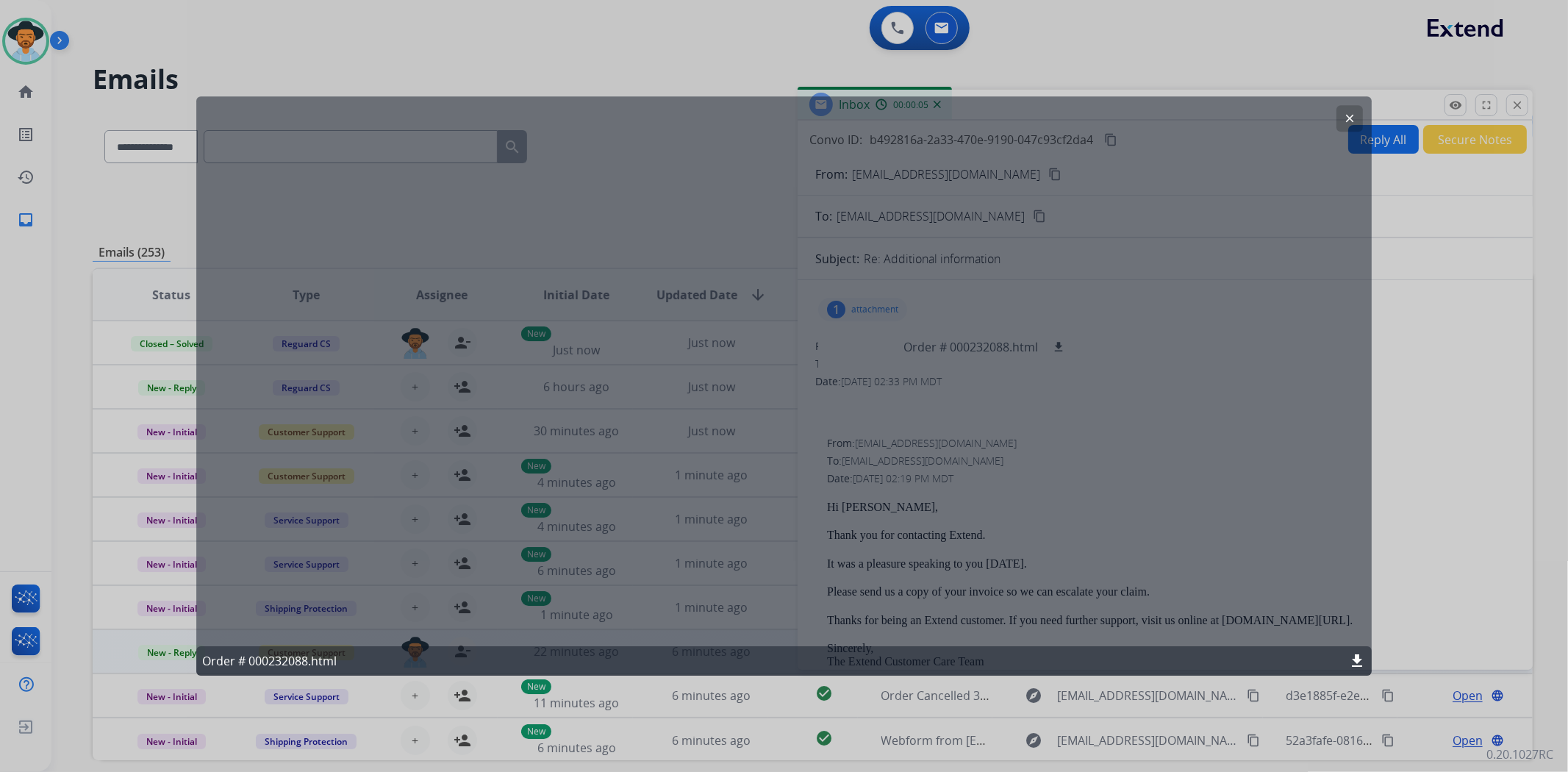
click at [1349, 110] on button "clear" at bounding box center [1349, 118] width 27 height 27
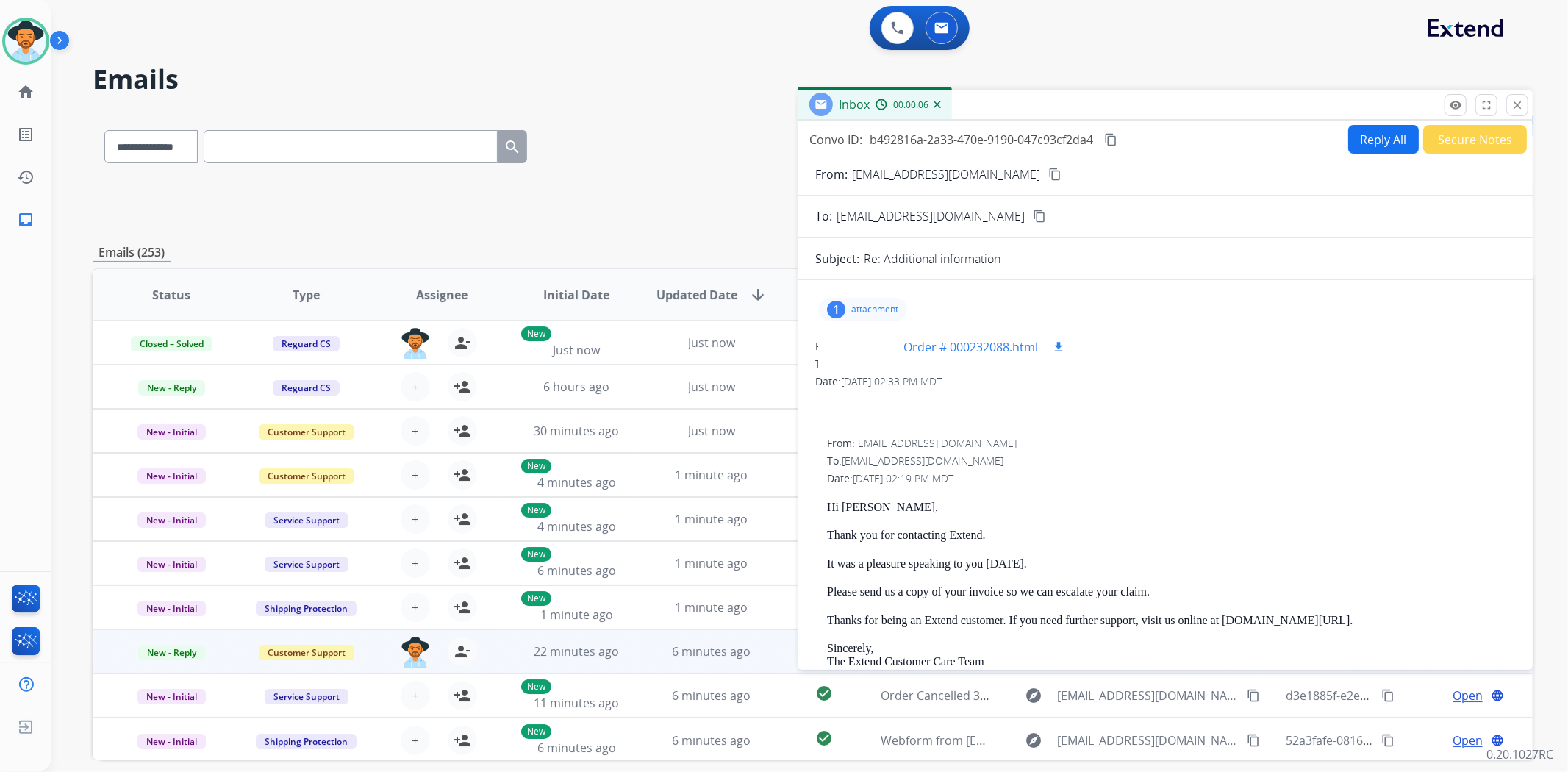
click at [1059, 346] on mat-icon "download" at bounding box center [1058, 346] width 13 height 13
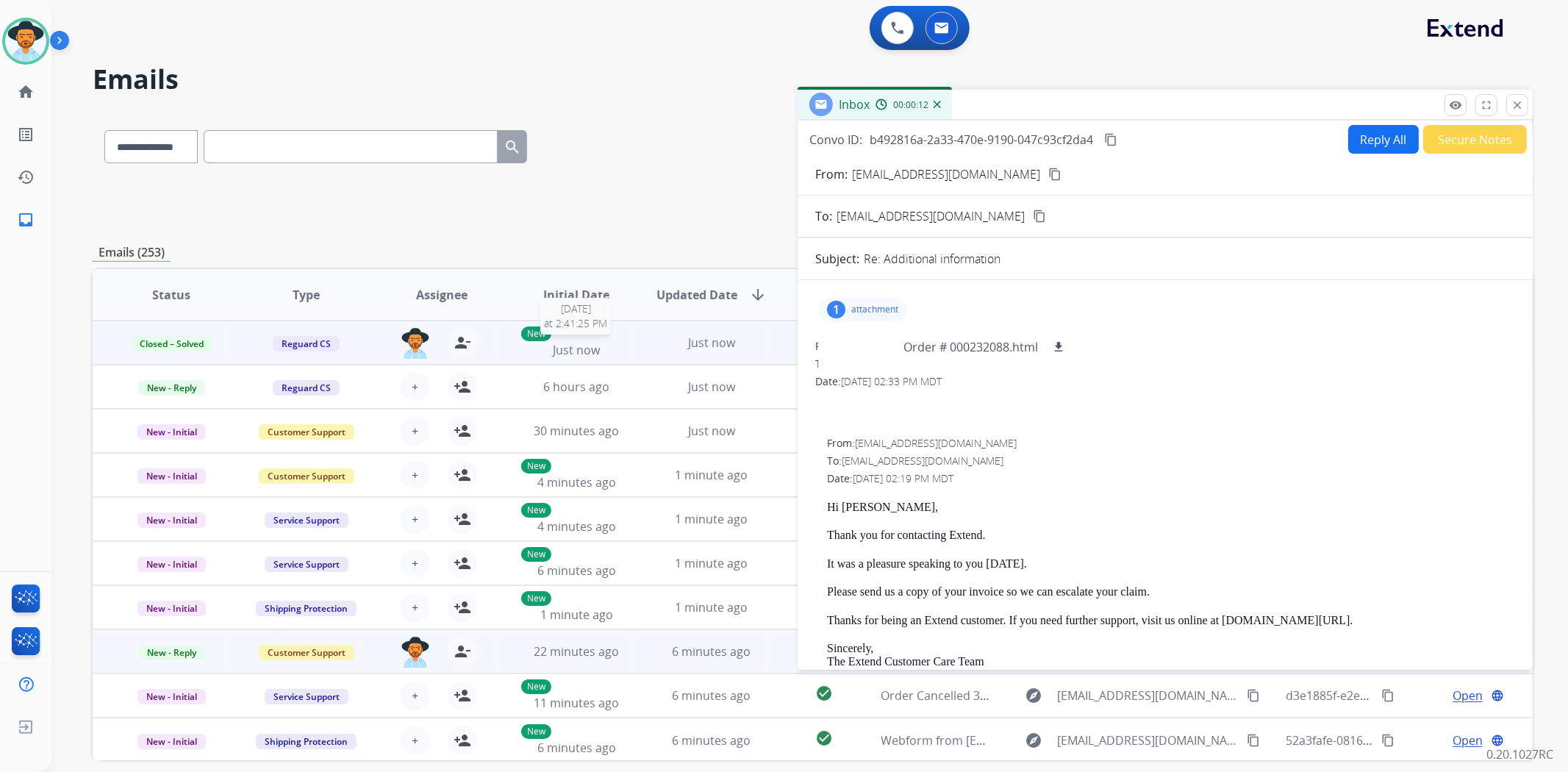
click at [593, 347] on span "Just now" at bounding box center [576, 350] width 47 height 16
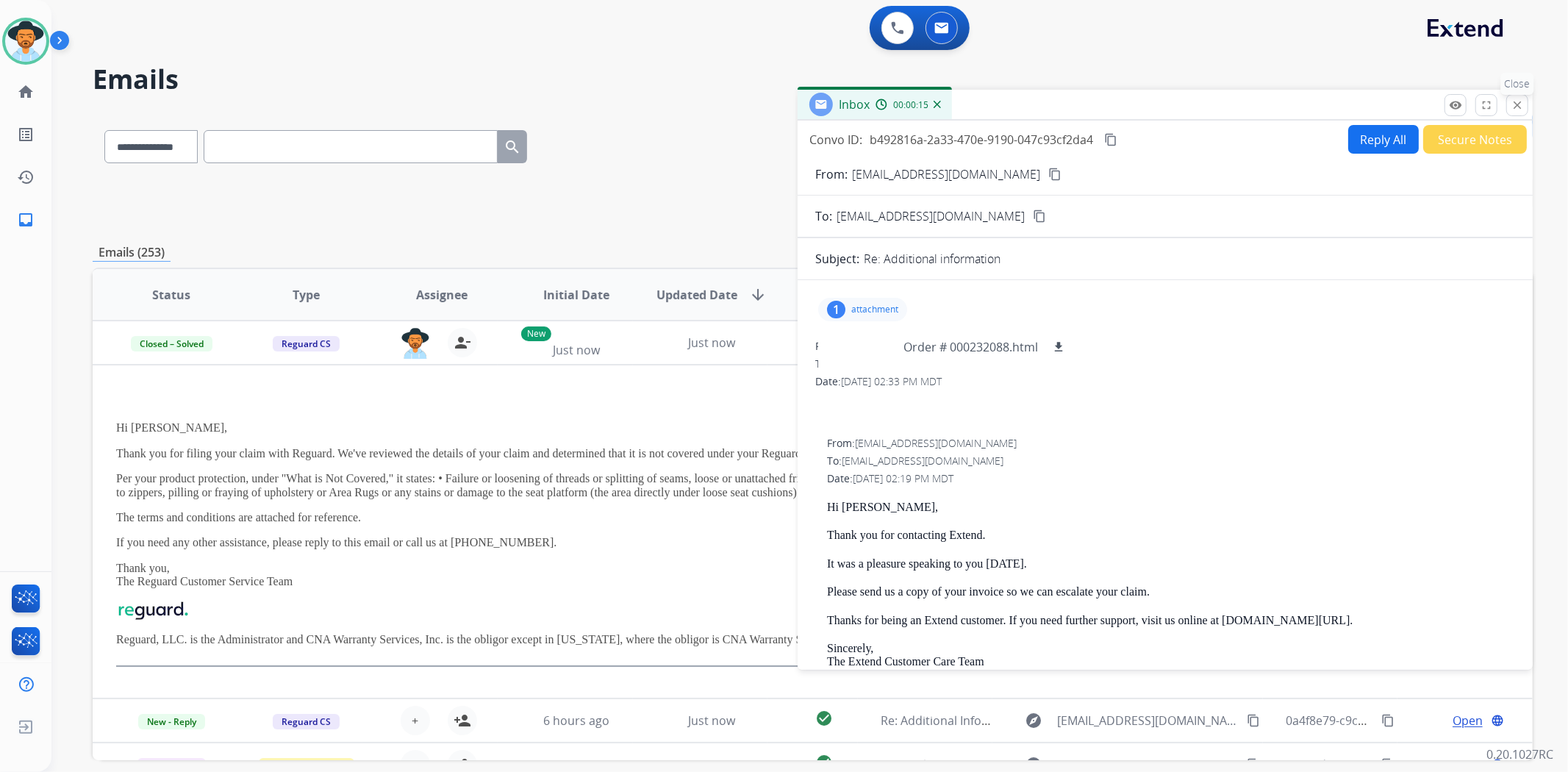
click at [1512, 105] on mat-icon "close" at bounding box center [1516, 105] width 13 height 13
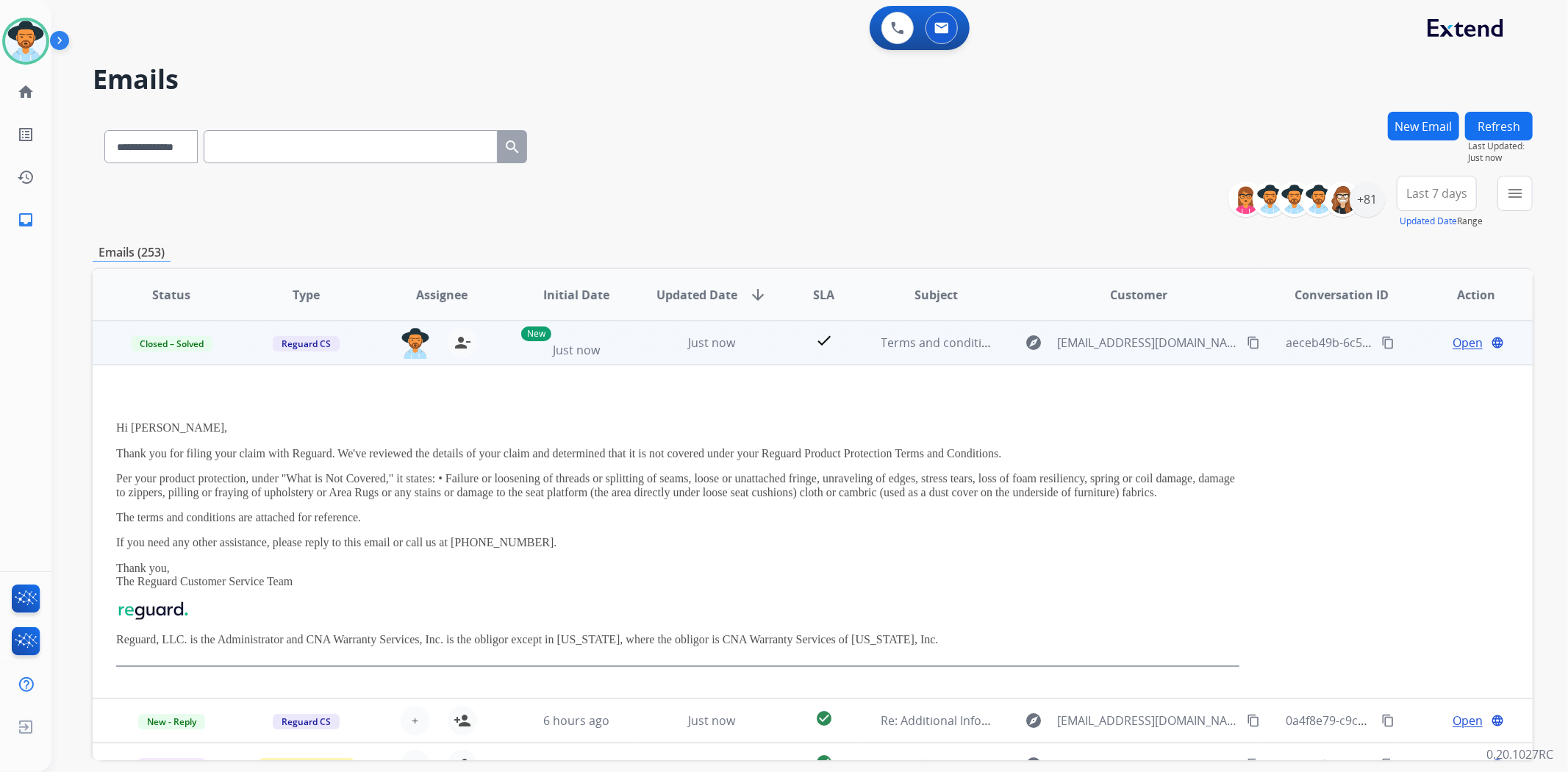
click at [1452, 343] on span "Open" at bounding box center [1467, 342] width 30 height 18
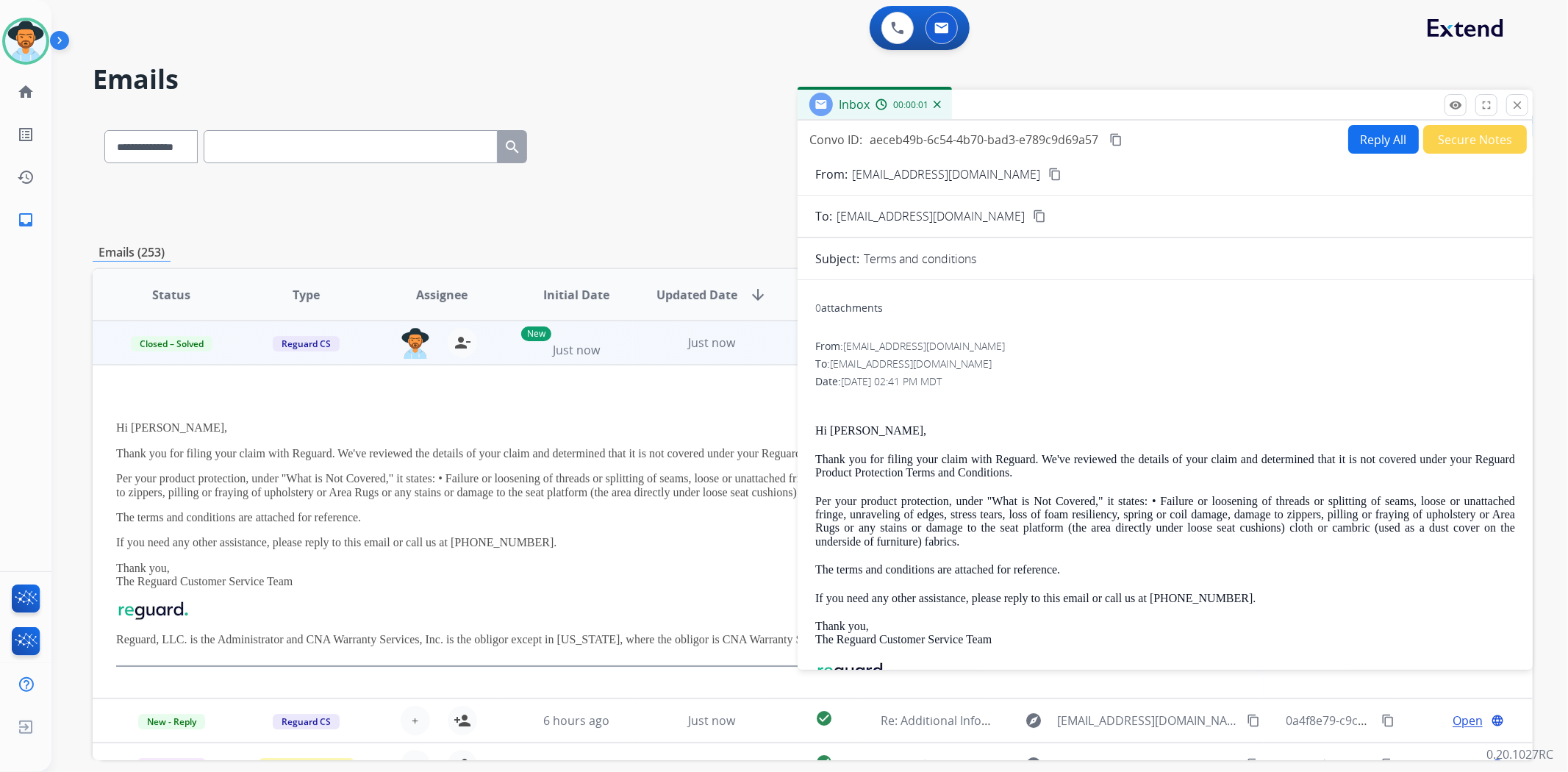
click at [1358, 137] on button "Reply All" at bounding box center [1383, 138] width 70 height 28
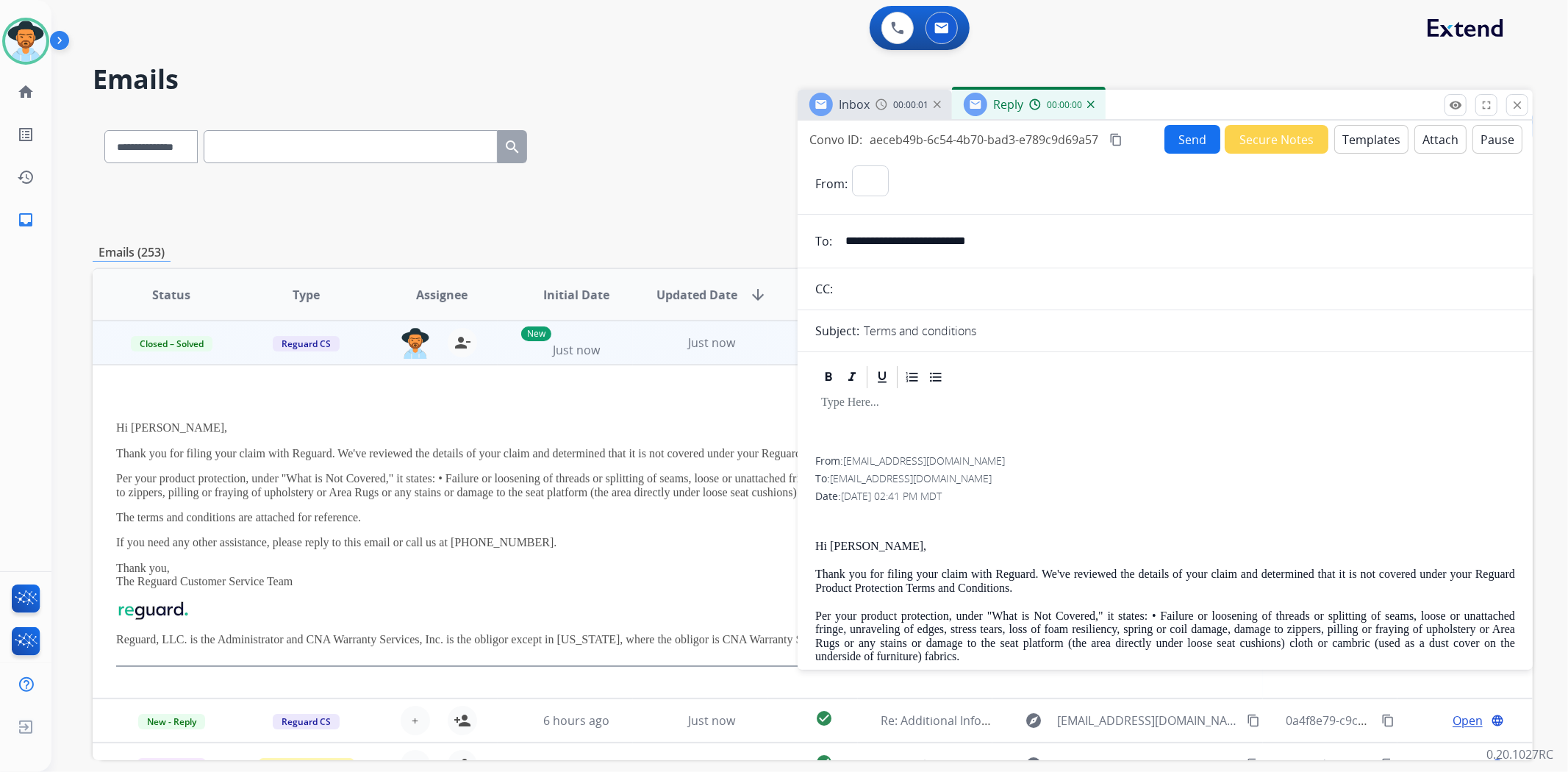
select select "**********"
click at [1419, 138] on button "Attach" at bounding box center [1440, 138] width 52 height 28
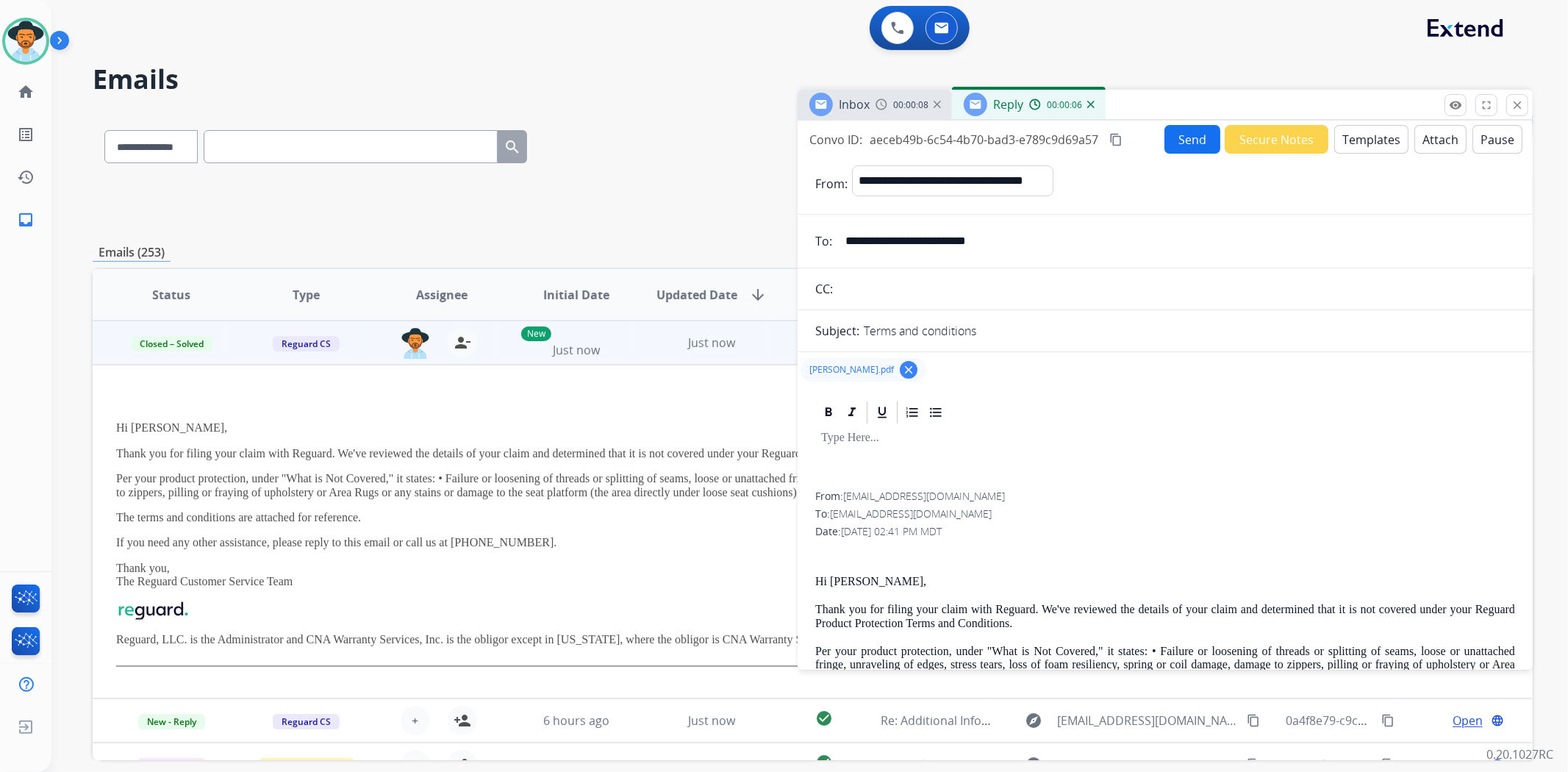
click at [1164, 142] on button "Send" at bounding box center [1192, 138] width 56 height 28
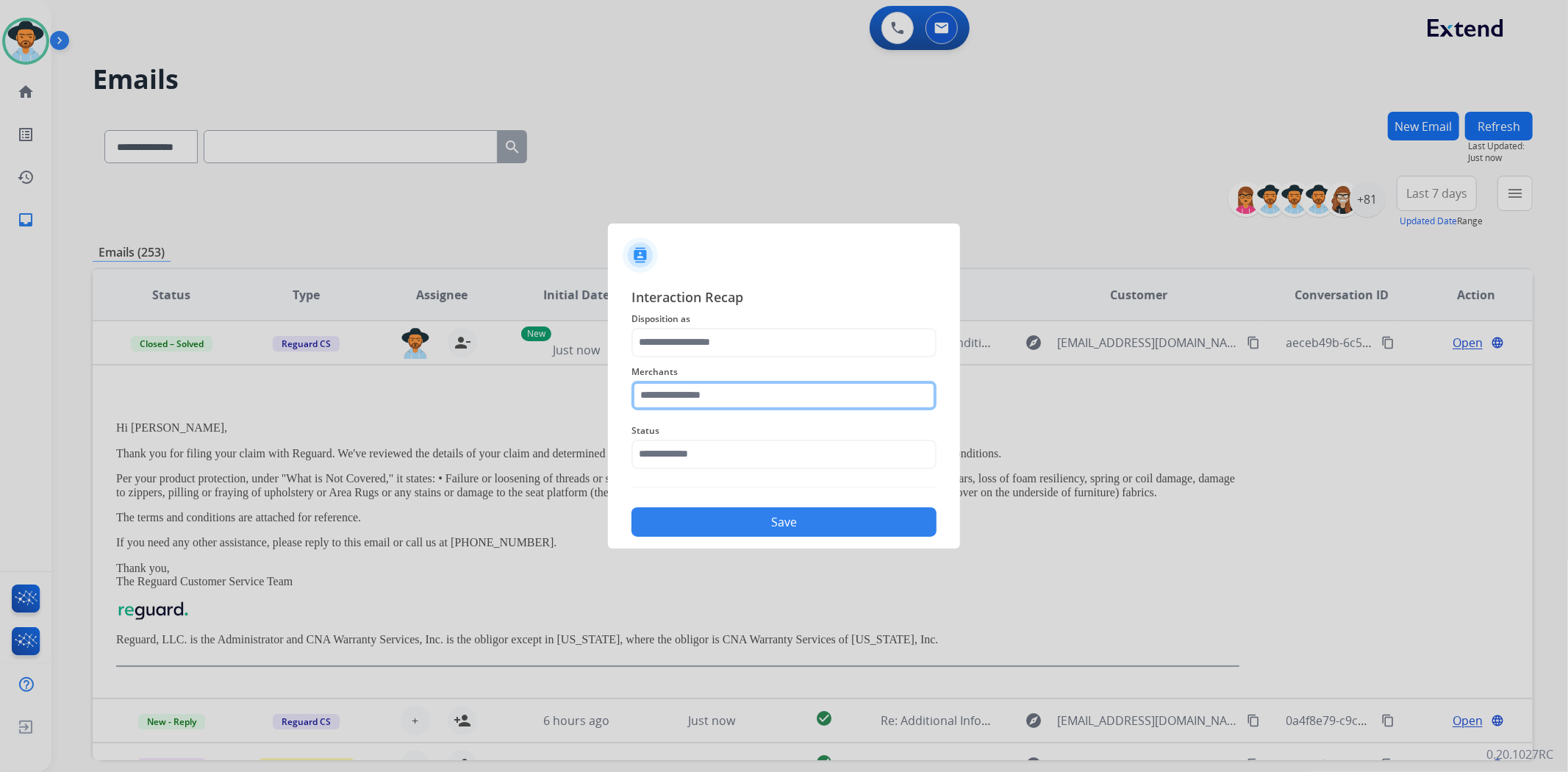
click at [714, 399] on input "text" at bounding box center [784, 395] width 305 height 29
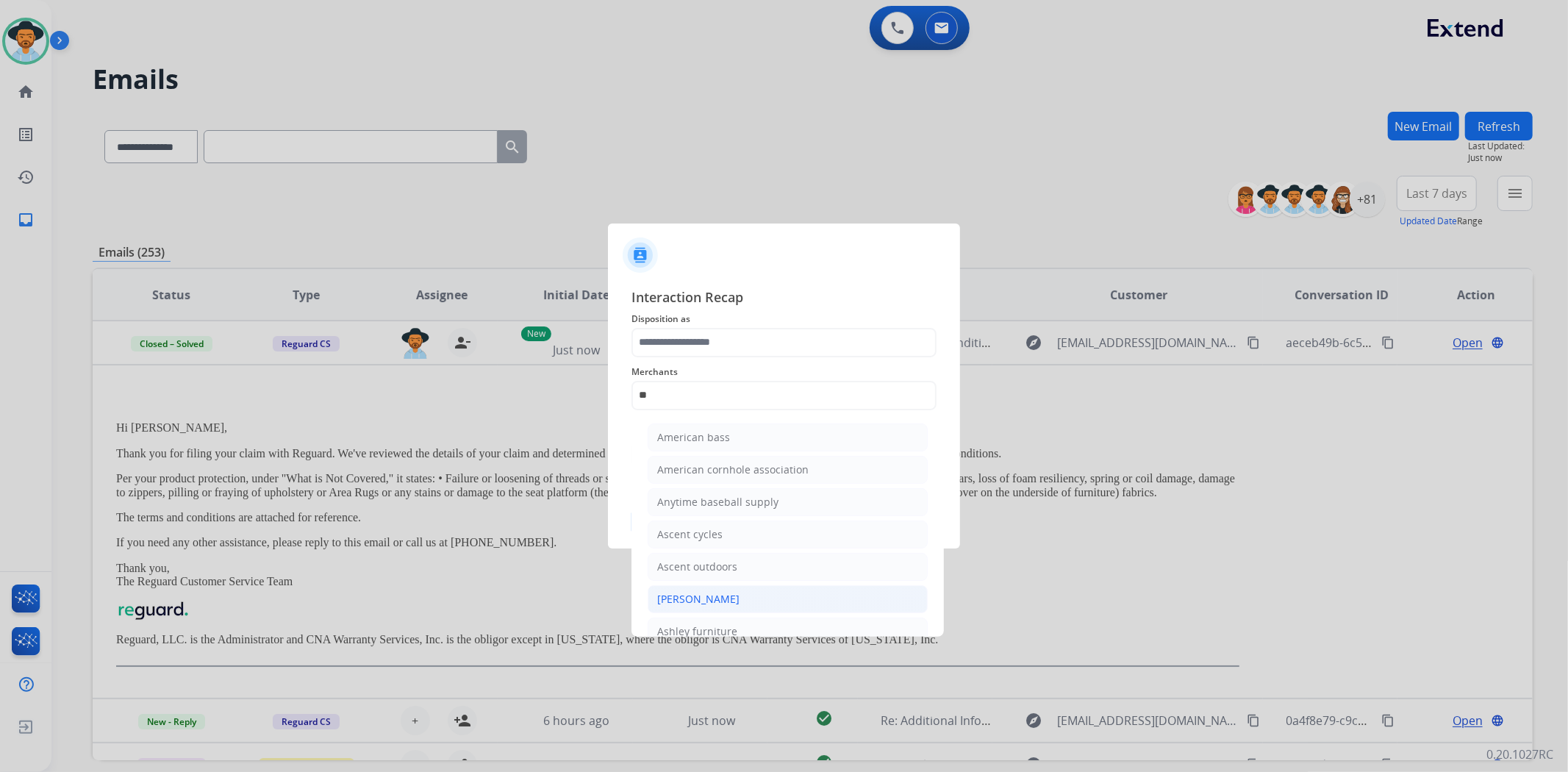
click at [685, 592] on div "[PERSON_NAME]" at bounding box center [699, 599] width 82 height 15
type input "**********"
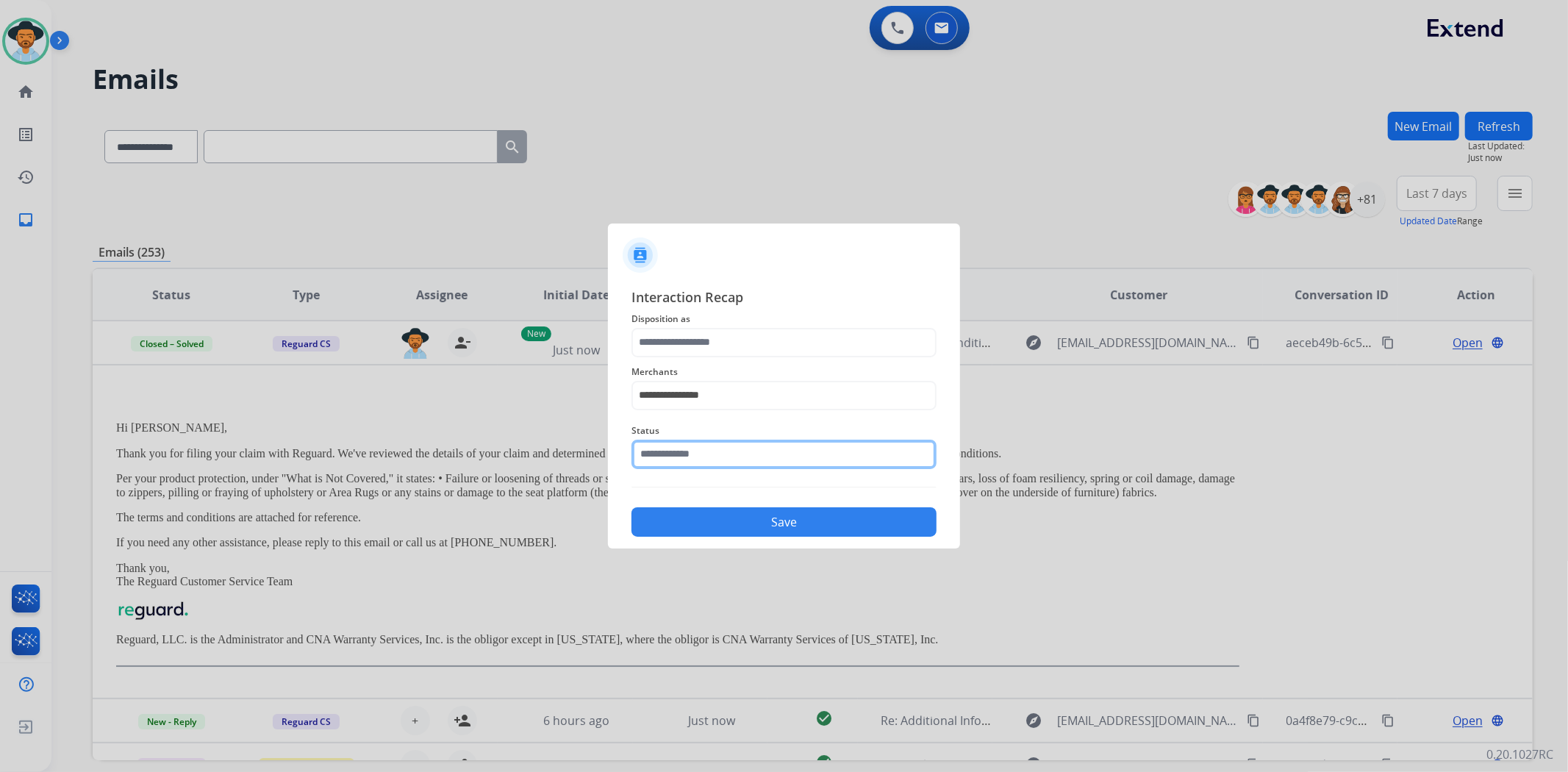
click at [704, 455] on input "text" at bounding box center [784, 455] width 305 height 29
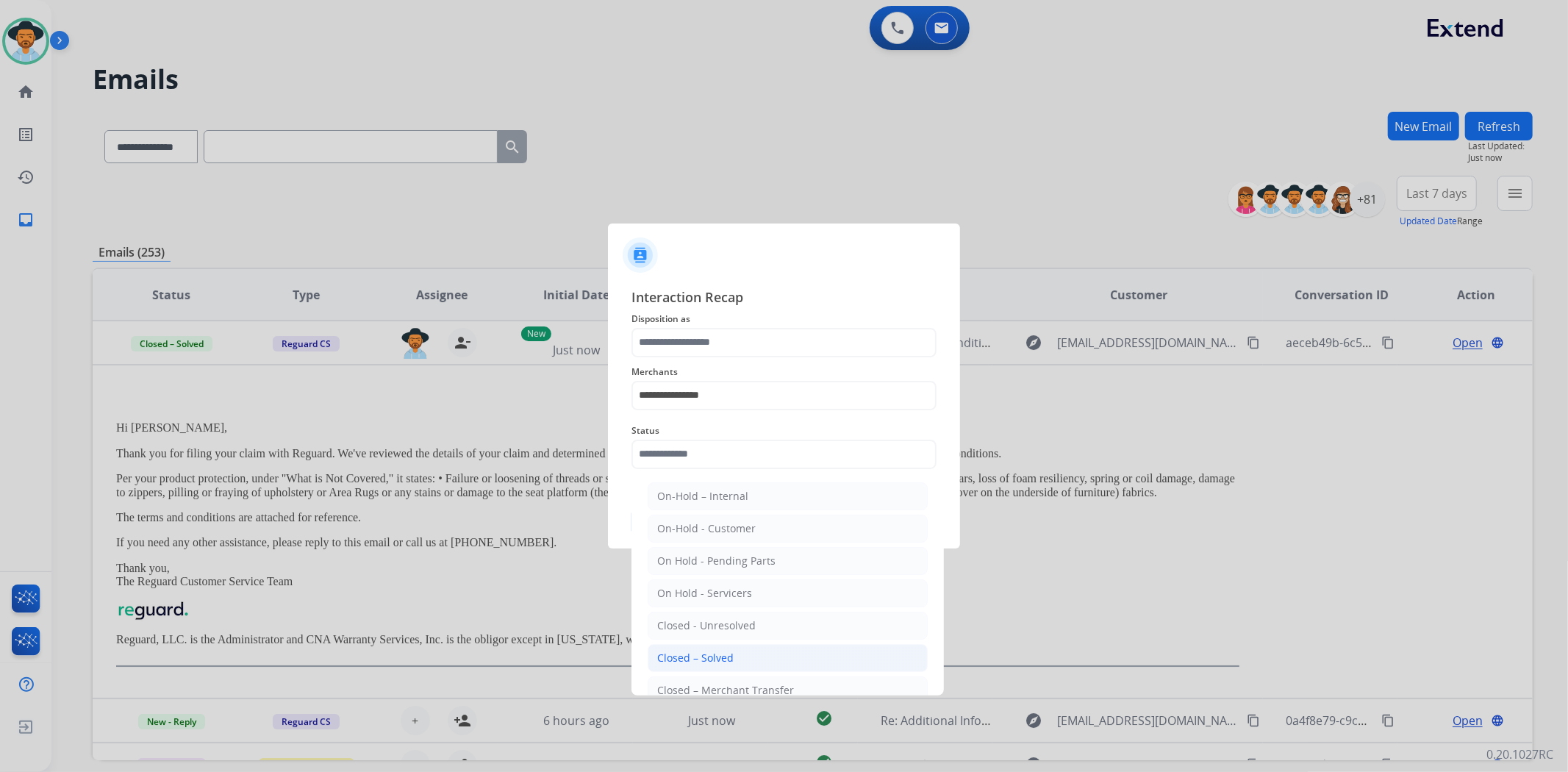
click at [721, 653] on div "Closed – Solved" at bounding box center [695, 658] width 76 height 15
type input "**********"
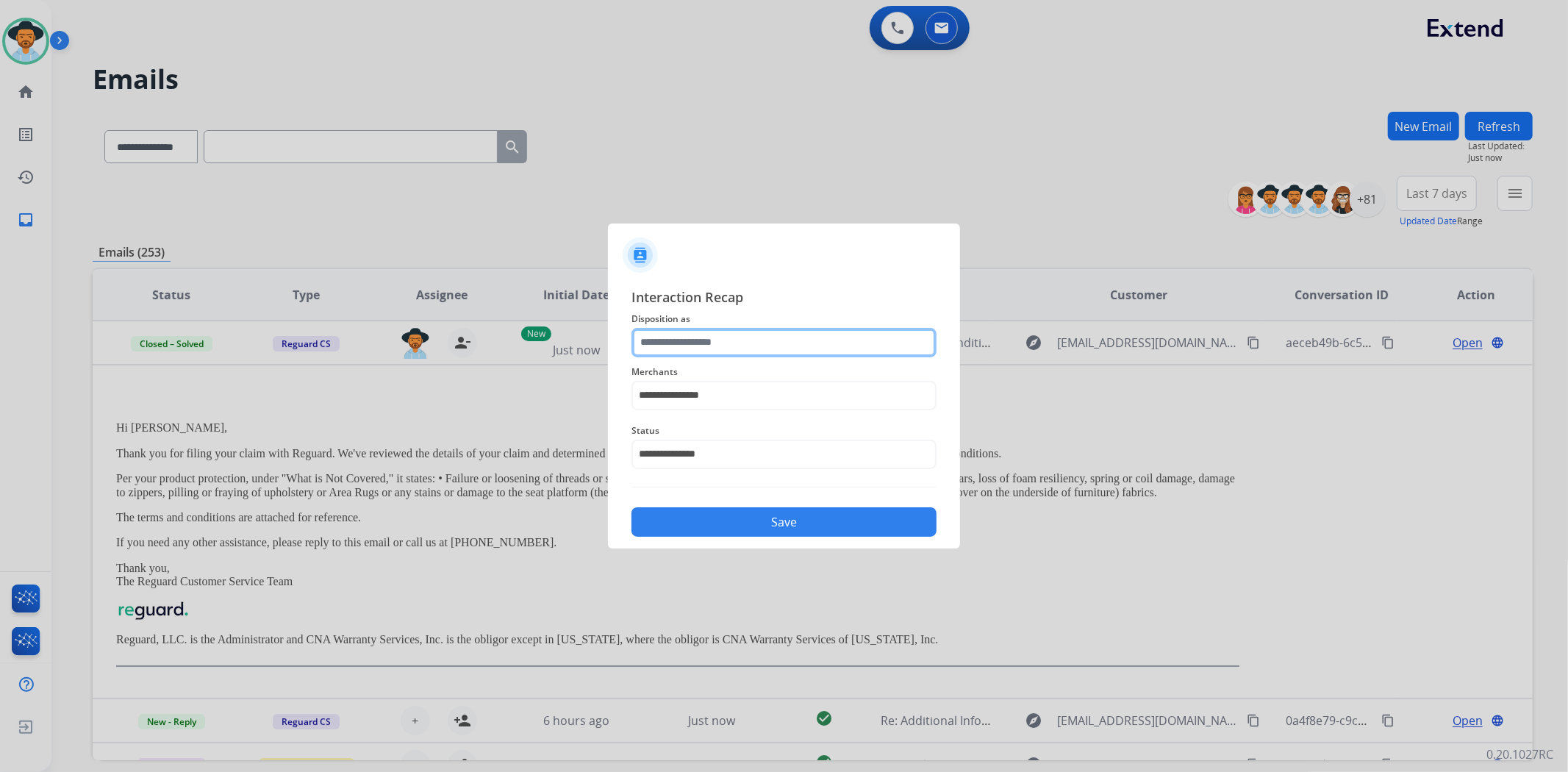
click at [723, 342] on input "text" at bounding box center [784, 343] width 305 height 29
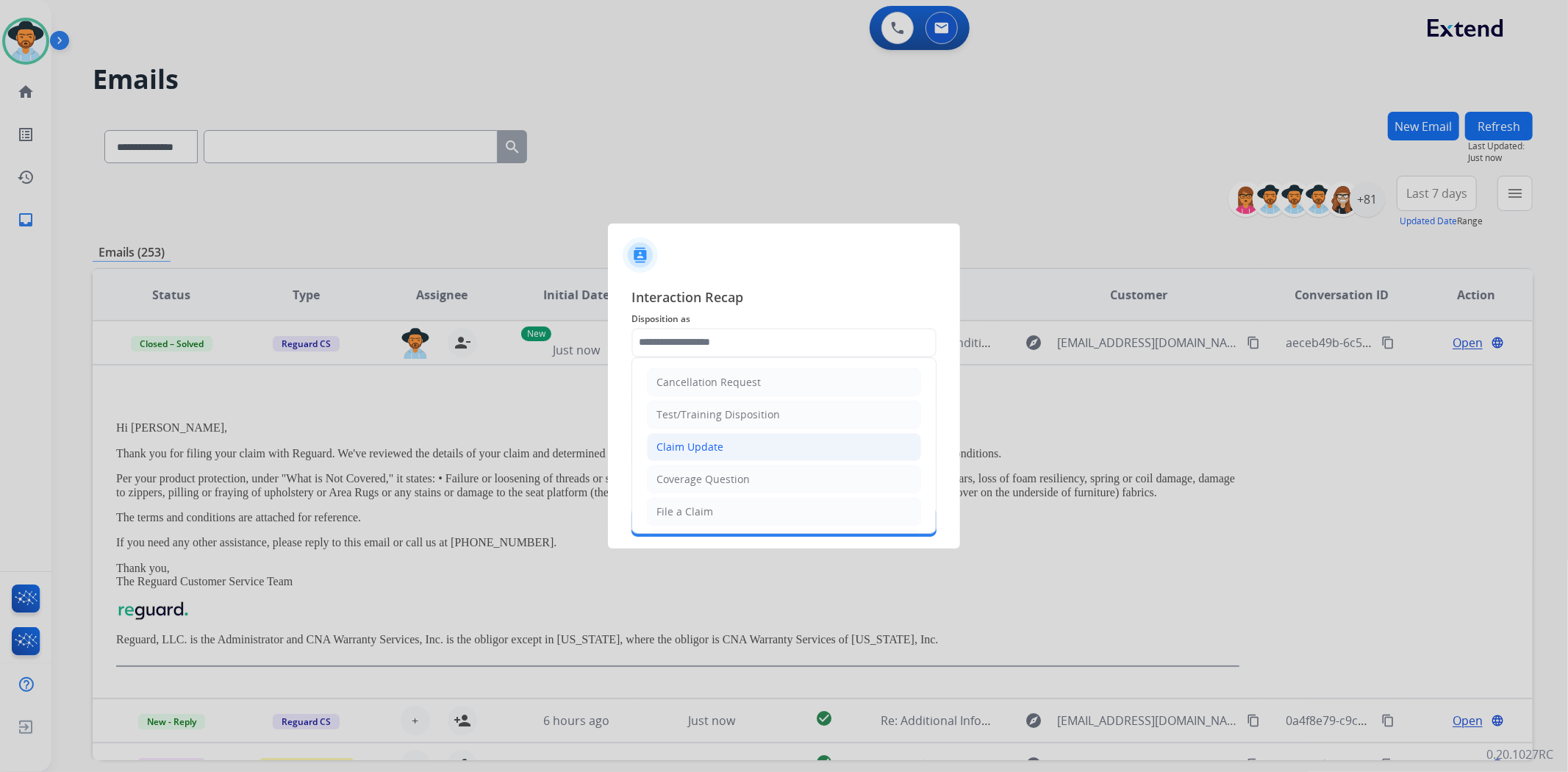
click at [718, 445] on div "Claim Update" at bounding box center [690, 447] width 67 height 15
type input "**********"
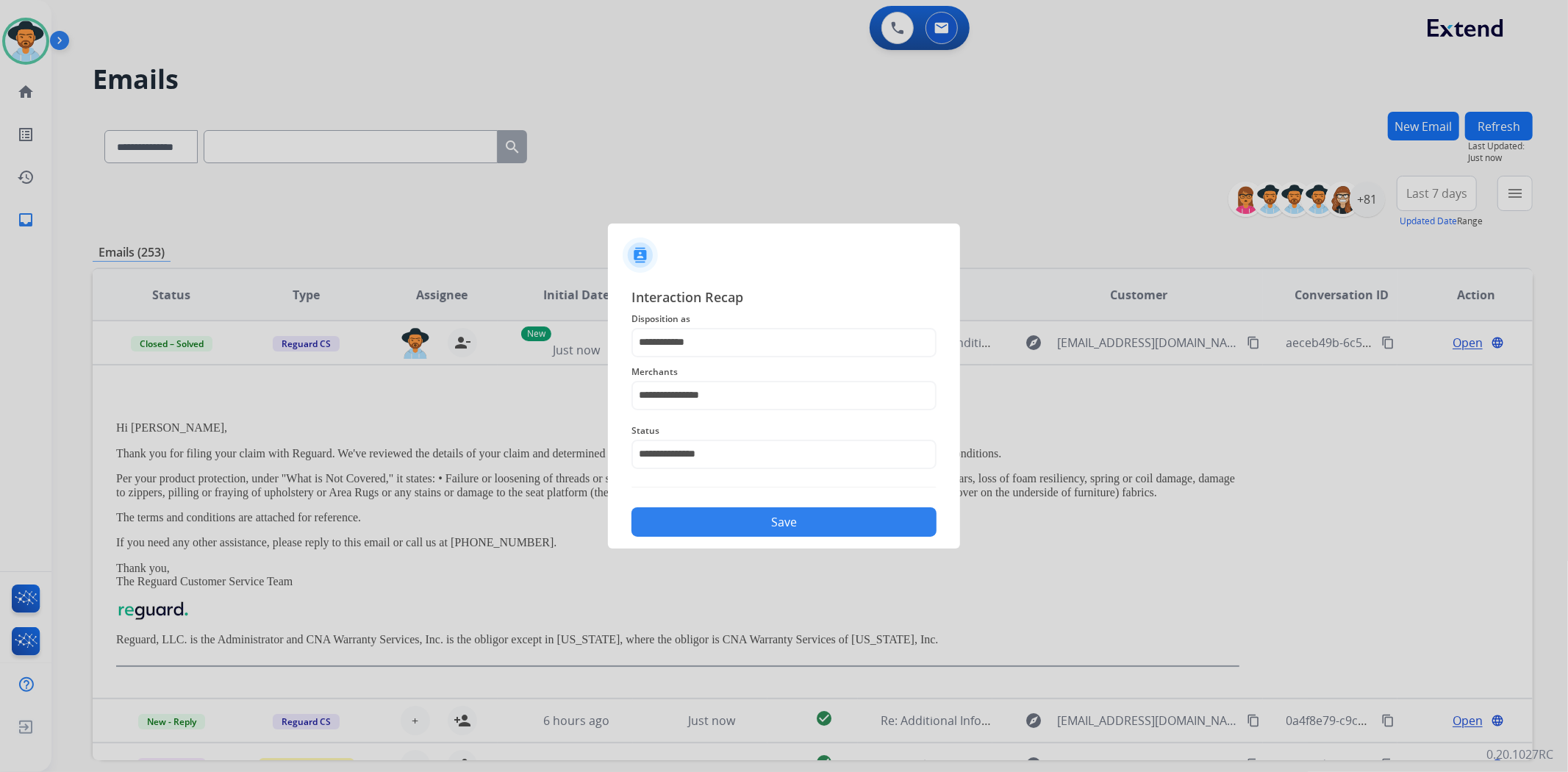
click at [768, 525] on button "Save" at bounding box center [784, 522] width 305 height 29
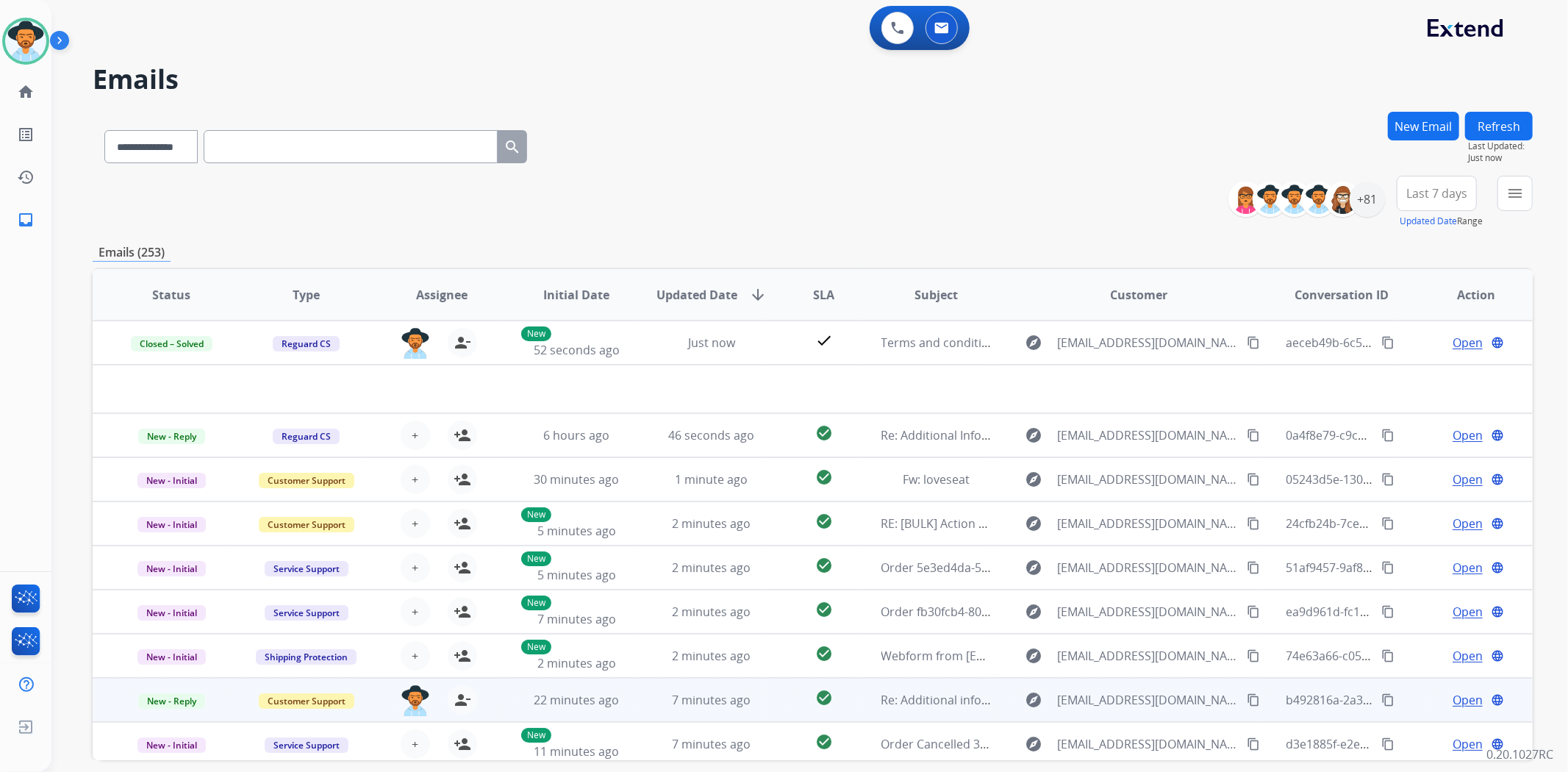
click at [1381, 701] on mat-icon "content_copy" at bounding box center [1387, 700] width 13 height 13
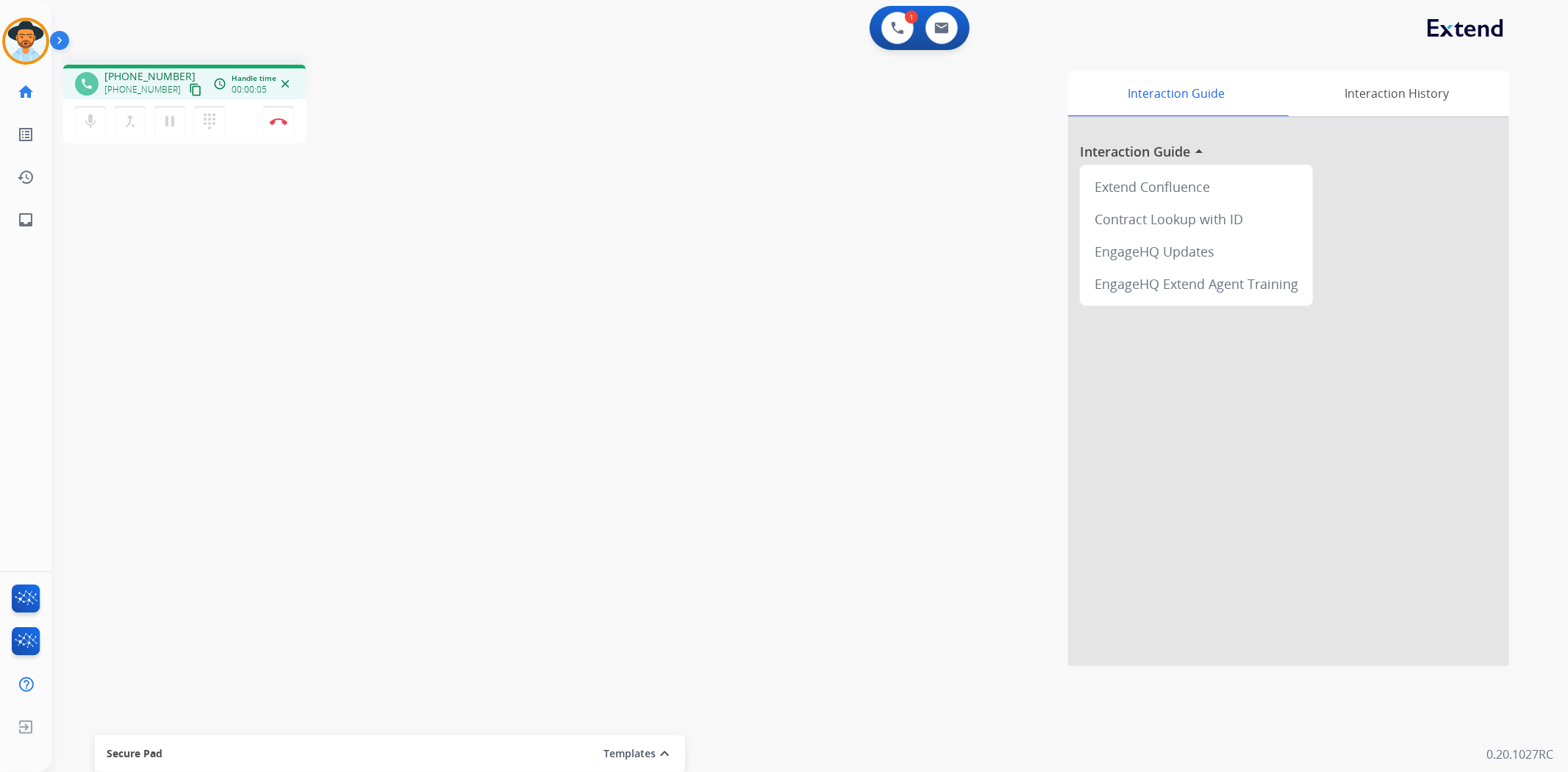
click at [189, 87] on mat-icon "content_copy" at bounding box center [195, 89] width 13 height 13
click at [215, 121] on mat-icon "dialpad" at bounding box center [210, 121] width 18 height 18
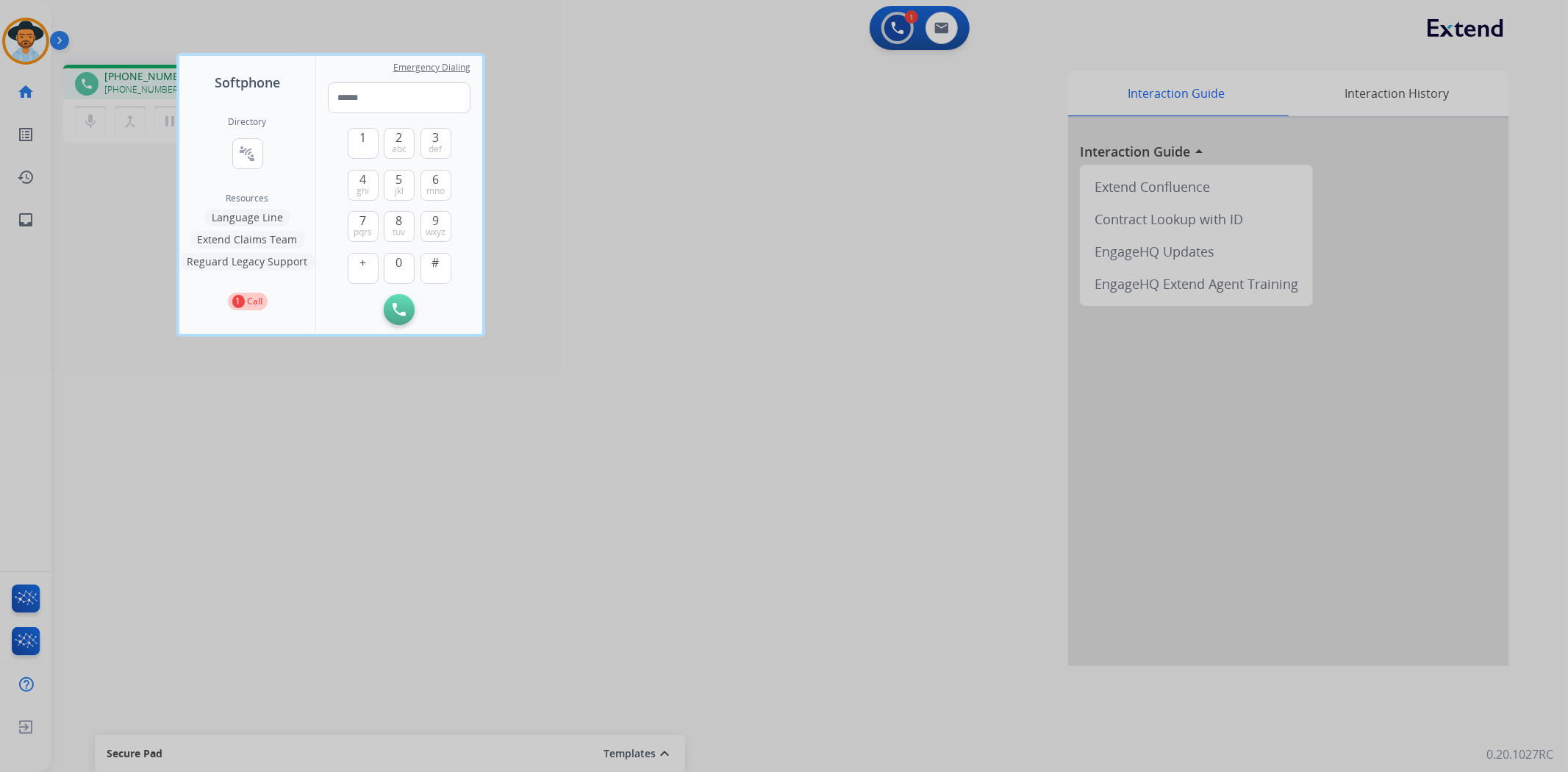
click at [254, 217] on button "Language Line" at bounding box center [247, 218] width 86 height 18
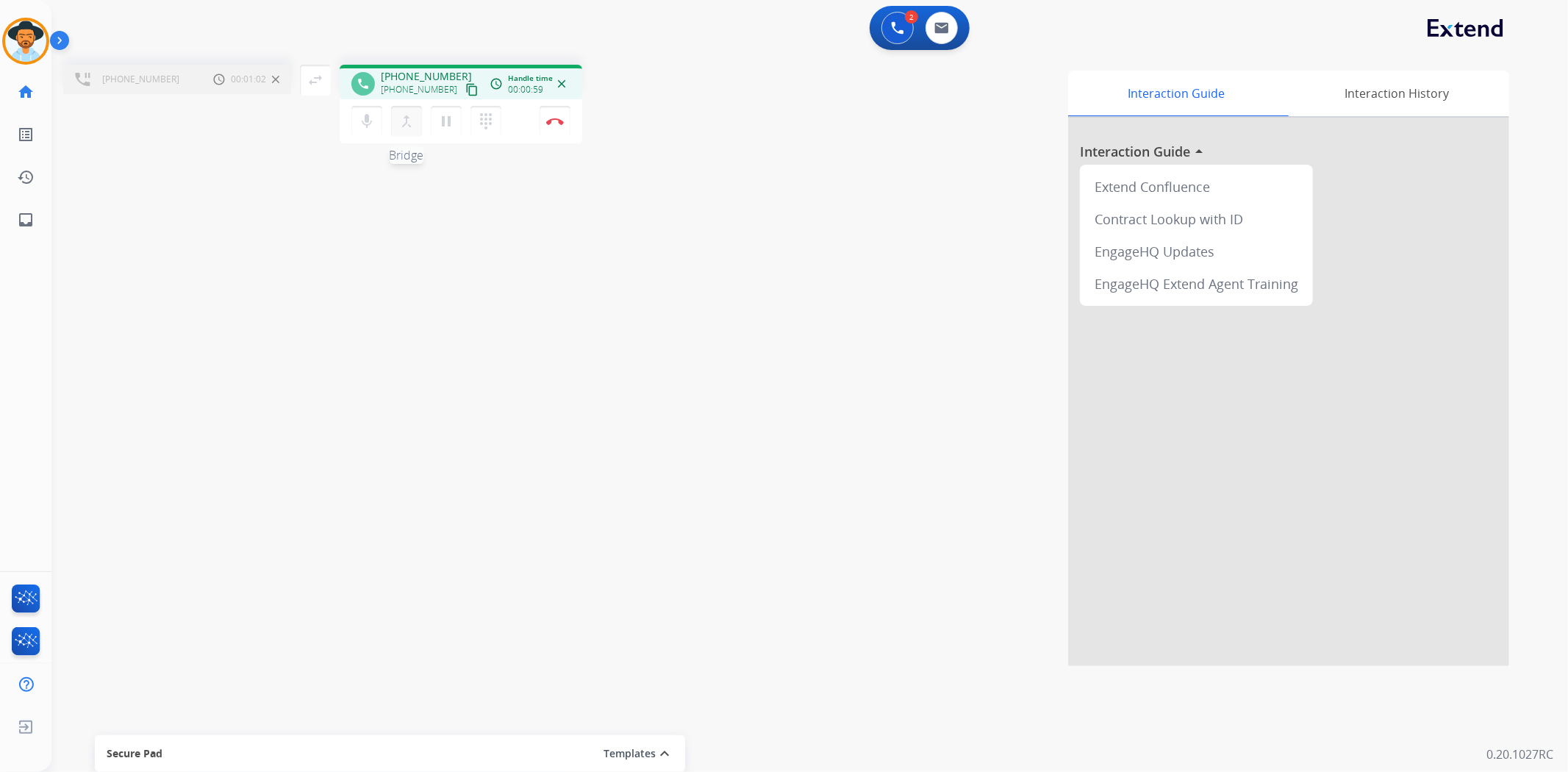
click at [408, 127] on mat-icon "merge_type" at bounding box center [406, 121] width 18 height 18
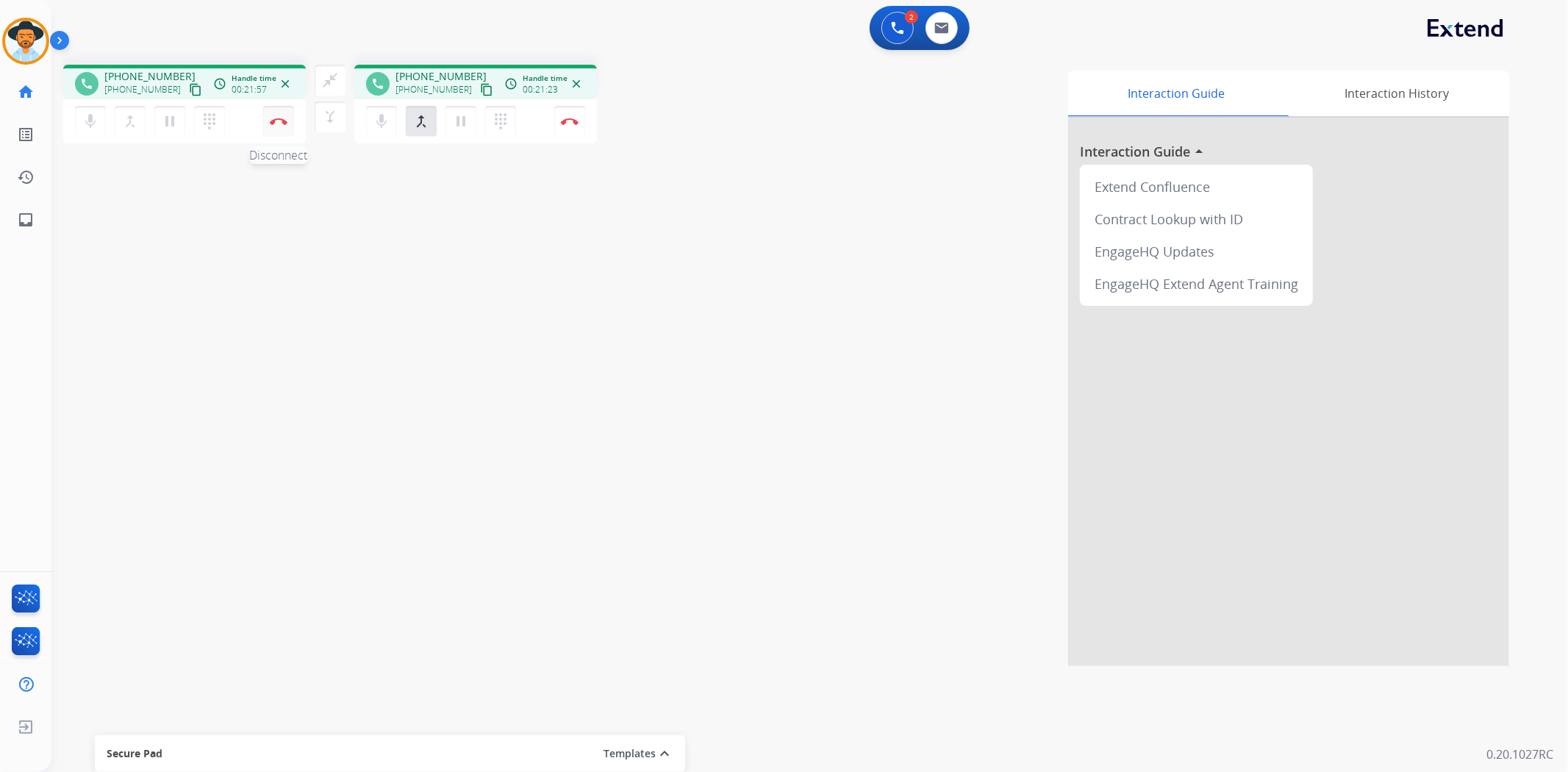
click at [284, 127] on button "Disconnect" at bounding box center [278, 121] width 31 height 31
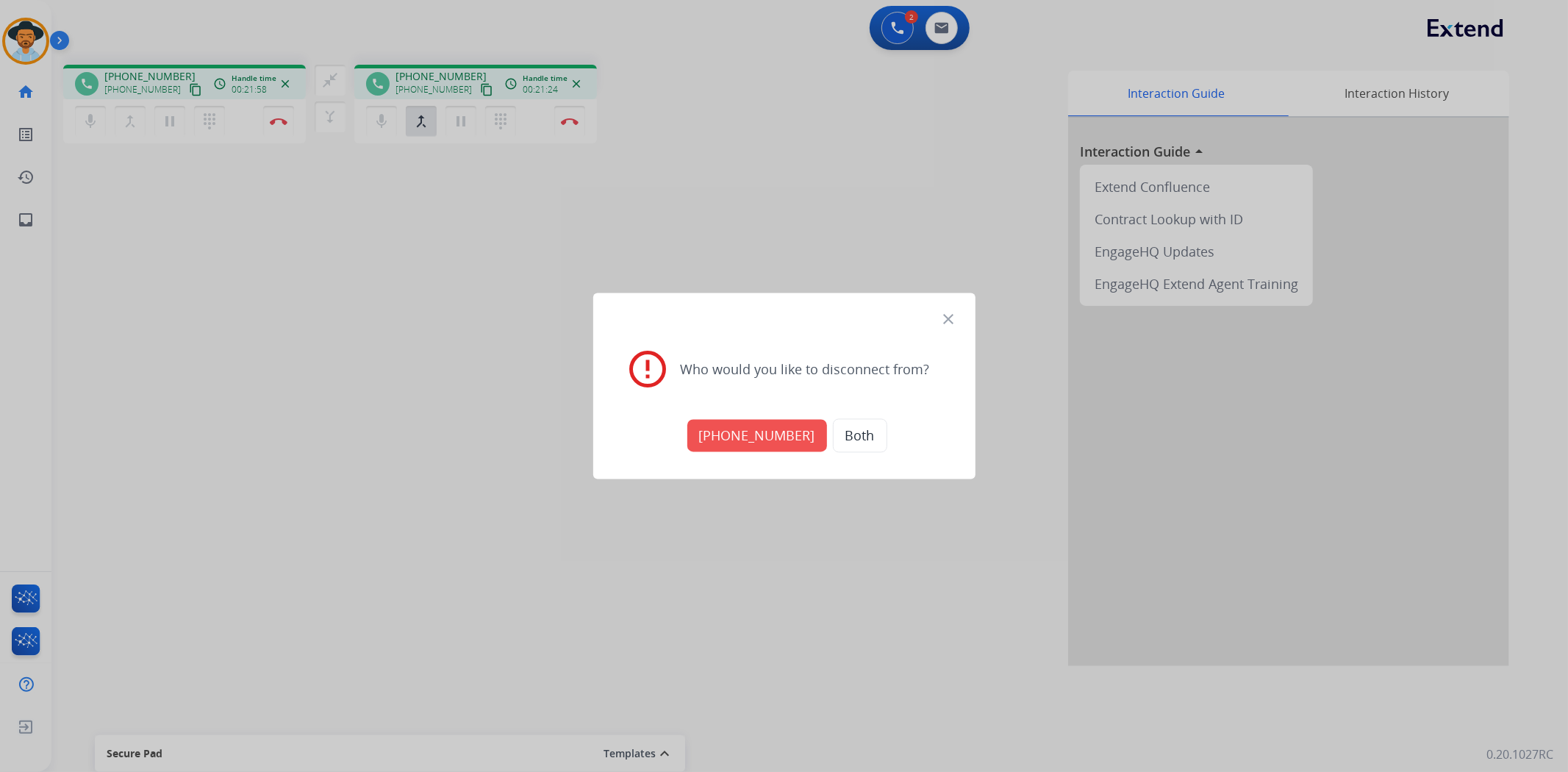
click at [847, 437] on button "Both" at bounding box center [859, 436] width 54 height 34
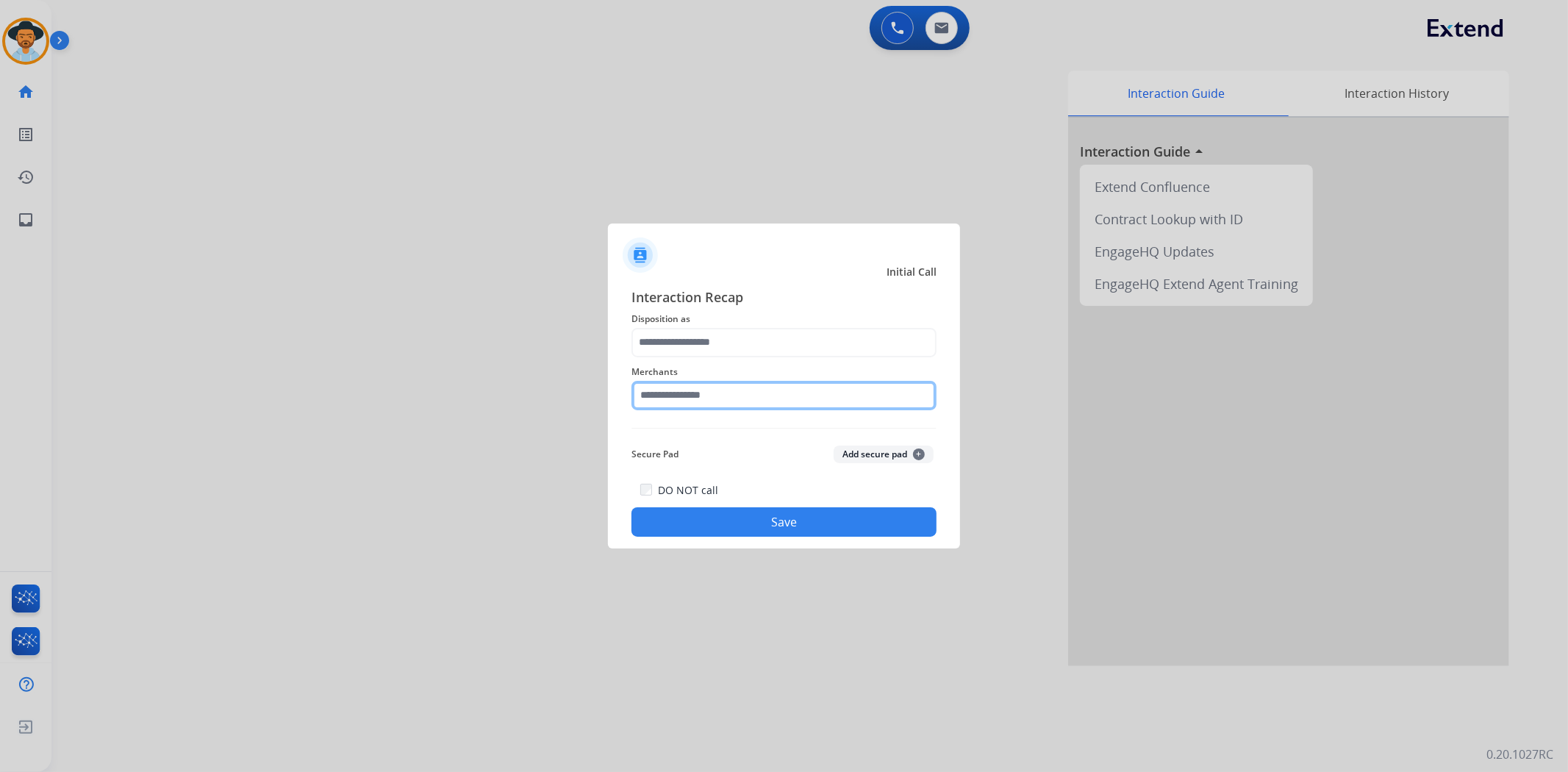
click at [699, 399] on input "text" at bounding box center [784, 395] width 305 height 29
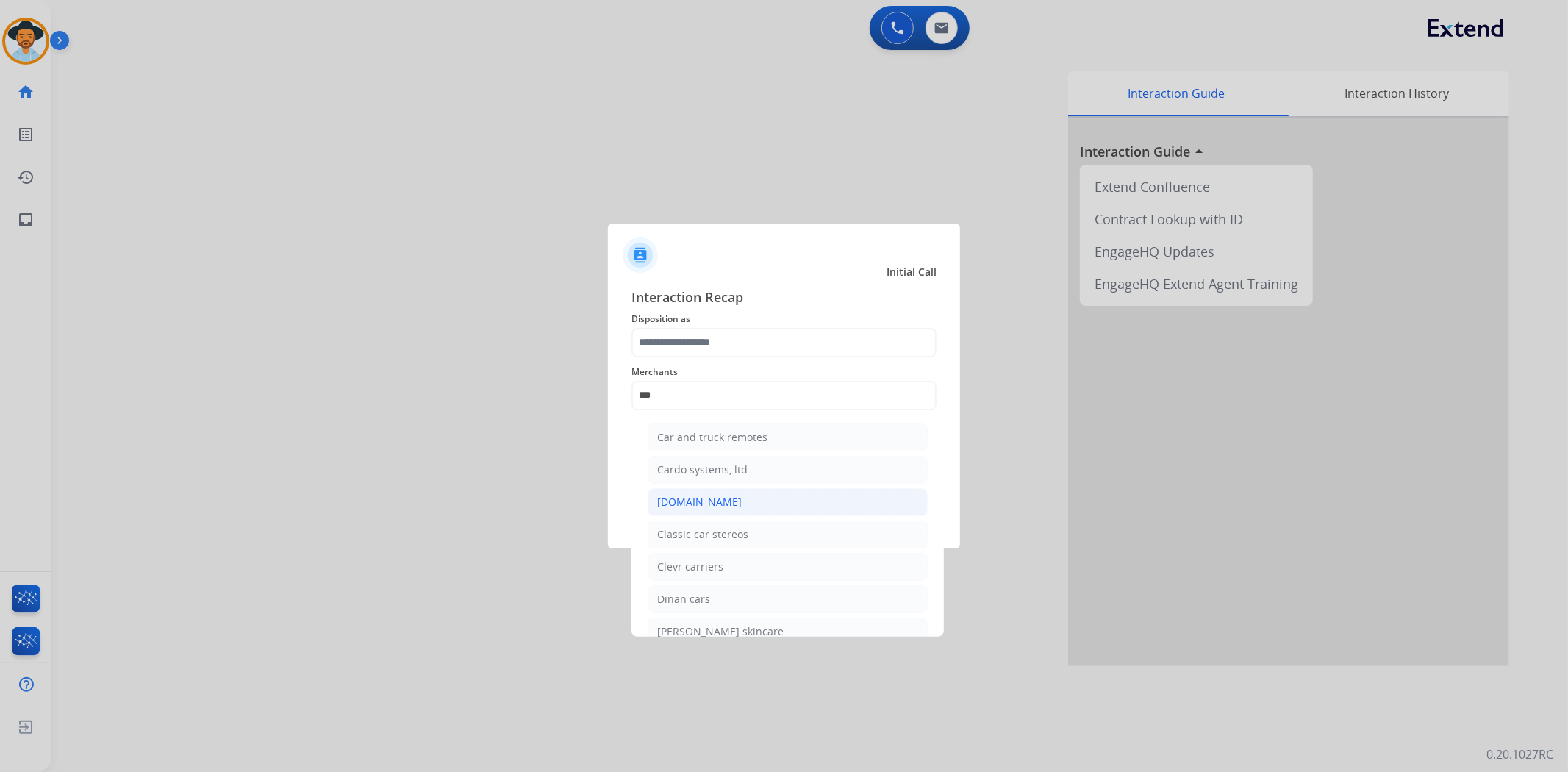
click at [711, 506] on div "[DOMAIN_NAME]" at bounding box center [699, 502] width 84 height 15
type input "**********"
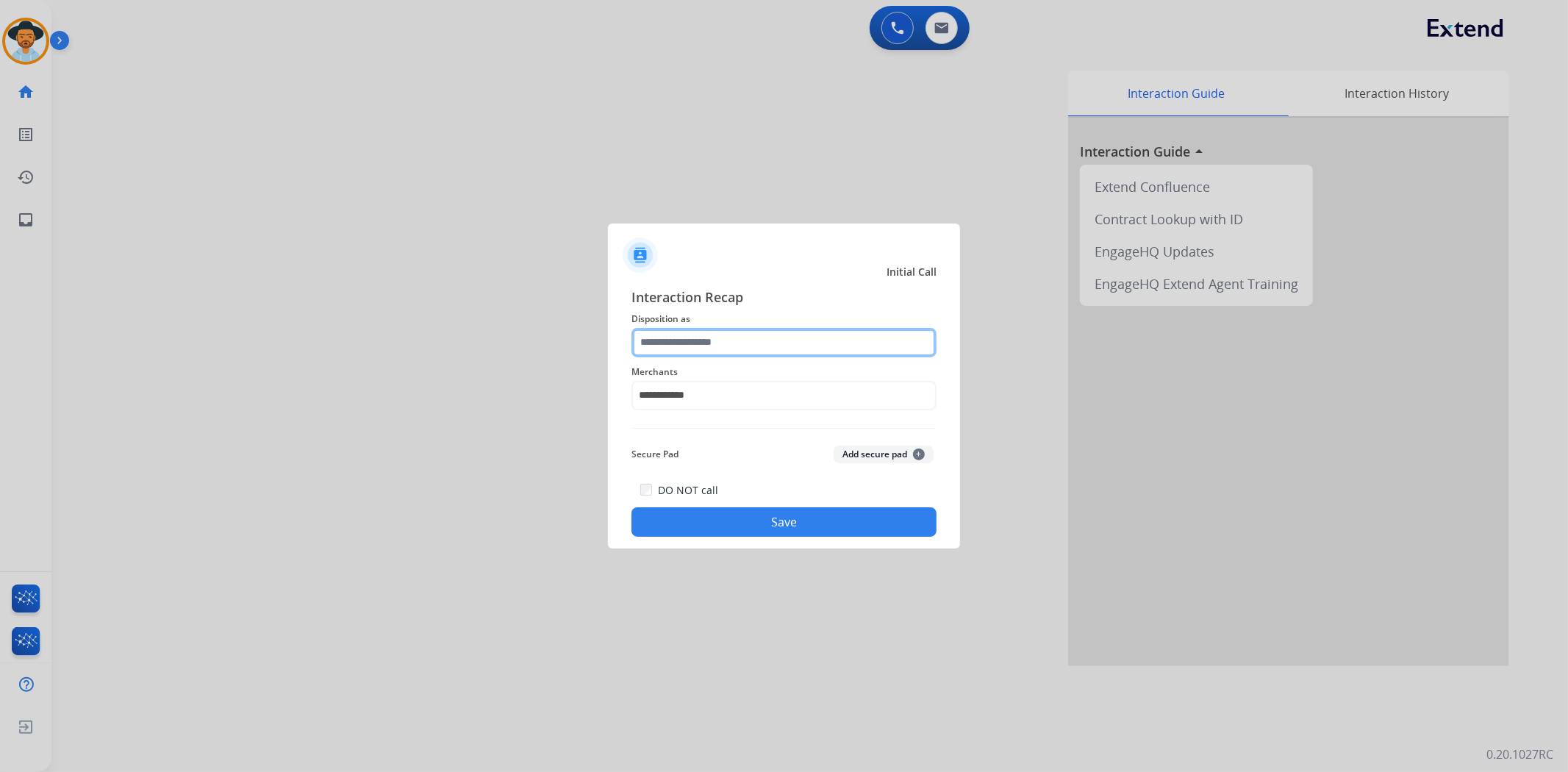
click at [722, 336] on input "text" at bounding box center [784, 343] width 305 height 29
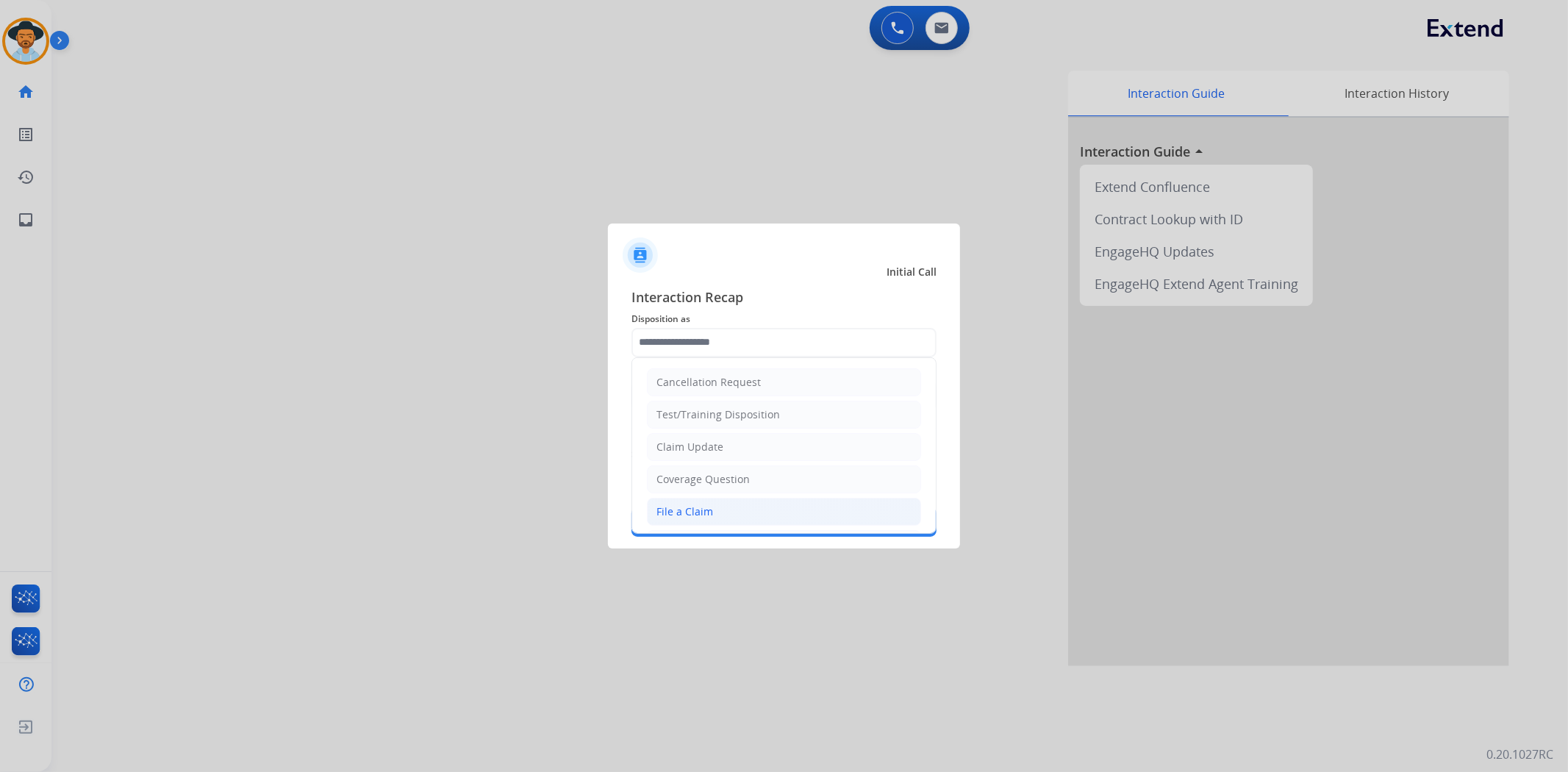
click at [709, 509] on div "File a Claim" at bounding box center [685, 512] width 57 height 15
type input "**********"
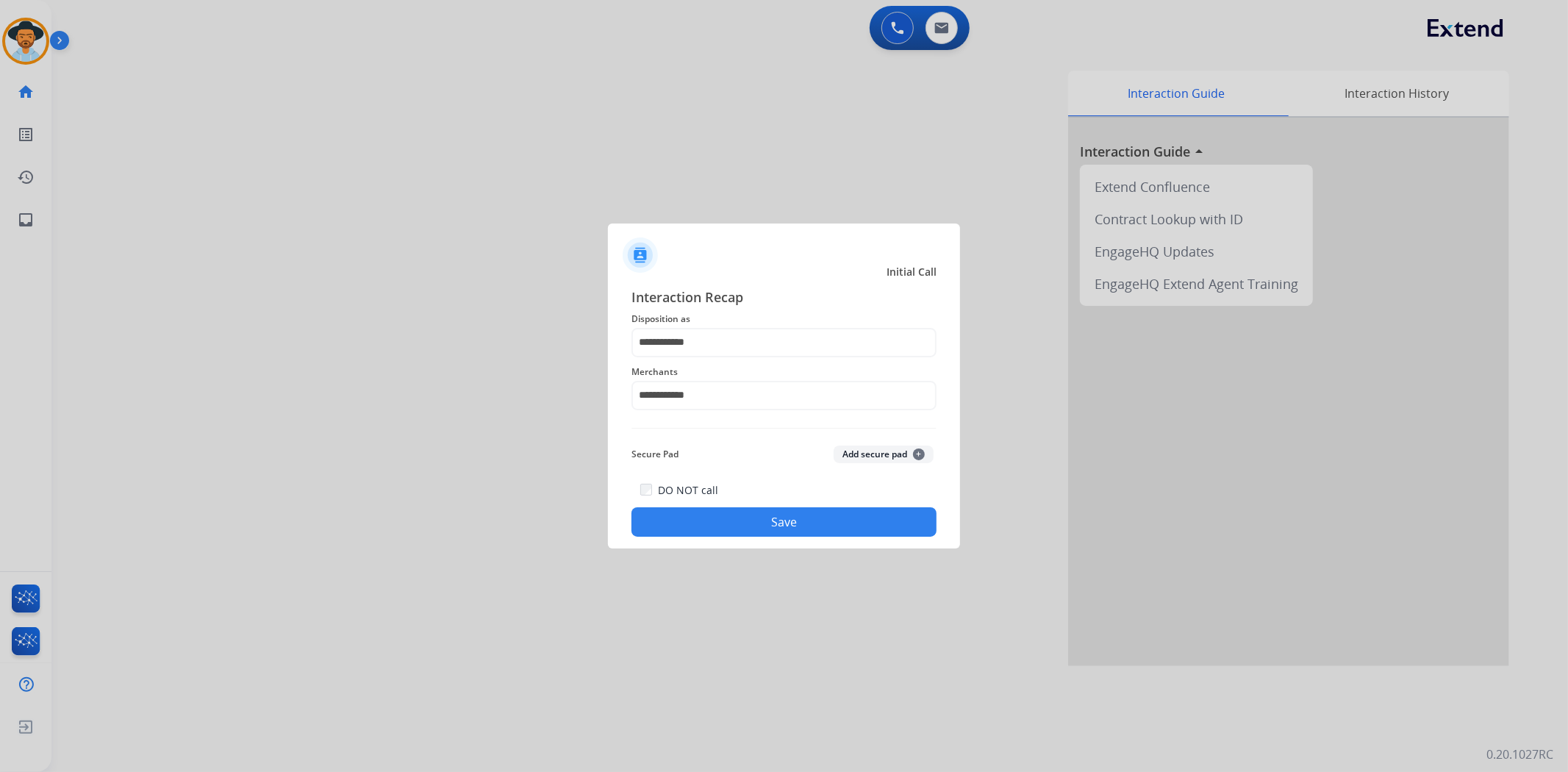
click at [796, 521] on button "Save" at bounding box center [784, 522] width 305 height 29
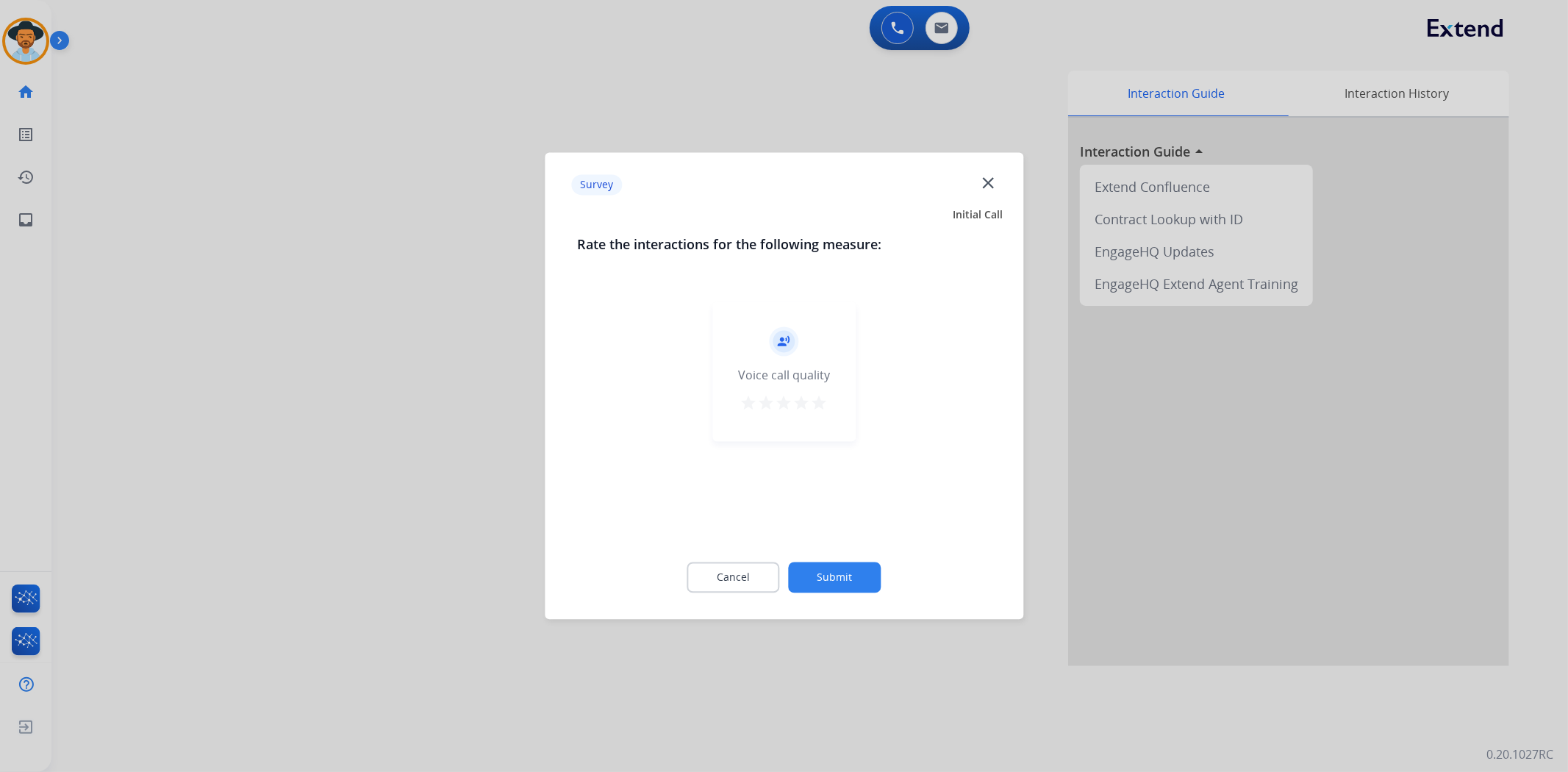
click at [818, 403] on mat-icon "star" at bounding box center [819, 403] width 18 height 18
click at [844, 587] on button "Submit" at bounding box center [835, 578] width 93 height 31
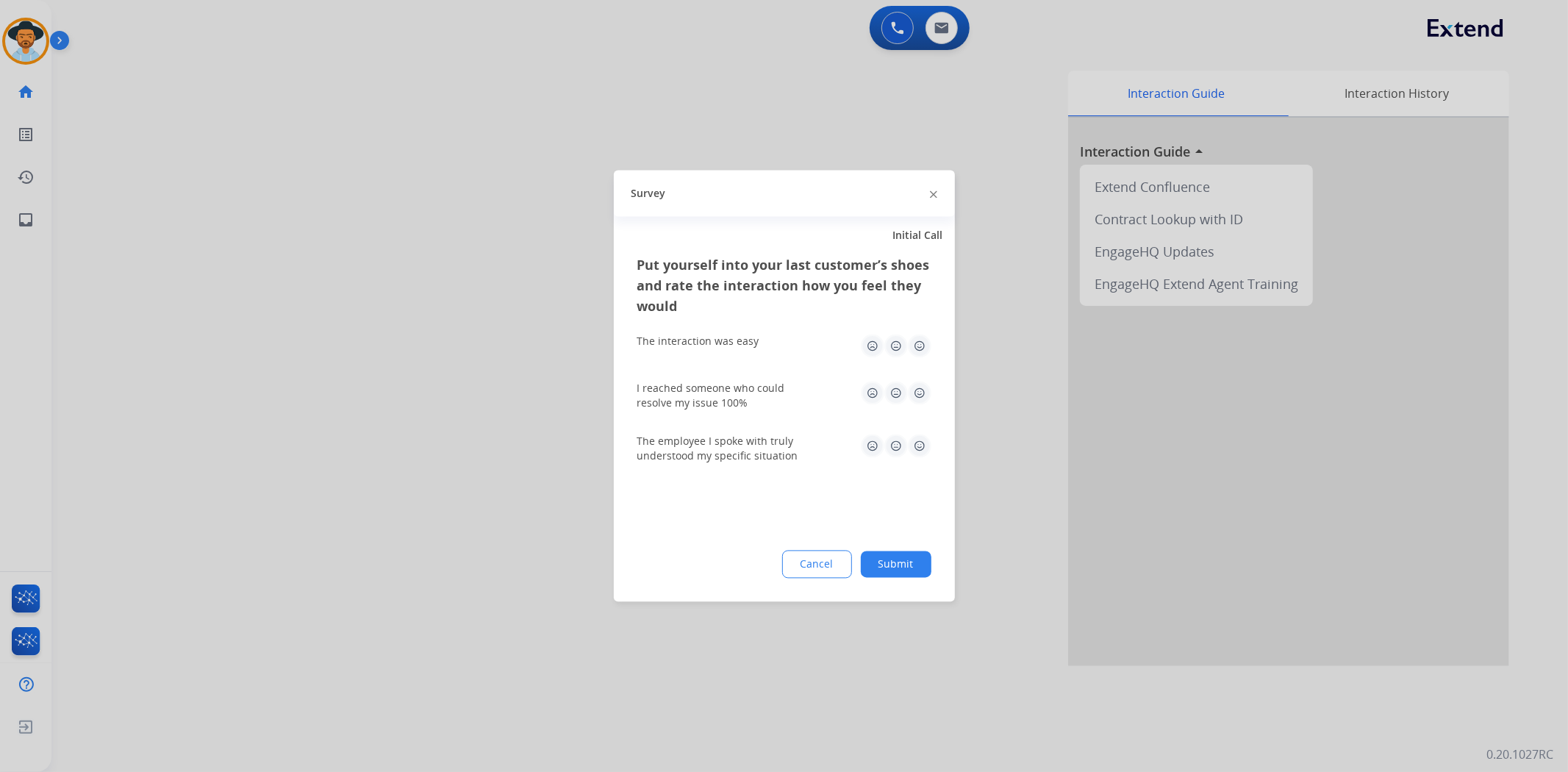
click at [918, 349] on img at bounding box center [918, 346] width 23 height 23
click at [921, 394] on img at bounding box center [918, 393] width 23 height 23
click at [918, 441] on img at bounding box center [918, 446] width 23 height 23
click at [912, 559] on button "Submit" at bounding box center [896, 565] width 70 height 27
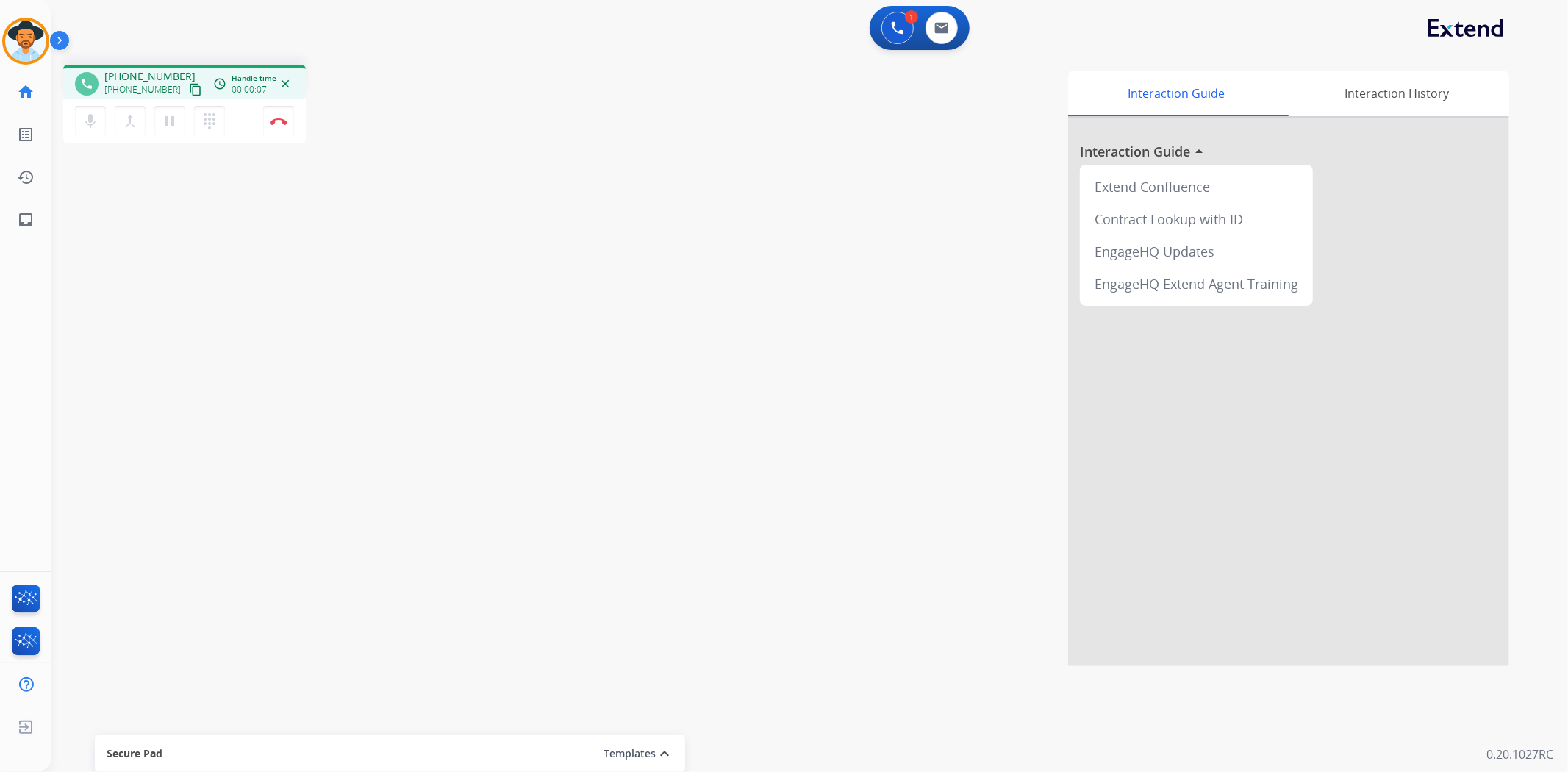
click at [189, 89] on mat-icon "content_copy" at bounding box center [195, 89] width 13 height 13
click at [280, 124] on img at bounding box center [278, 121] width 18 height 8
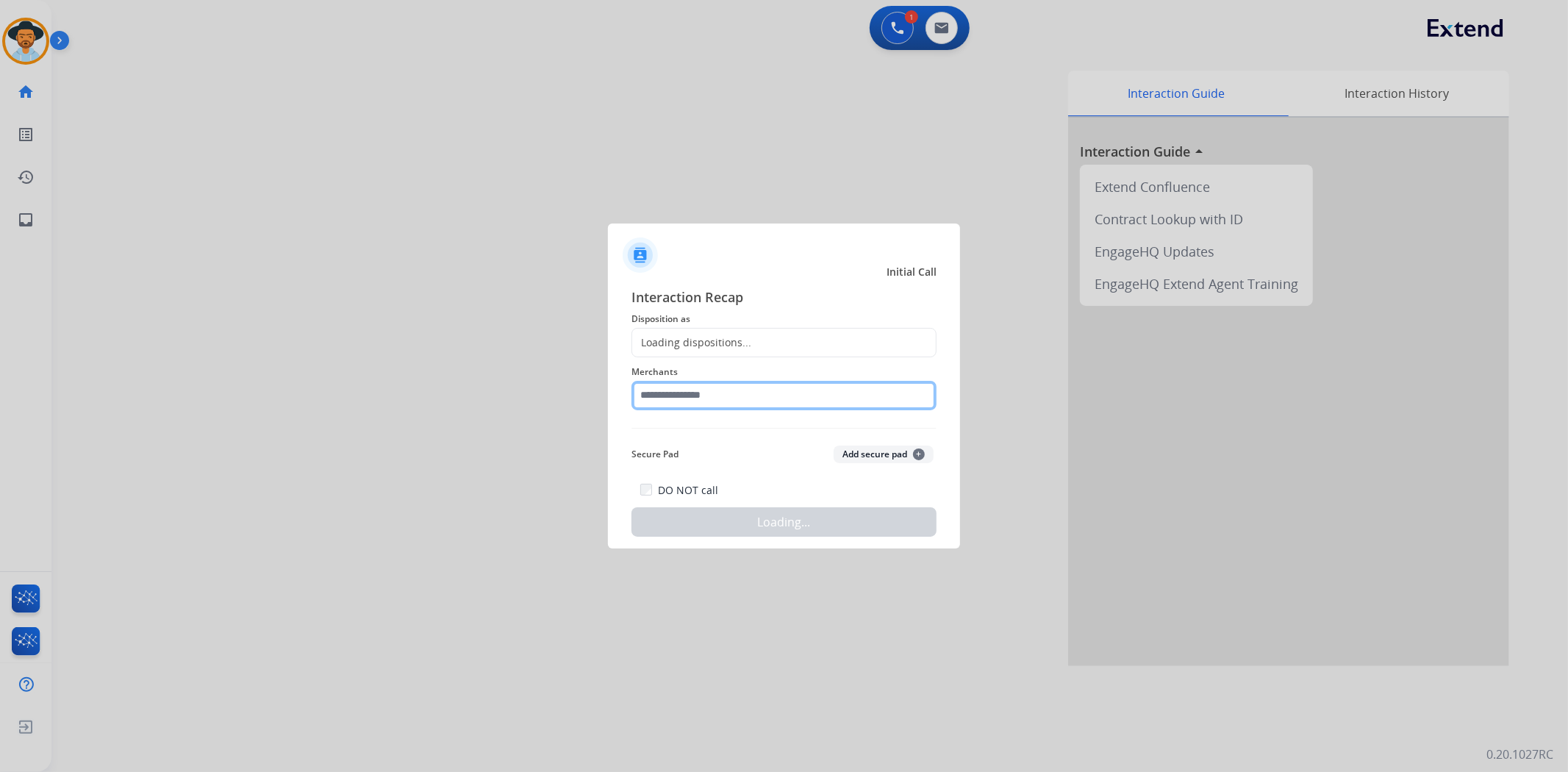
click at [834, 394] on input "text" at bounding box center [784, 395] width 305 height 29
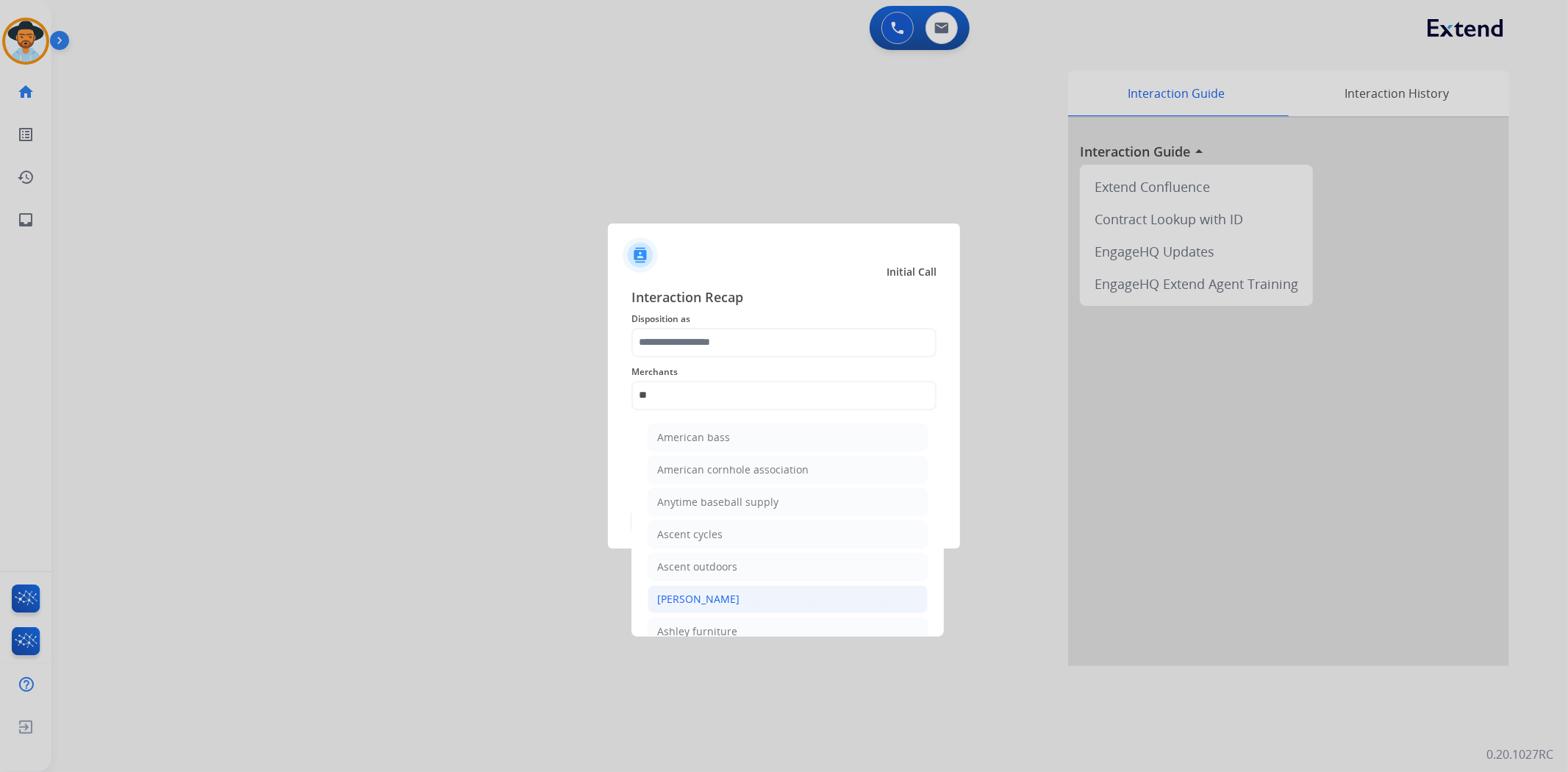
click at [772, 592] on li "[PERSON_NAME]" at bounding box center [788, 599] width 280 height 28
type input "**********"
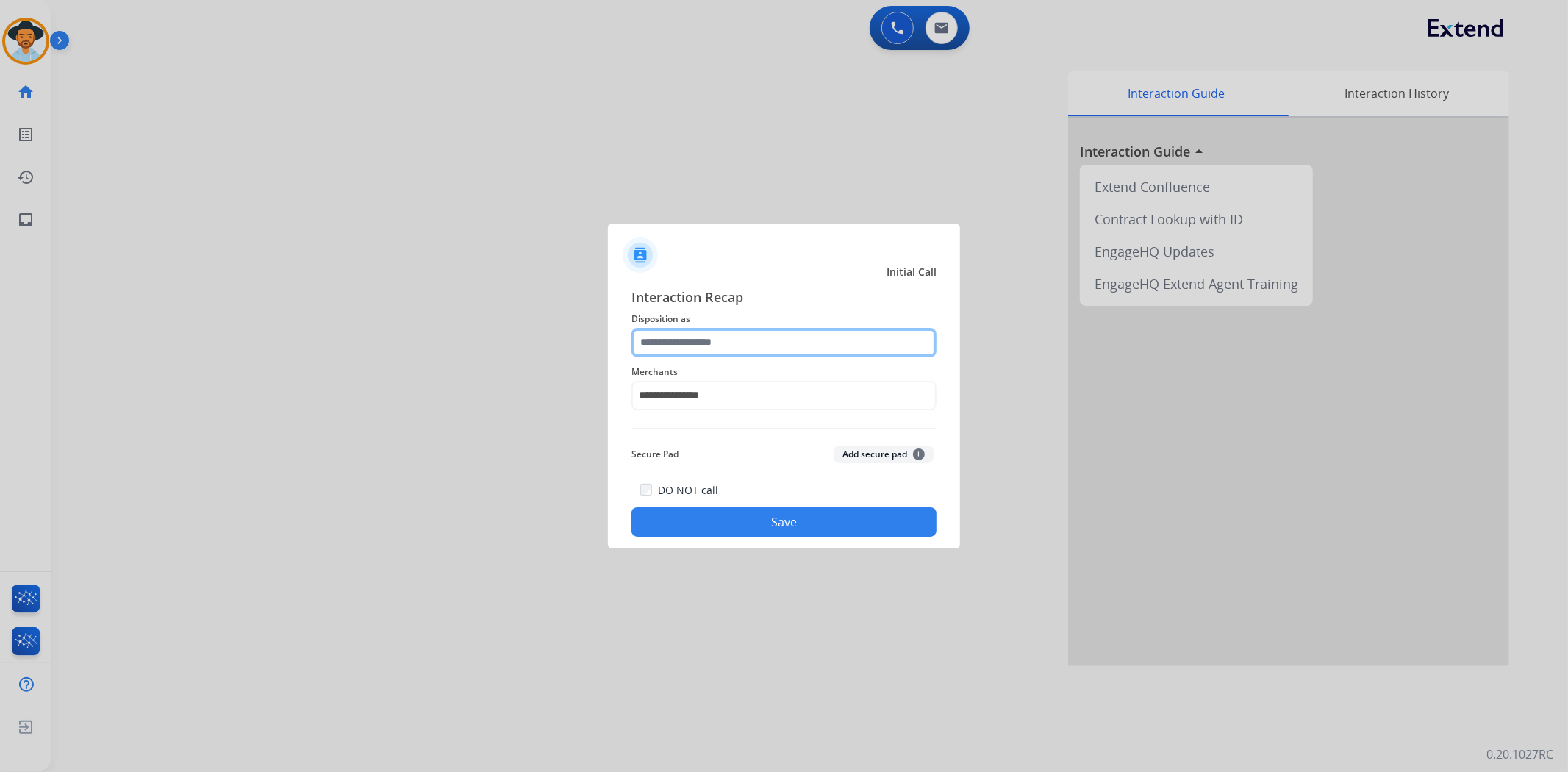
click at [724, 340] on input "text" at bounding box center [784, 343] width 305 height 29
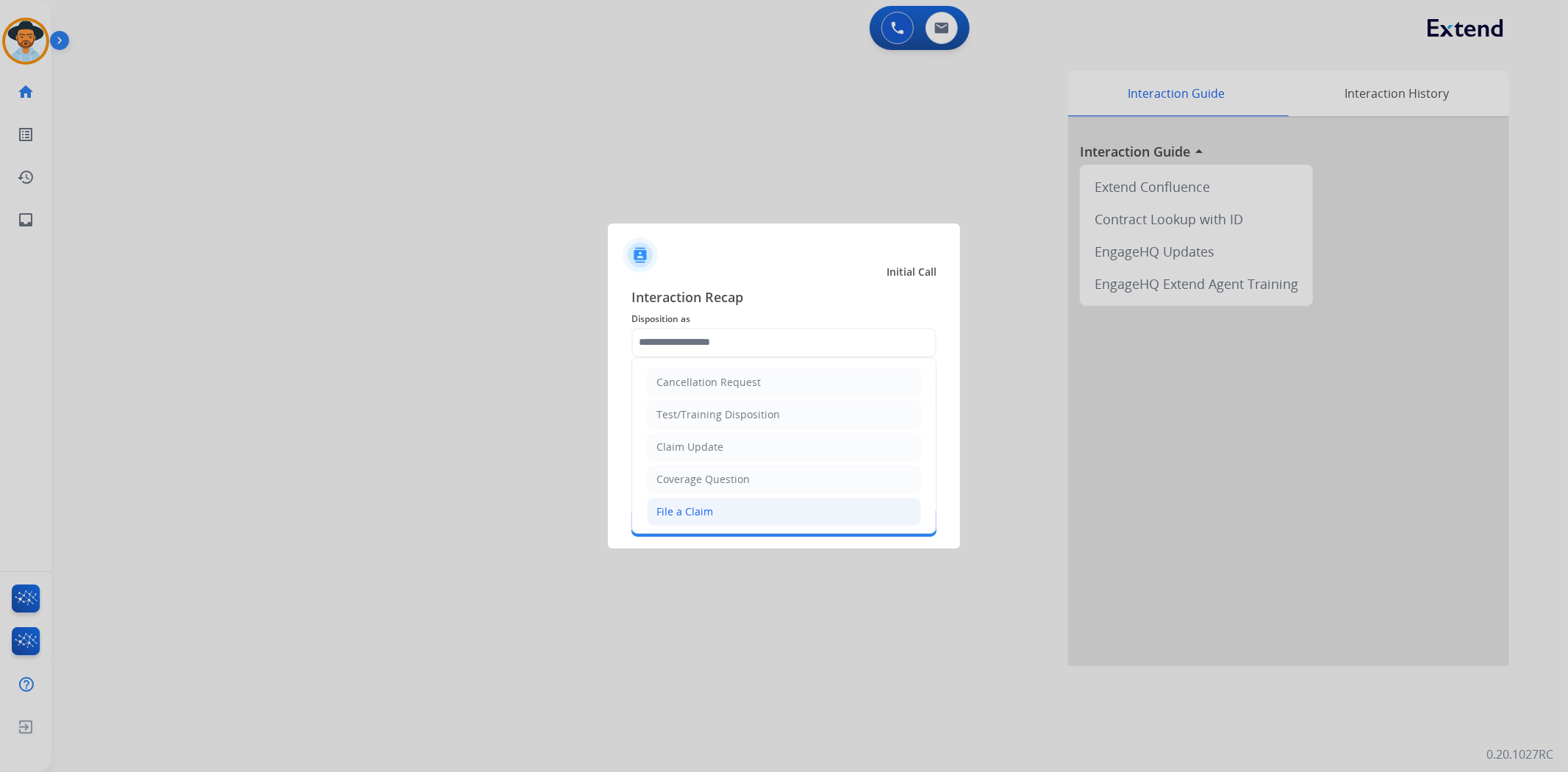
click at [760, 507] on li "File a Claim" at bounding box center [784, 512] width 274 height 28
type input "**********"
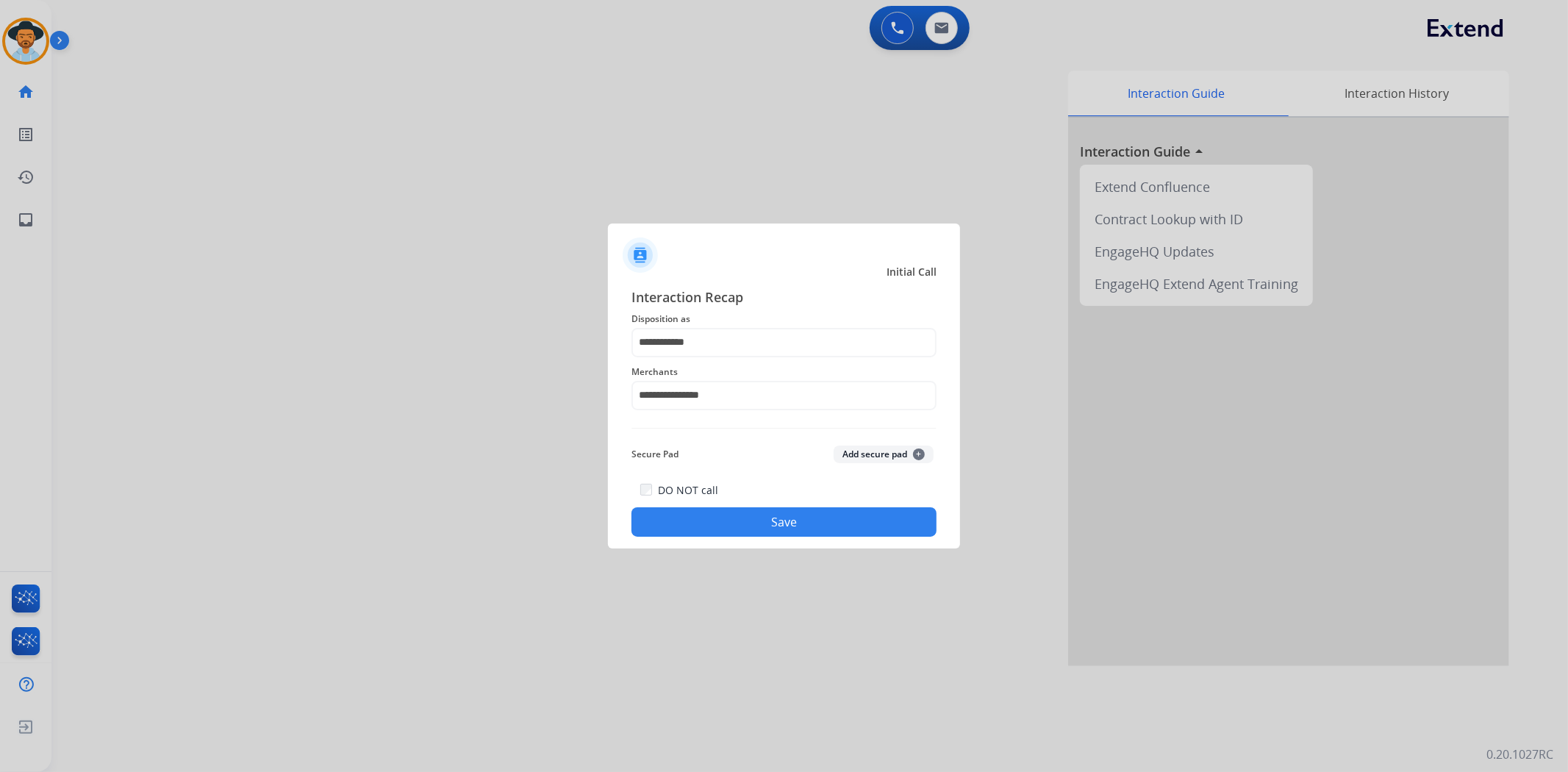
click at [777, 509] on button "Save" at bounding box center [784, 522] width 305 height 29
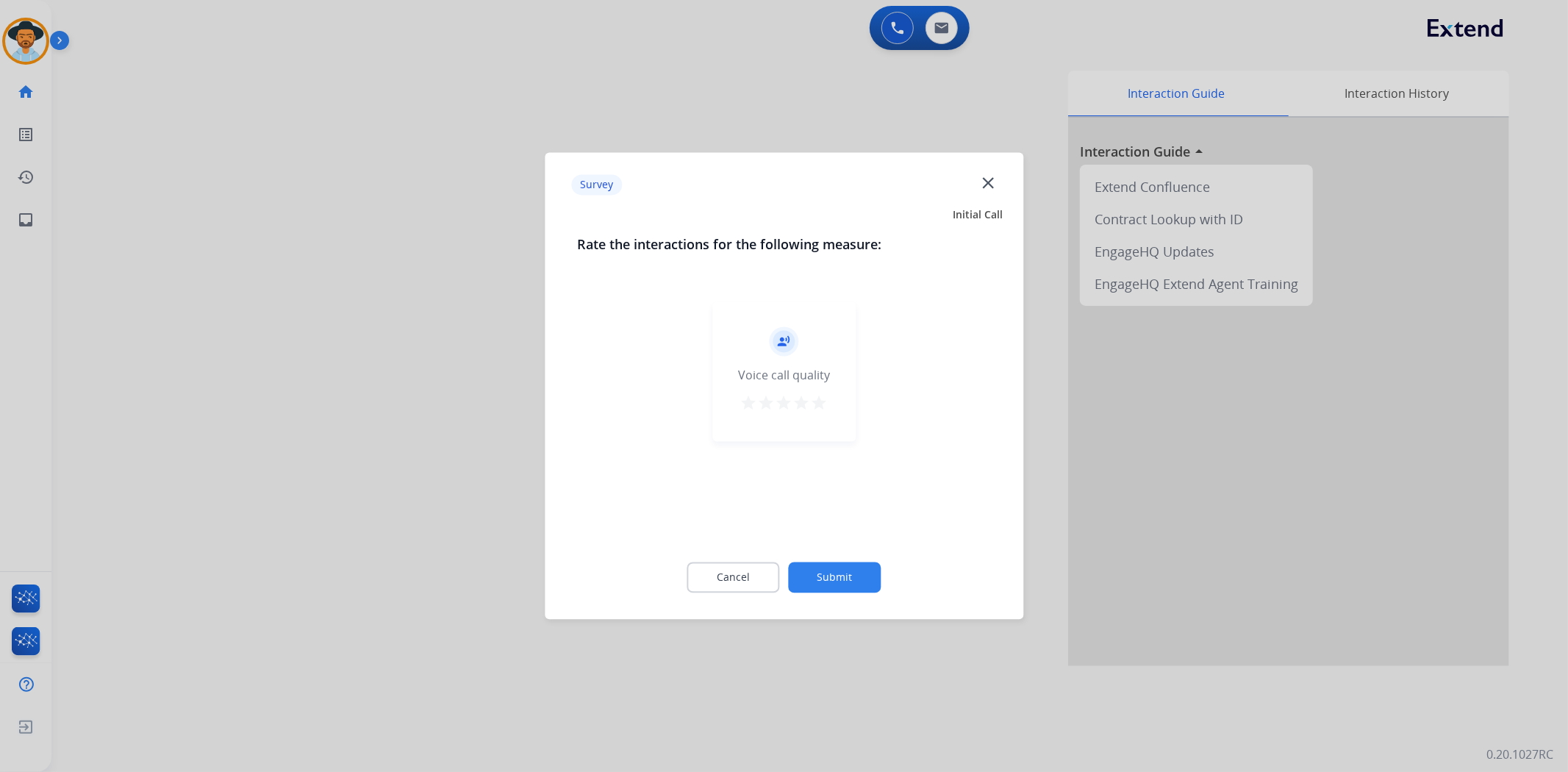
click at [821, 401] on mat-icon "star" at bounding box center [819, 403] width 18 height 18
click at [862, 584] on button "Submit" at bounding box center [835, 578] width 93 height 31
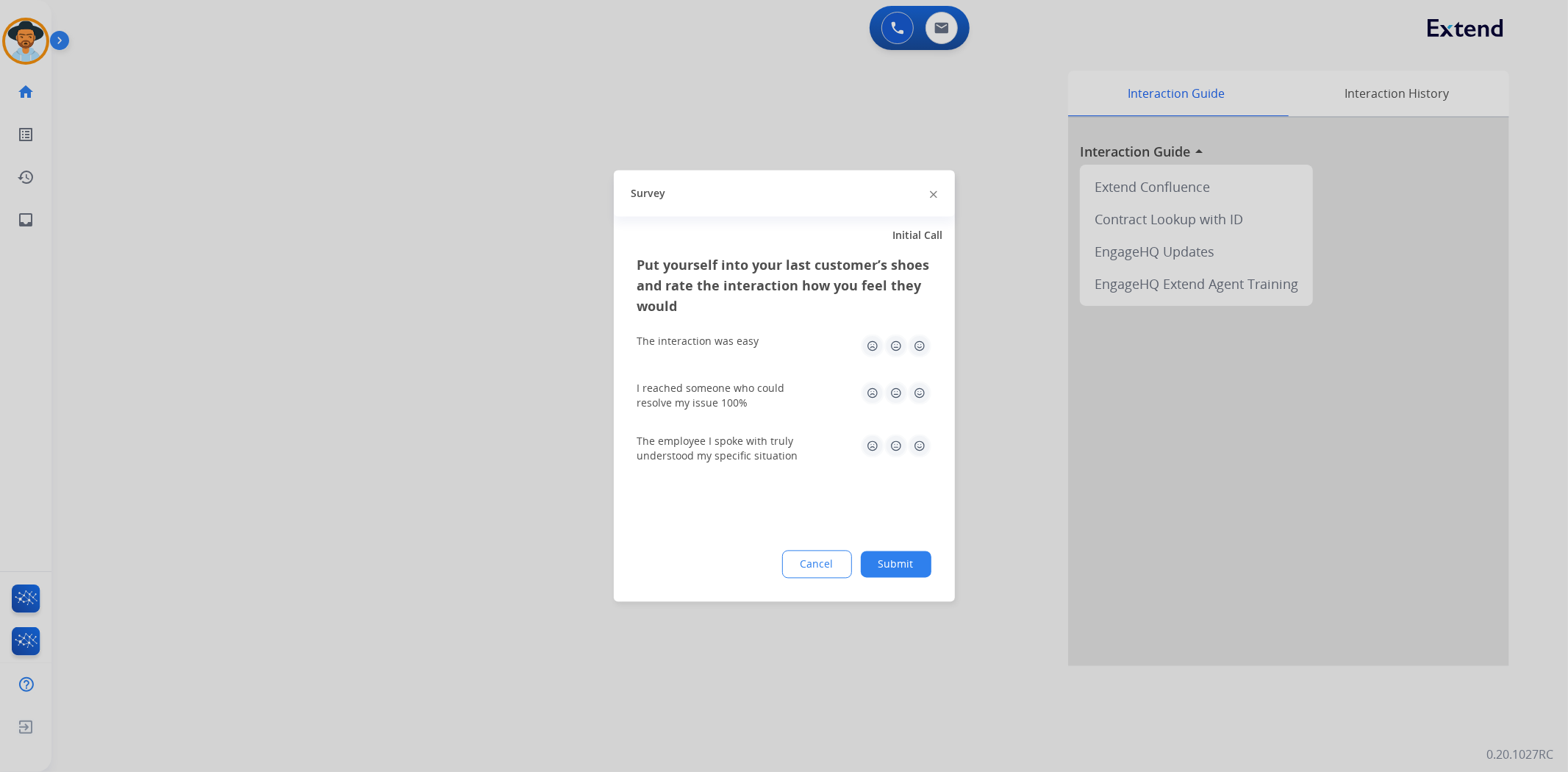
click at [915, 343] on img at bounding box center [918, 346] width 23 height 23
click at [916, 393] on img at bounding box center [918, 393] width 23 height 23
click at [918, 454] on img at bounding box center [918, 446] width 23 height 23
click at [909, 557] on button "Submit" at bounding box center [896, 565] width 70 height 27
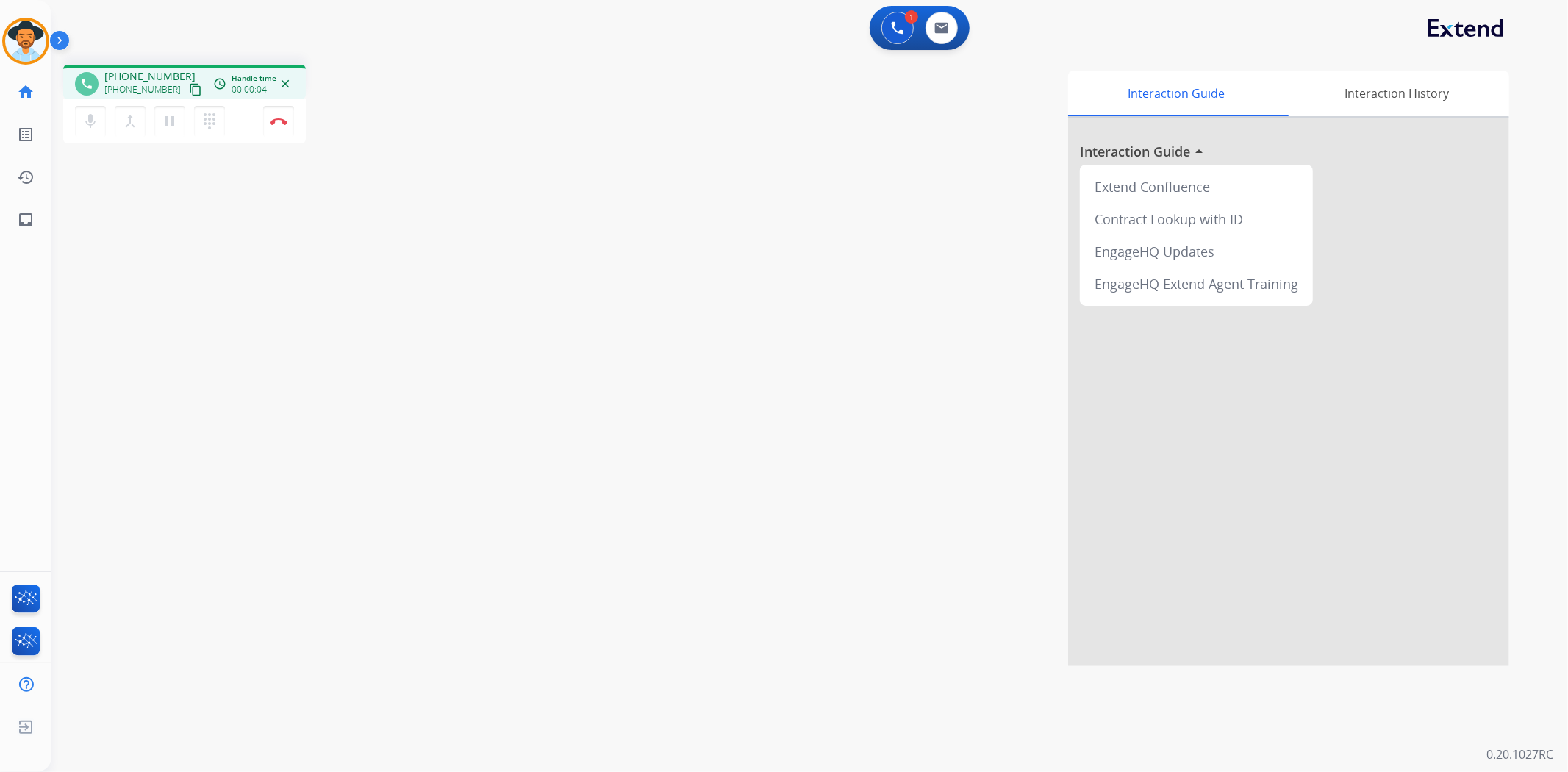
click at [189, 90] on mat-icon "content_copy" at bounding box center [195, 89] width 13 height 13
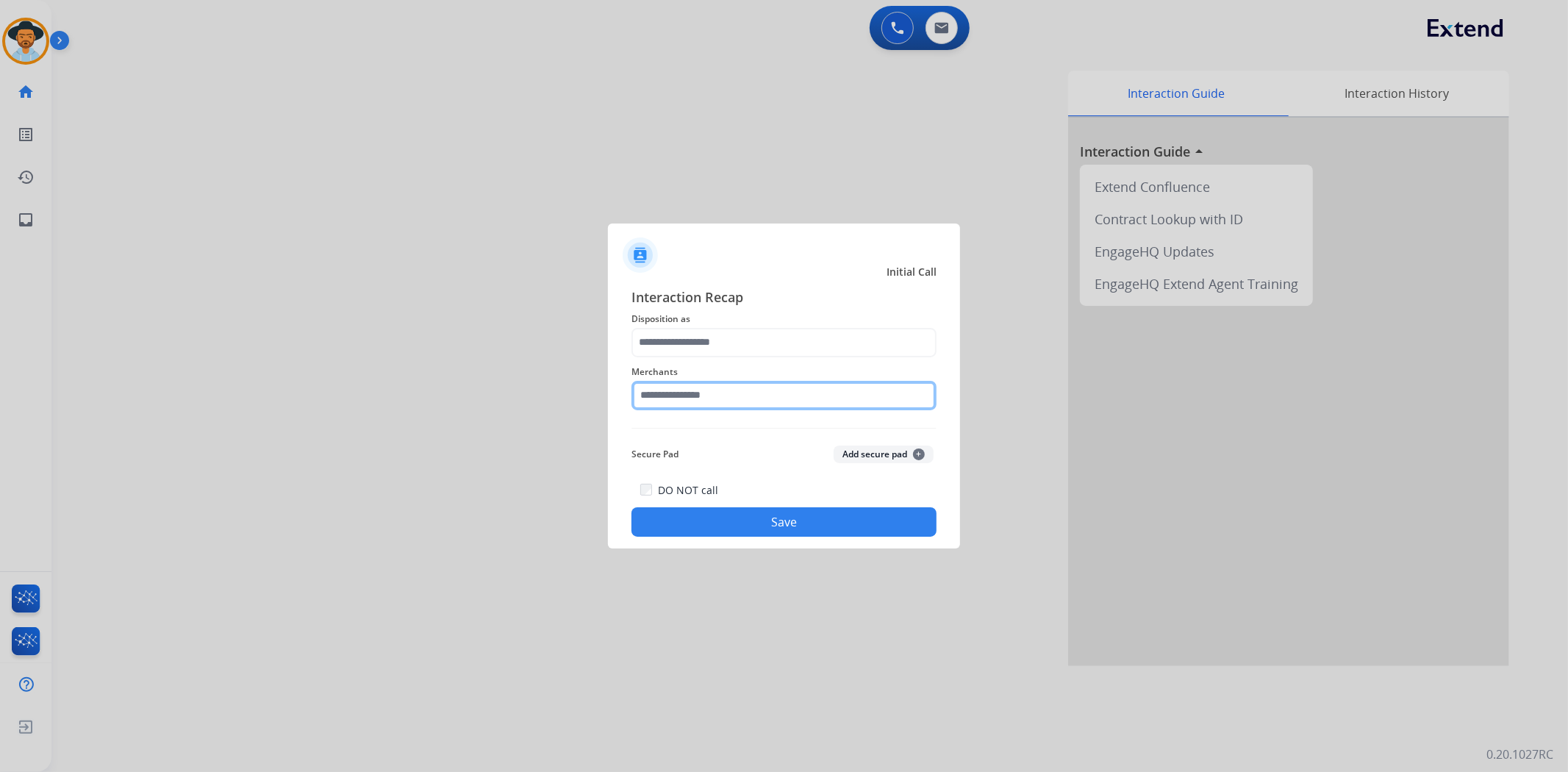
click at [803, 404] on input "text" at bounding box center [784, 395] width 305 height 29
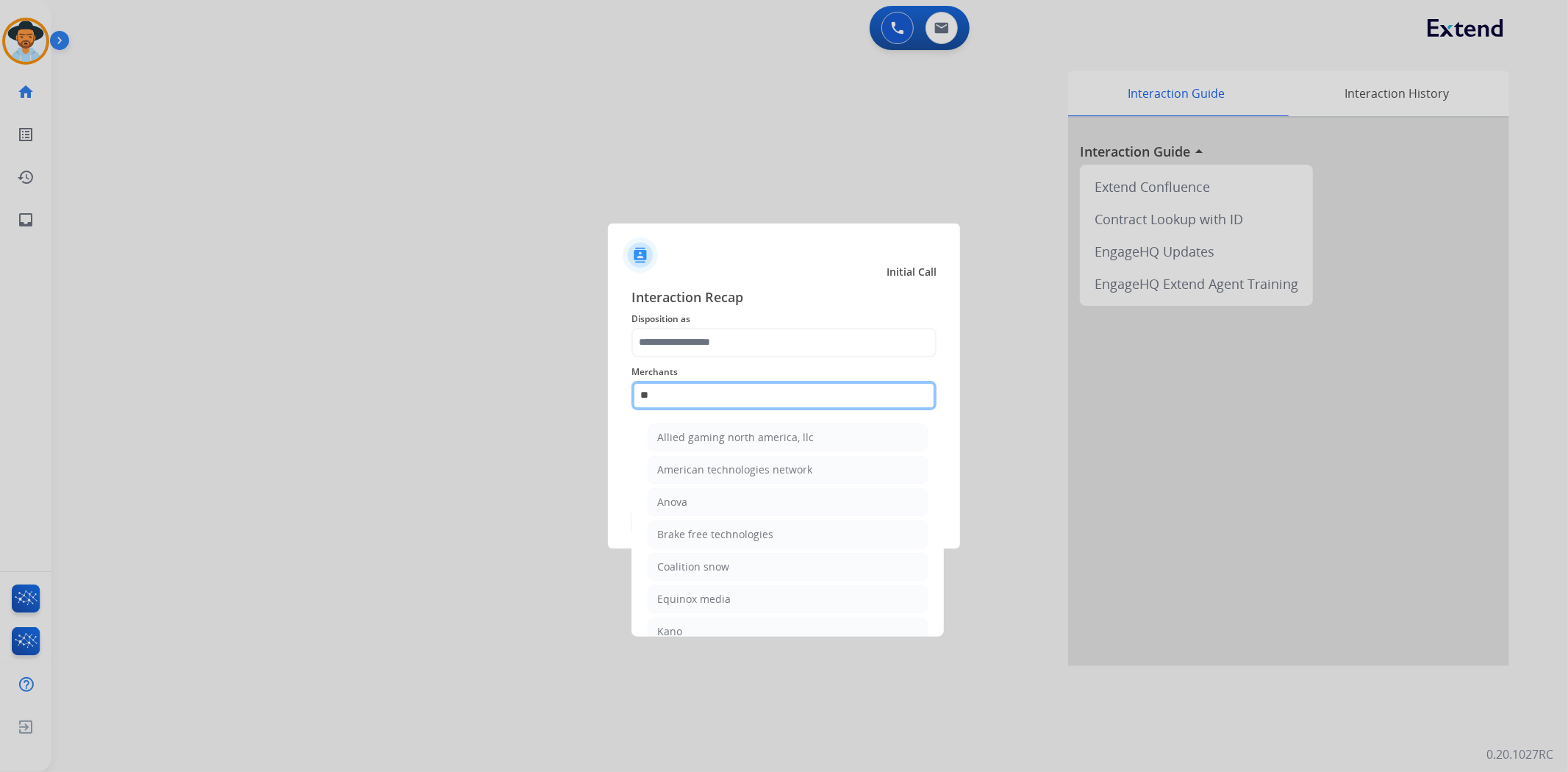
type input "*"
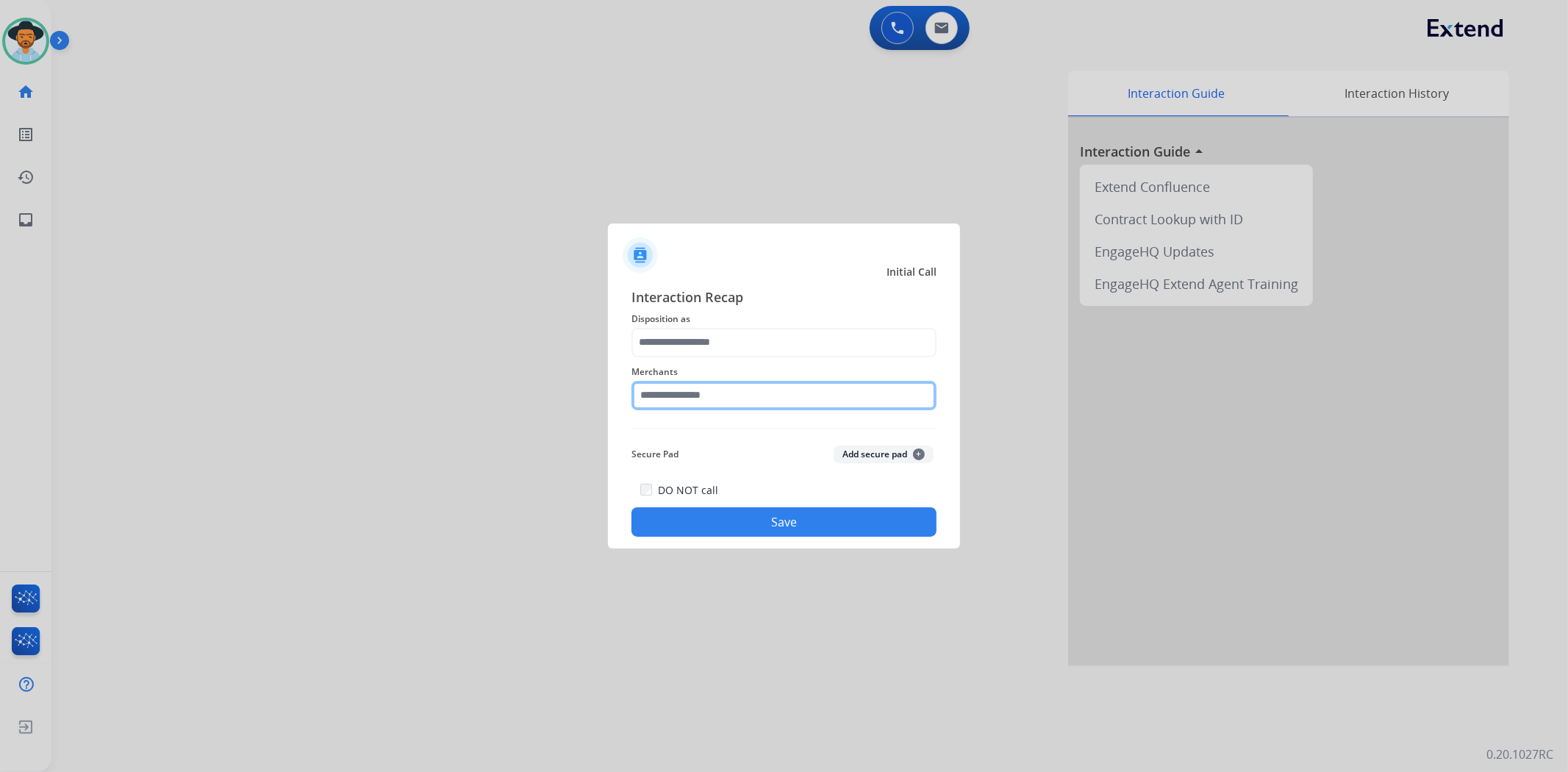
click at [729, 392] on input "text" at bounding box center [784, 395] width 305 height 29
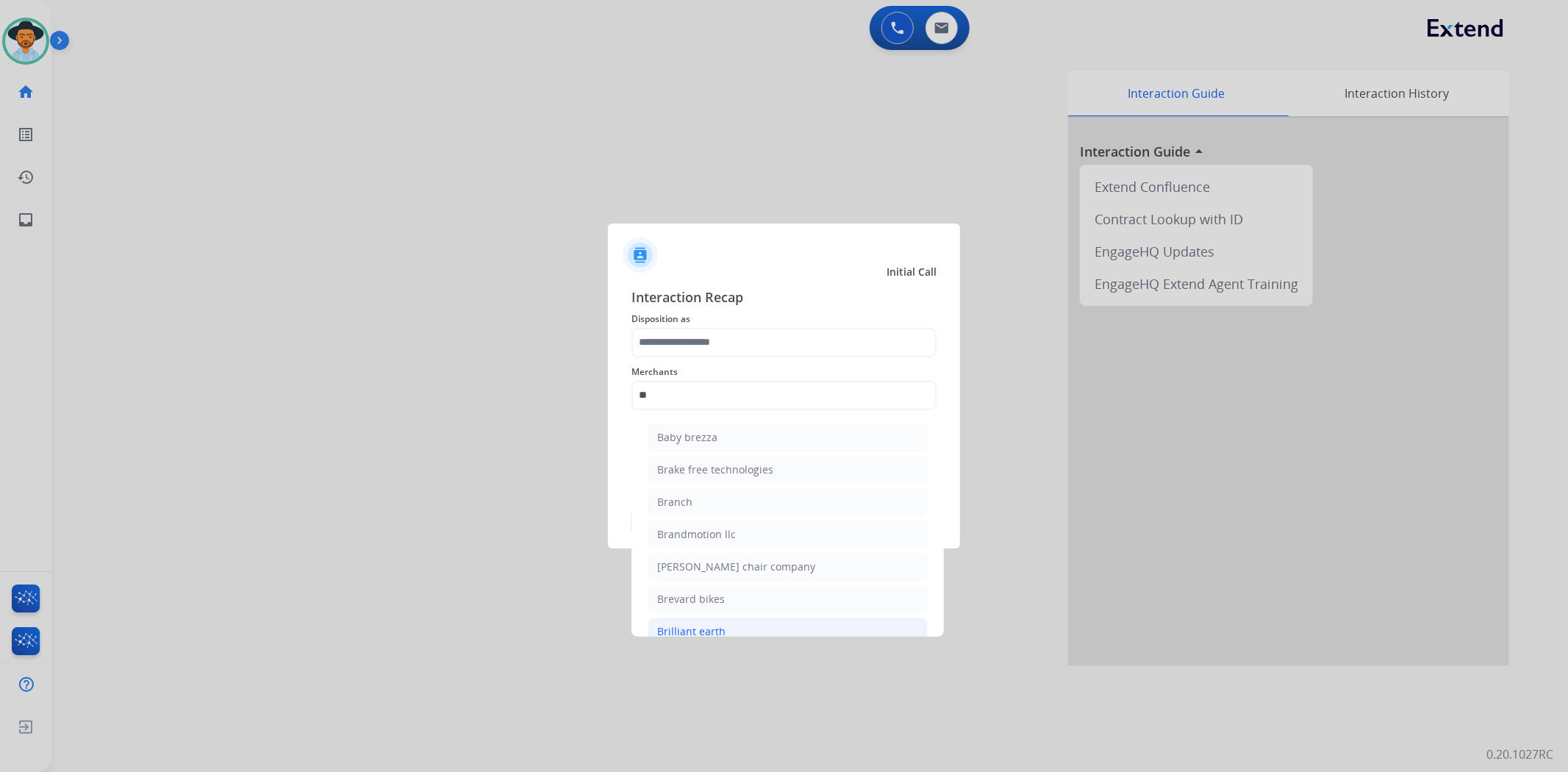
click at [713, 619] on li "Brilliant earth" at bounding box center [788, 632] width 280 height 28
type input "**********"
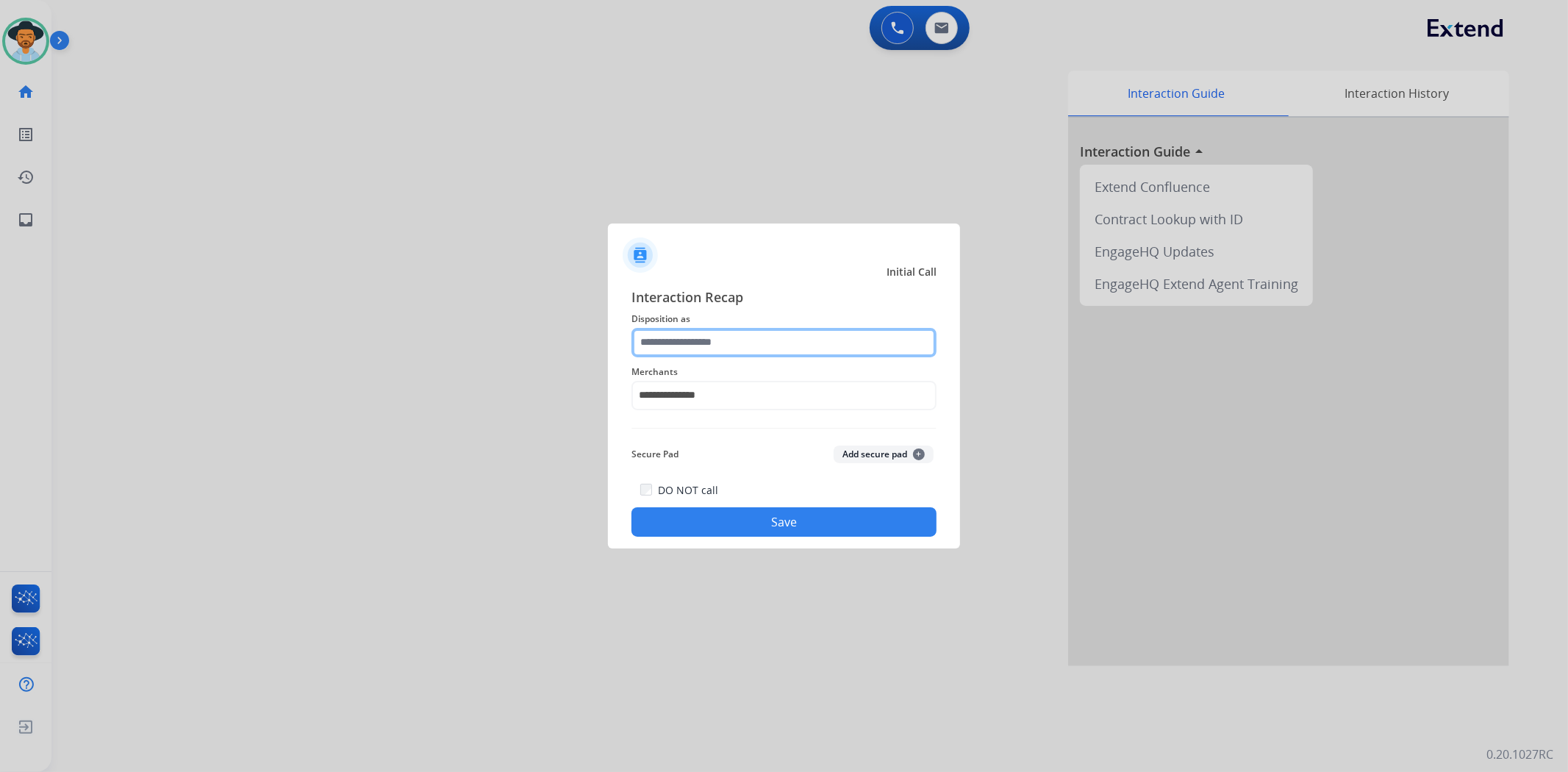
click at [706, 339] on input "text" at bounding box center [784, 343] width 305 height 29
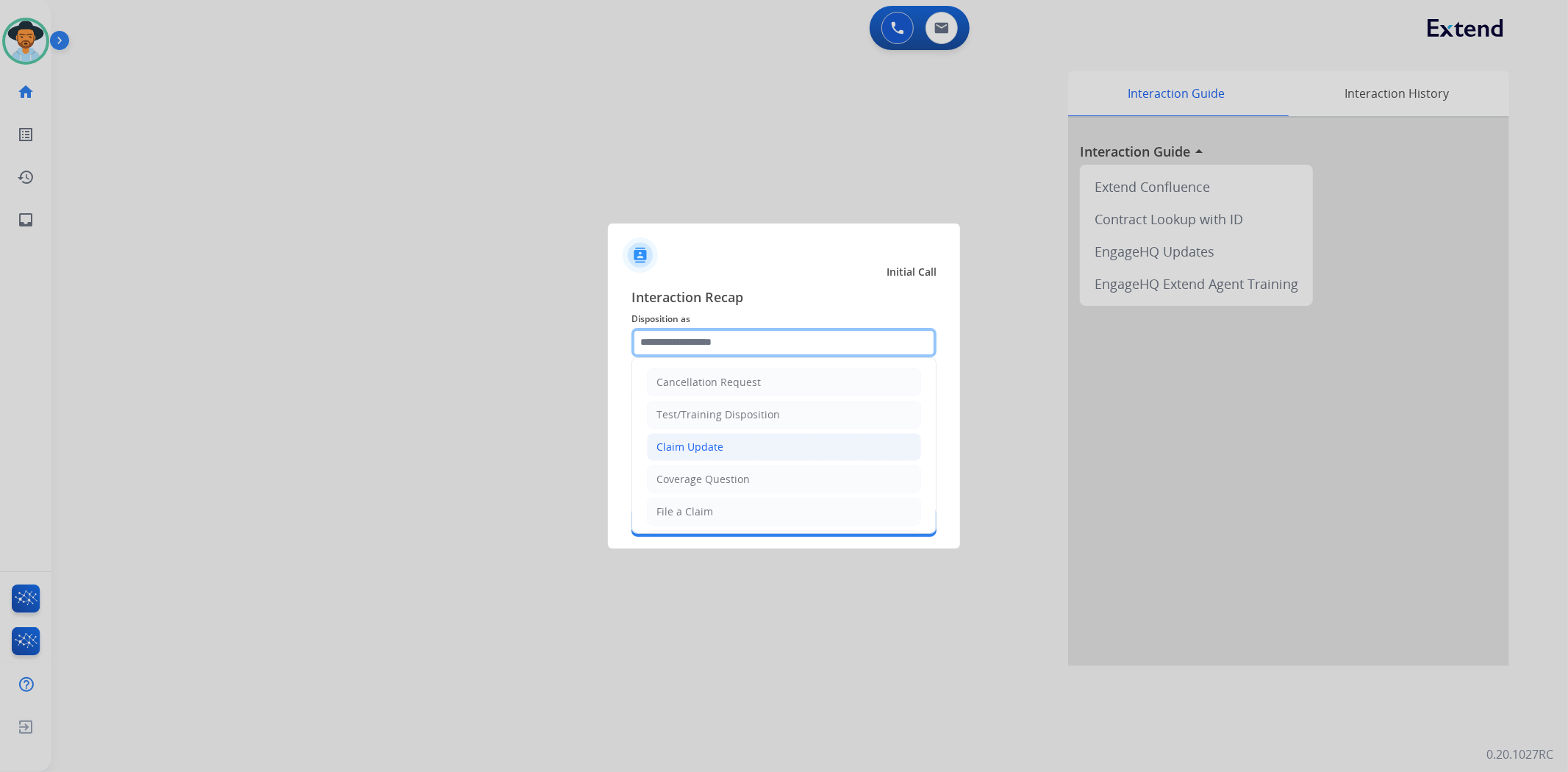
scroll to position [231, 0]
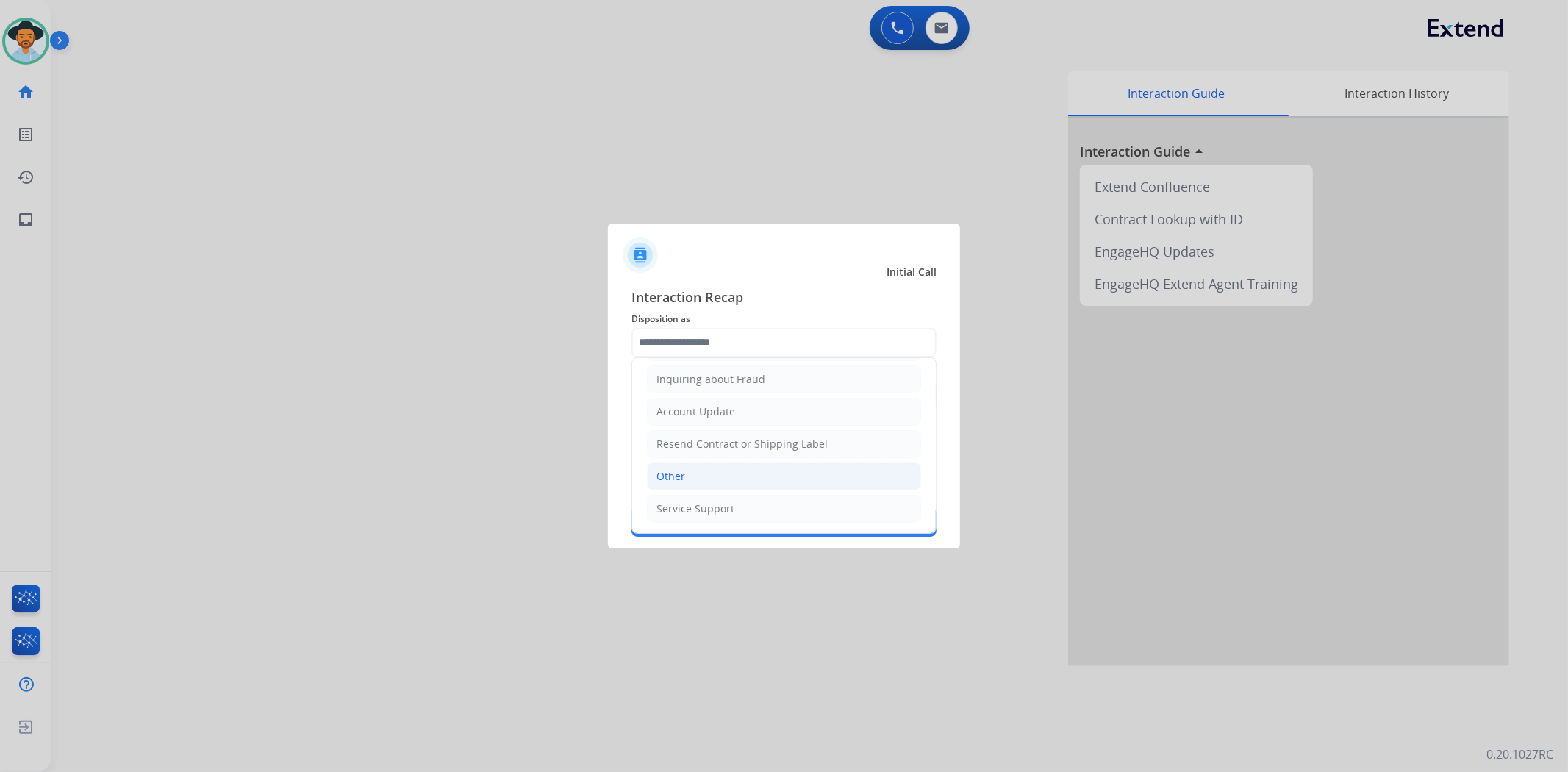
click at [709, 474] on li "Other" at bounding box center [784, 476] width 274 height 28
type input "*****"
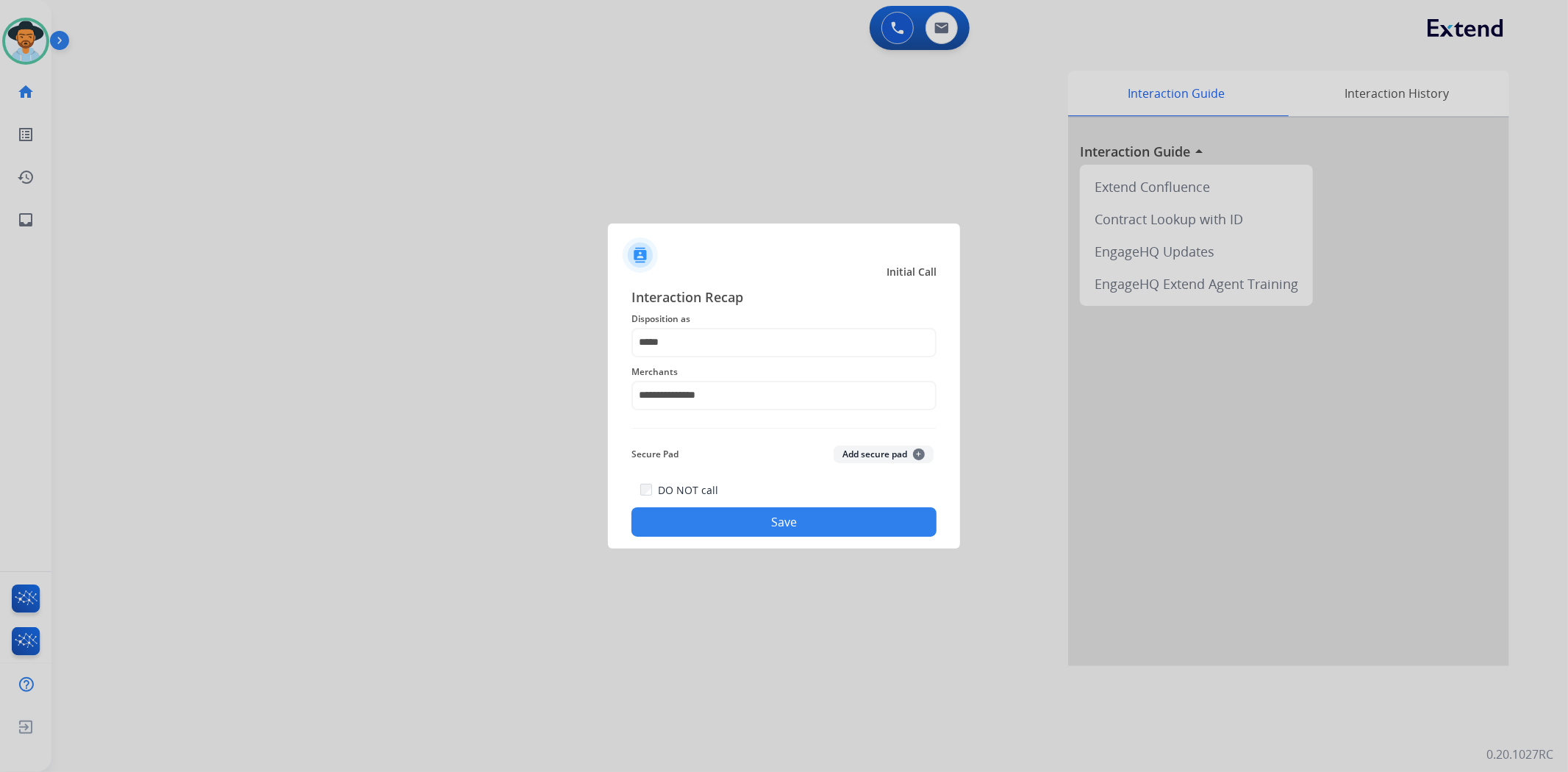
click at [778, 512] on button "Save" at bounding box center [784, 522] width 305 height 29
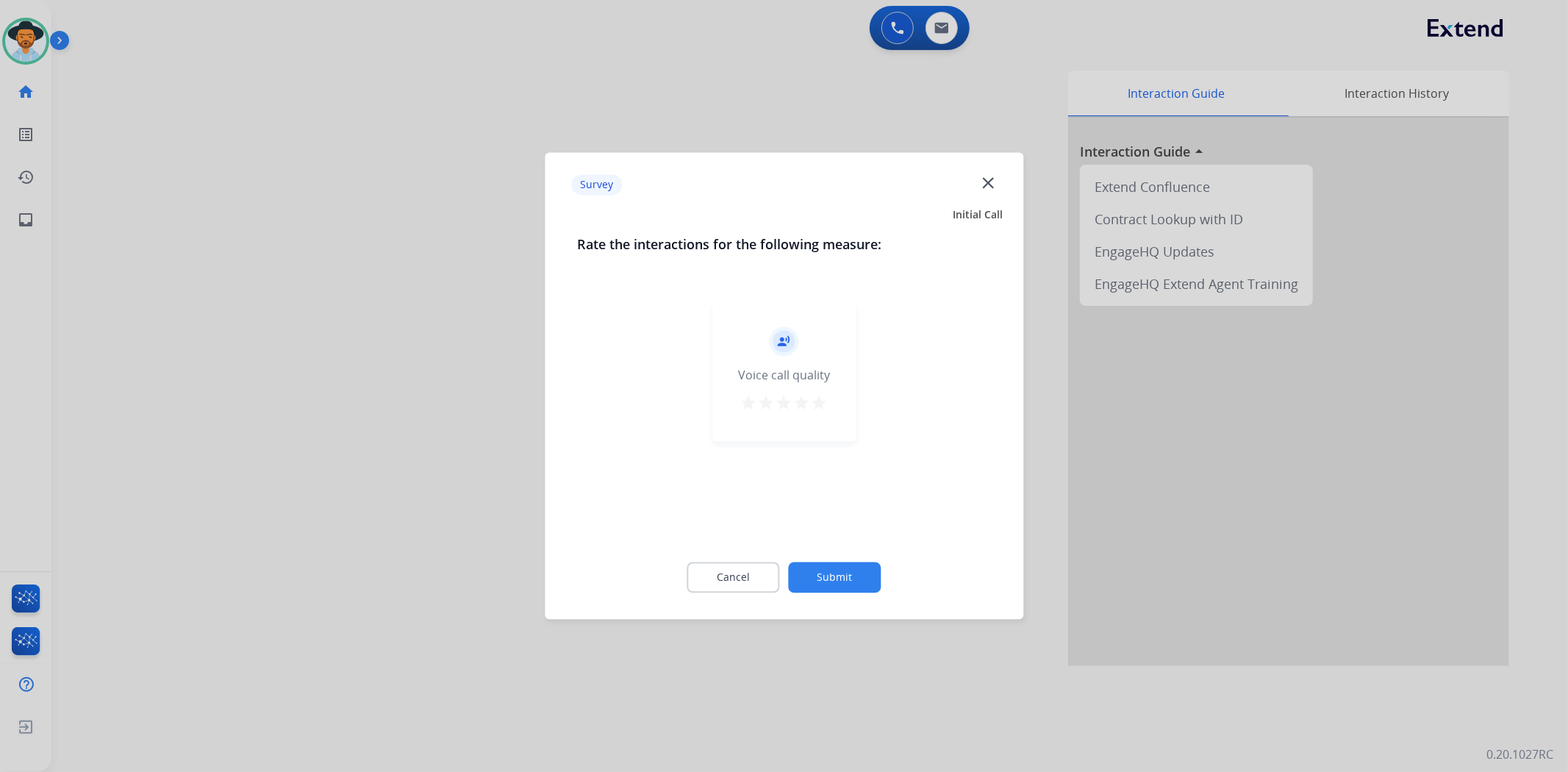
click at [816, 401] on mat-icon "star" at bounding box center [819, 403] width 18 height 18
click at [849, 569] on button "Submit" at bounding box center [835, 578] width 93 height 31
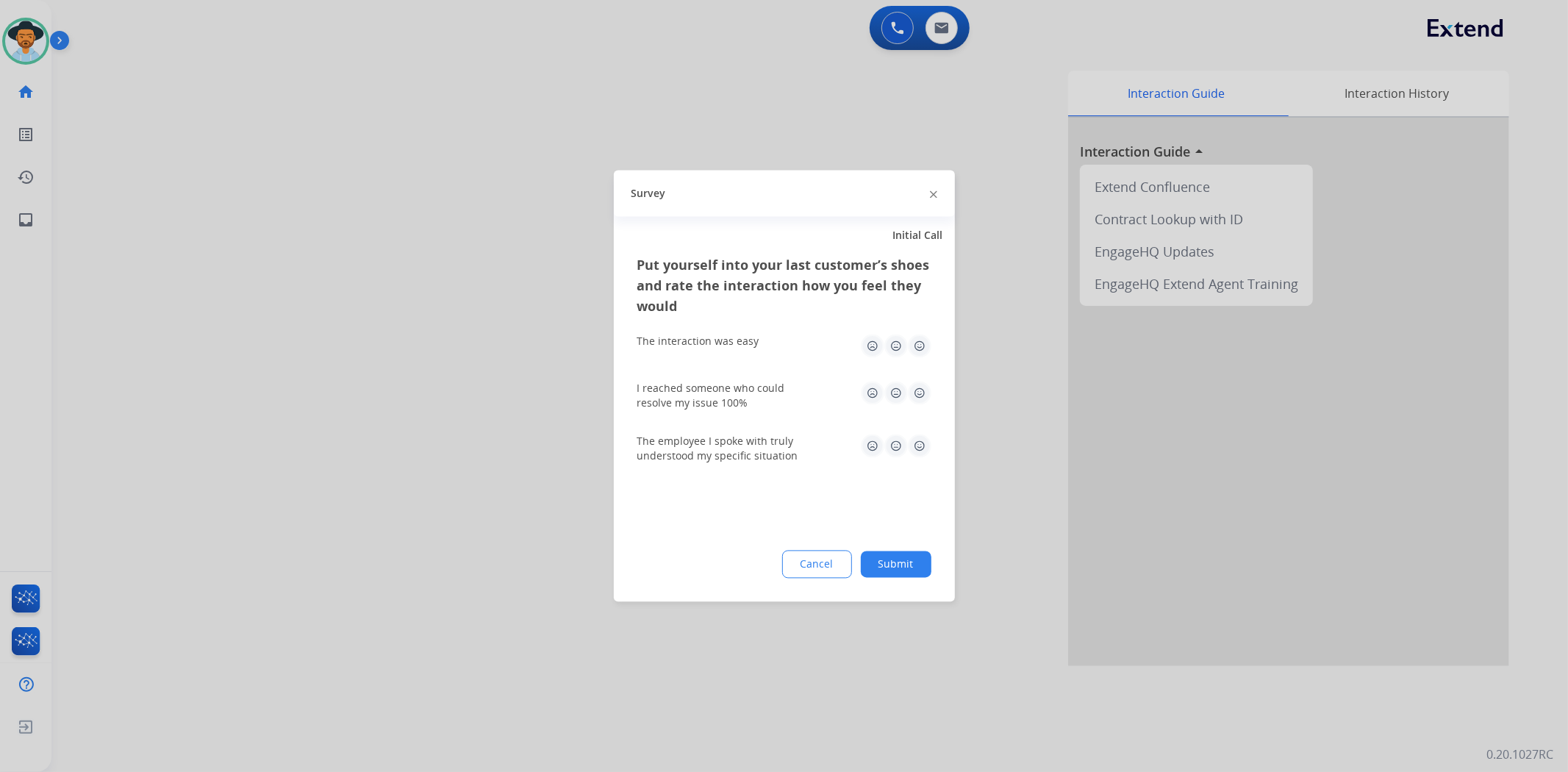
click at [919, 349] on img at bounding box center [918, 346] width 23 height 23
click at [919, 394] on img at bounding box center [918, 393] width 23 height 23
click at [922, 435] on img at bounding box center [918, 446] width 23 height 23
click at [912, 572] on button "Submit" at bounding box center [896, 565] width 70 height 27
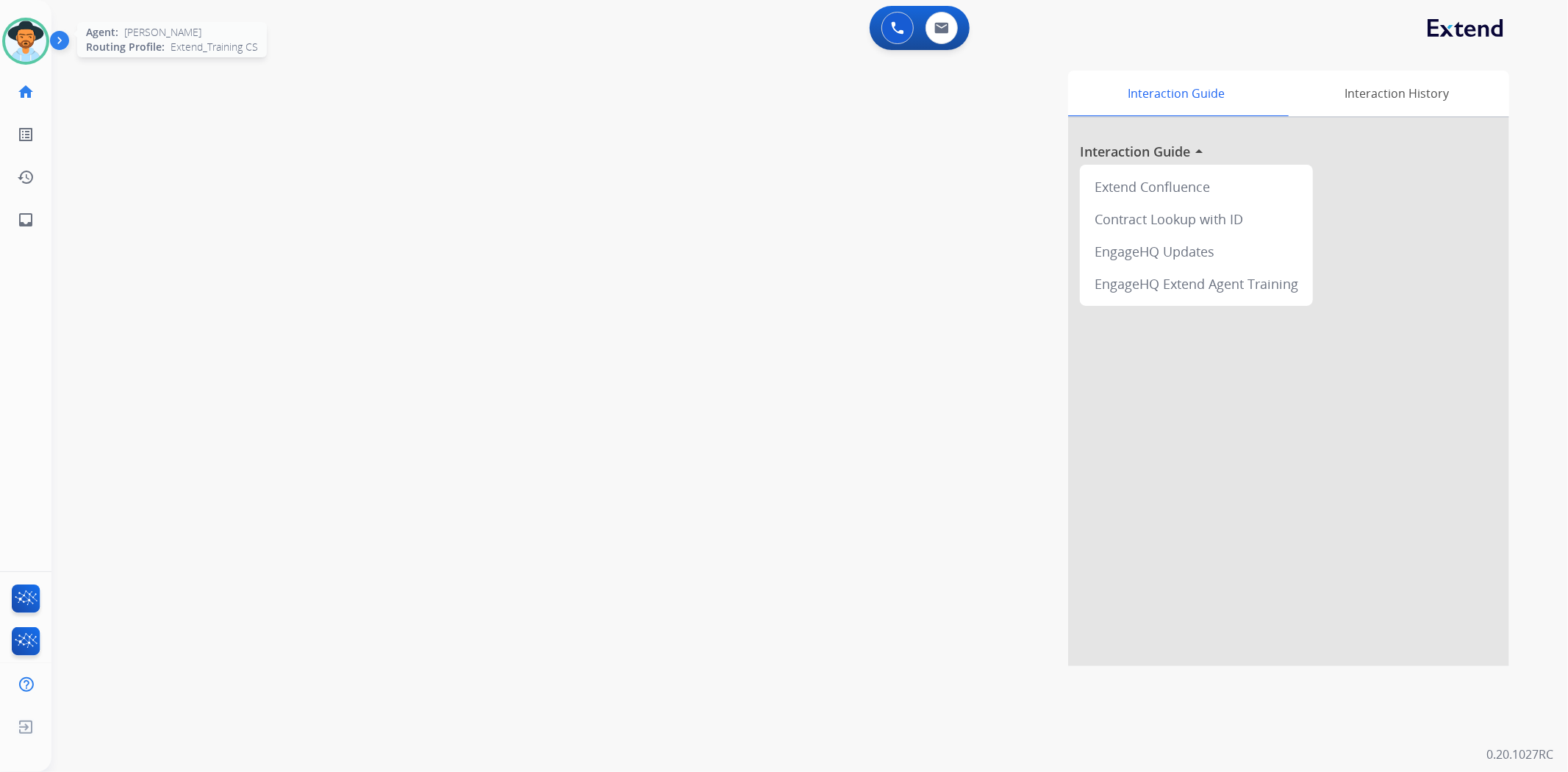
click at [3, 32] on div "Agent: [PERSON_NAME] Profile: Extend_Training CS" at bounding box center [26, 41] width 47 height 47
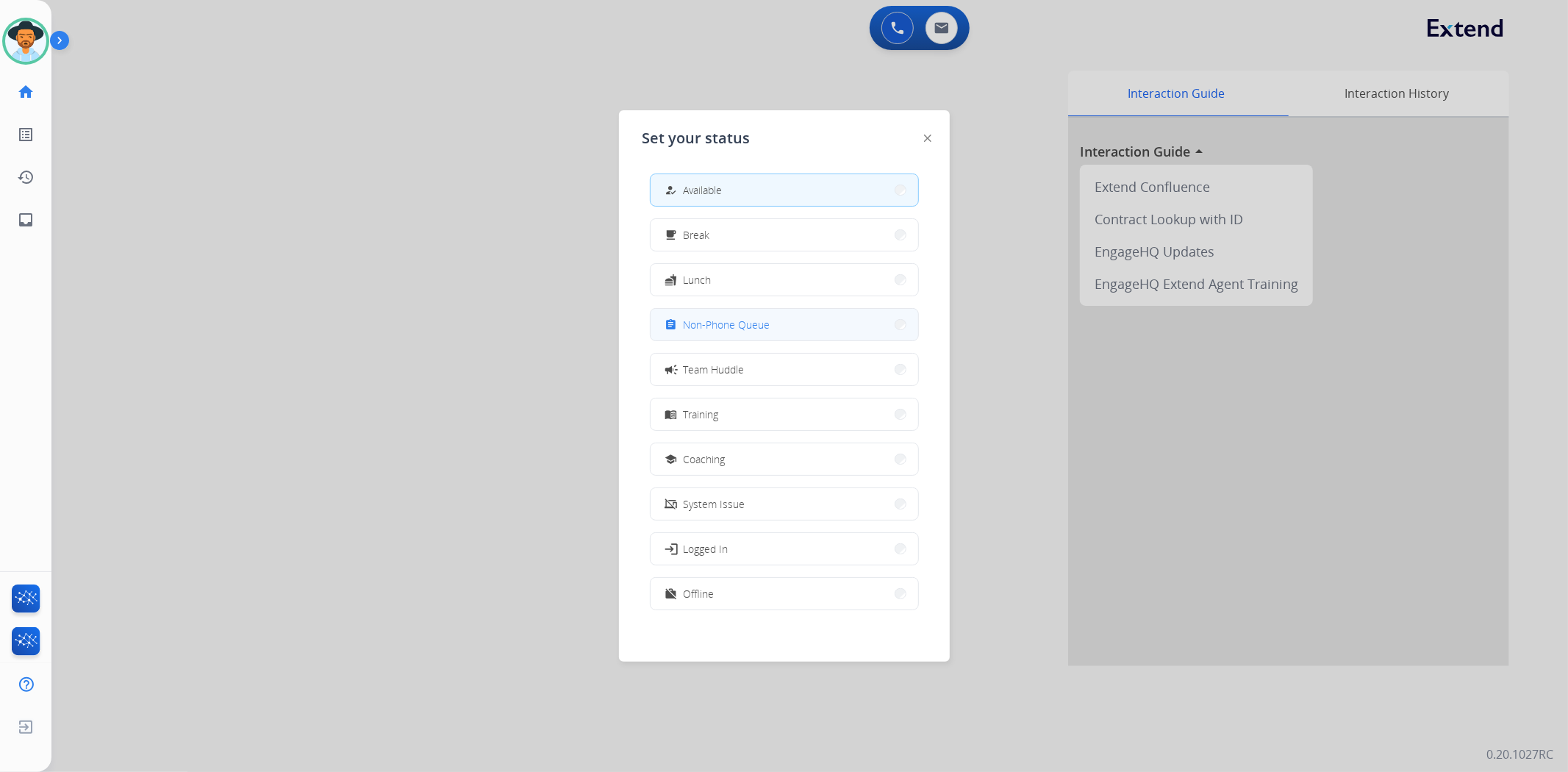
click at [765, 327] on span "Non-Phone Queue" at bounding box center [727, 325] width 87 height 15
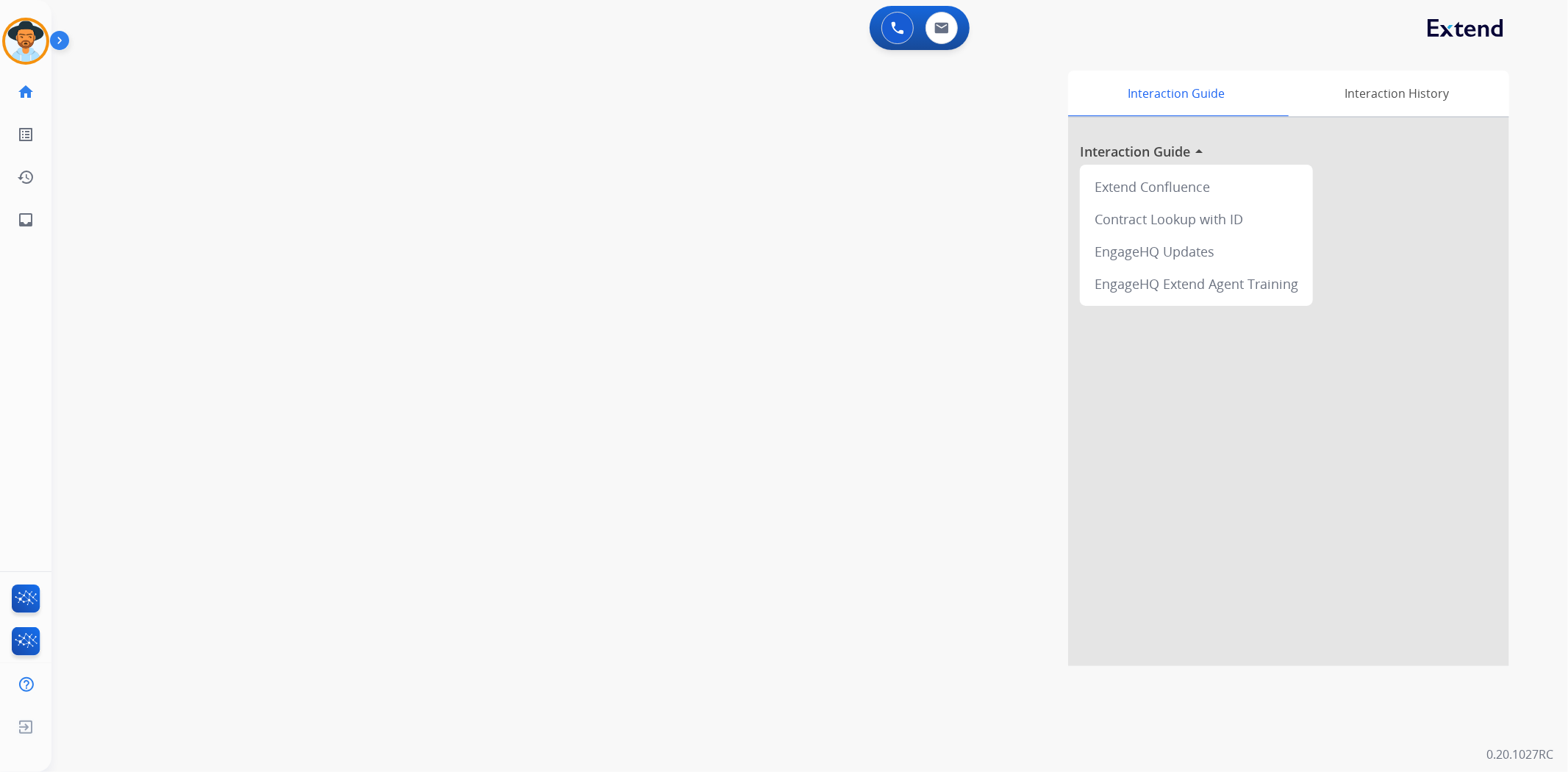
click at [62, 47] on img at bounding box center [62, 43] width 25 height 28
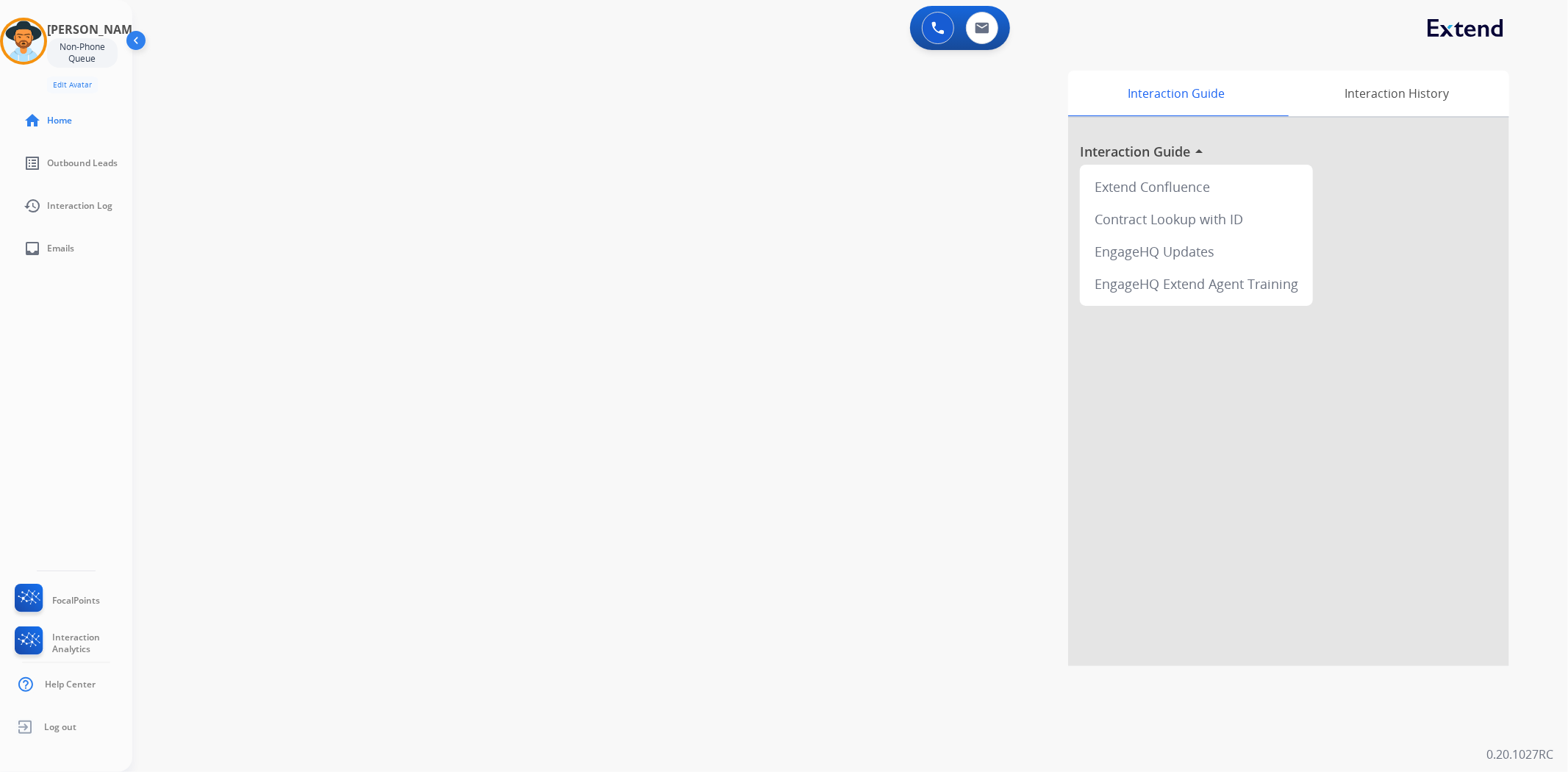
click at [62, 47] on div "Non-Phone Queue" at bounding box center [82, 52] width 70 height 29
click at [67, 40] on div "Non-Phone Queue" at bounding box center [82, 52] width 70 height 29
click at [44, 46] on img at bounding box center [23, 41] width 41 height 41
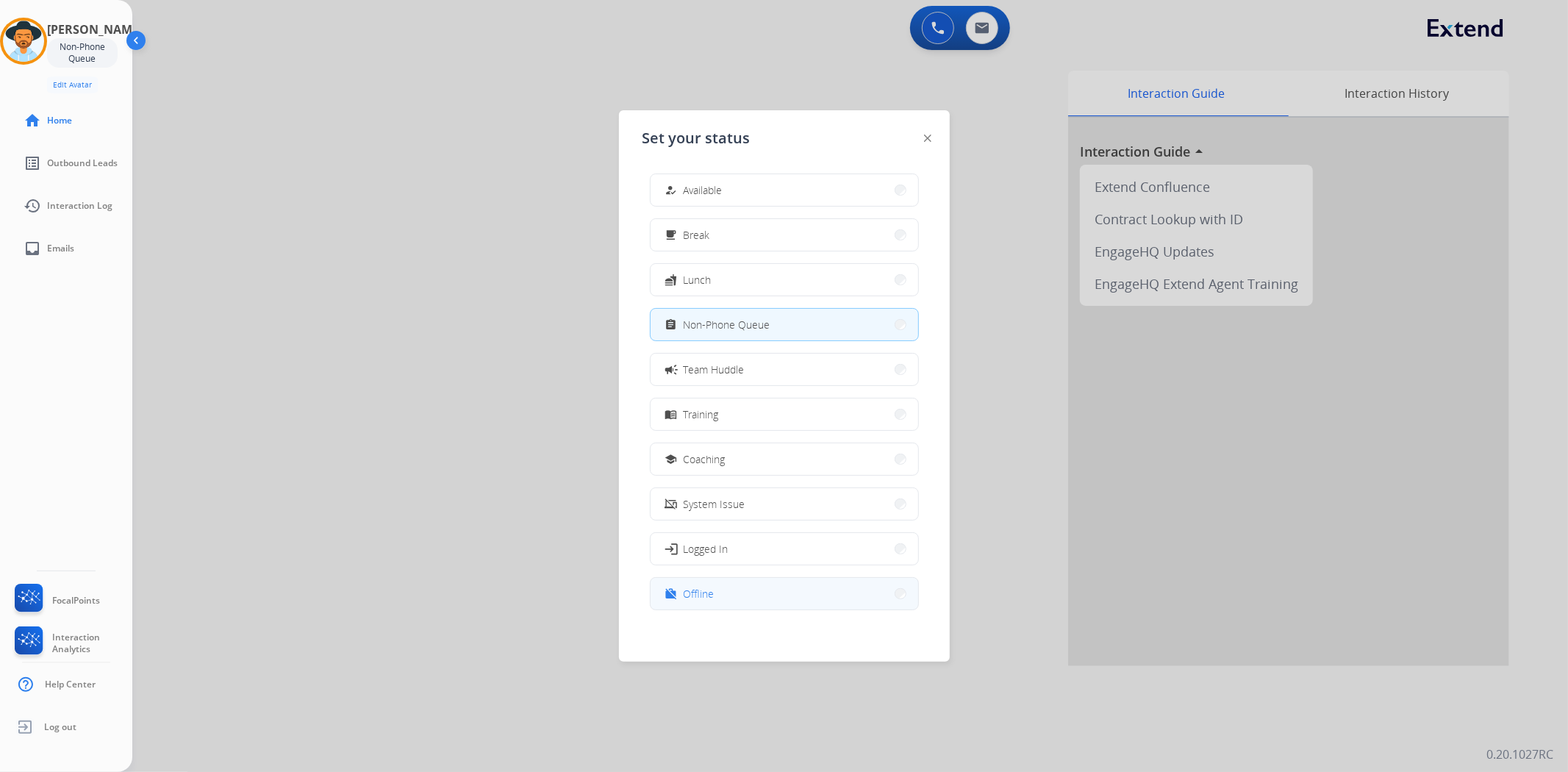
click at [773, 597] on button "work_off Offline" at bounding box center [784, 593] width 267 height 32
